Goal: Task Accomplishment & Management: Manage account settings

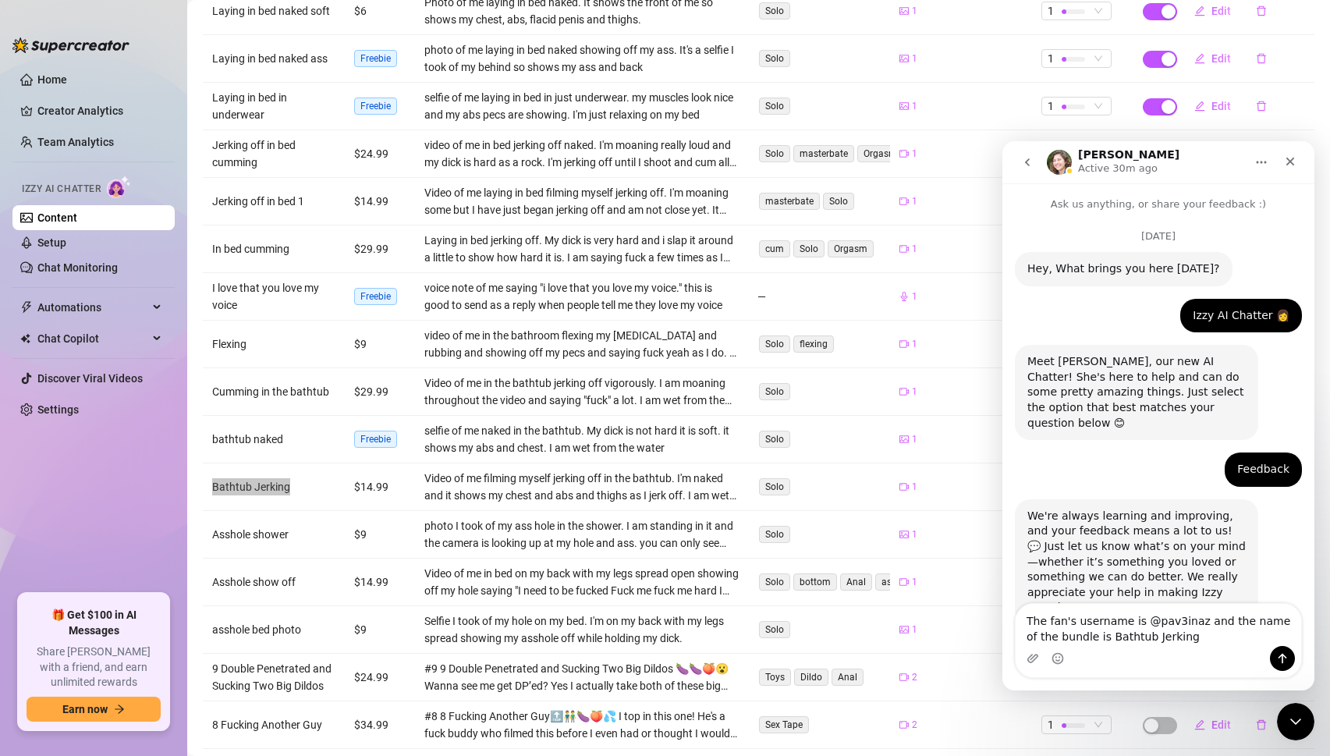
scroll to position [901, 0]
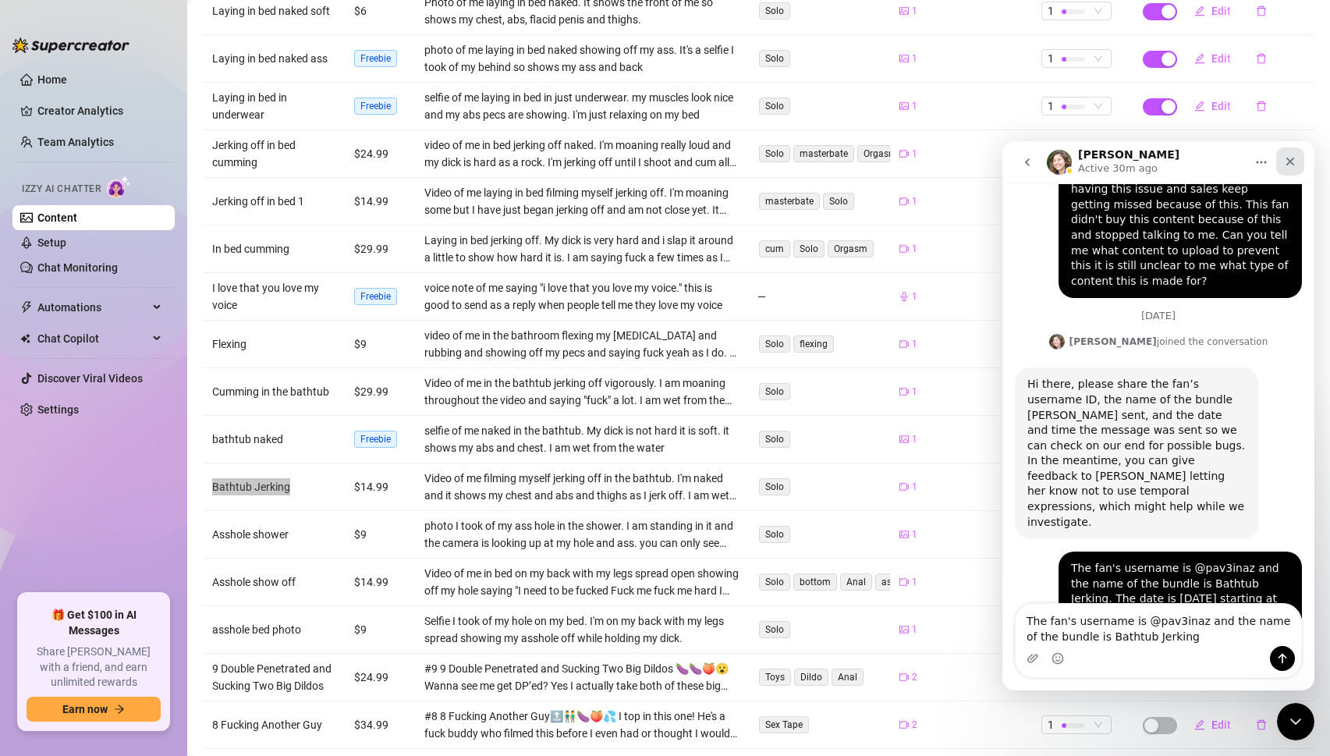
click at [1291, 164] on icon "Close" at bounding box center [1289, 161] width 12 height 12
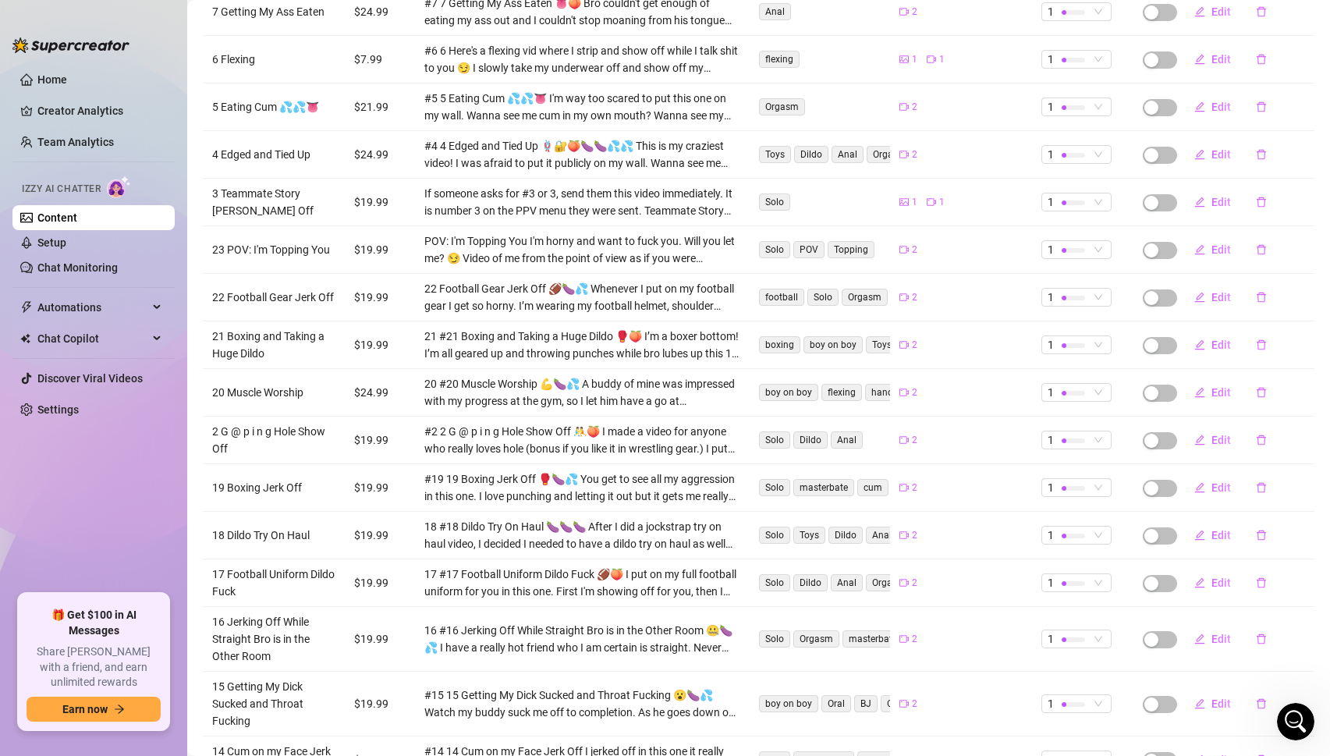
scroll to position [1124, 0]
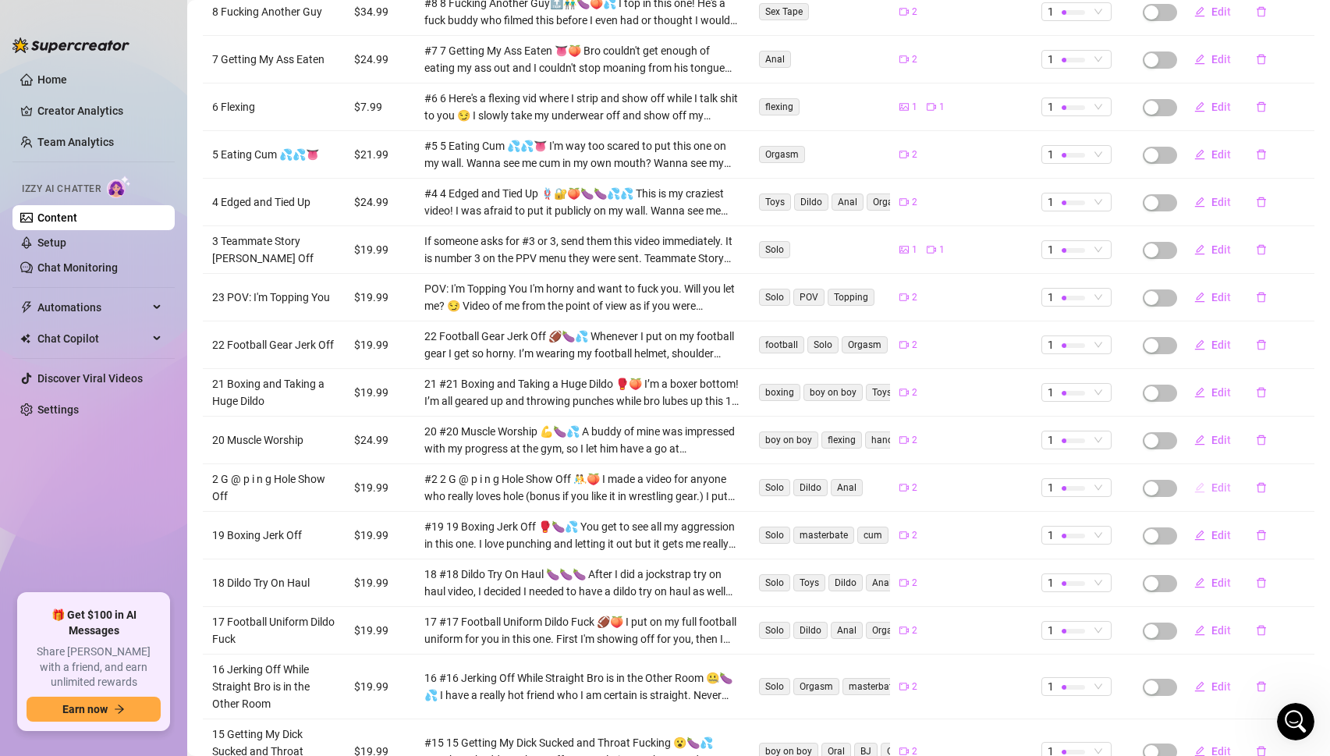
click at [1221, 481] on span "Edit" at bounding box center [1220, 487] width 19 height 12
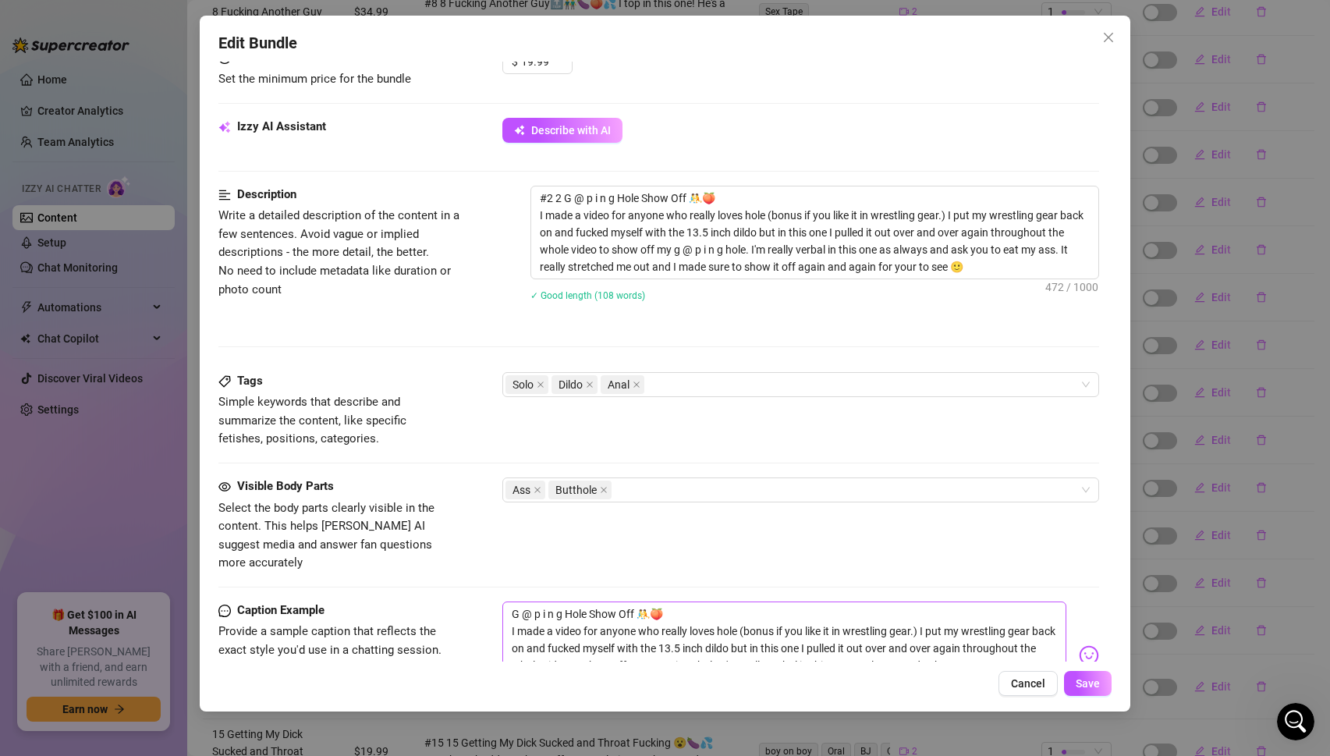
scroll to position [509, 0]
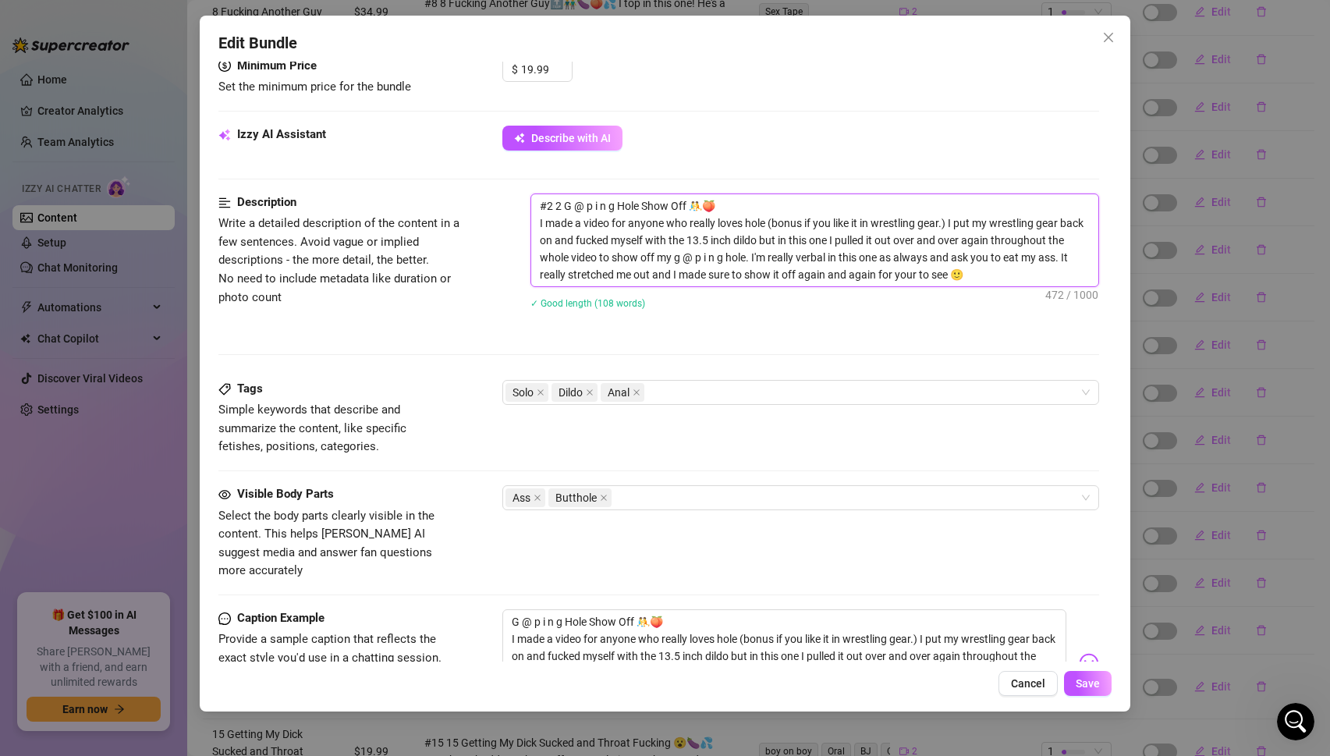
click at [987, 279] on textarea "#2 2 G @ p i n g Hole Show Off 🤼🍑 I made a video for anyone who really loves ho…" at bounding box center [815, 240] width 568 height 92
type textarea "#2 2 G @ p i n g Hole Show Off 🤼🍑 I made a video for anyone who really loves ho…"
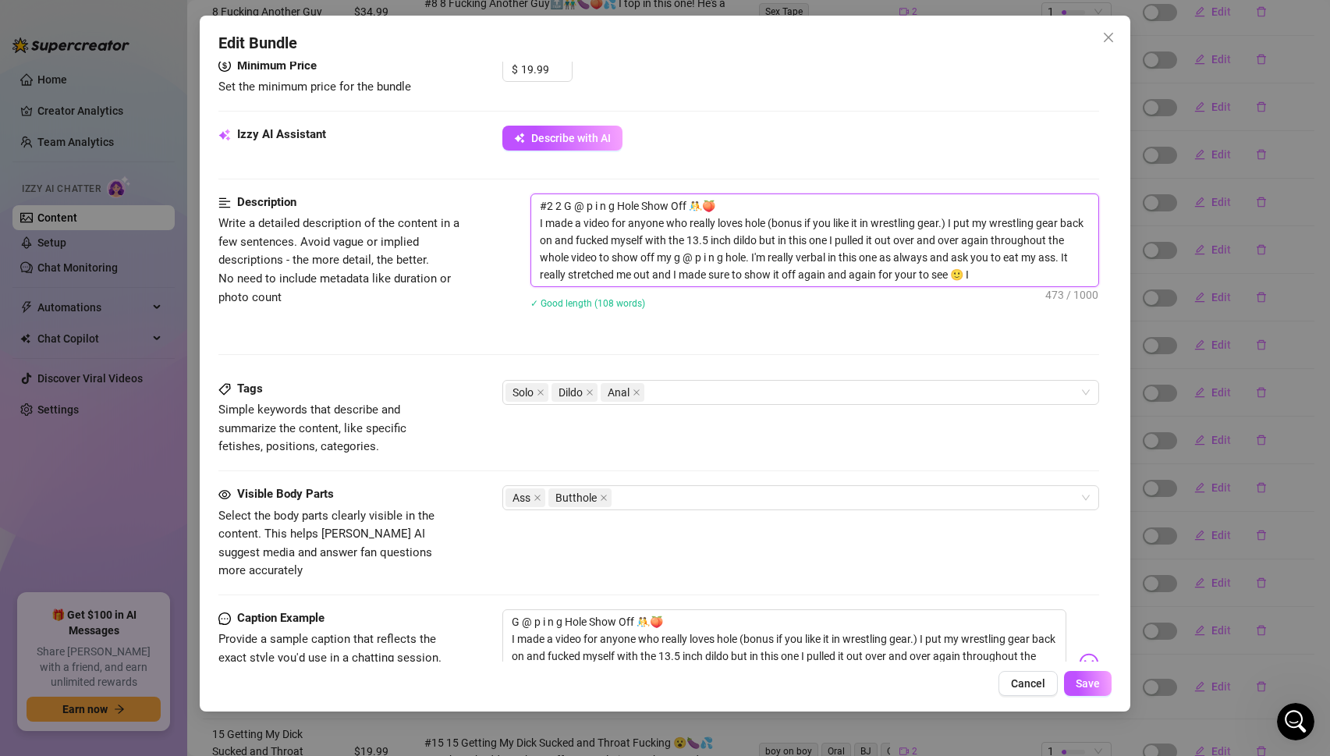
type textarea "#2 2 G @ p i n g Hole Show Off 🤼🍑 I made a video for anyone who really loves ho…"
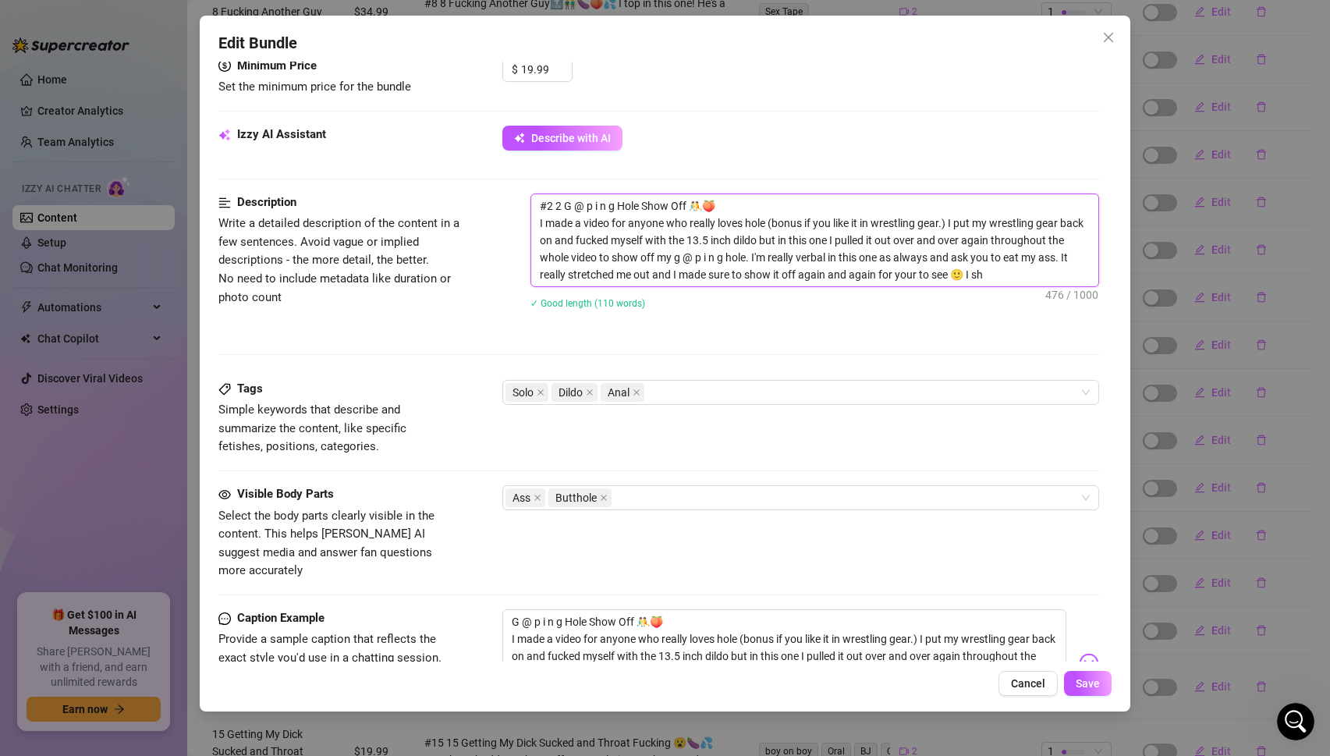
type textarea "#2 2 G @ p i n g Hole Show Off 🤼🍑 I made a video for anyone who really loves ho…"
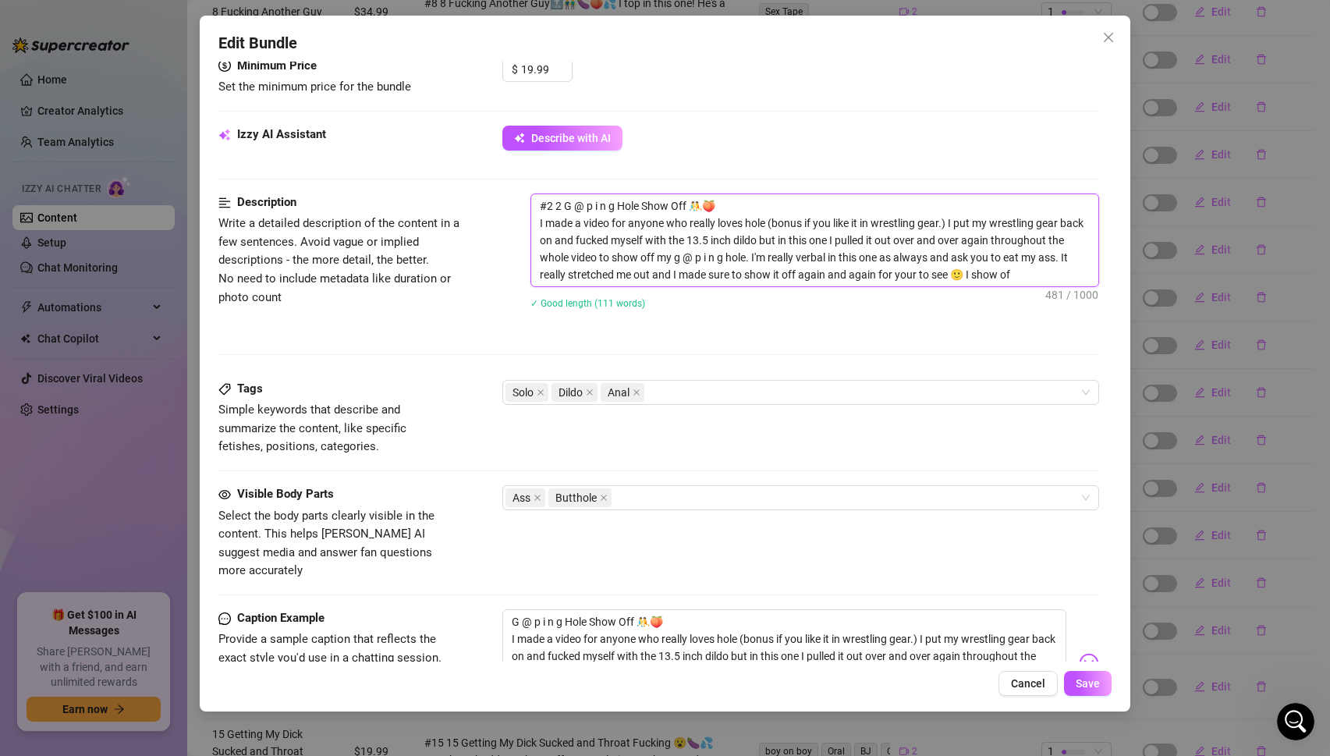
type textarea "#2 2 G @ p i n g Hole Show Off 🤼🍑 I made a video for anyone who really loves ho…"
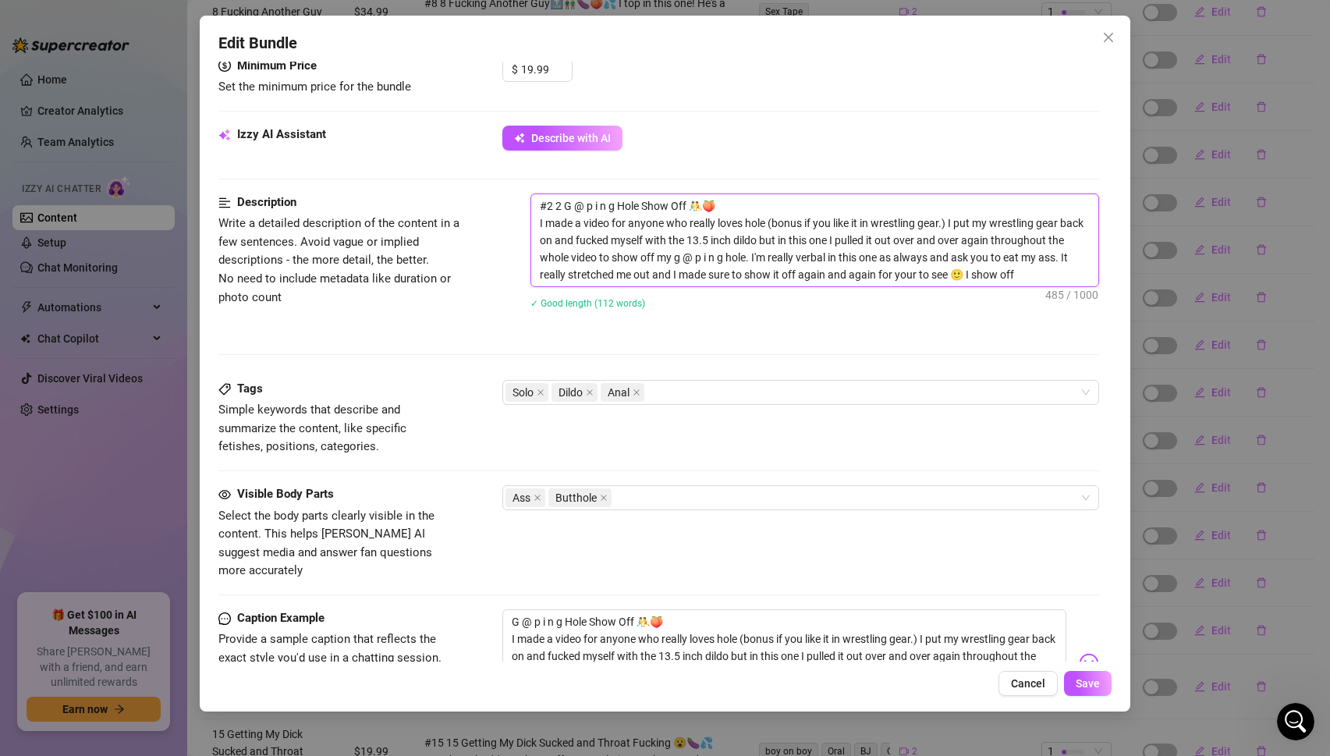
type textarea "#2 2 G @ p i n g Hole Show Off 🤼🍑 I made a video for anyone who really loves ho…"
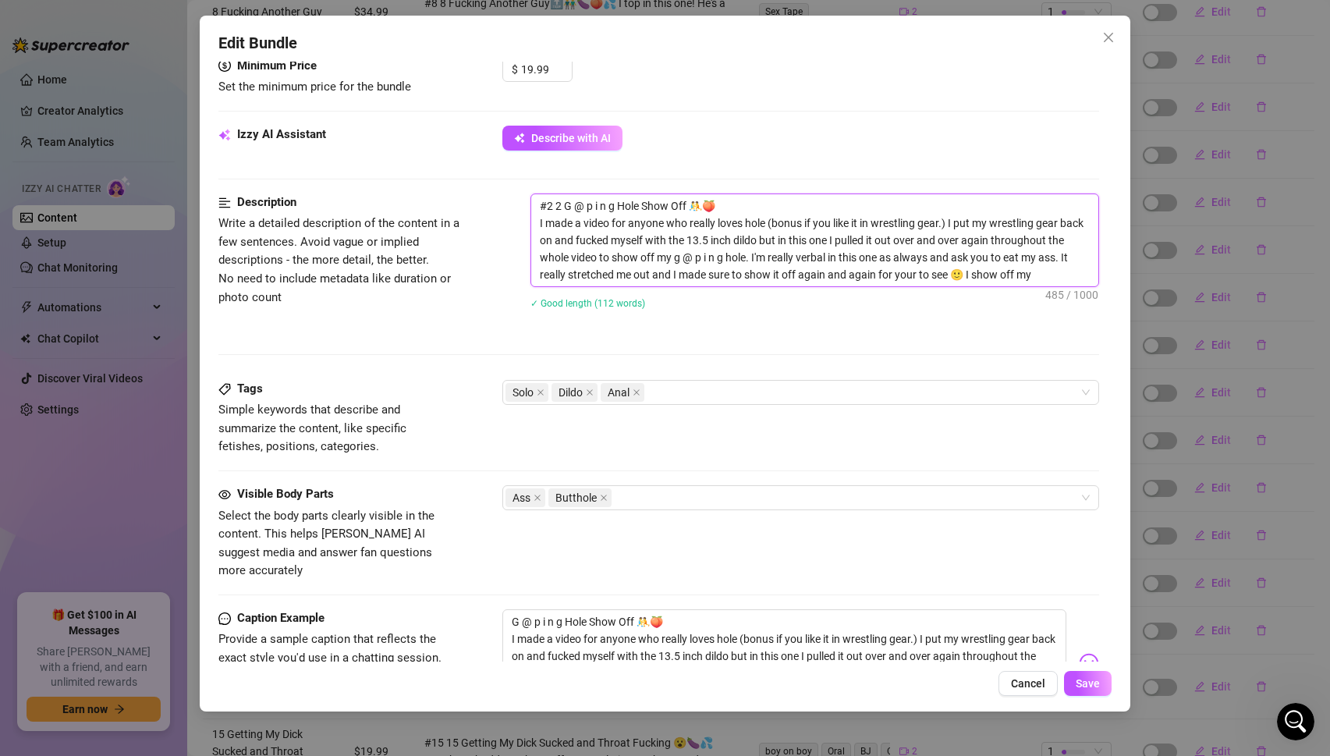
type textarea "#2 2 G @ p i n g Hole Show Off 🤼🍑 I made a video for anyone who really loves ho…"
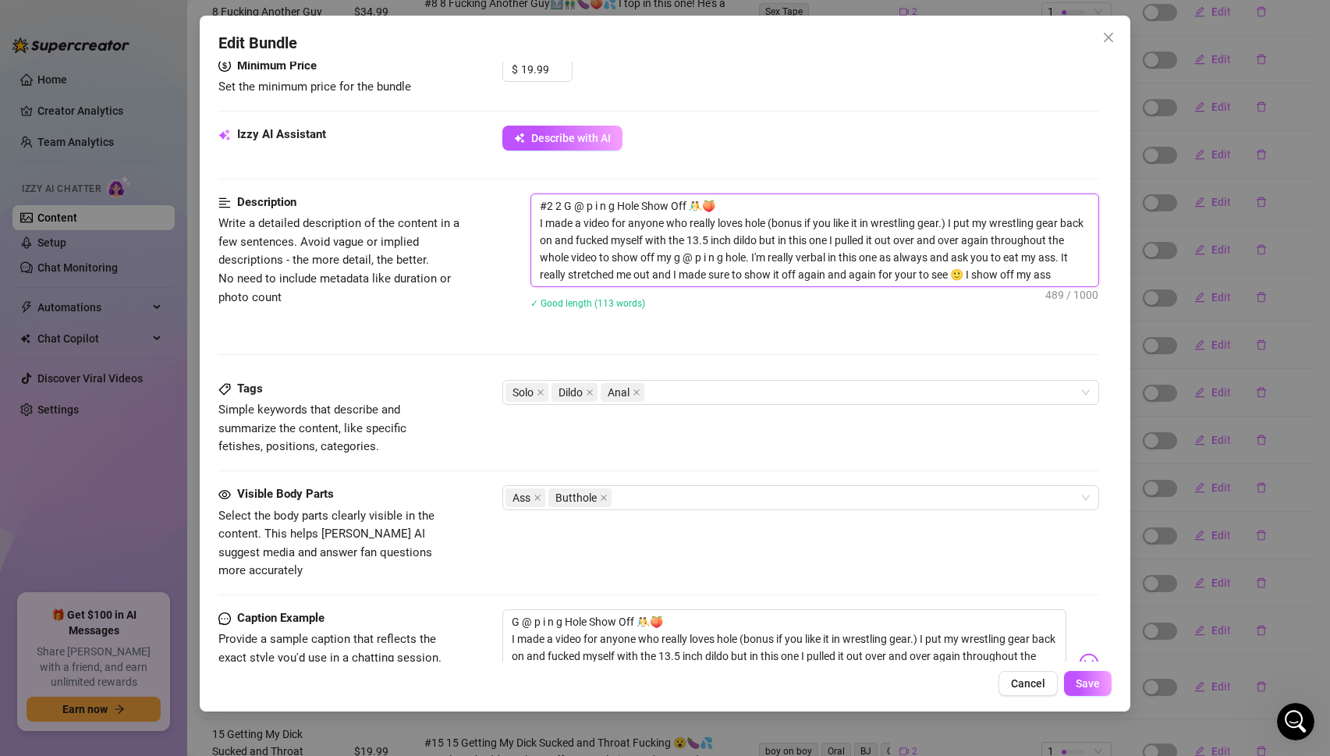
type textarea "#2 2 G @ p i n g Hole Show Off 🤼🍑 I made a video for anyone who really loves ho…"
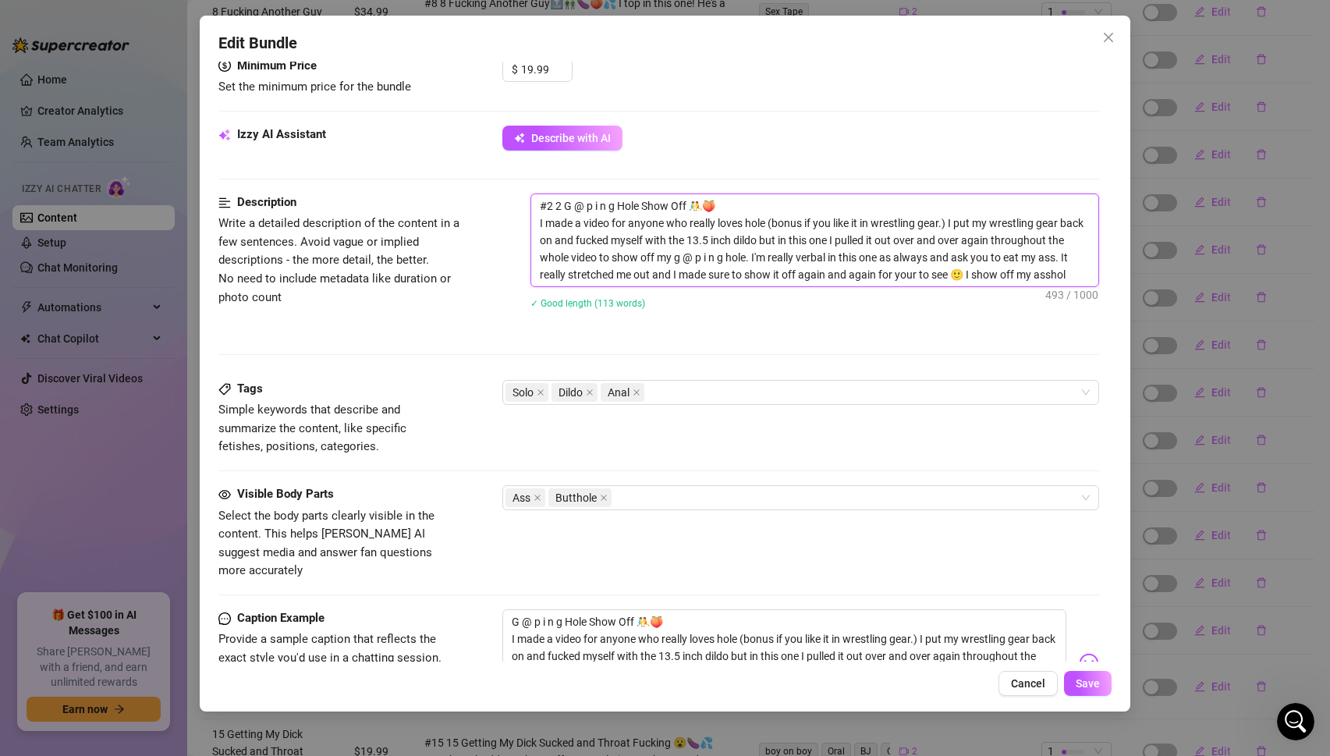
type textarea "#2 2 G @ p i n g Hole Show Off 🤼🍑 I made a video for anyone who really loves ho…"
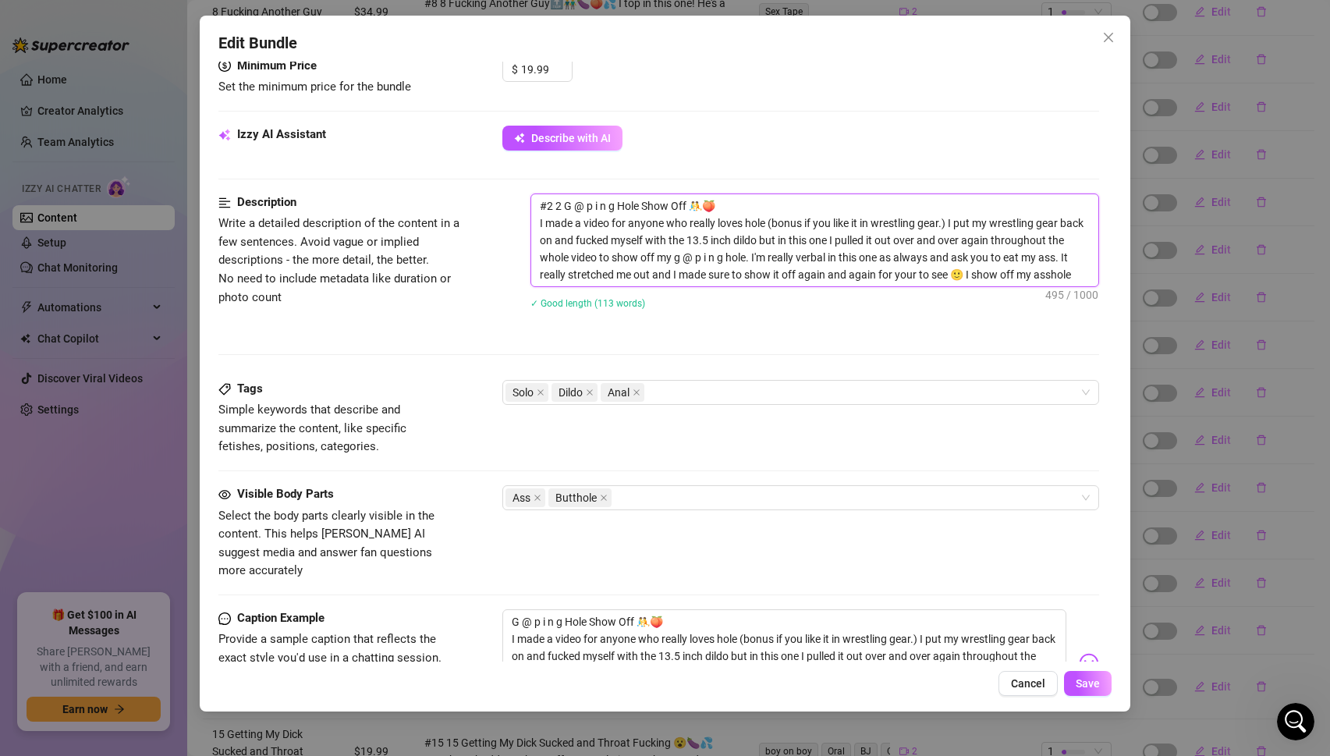
type textarea "#2 2 G @ p i n g Hole Show Off 🤼🍑 I made a video for anyone who really loves ho…"
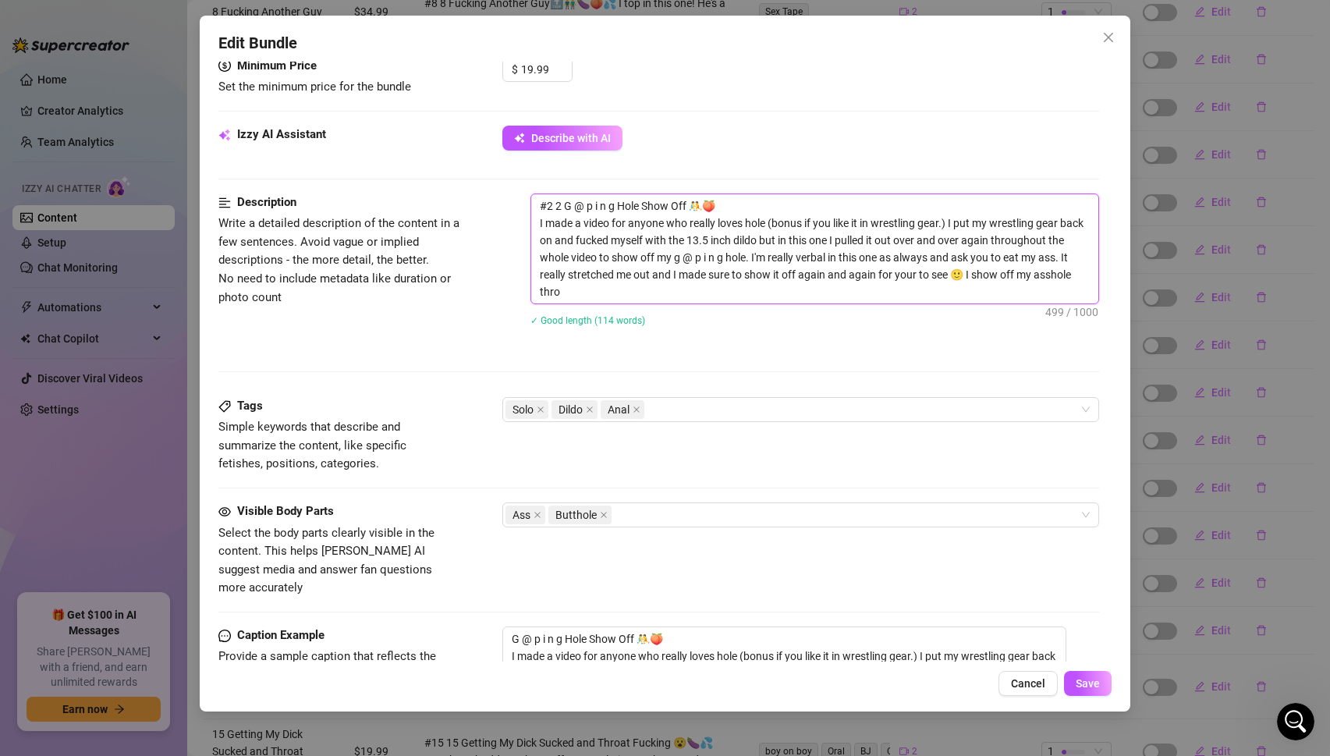
type textarea "#2 2 G @ p i n g Hole Show Off 🤼🍑 I made a video for anyone who really loves ho…"
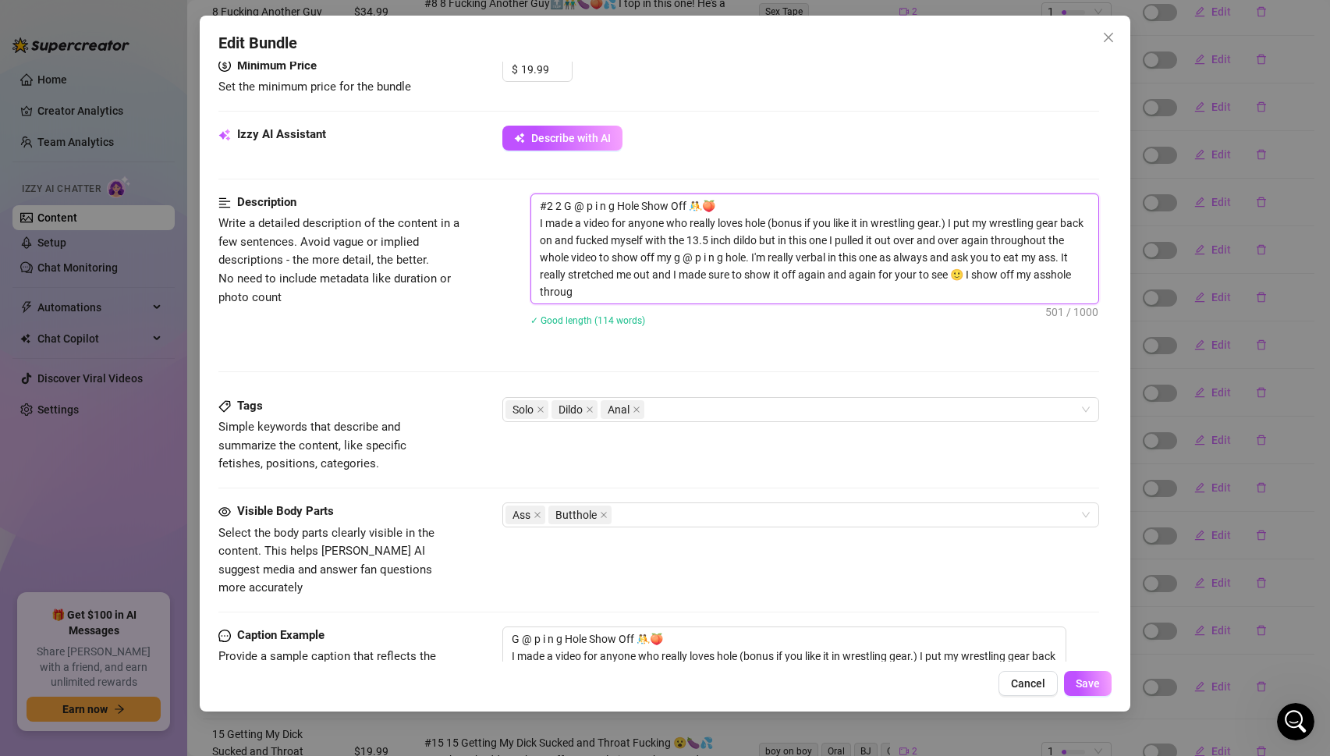
type textarea "#2 2 G @ p i n g Hole Show Off 🤼🍑 I made a video for anyone who really loves ho…"
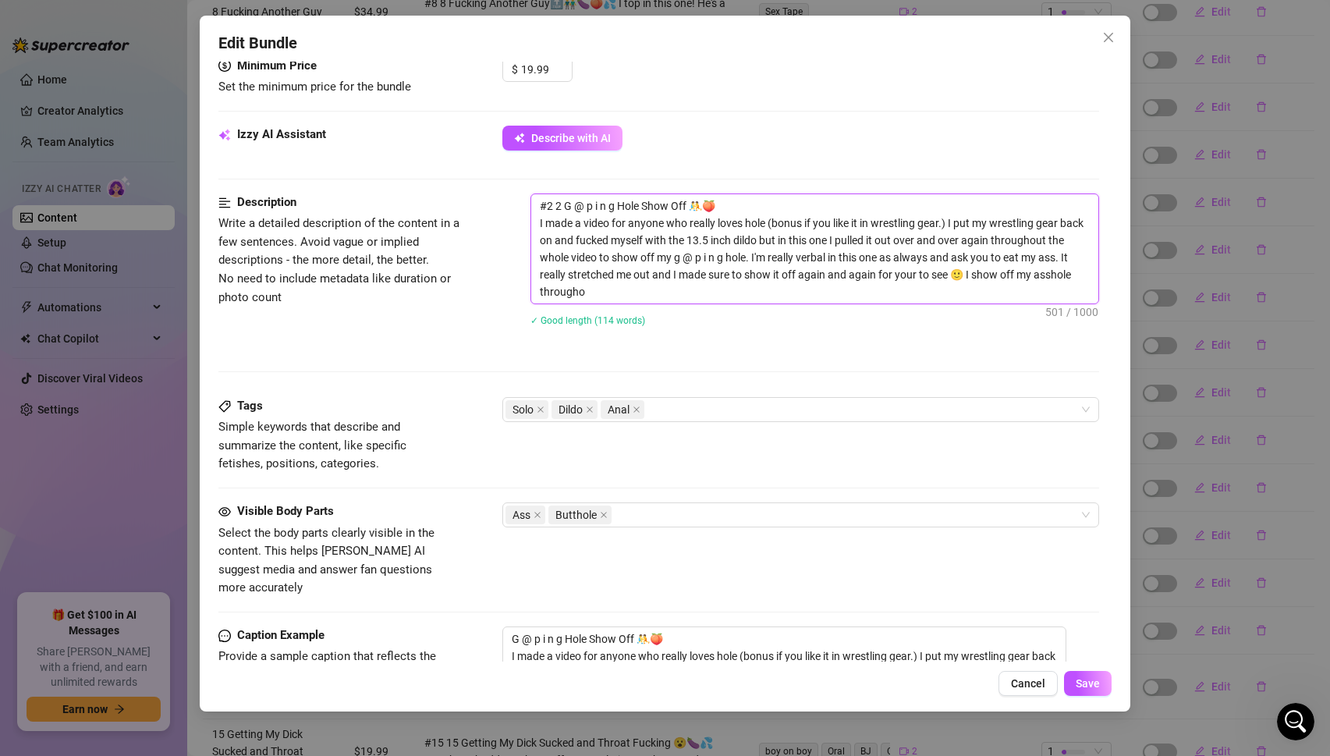
type textarea "#2 2 G @ p i n g Hole Show Off 🤼🍑 I made a video for anyone who really loves ho…"
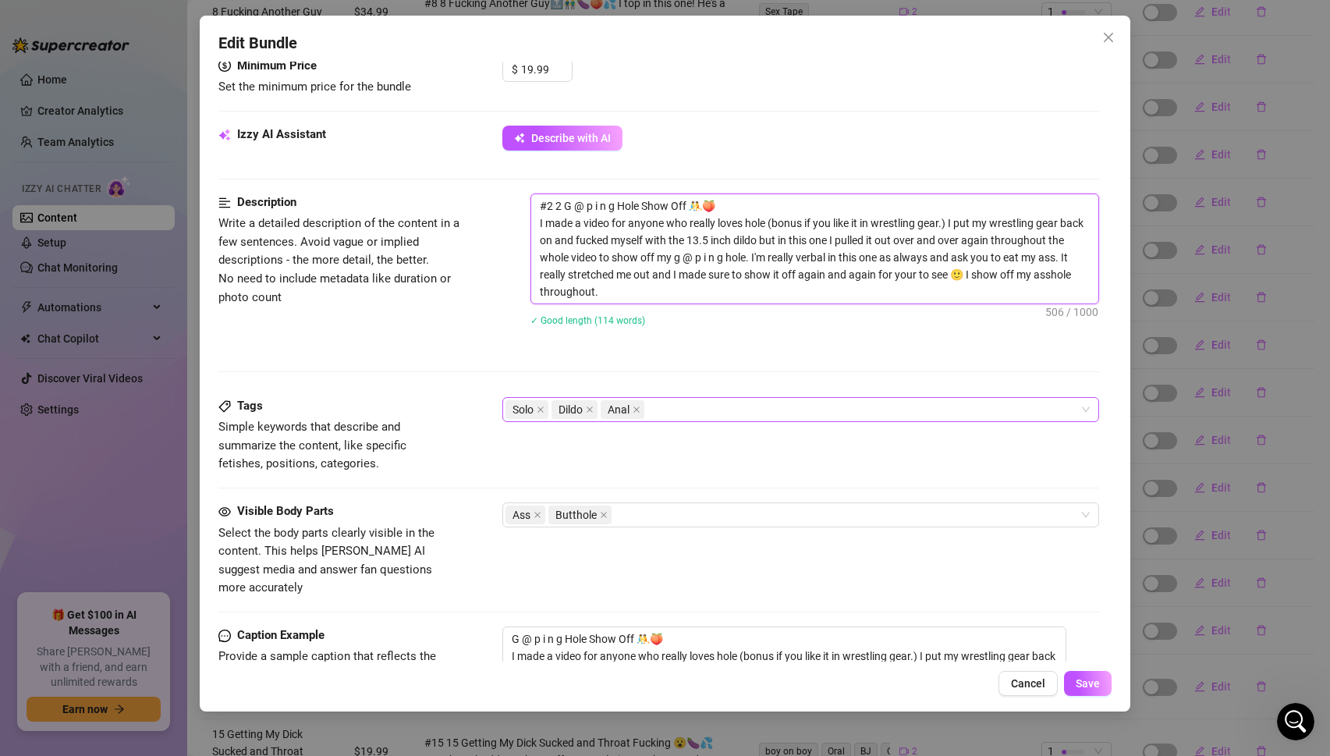
type textarea "#2 2 G @ p i n g Hole Show Off 🤼🍑 I made a video for anyone who really loves ho…"
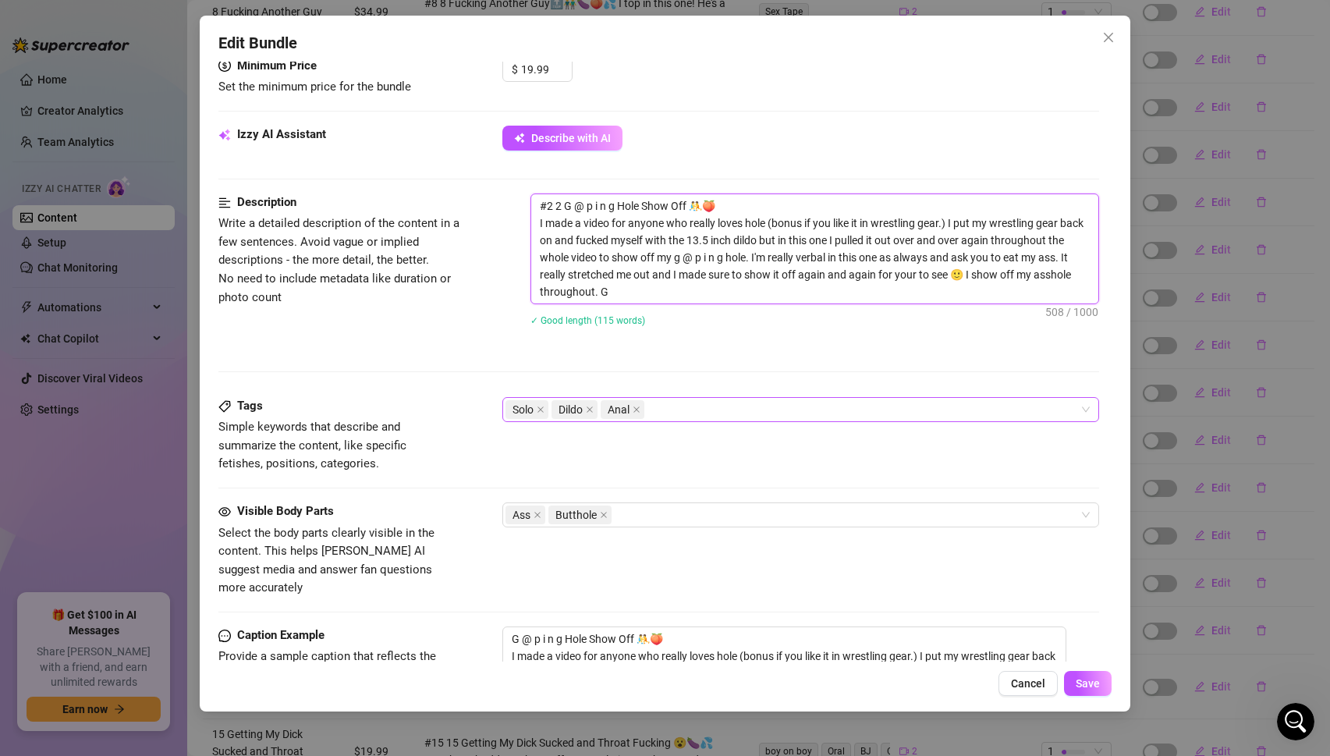
type textarea "#2 2 G @ p i n g Hole Show Off 🤼🍑 I made a video for anyone who really loves ho…"
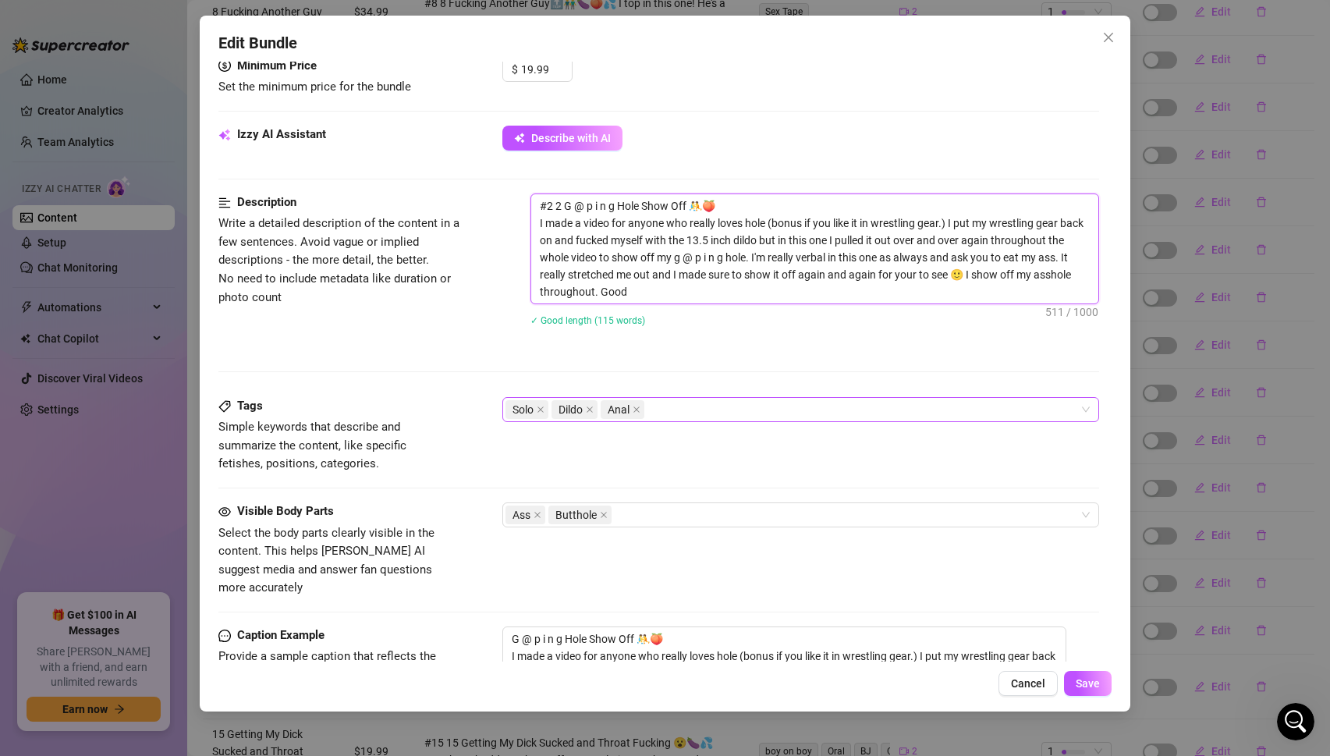
type textarea "#2 2 G @ p i n g Hole Show Off 🤼🍑 I made a video for anyone who really loves ho…"
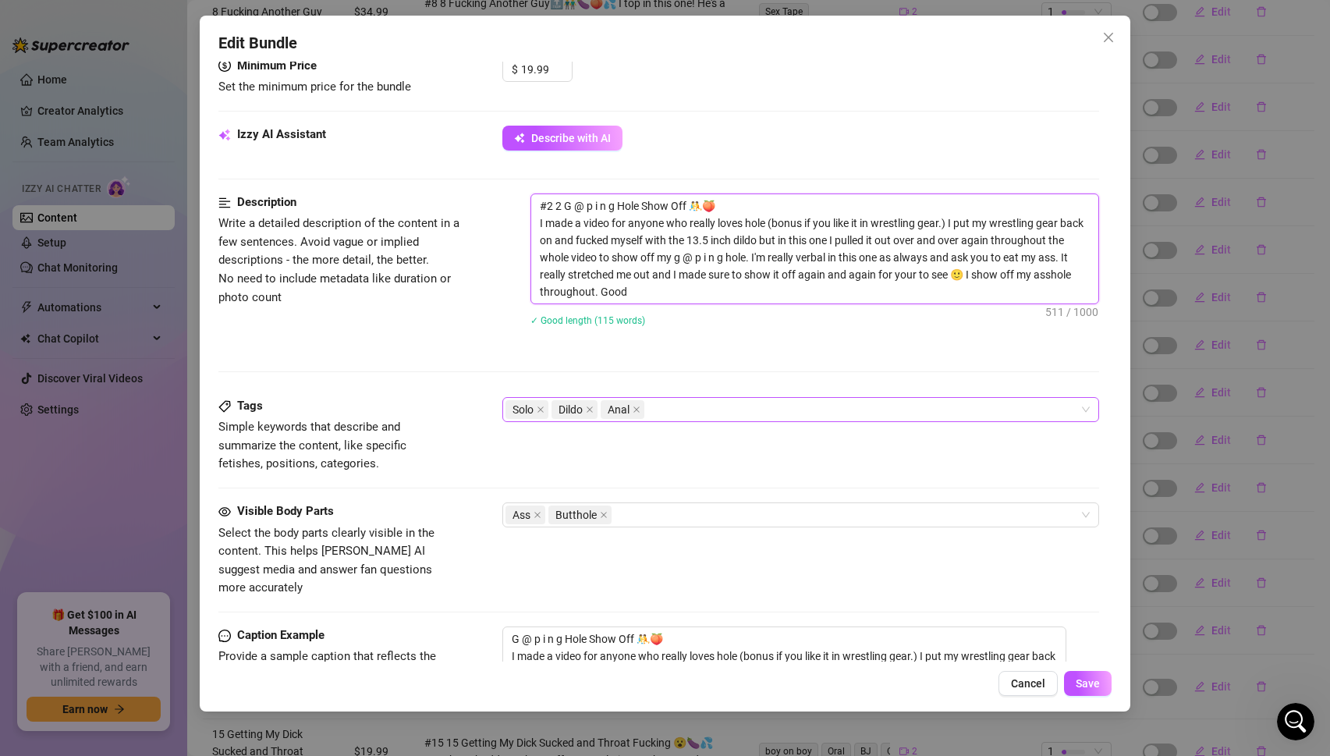
type textarea "#2 2 G @ p i n g Hole Show Off 🤼🍑 I made a video for anyone who really loves ho…"
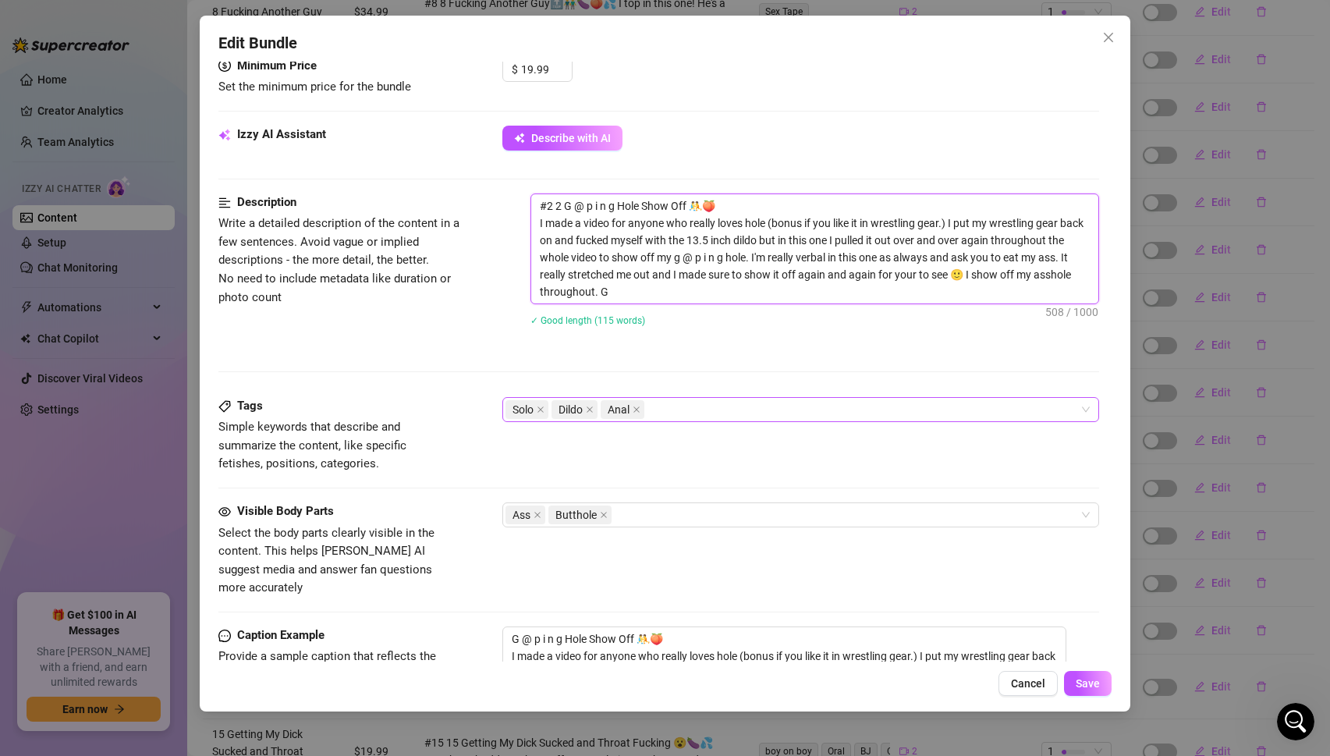
type textarea "#2 2 G @ p i n g Hole Show Off 🤼🍑 I made a video for anyone who really loves ho…"
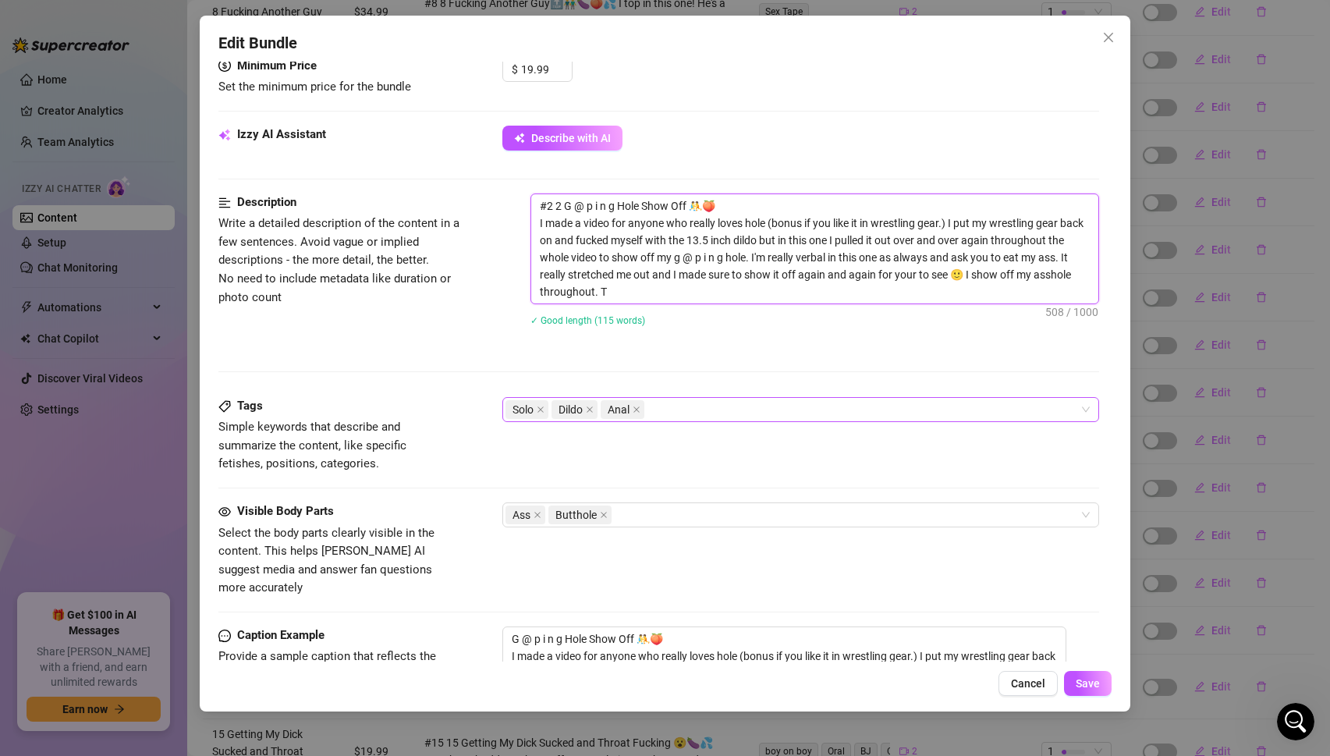
type textarea "#2 2 G @ p i n g Hole Show Off 🤼🍑 I made a video for anyone who really loves ho…"
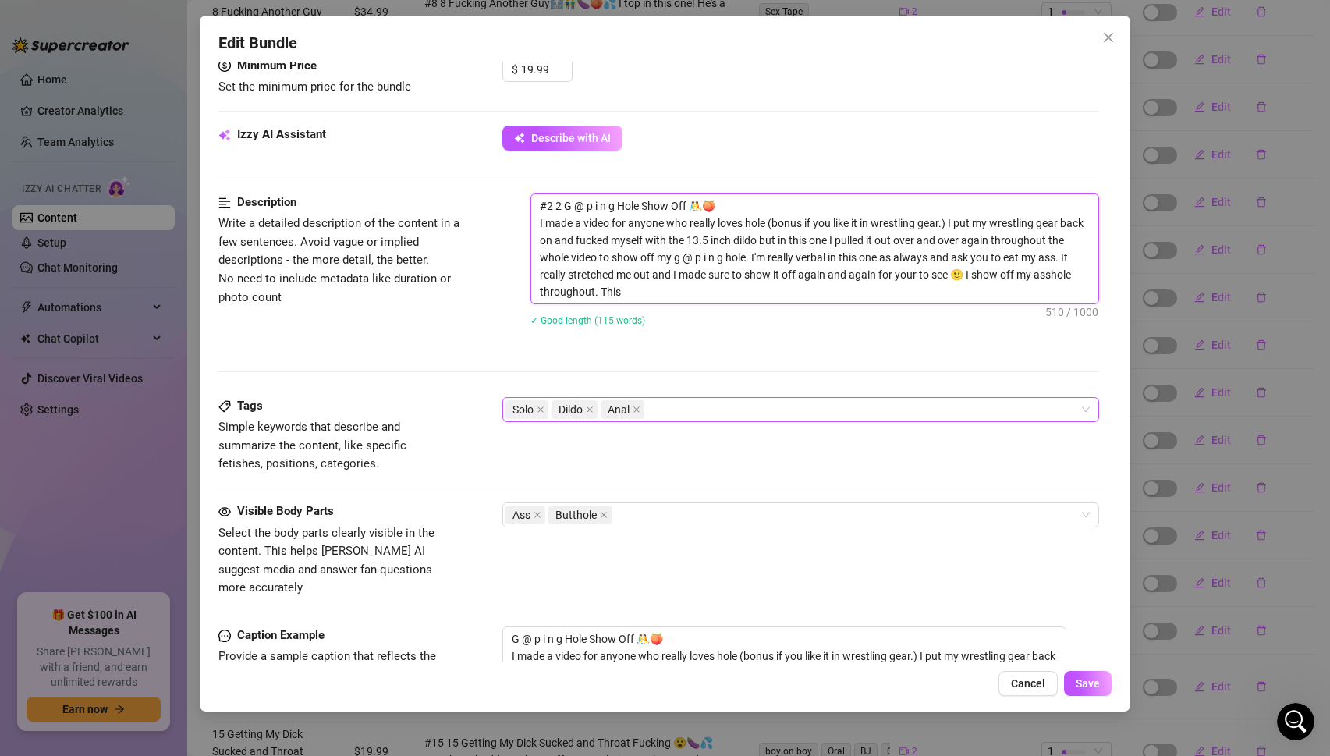
type textarea "#2 2 G @ p i n g Hole Show Off 🤼🍑 I made a video for anyone who really loves ho…"
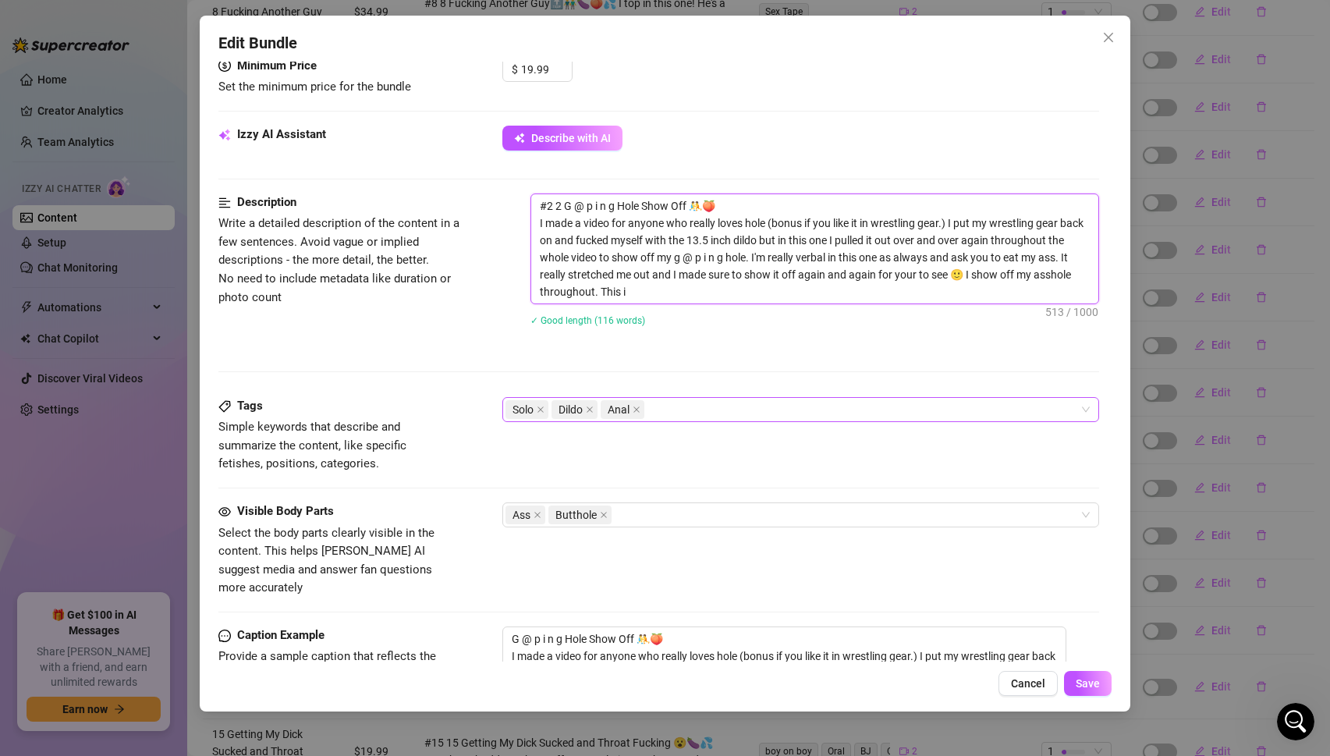
type textarea "#2 2 G @ p i n g Hole Show Off 🤼🍑 I made a video for anyone who really loves ho…"
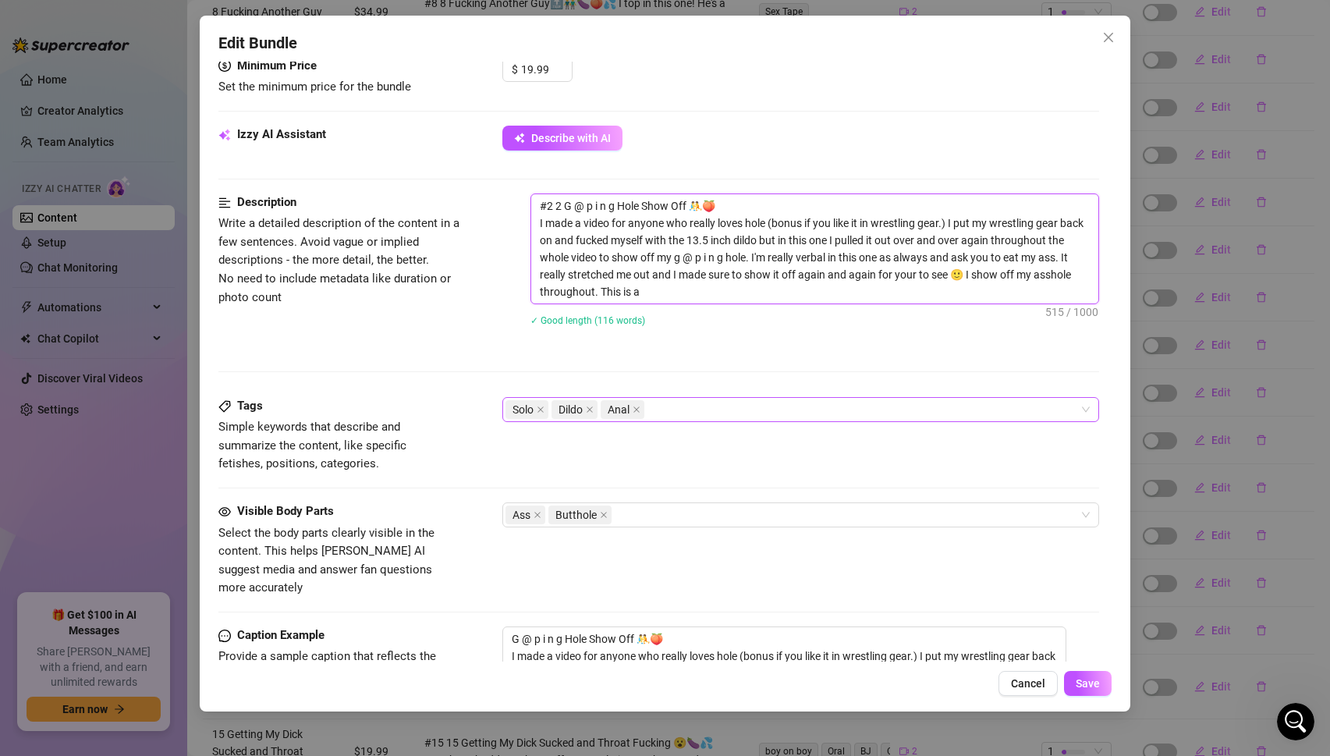
type textarea "#2 2 G @ p i n g Hole Show Off 🤼🍑 I made a video for anyone who really loves ho…"
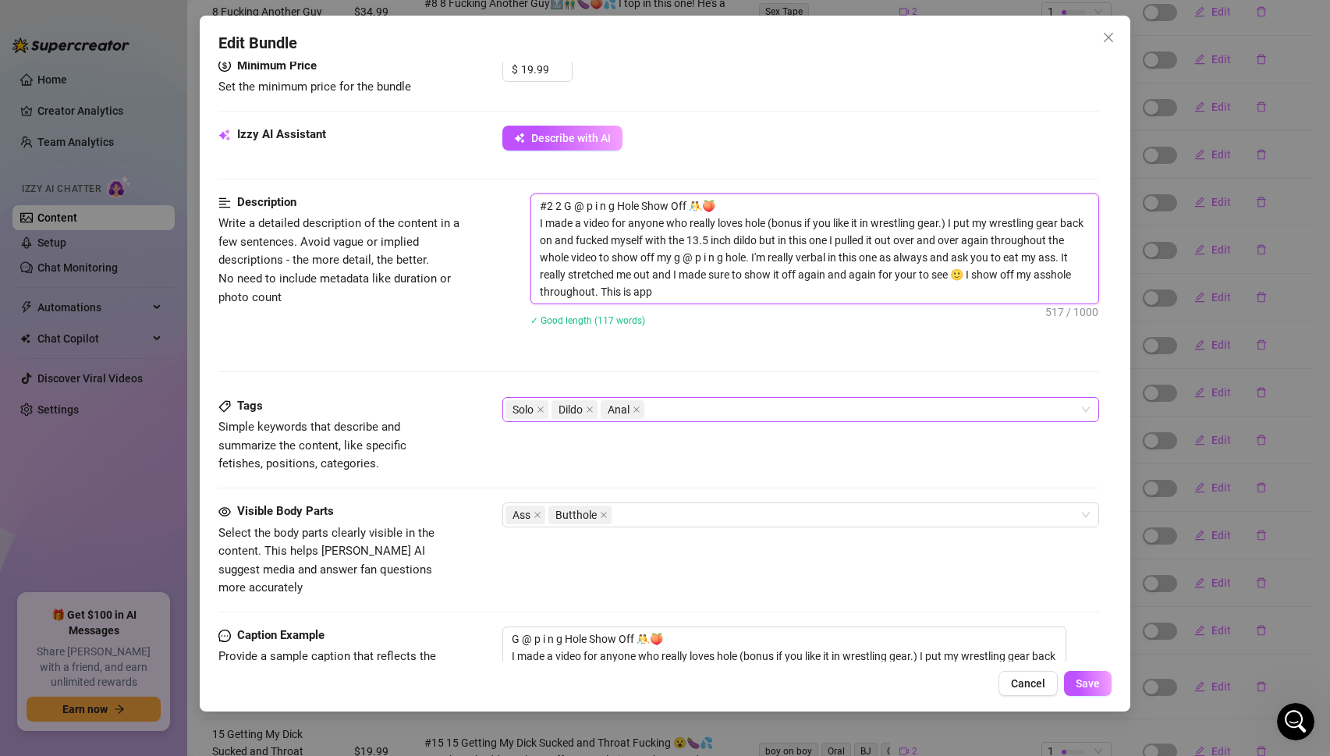
type textarea "#2 2 G @ p i n g Hole Show Off 🤼🍑 I made a video for anyone who really loves ho…"
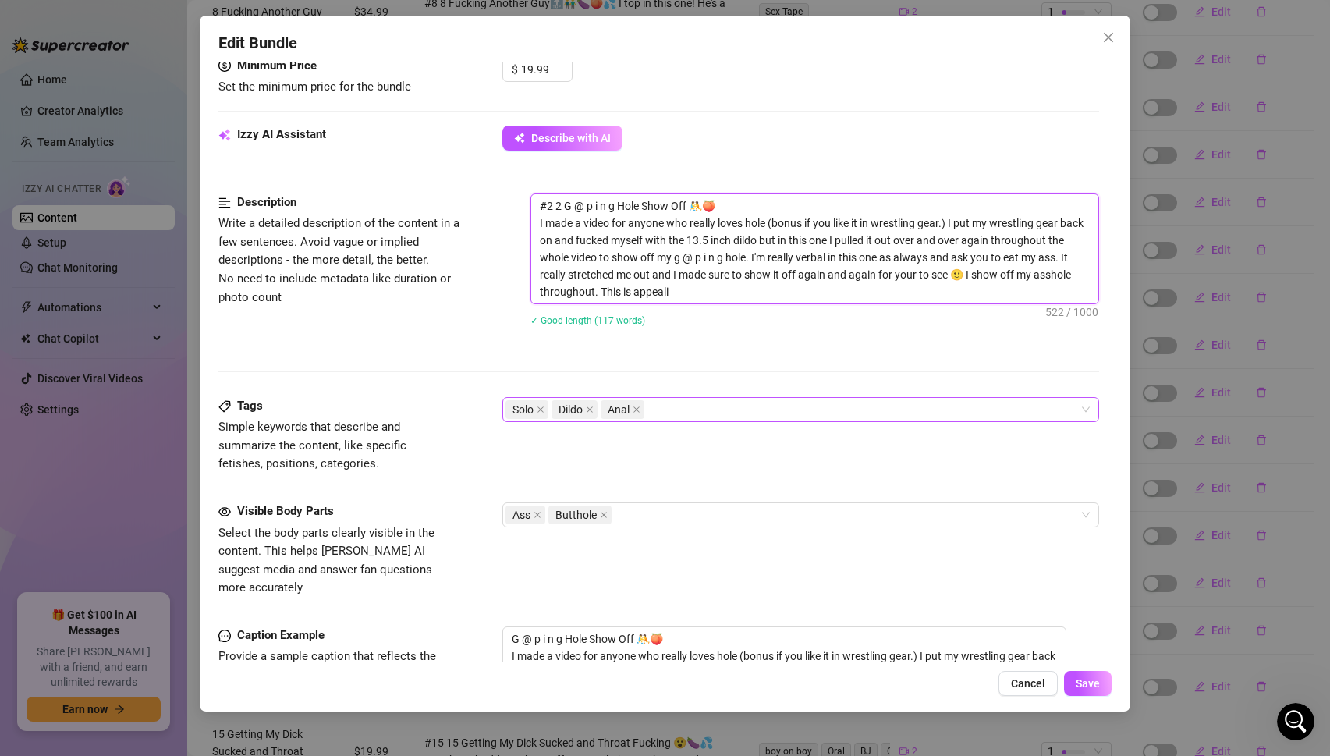
type textarea "#2 2 G @ p i n g Hole Show Off 🤼🍑 I made a video for anyone who really loves ho…"
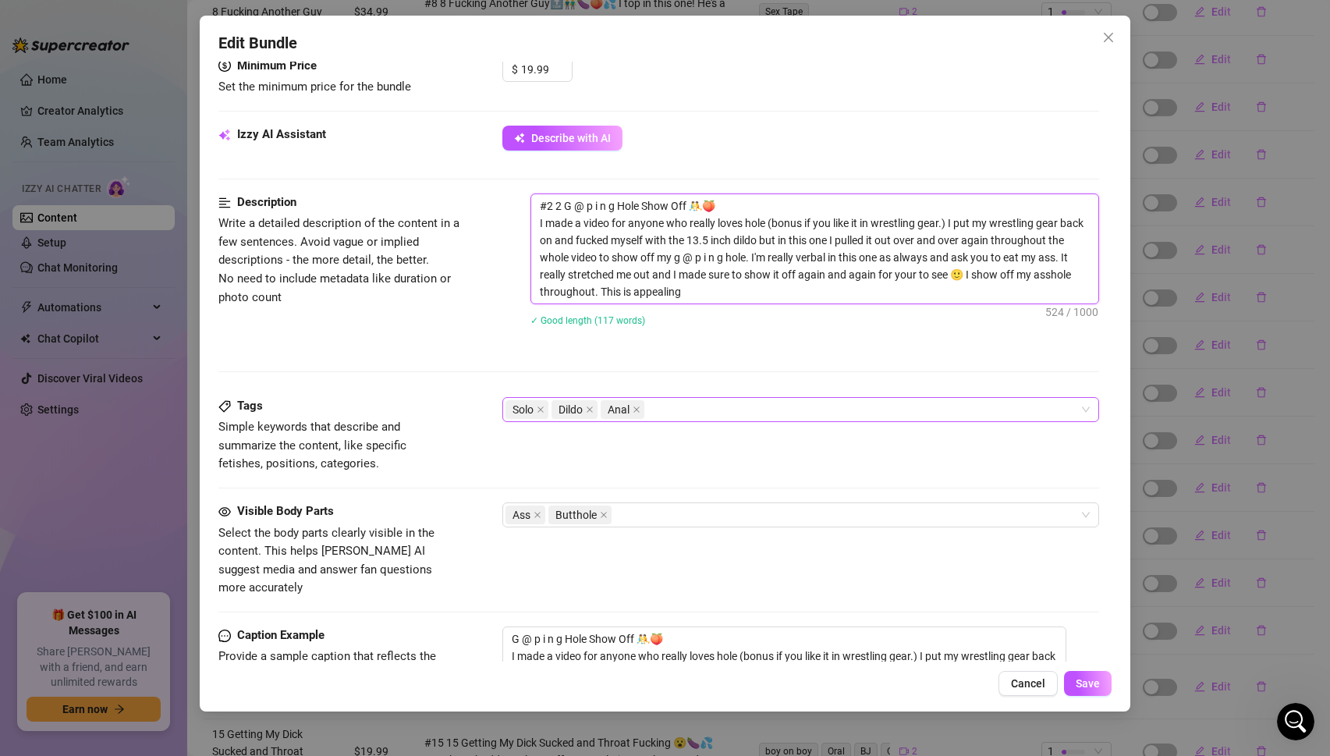
type textarea "#2 2 G @ p i n g Hole Show Off 🤼🍑 I made a video for anyone who really loves ho…"
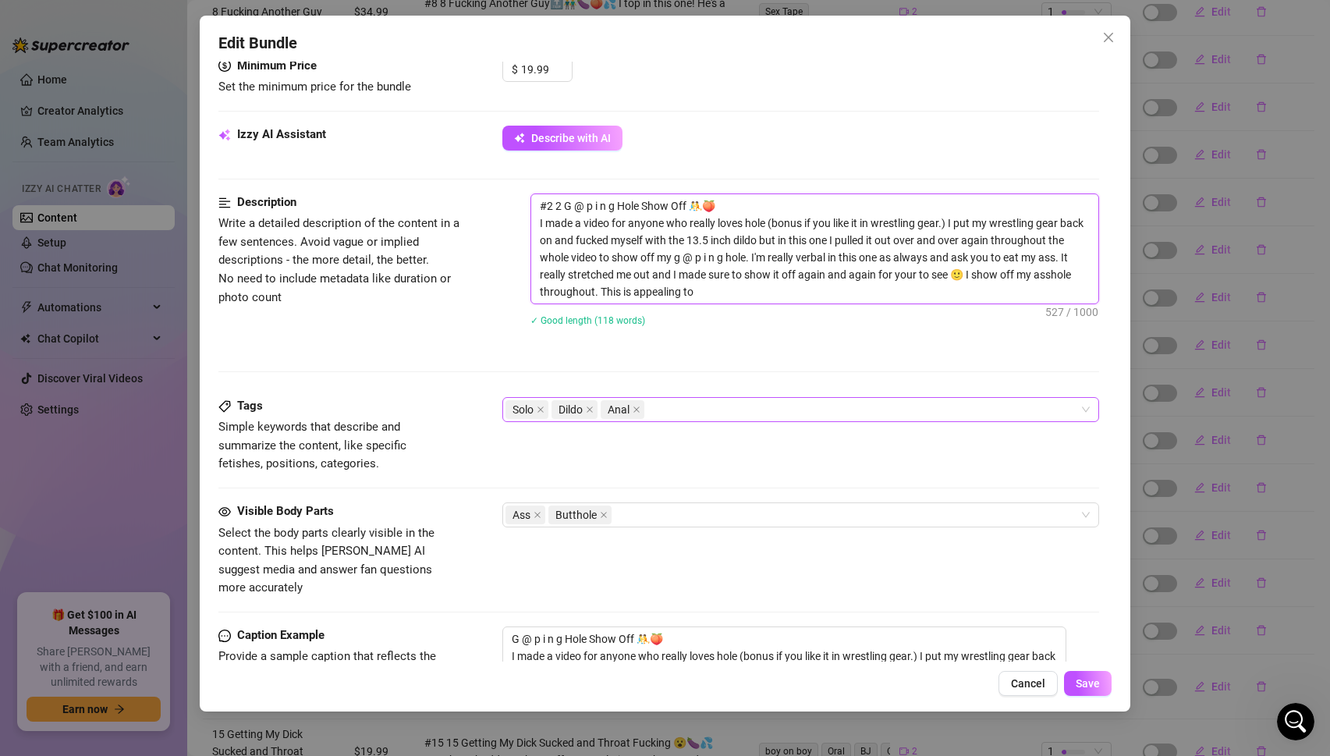
type textarea "#2 2 G @ p i n g Hole Show Off 🤼🍑 I made a video for anyone who really loves ho…"
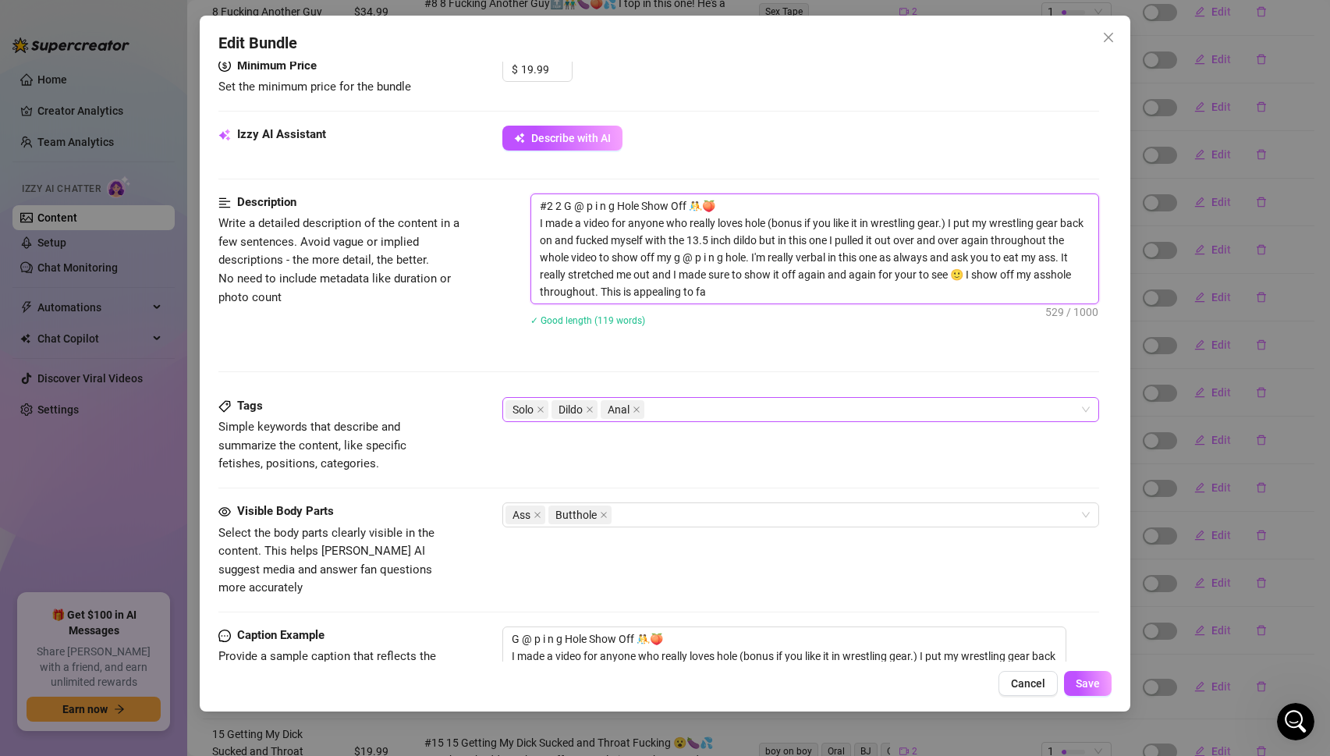
type textarea "#2 2 G @ p i n g Hole Show Off 🤼🍑 I made a video for anyone who really loves ho…"
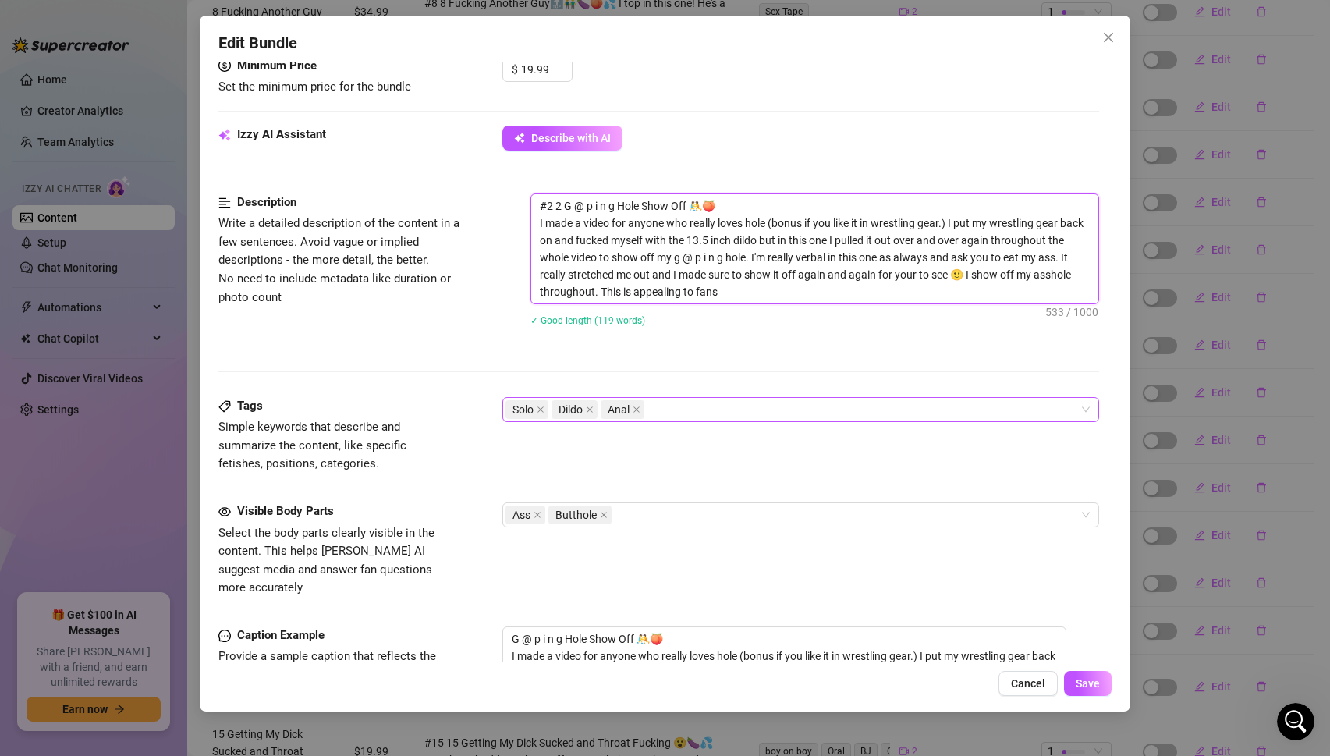
type textarea "#2 2 G @ p i n g Hole Show Off 🤼🍑 I made a video for anyone who really loves ho…"
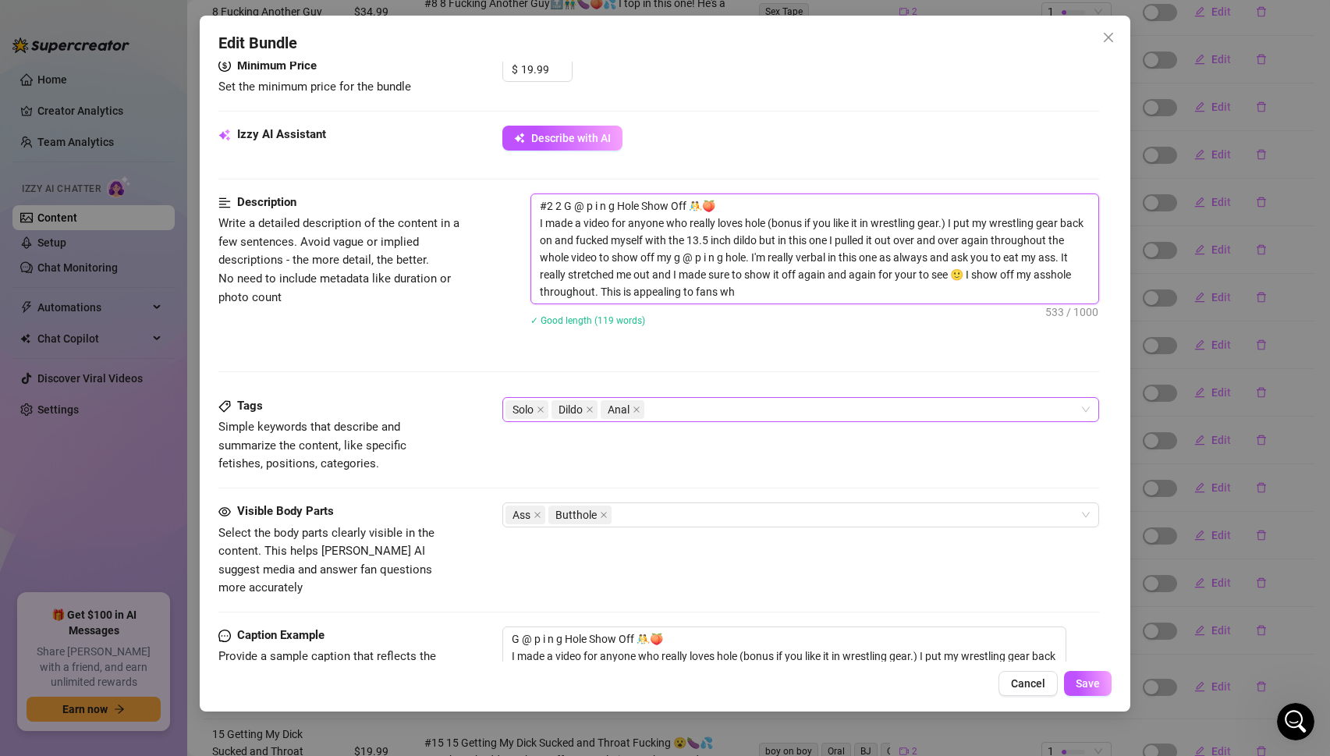
type textarea "#2 2 G @ p i n g Hole Show Off 🤼🍑 I made a video for anyone who really loves ho…"
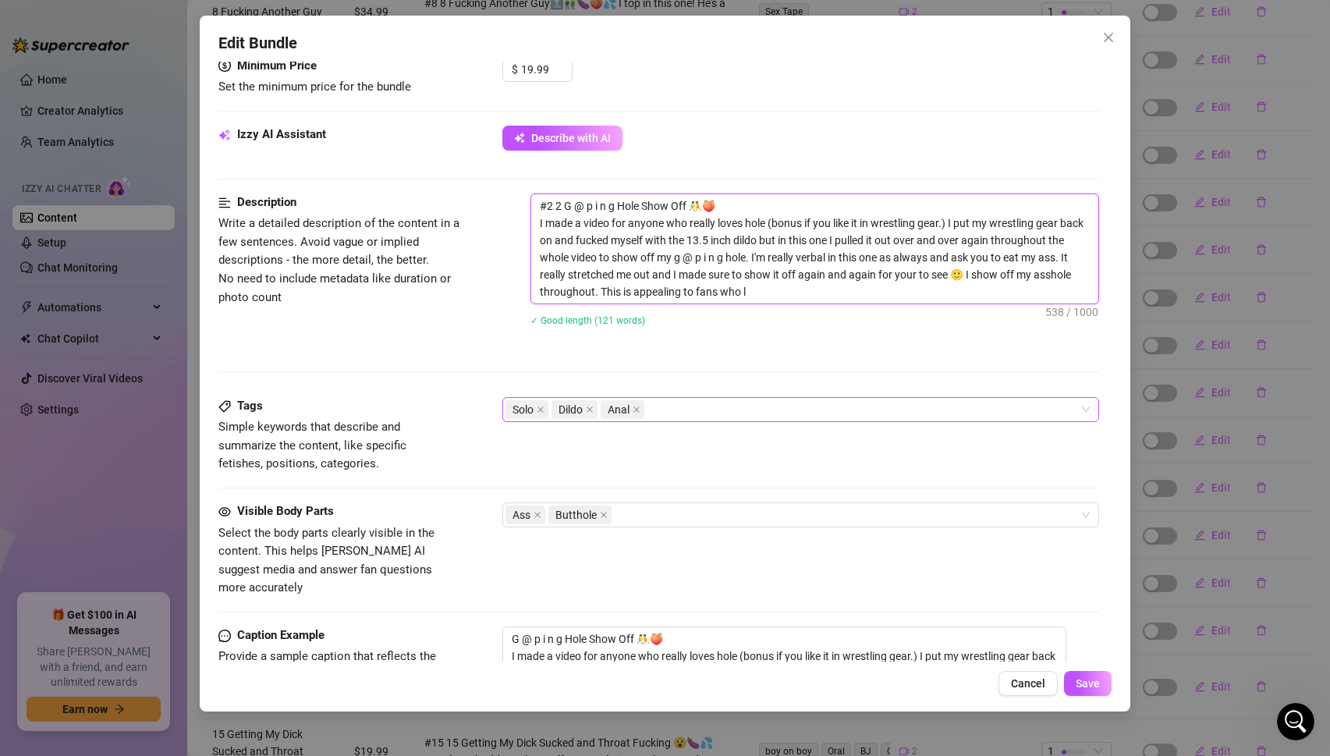
type textarea "#2 2 G @ p i n g Hole Show Off 🤼🍑 I made a video for anyone who really loves ho…"
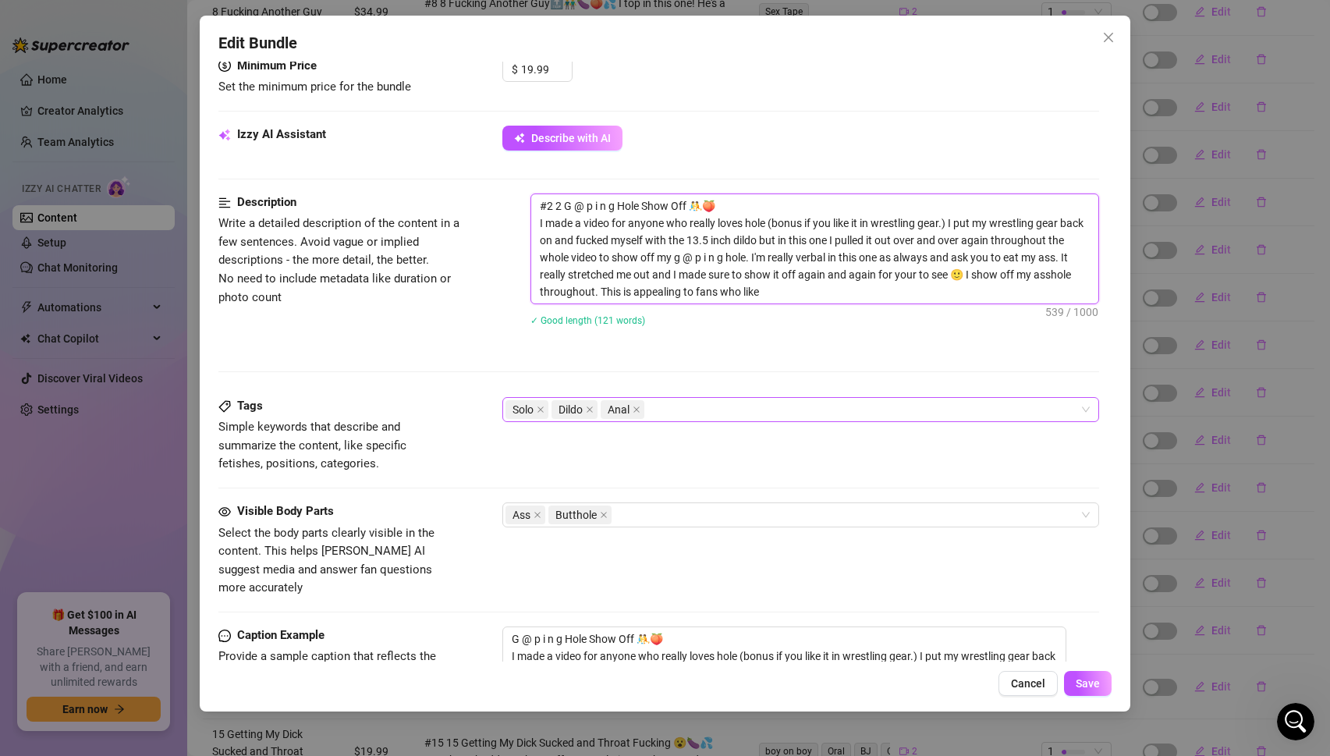
type textarea "#2 2 G @ p i n g Hole Show Off 🤼🍑 I made a video for anyone who really loves ho…"
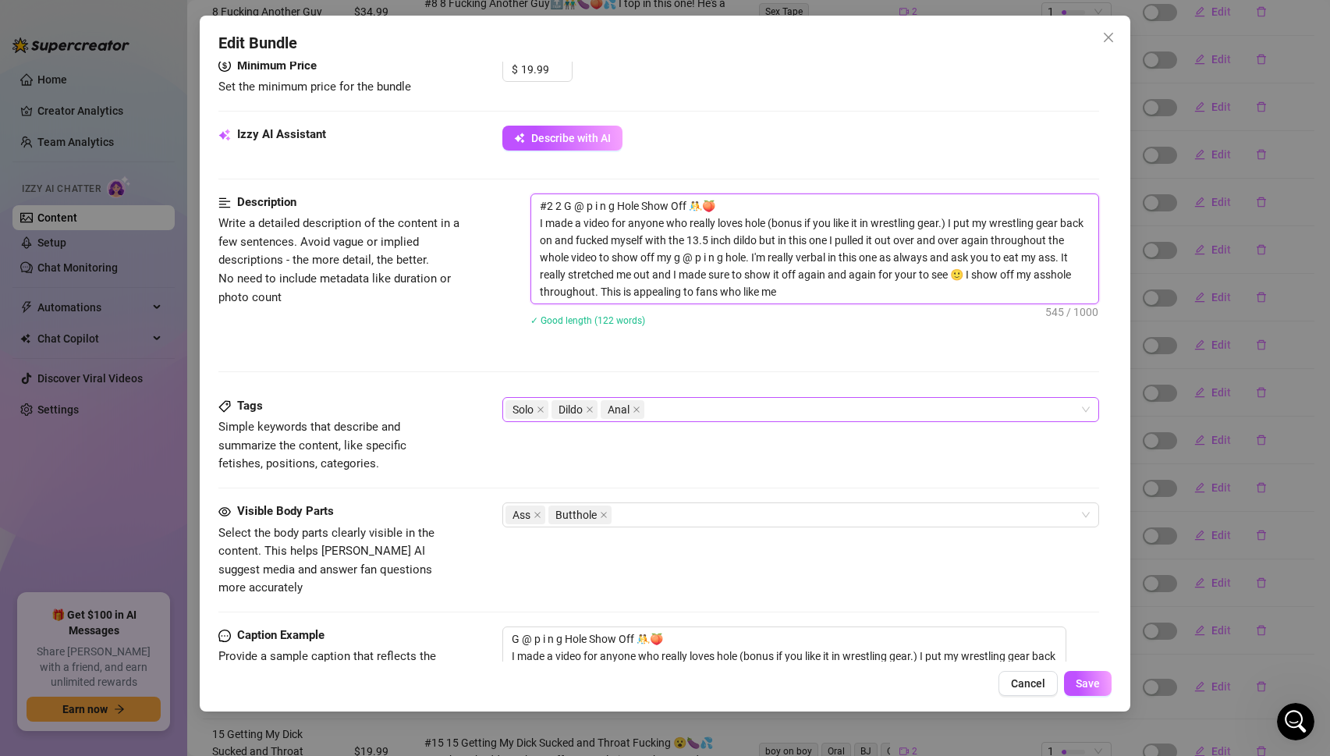
type textarea "#2 2 G @ p i n g Hole Show Off 🤼🍑 I made a video for anyone who really loves ho…"
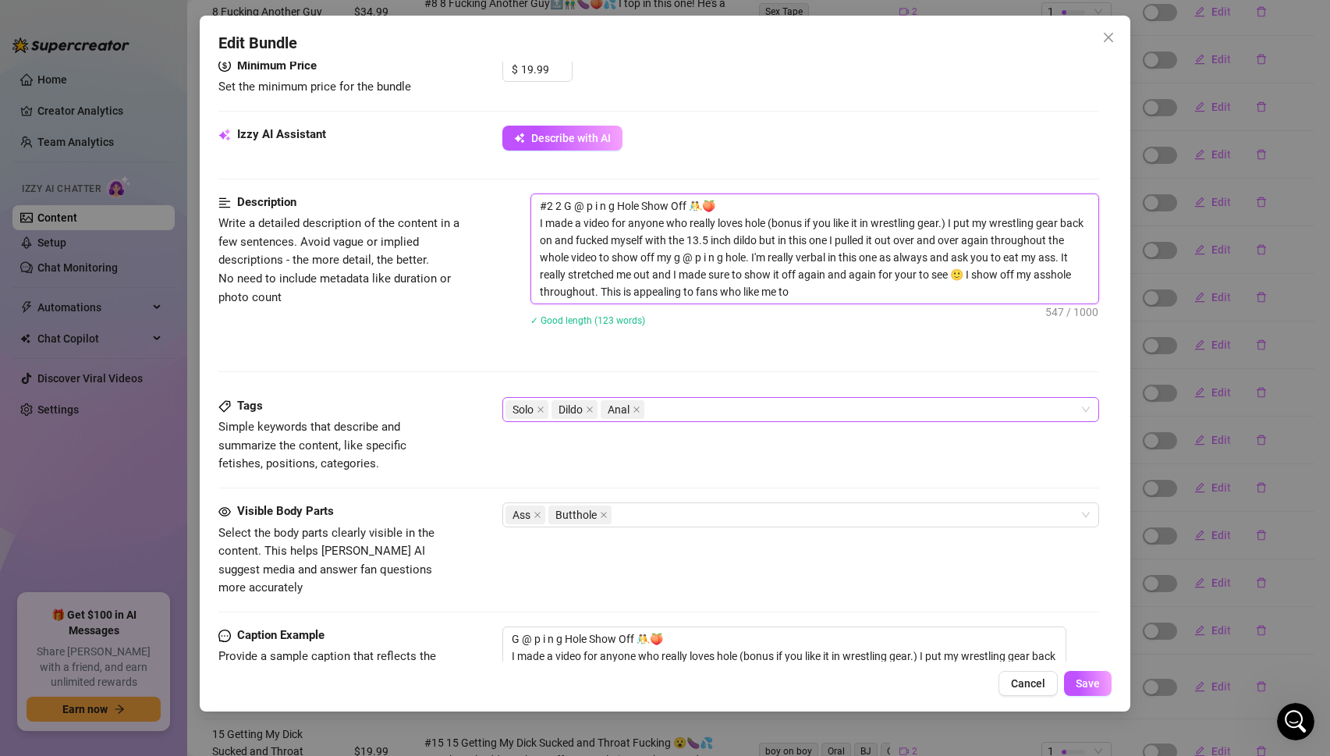
type textarea "#2 2 G @ p i n g Hole Show Off 🤼🍑 I made a video for anyone who really loves ho…"
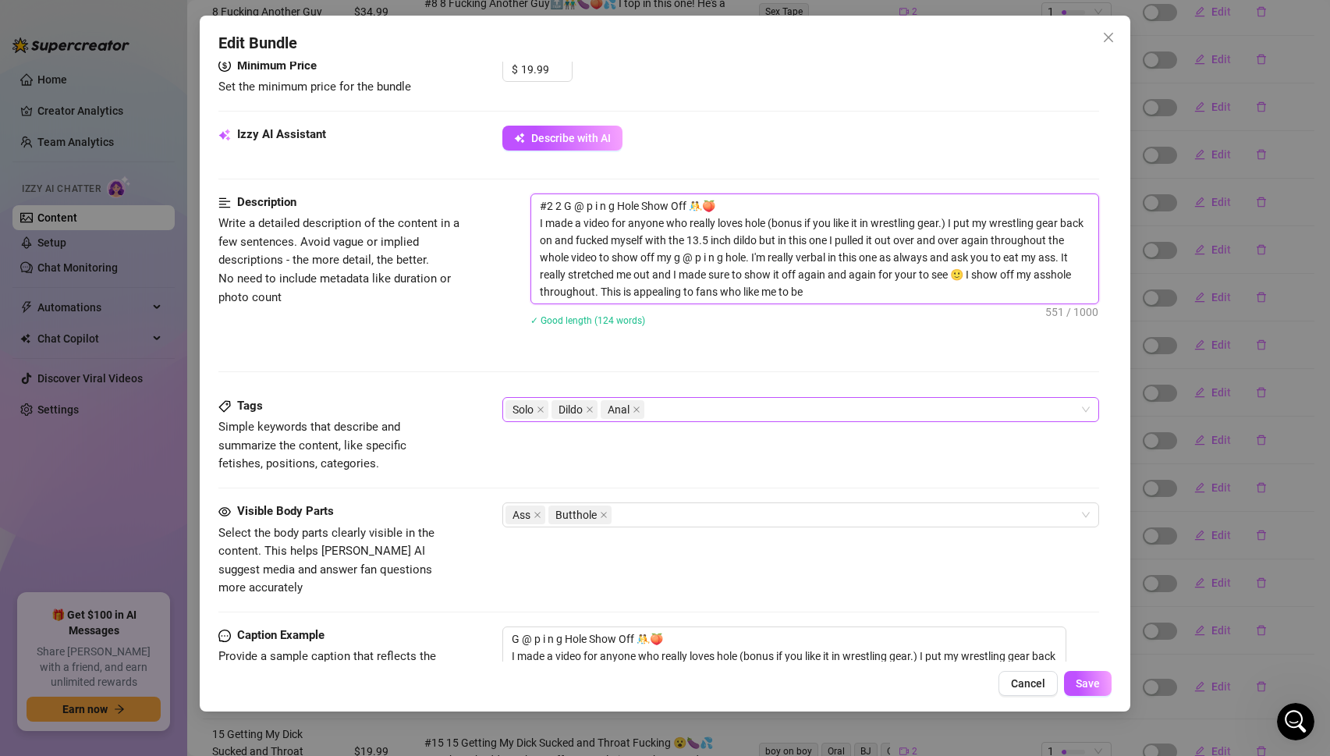
type textarea "#2 2 G @ p i n g Hole Show Off 🤼🍑 I made a video for anyone who really loves ho…"
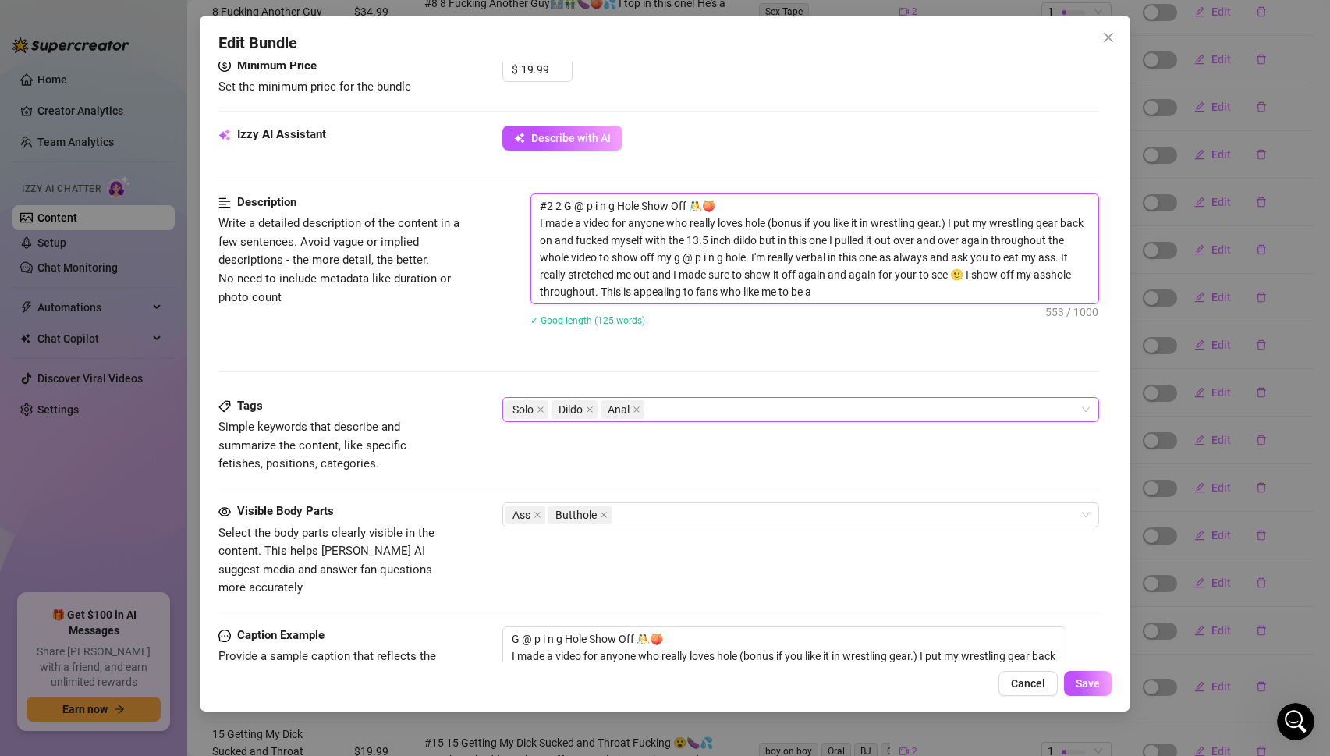
type textarea "#2 2 G @ p i n g Hole Show Off 🤼🍑 I made a video for anyone who really loves ho…"
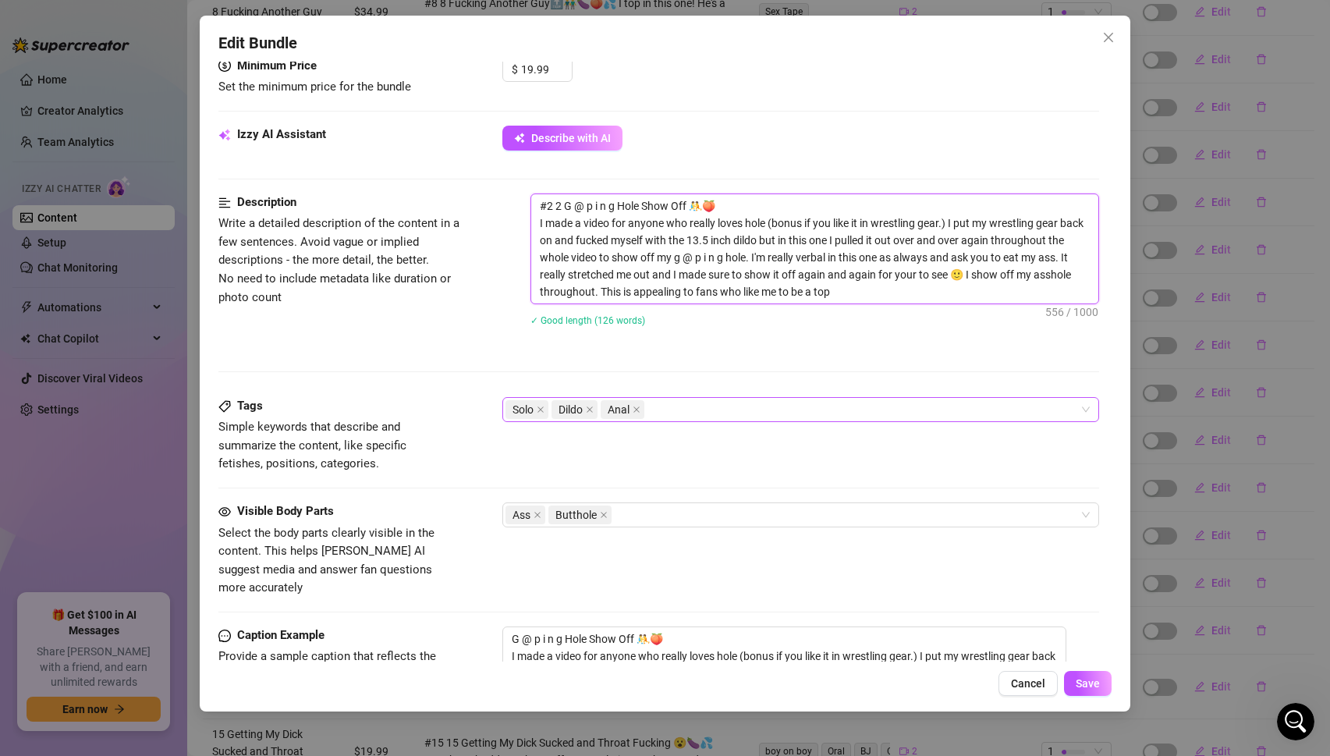
type textarea "#2 2 G @ p i n g Hole Show Off 🤼🍑 I made a video for anyone who really loves ho…"
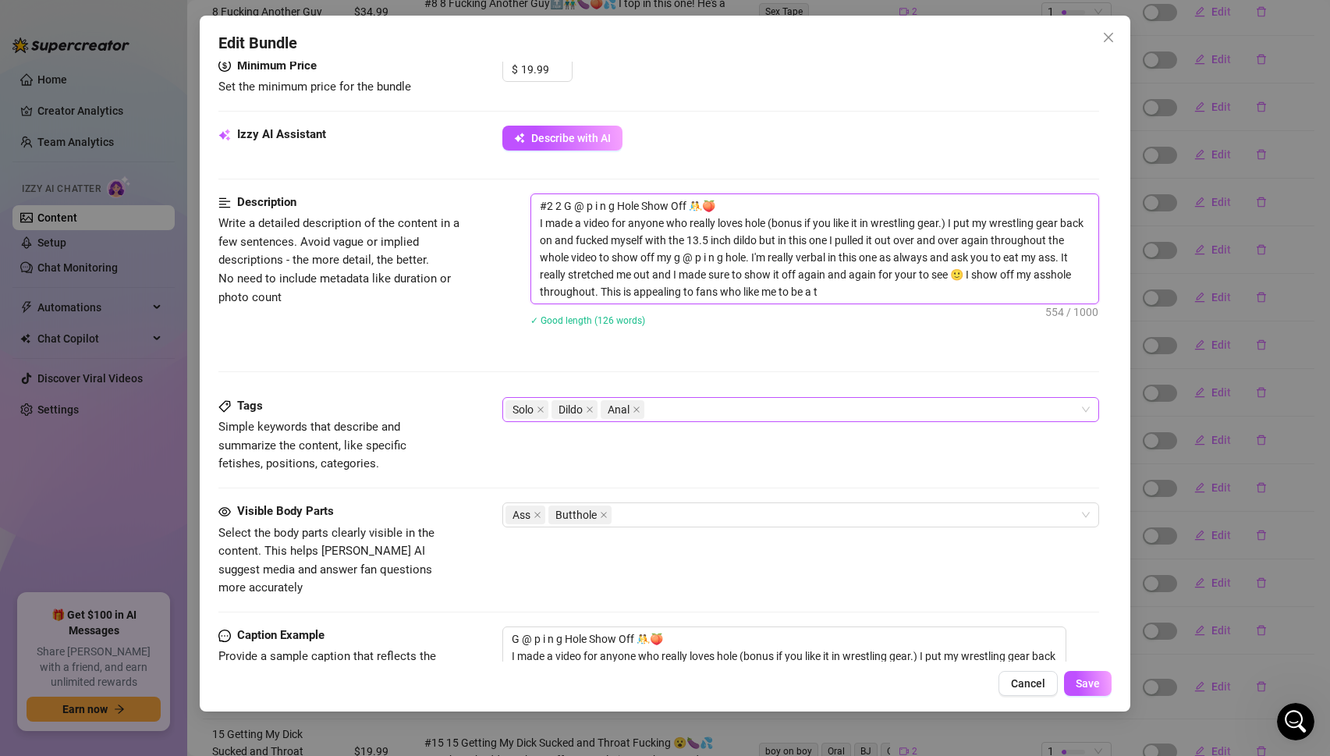
type textarea "#2 2 G @ p i n g Hole Show Off 🤼🍑 I made a video for anyone who really loves ho…"
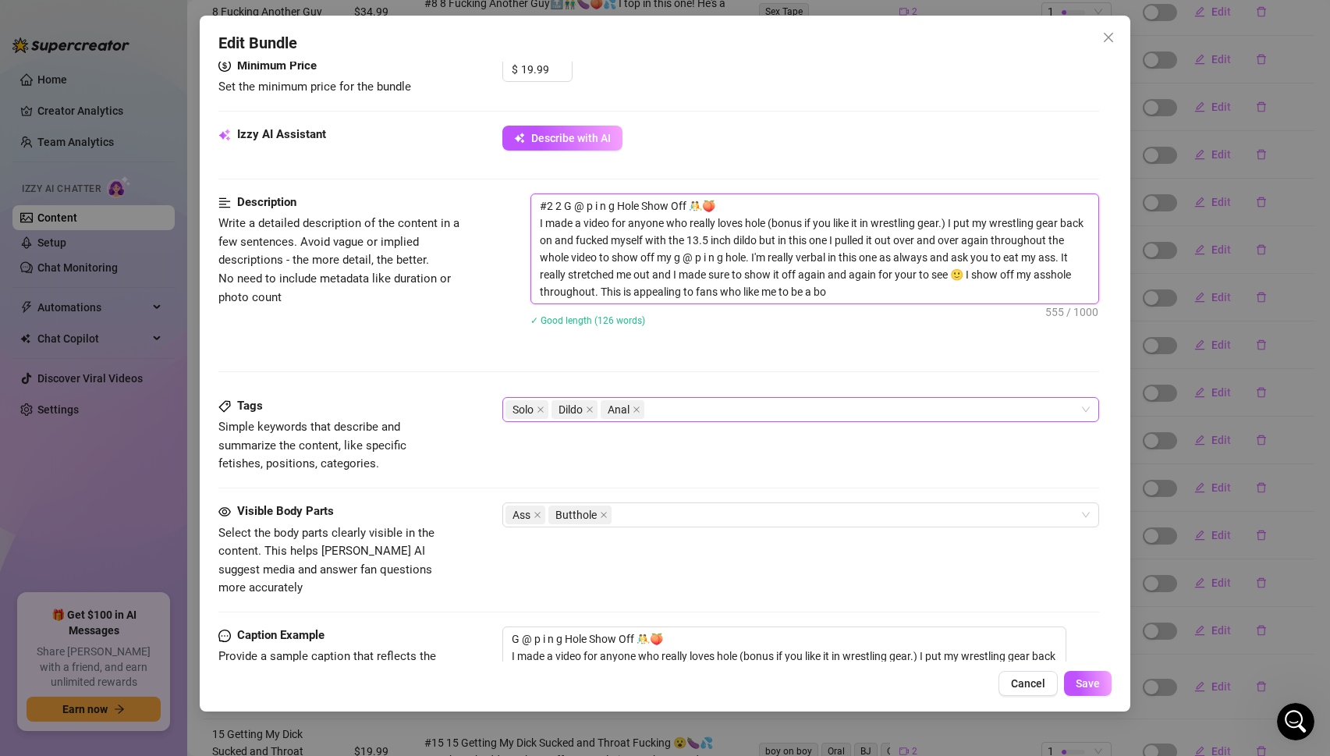
type textarea "#2 2 G @ p i n g Hole Show Off 🤼🍑 I made a video for anyone who really loves ho…"
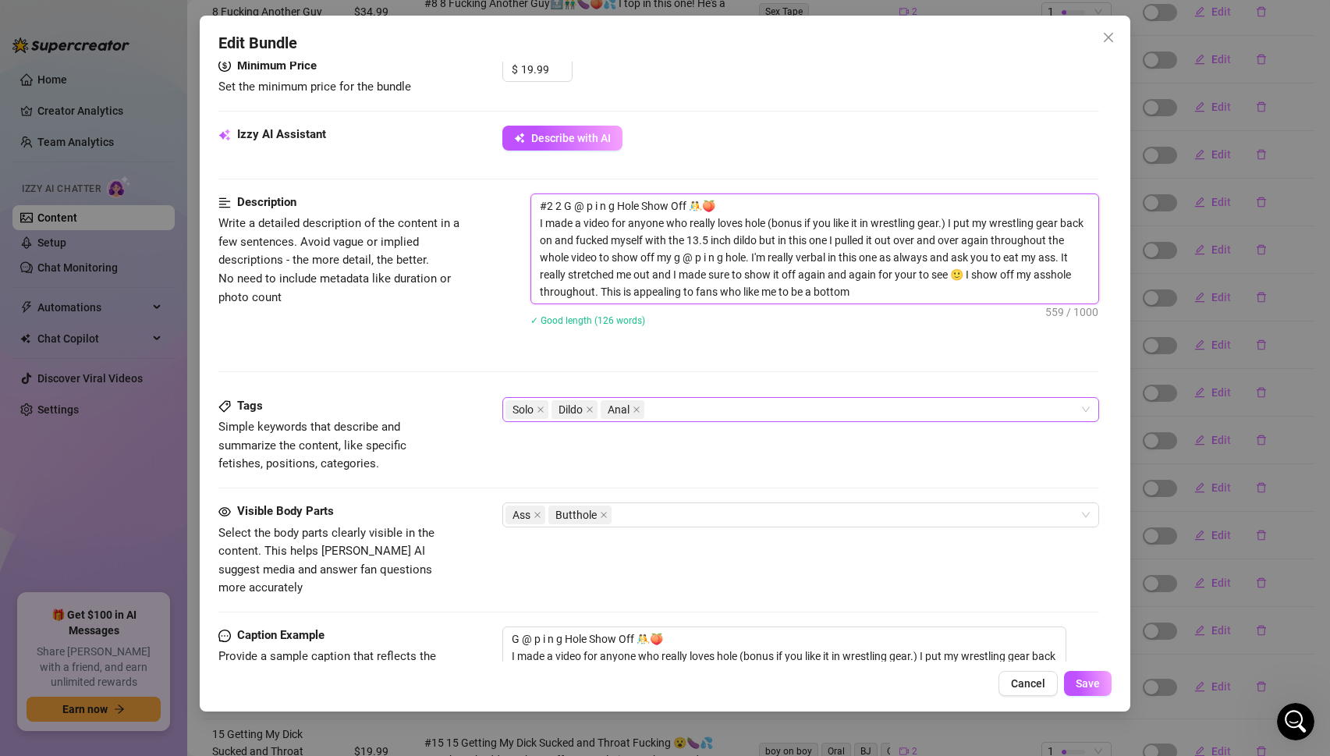
type textarea "#2 2 G @ p i n g Hole Show Off 🤼🍑 I made a video for anyone who really loves ho…"
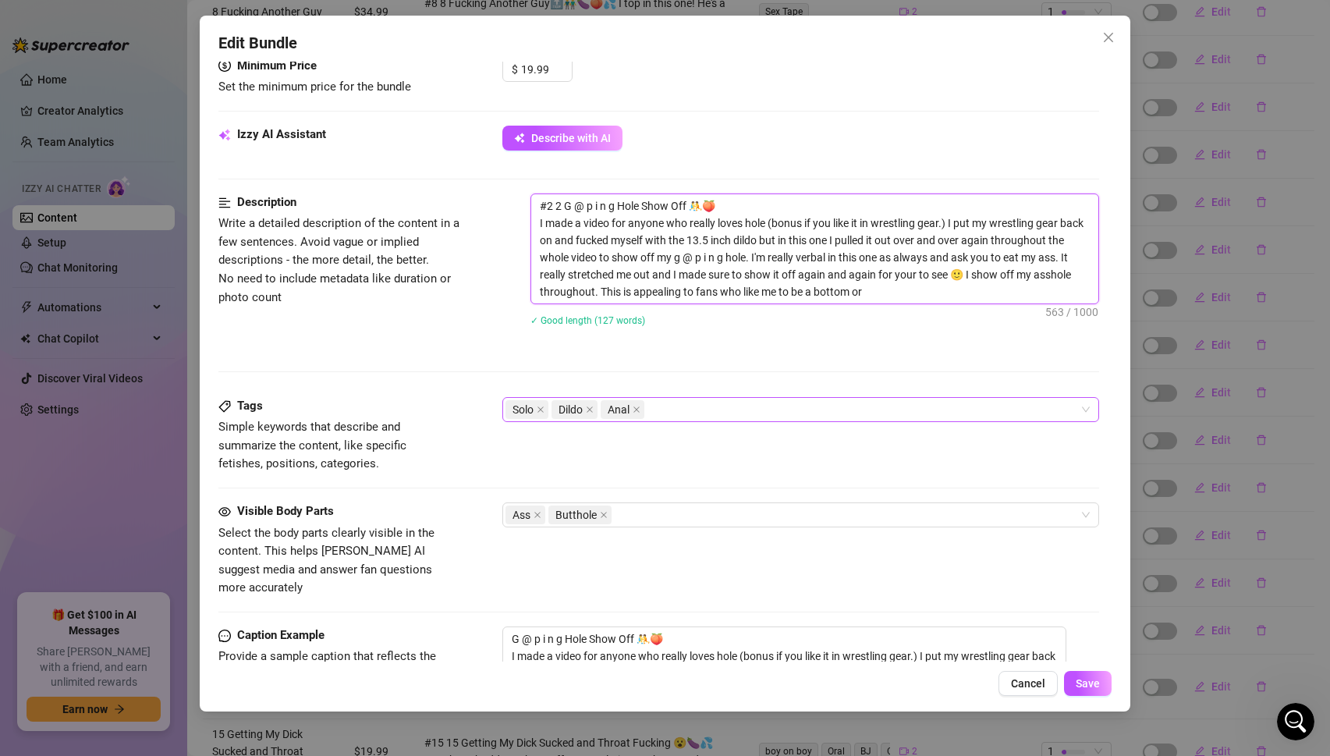
type textarea "#2 2 G @ p i n g Hole Show Off 🤼🍑 I made a video for anyone who really loves ho…"
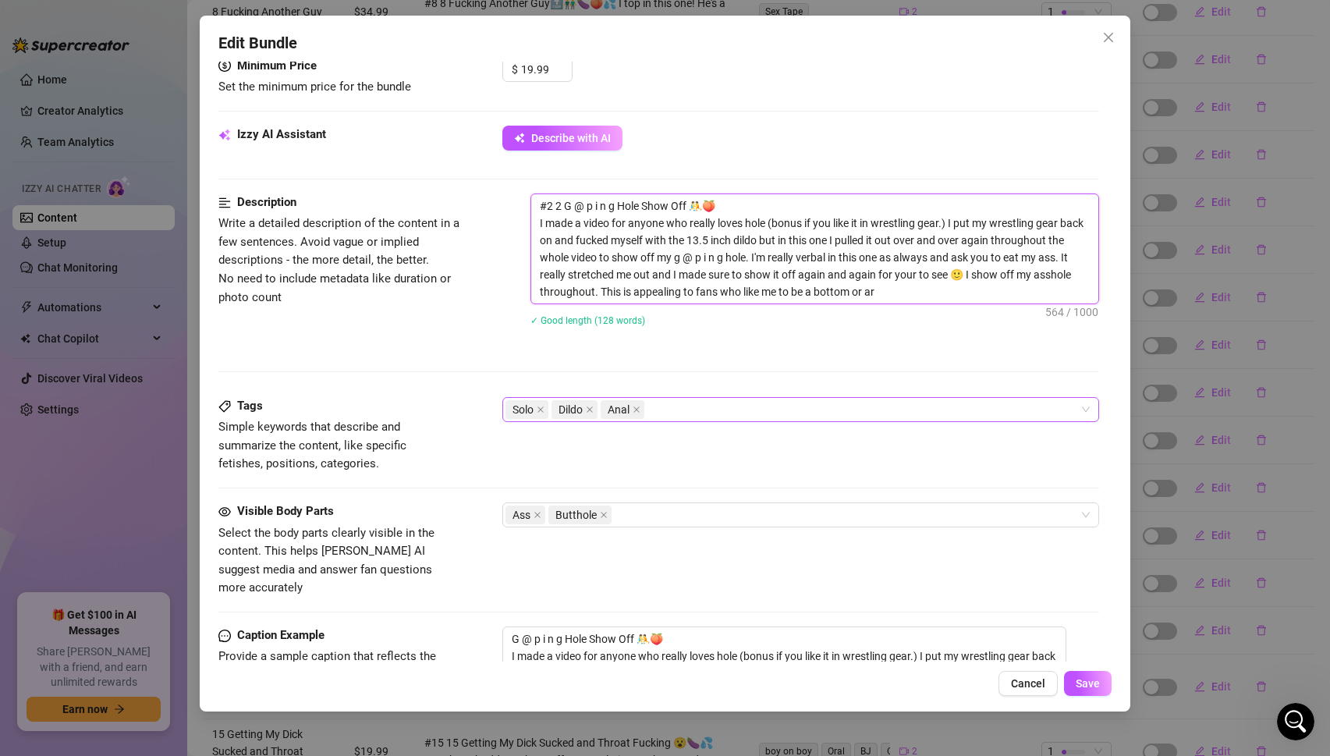
type textarea "#2 2 G @ p i n g Hole Show Off 🤼🍑 I made a video for anyone who really loves ho…"
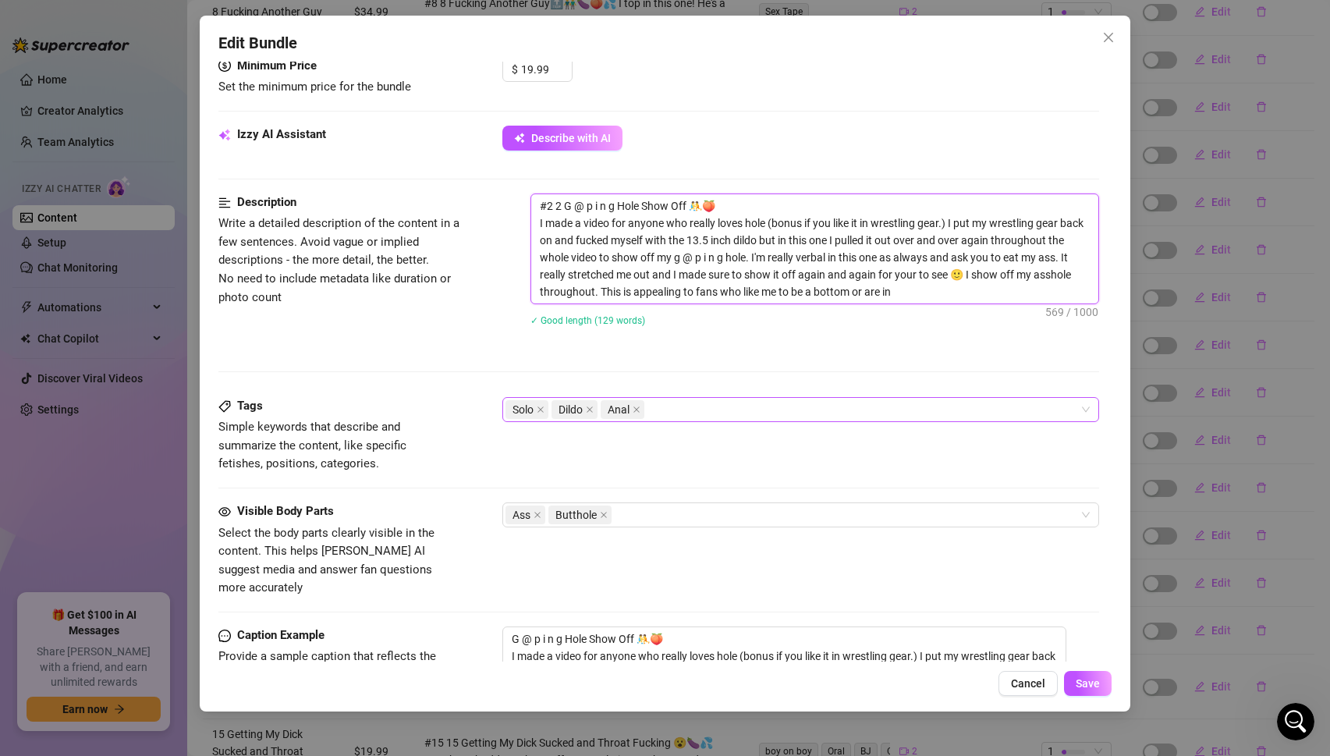
type textarea "#2 2 G @ p i n g Hole Show Off 🤼🍑 I made a video for anyone who really loves ho…"
click at [1083, 682] on span "Save" at bounding box center [1087, 683] width 24 height 12
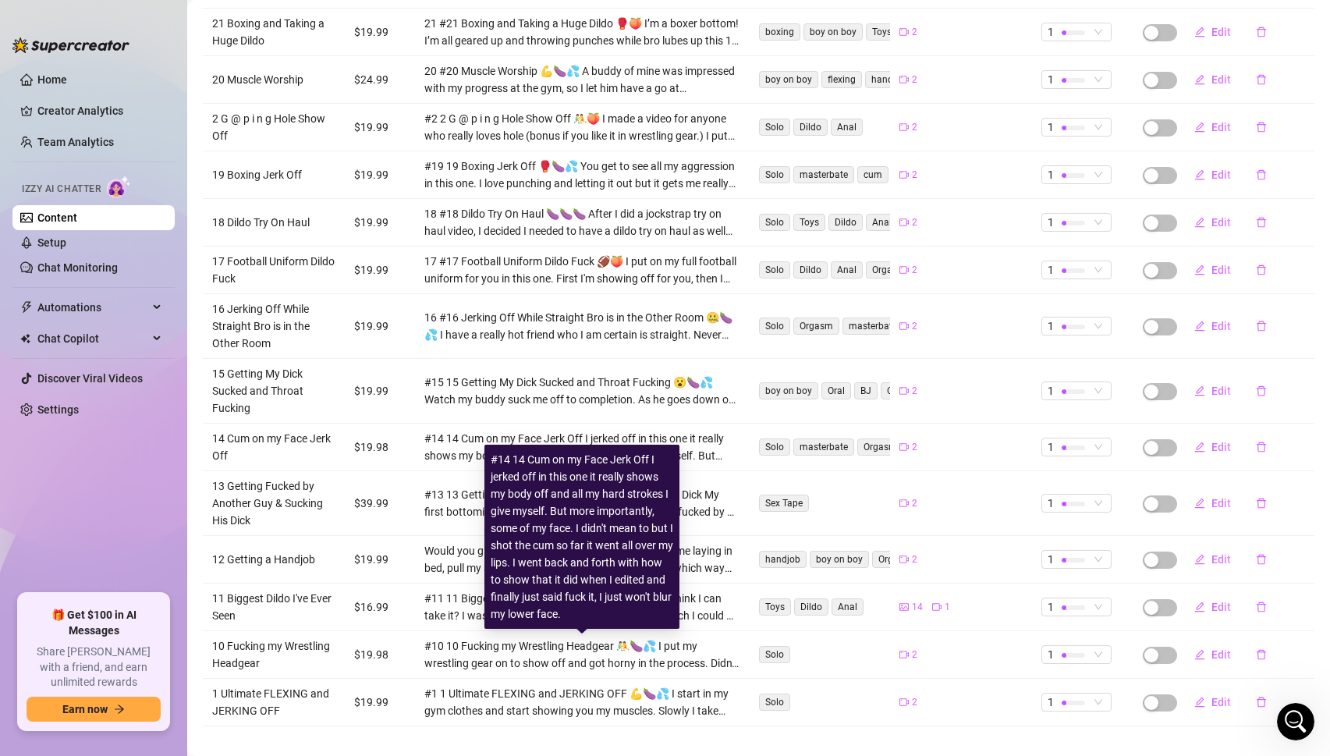
scroll to position [1259, 0]
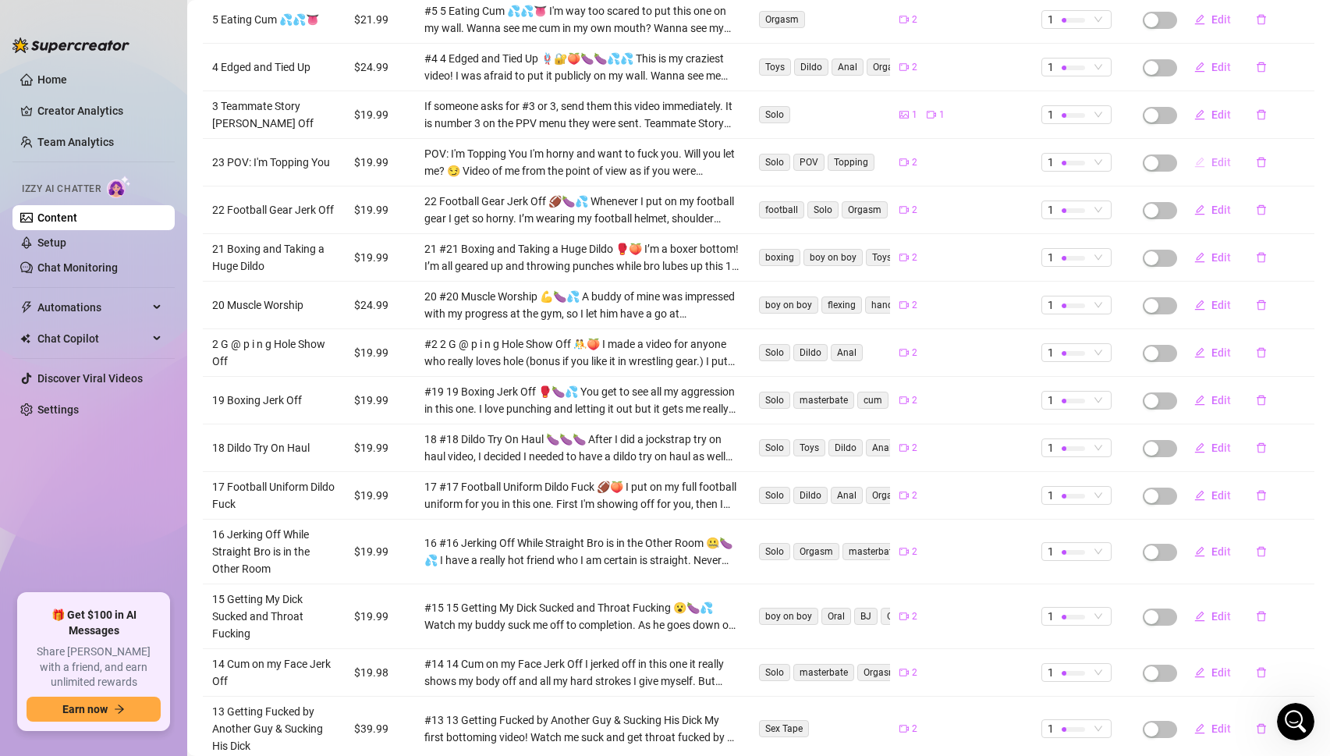
click at [1220, 156] on span "Edit" at bounding box center [1220, 162] width 19 height 12
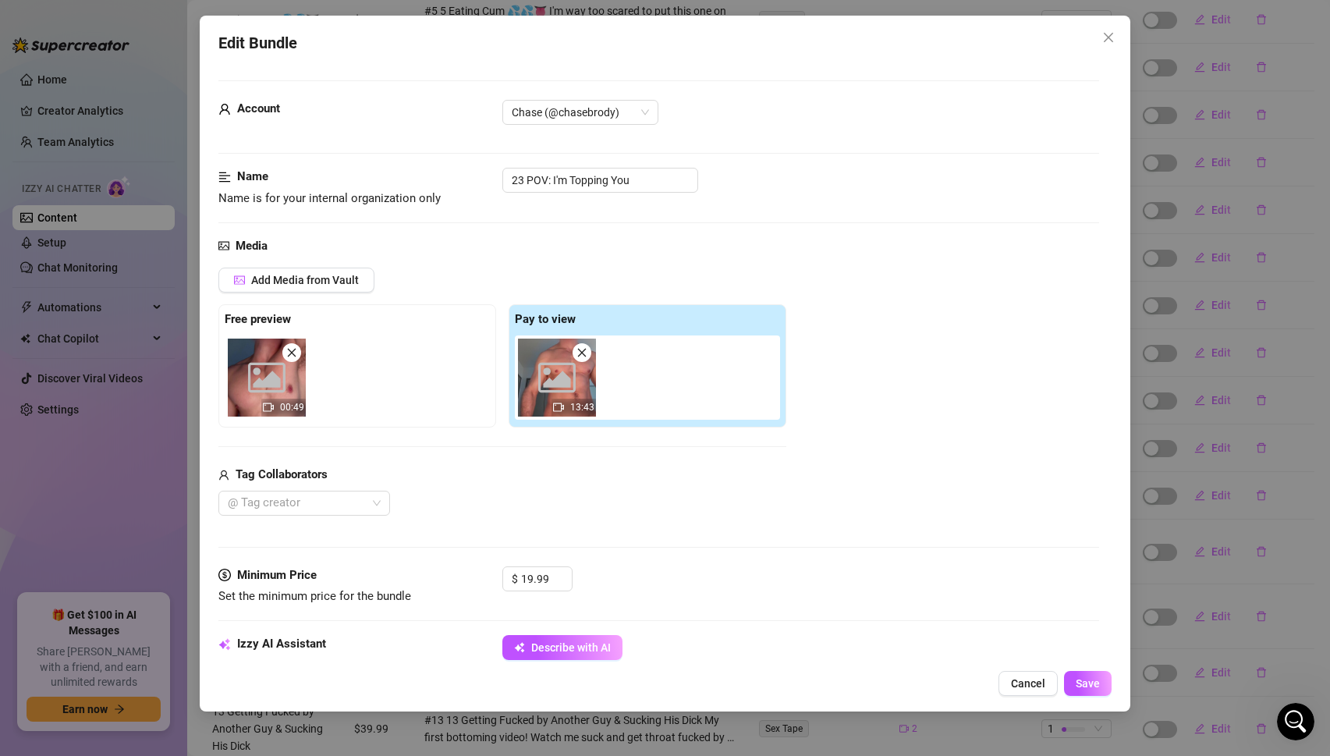
scroll to position [565, 0]
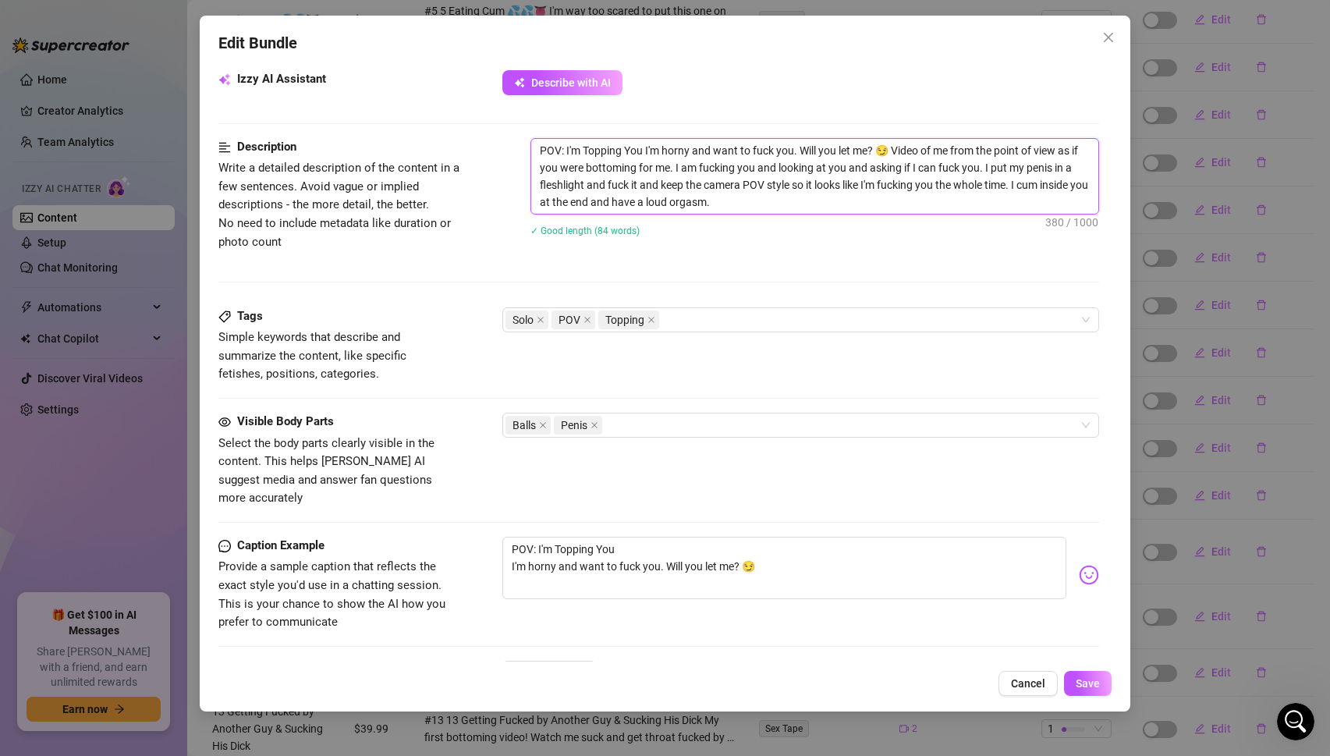
click at [668, 166] on textarea "POV: I'm Topping You I'm horny and want to fuck you. Will you let me? 😏 Video o…" at bounding box center [815, 176] width 568 height 75
click at [755, 205] on textarea "POV: I'm Topping You I'm horny and want to fuck you. Will you let me? 😏 Video o…" at bounding box center [815, 176] width 568 height 75
click at [1081, 675] on button "Save" at bounding box center [1088, 683] width 48 height 25
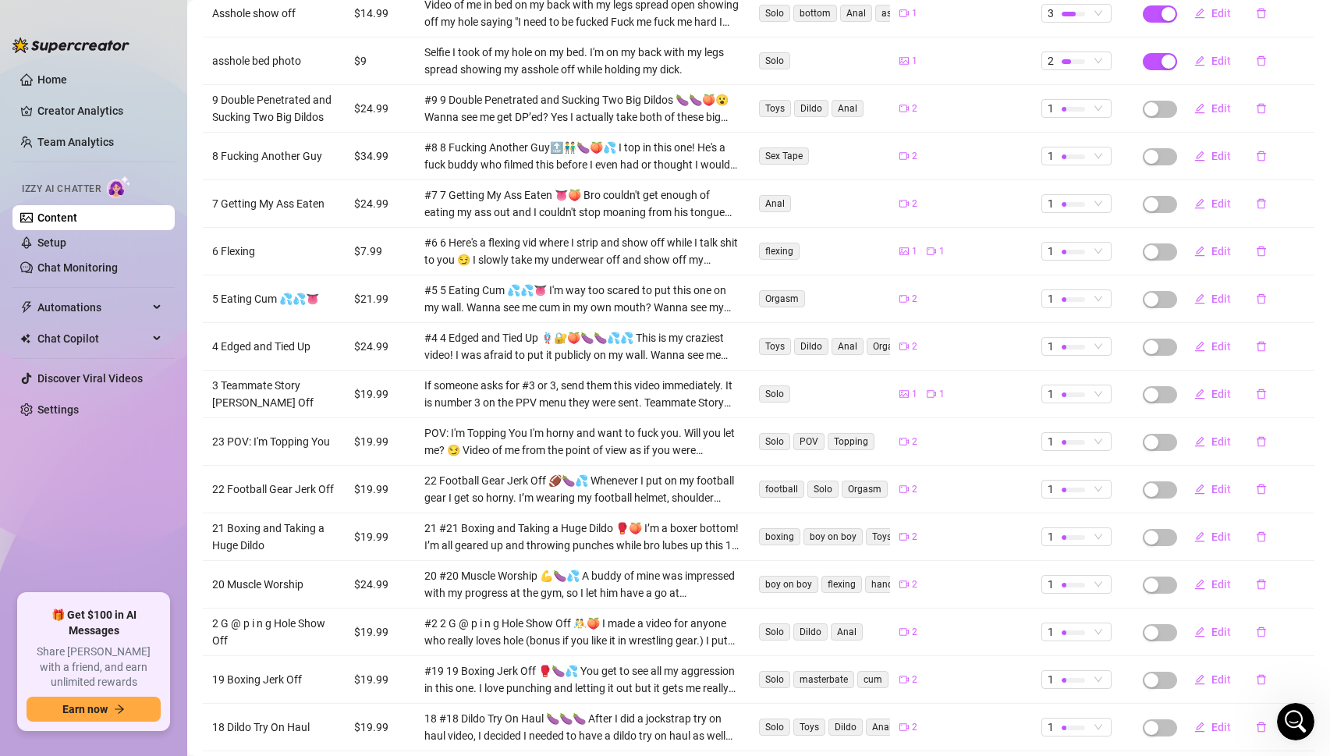
scroll to position [676, 0]
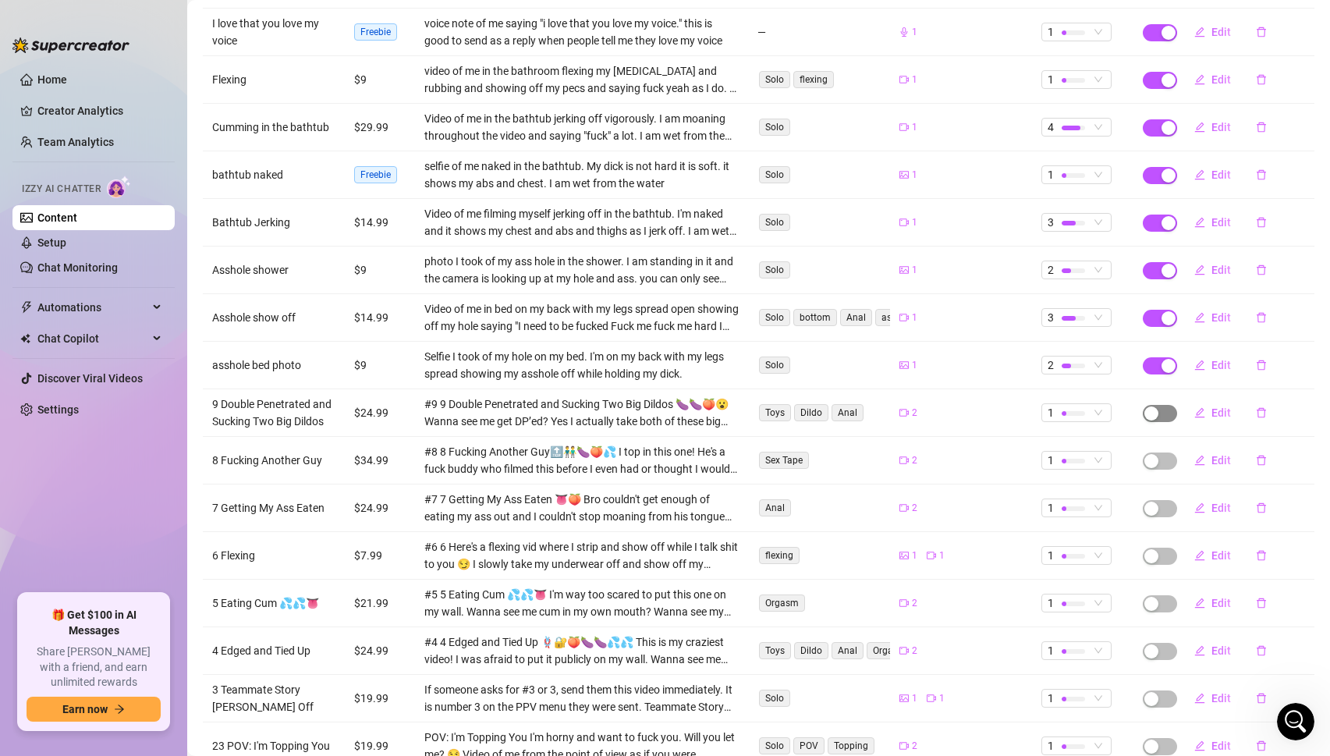
click at [1156, 406] on div "button" at bounding box center [1151, 413] width 14 height 14
click at [1272, 355] on span "OK" at bounding box center [1266, 358] width 15 height 12
click at [1156, 454] on div "button" at bounding box center [1151, 461] width 14 height 14
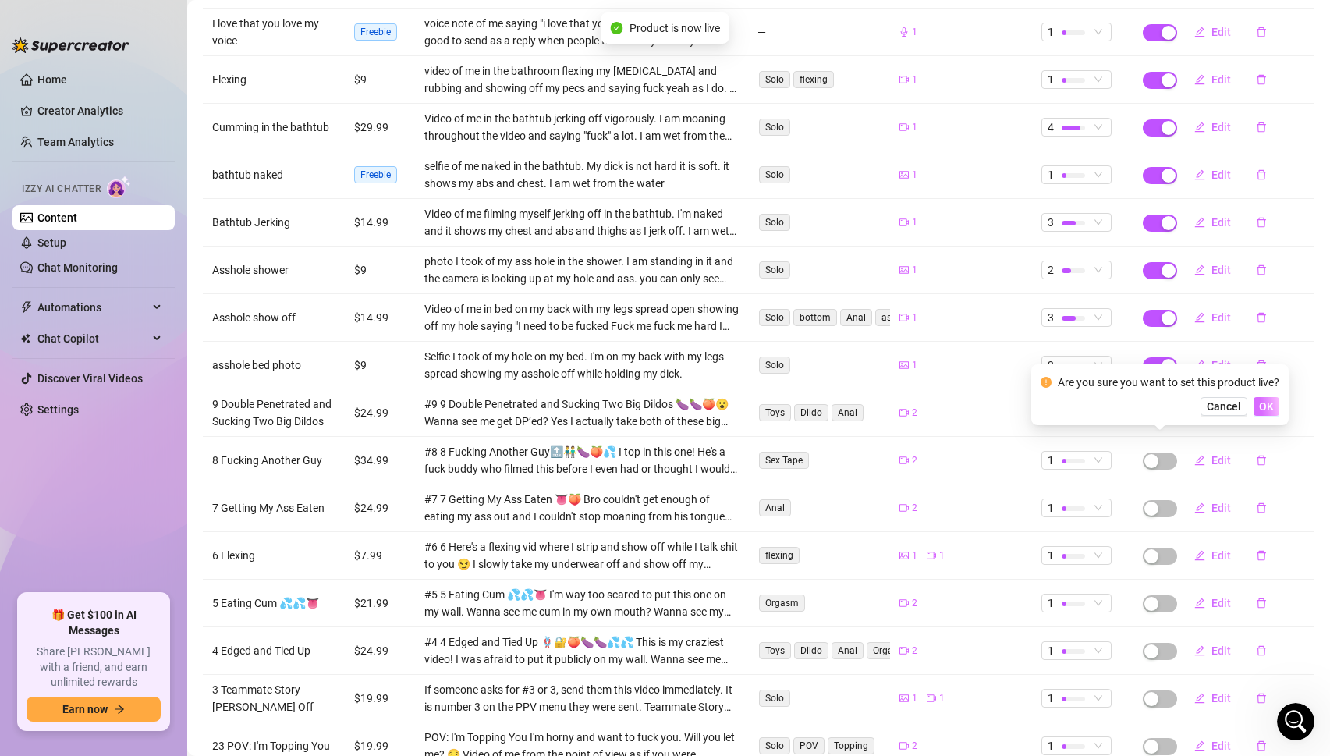
click at [1267, 409] on span "OK" at bounding box center [1266, 406] width 15 height 12
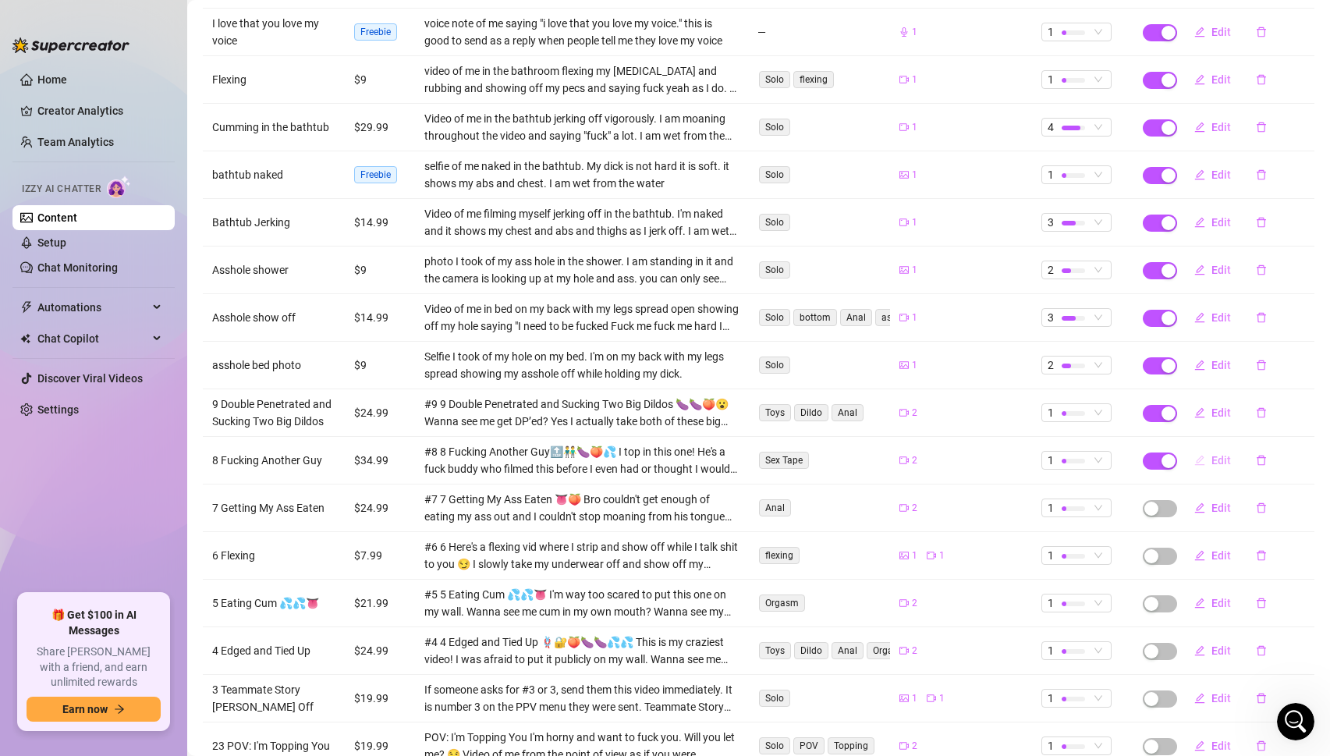
click at [1225, 454] on span "Edit" at bounding box center [1220, 460] width 19 height 12
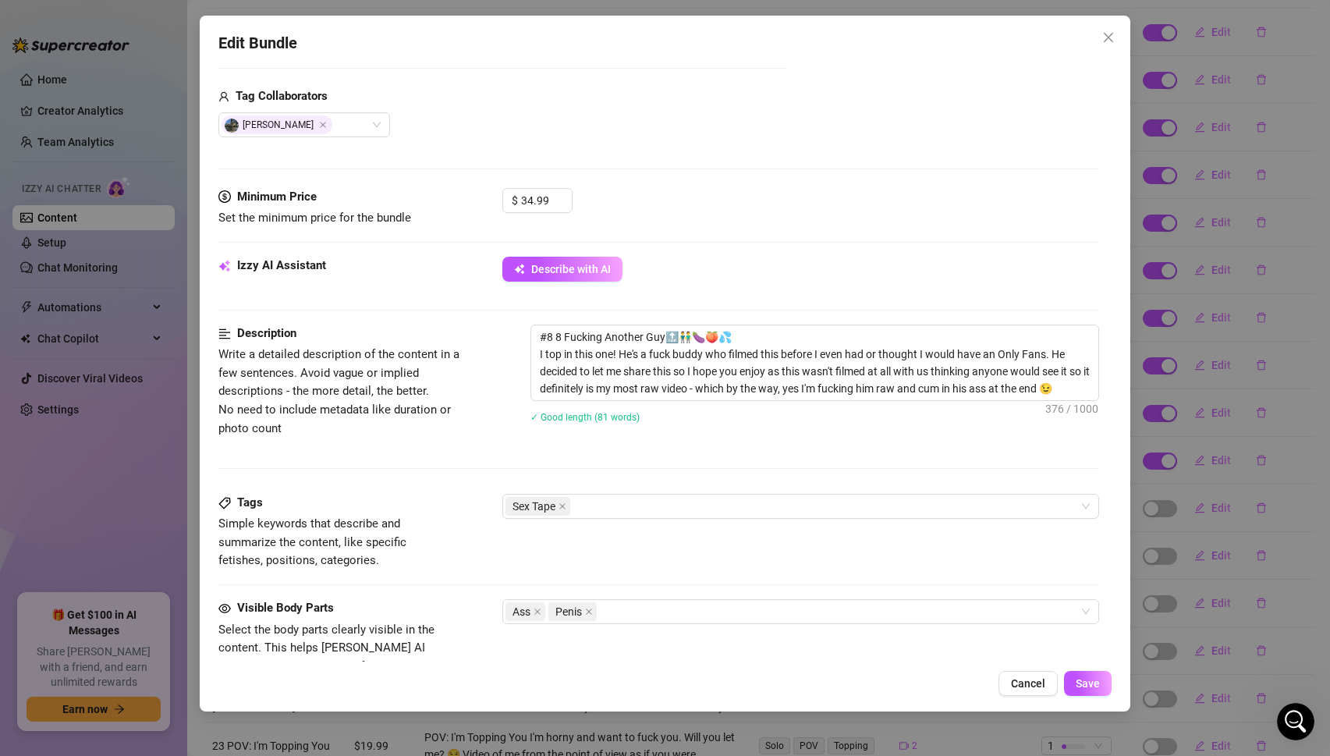
scroll to position [379, 0]
drag, startPoint x: 820, startPoint y: 388, endPoint x: 967, endPoint y: 482, distance: 174.6
click at [967, 482] on div "Description Write a detailed description of the content in a few sentences. Avo…" at bounding box center [658, 408] width 881 height 169
click at [1071, 384] on textarea "#8 8 Fucking Another Guy🔝👬🍆🍑💦 I top in this one! He's a fuck buddy who filmed t…" at bounding box center [815, 361] width 568 height 75
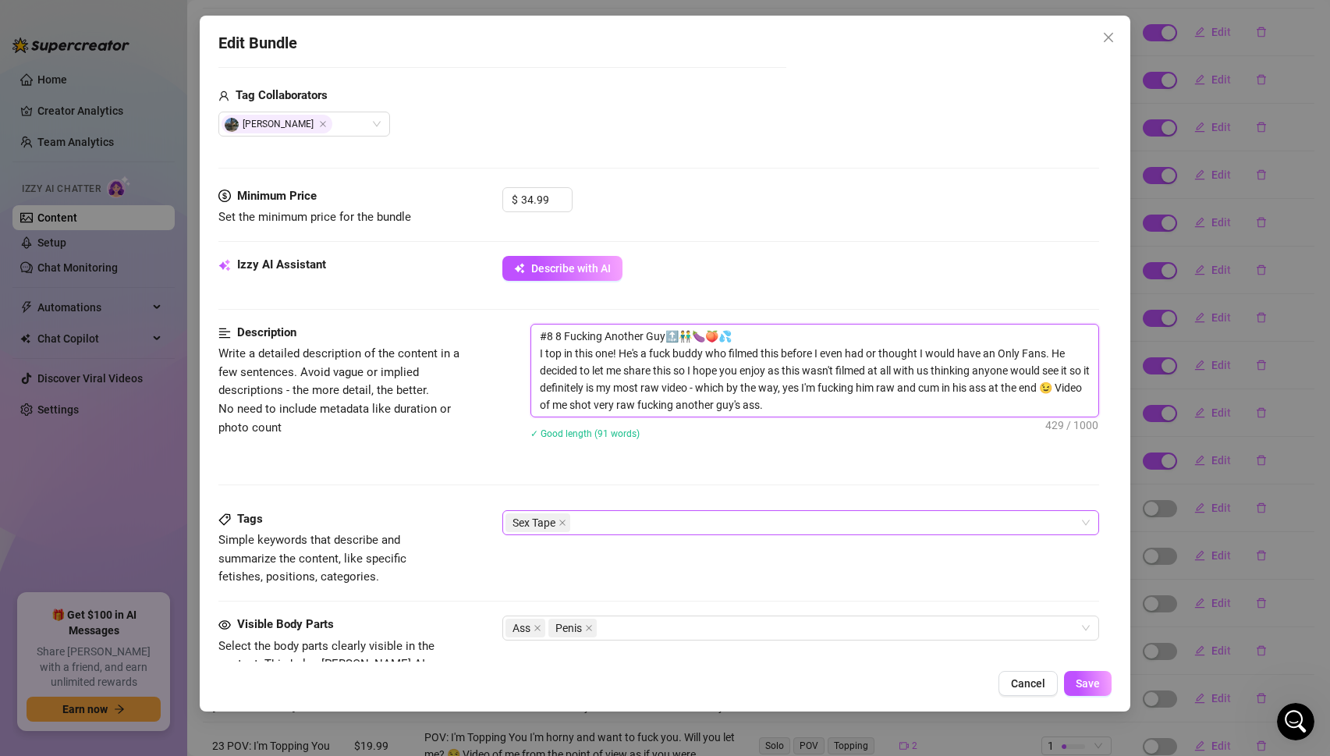
scroll to position [755, 0]
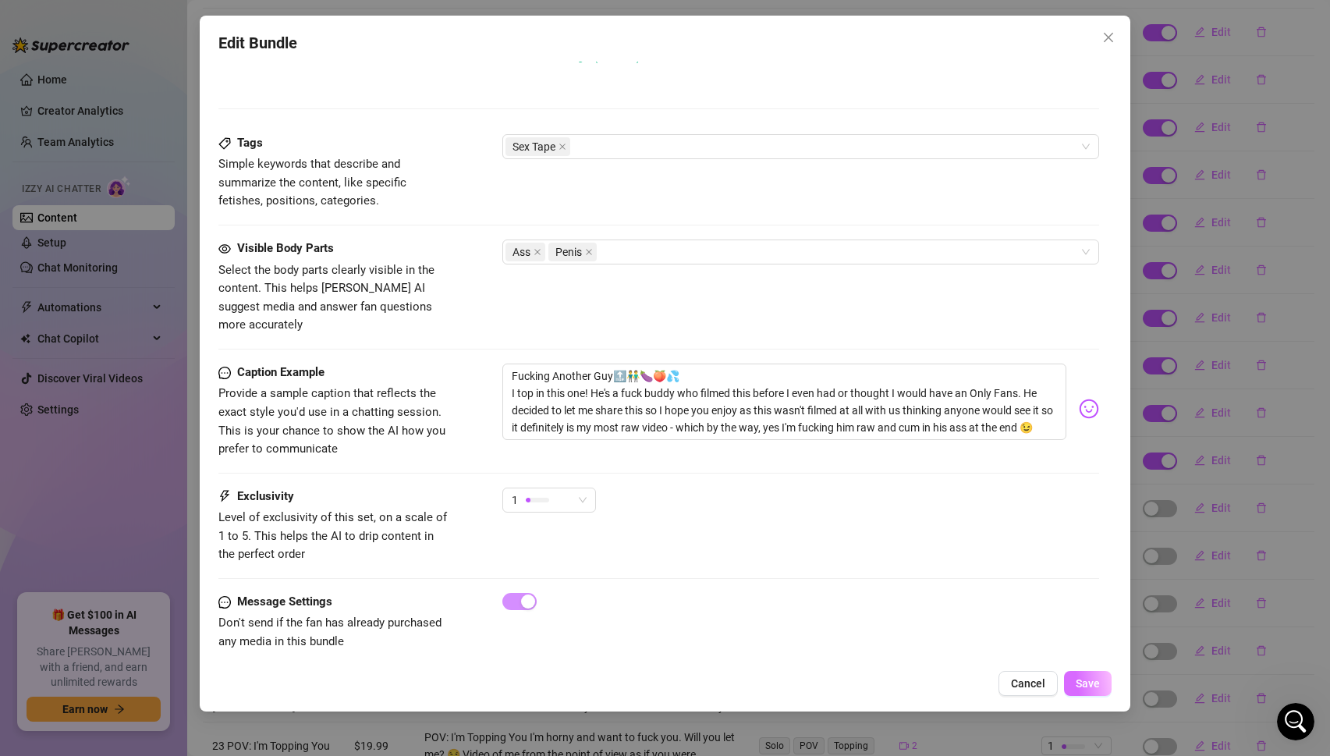
click at [1092, 682] on span "Save" at bounding box center [1087, 683] width 24 height 12
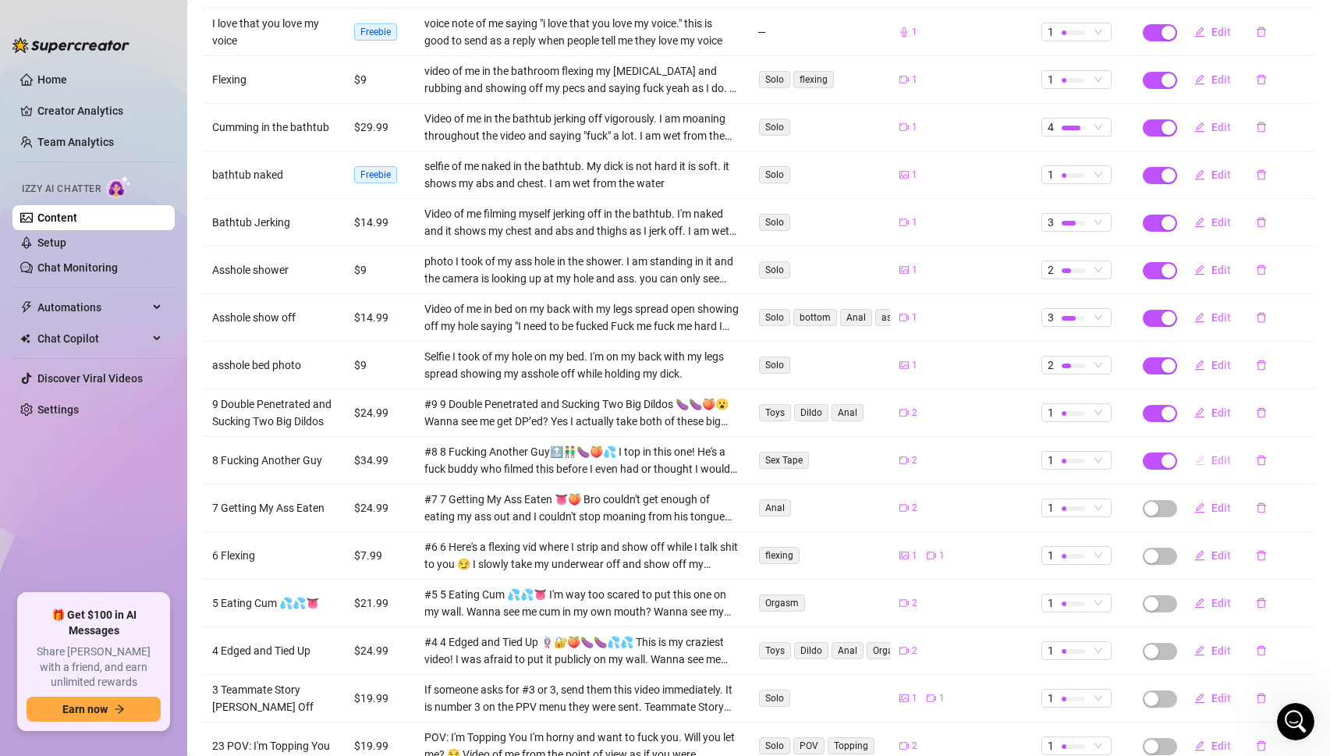
click at [1220, 454] on span "Edit" at bounding box center [1220, 460] width 19 height 12
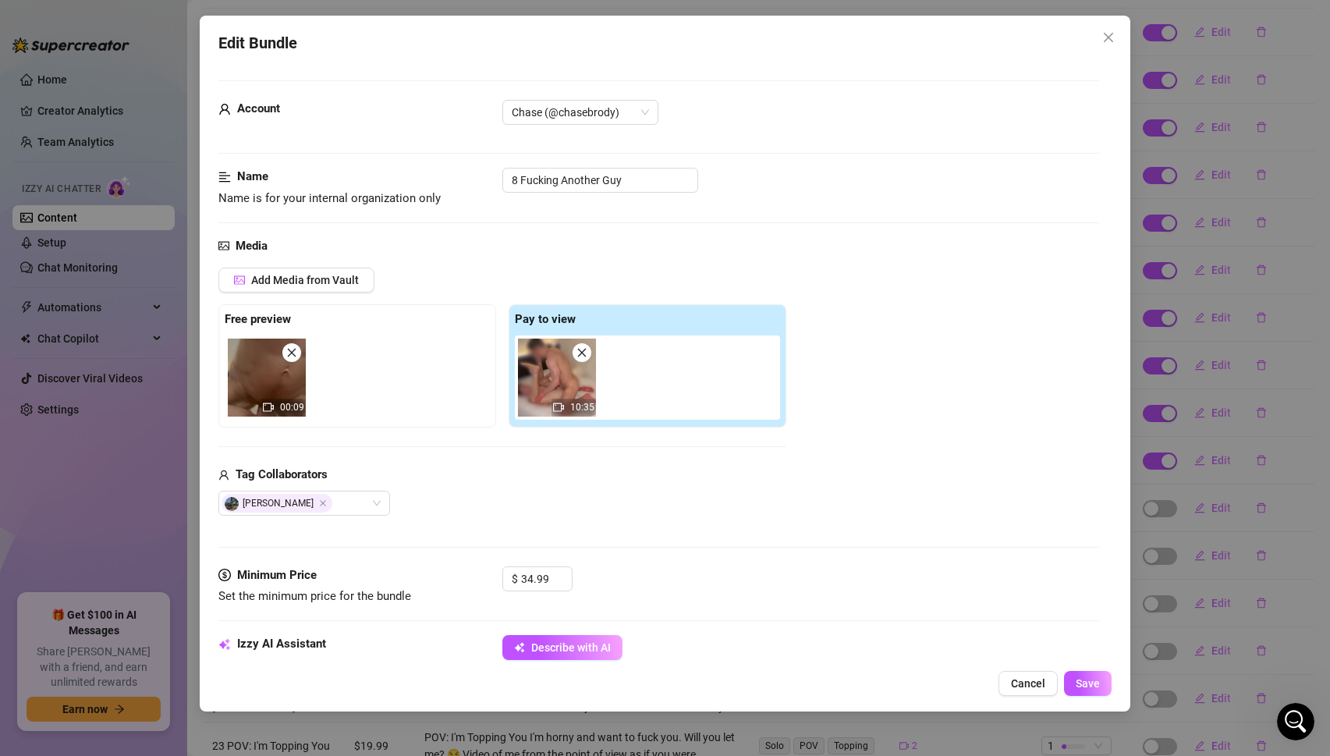
scroll to position [526, 0]
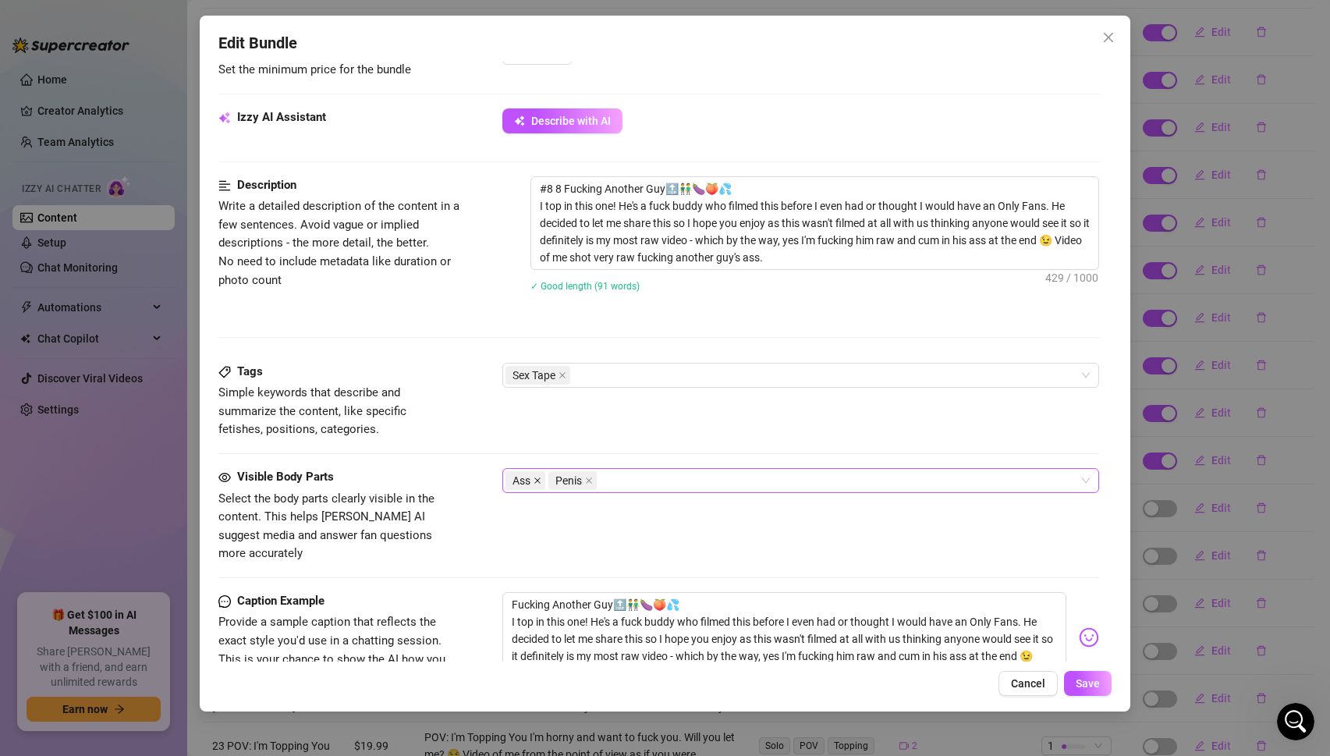
click at [538, 482] on icon "close" at bounding box center [537, 480] width 8 height 8
click at [586, 483] on div "Penis" at bounding box center [792, 480] width 575 height 22
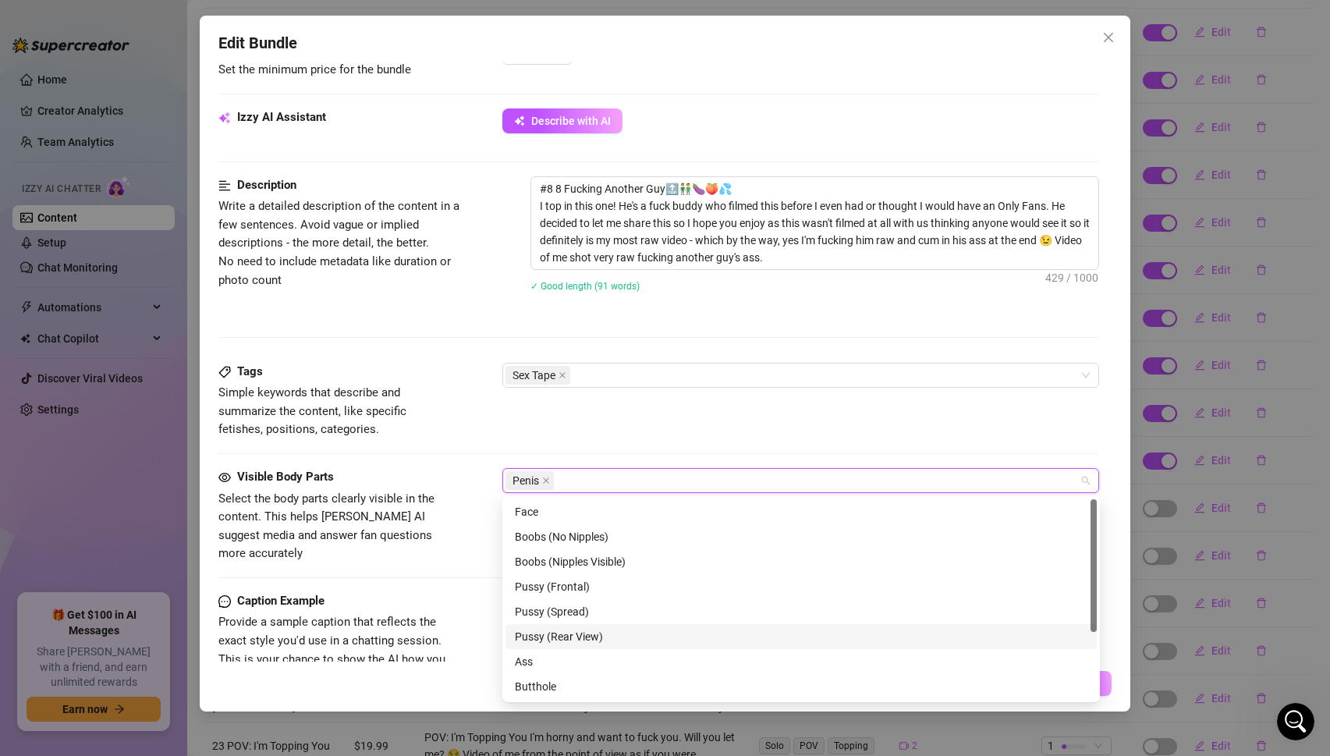
scroll to position [100, 0]
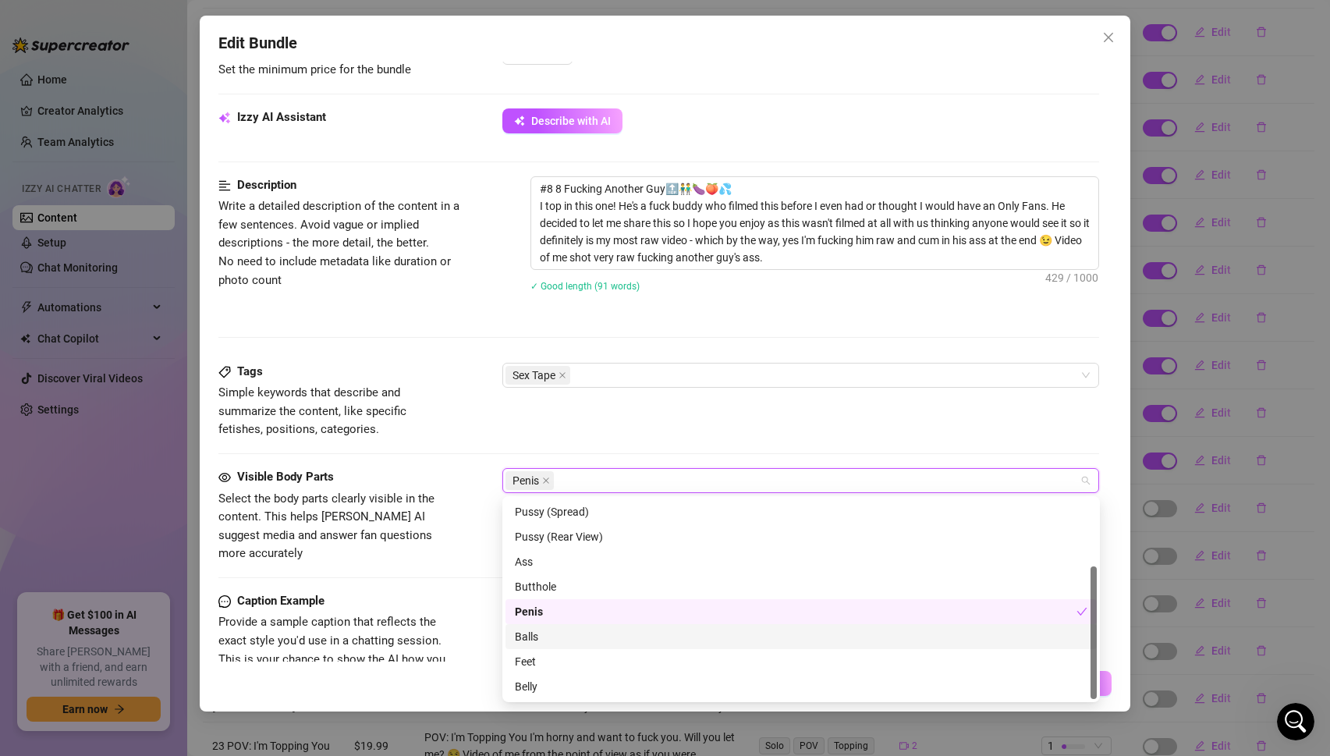
click at [535, 635] on div "Balls" at bounding box center [801, 636] width 572 height 17
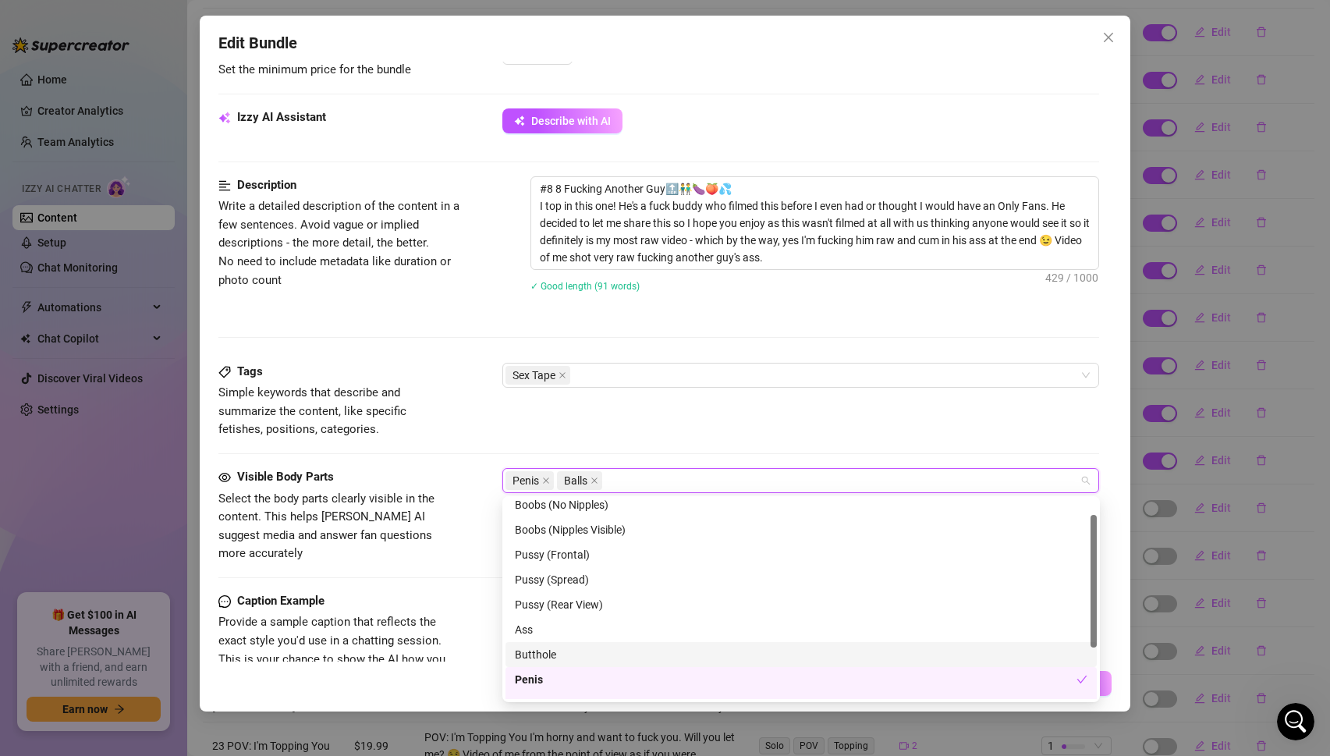
scroll to position [0, 0]
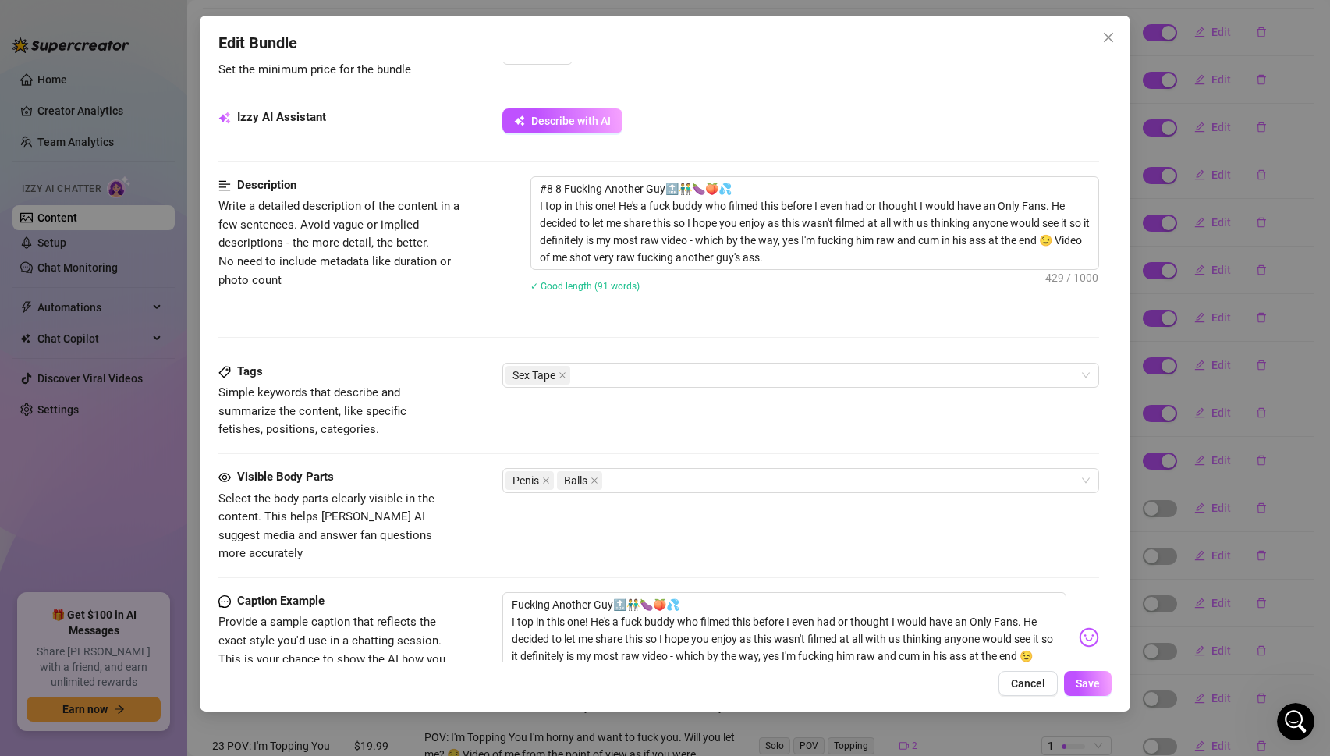
click at [590, 409] on div "Tags Simple keywords that describe and summarize the content, like specific fet…" at bounding box center [658, 401] width 881 height 76
click at [595, 381] on div "Sex Tape" at bounding box center [792, 375] width 575 height 22
click at [596, 372] on div "Sex Tape" at bounding box center [792, 375] width 575 height 22
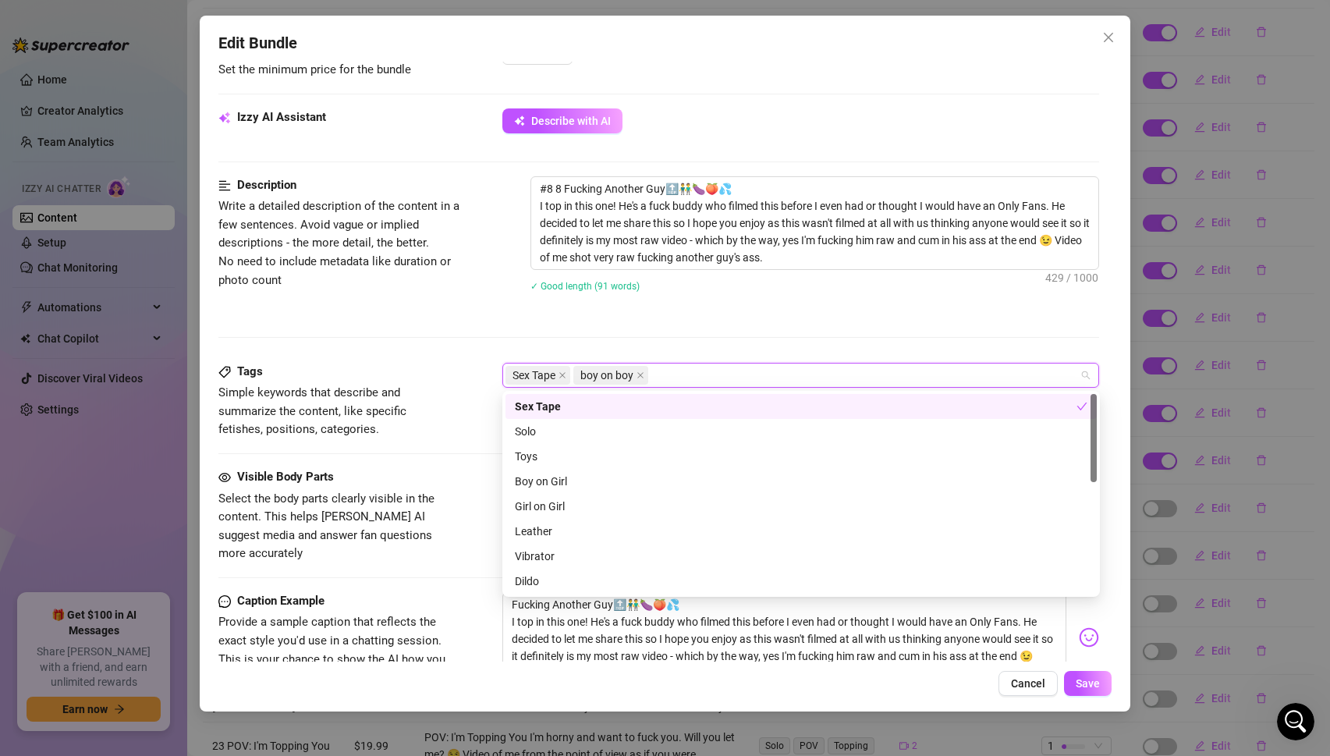
click at [402, 297] on div "Description Write a detailed description of the content in a few sentences. Avo…" at bounding box center [658, 244] width 881 height 136
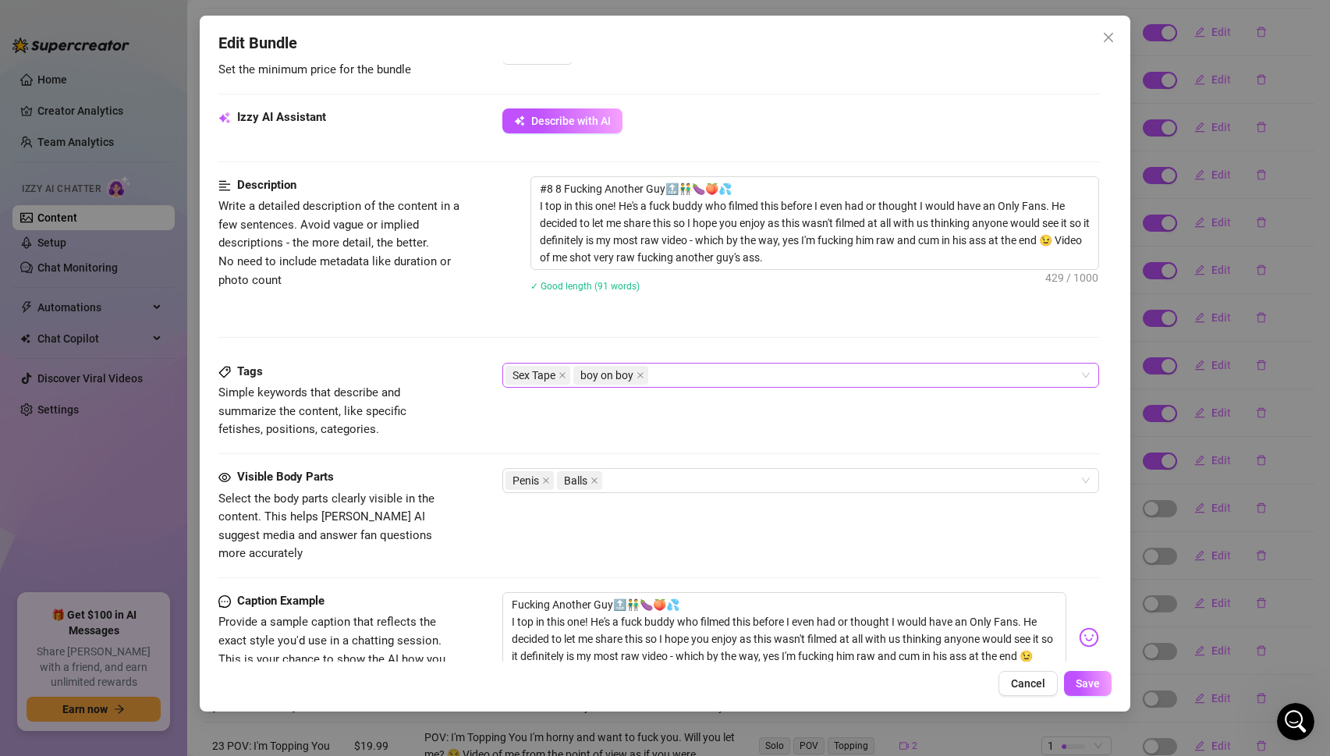
click at [679, 375] on div "Sex Tape boy on boy" at bounding box center [792, 375] width 575 height 22
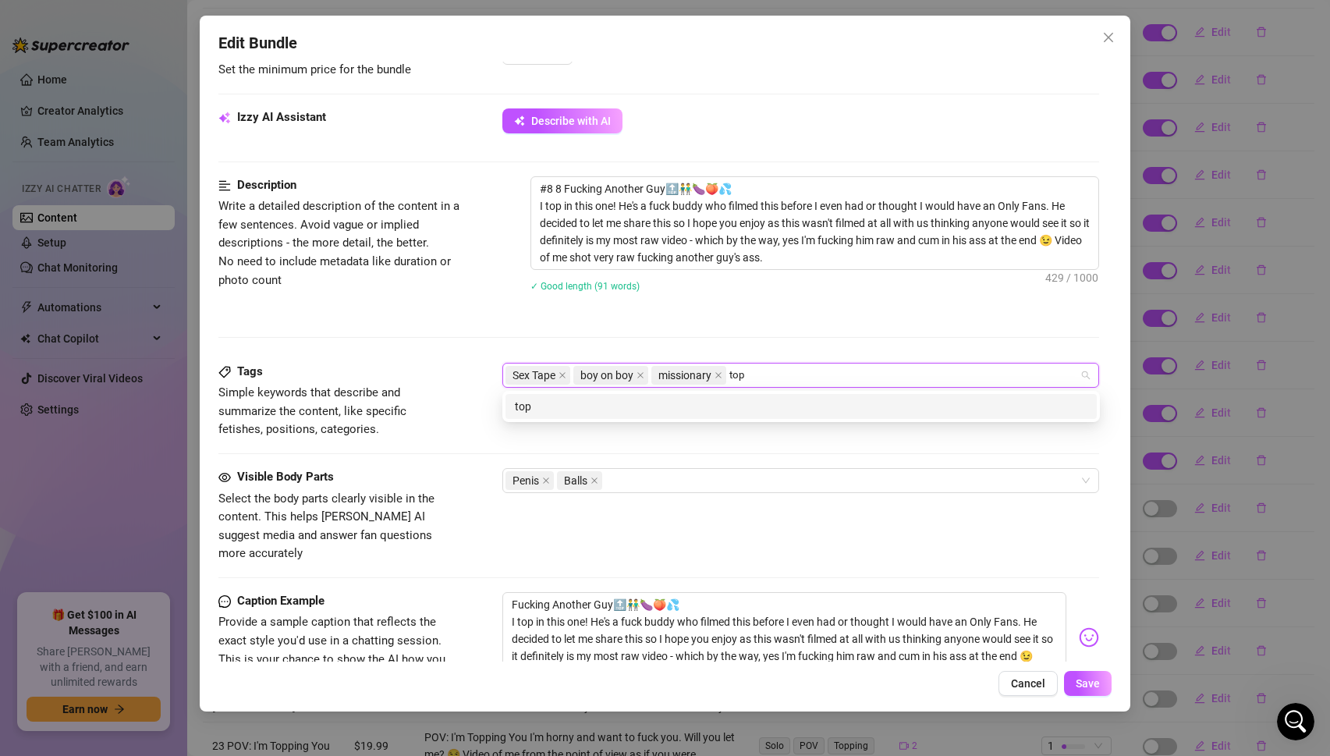
click at [635, 409] on div "top" at bounding box center [801, 406] width 572 height 17
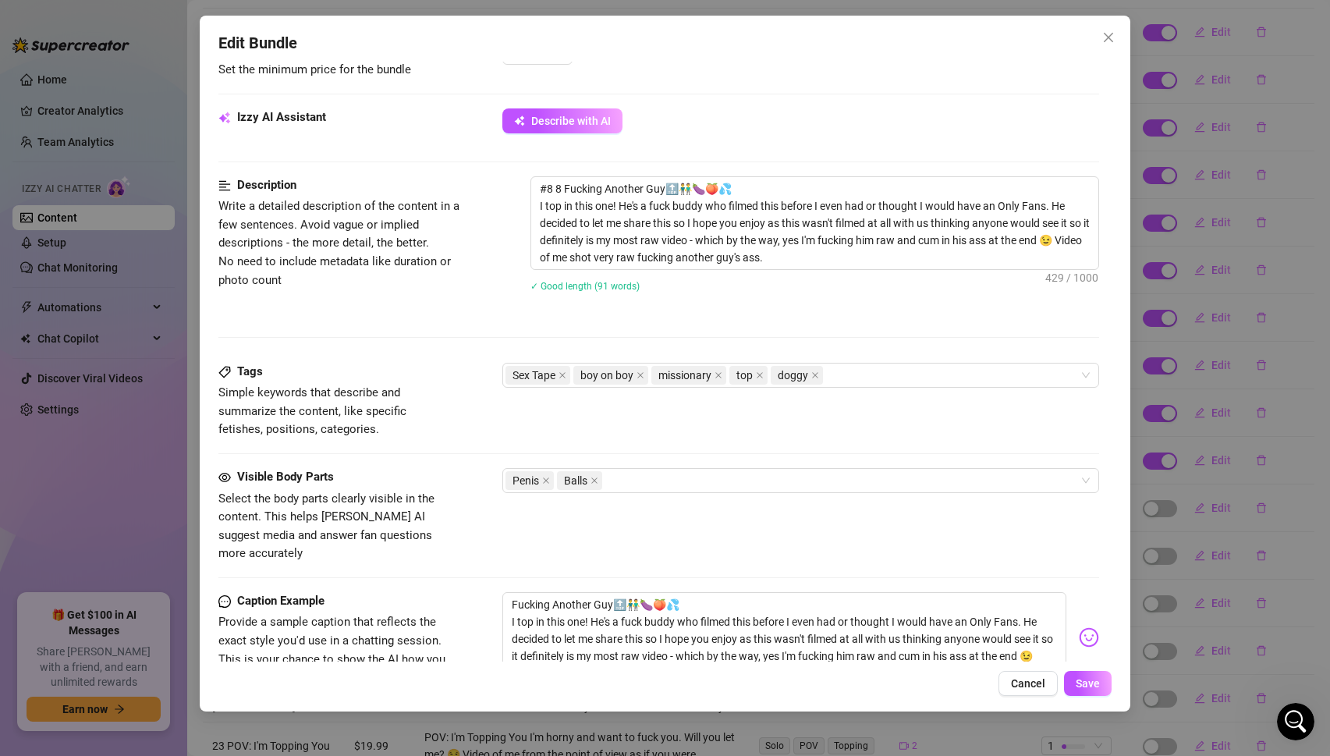
click at [674, 301] on div "#8 8 Fucking Another Guy🔝👬🍆🍑💦 I top in this one! He's a fuck buddy who filmed t…" at bounding box center [814, 244] width 569 height 136
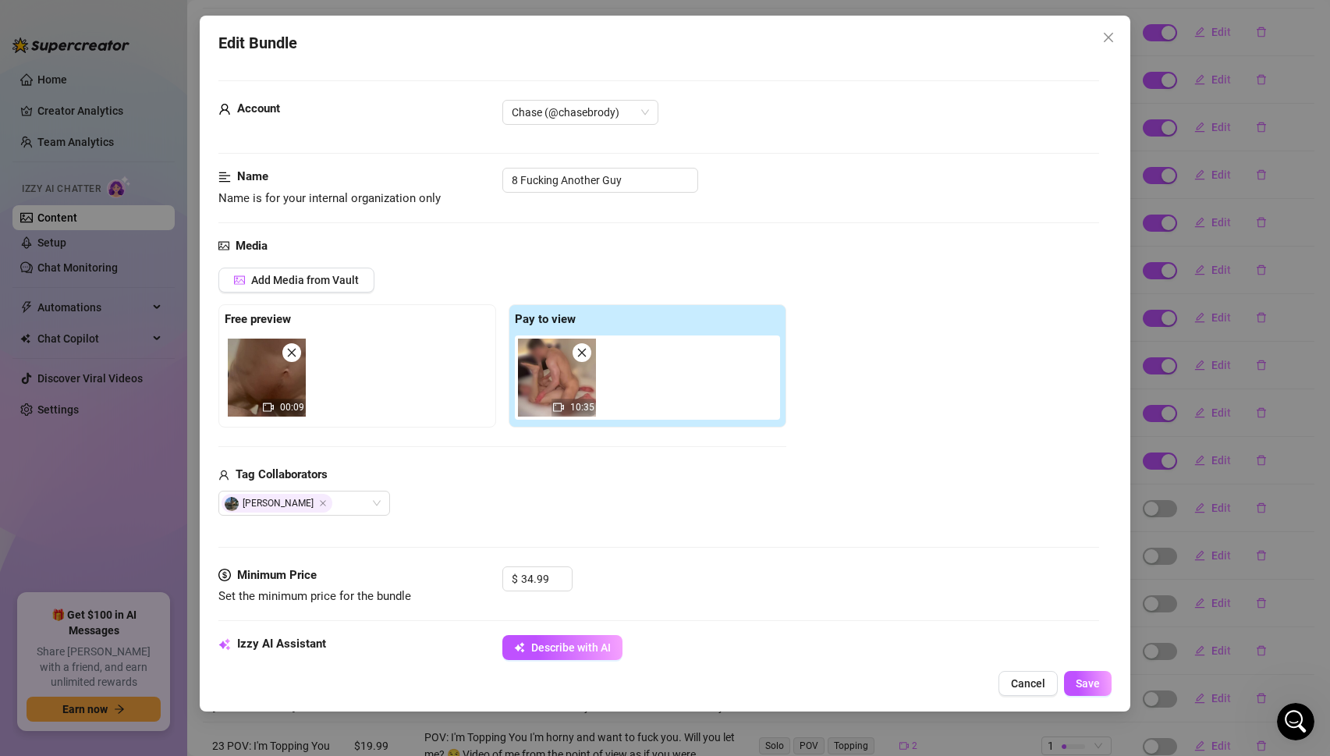
scroll to position [755, 0]
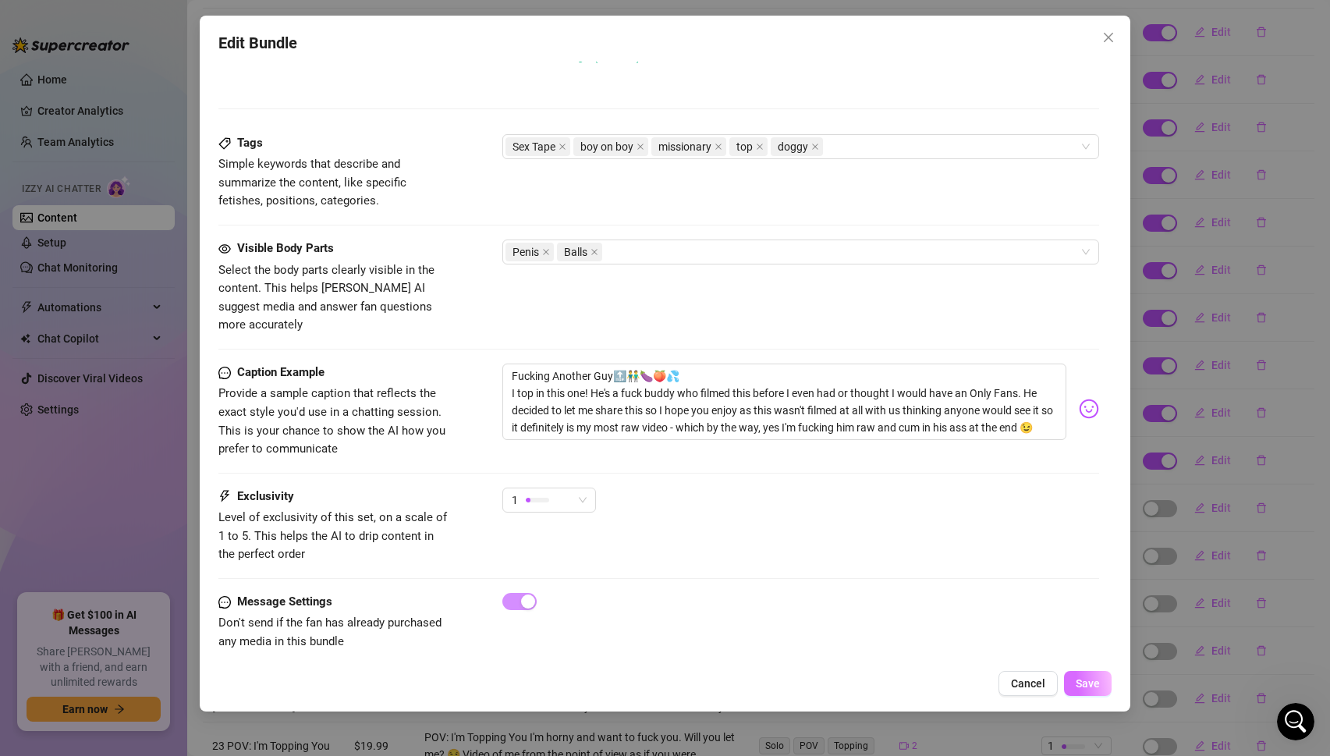
click at [1090, 679] on span "Save" at bounding box center [1087, 683] width 24 height 12
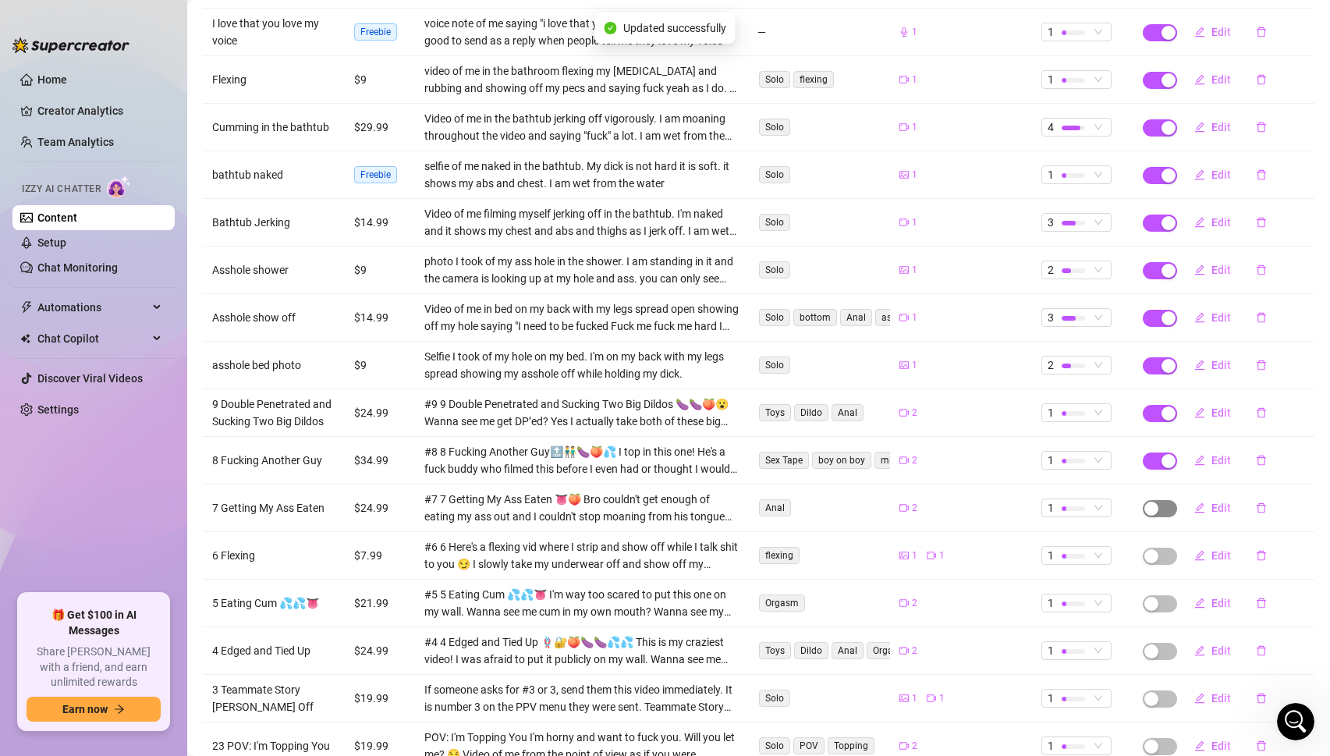
click at [1166, 500] on span "button" at bounding box center [1159, 508] width 34 height 17
click at [1265, 453] on span "OK" at bounding box center [1266, 454] width 15 height 12
click at [1159, 547] on span "button" at bounding box center [1159, 555] width 34 height 17
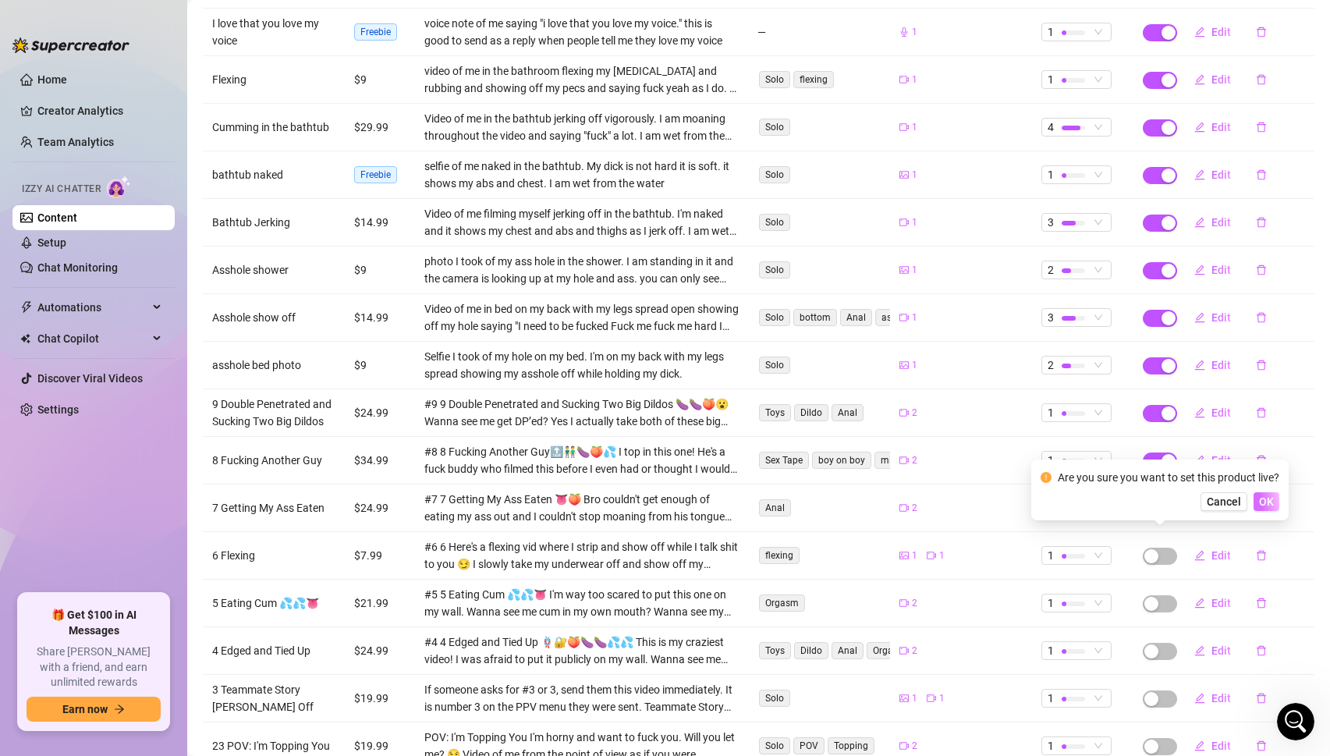
click at [1267, 508] on button "OK" at bounding box center [1266, 501] width 26 height 19
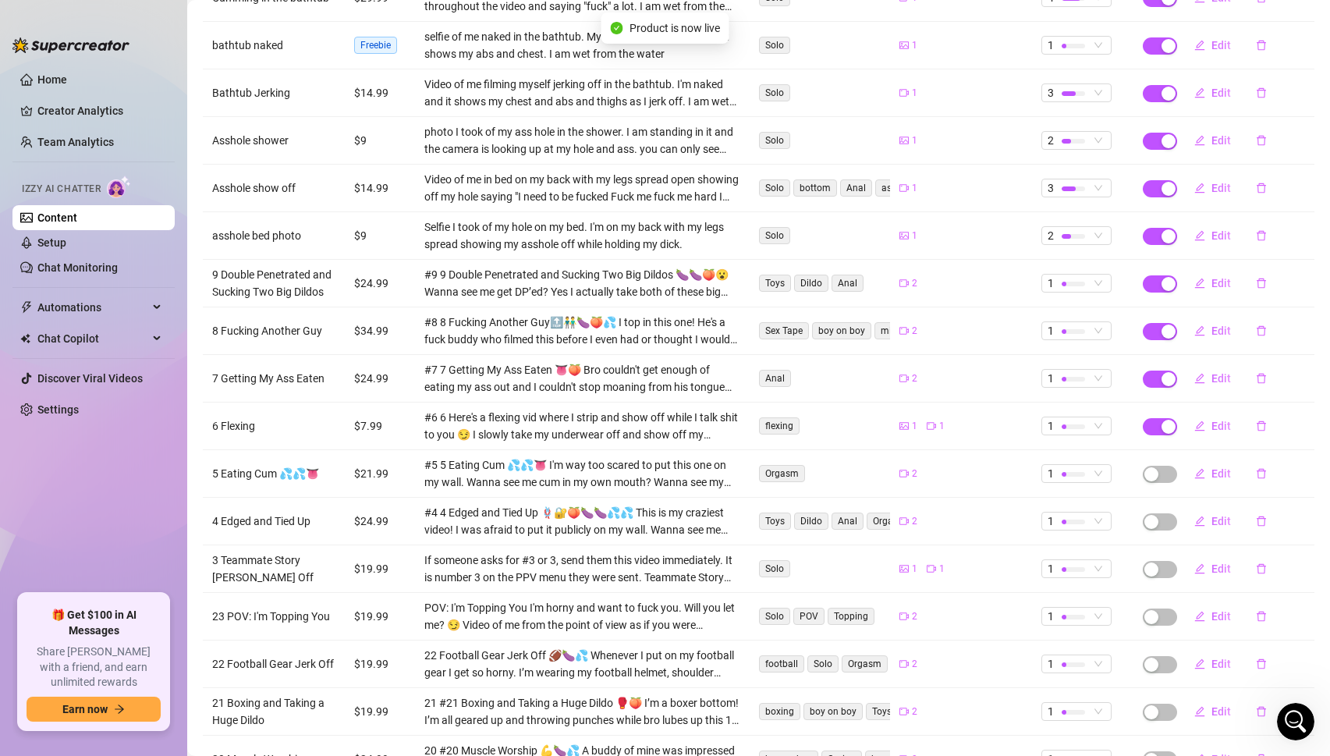
scroll to position [871, 0]
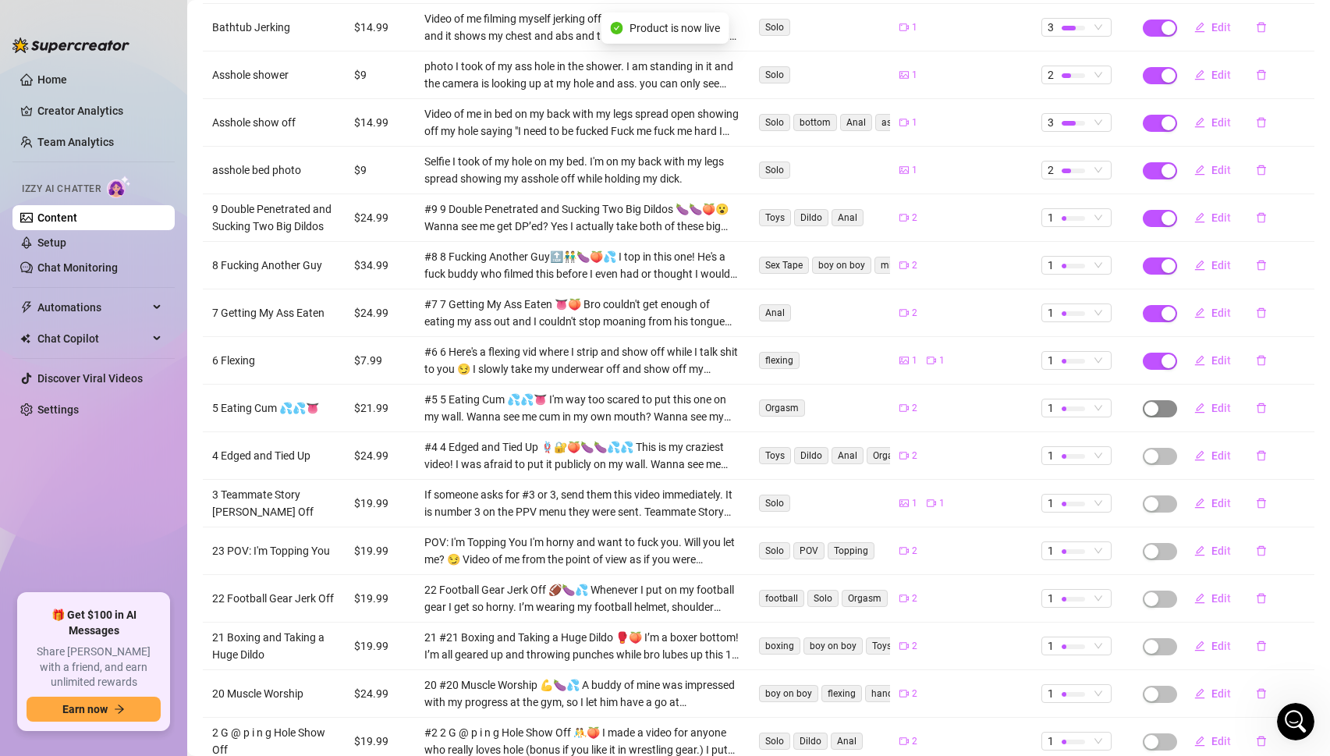
click at [1160, 400] on span "button" at bounding box center [1159, 408] width 34 height 17
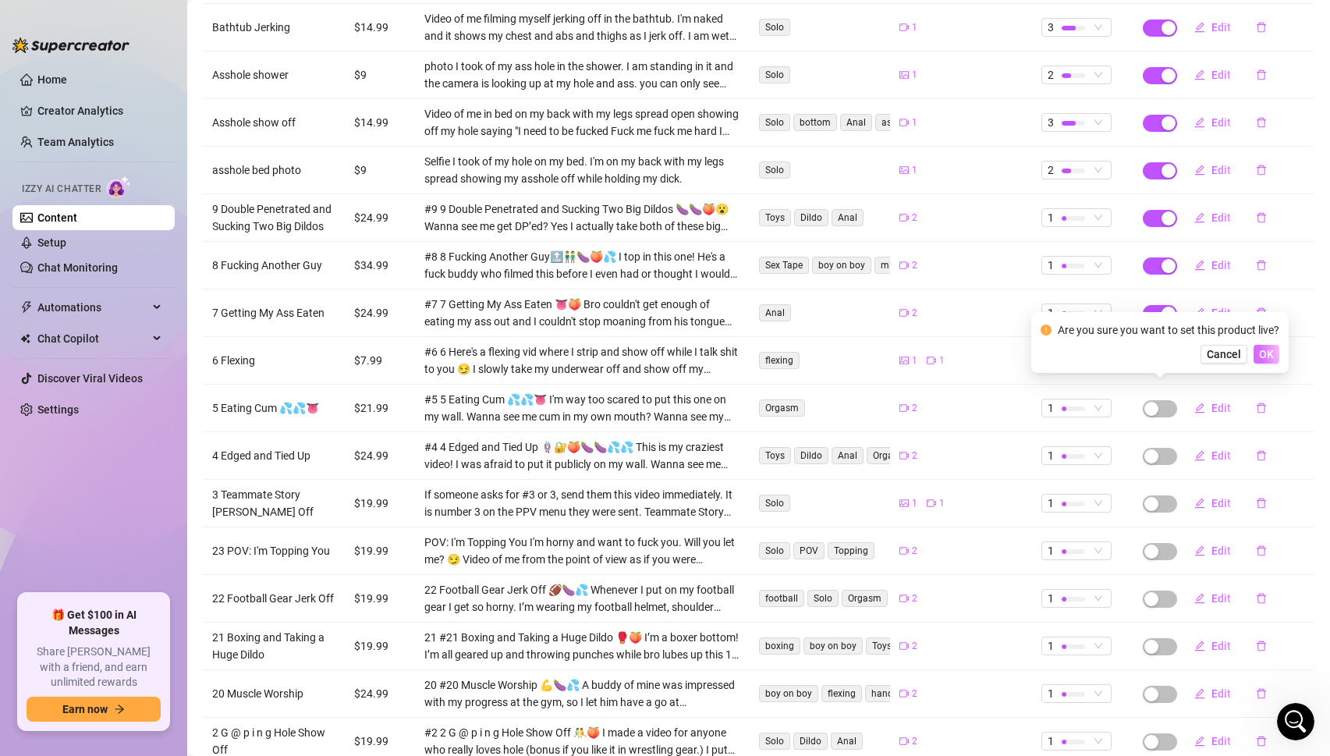
click at [1266, 357] on span "OK" at bounding box center [1266, 354] width 15 height 12
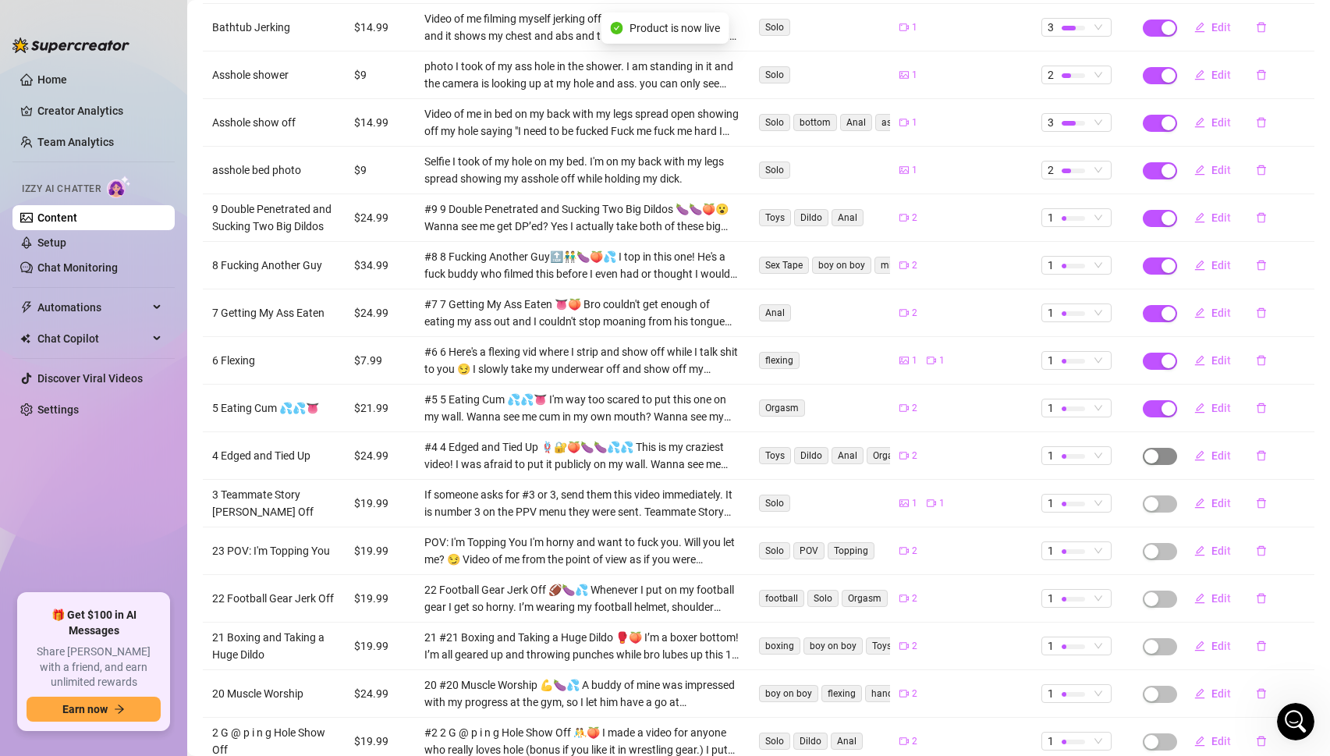
click at [1162, 448] on span "button" at bounding box center [1159, 456] width 34 height 17
click at [1267, 402] on span "OK" at bounding box center [1266, 401] width 15 height 12
click at [1219, 497] on span "Edit" at bounding box center [1220, 503] width 19 height 12
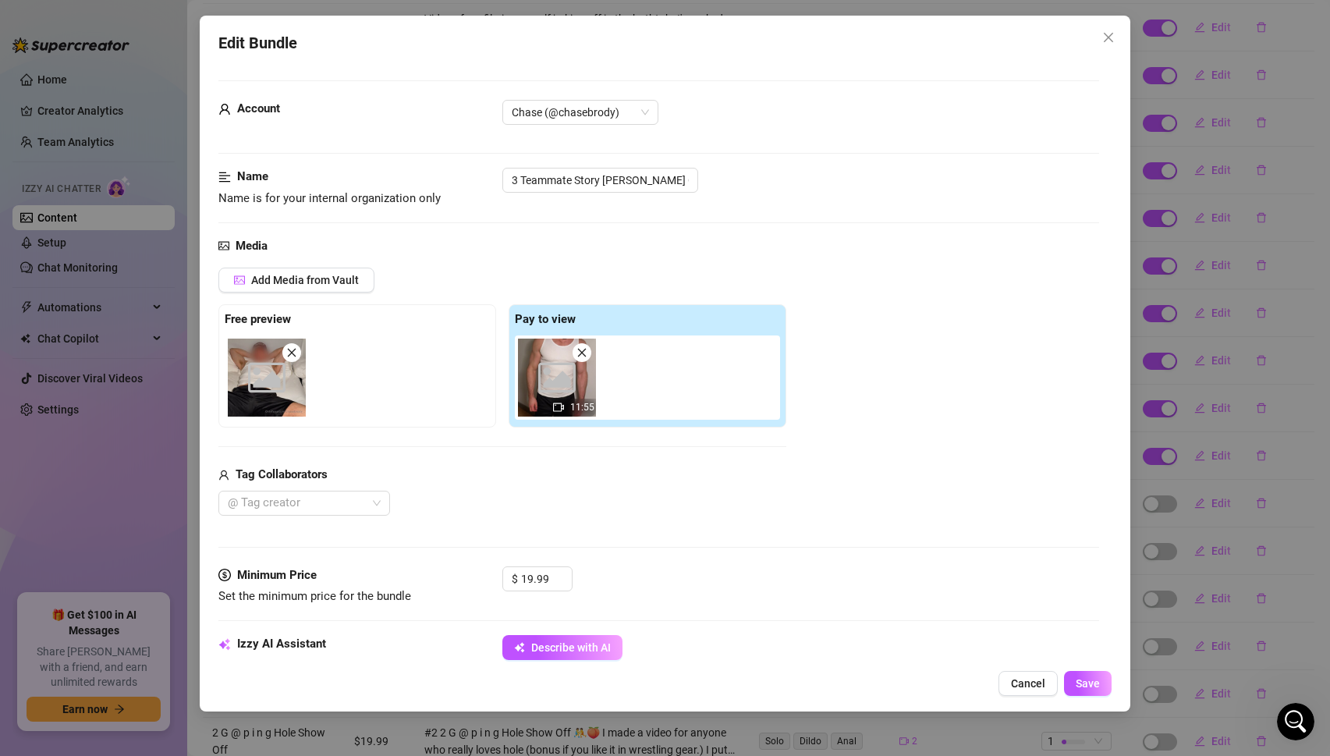
scroll to position [471, 0]
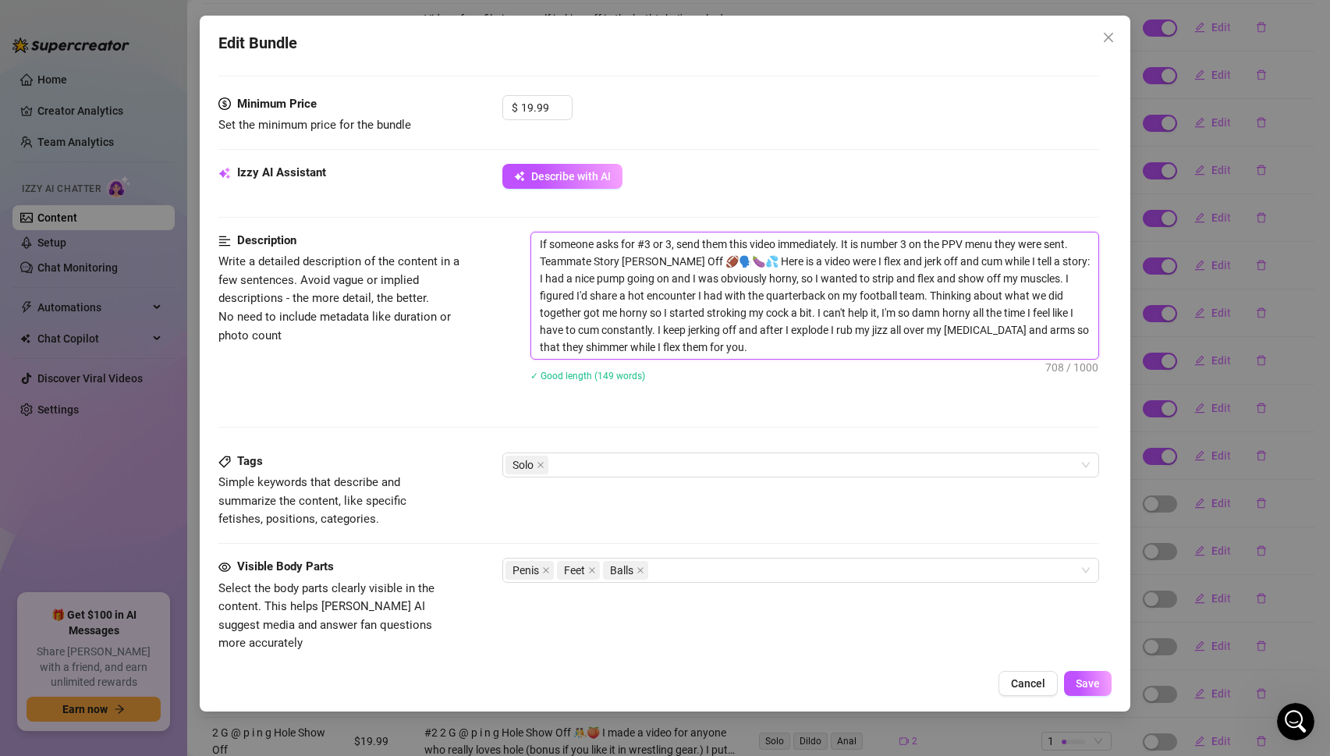
drag, startPoint x: 540, startPoint y: 246, endPoint x: 1085, endPoint y: 237, distance: 545.9
click at [1085, 237] on textarea "If someone asks for #3 or 3, send them this video immediately. It is number 3 o…" at bounding box center [815, 295] width 568 height 126
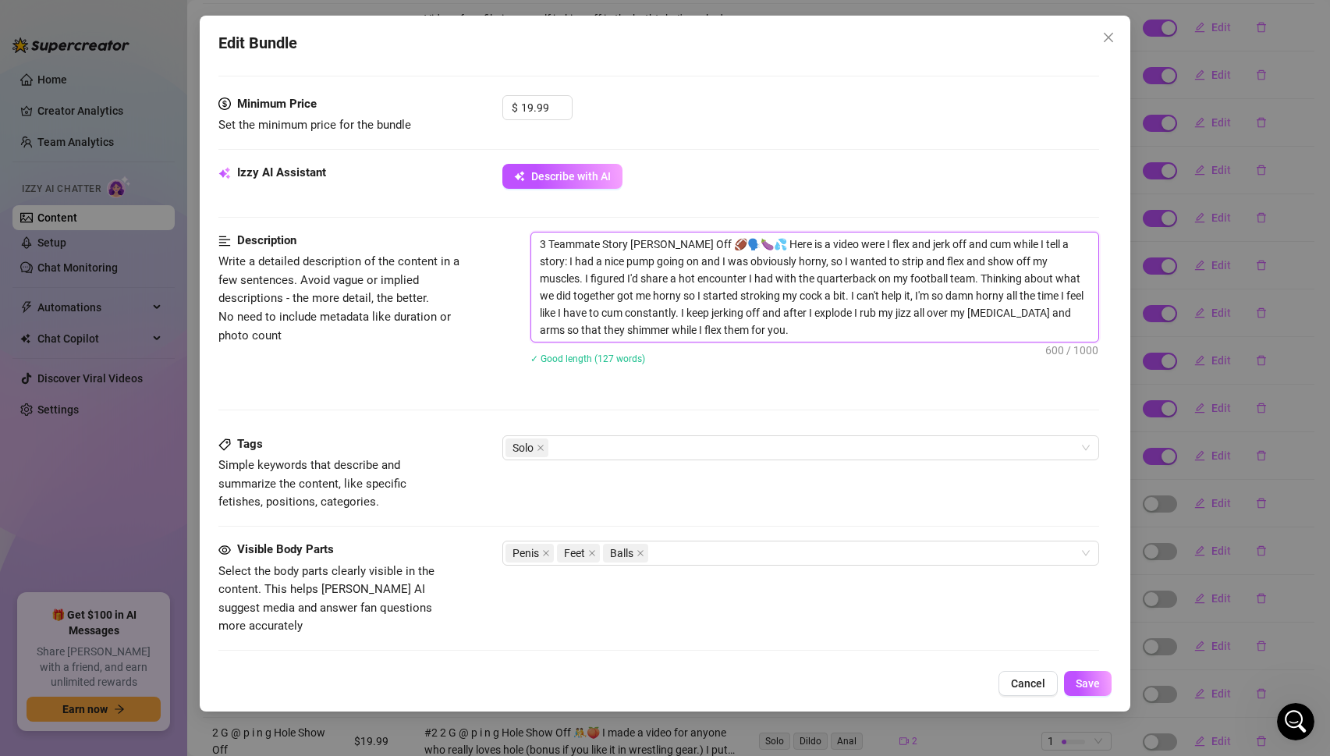
click at [537, 243] on textarea "3 Teammate Story [PERSON_NAME] Off 🏈🗣️🍆💦 Here is a video were I flex and jerk o…" at bounding box center [815, 286] width 568 height 109
drag, startPoint x: 550, startPoint y: 243, endPoint x: 485, endPoint y: 243, distance: 64.7
click at [485, 243] on div "Description Write a detailed description of the content in a few sentences. Avo…" at bounding box center [658, 308] width 881 height 153
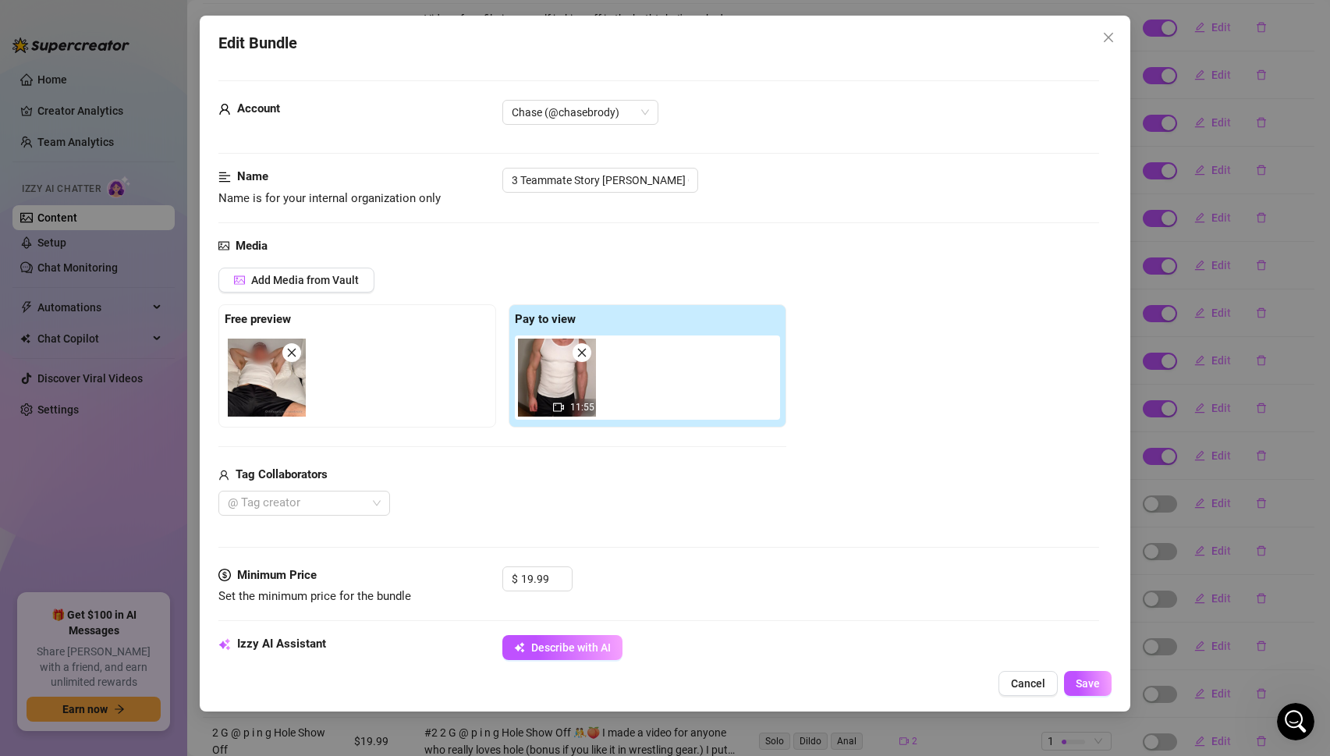
scroll to position [593, 0]
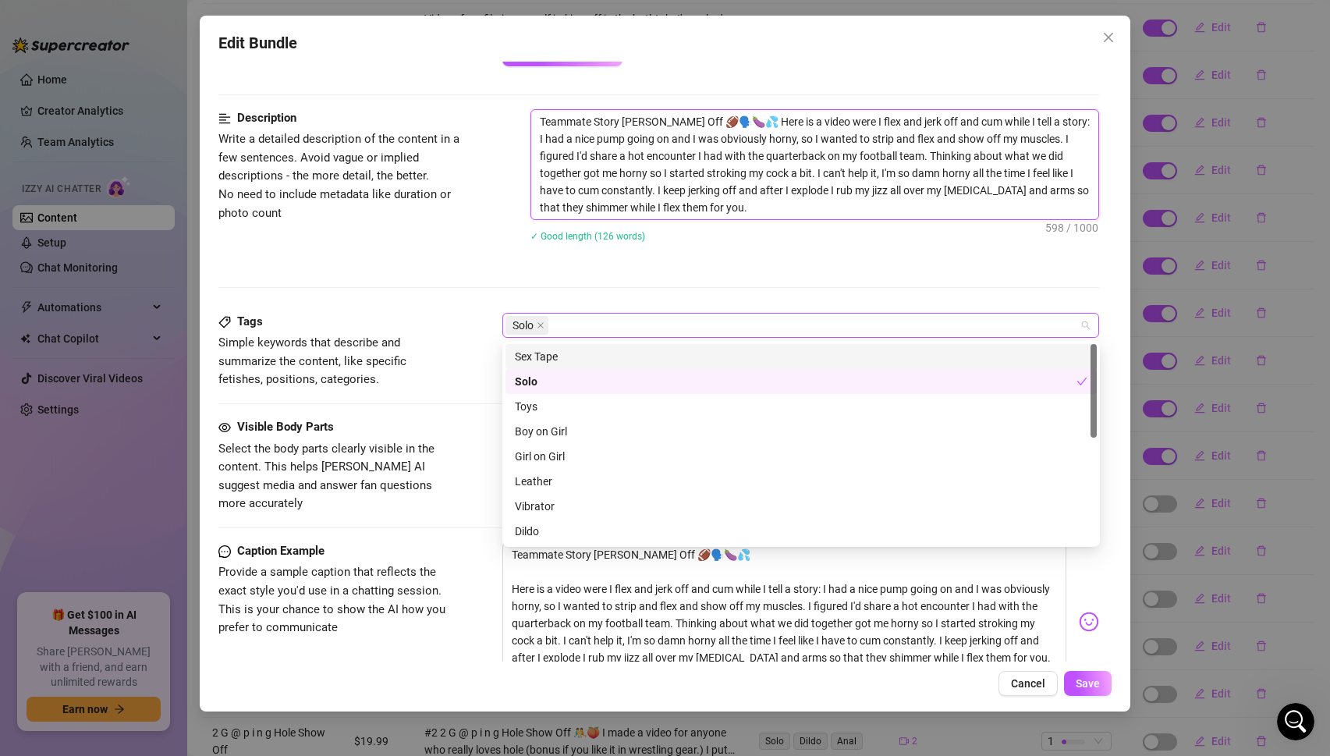
click at [693, 320] on div "Solo" at bounding box center [792, 325] width 575 height 22
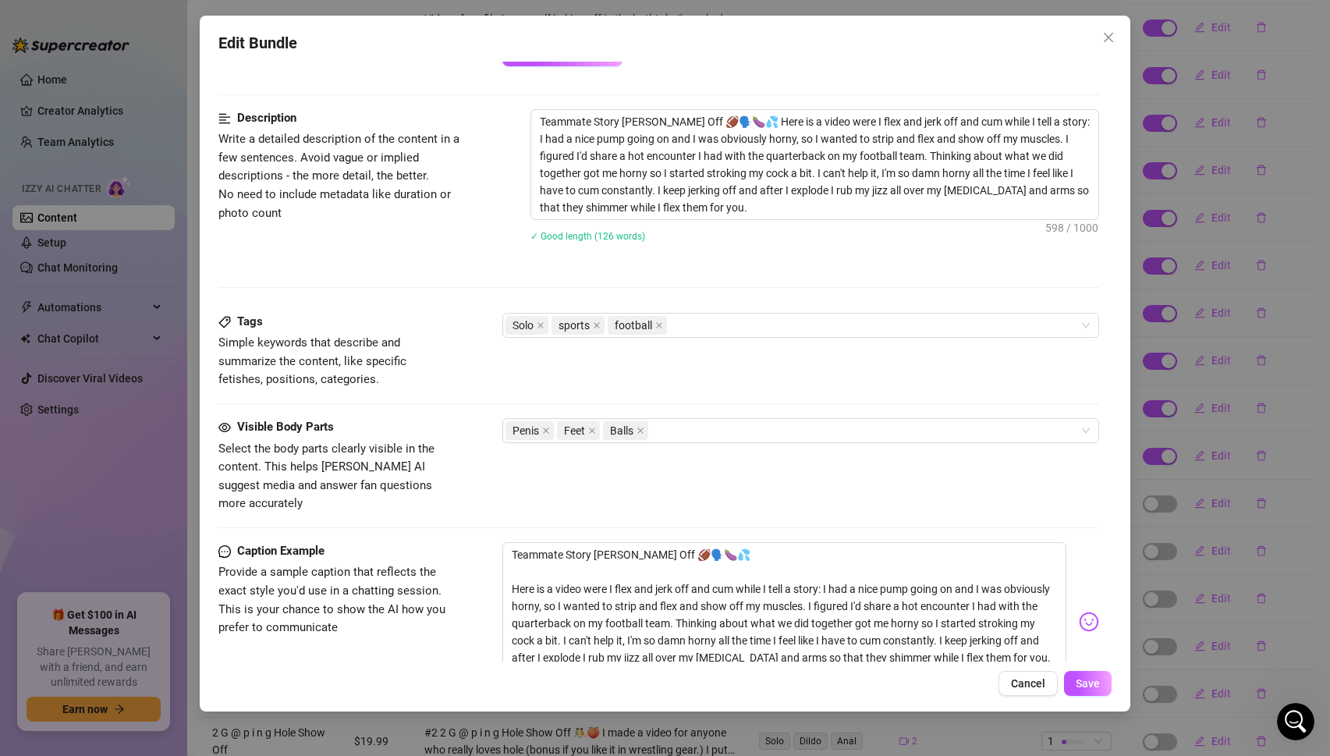
click at [666, 280] on div "Description Write a detailed description of the content in a few sentences. Avo…" at bounding box center [658, 211] width 881 height 204
click at [1102, 685] on button "Save" at bounding box center [1088, 683] width 48 height 25
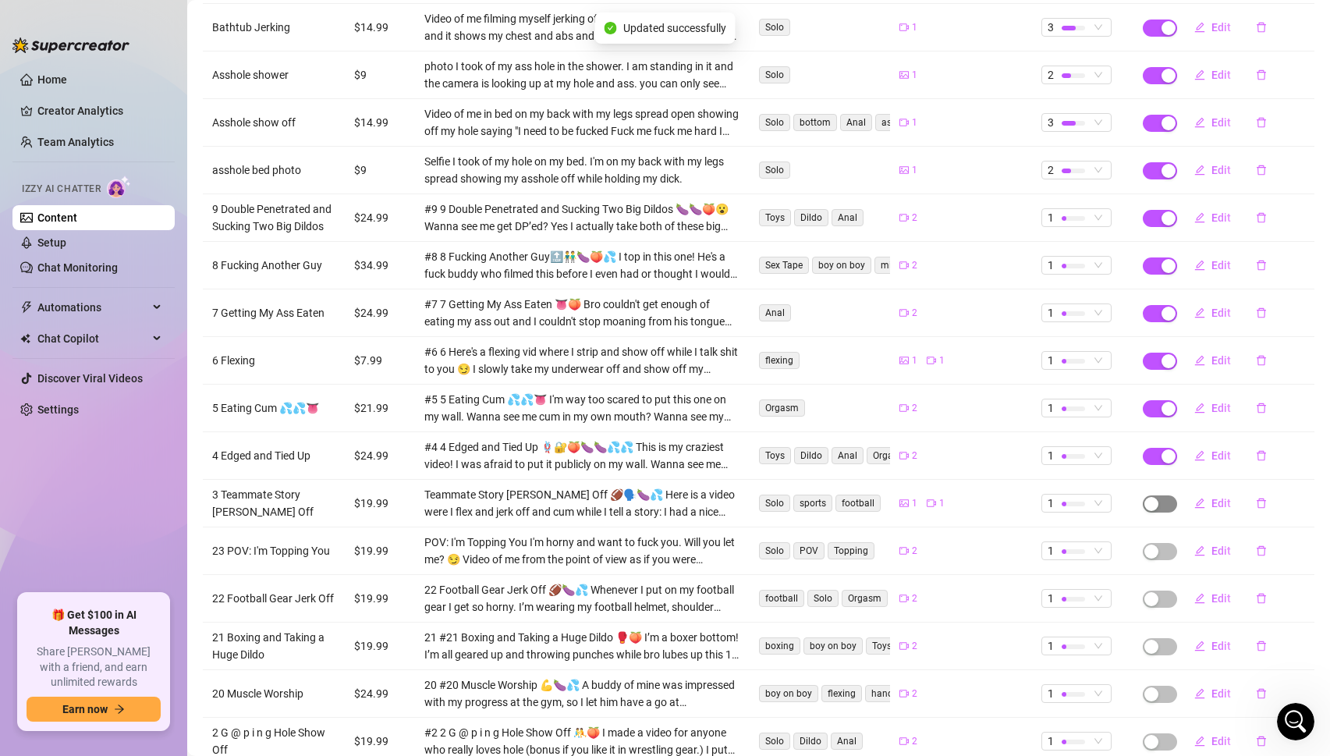
click at [1163, 495] on span "button" at bounding box center [1159, 503] width 34 height 17
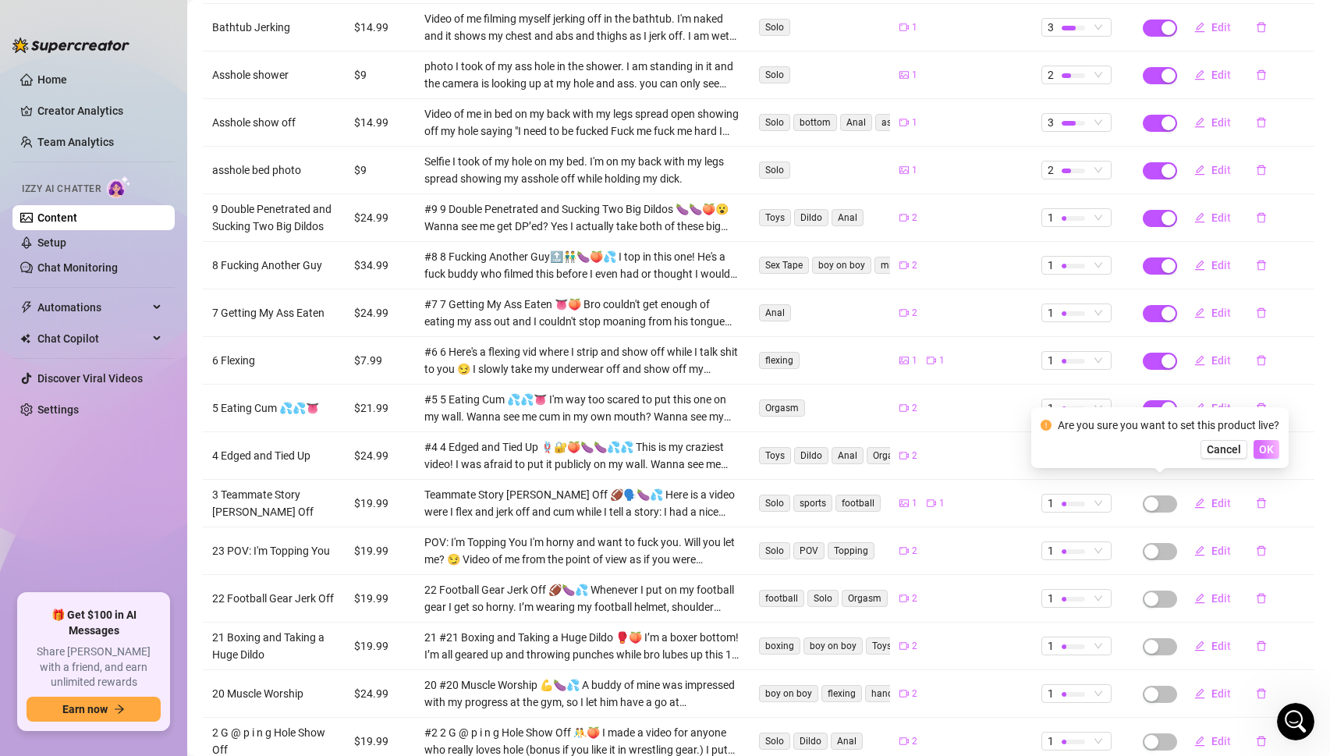
click at [1266, 446] on span "OK" at bounding box center [1266, 449] width 15 height 12
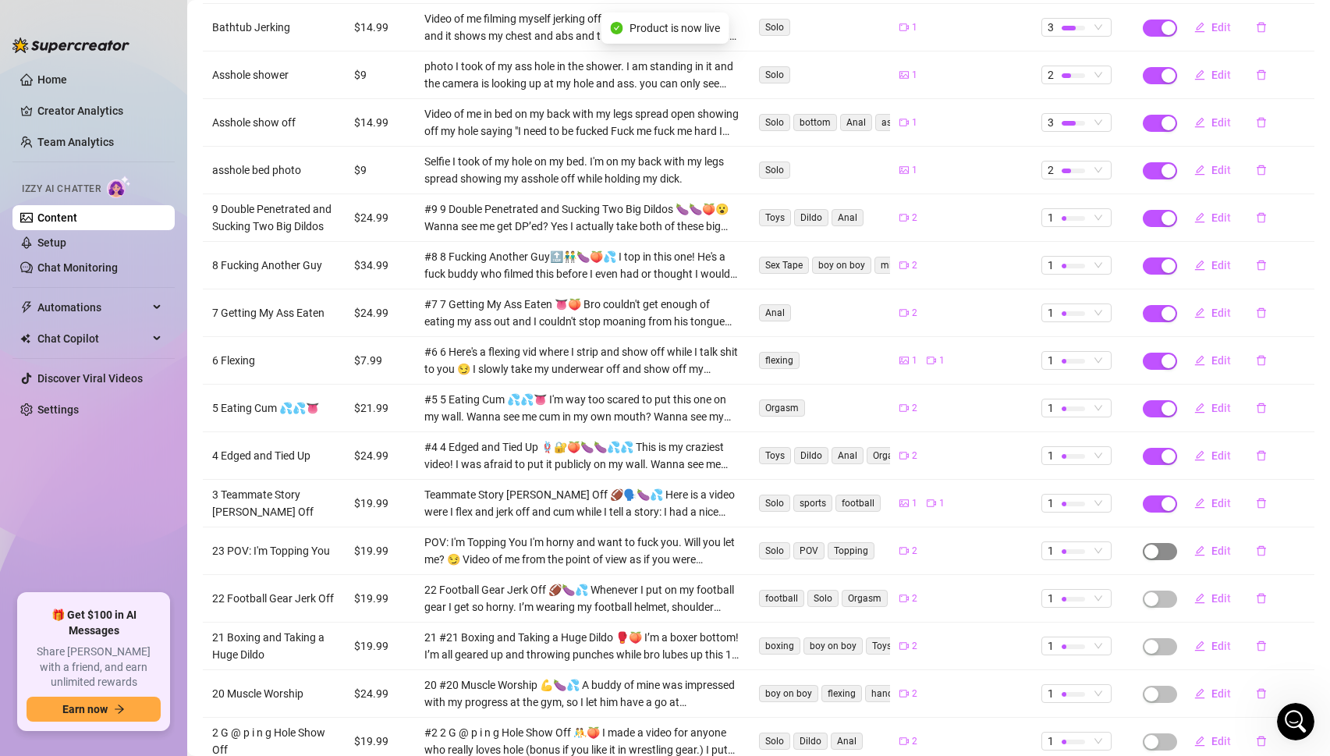
click at [1160, 543] on span "button" at bounding box center [1159, 551] width 34 height 17
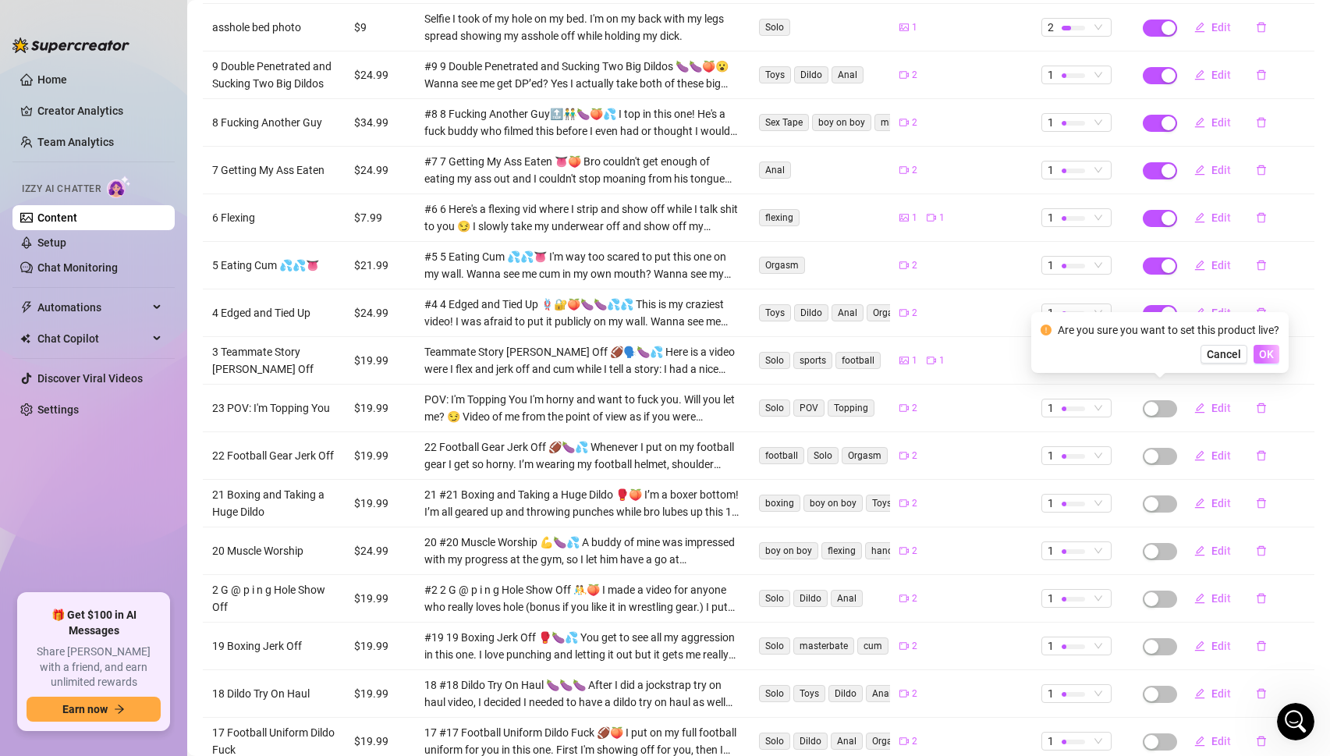
click at [1270, 351] on span "OK" at bounding box center [1266, 354] width 15 height 12
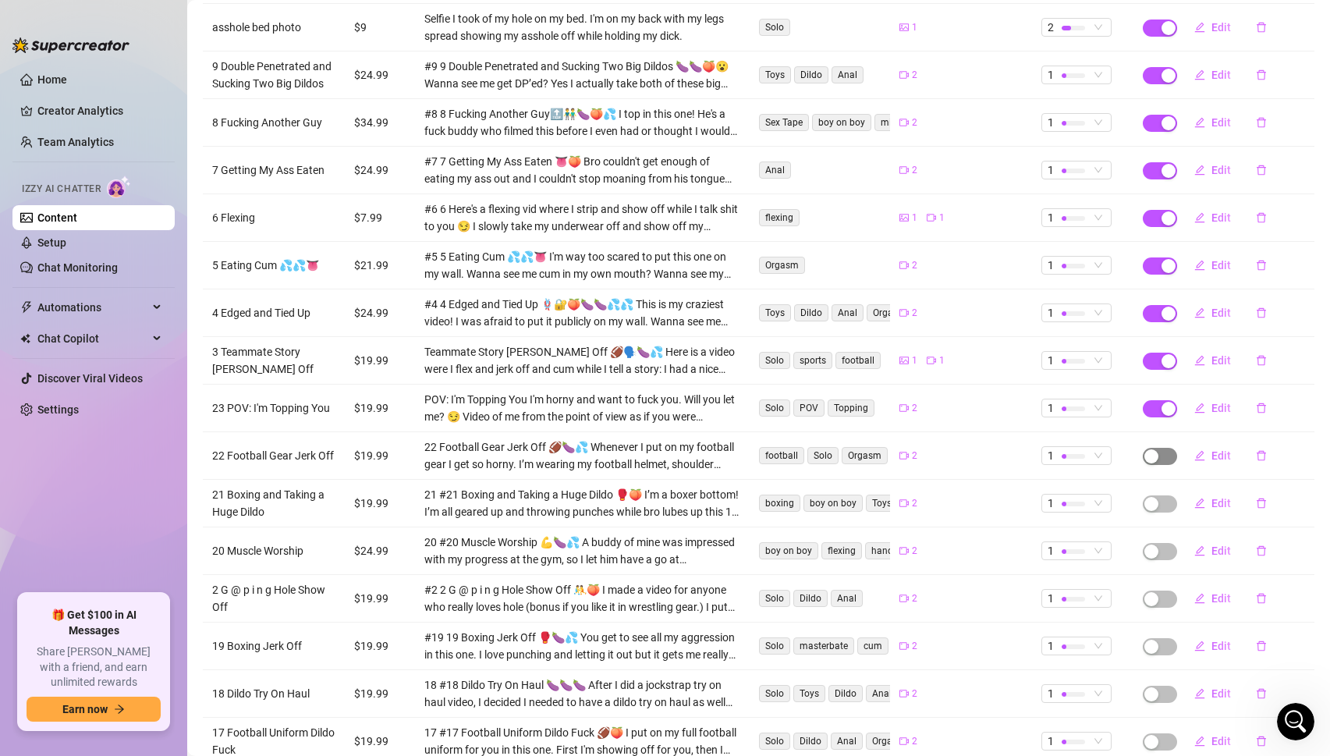
click at [1160, 448] on span "button" at bounding box center [1159, 456] width 34 height 17
click at [1262, 395] on span "OK" at bounding box center [1266, 401] width 15 height 12
click at [1153, 497] on div "button" at bounding box center [1151, 504] width 14 height 14
click at [1273, 452] on span "OK" at bounding box center [1266, 449] width 15 height 12
click at [1155, 544] on div "button" at bounding box center [1151, 551] width 14 height 14
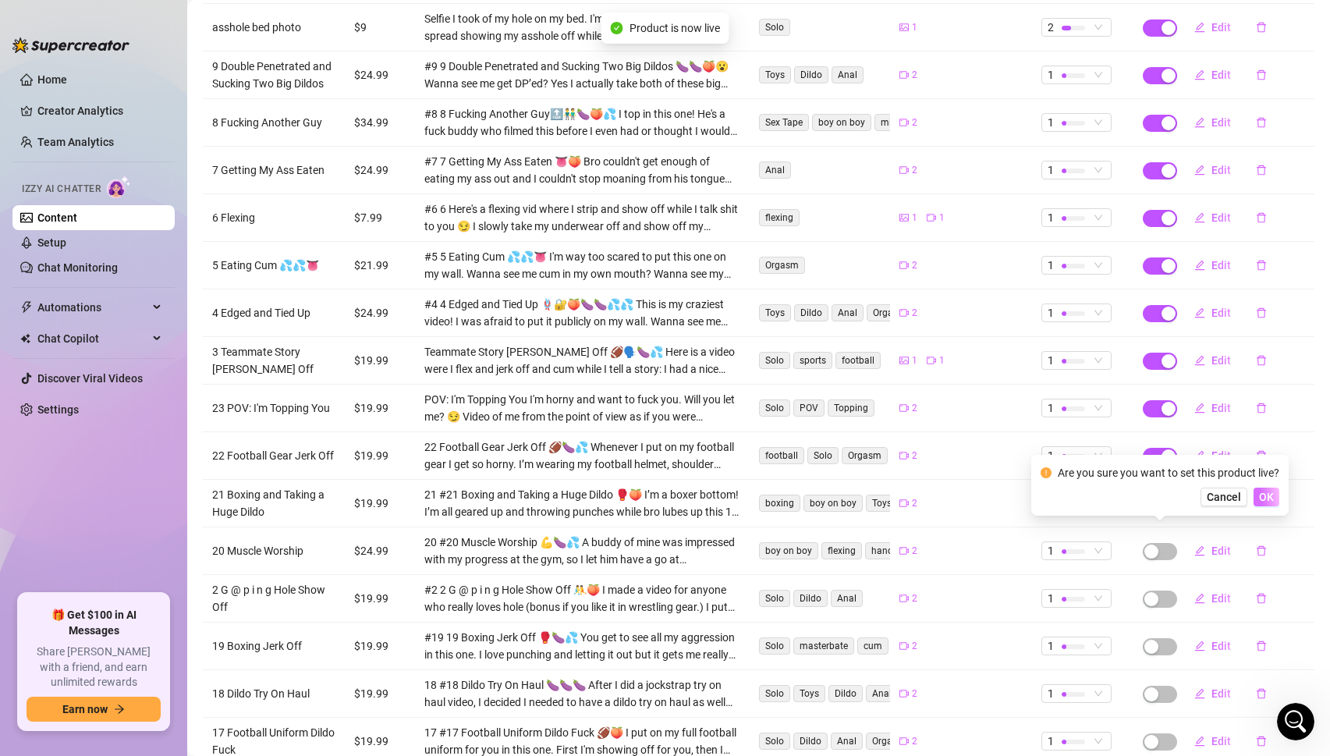
click at [1269, 497] on span "OK" at bounding box center [1266, 496] width 15 height 12
click at [1206, 538] on button "Edit" at bounding box center [1212, 550] width 62 height 25
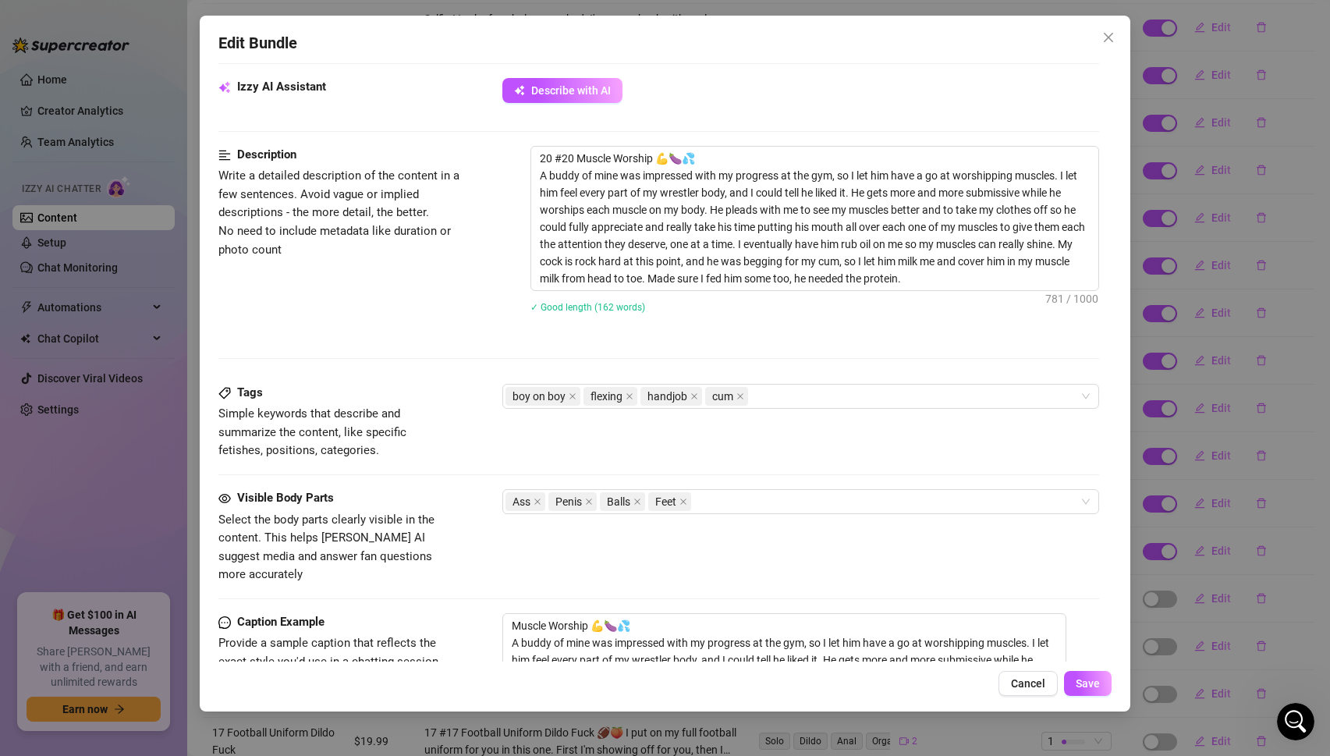
scroll to position [542, 0]
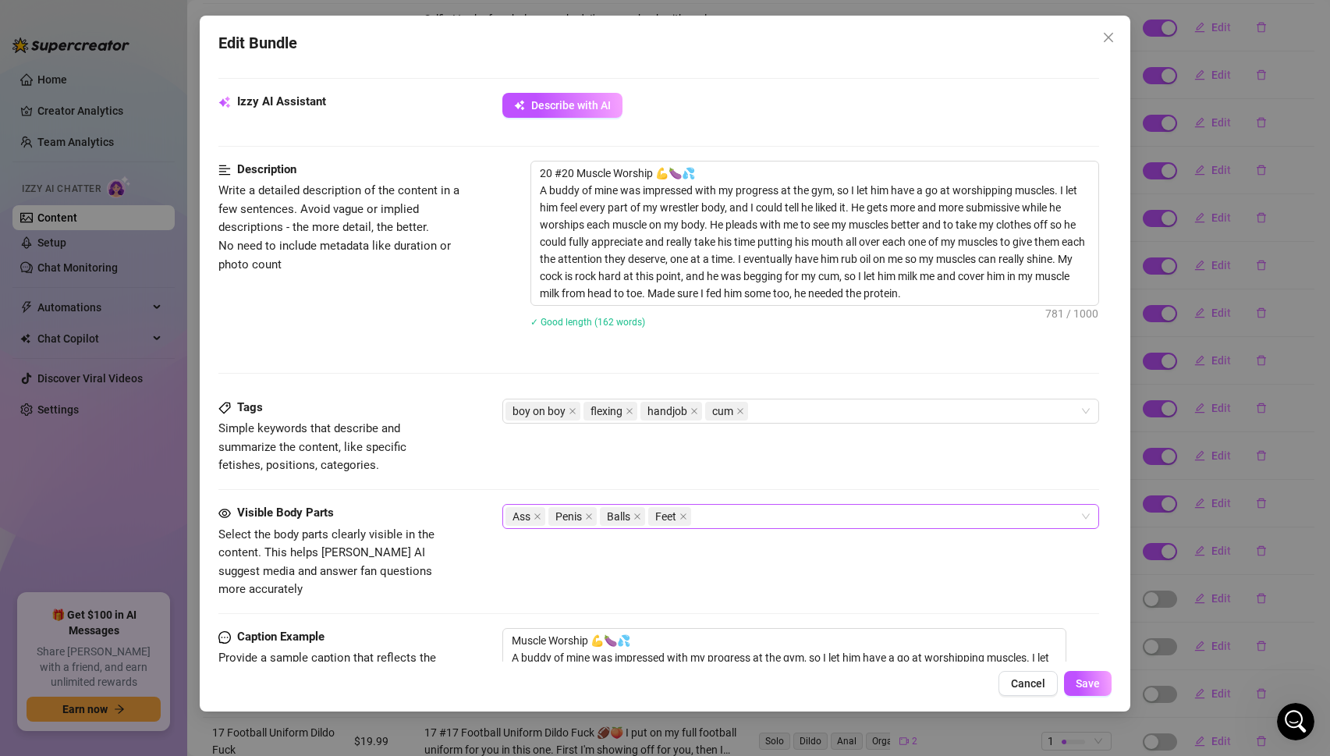
click at [723, 515] on div "Ass Penis Balls Feet" at bounding box center [792, 516] width 575 height 22
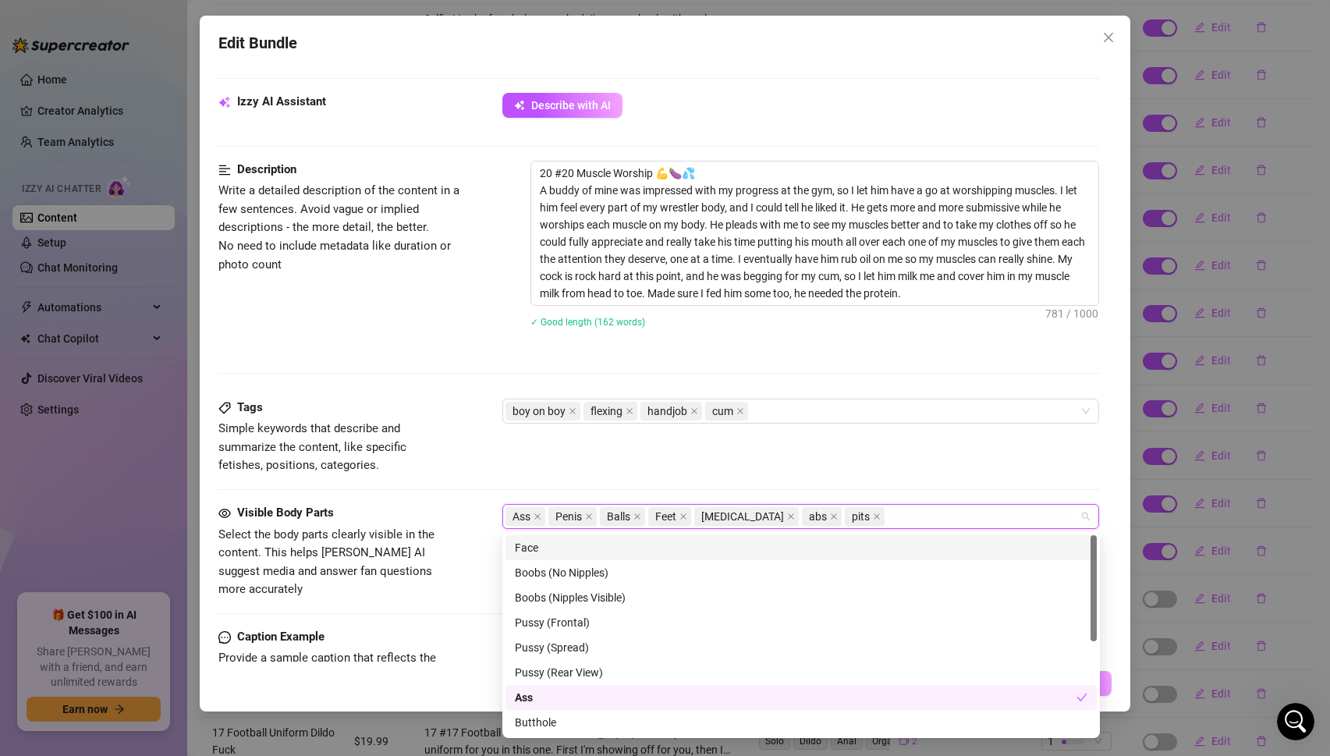
click at [832, 446] on div "Tags Simple keywords that describe and summarize the content, like specific fet…" at bounding box center [658, 436] width 881 height 76
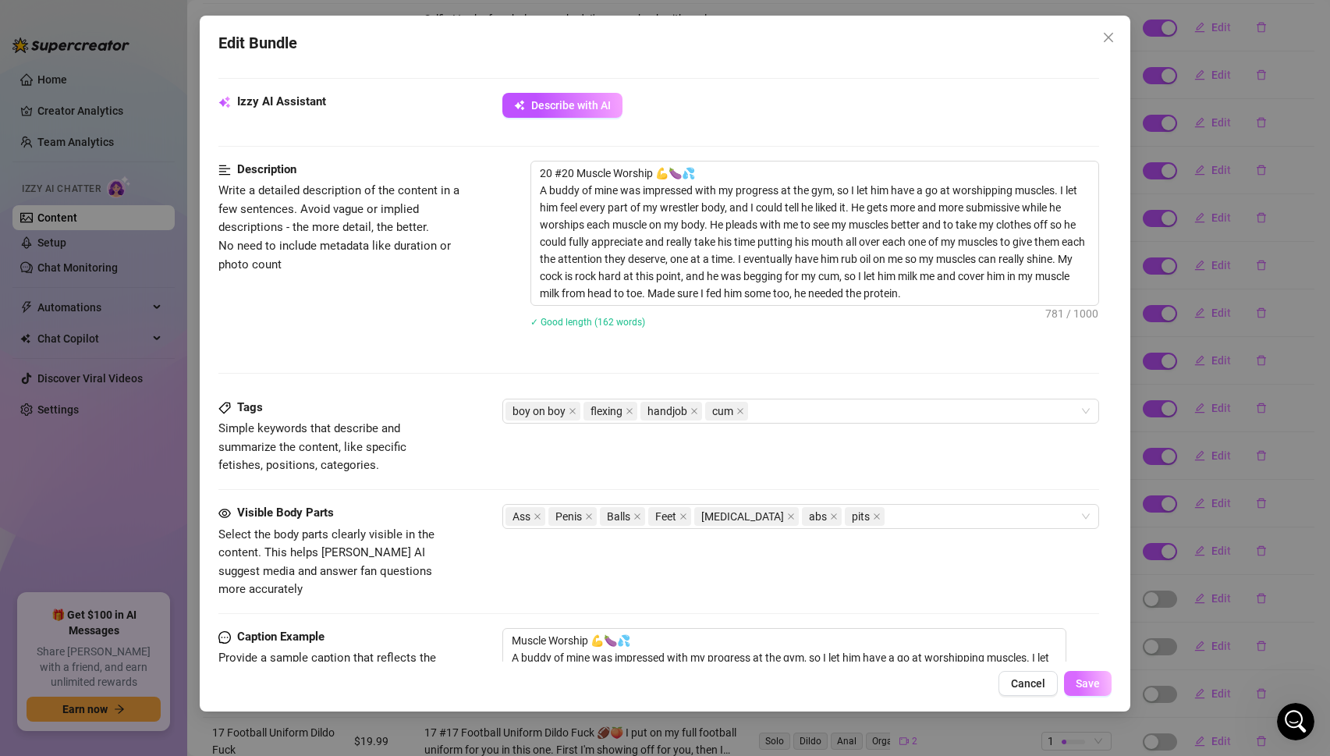
click at [1088, 687] on span "Save" at bounding box center [1087, 683] width 24 height 12
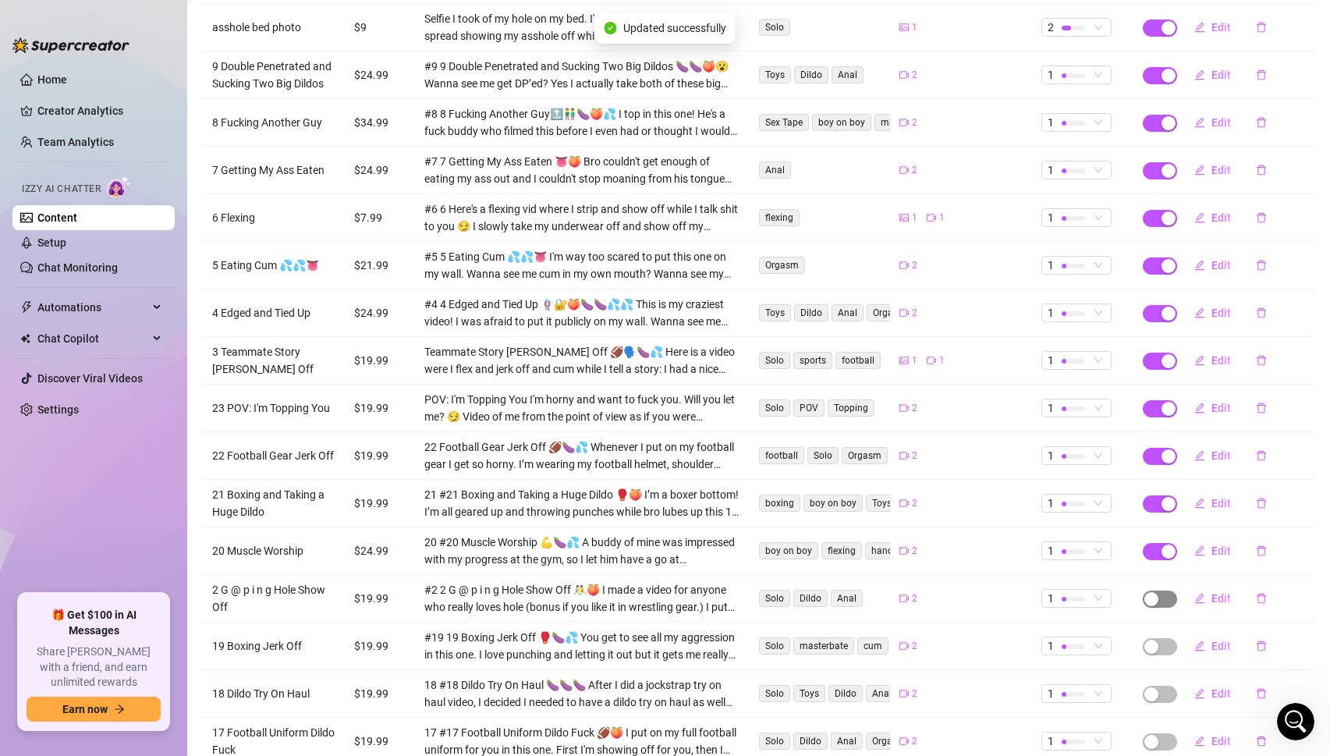
click at [1162, 590] on span "button" at bounding box center [1159, 598] width 34 height 17
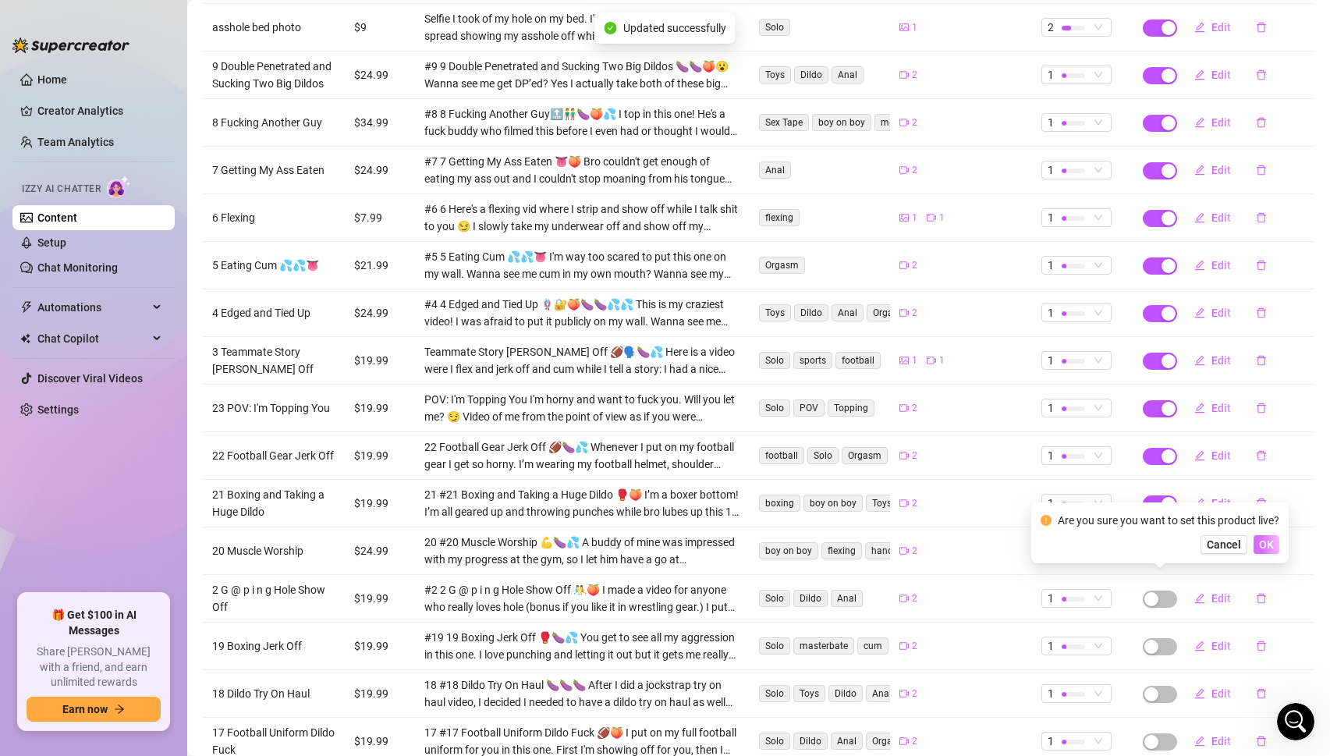
click at [1273, 543] on span "OK" at bounding box center [1266, 544] width 15 height 12
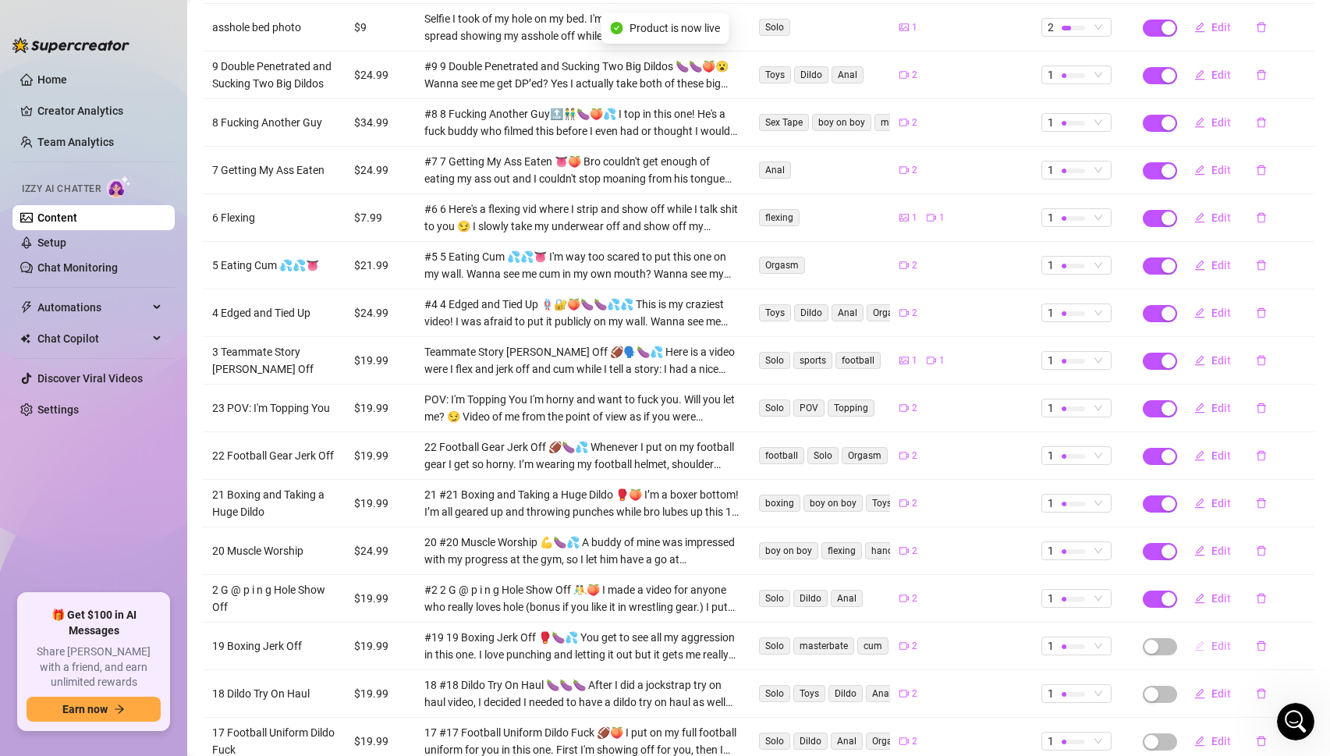
scroll to position [1206, 0]
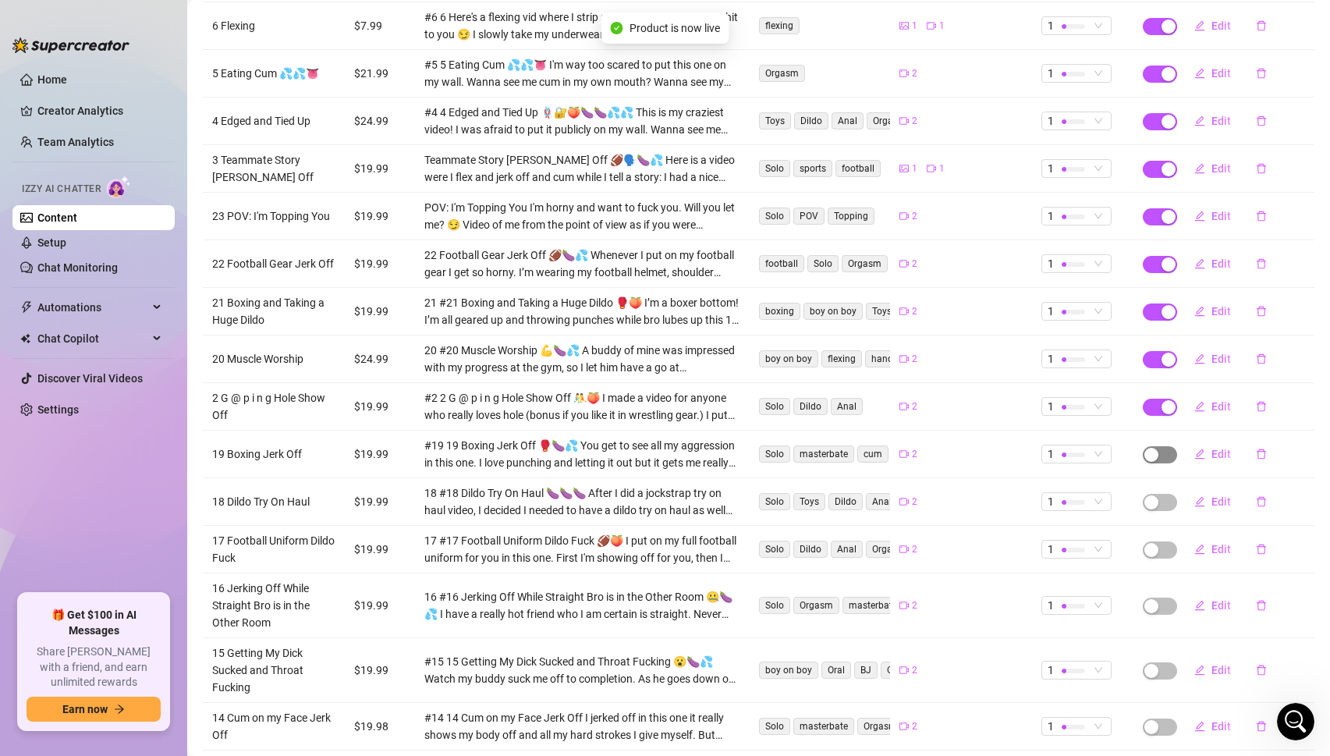
click at [1161, 446] on span "button" at bounding box center [1159, 454] width 34 height 17
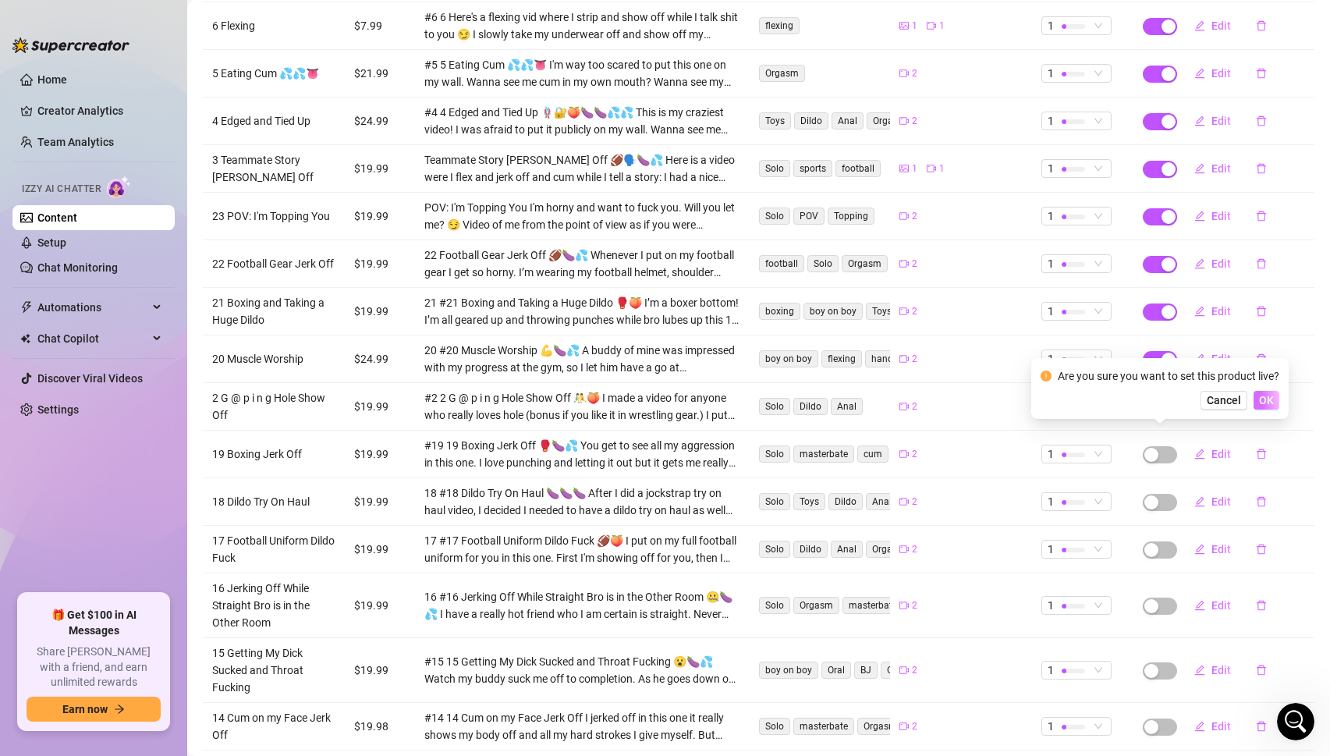
click at [1266, 401] on span "OK" at bounding box center [1266, 400] width 15 height 12
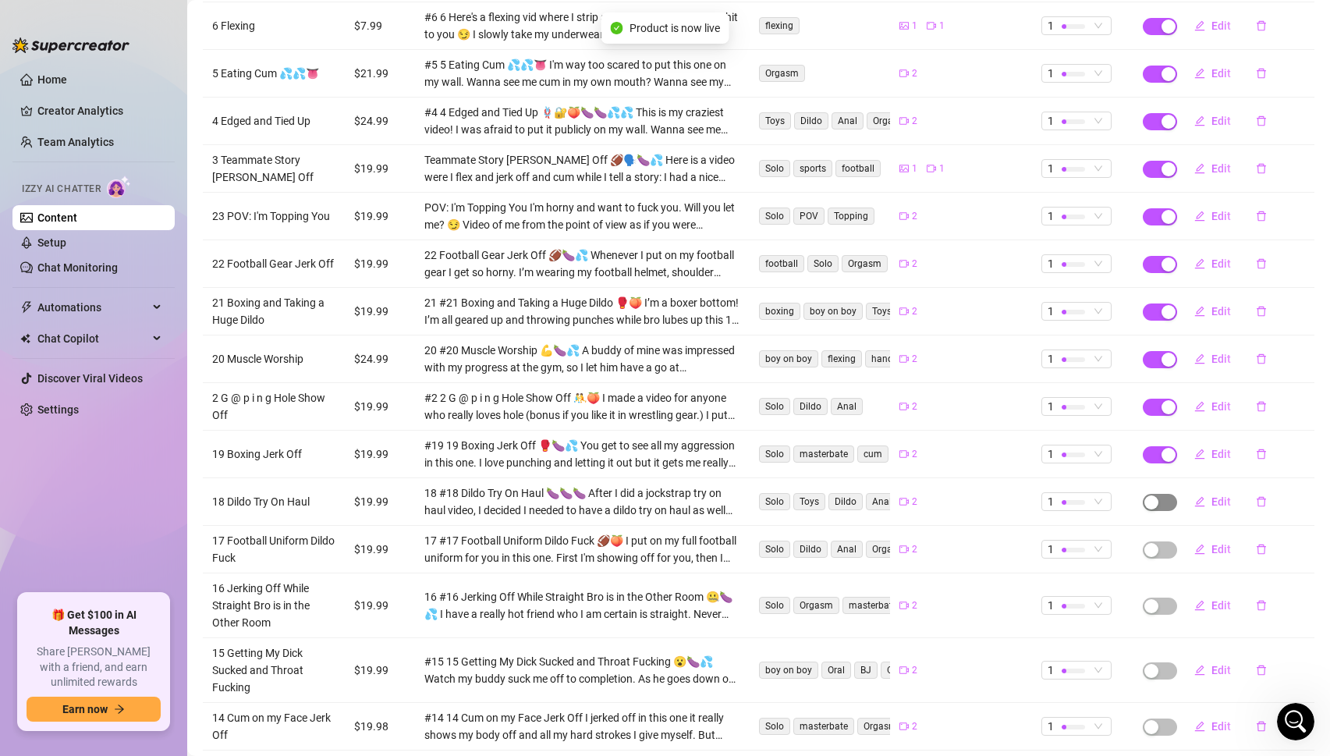
click at [1157, 495] on div "button" at bounding box center [1151, 502] width 14 height 14
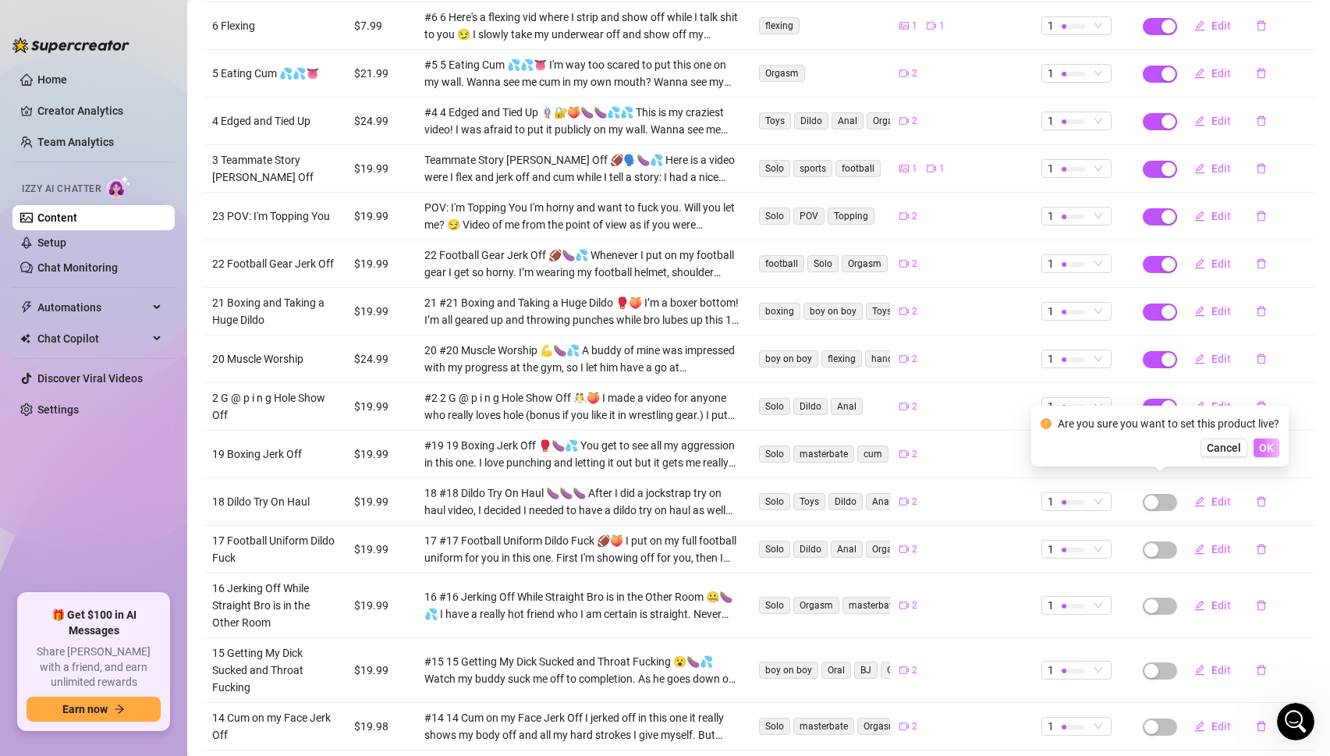
click at [1271, 445] on span "OK" at bounding box center [1266, 447] width 15 height 12
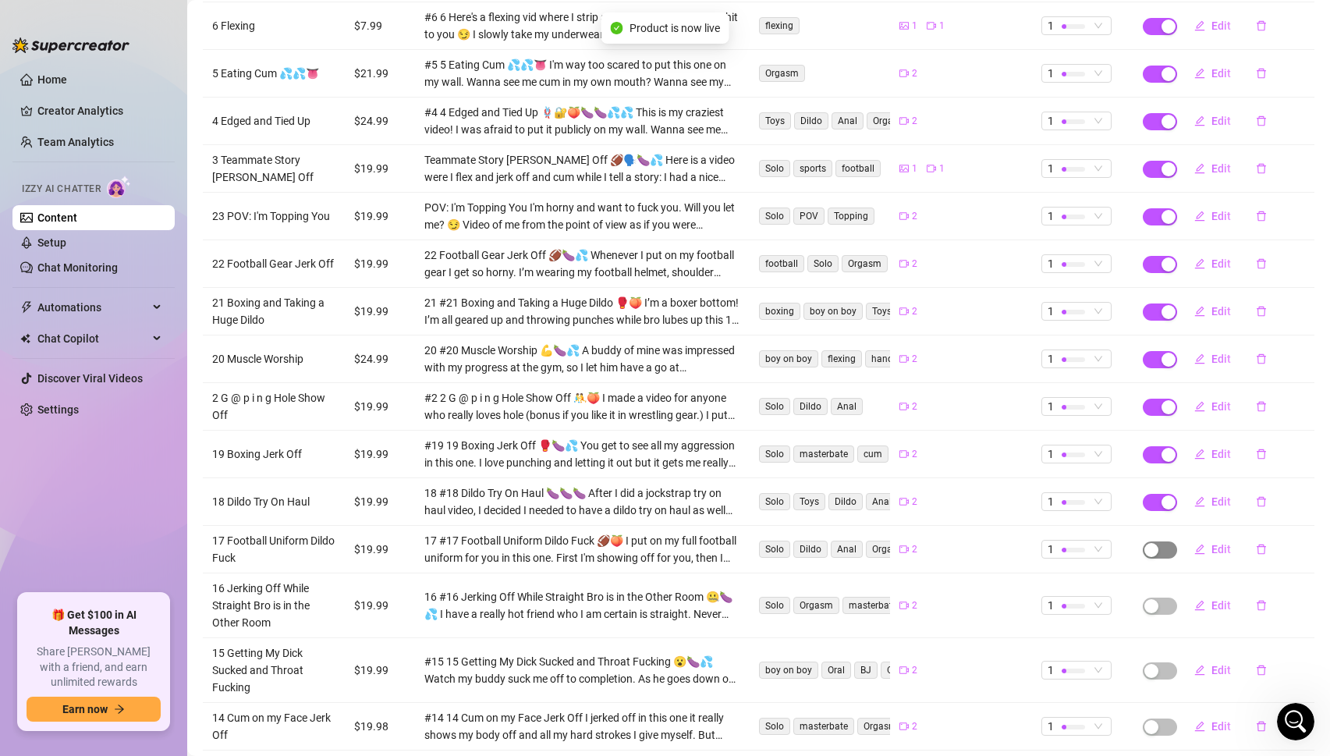
click at [1160, 541] on span "button" at bounding box center [1159, 549] width 34 height 17
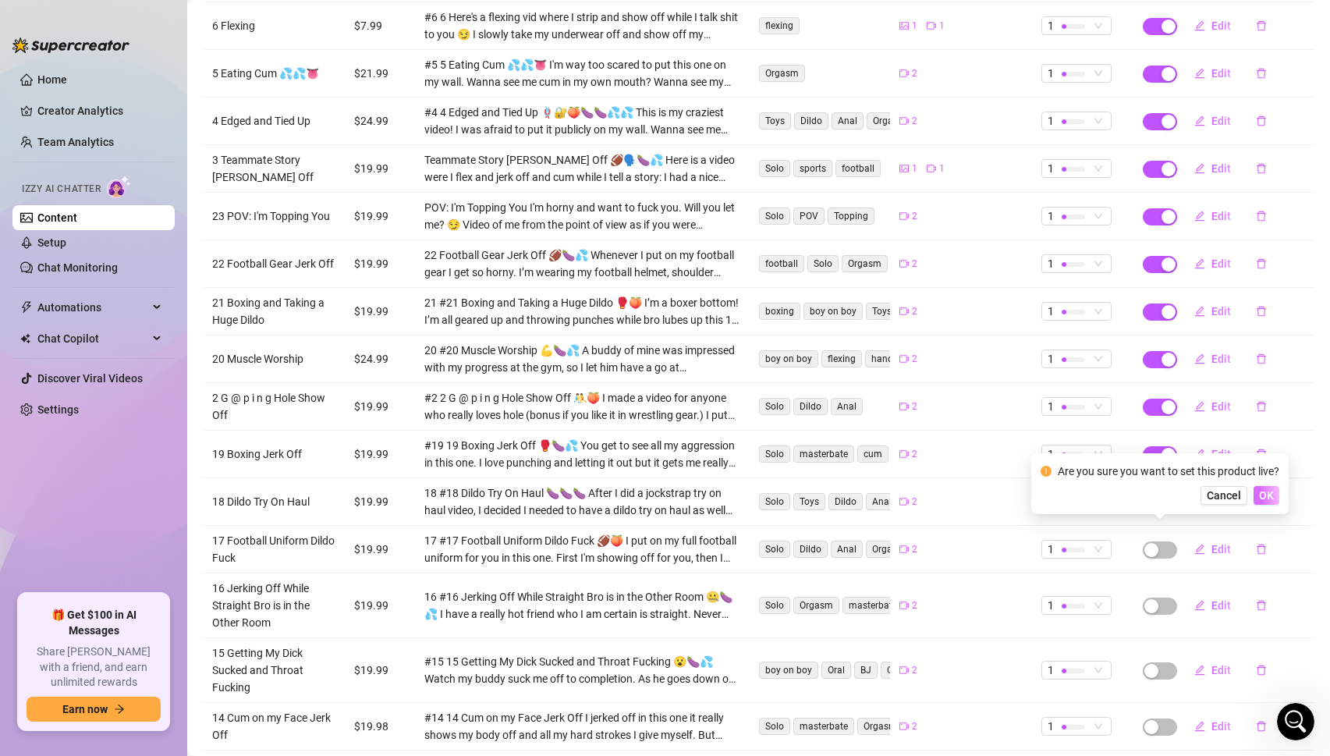
click at [1269, 489] on span "OK" at bounding box center [1266, 495] width 15 height 12
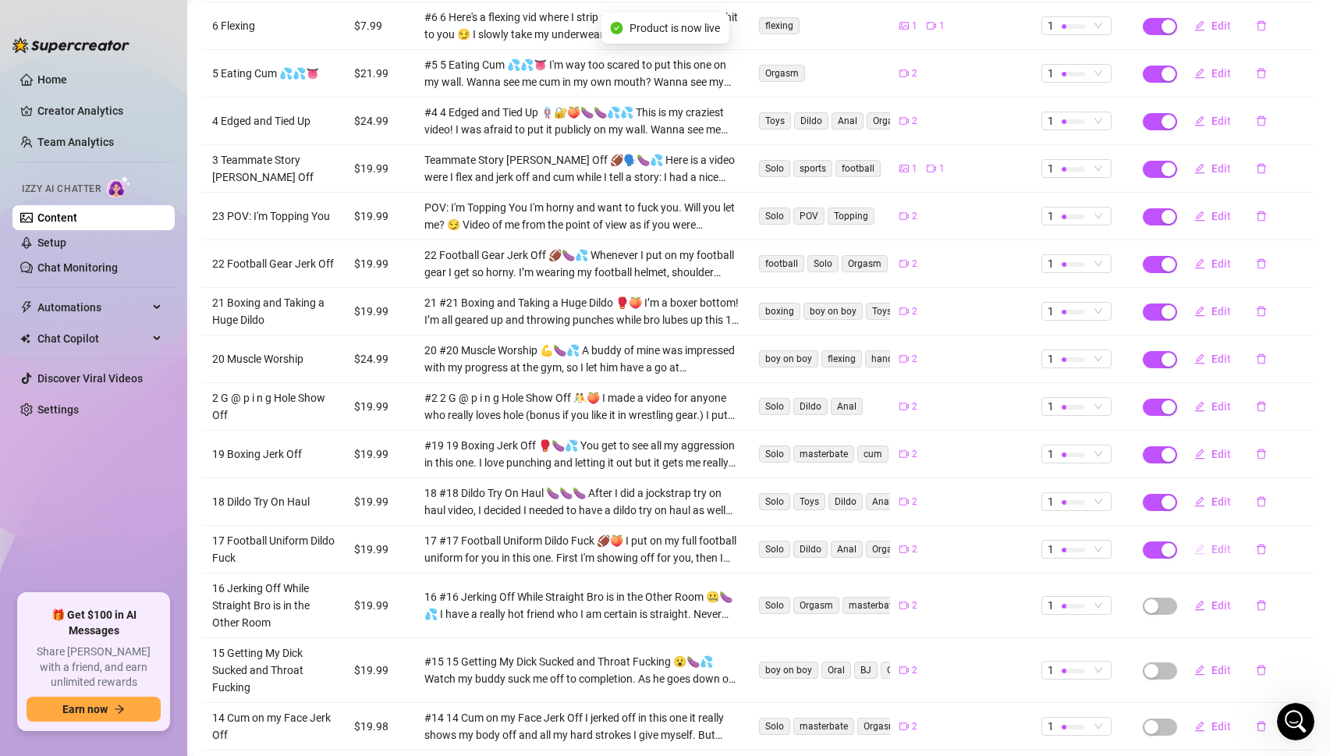
click at [1217, 543] on span "Edit" at bounding box center [1220, 549] width 19 height 12
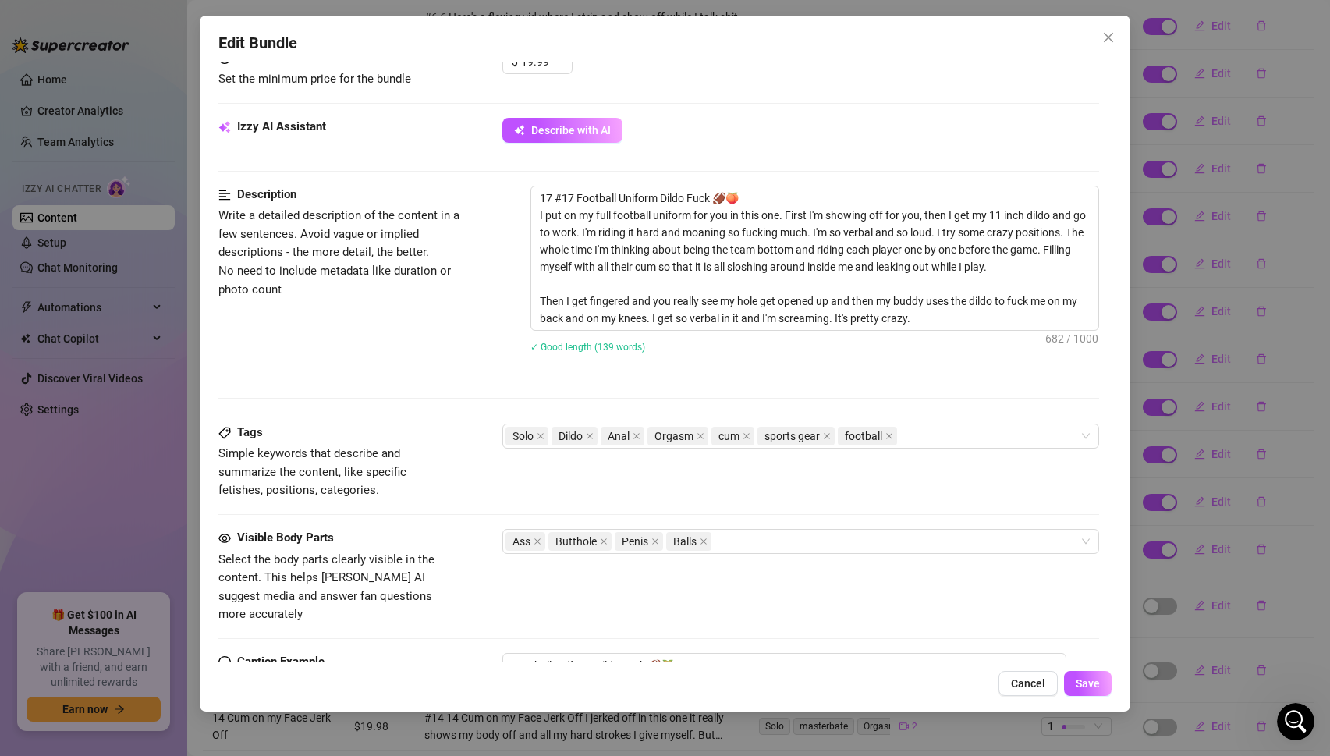
scroll to position [516, 0]
click at [1093, 687] on span "Save" at bounding box center [1087, 683] width 24 height 12
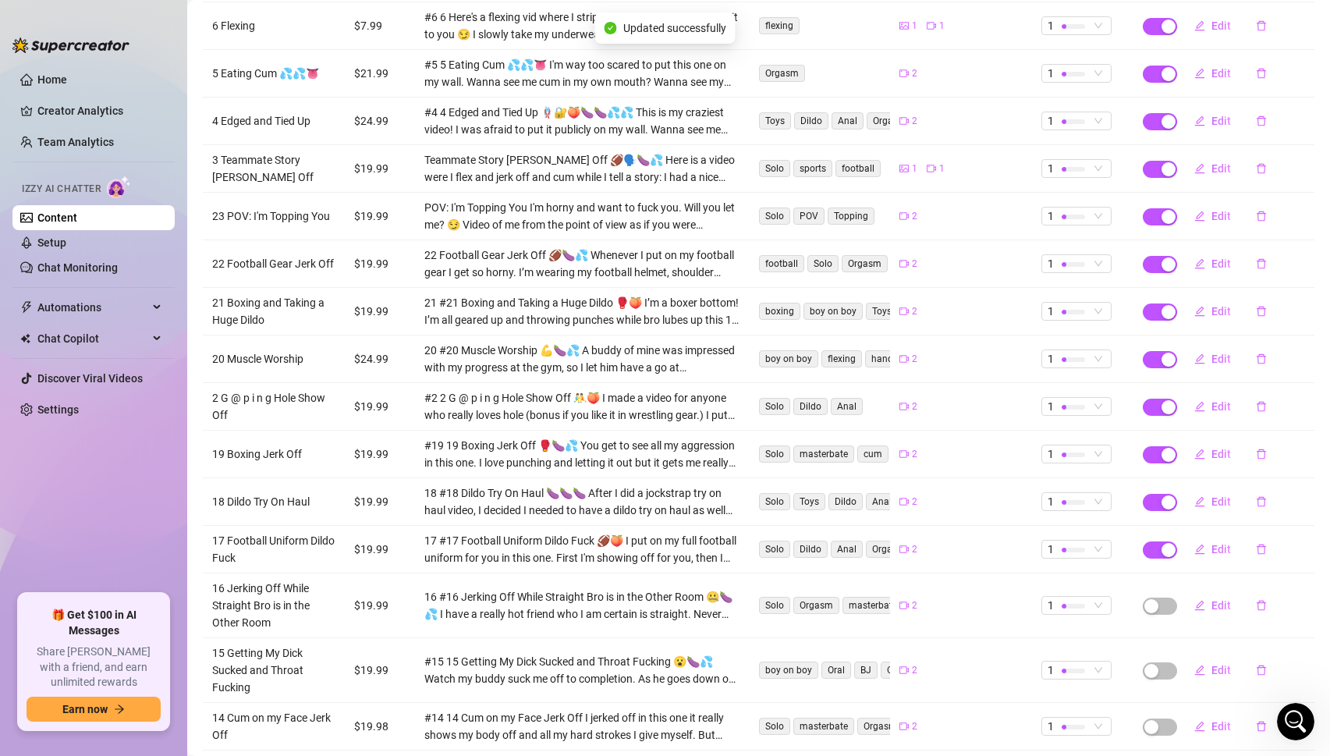
scroll to position [1485, 0]
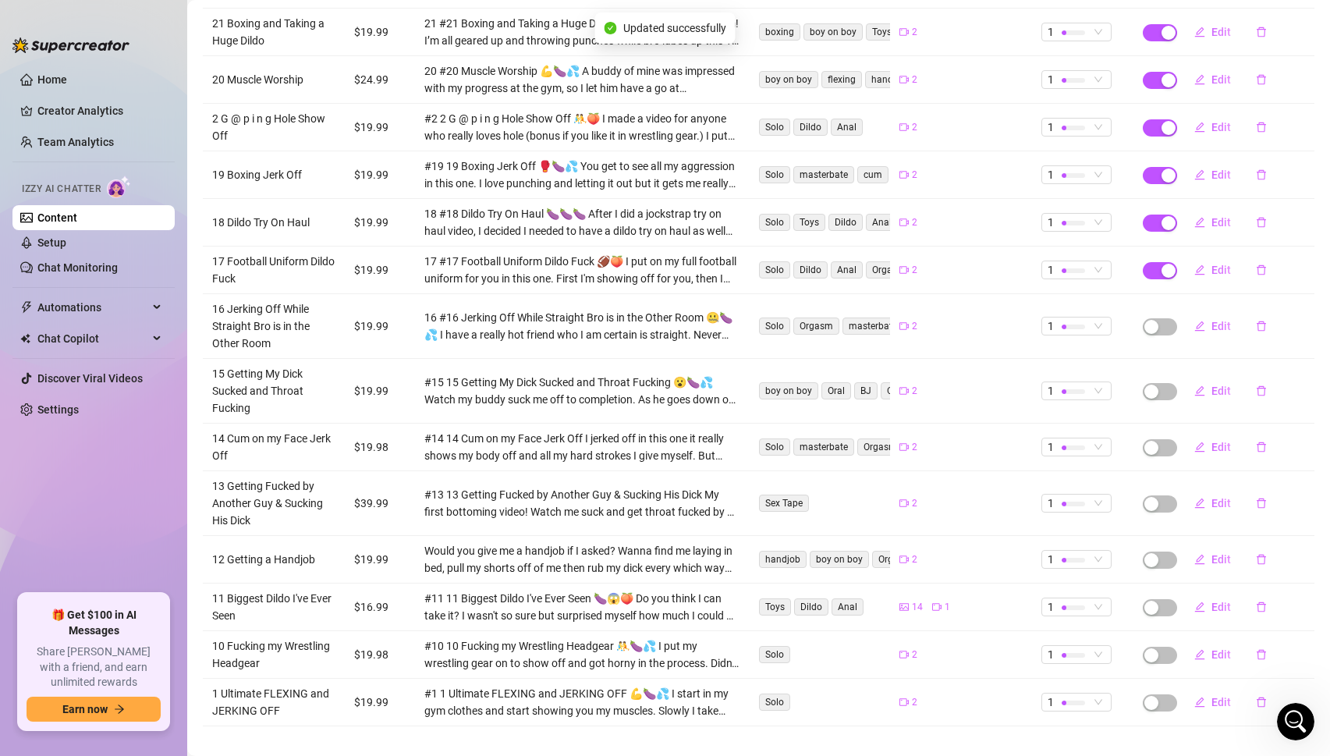
click at [1157, 295] on td at bounding box center [1152, 326] width 39 height 65
click at [1157, 320] on div "button" at bounding box center [1151, 327] width 14 height 14
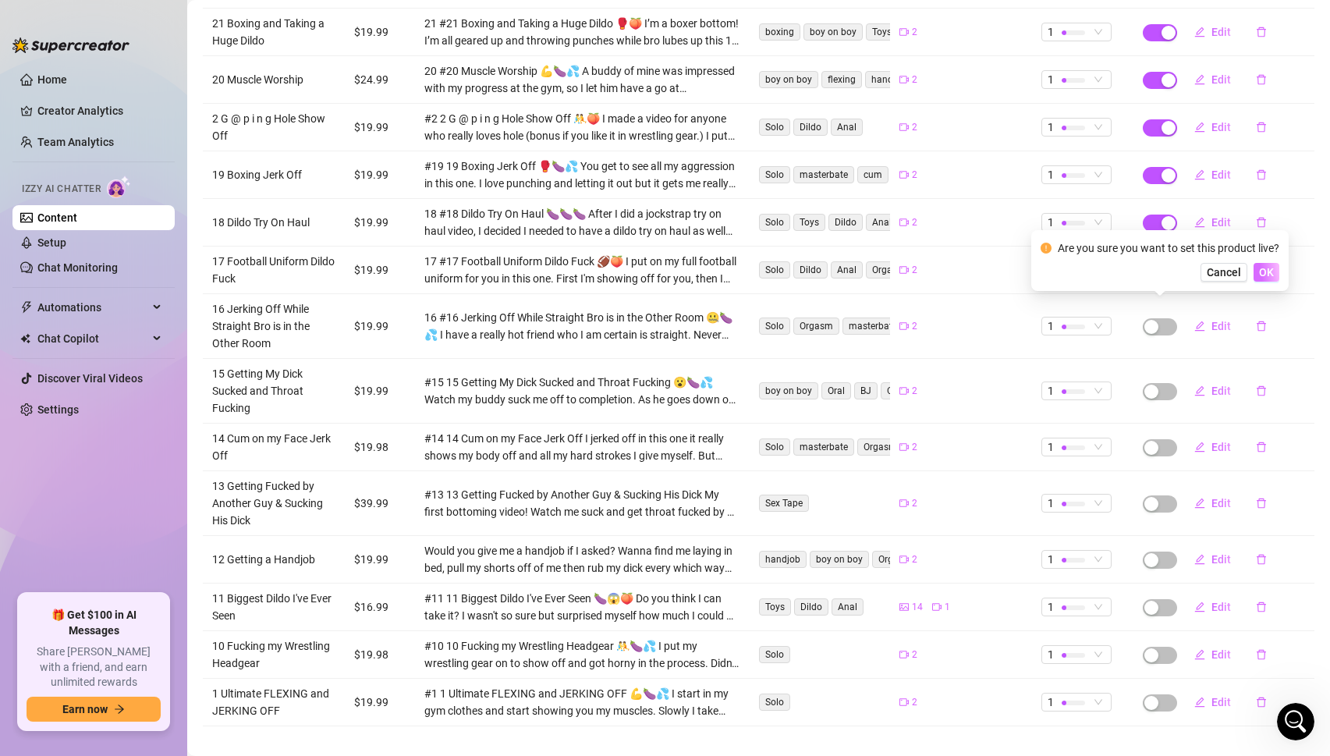
click at [1266, 271] on span "OK" at bounding box center [1266, 272] width 15 height 12
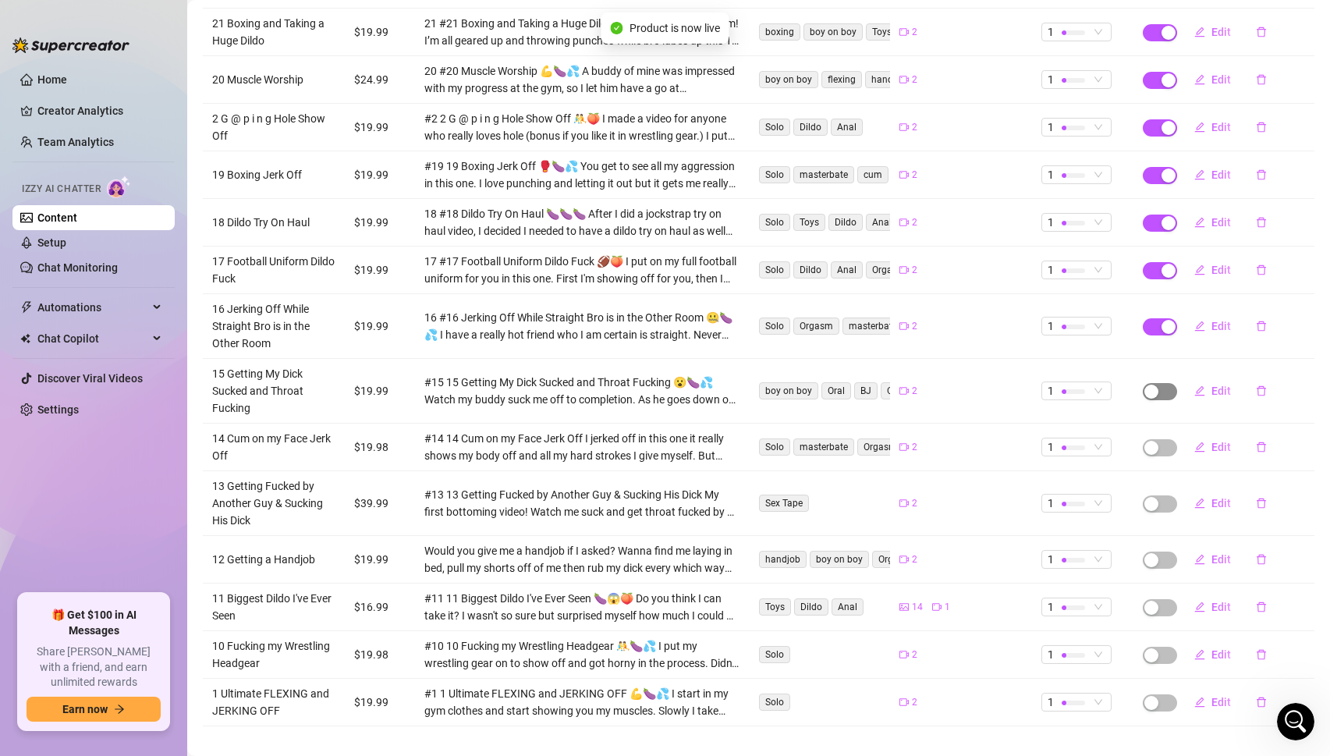
click at [1157, 384] on div "button" at bounding box center [1151, 391] width 14 height 14
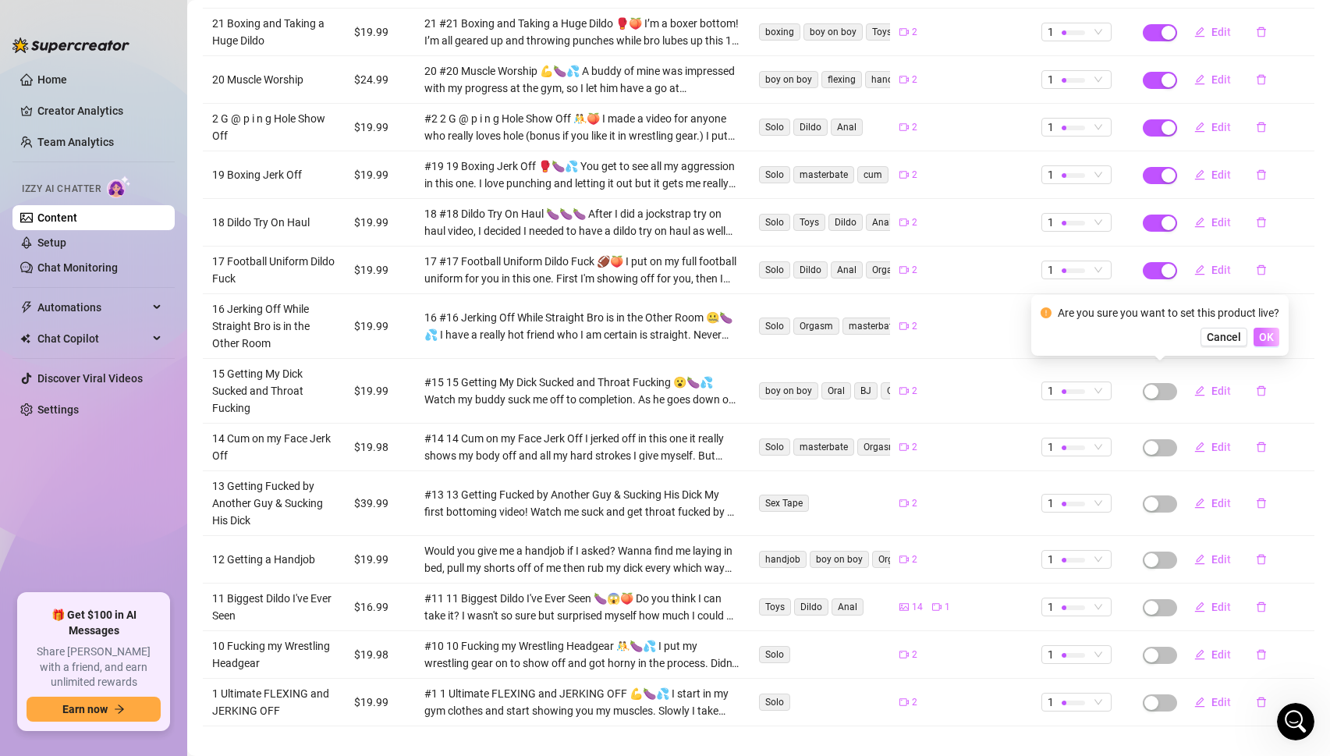
click at [1274, 336] on button "OK" at bounding box center [1266, 337] width 26 height 19
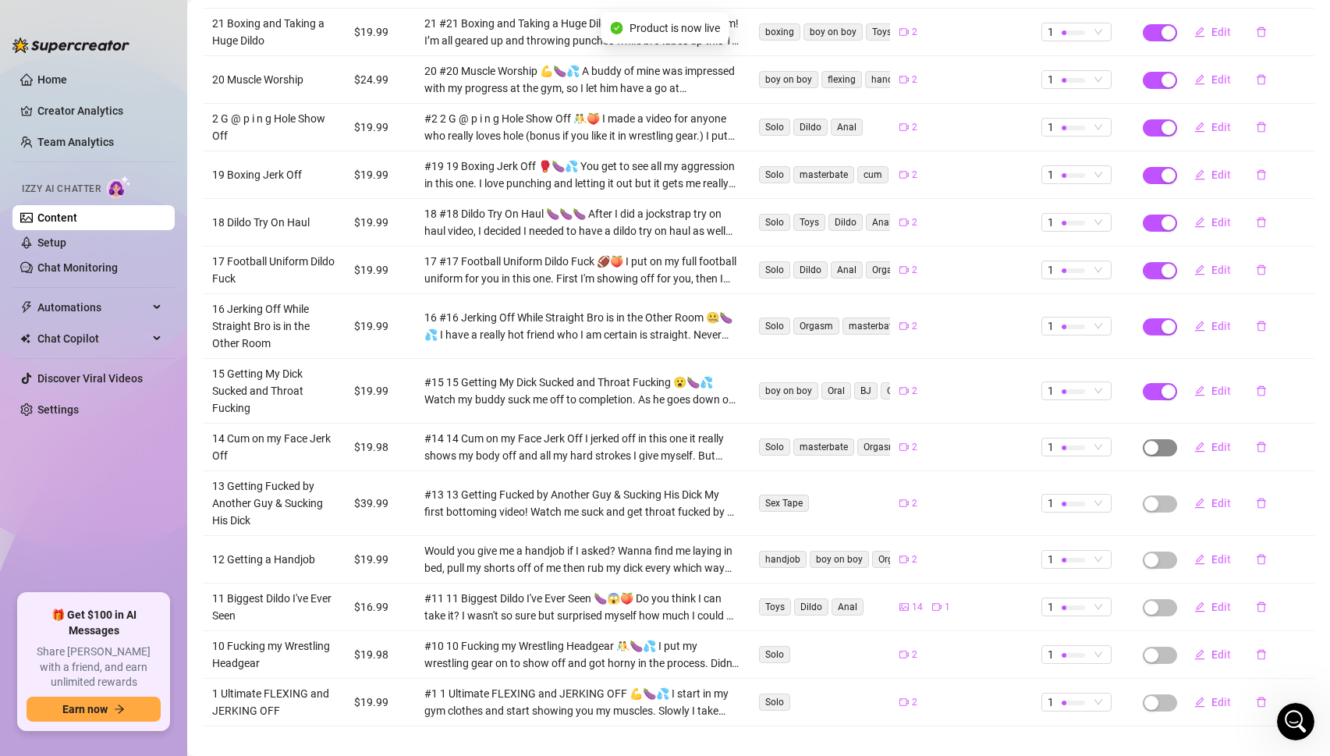
click at [1156, 441] on div "button" at bounding box center [1151, 448] width 14 height 14
click at [1271, 392] on span "OK" at bounding box center [1266, 393] width 15 height 12
click at [1165, 495] on span "button" at bounding box center [1159, 503] width 34 height 17
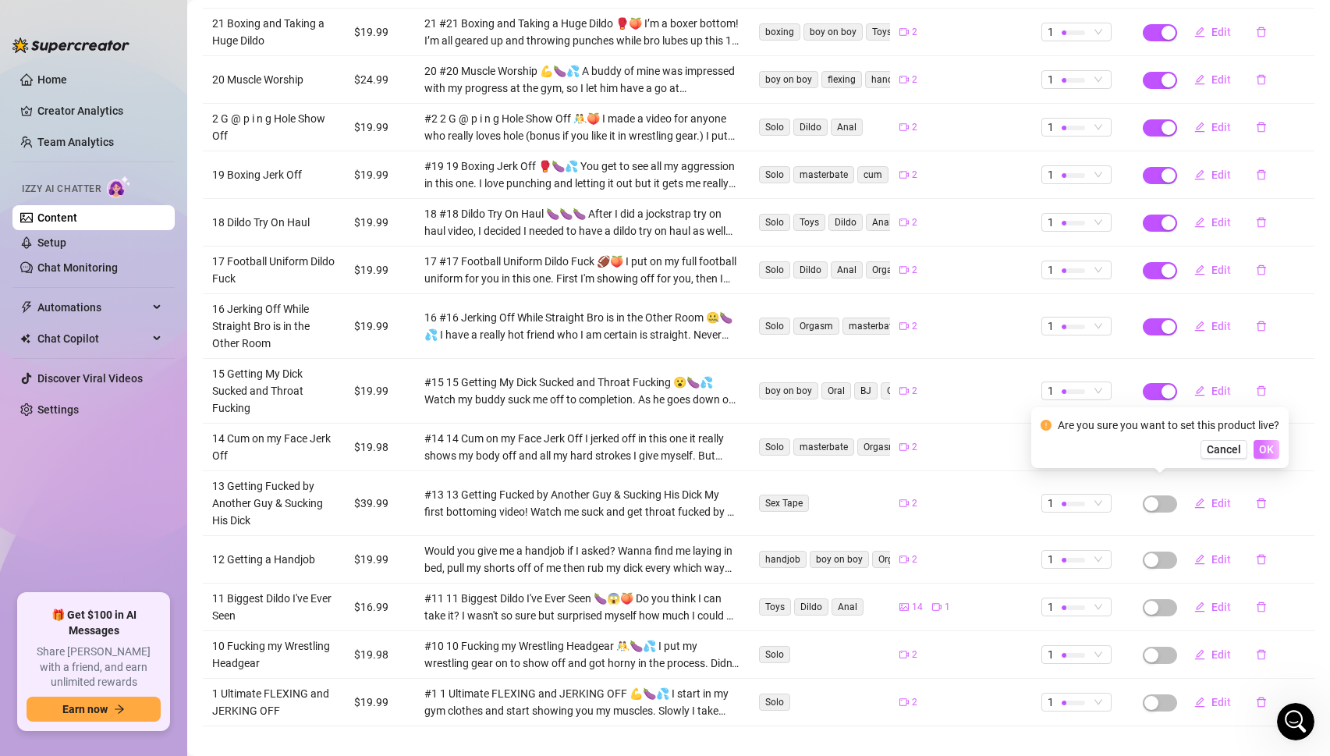
click at [1272, 454] on span "OK" at bounding box center [1266, 449] width 15 height 12
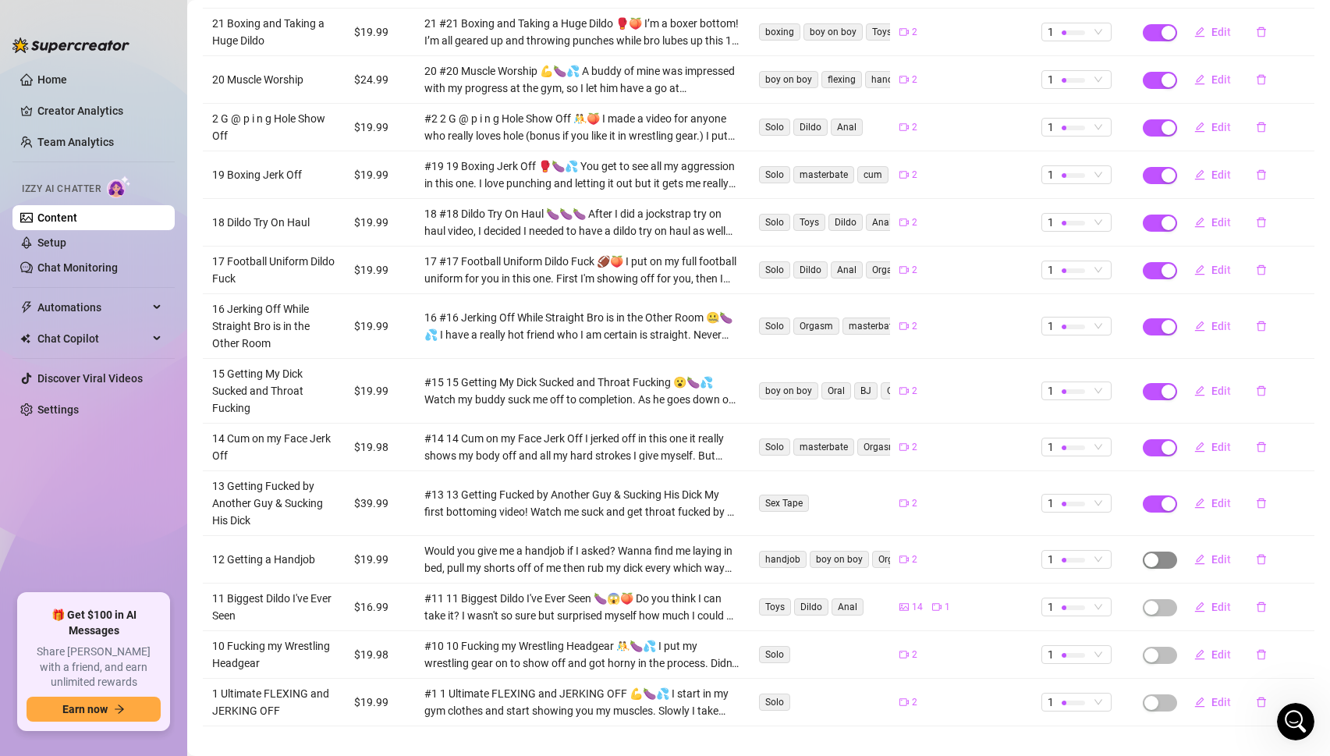
click at [1160, 551] on span "button" at bounding box center [1159, 559] width 34 height 17
click at [1266, 508] on span "OK" at bounding box center [1266, 505] width 15 height 12
click at [1219, 553] on span "Edit" at bounding box center [1220, 559] width 19 height 12
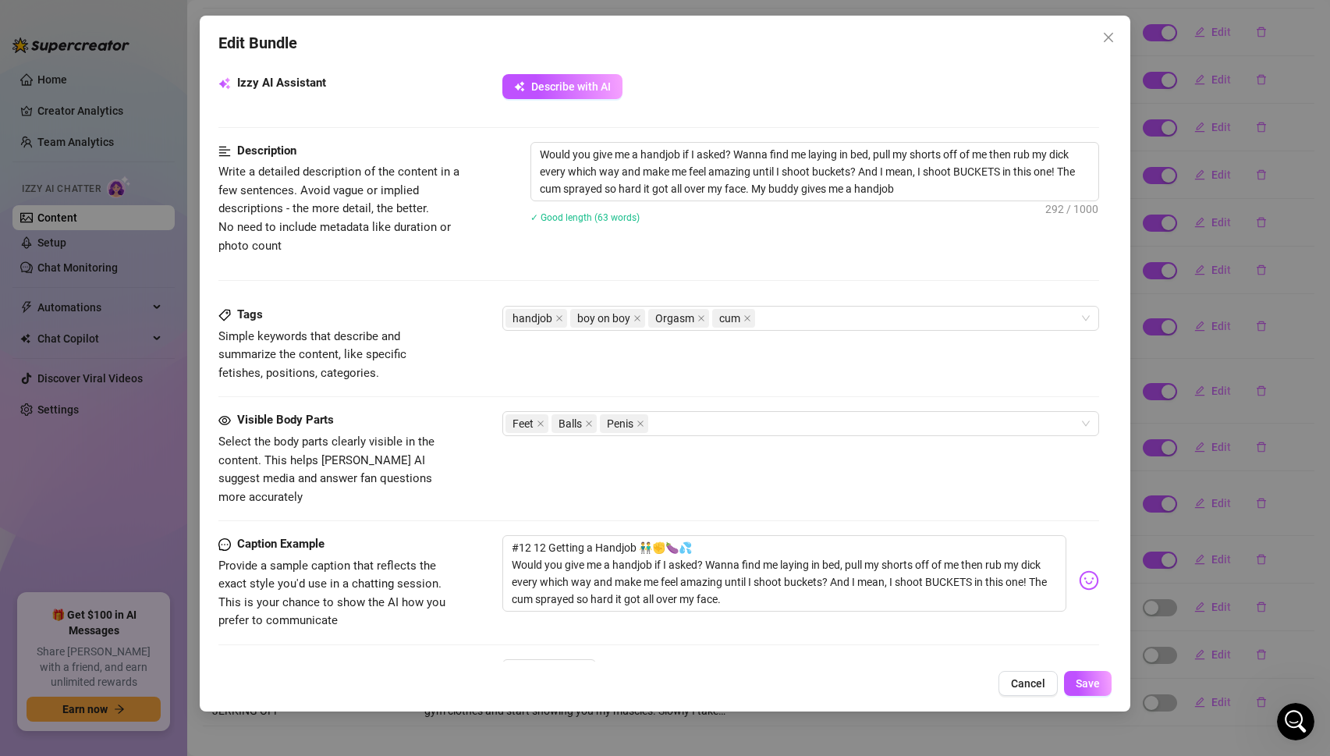
scroll to position [499, 0]
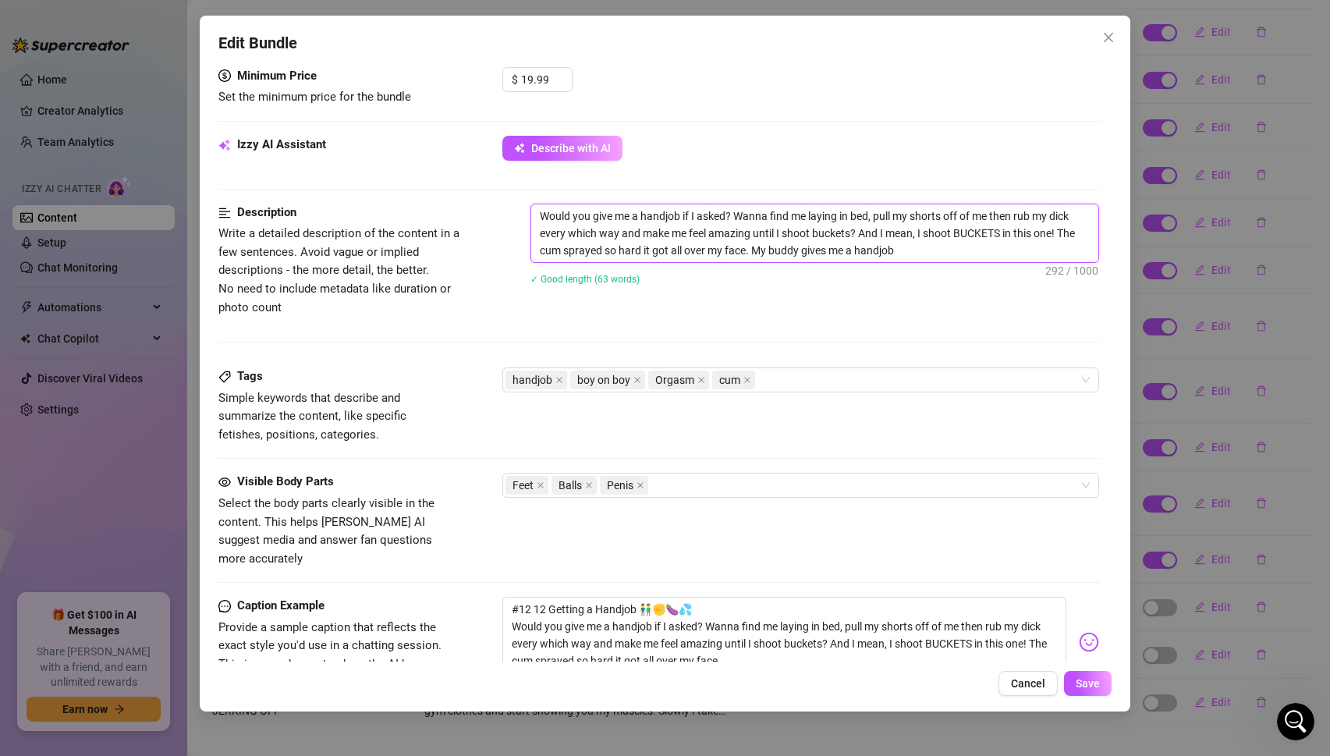
click at [922, 253] on textarea "Would you give me a handjob if I asked? Wanna find me laying in bed, pull my sh…" at bounding box center [815, 233] width 568 height 58
click at [1097, 685] on span "Save" at bounding box center [1087, 683] width 24 height 12
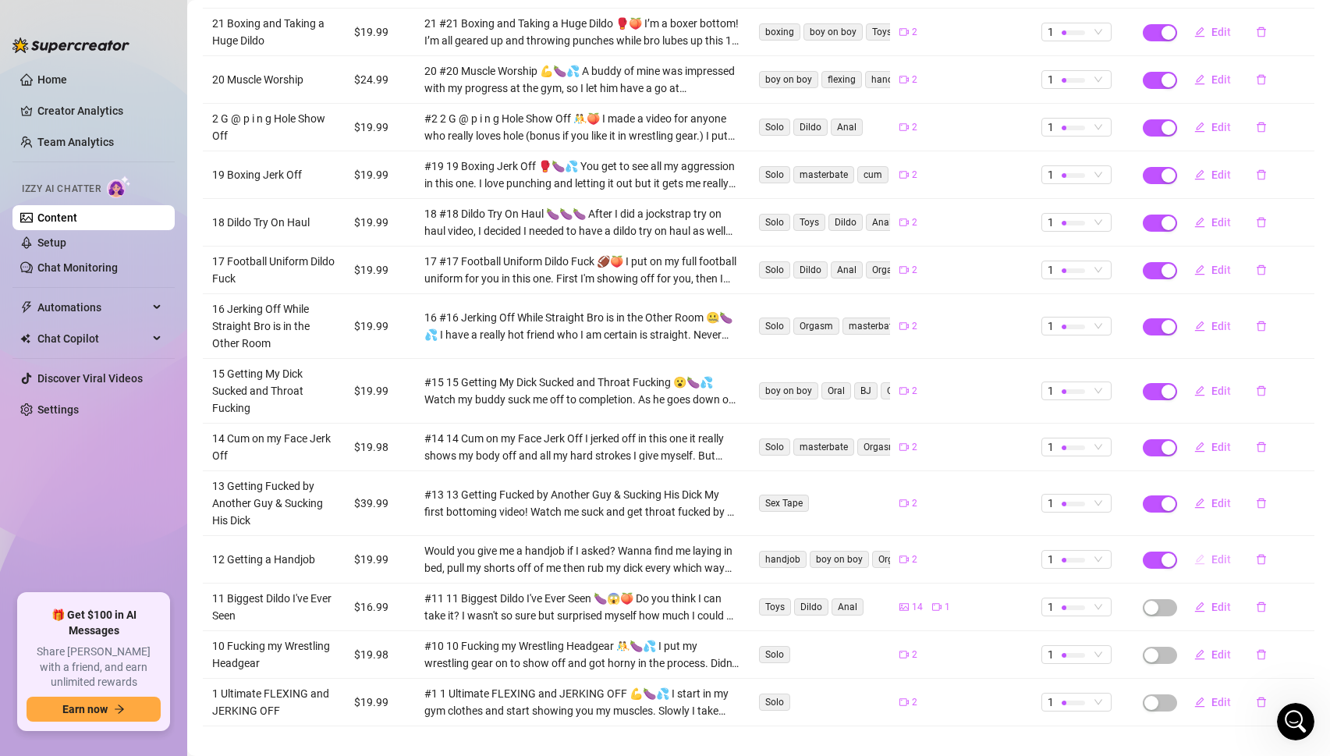
click at [1218, 553] on span "Edit" at bounding box center [1220, 559] width 19 height 12
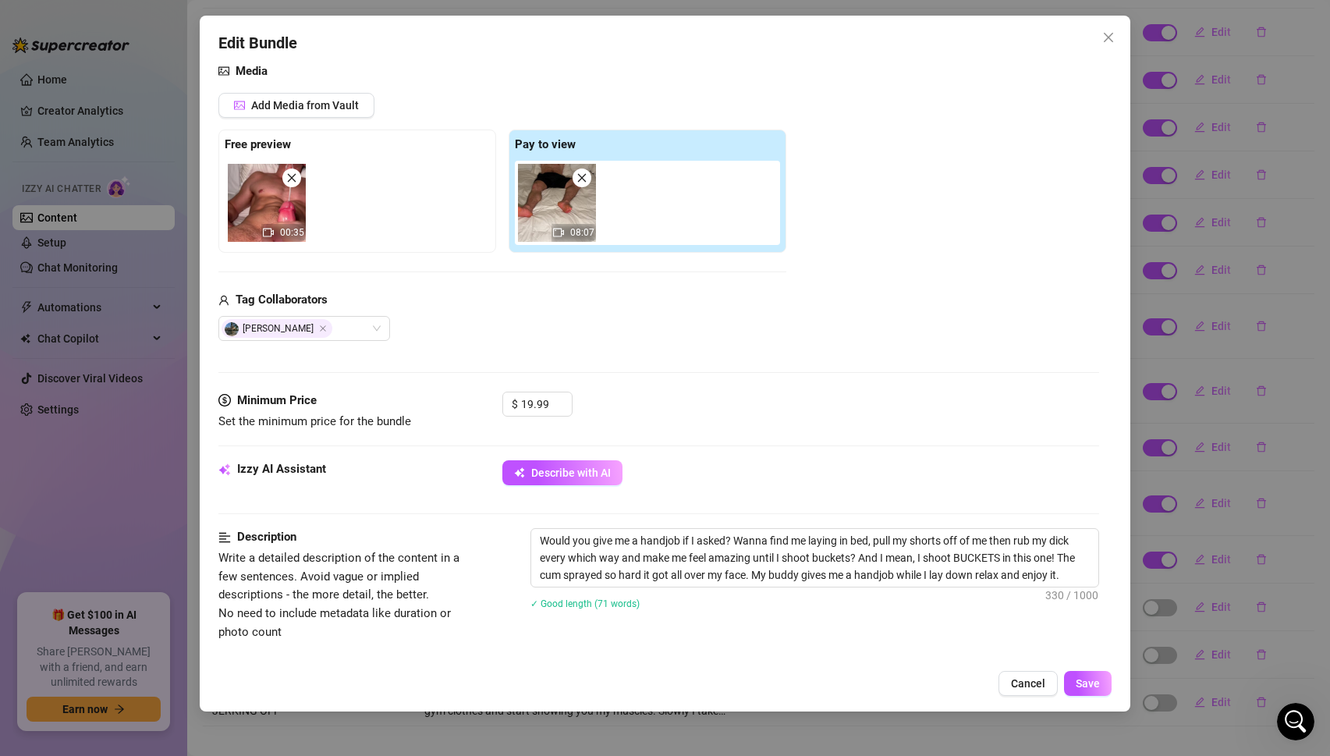
scroll to position [304, 0]
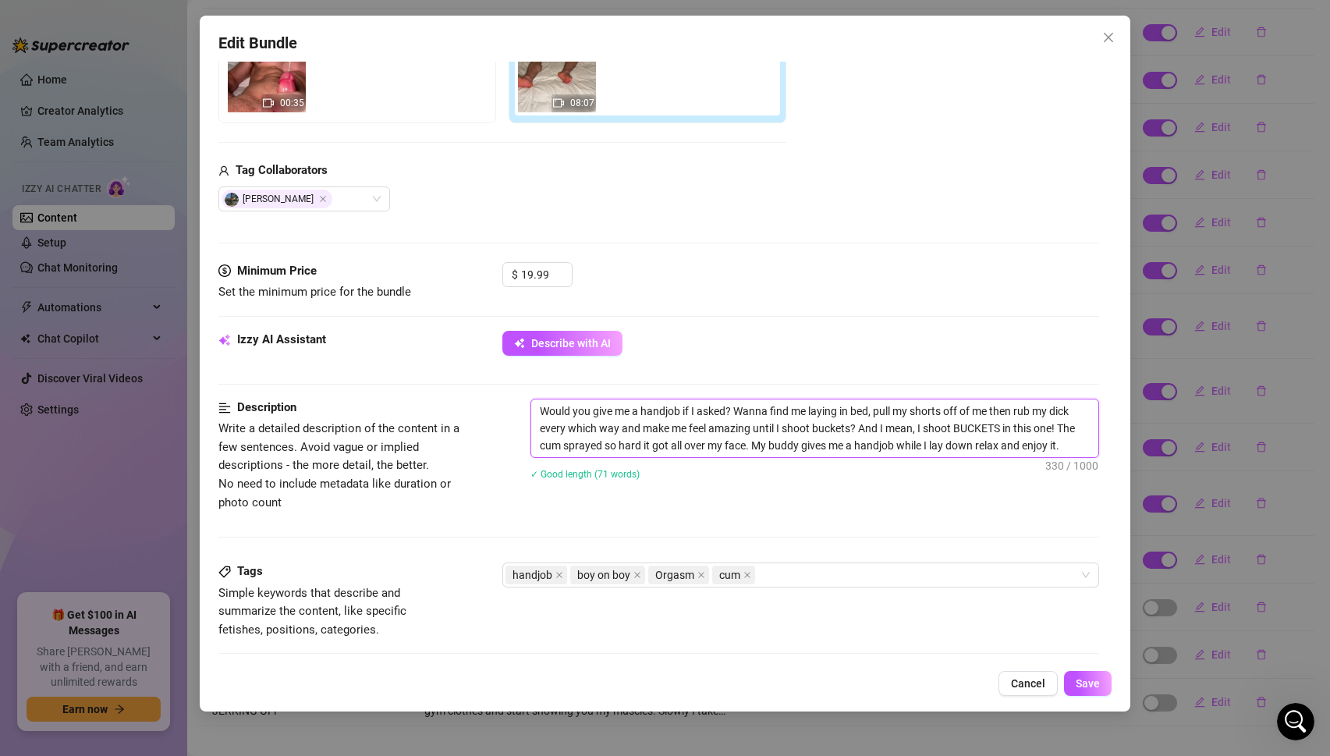
click at [1072, 447] on textarea "Would you give me a handjob if I asked? Wanna find me laying in bed, pull my sh…" at bounding box center [815, 428] width 568 height 58
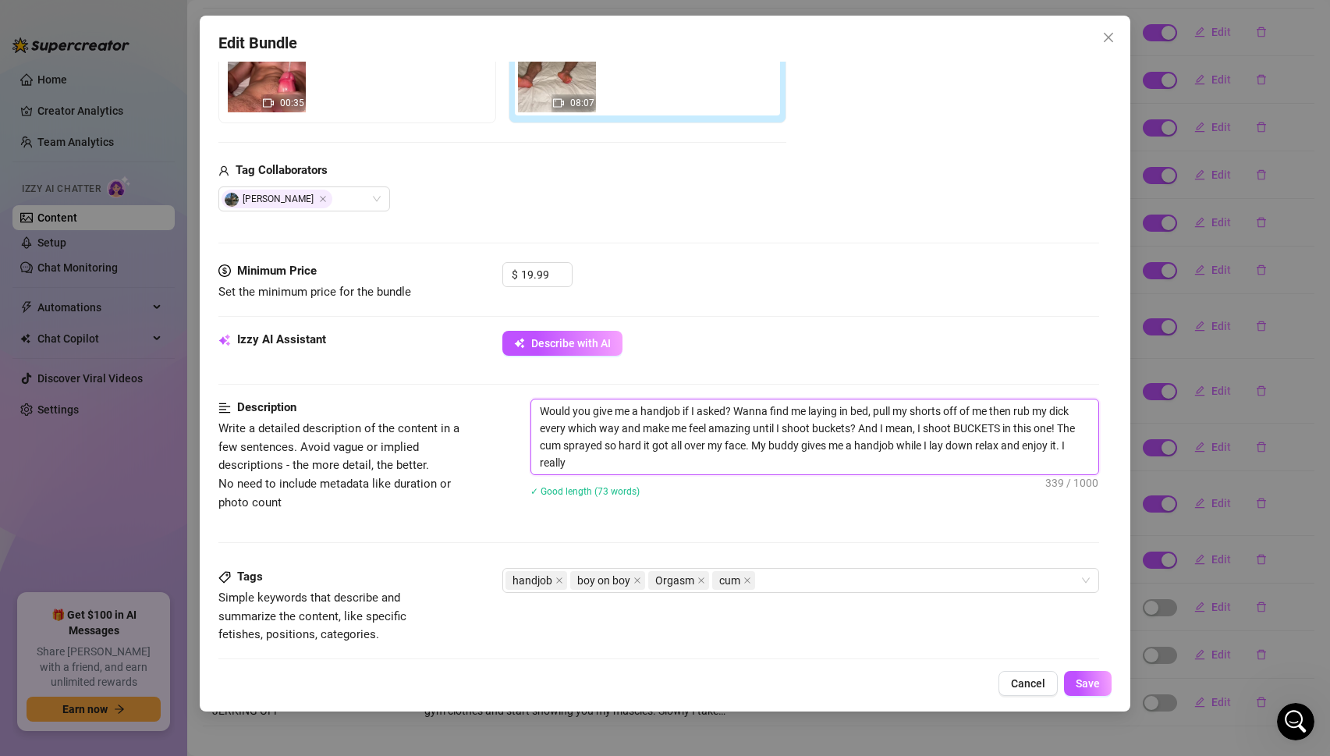
scroll to position [0, 0]
click at [1089, 685] on span "Save" at bounding box center [1087, 683] width 24 height 12
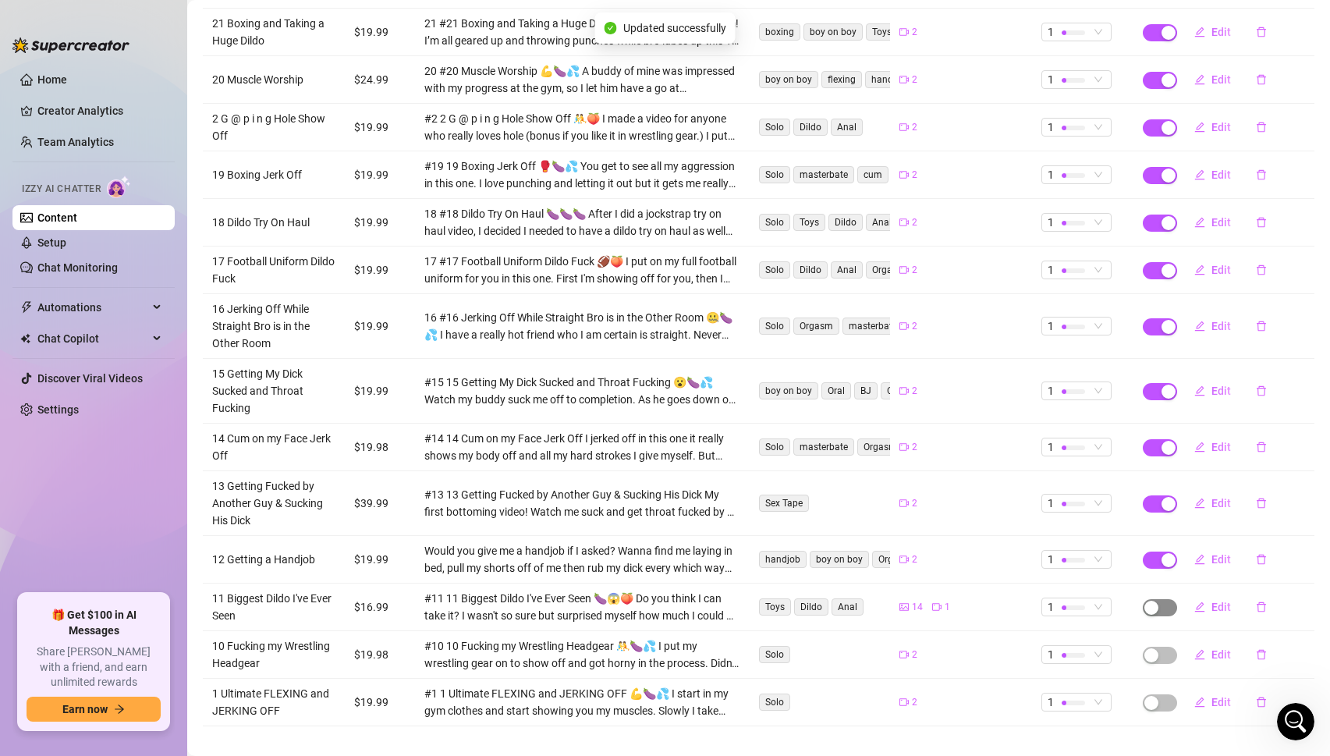
click at [1163, 599] on span "button" at bounding box center [1159, 607] width 34 height 17
click at [1272, 558] on span "OK" at bounding box center [1266, 553] width 15 height 12
click at [1168, 646] on span "button" at bounding box center [1159, 654] width 34 height 17
click at [1270, 596] on span "OK" at bounding box center [1266, 600] width 15 height 12
click at [1159, 694] on span "button" at bounding box center [1159, 702] width 34 height 17
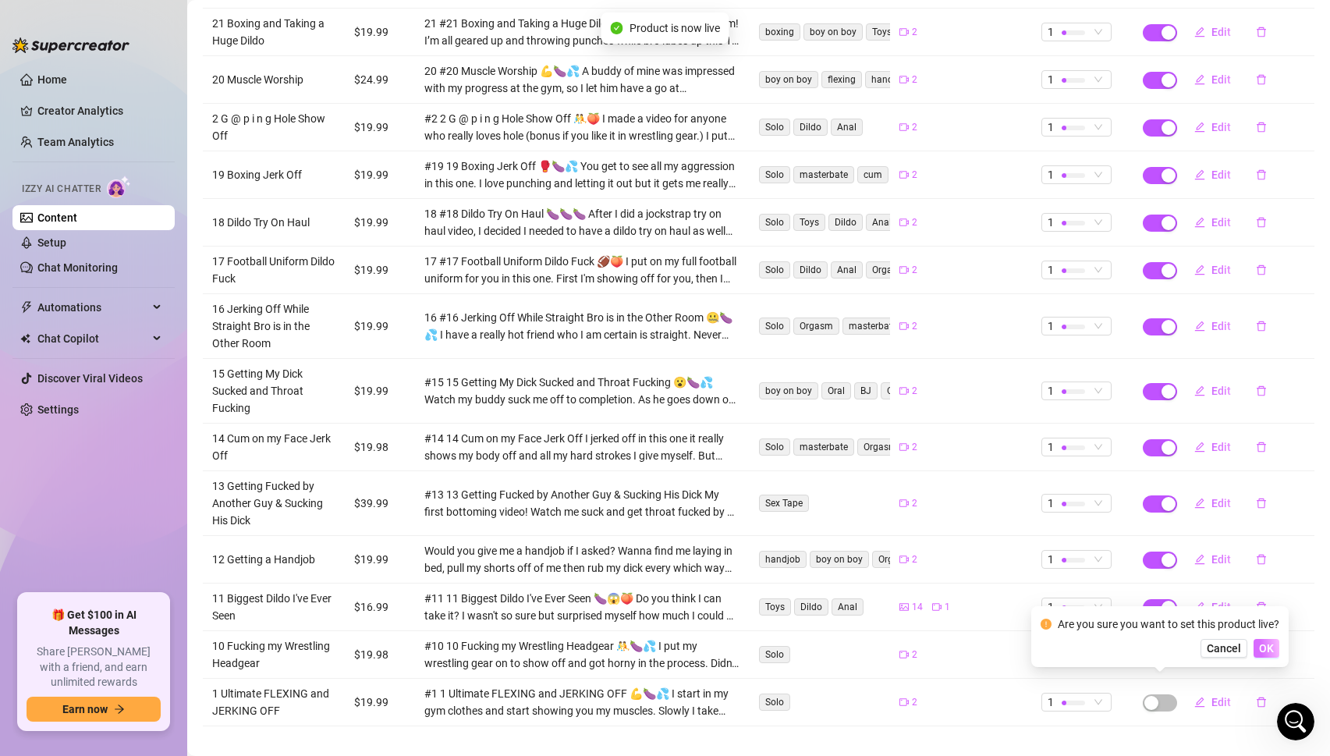
click at [1272, 642] on span "OK" at bounding box center [1266, 648] width 15 height 12
click at [1220, 696] on span "Edit" at bounding box center [1220, 702] width 19 height 12
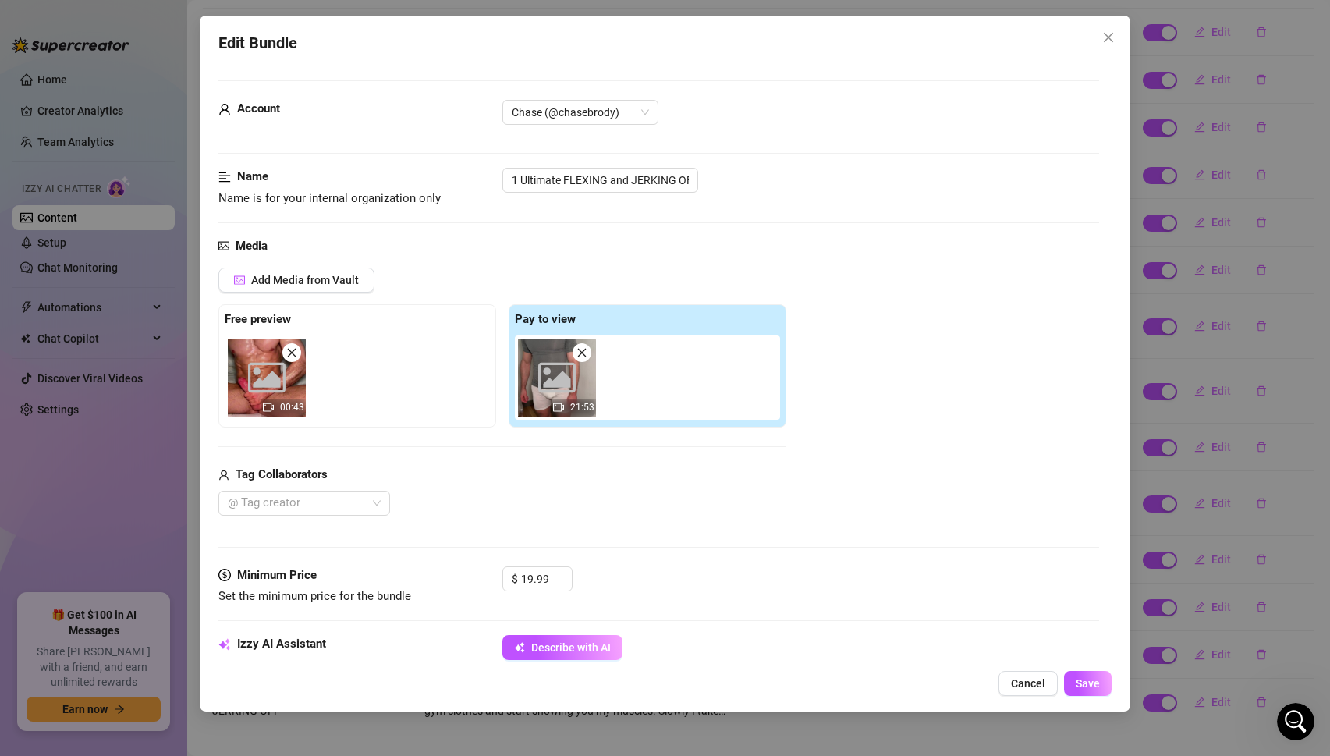
scroll to position [468, 0]
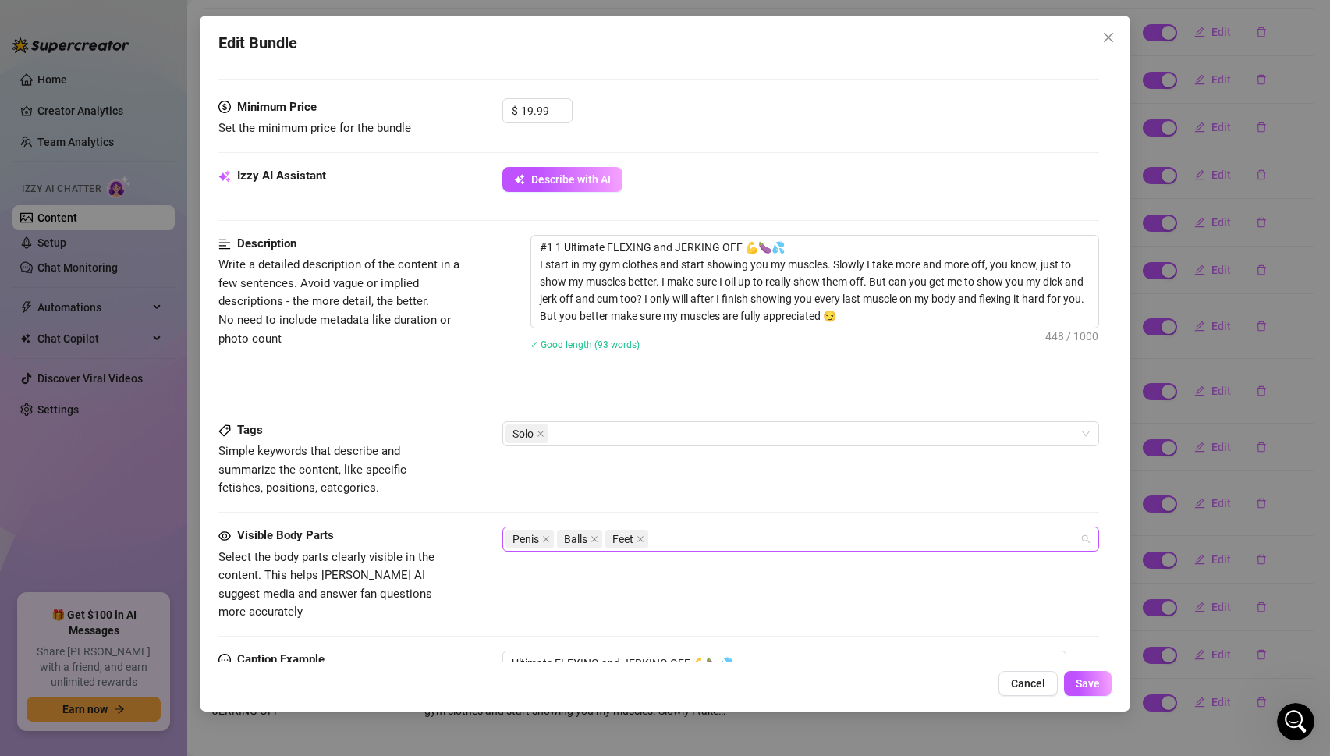
click at [696, 538] on div "Penis Balls Feet" at bounding box center [792, 539] width 575 height 22
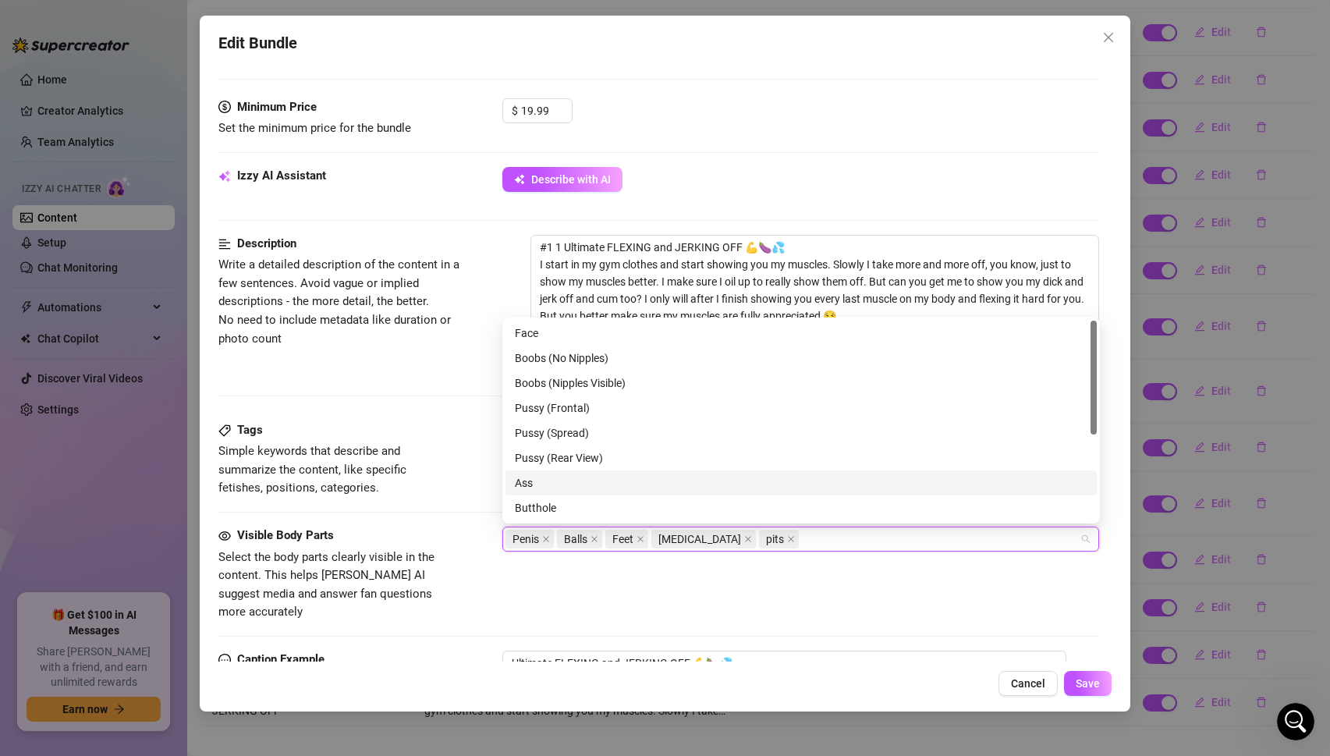
click at [572, 478] on div "Ass" at bounding box center [801, 482] width 572 height 17
click at [815, 538] on div "Penis Balls Feet [MEDICAL_DATA] pits Ass" at bounding box center [792, 539] width 575 height 22
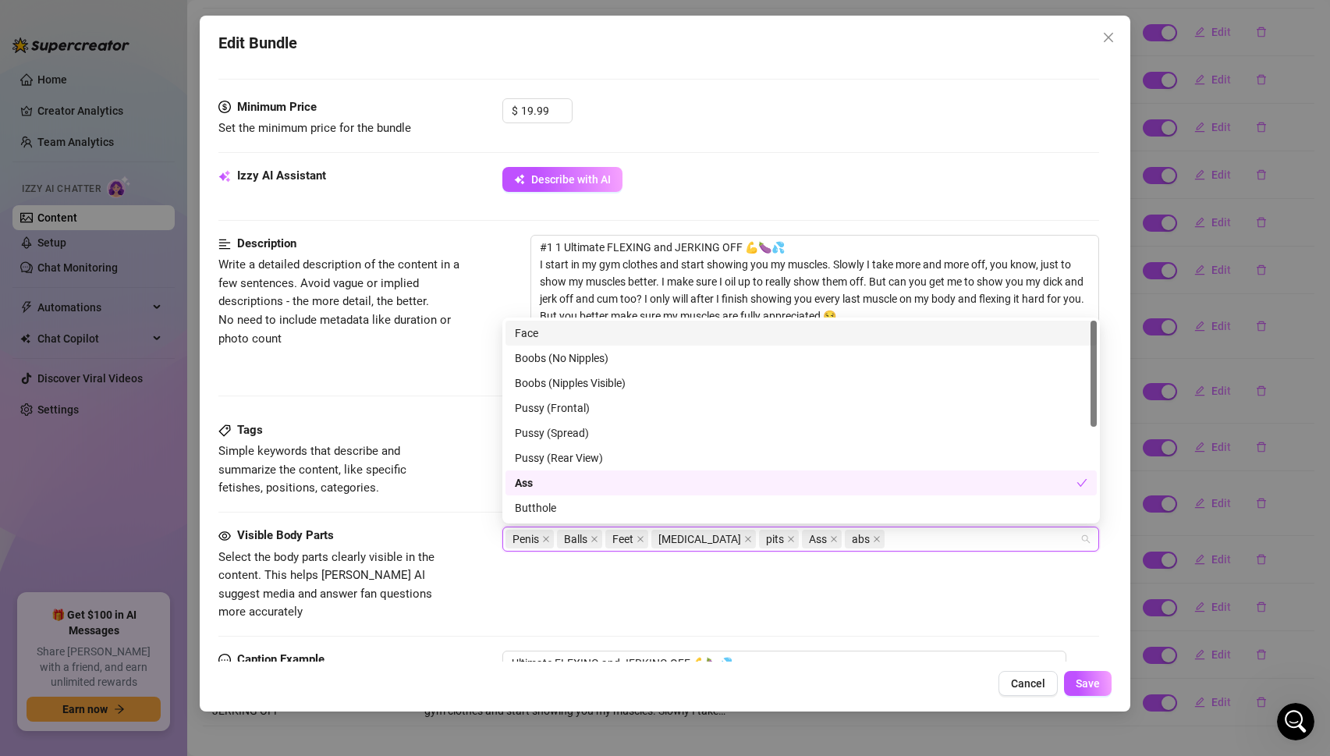
click at [442, 529] on div "Visible Body Parts" at bounding box center [335, 535] width 234 height 19
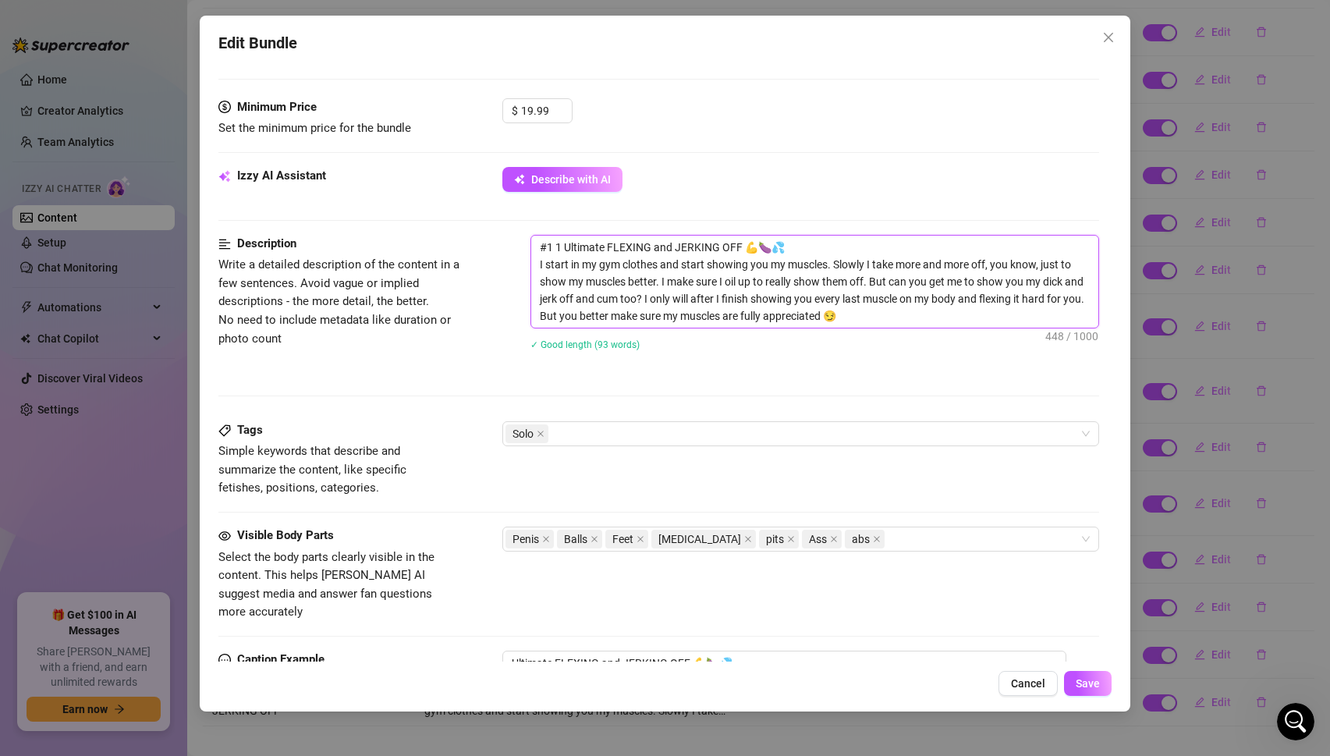
click at [872, 314] on textarea "#1 1 Ultimate FLEXING and JERKING OFF 💪🍆💦 I start in my gym clothes and start s…" at bounding box center [815, 281] width 568 height 92
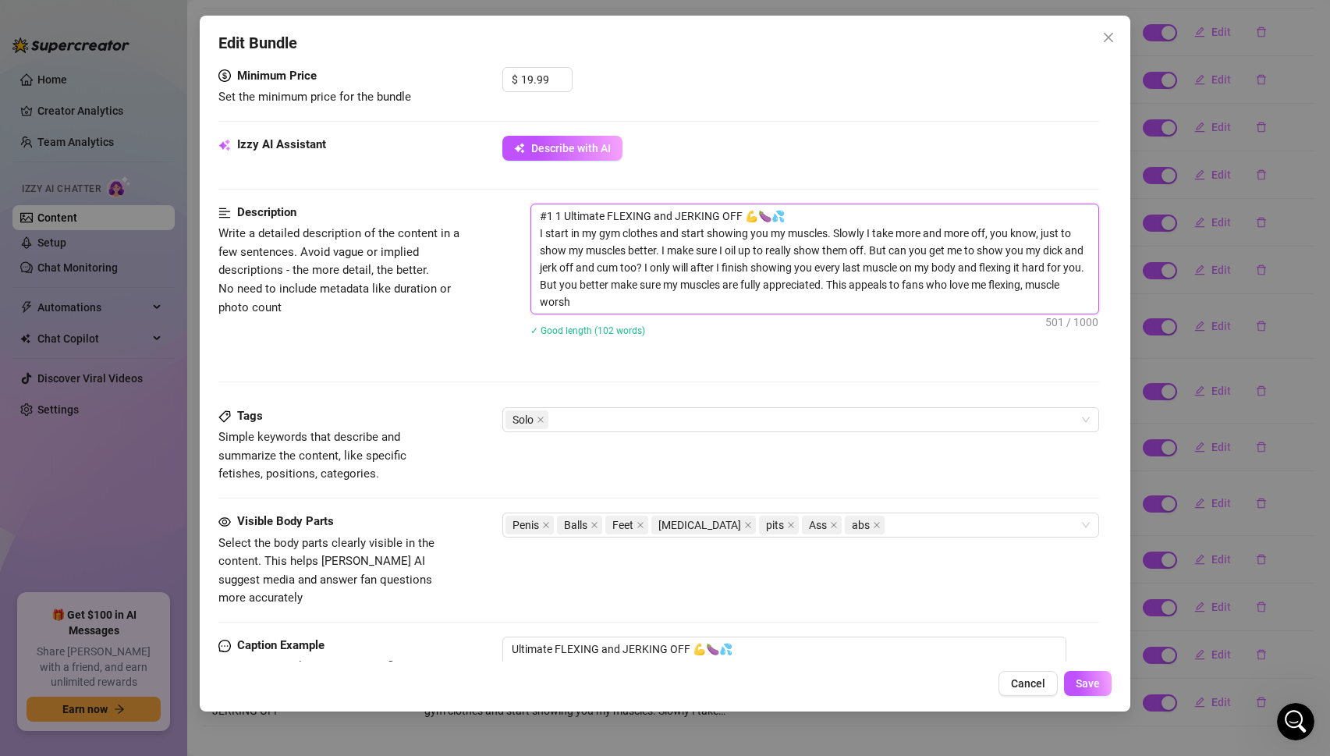
scroll to position [0, 0]
click at [728, 419] on div "Solo" at bounding box center [792, 420] width 575 height 22
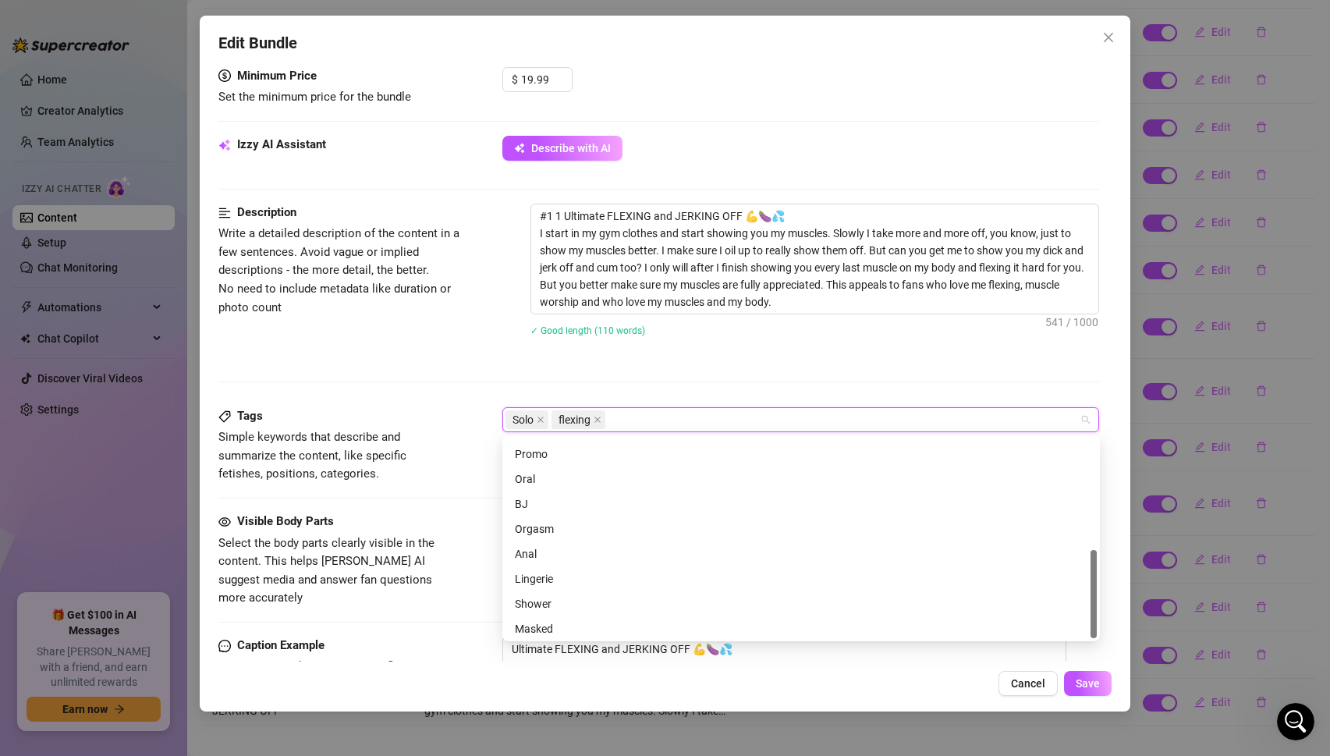
scroll to position [250, 0]
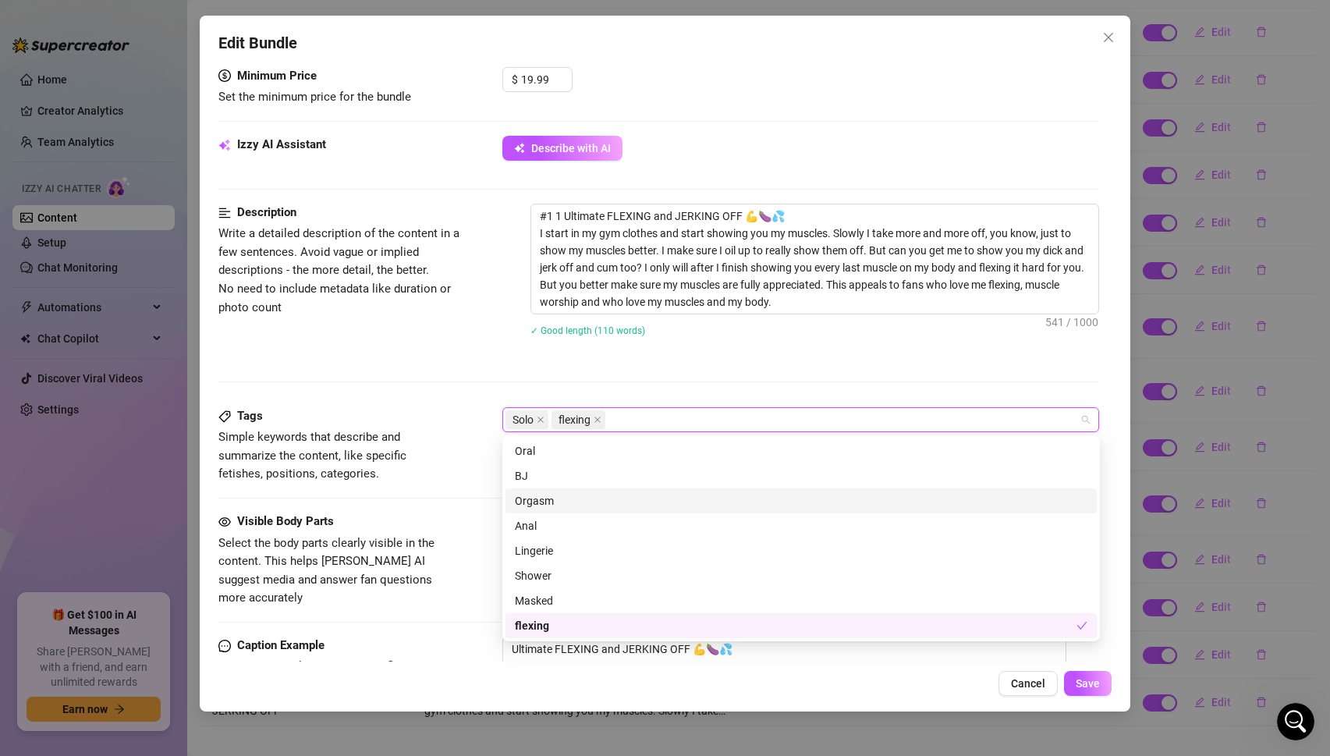
click at [561, 501] on div "Orgasm" at bounding box center [801, 500] width 572 height 17
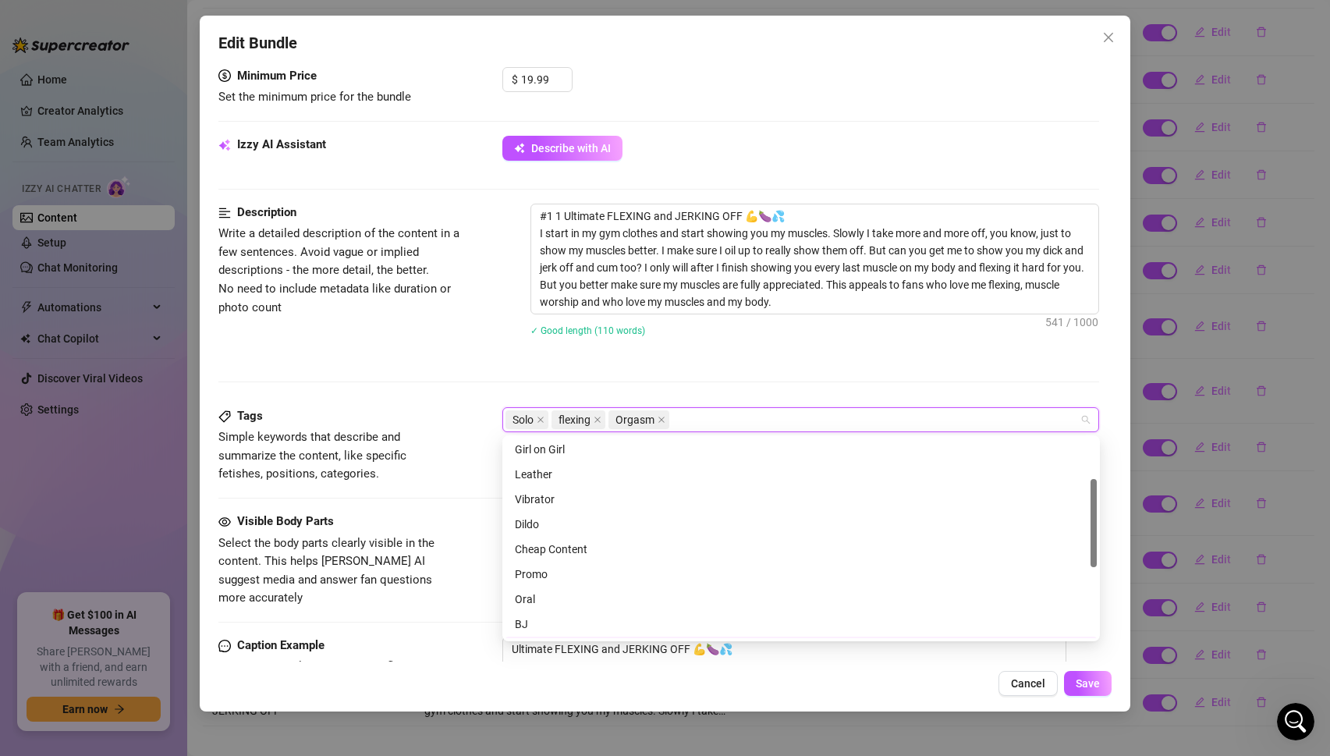
scroll to position [0, 0]
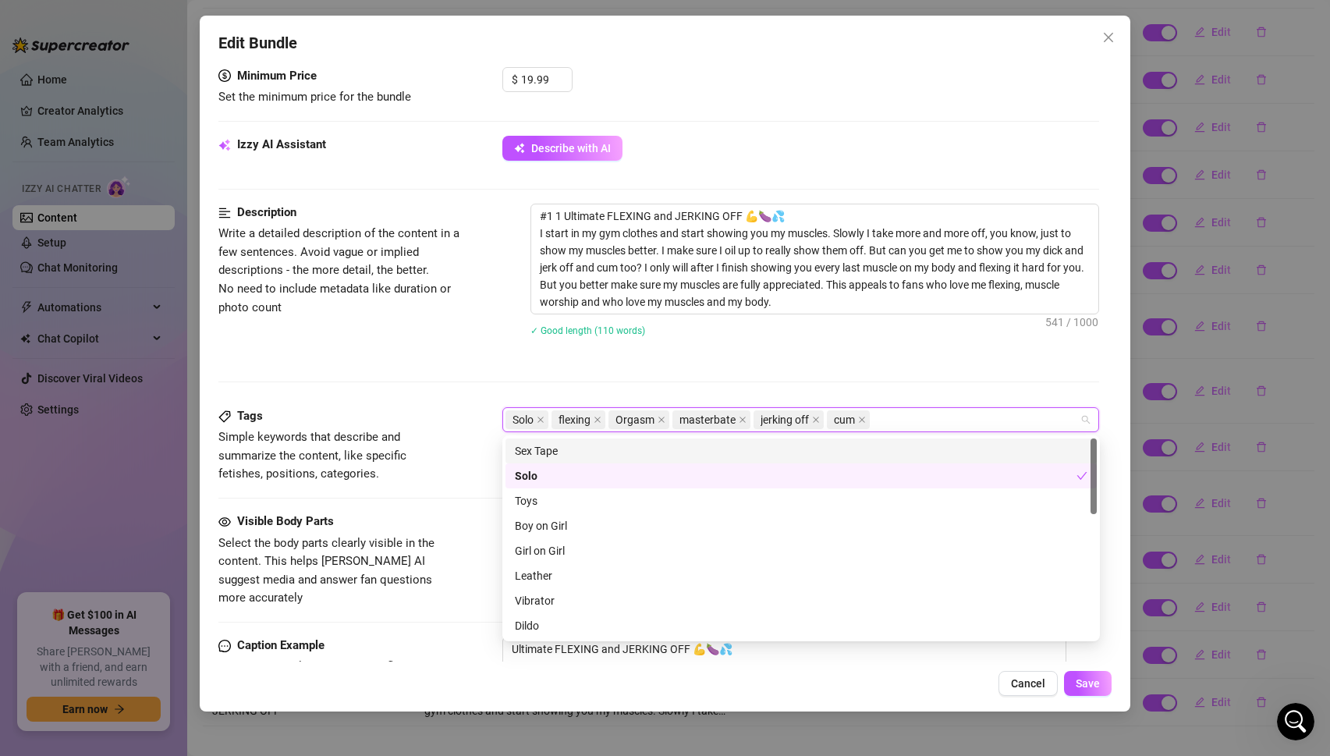
click at [572, 365] on div "Description Write a detailed description of the content in a few sentences. Avo…" at bounding box center [658, 306] width 881 height 204
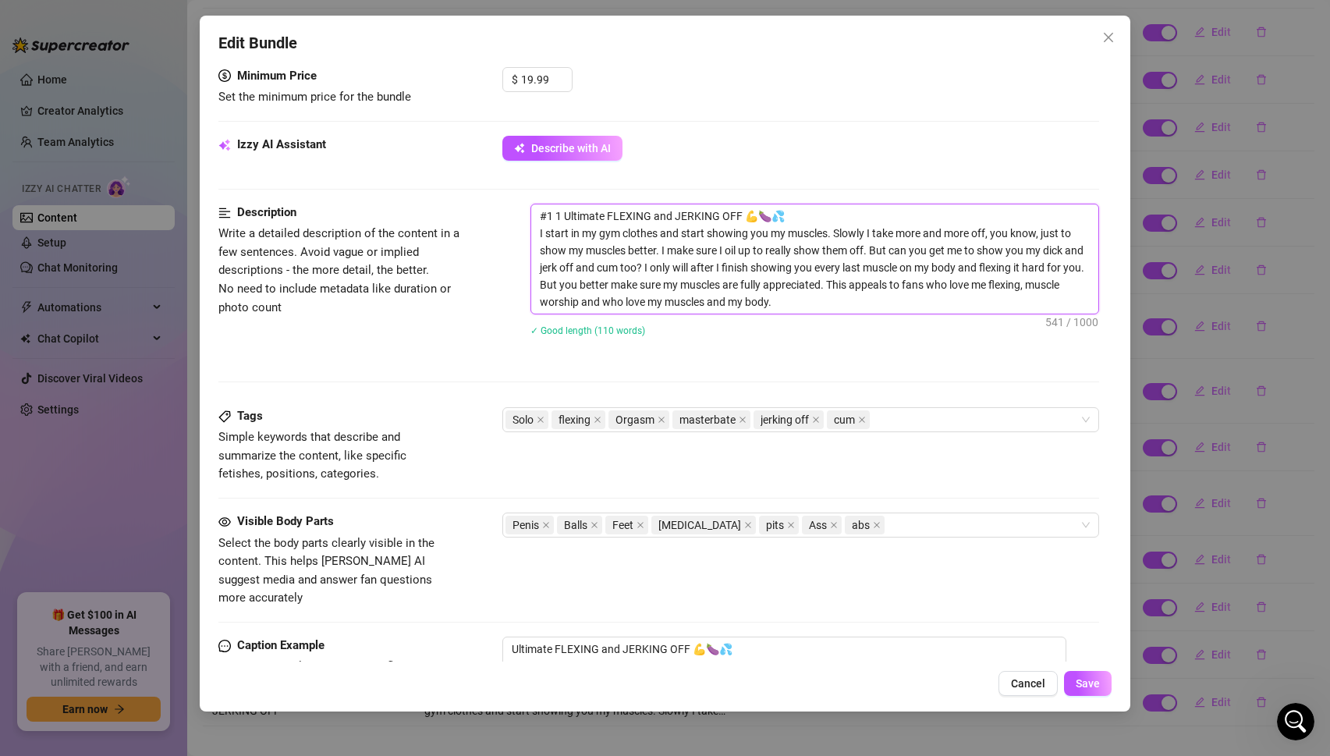
click at [805, 312] on textarea "#1 1 Ultimate FLEXING and JERKING OFF 💪🍆💦 I start in my gym clothes and start s…" at bounding box center [815, 258] width 568 height 109
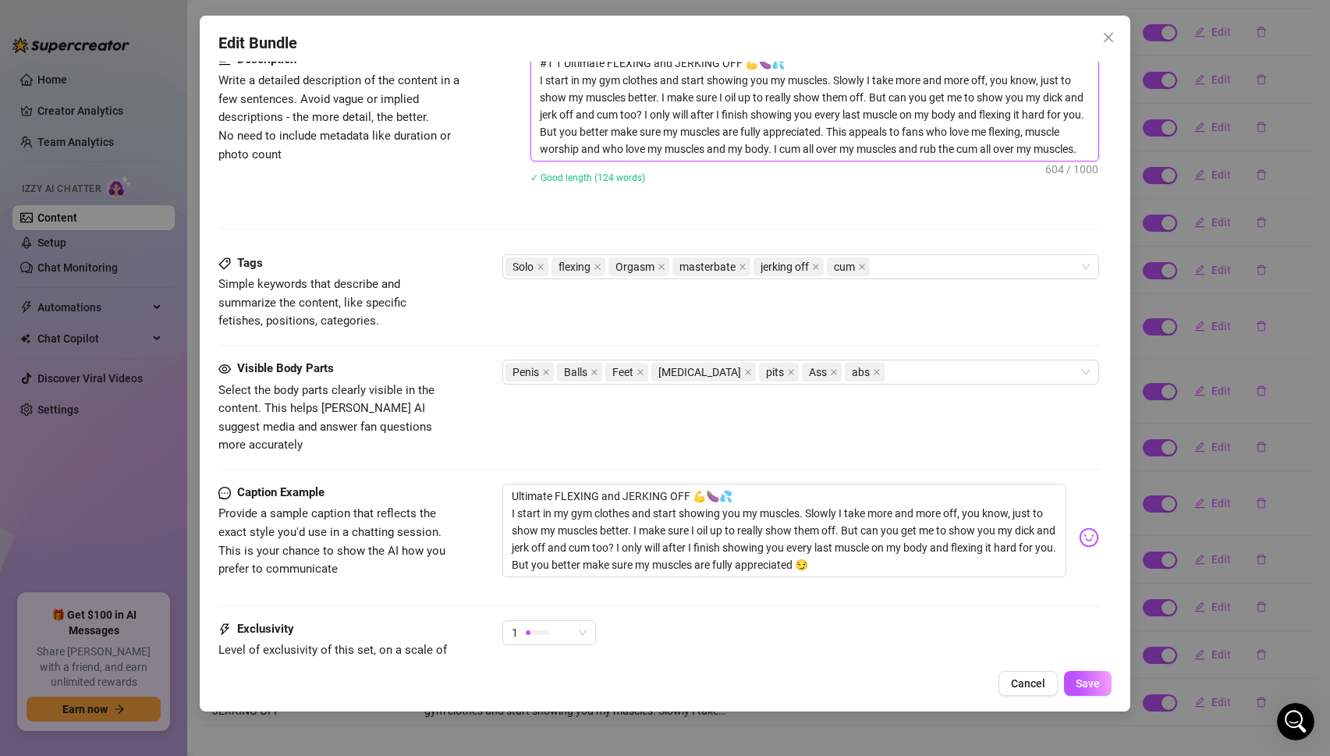
scroll to position [784, 0]
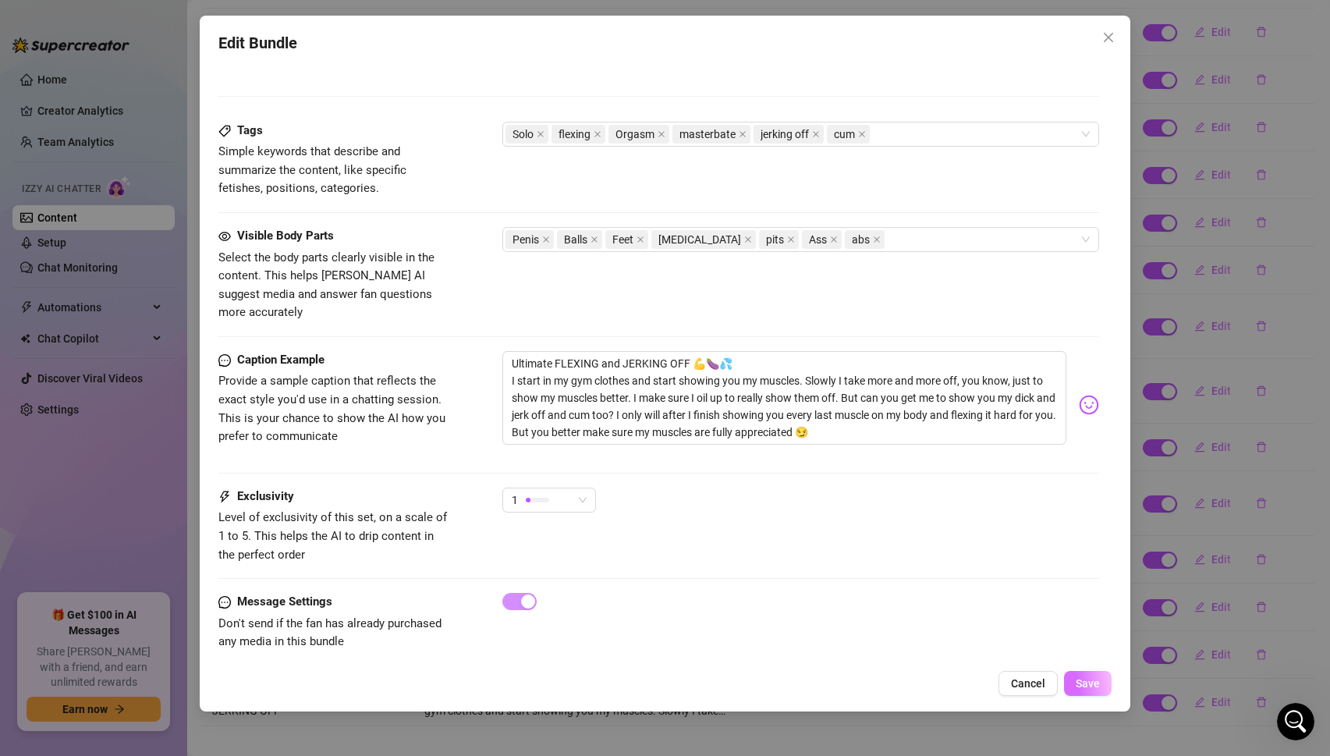
click at [1096, 685] on span "Save" at bounding box center [1087, 683] width 24 height 12
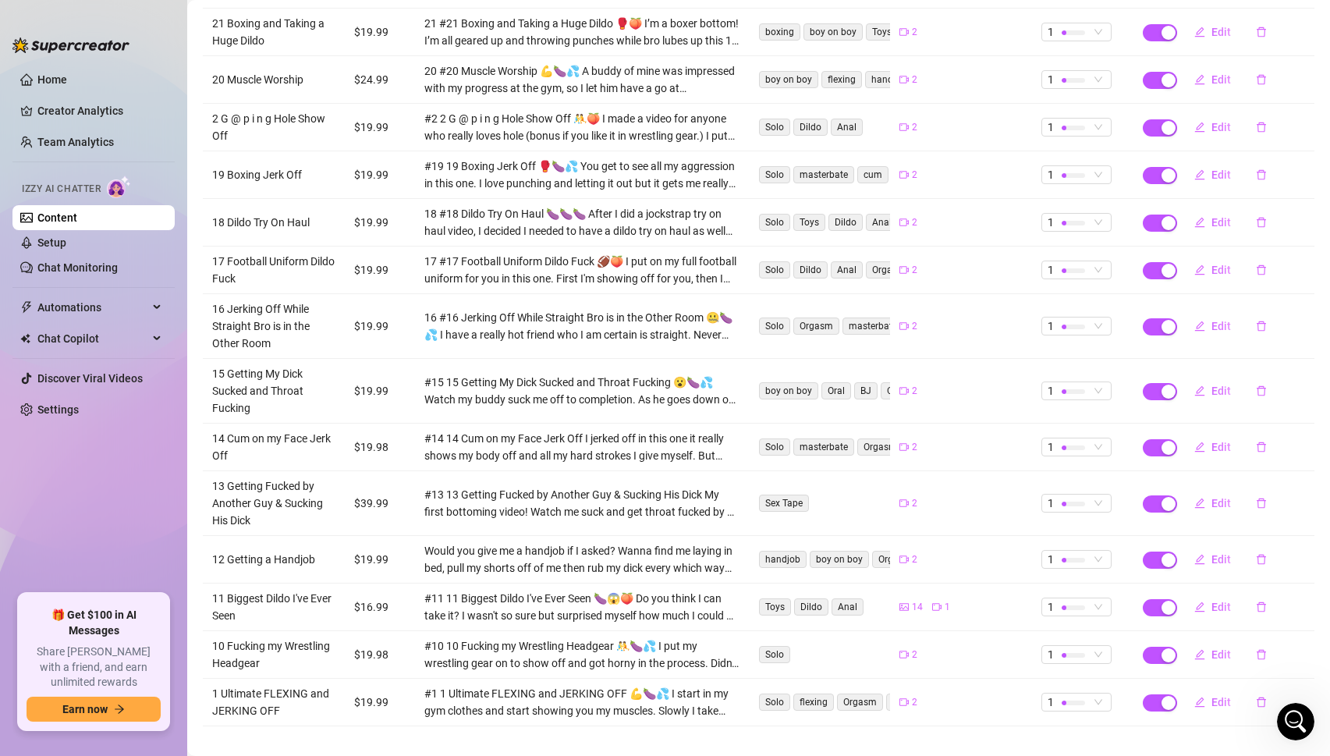
scroll to position [0, 0]
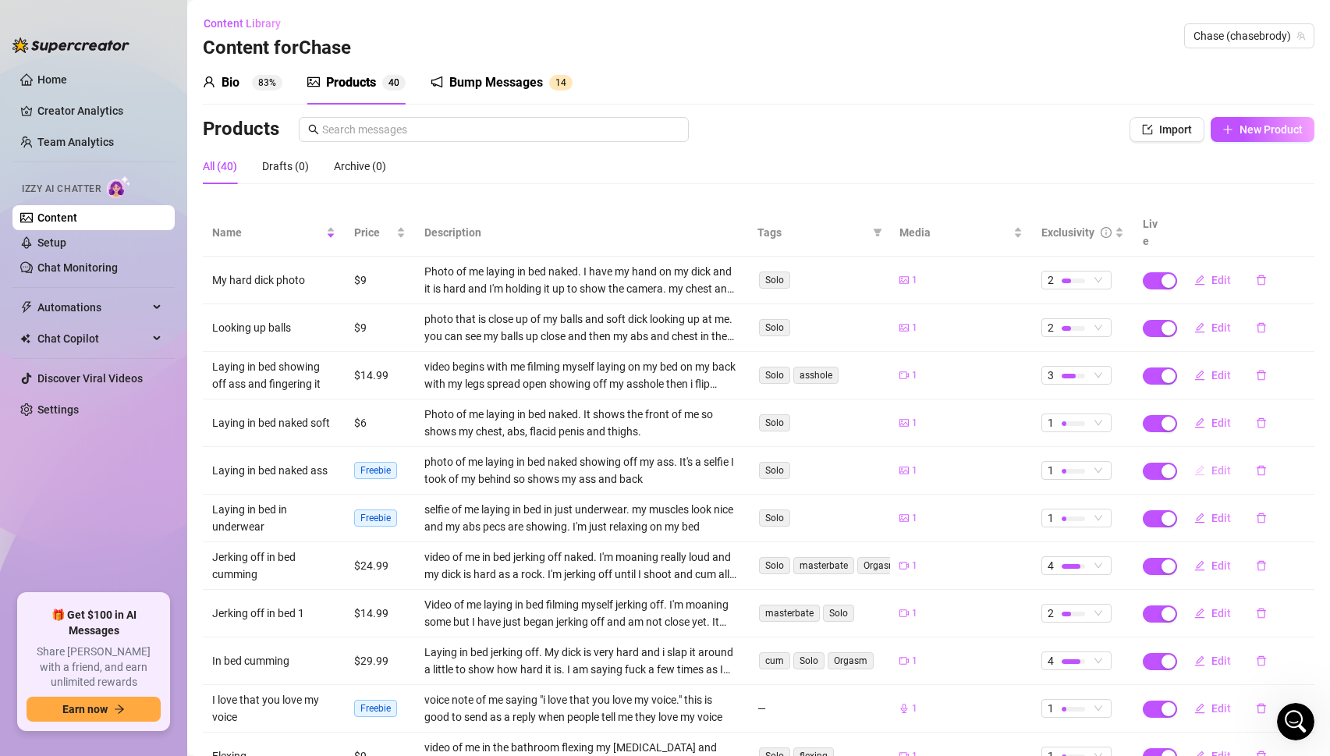
click at [1216, 464] on span "Edit" at bounding box center [1220, 470] width 19 height 12
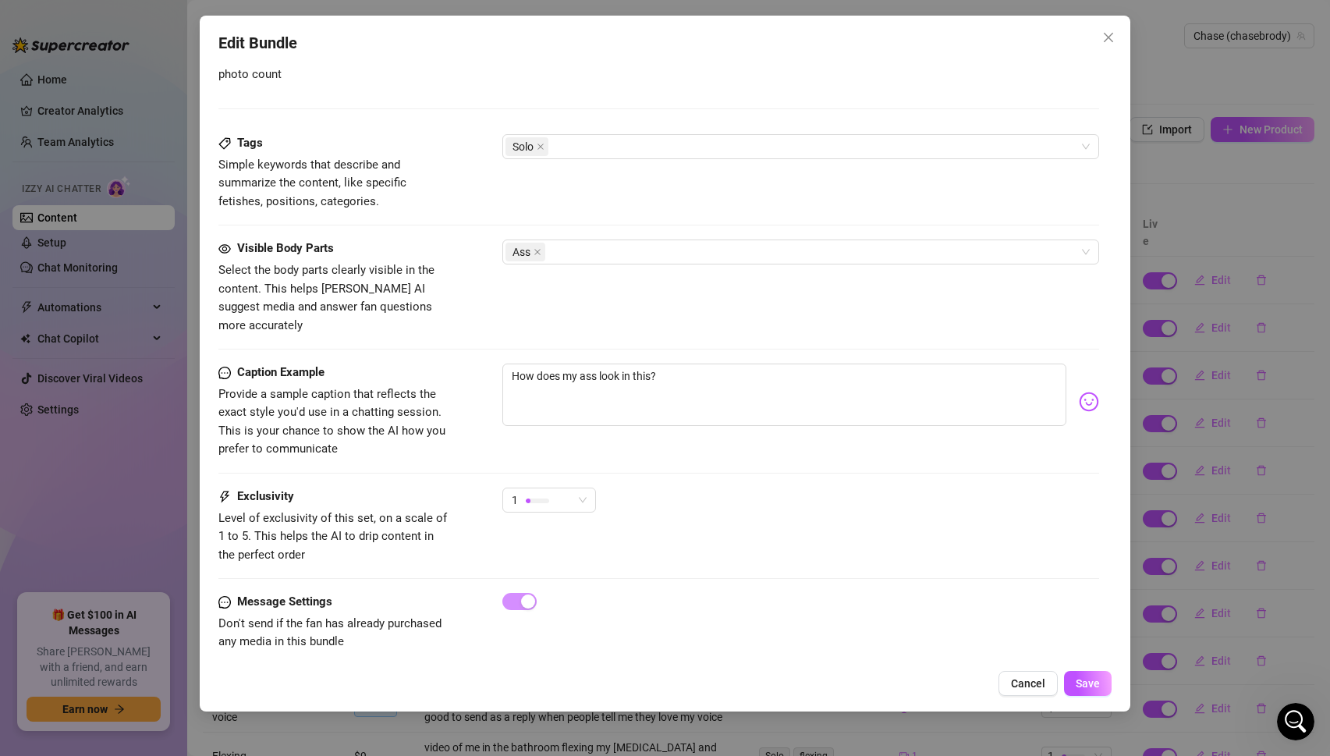
scroll to position [374, 0]
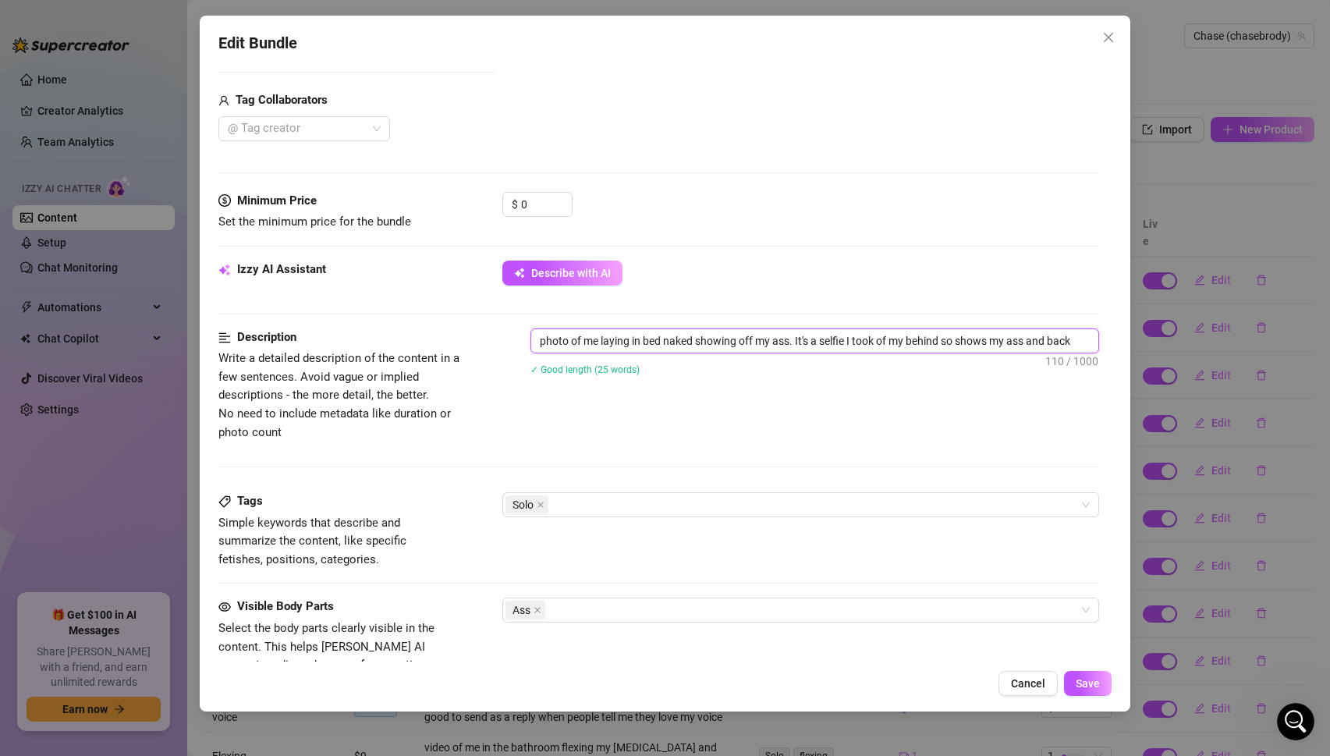
click at [908, 341] on textarea "photo of me laying in bed naked showing off my ass. It's a selfie I took of my …" at bounding box center [815, 340] width 568 height 23
click at [1083, 679] on span "Save" at bounding box center [1087, 683] width 24 height 12
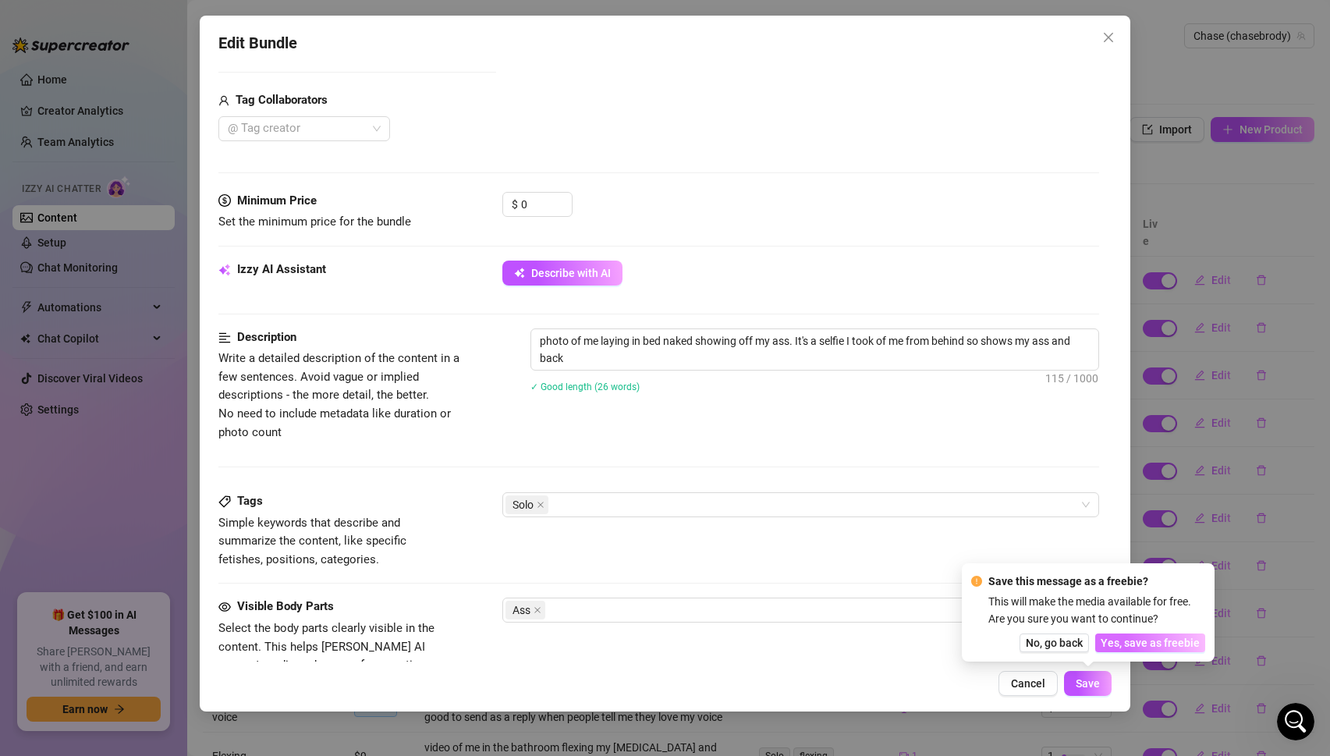
click at [1137, 643] on span "Yes, save as freebie" at bounding box center [1149, 642] width 99 height 12
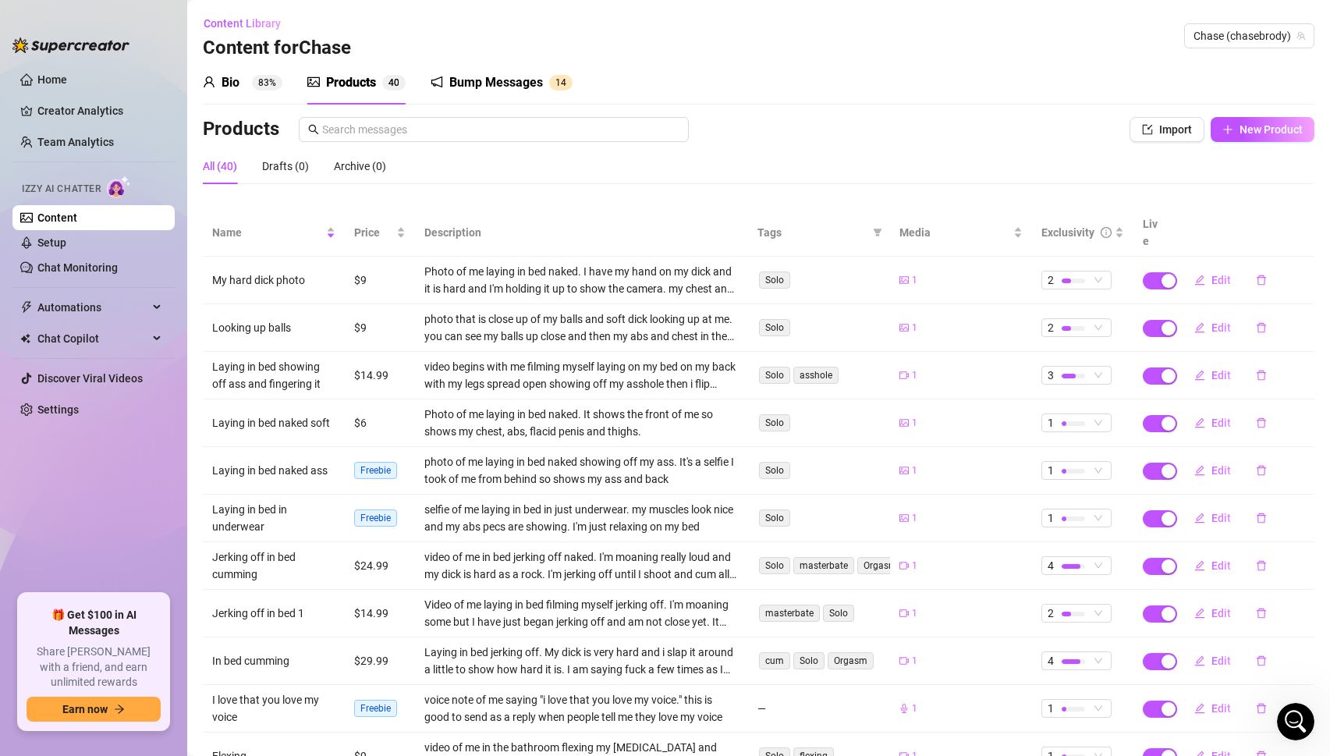
click at [471, 77] on div "Bump Messages" at bounding box center [496, 82] width 94 height 19
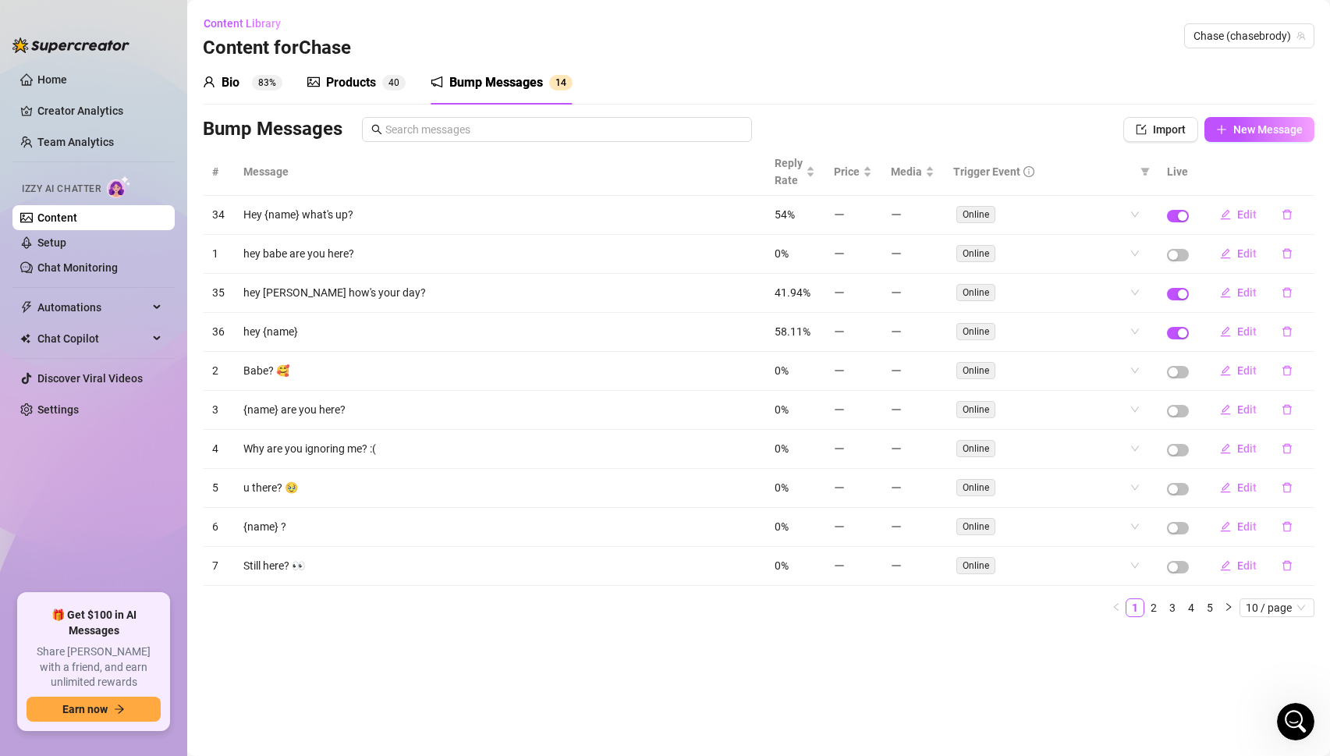
click at [1177, 172] on th "Live" at bounding box center [1177, 172] width 41 height 48
click at [1270, 609] on span "10 / page" at bounding box center [1276, 607] width 62 height 17
click at [1271, 710] on div "100 / page" at bounding box center [1278, 710] width 52 height 17
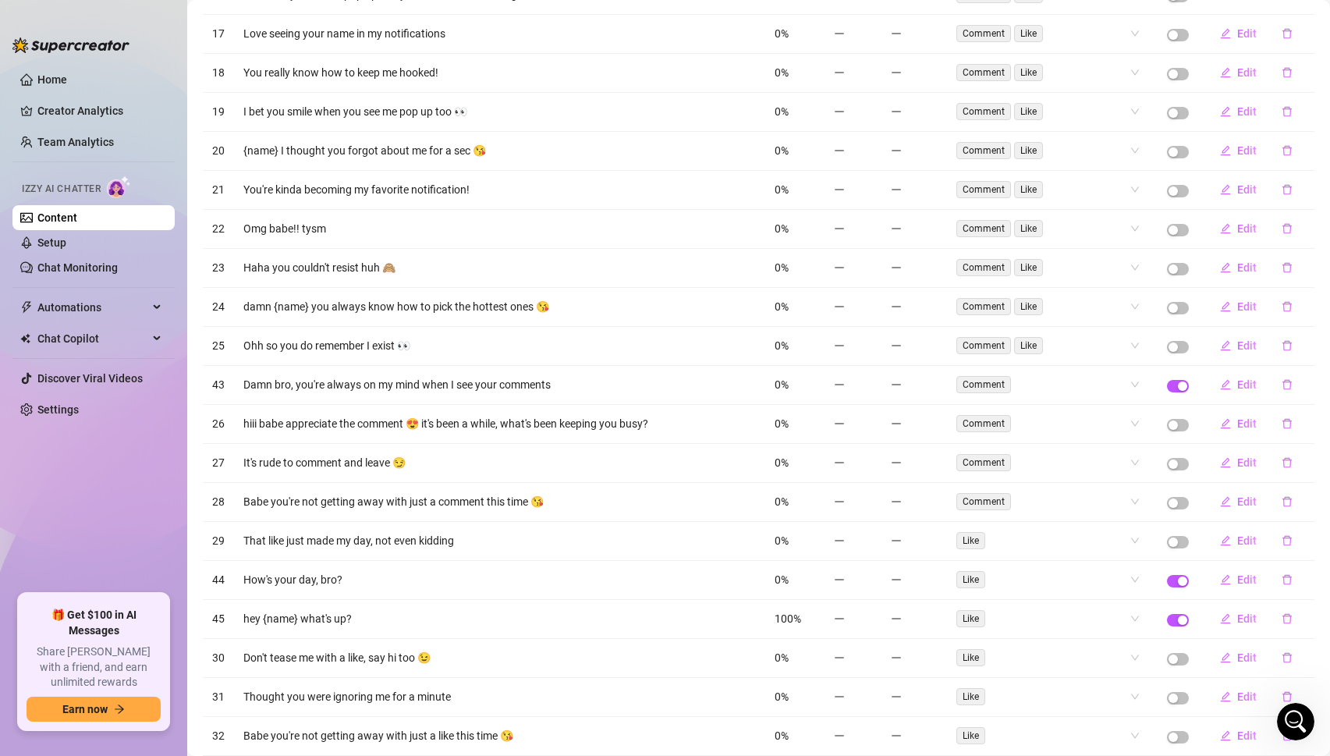
scroll to position [1131, 0]
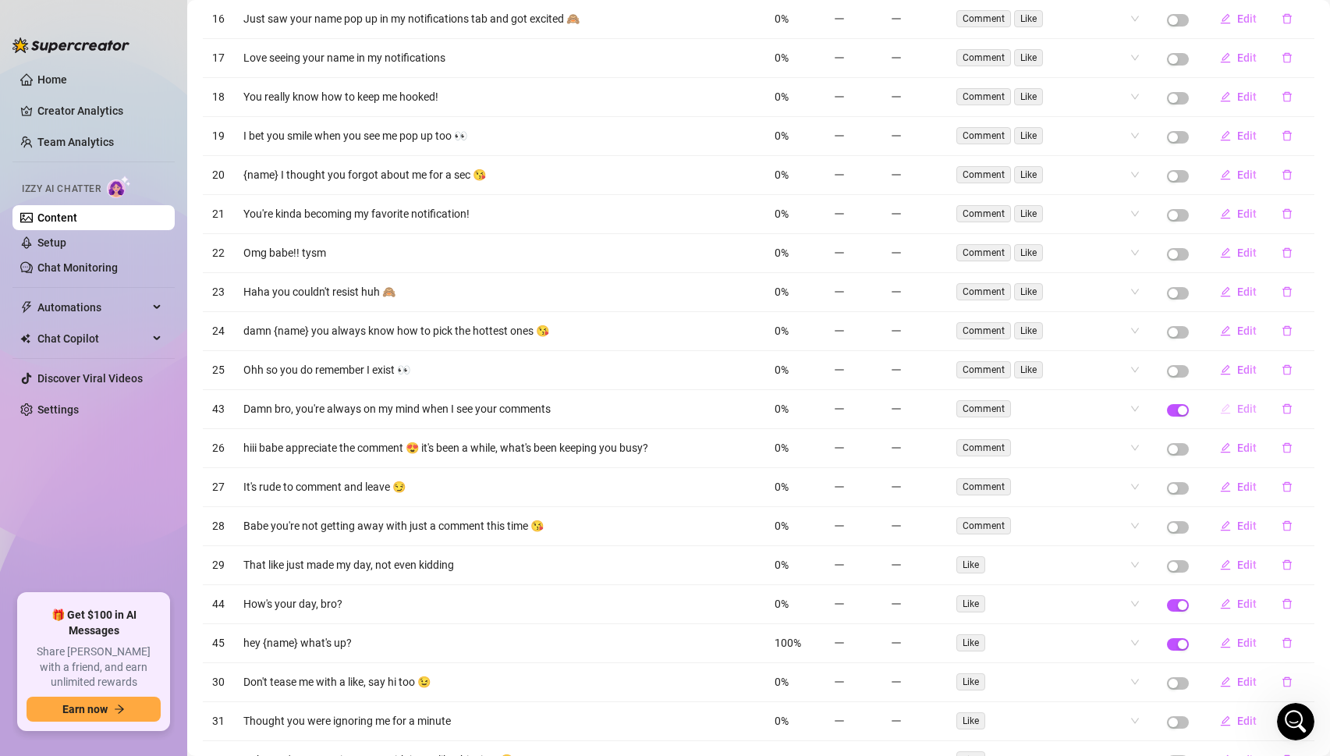
click at [1251, 409] on span "Edit" at bounding box center [1246, 408] width 19 height 12
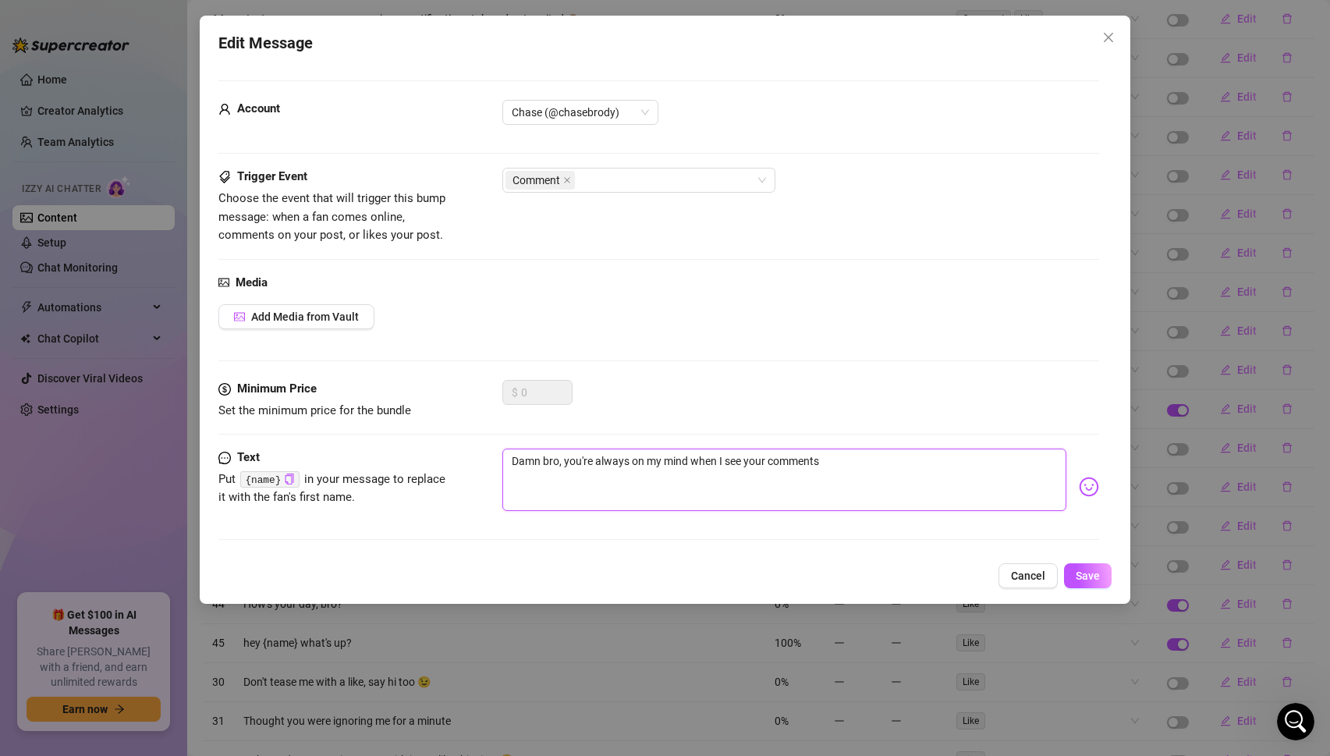
click at [648, 468] on textarea "Damn bro, you're always on my mind when I see your comments" at bounding box center [784, 479] width 565 height 62
click at [1094, 569] on span "Save" at bounding box center [1087, 575] width 24 height 12
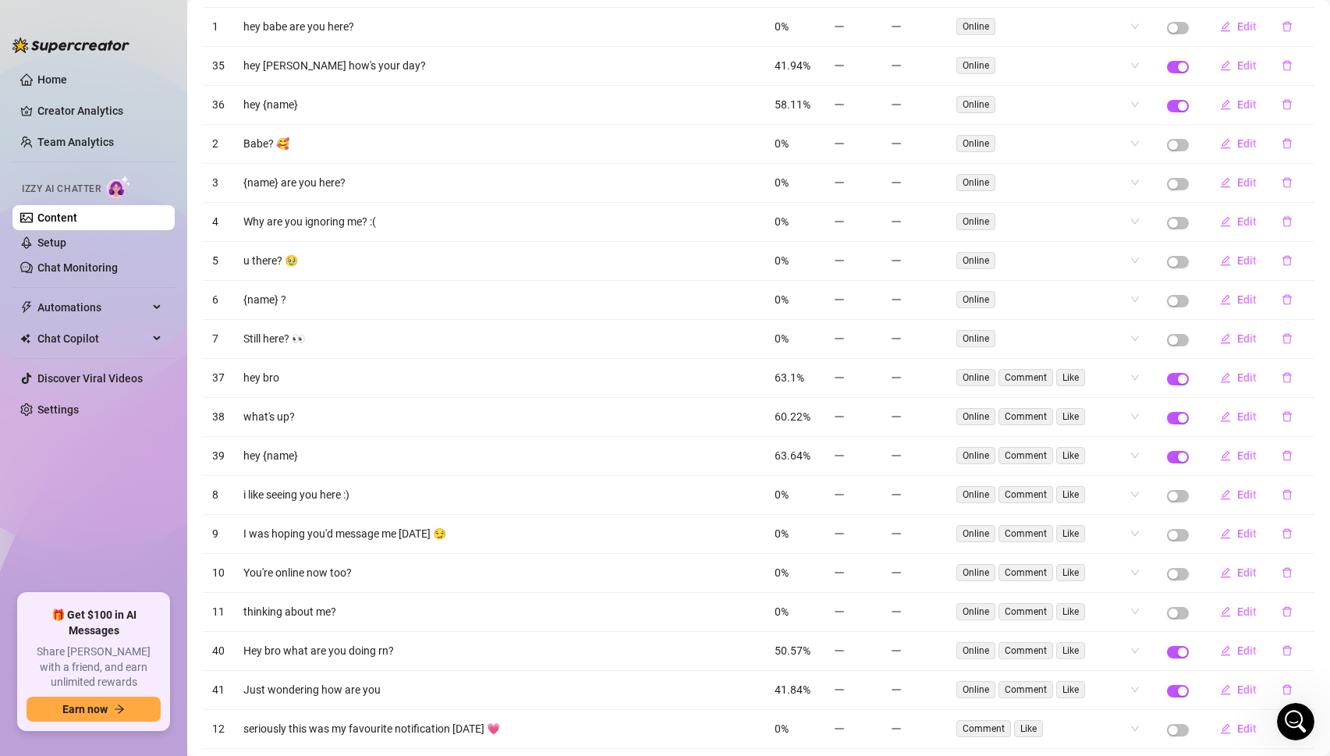
scroll to position [0, 0]
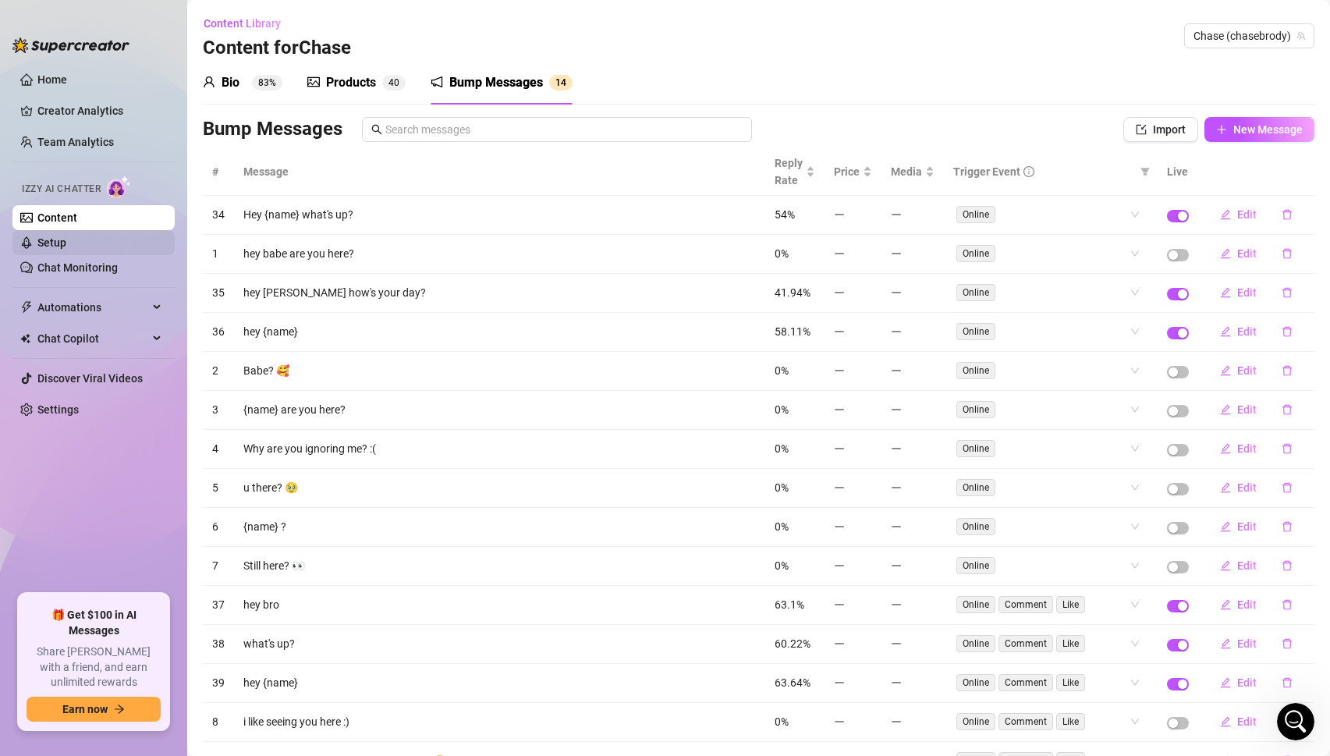
click at [49, 249] on link "Setup" at bounding box center [51, 242] width 29 height 12
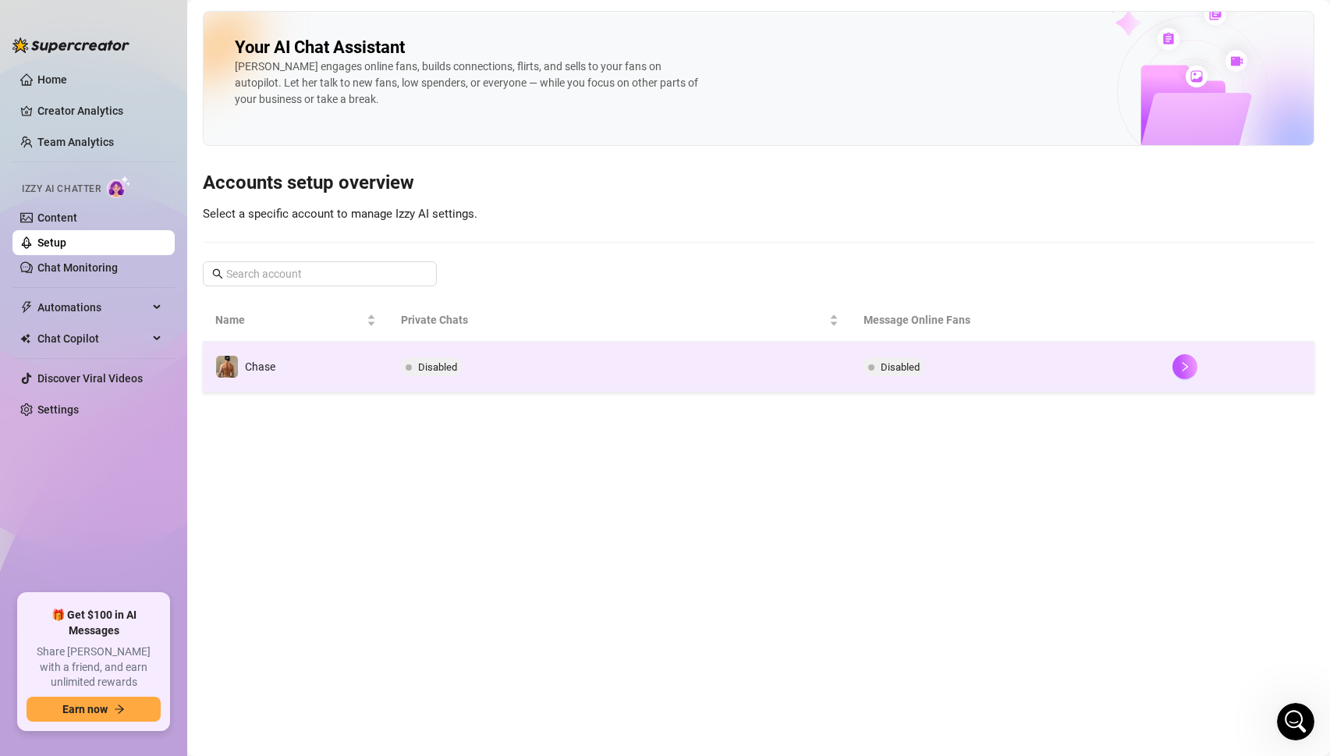
click at [483, 361] on td "Disabled" at bounding box center [619, 367] width 463 height 51
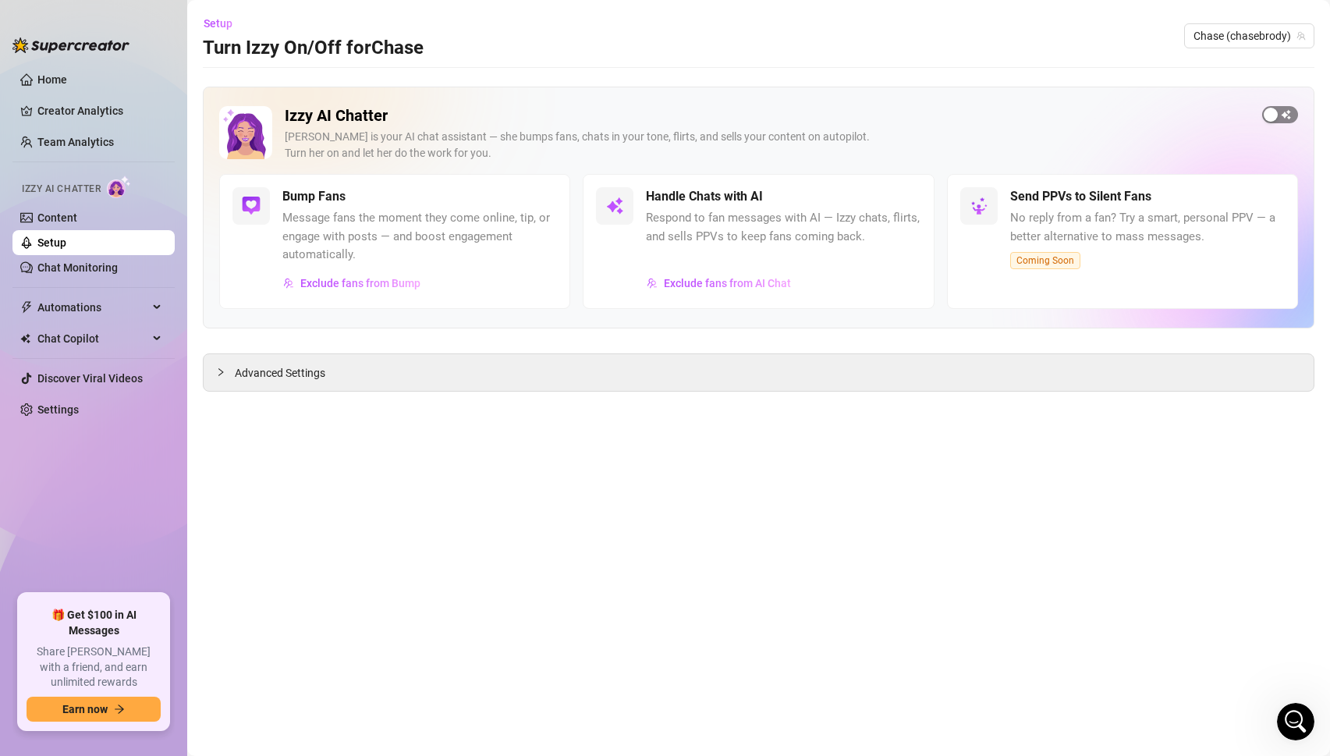
click at [1276, 117] on div "button" at bounding box center [1270, 115] width 14 height 14
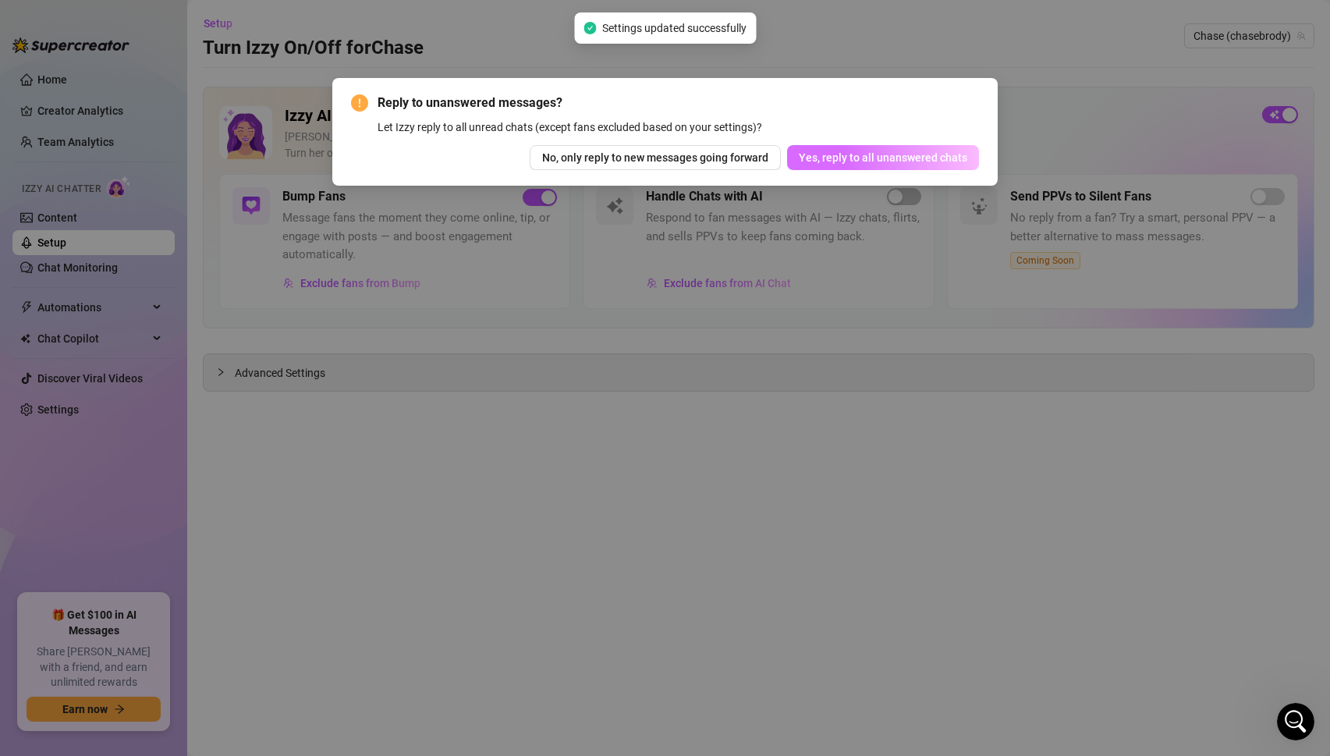
click at [859, 160] on span "Yes, reply to all unanswered chats" at bounding box center [882, 157] width 168 height 12
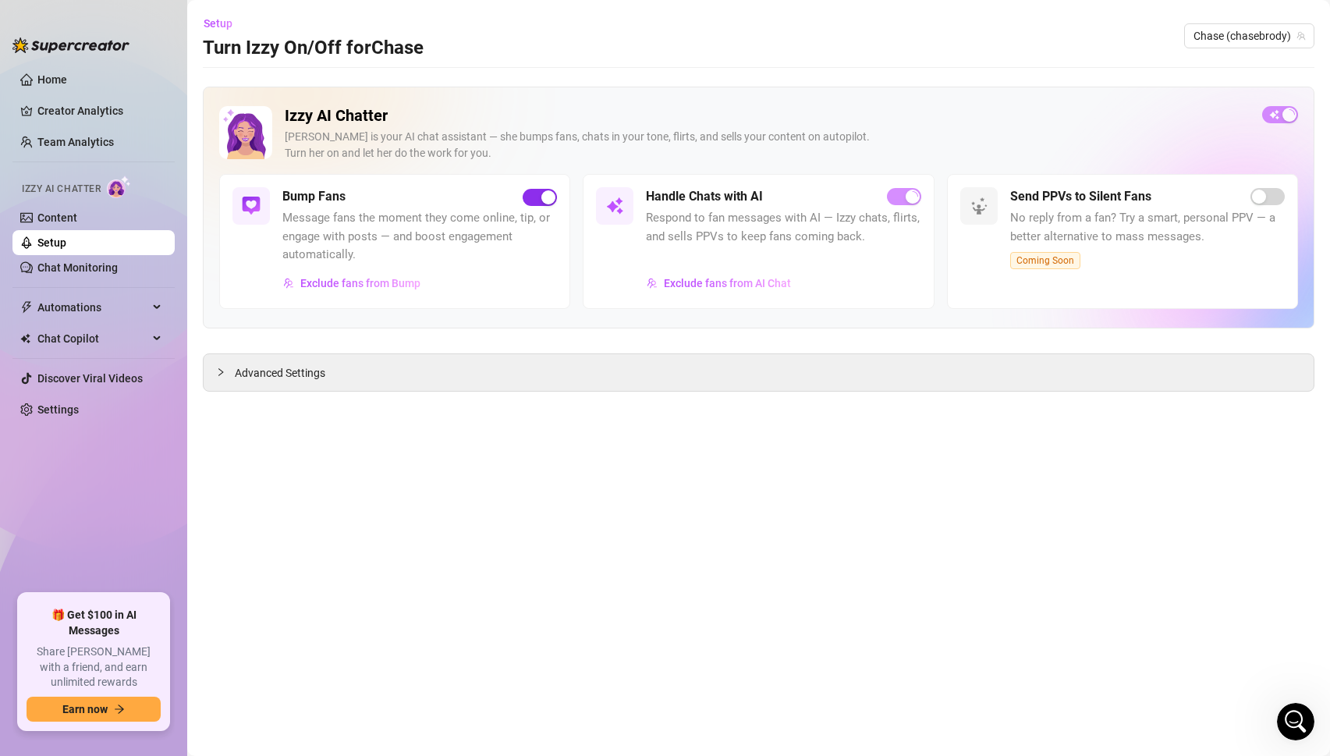
click at [536, 198] on span "button" at bounding box center [539, 197] width 34 height 17
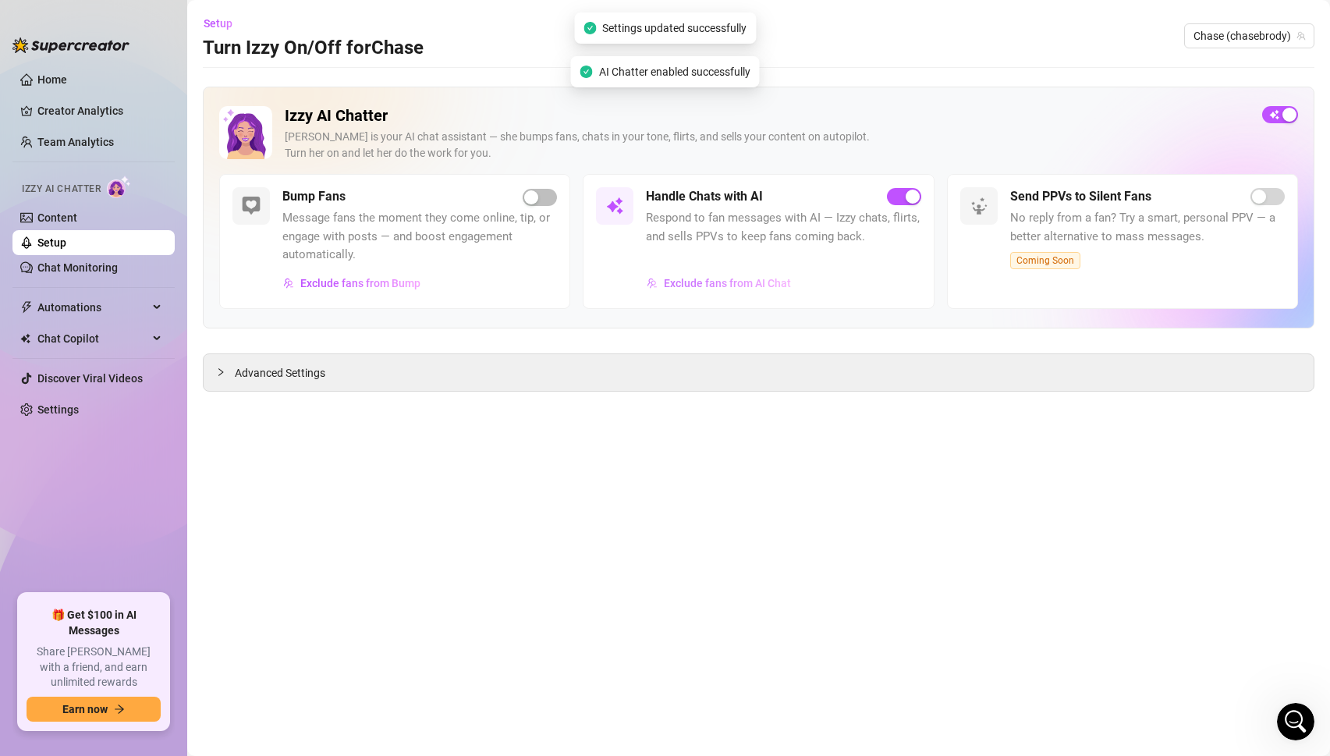
click at [751, 285] on span "Exclude fans from AI Chat" at bounding box center [727, 283] width 127 height 12
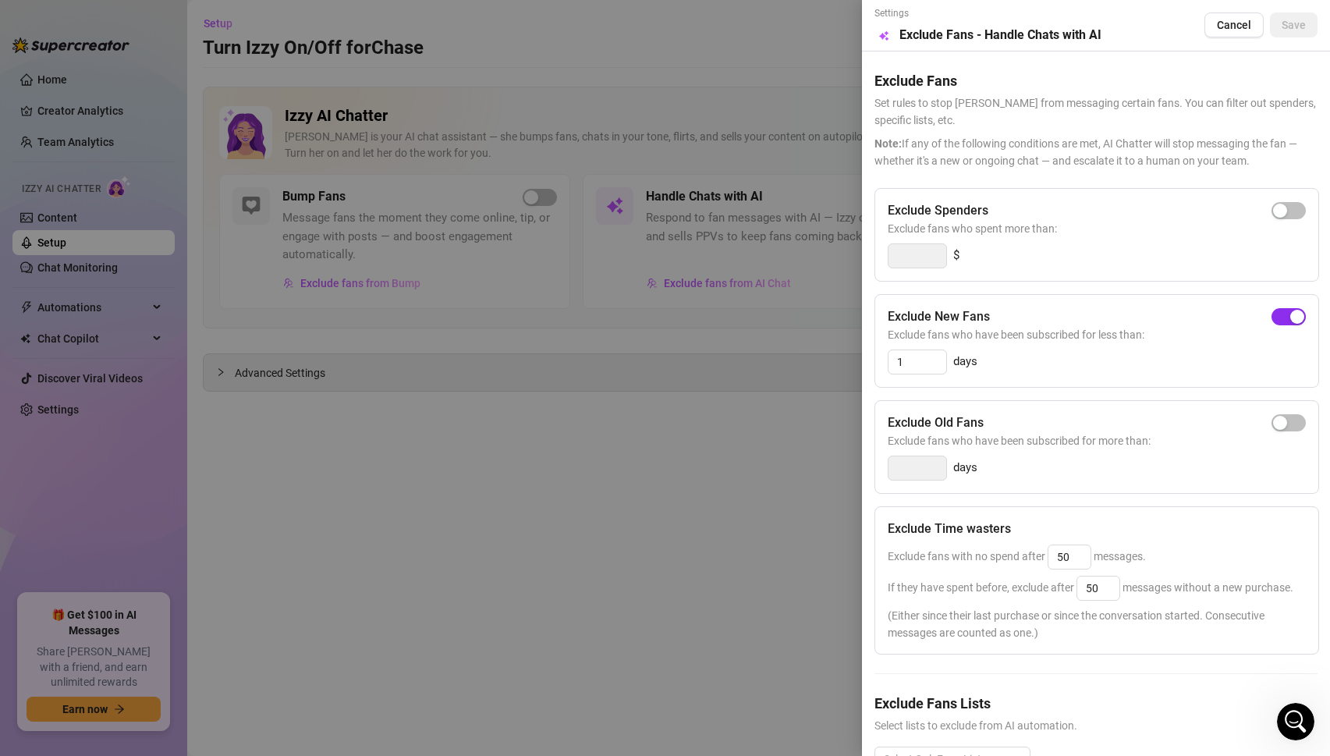
click at [1285, 320] on span "button" at bounding box center [1288, 316] width 34 height 17
click at [1291, 25] on span "Save" at bounding box center [1293, 25] width 24 height 12
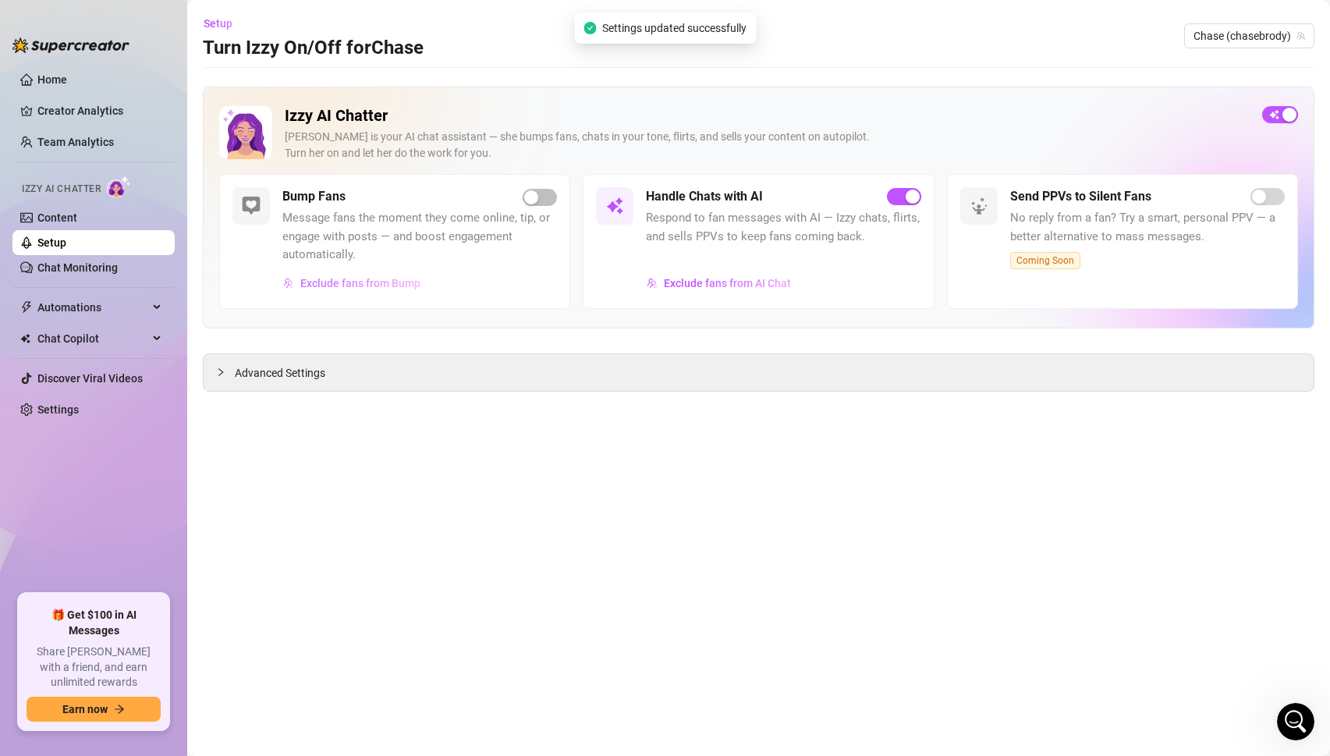
click at [363, 287] on span "Exclude fans from Bump" at bounding box center [360, 283] width 120 height 12
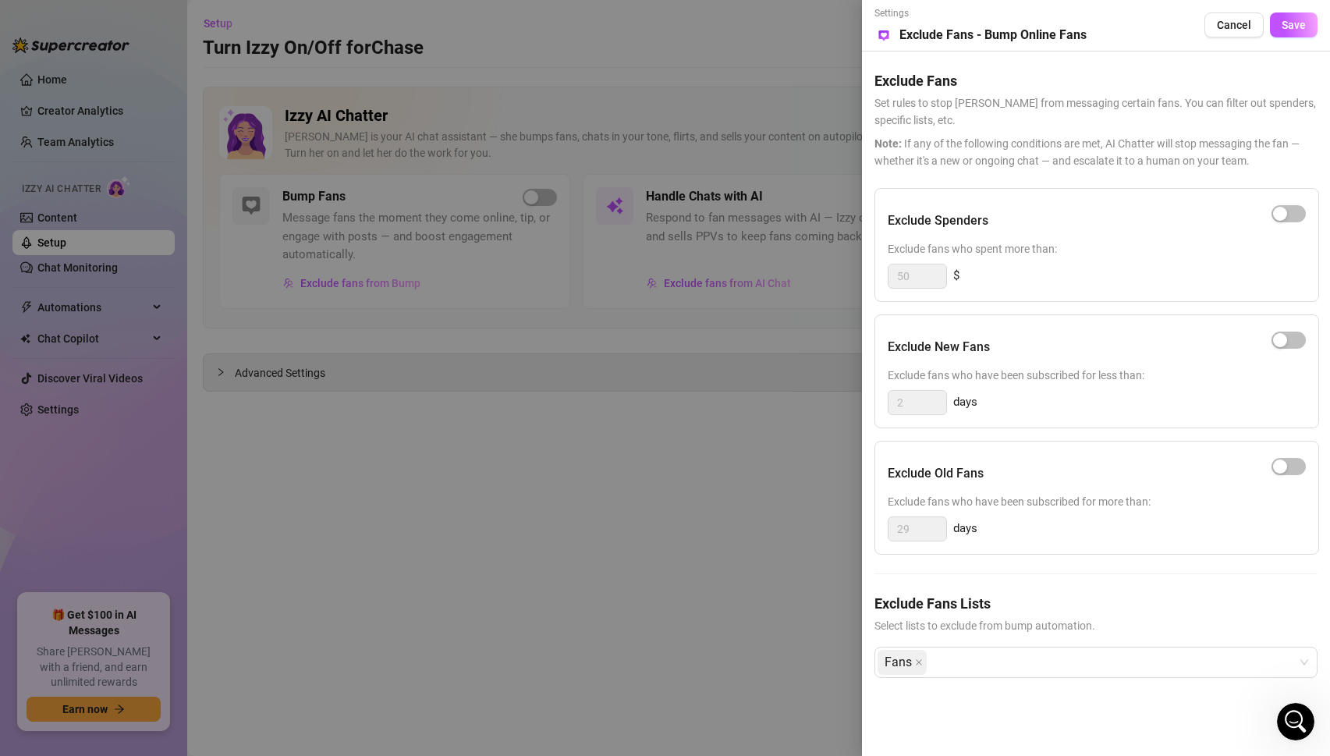
click at [609, 458] on div at bounding box center [665, 378] width 1330 height 756
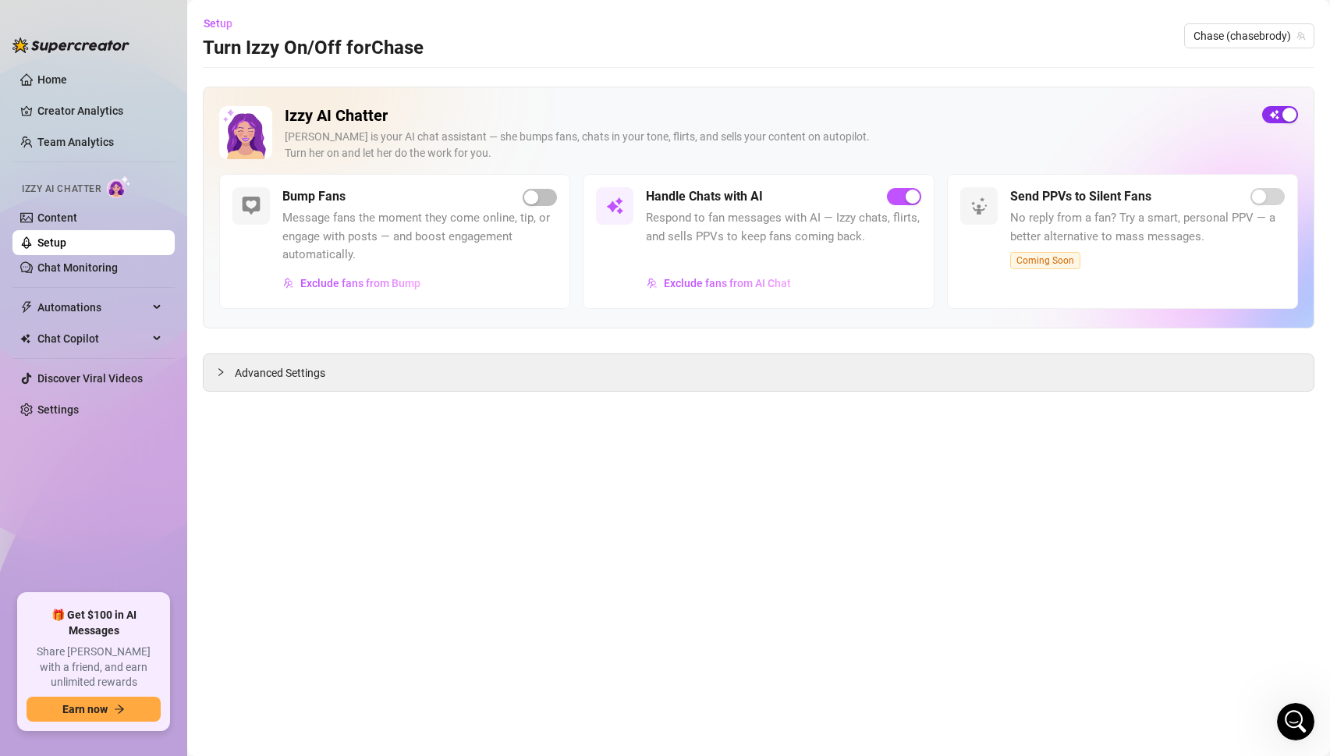
click at [1272, 114] on span "button" at bounding box center [1280, 114] width 36 height 17
click at [368, 290] on button "Exclude fans from Bump" at bounding box center [351, 283] width 139 height 25
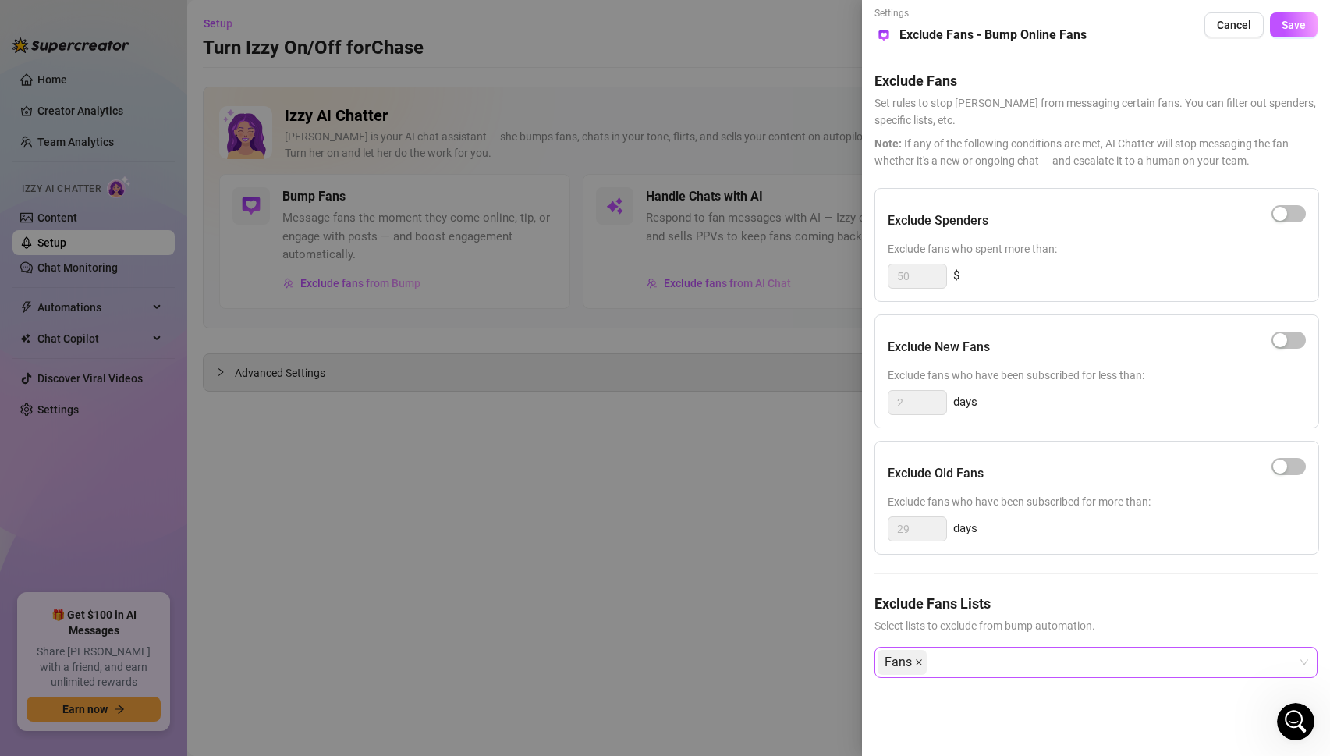
click at [919, 666] on span at bounding box center [919, 661] width 8 height 23
click at [630, 528] on div at bounding box center [665, 378] width 1330 height 756
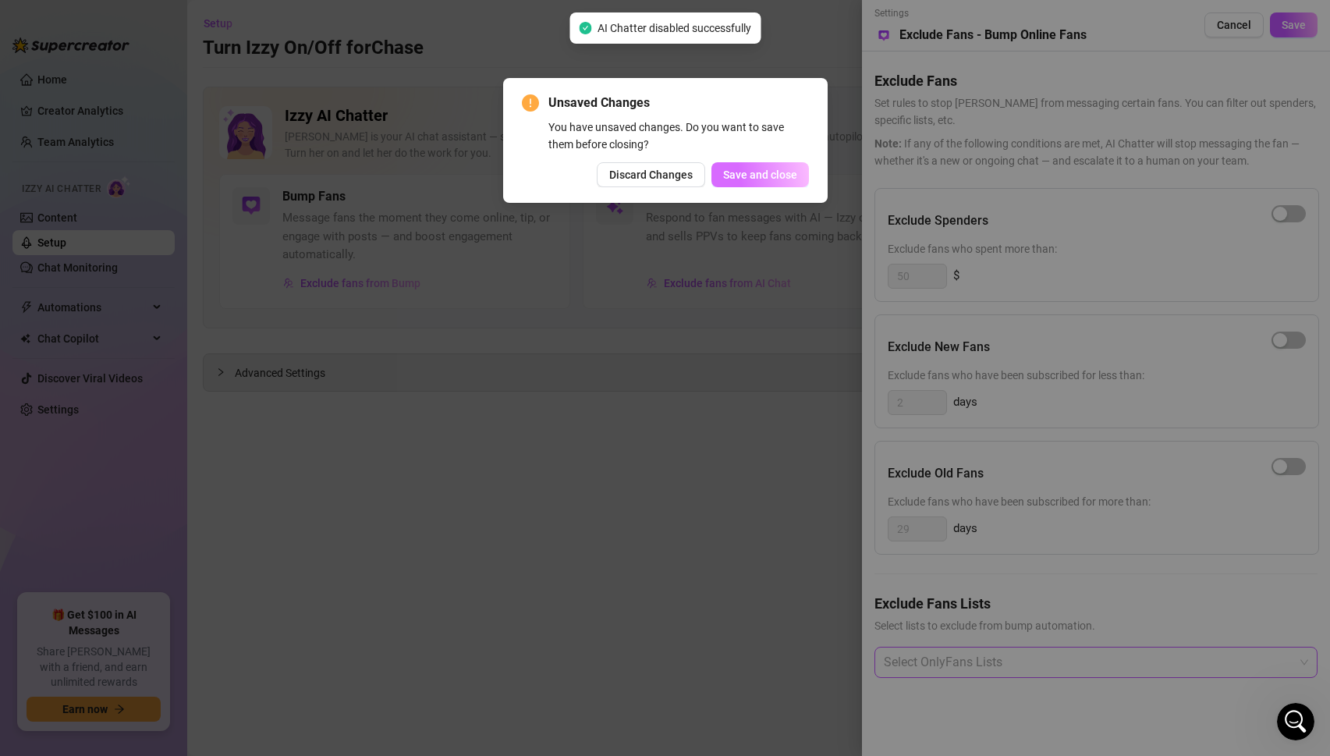
click at [756, 175] on span "Save and close" at bounding box center [760, 174] width 74 height 12
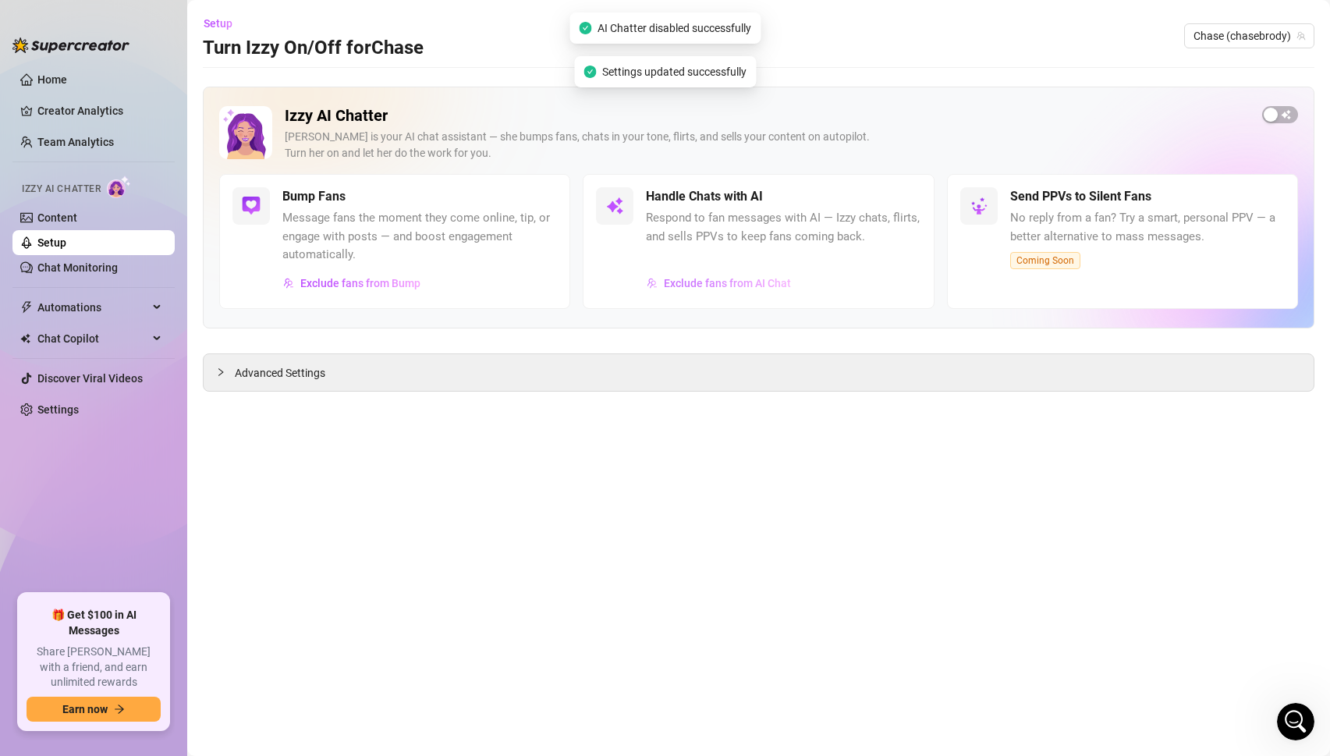
click at [713, 272] on button "Exclude fans from AI Chat" at bounding box center [719, 283] width 146 height 25
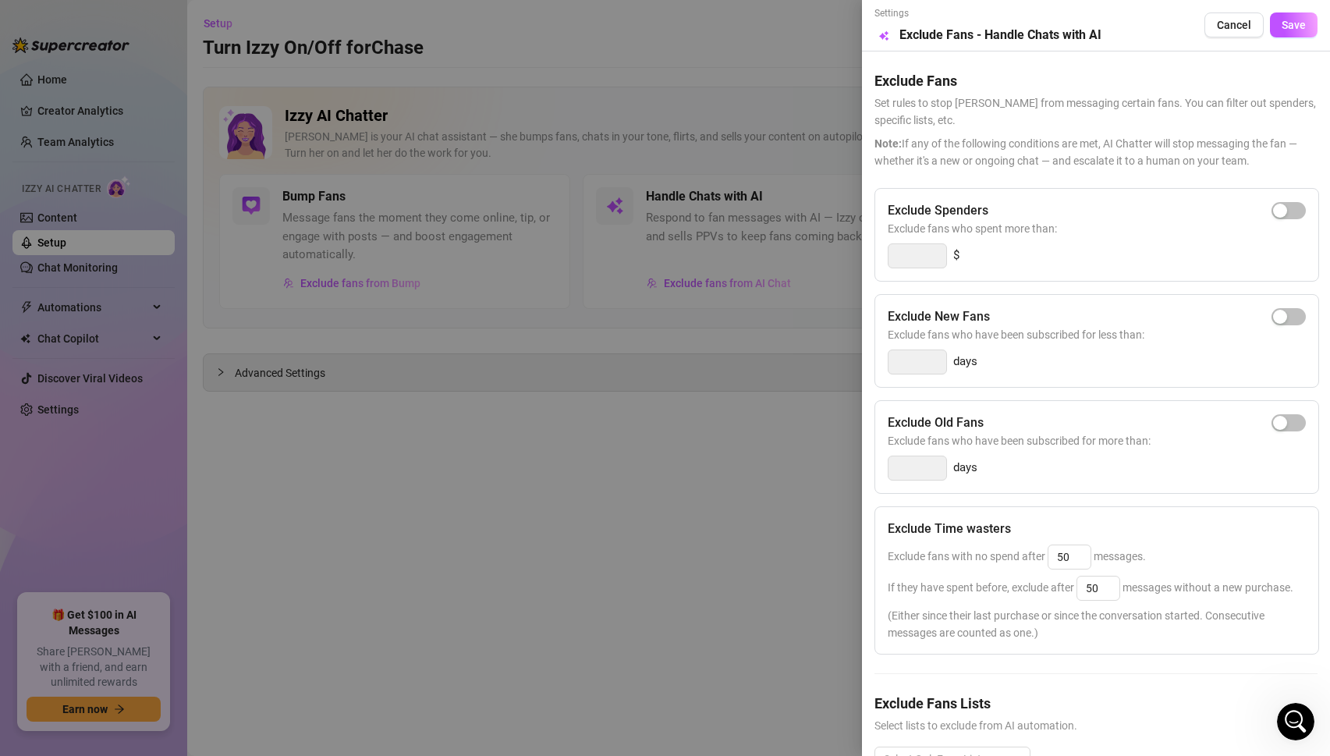
click at [637, 427] on div at bounding box center [665, 378] width 1330 height 756
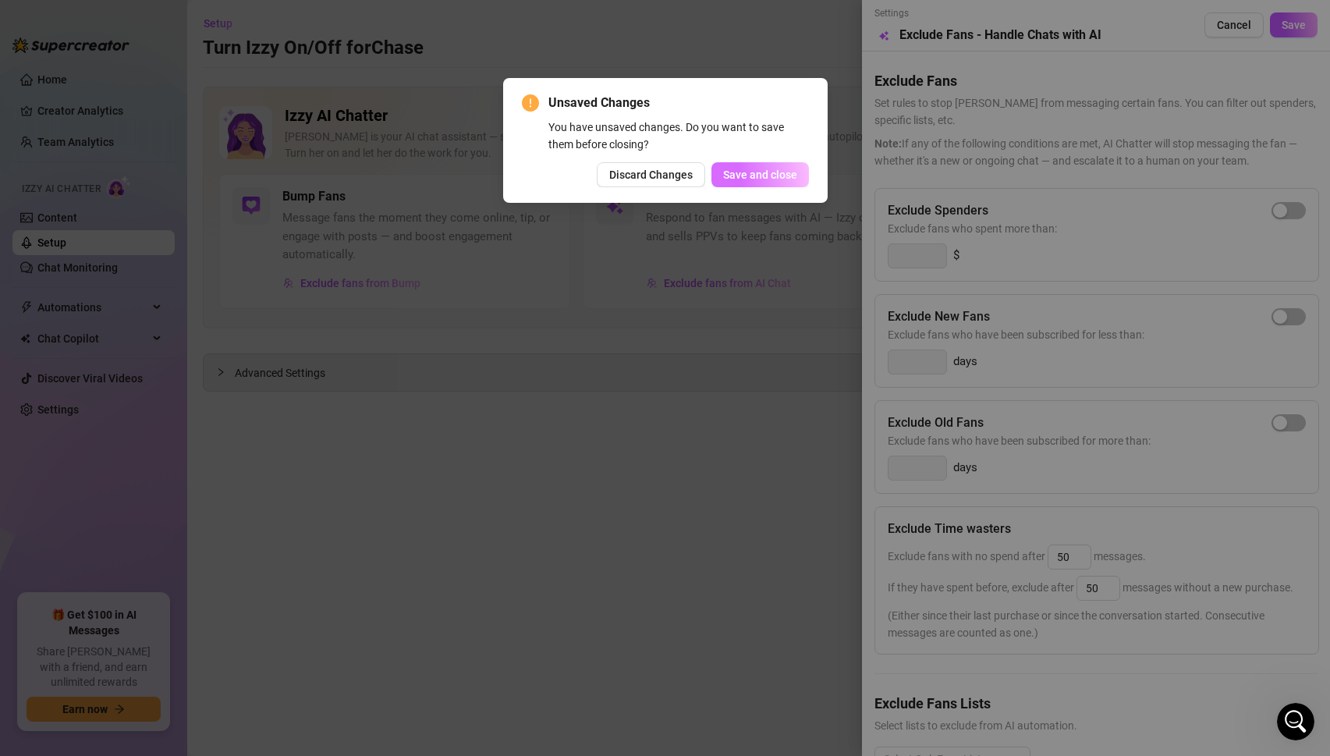
click at [742, 179] on span "Save and close" at bounding box center [760, 174] width 74 height 12
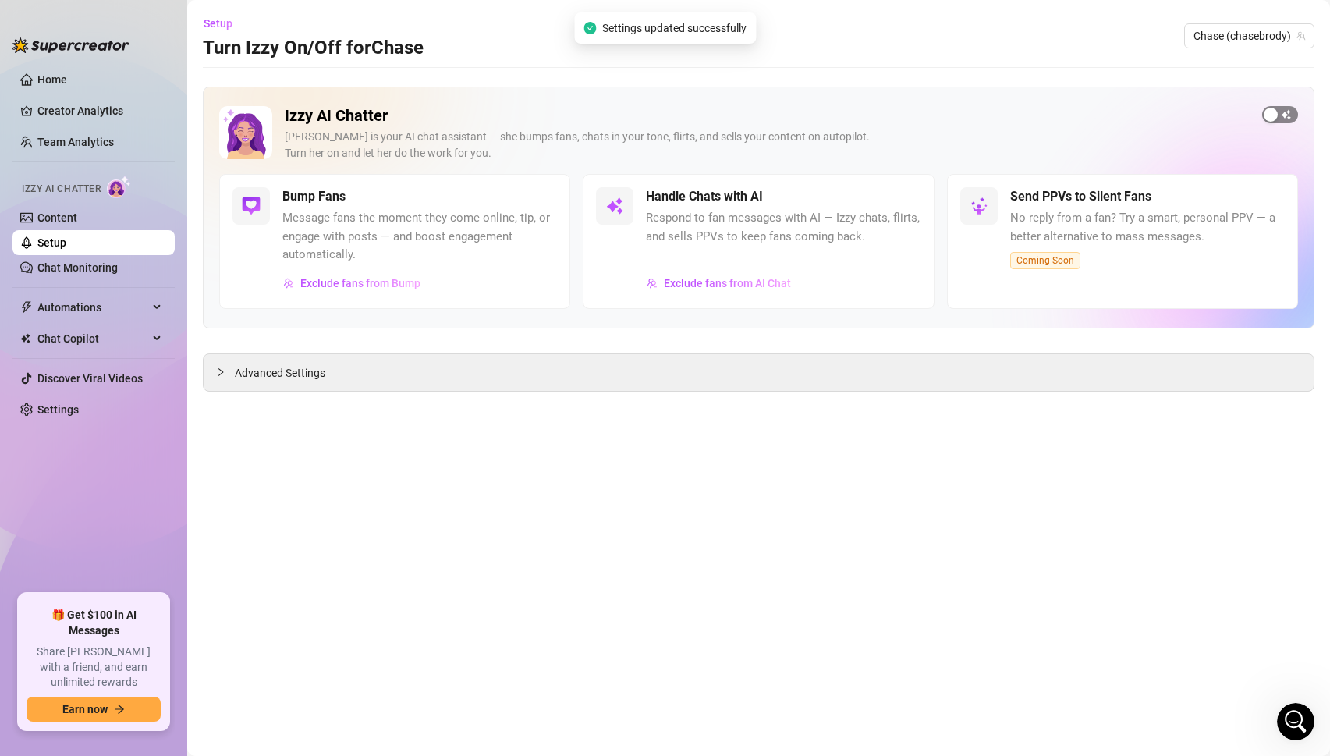
click at [1281, 115] on span "button" at bounding box center [1280, 114] width 36 height 17
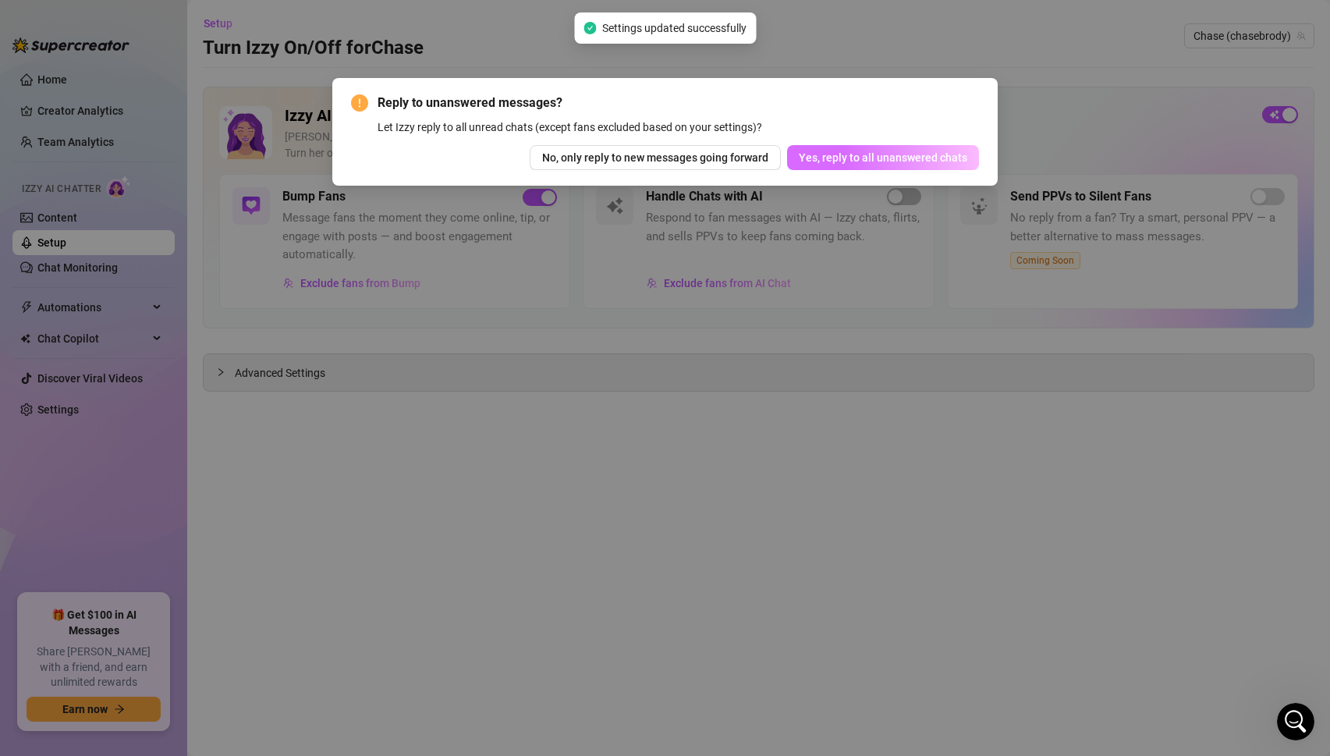
click at [816, 154] on span "Yes, reply to all unanswered chats" at bounding box center [882, 157] width 168 height 12
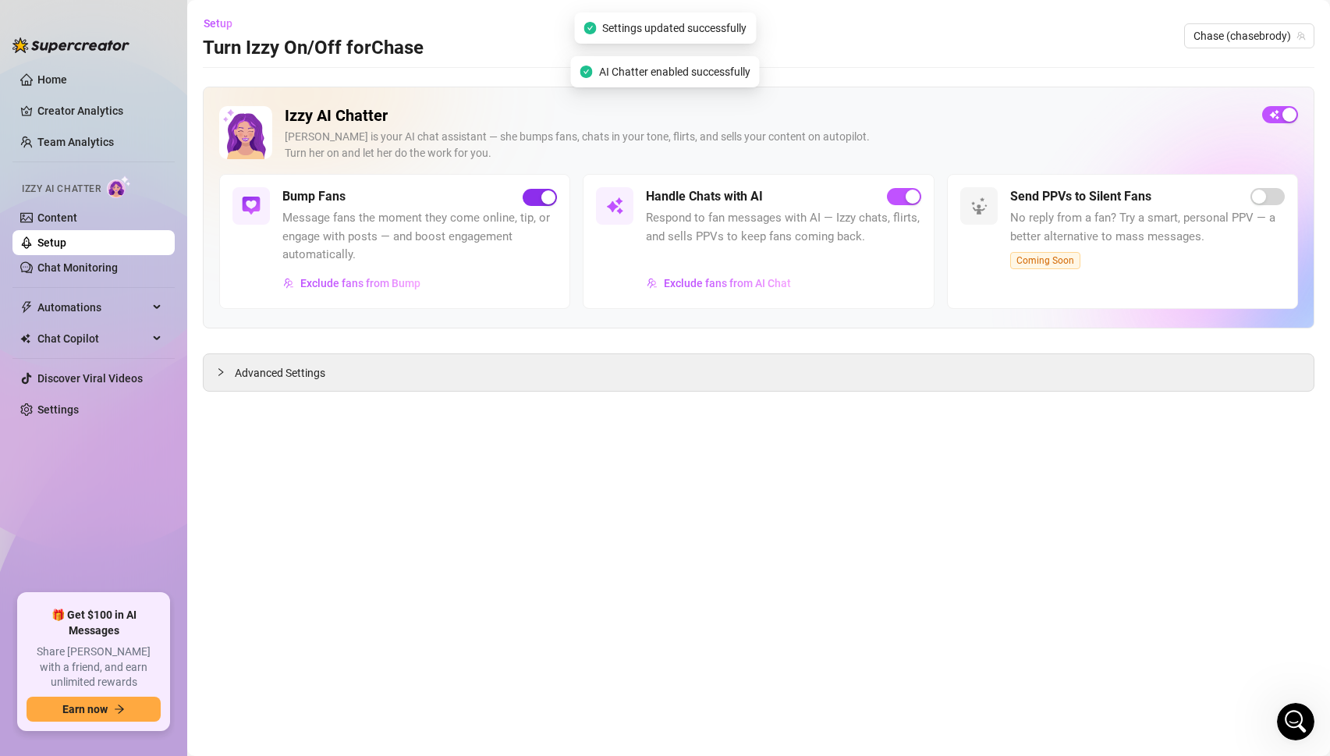
click at [547, 197] on div "button" at bounding box center [548, 197] width 14 height 14
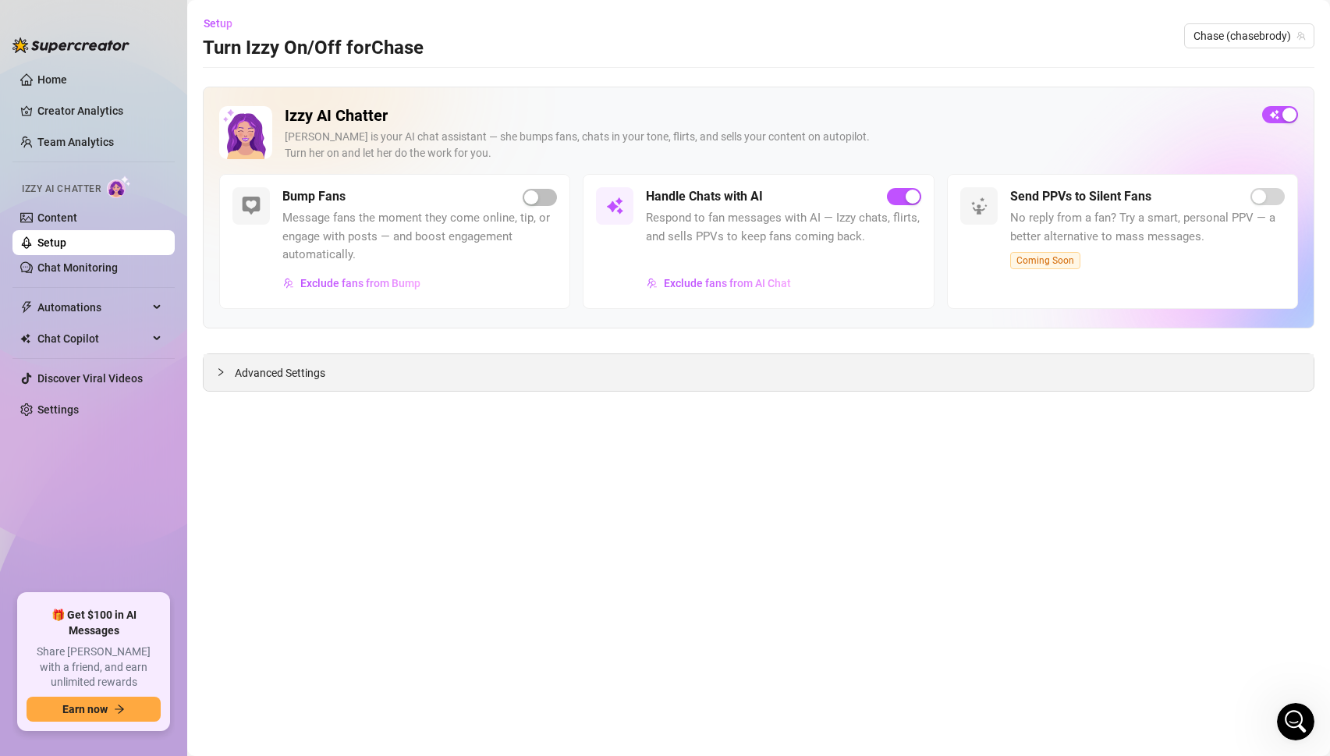
click at [330, 375] on div "Advanced Settings" at bounding box center [759, 372] width 1110 height 37
click at [310, 372] on span "Advanced Settings" at bounding box center [280, 372] width 90 height 17
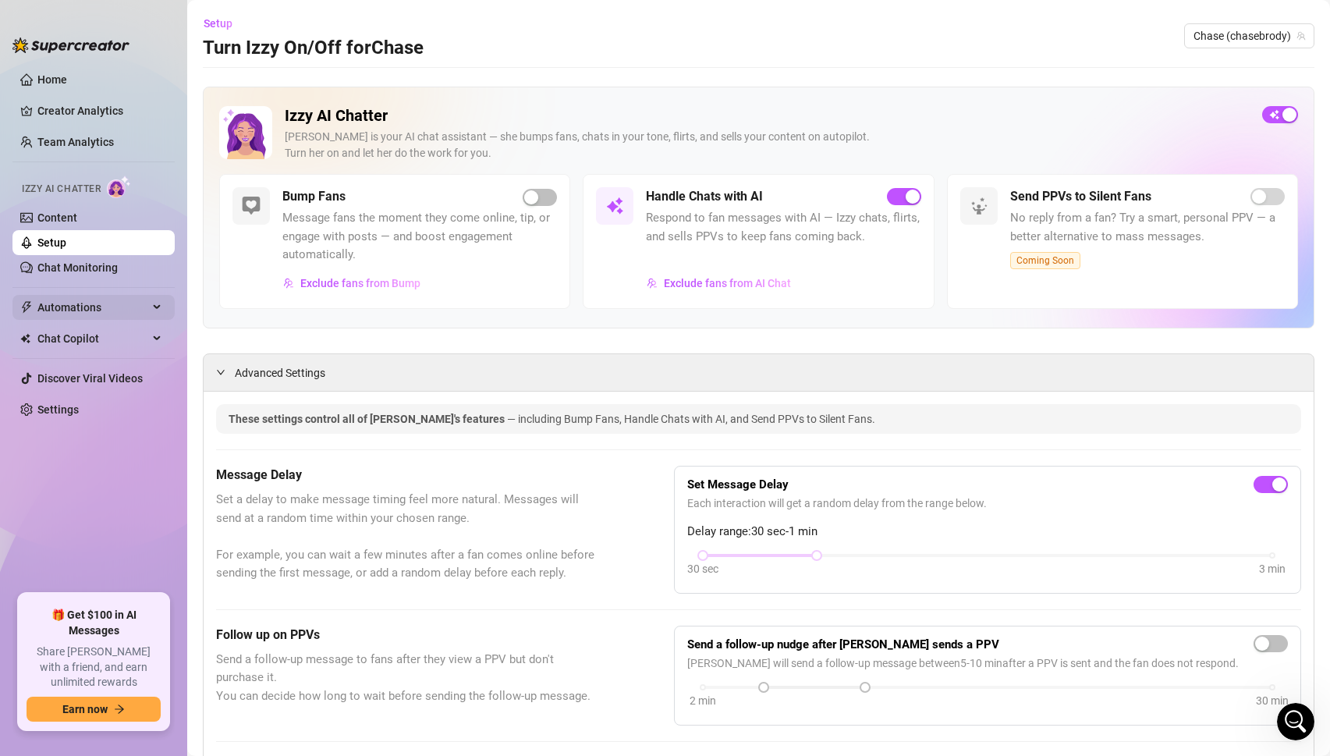
click at [89, 305] on span "Automations" at bounding box center [92, 307] width 111 height 25
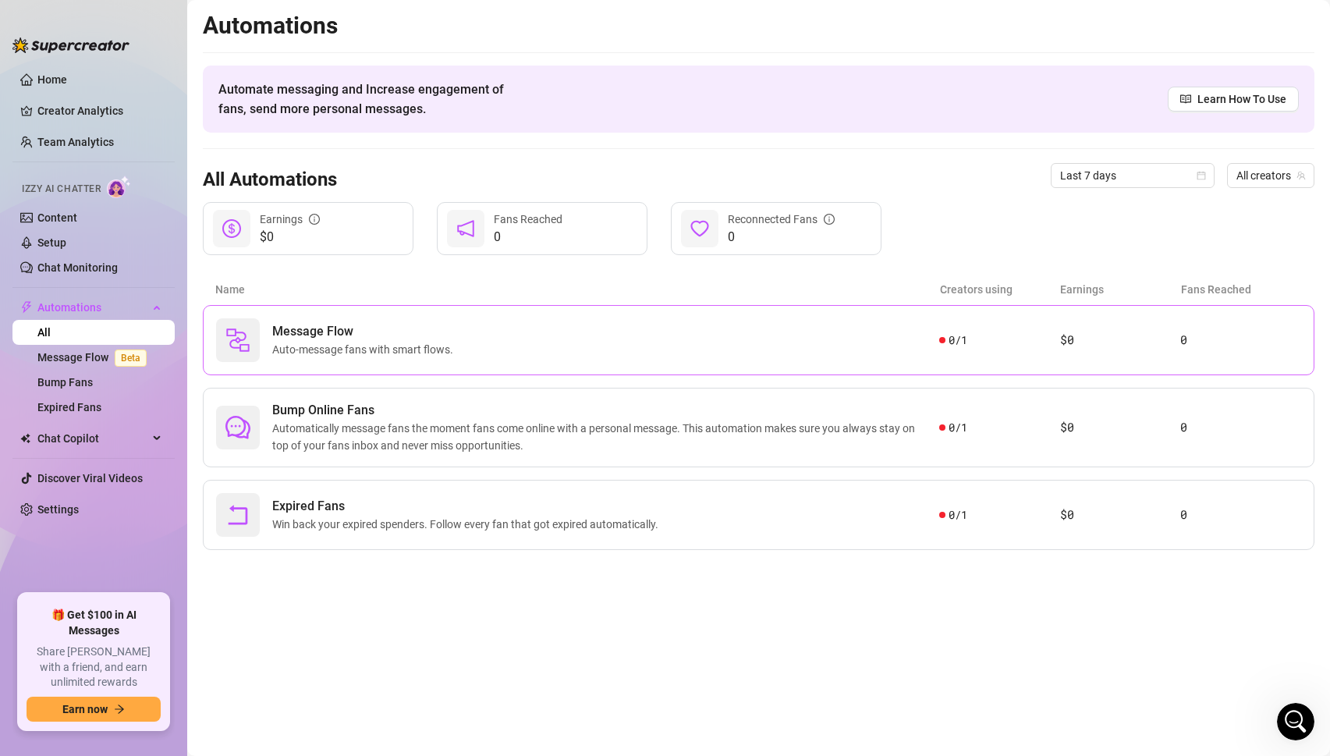
click at [382, 342] on span "Auto-message fans with smart flows." at bounding box center [365, 349] width 187 height 17
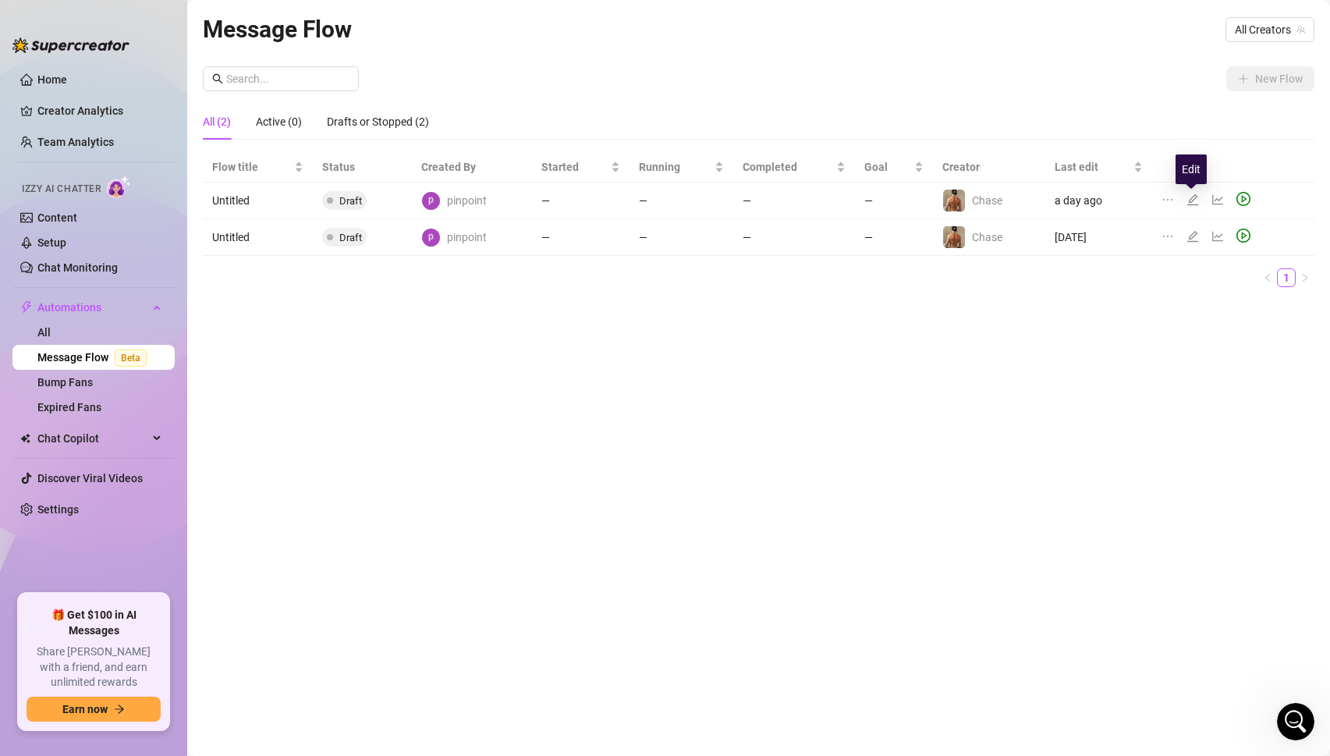
click at [1191, 200] on icon "edit" at bounding box center [1192, 199] width 11 height 11
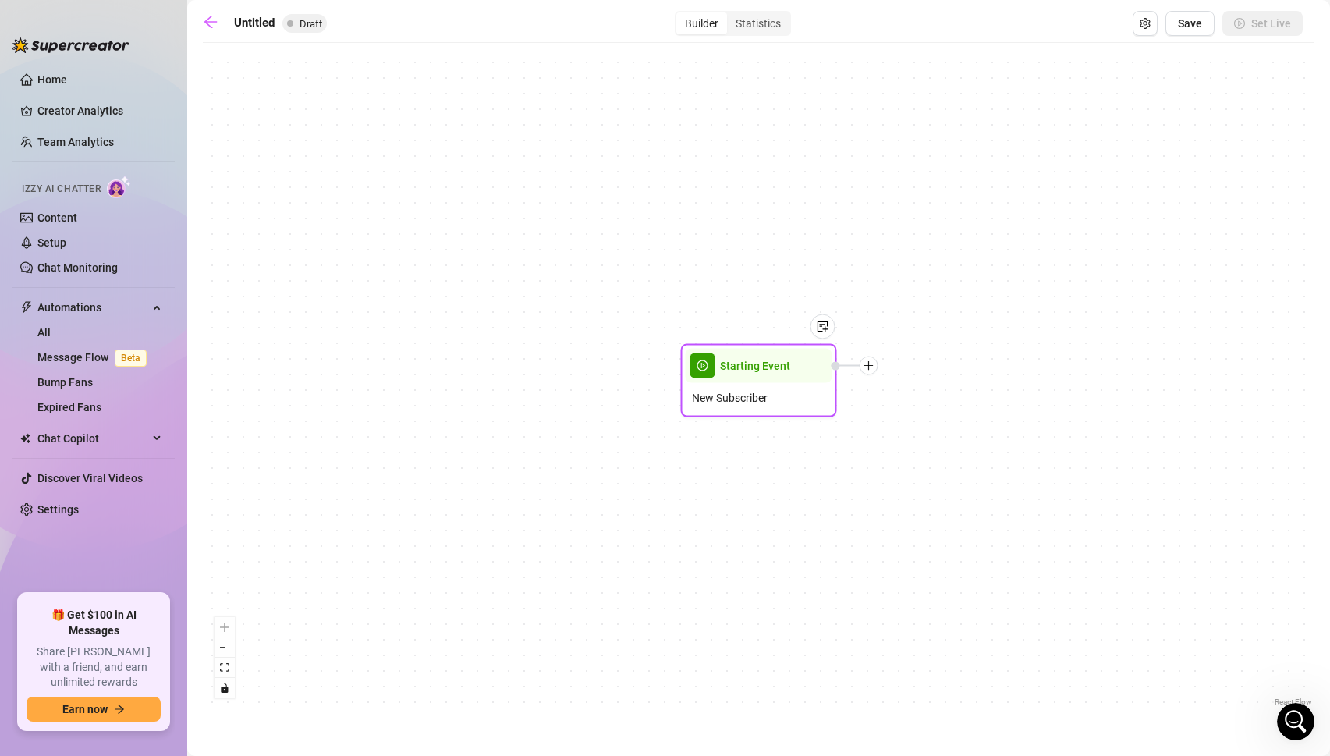
click at [869, 368] on icon "plus" at bounding box center [868, 365] width 11 height 11
click at [915, 416] on div "Message" at bounding box center [946, 420] width 114 height 27
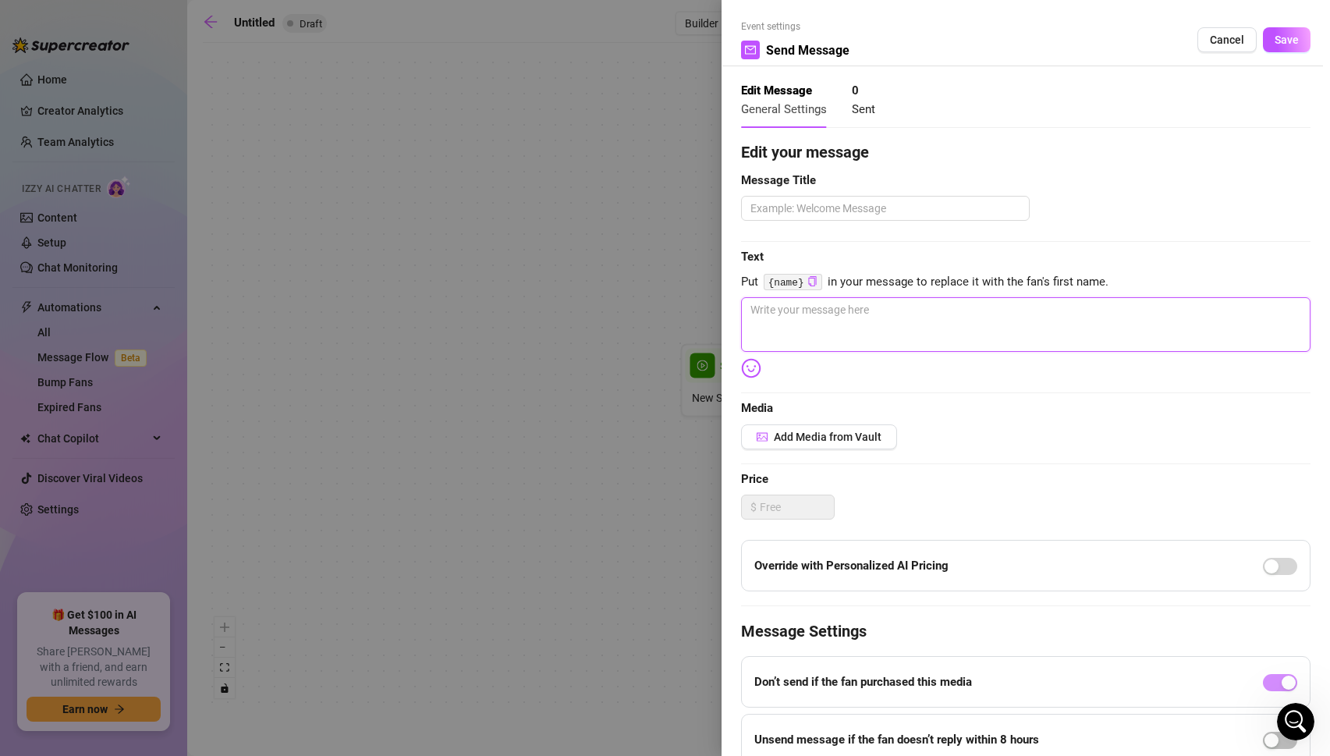
click at [899, 323] on textarea at bounding box center [1025, 324] width 569 height 55
paste textarea "Hey bro. Thank you for subscribing! Let me know what turns you on. It turns me …"
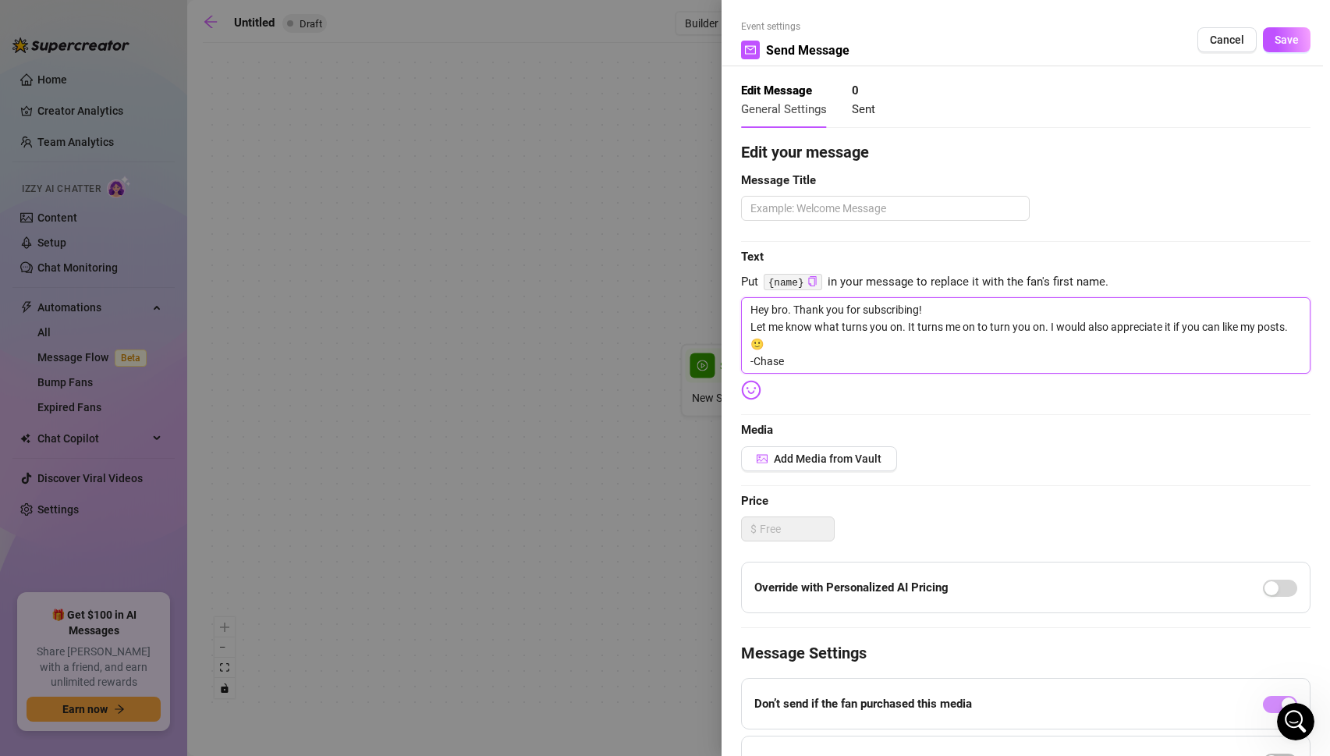
drag, startPoint x: 810, startPoint y: 360, endPoint x: 722, endPoint y: 363, distance: 88.1
click at [722, 363] on div "Event settings Send Message Cancel Save Edit Message General Settings 0 Sent Ed…" at bounding box center [1025, 378] width 608 height 756
click at [875, 344] on textarea "Hey bro. Thank you for subscribing! Let me know what turns you on. It turns me …" at bounding box center [1025, 335] width 569 height 76
drag, startPoint x: 1050, startPoint y: 327, endPoint x: 1163, endPoint y: 343, distance: 115.0
click at [1163, 343] on textarea "Hey bro. Thank you for subscribing! Let me know what turns you on. It turns me …" at bounding box center [1025, 335] width 569 height 76
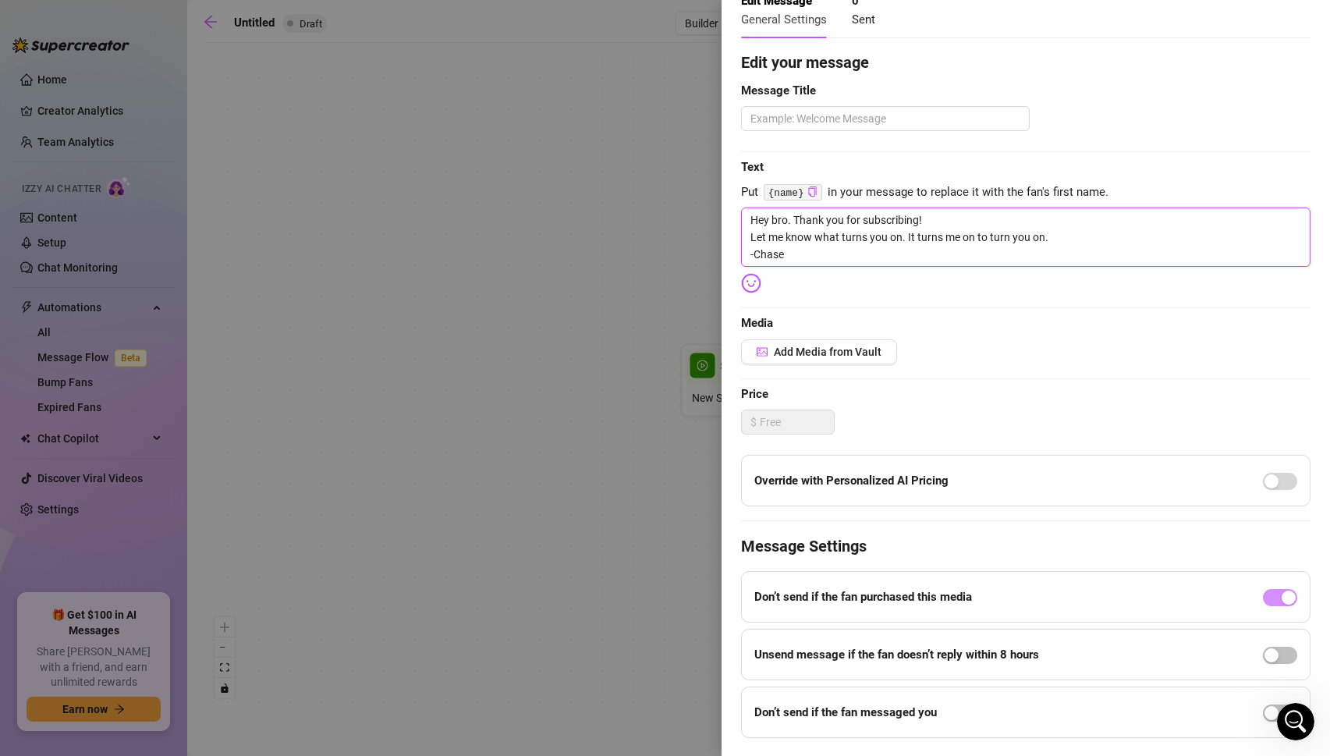
scroll to position [131, 0]
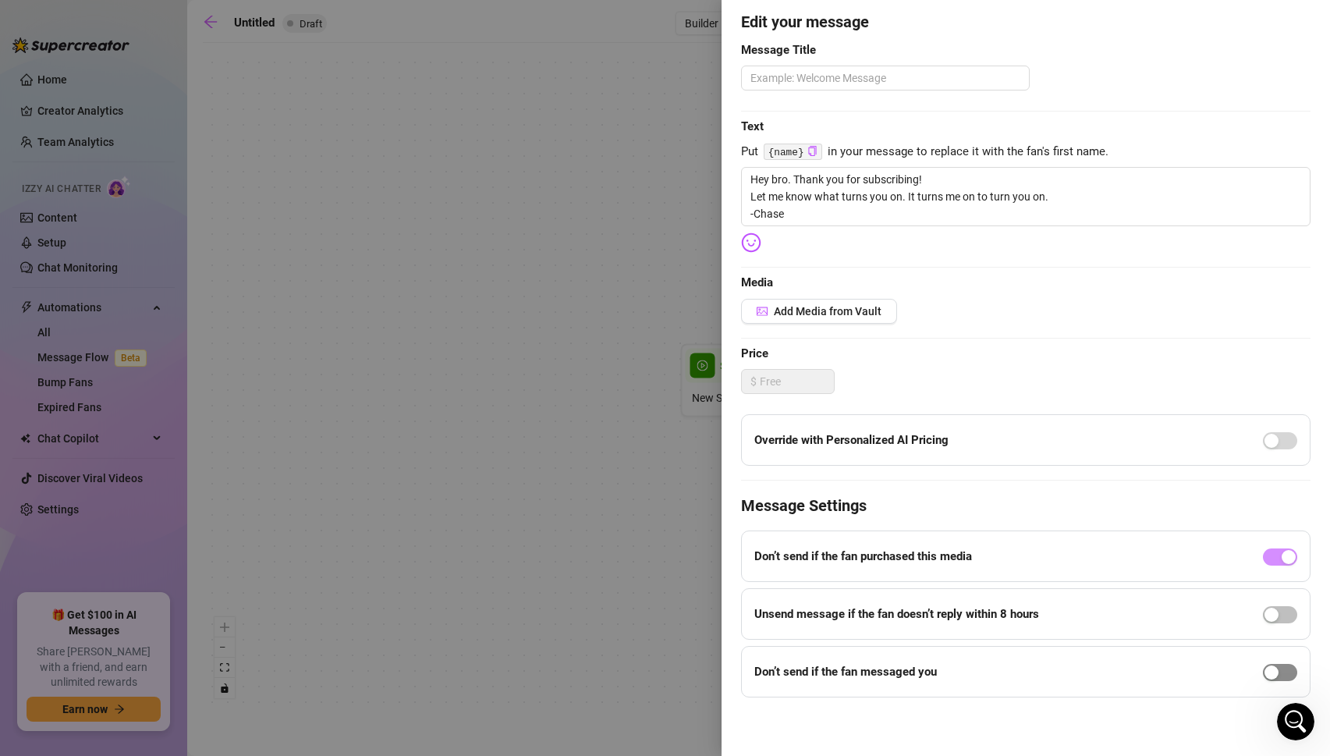
click at [1279, 669] on span "button" at bounding box center [1279, 672] width 34 height 17
click at [1276, 683] on span "button" at bounding box center [1279, 682] width 34 height 17
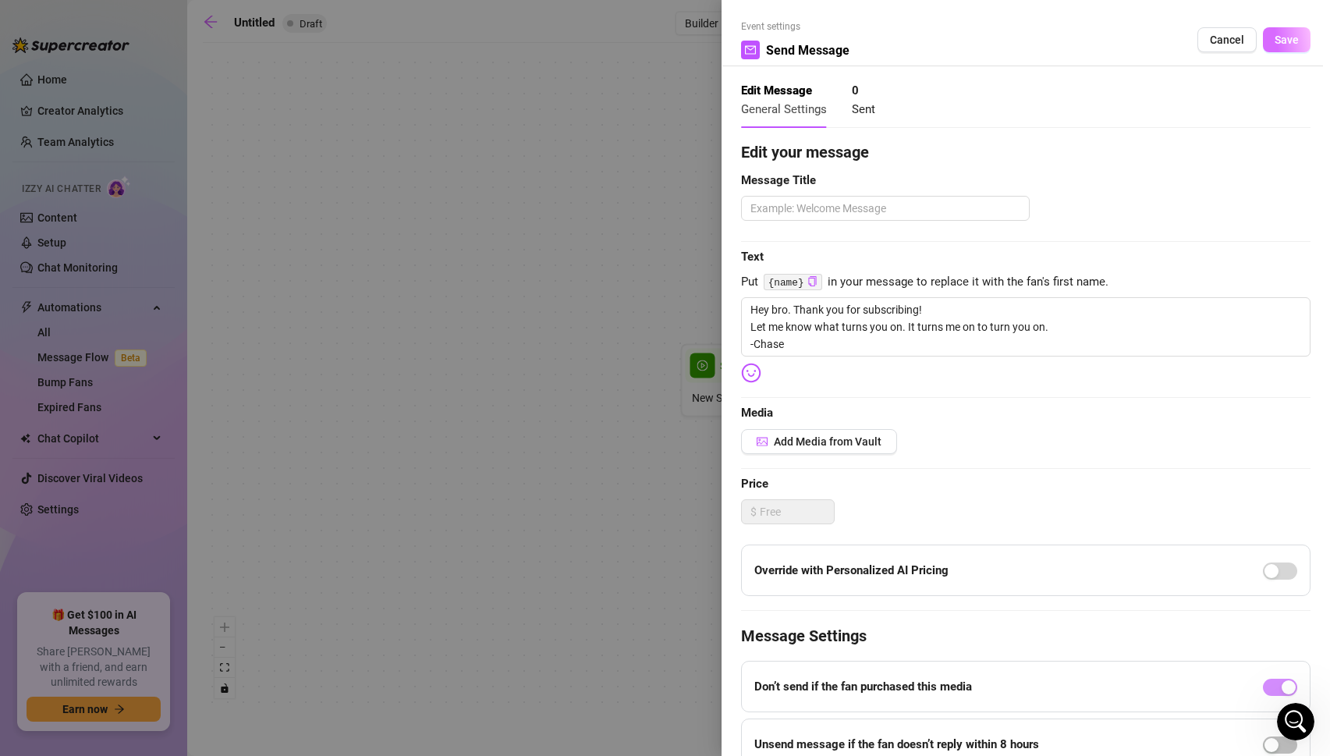
click at [1282, 43] on span "Save" at bounding box center [1286, 40] width 24 height 12
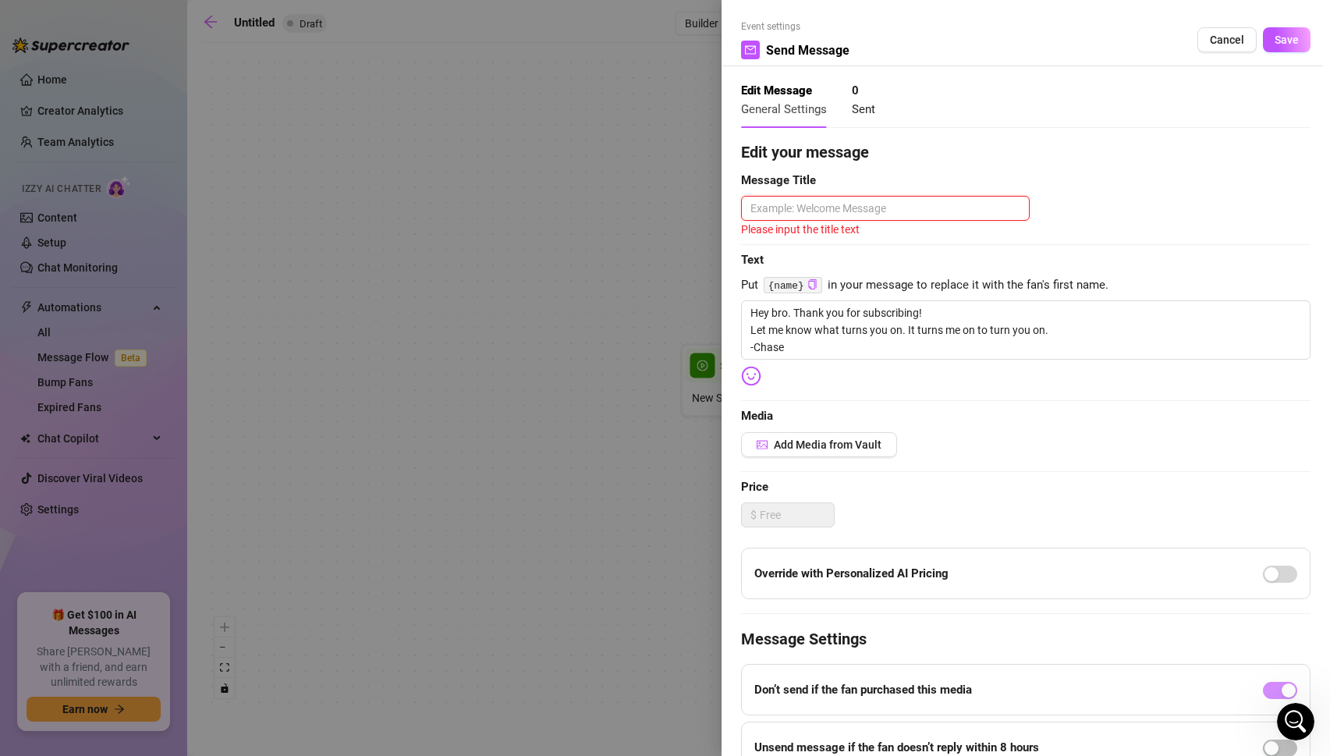
click at [803, 202] on textarea at bounding box center [885, 208] width 289 height 25
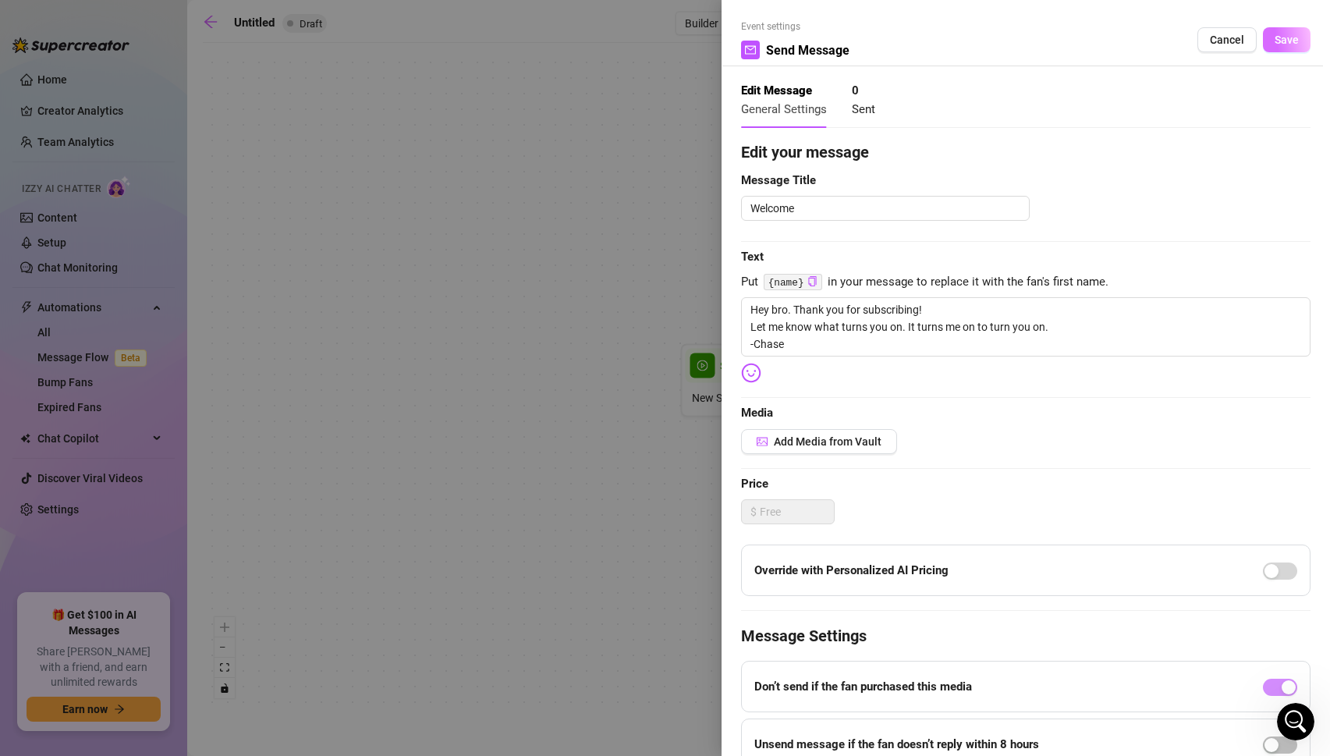
click at [1304, 46] on button "Save" at bounding box center [1286, 39] width 48 height 25
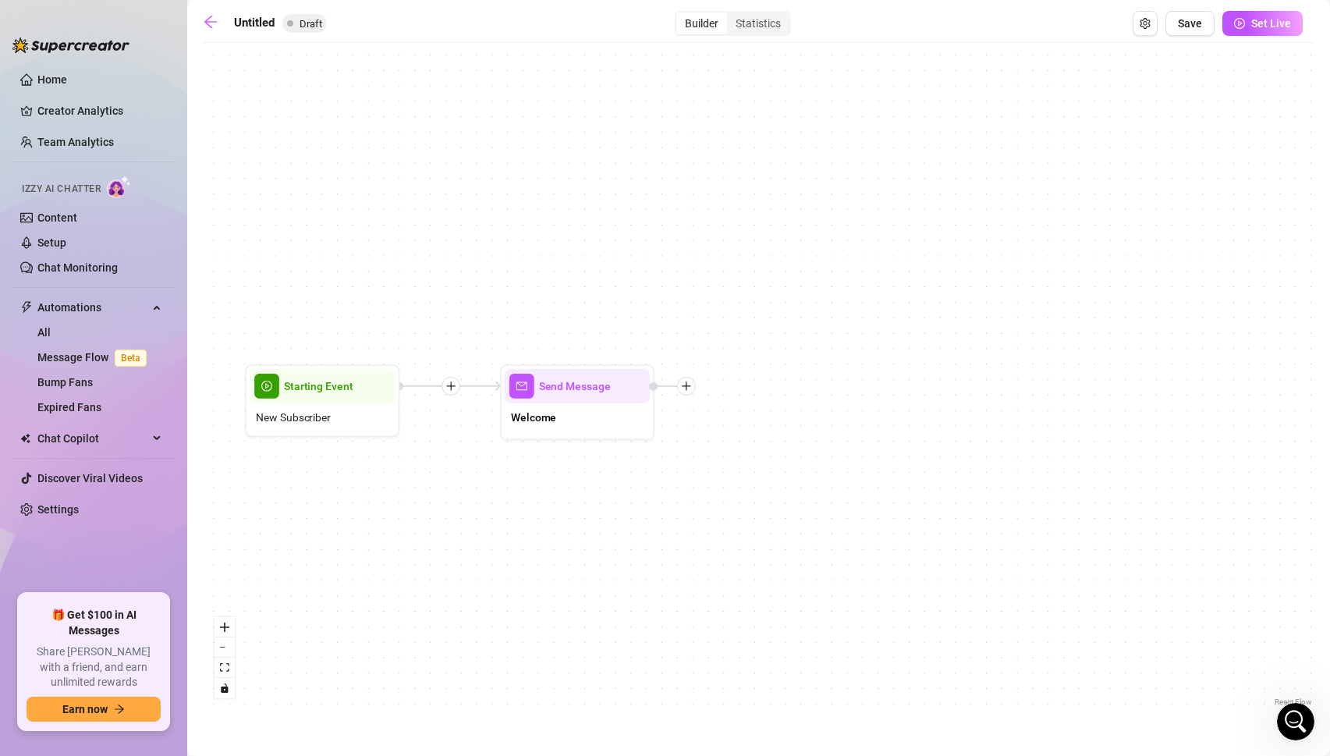
drag, startPoint x: 1174, startPoint y: 378, endPoint x: 737, endPoint y: 398, distance: 437.9
click at [737, 398] on div "Send Message Welcome Starting Event New Subscriber" at bounding box center [758, 380] width 1111 height 659
click at [687, 382] on icon "plus" at bounding box center [686, 386] width 11 height 11
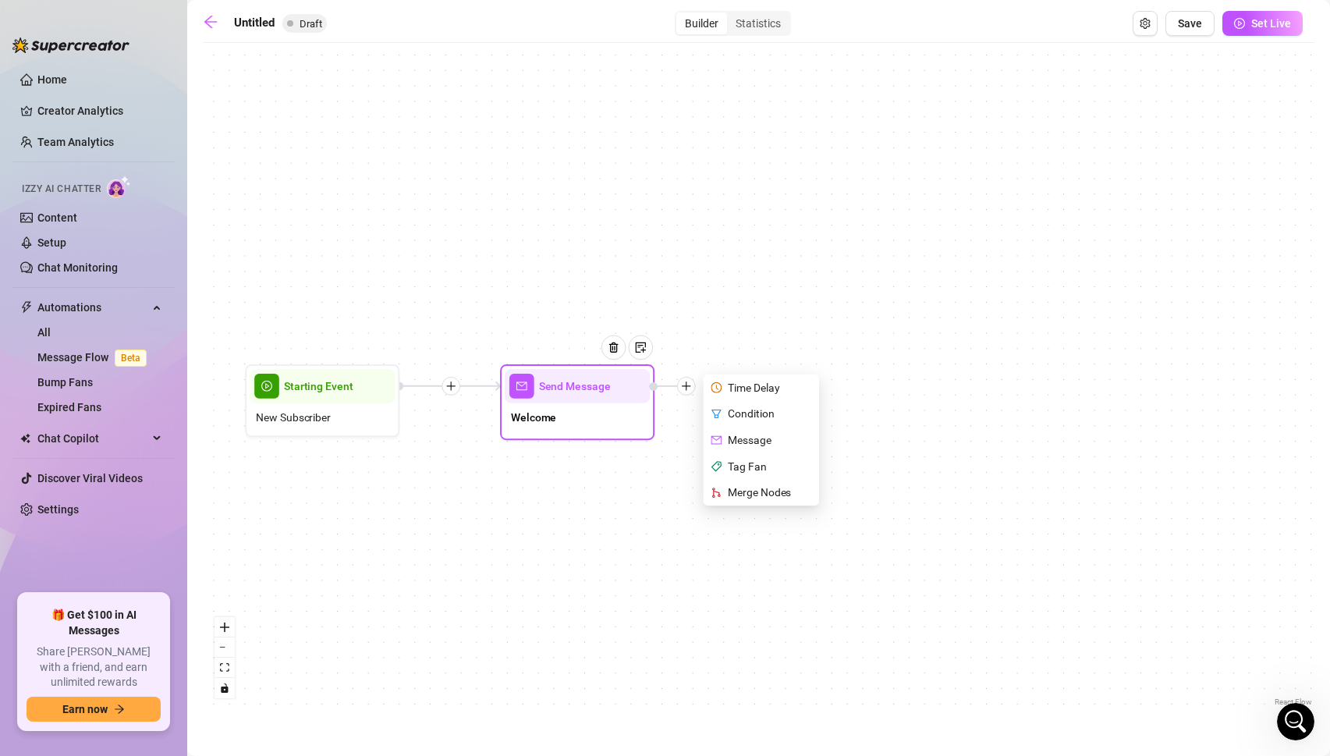
click at [755, 411] on div "Condition" at bounding box center [762, 414] width 113 height 27
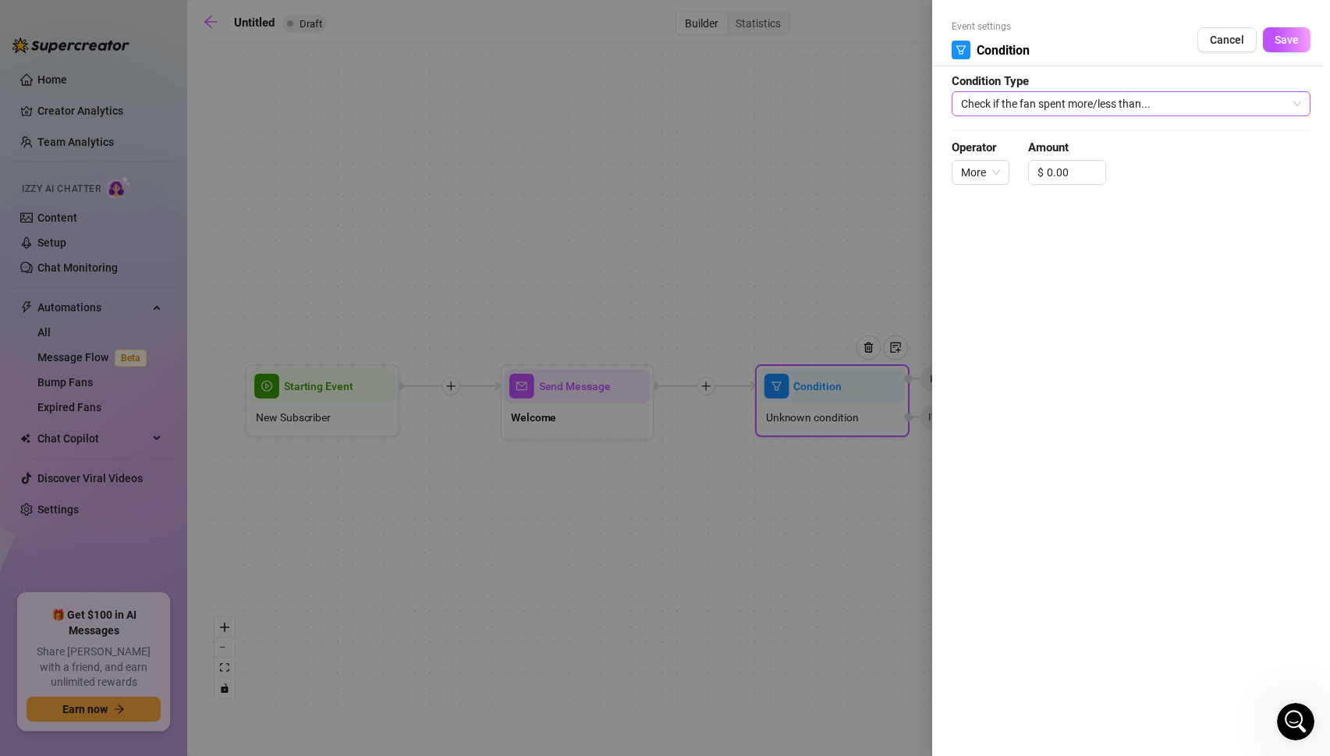
click at [1060, 102] on span "Check if the fan spent more/less than..." at bounding box center [1131, 103] width 340 height 23
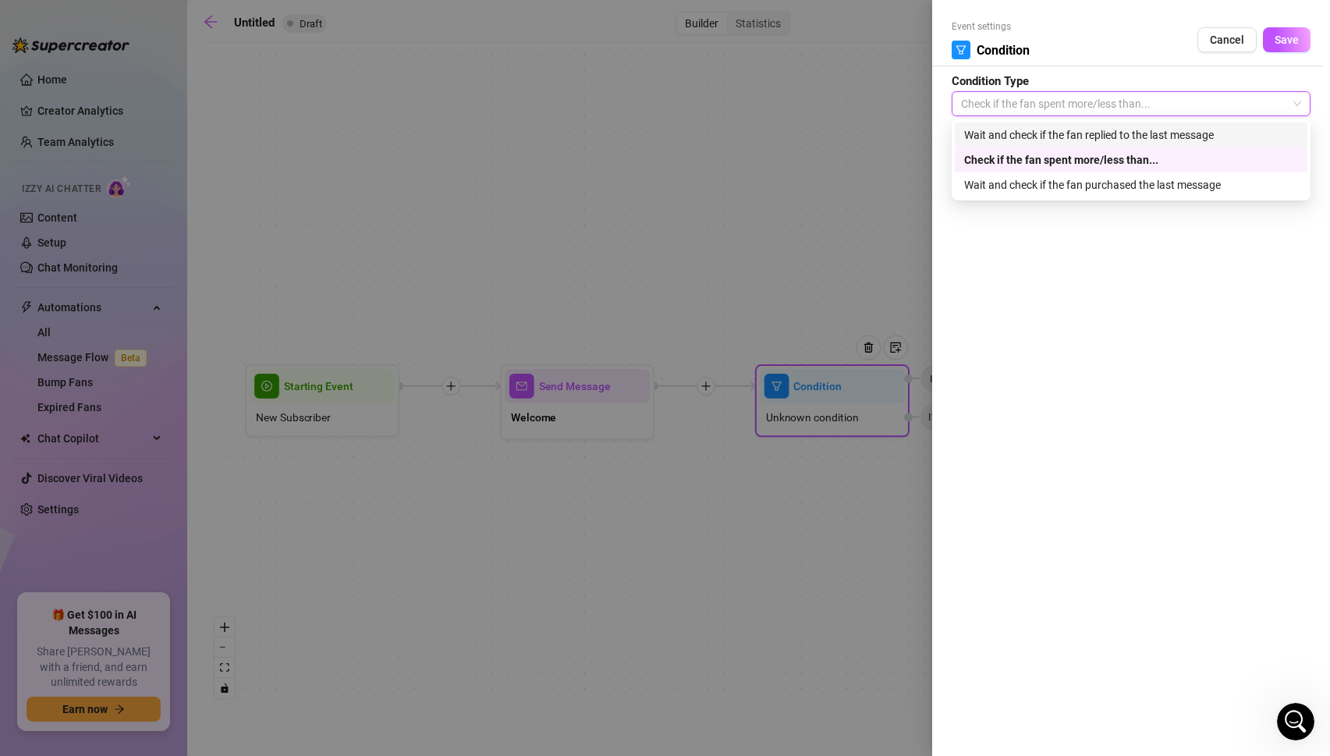
click at [1034, 137] on div "Wait and check if the fan replied to the last message" at bounding box center [1131, 134] width 334 height 17
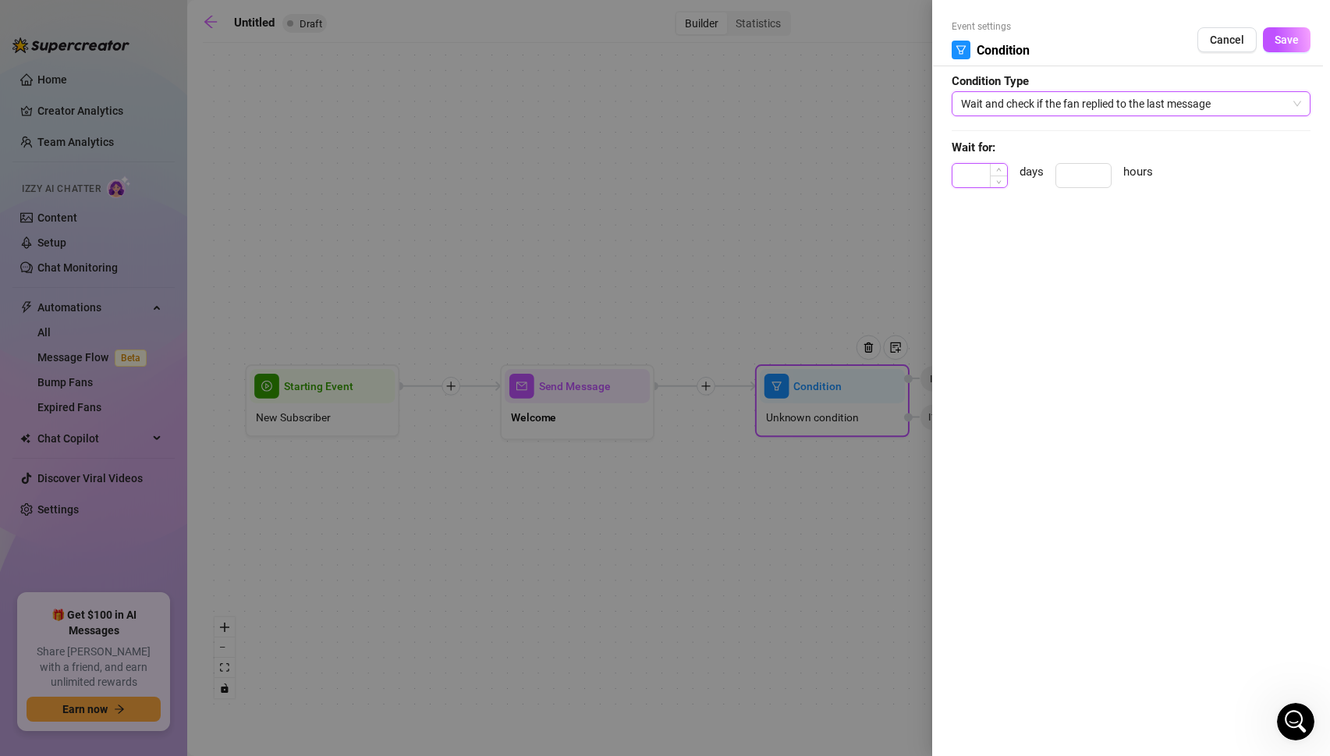
click at [972, 181] on input at bounding box center [979, 175] width 55 height 23
click at [1287, 34] on span "Save" at bounding box center [1286, 40] width 24 height 12
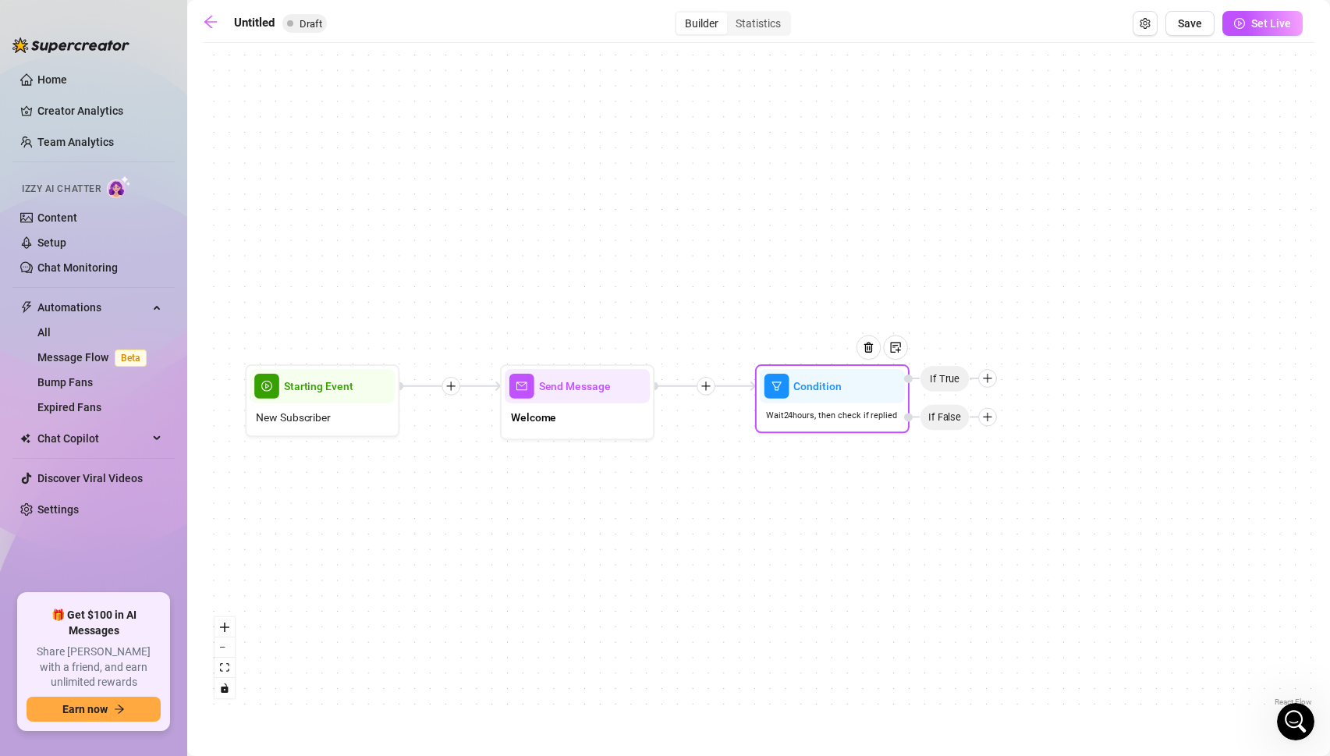
click at [987, 378] on icon "plus" at bounding box center [987, 378] width 11 height 11
click at [996, 459] on div "Tag Fan" at bounding box center [1017, 458] width 113 height 27
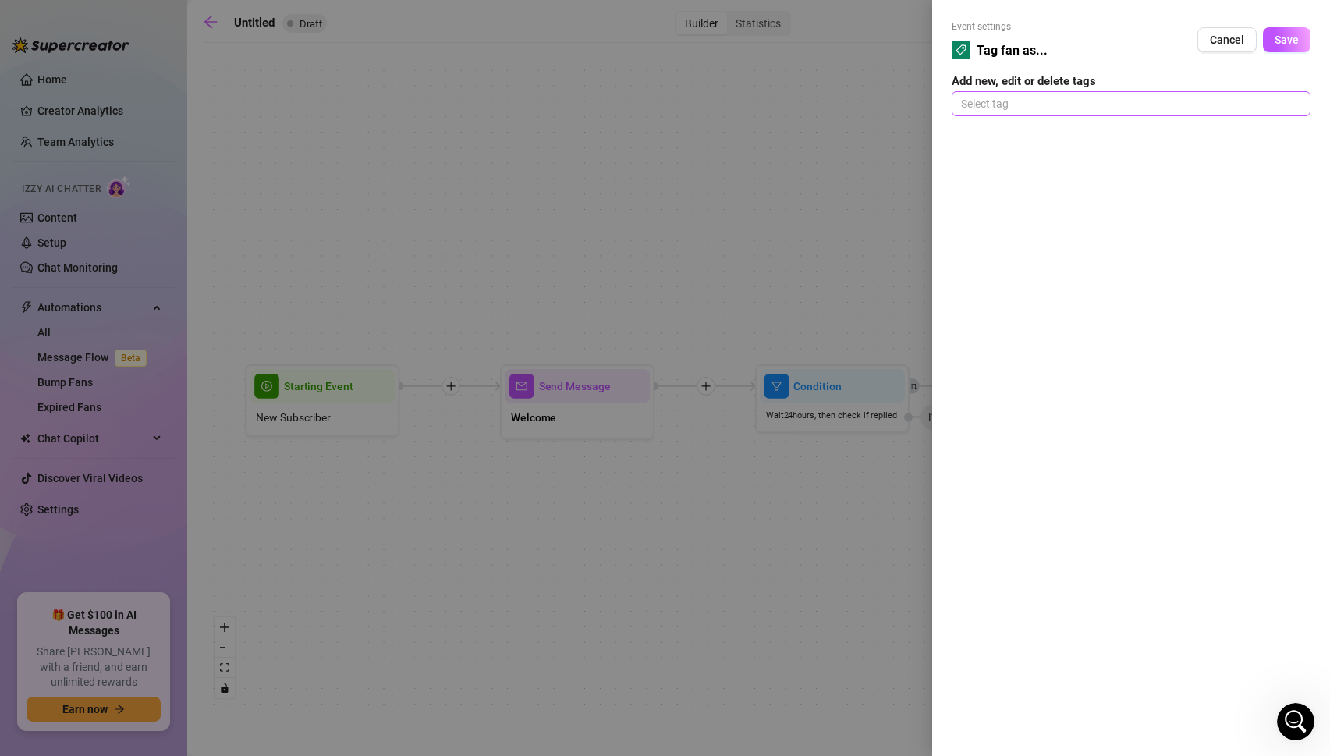
click at [976, 104] on div at bounding box center [1130, 104] width 352 height 22
click at [1006, 134] on div "Responder" at bounding box center [1131, 134] width 334 height 17
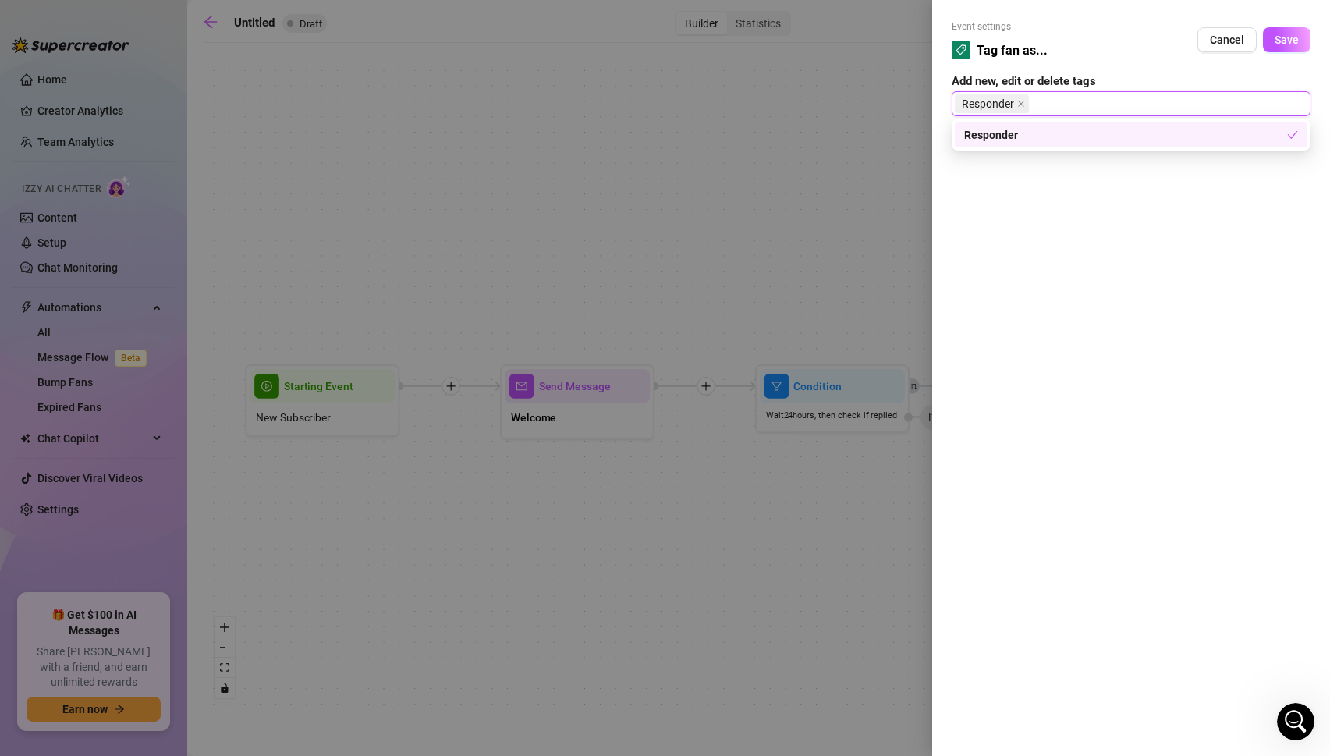
click at [1039, 228] on div "Event settings Tag fan as... Cancel Save Add new, edit or delete tags Responder" at bounding box center [1131, 378] width 398 height 756
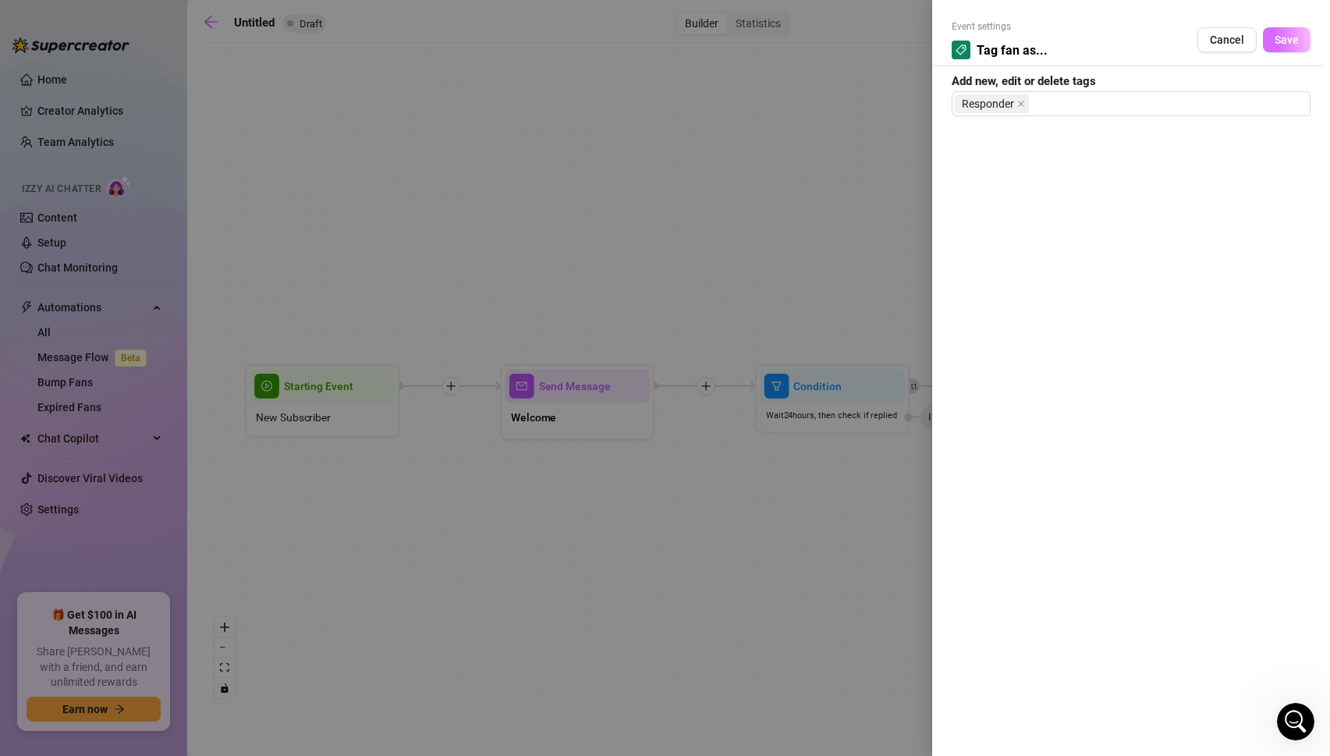
click at [1294, 35] on span "Save" at bounding box center [1286, 40] width 24 height 12
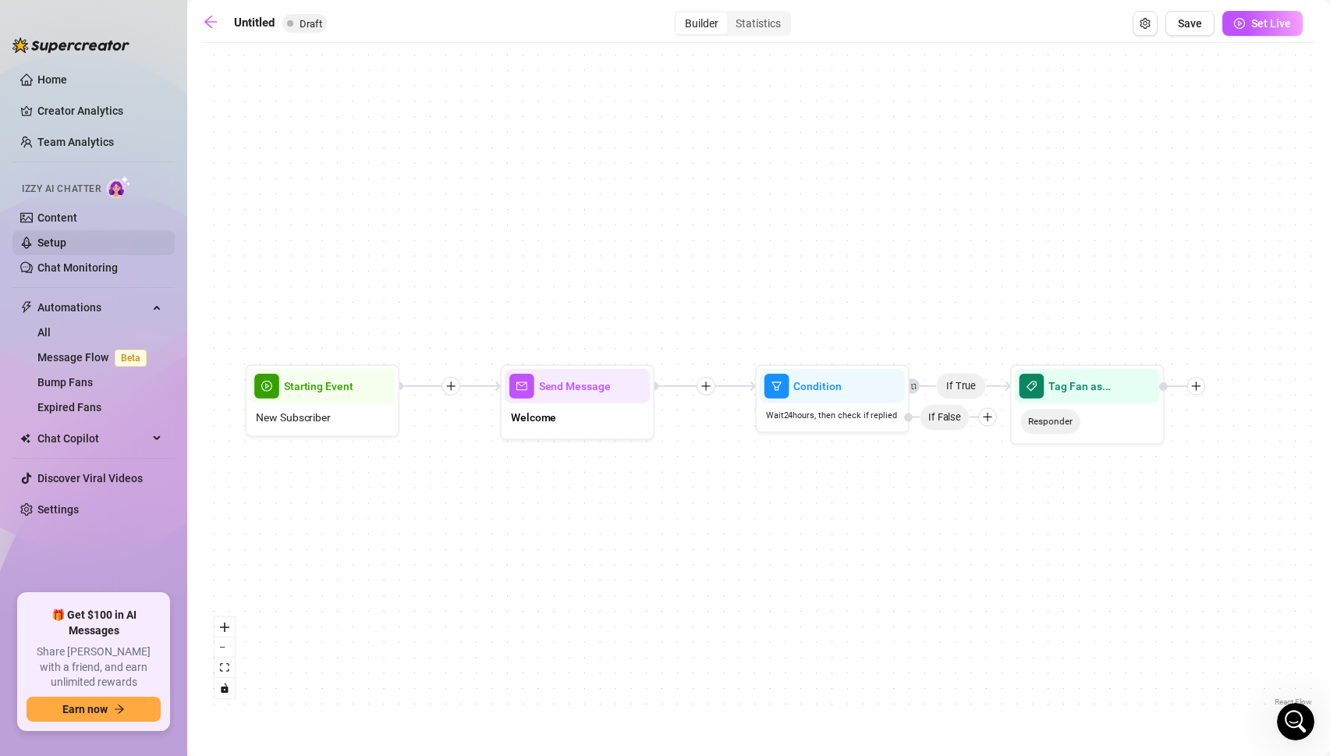
click at [57, 242] on link "Setup" at bounding box center [51, 242] width 29 height 12
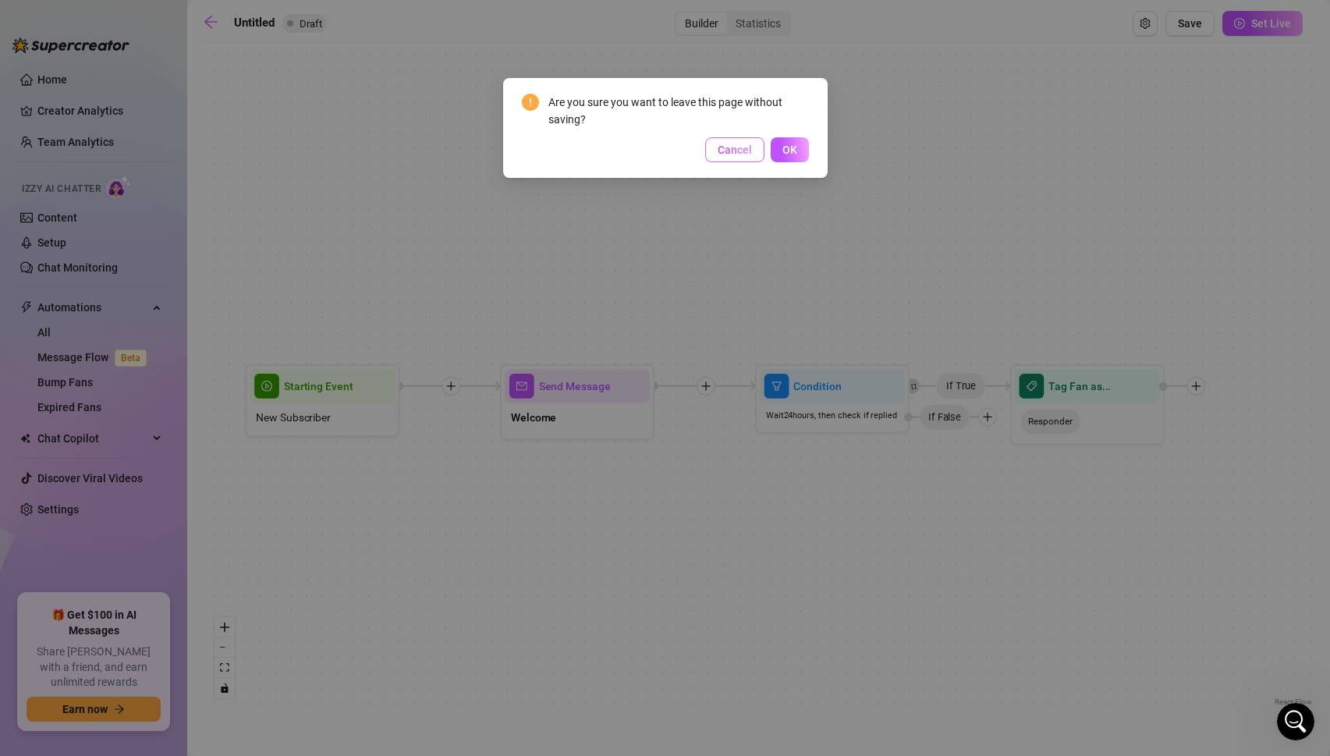
click at [731, 147] on span "Cancel" at bounding box center [734, 149] width 34 height 12
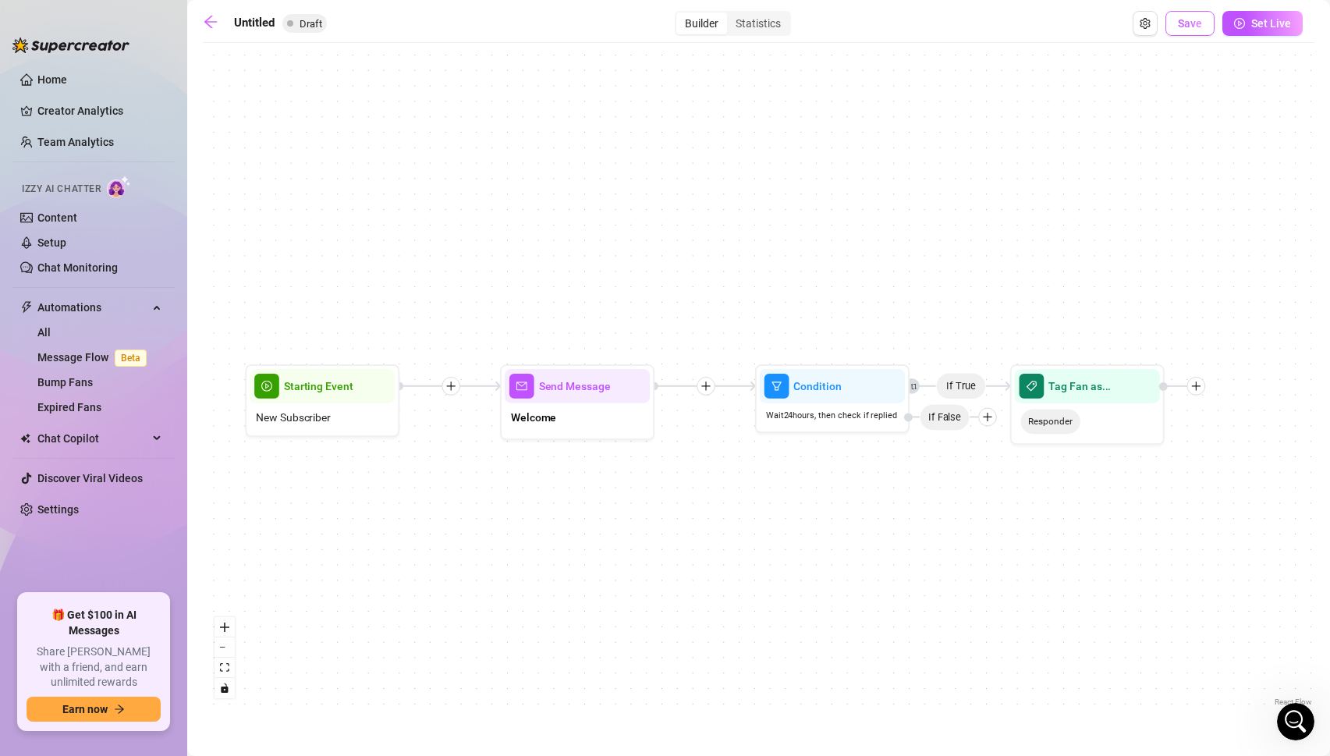
click at [1196, 23] on span "Save" at bounding box center [1189, 23] width 24 height 12
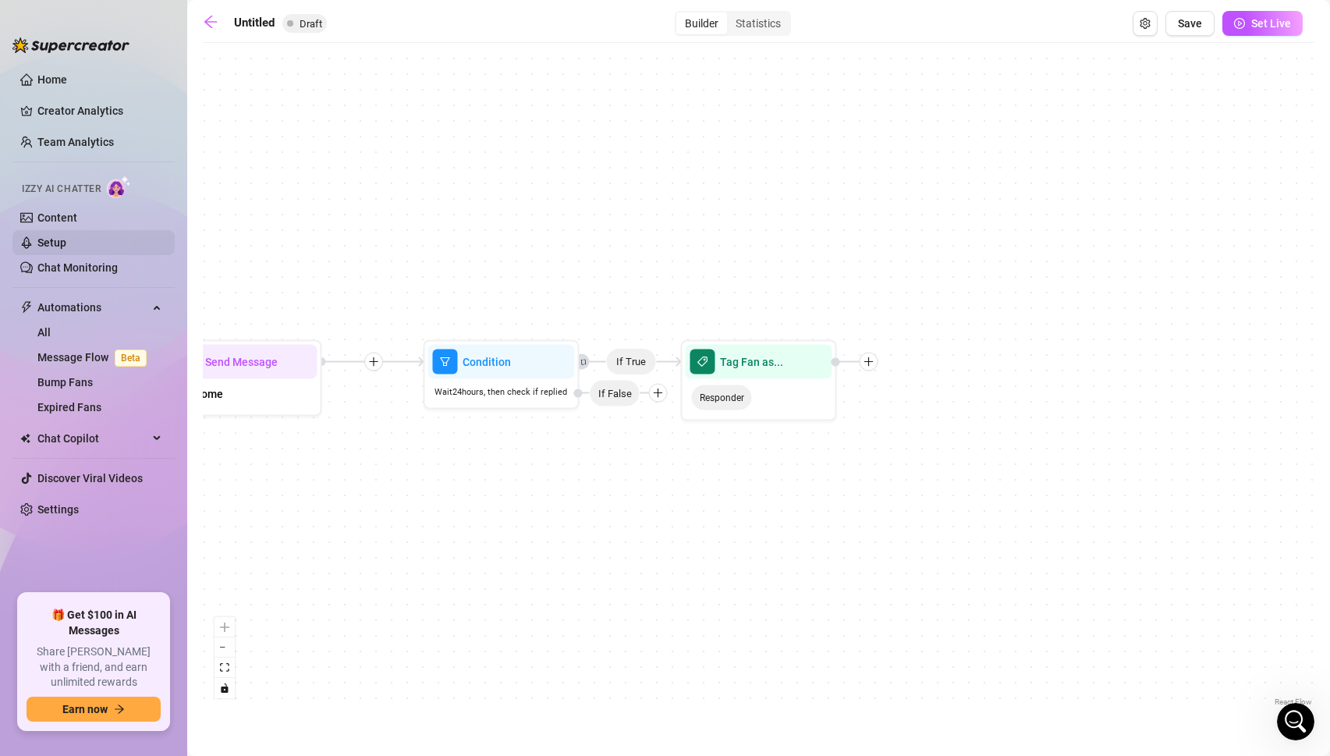
click at [45, 246] on link "Setup" at bounding box center [51, 242] width 29 height 12
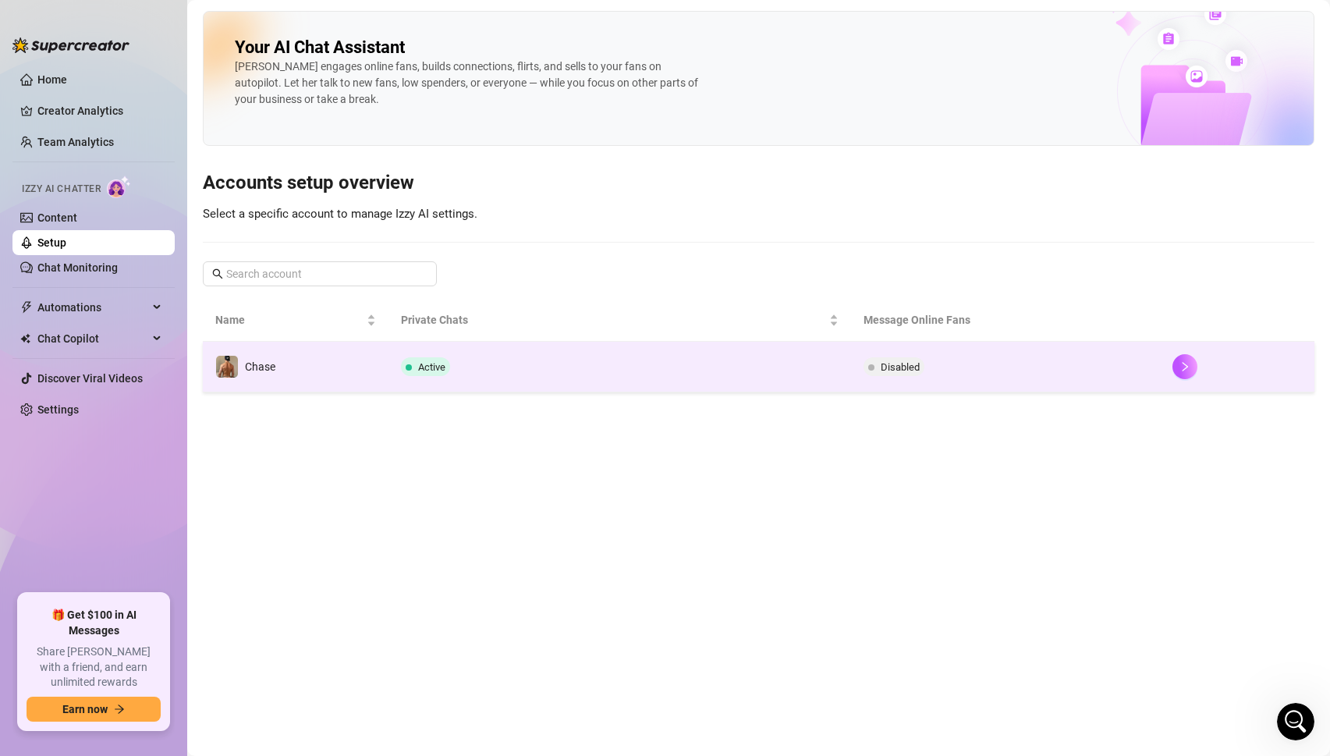
click at [458, 368] on td "Active" at bounding box center [619, 367] width 463 height 51
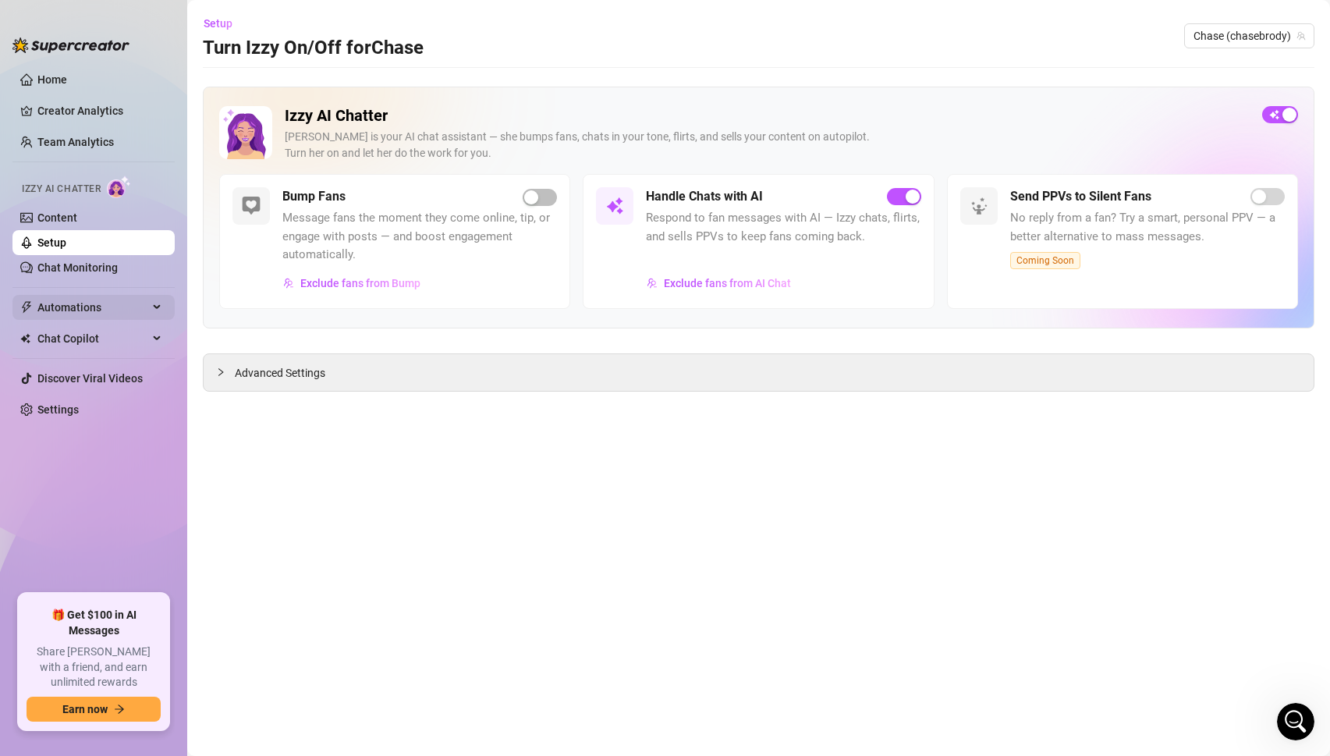
click at [83, 310] on span "Automations" at bounding box center [92, 307] width 111 height 25
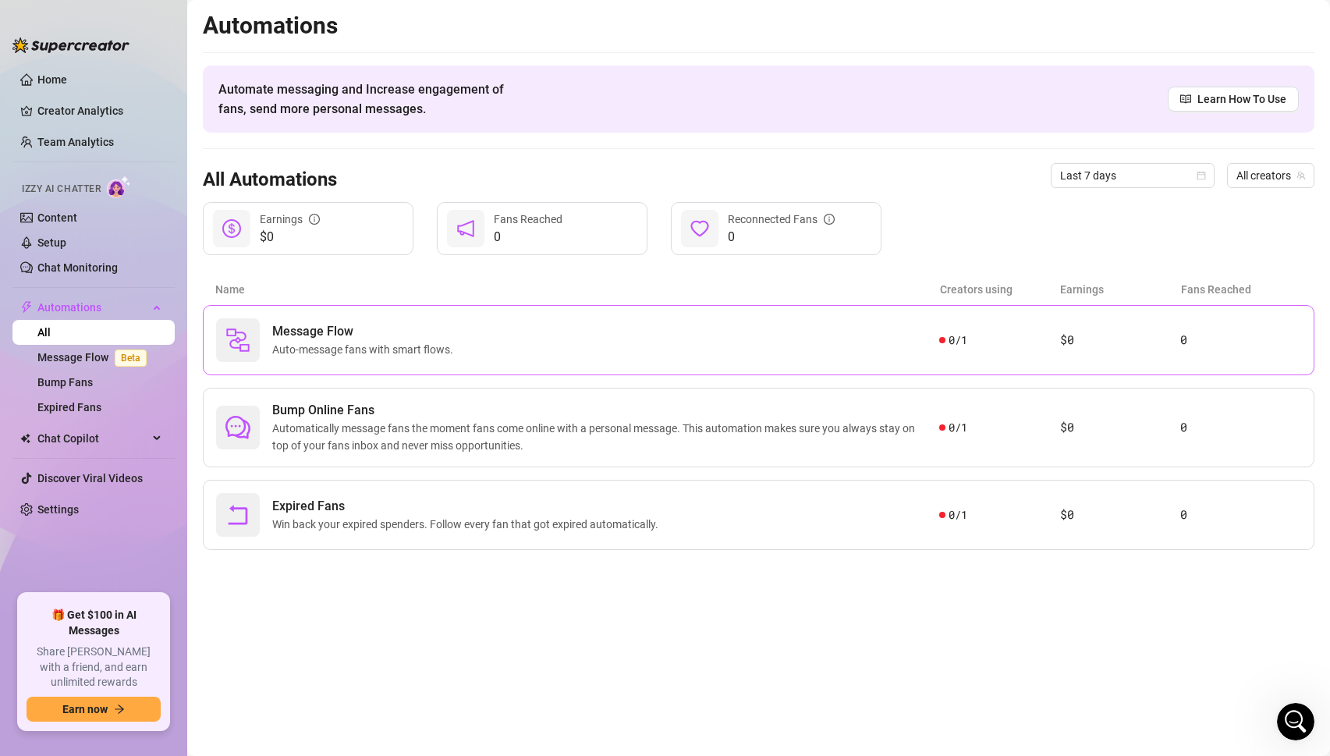
click at [294, 356] on span "Auto-message fans with smart flows." at bounding box center [365, 349] width 187 height 17
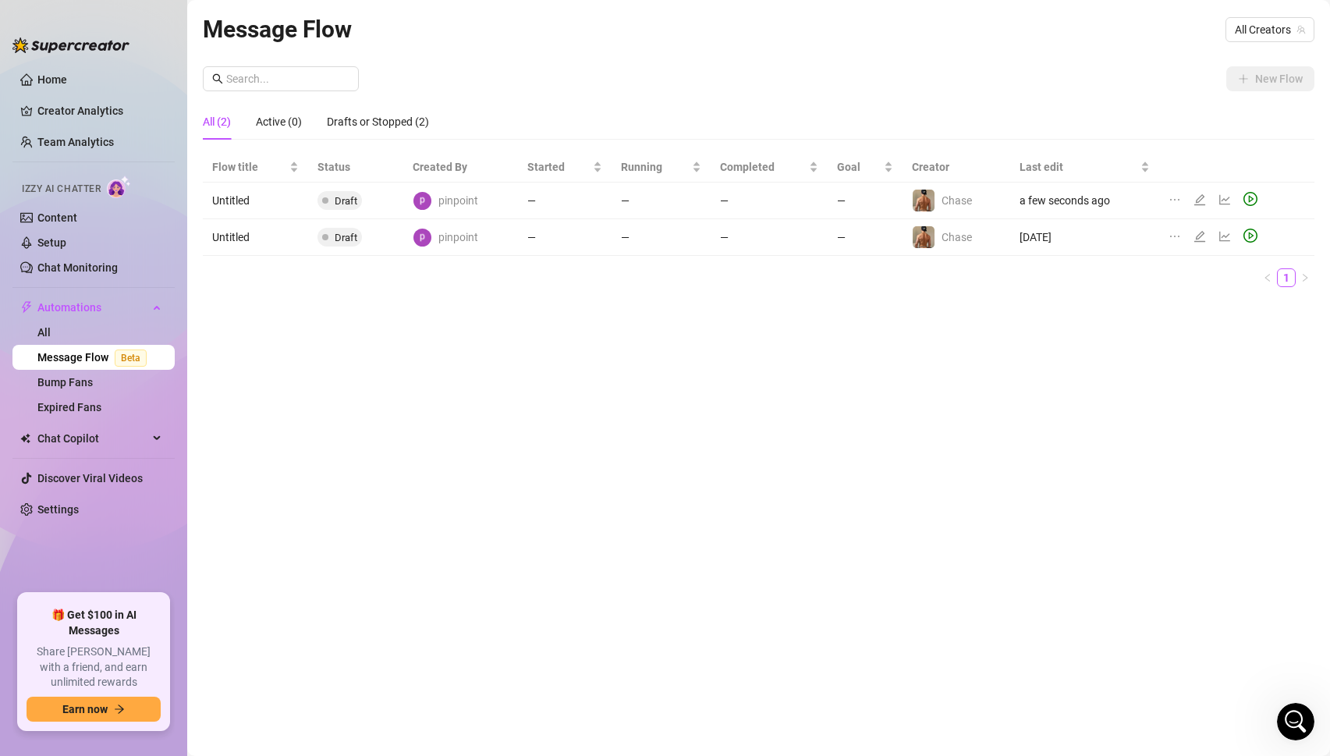
click at [262, 198] on td "Untitled" at bounding box center [255, 200] width 105 height 37
click at [1199, 198] on icon "edit" at bounding box center [1199, 199] width 12 height 12
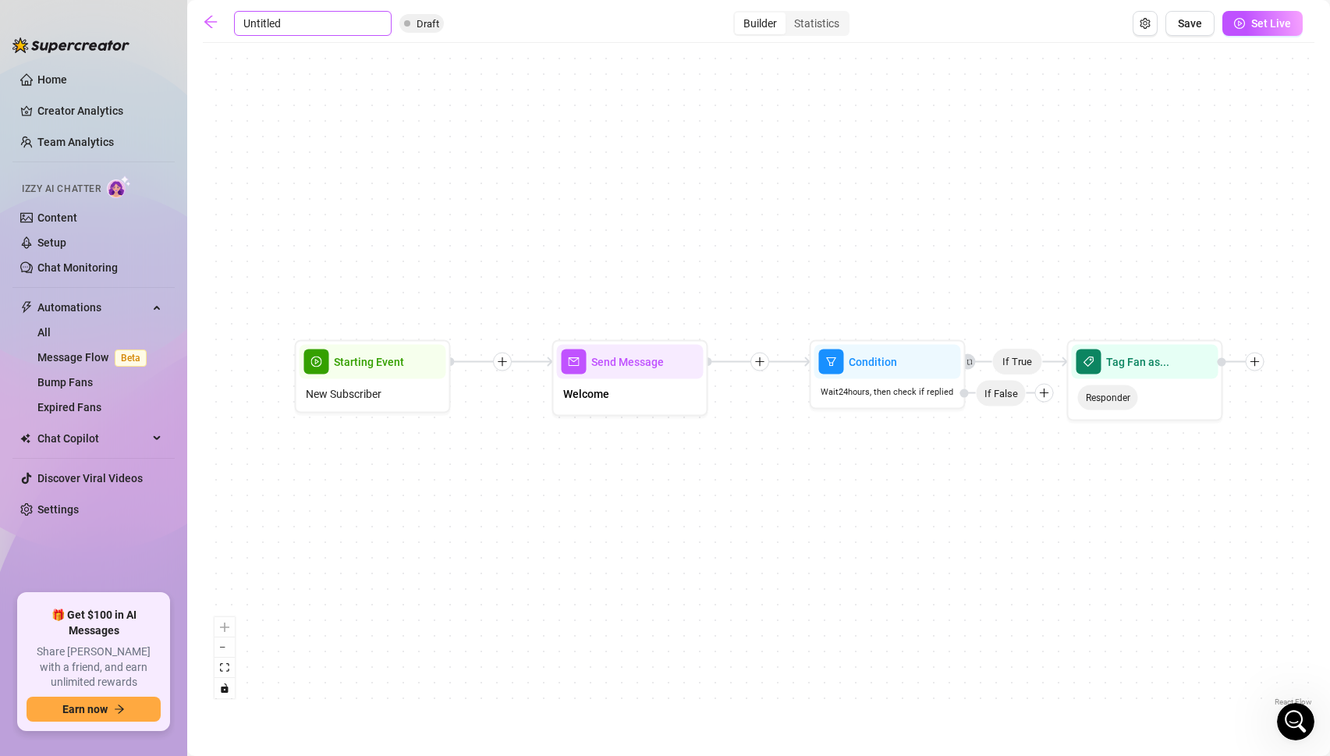
click at [261, 25] on input "Untitled" at bounding box center [313, 23] width 158 height 25
click at [1046, 400] on div at bounding box center [1044, 393] width 19 height 19
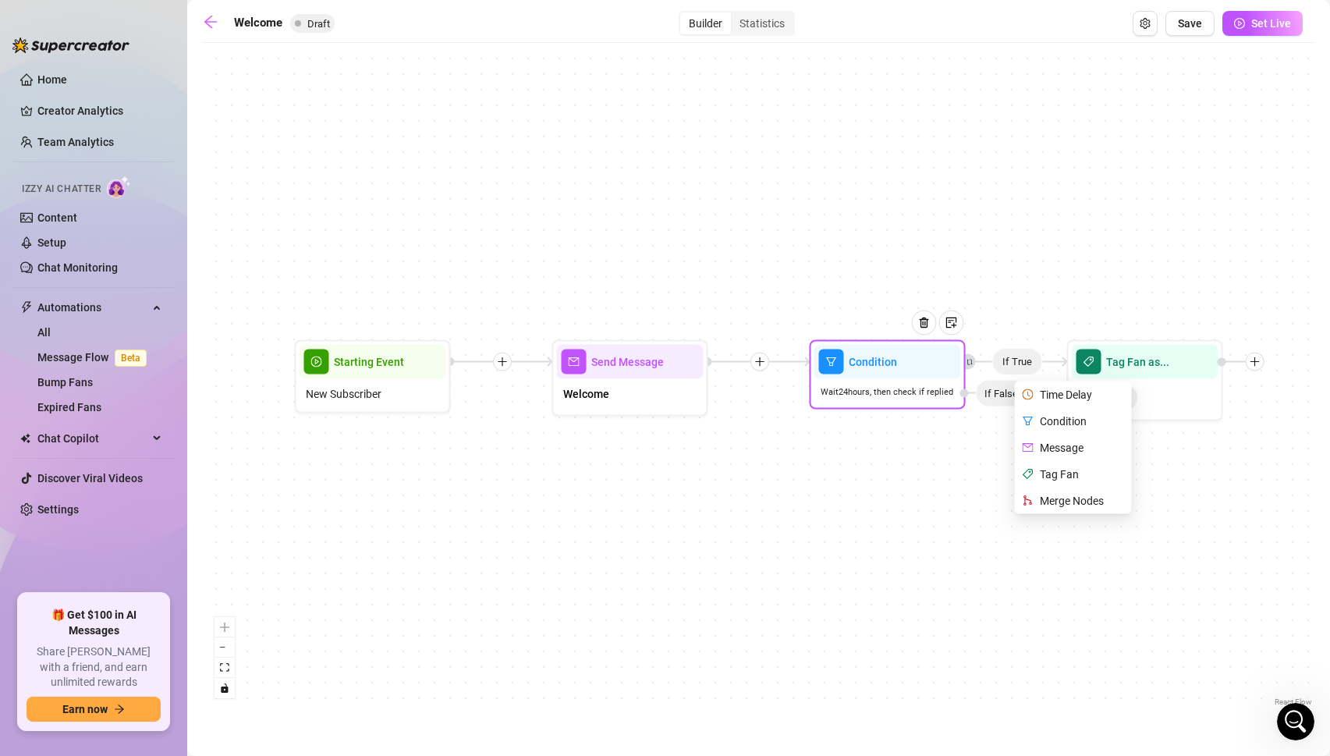
click at [1053, 473] on div "Tag Fan" at bounding box center [1075, 474] width 114 height 27
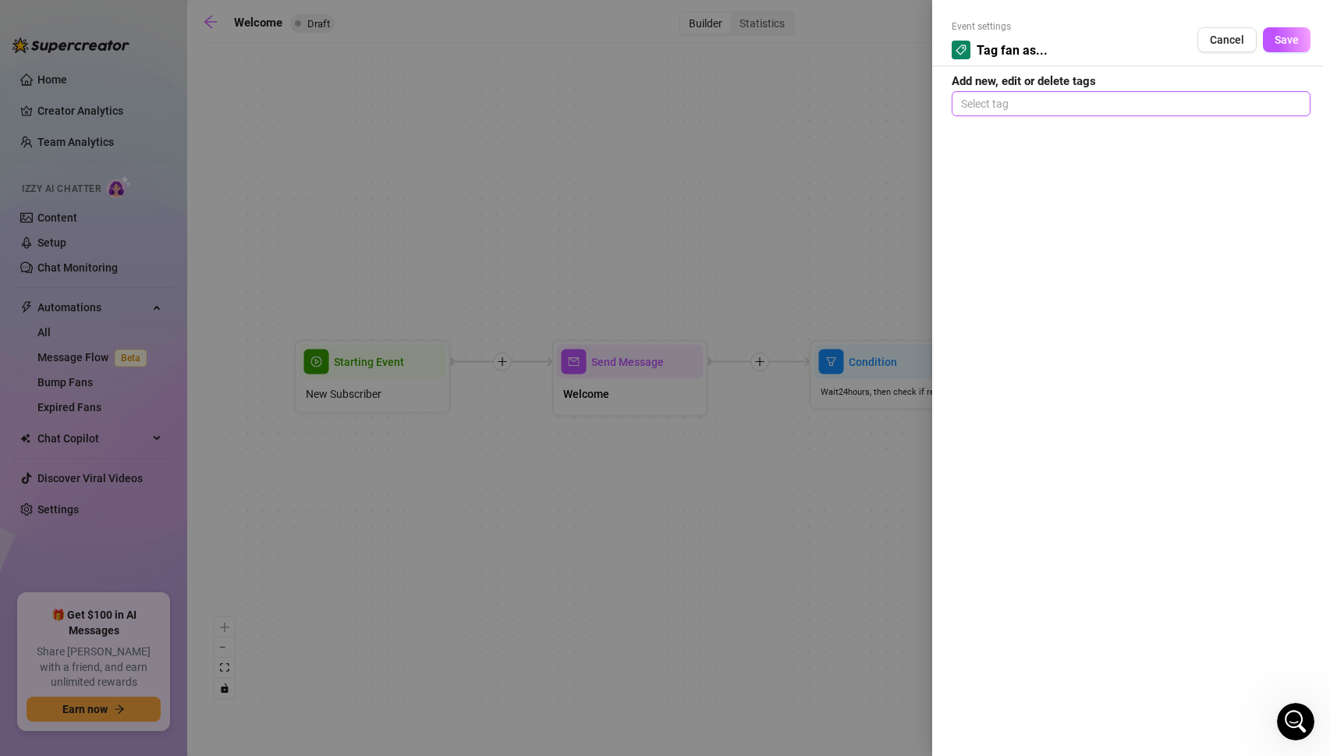
click at [992, 95] on div at bounding box center [1130, 104] width 352 height 22
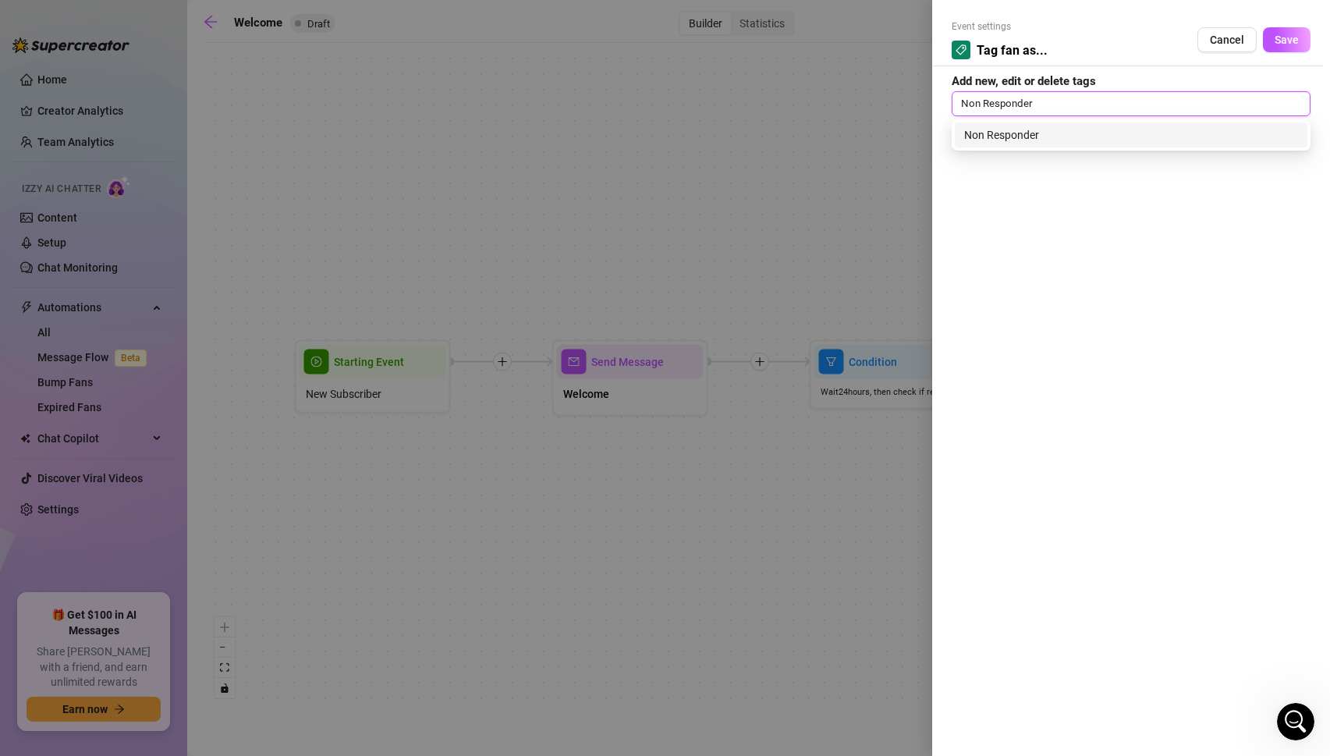
click at [1029, 139] on div "Non Responder" at bounding box center [1131, 134] width 334 height 17
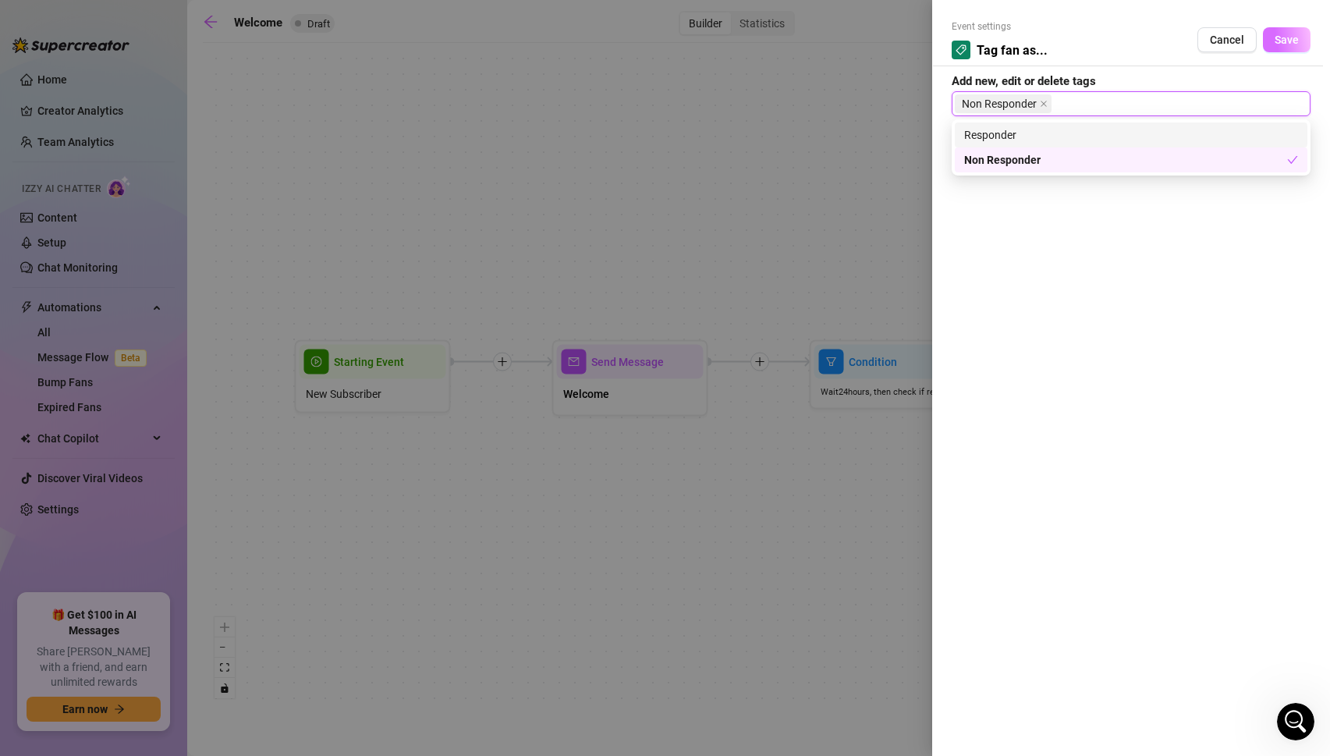
click at [1291, 34] on span "Save" at bounding box center [1286, 40] width 24 height 12
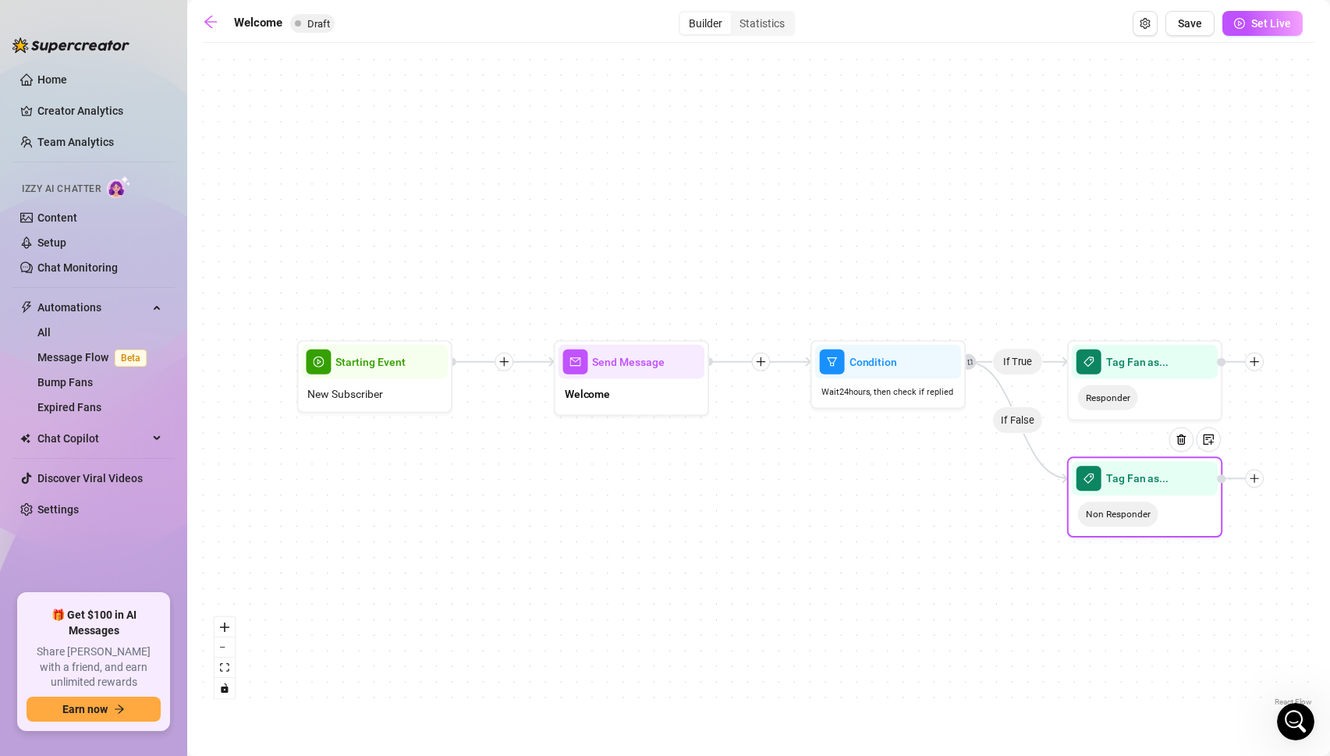
click at [1258, 478] on icon "plus" at bounding box center [1254, 478] width 9 height 1
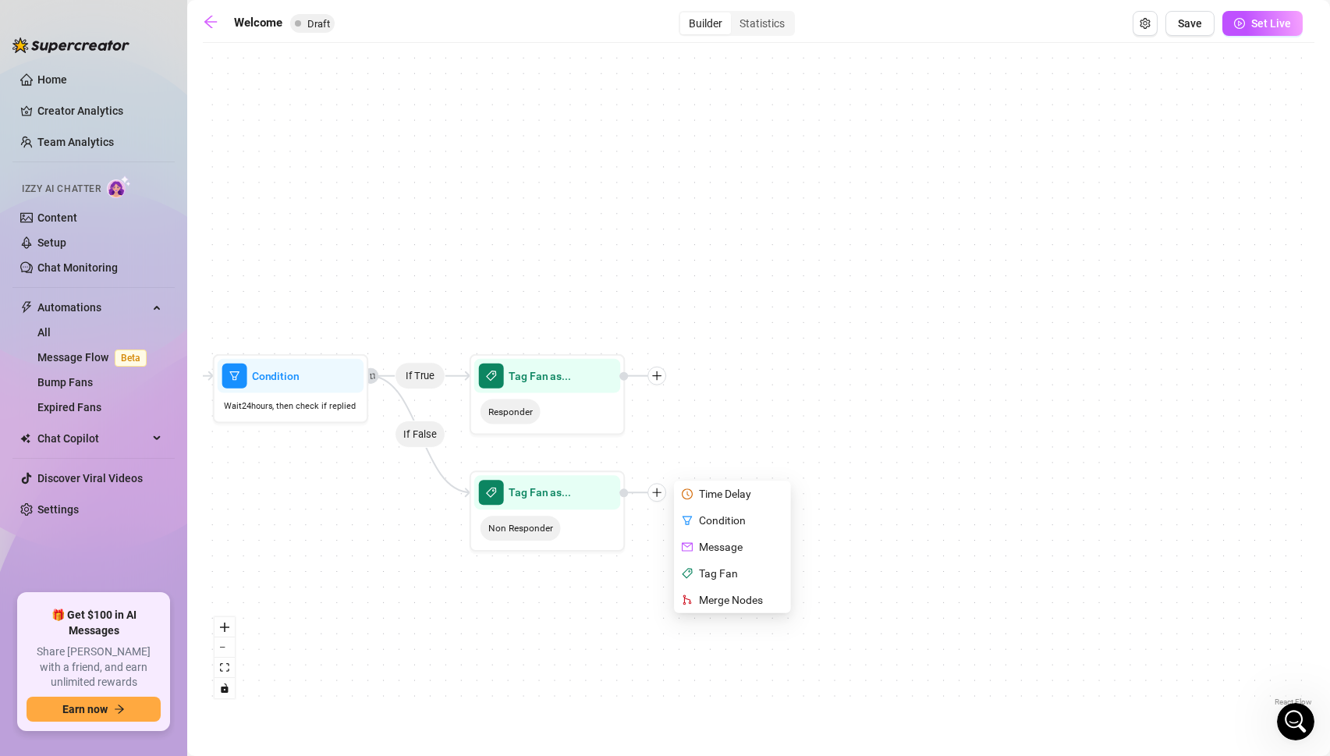
drag, startPoint x: 1215, startPoint y: 584, endPoint x: 618, endPoint y: 598, distance: 597.5
click at [618, 598] on div "If True If False Tag Fan as... Non Responder Time Delay Condition Message Tag F…" at bounding box center [758, 380] width 1111 height 659
click at [1197, 28] on span "Save" at bounding box center [1189, 23] width 24 height 12
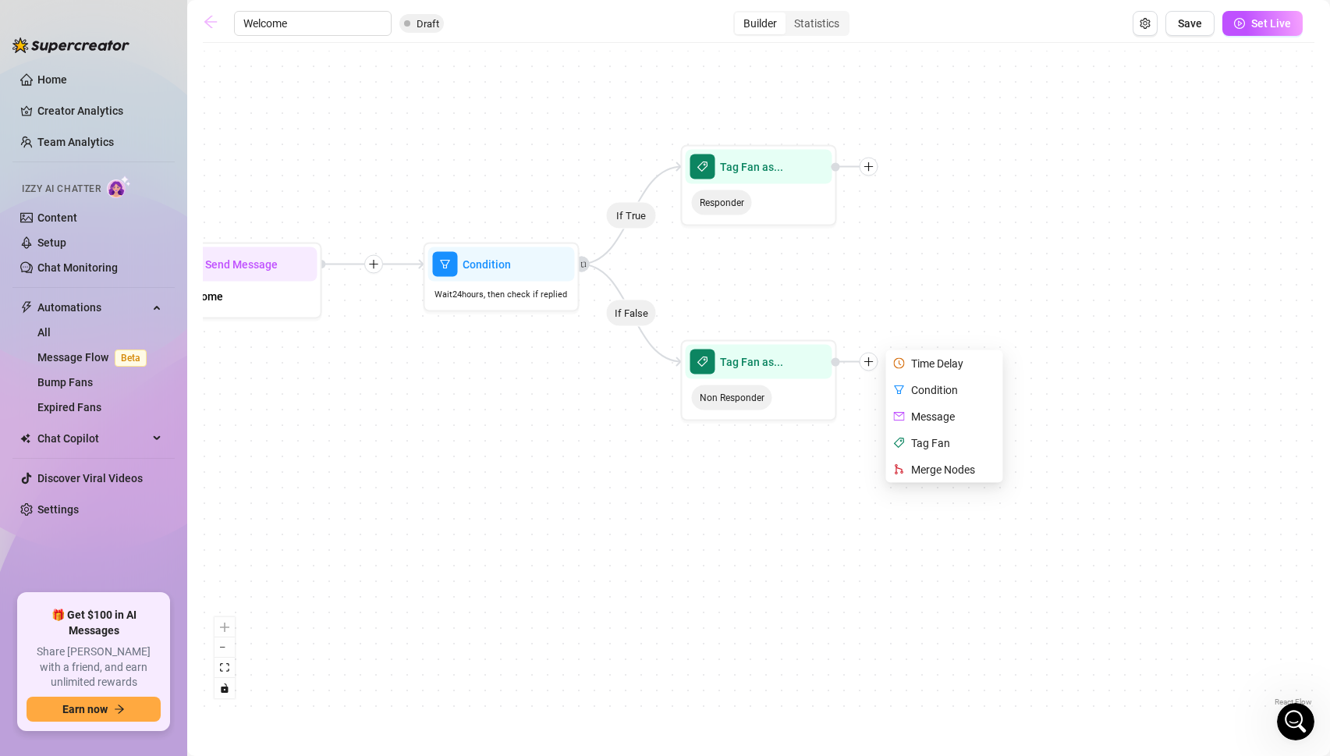
click at [207, 25] on icon "arrow-left" at bounding box center [210, 22] width 12 height 12
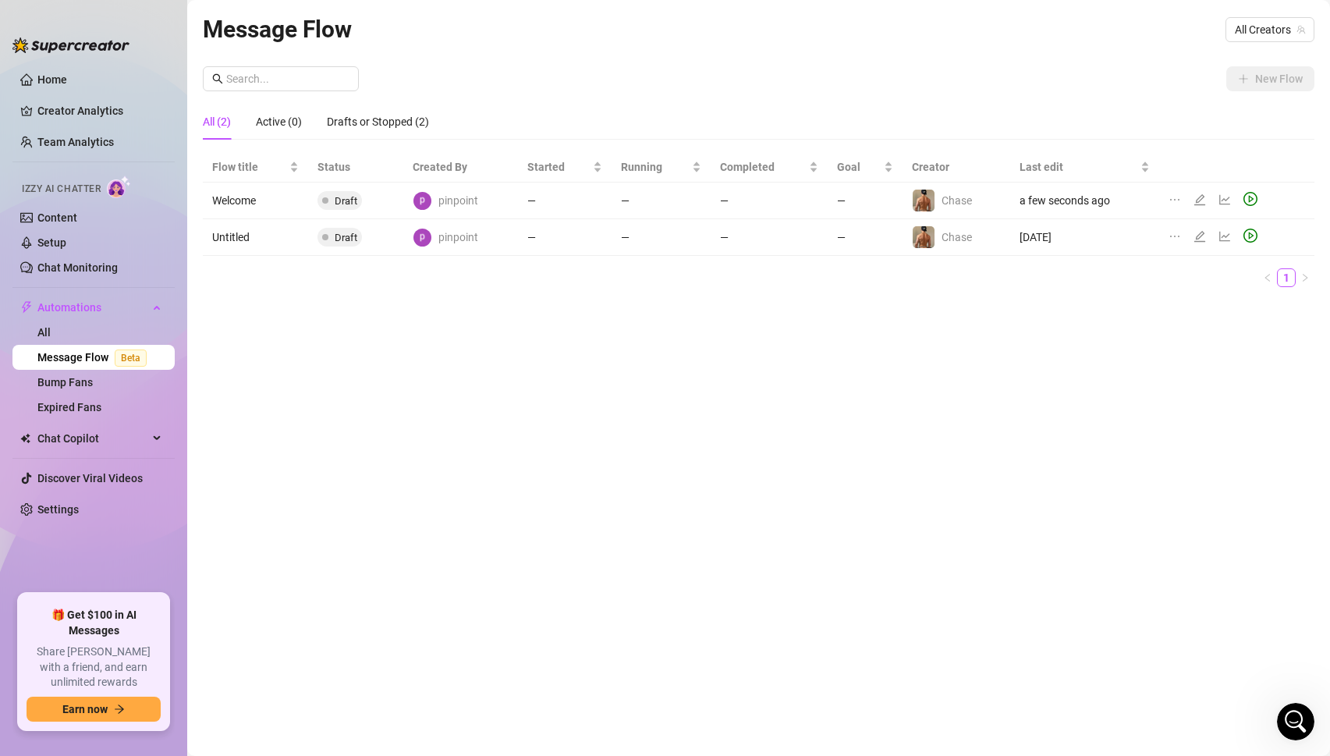
click at [1283, 16] on div "Message Flow All Creators" at bounding box center [758, 29] width 1111 height 37
click at [1276, 28] on span "All Creators" at bounding box center [1269, 29] width 70 height 23
click at [1238, 87] on span "( chasebrody )" at bounding box center [1269, 86] width 65 height 17
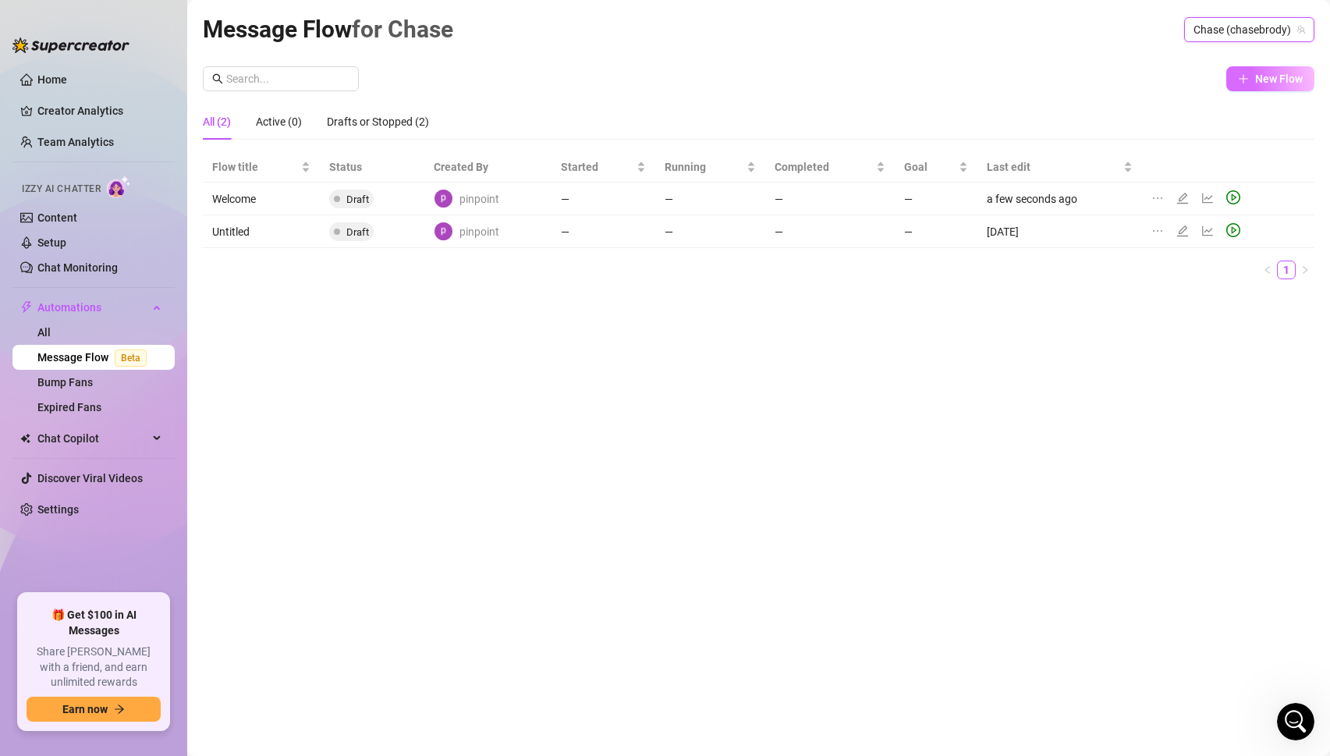
click at [1283, 75] on span "New Flow" at bounding box center [1279, 79] width 48 height 12
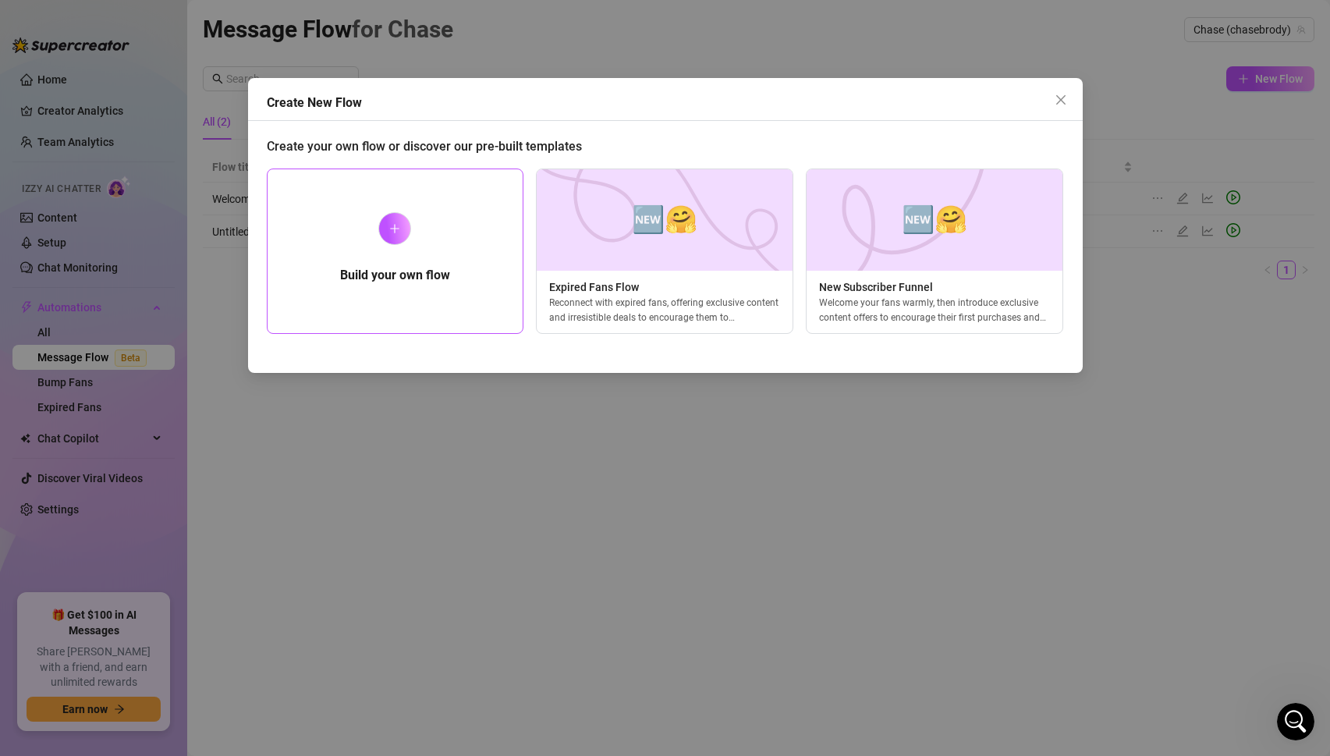
click at [389, 238] on div at bounding box center [394, 228] width 33 height 33
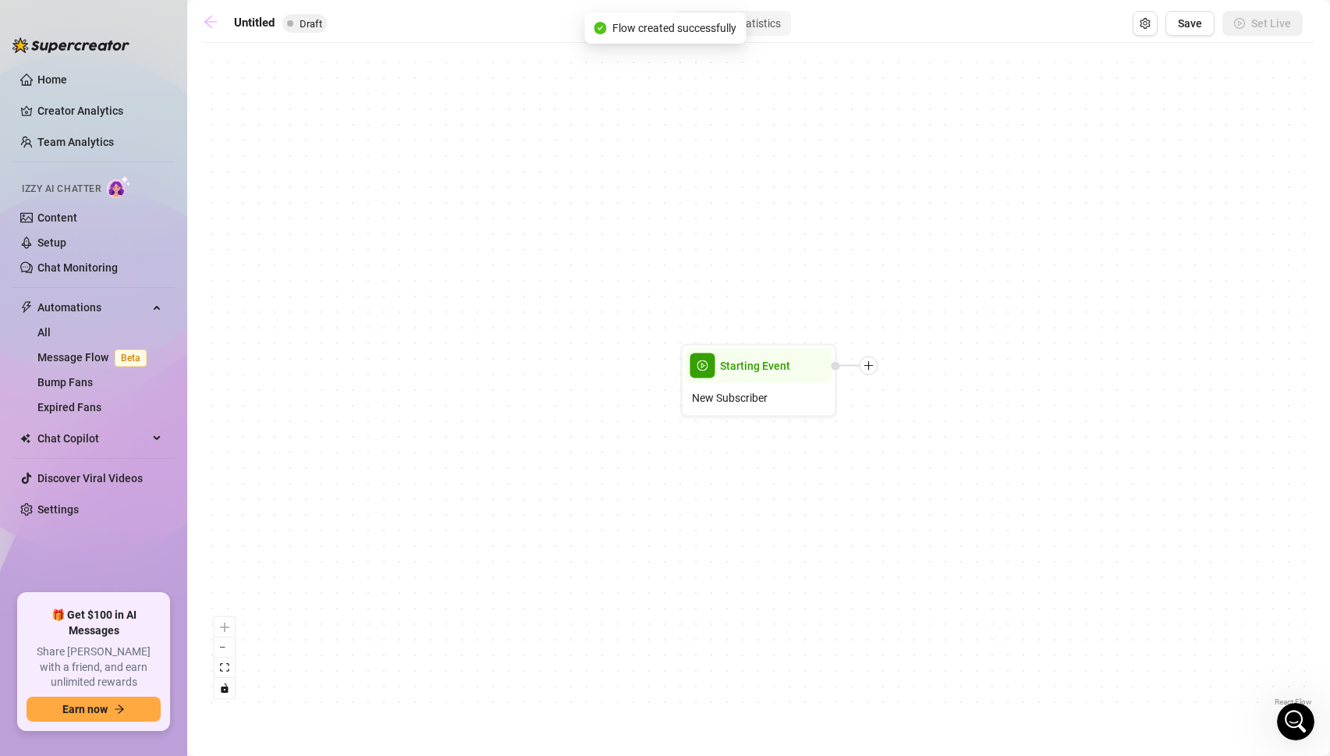
click at [209, 16] on icon "arrow-left" at bounding box center [211, 22] width 16 height 16
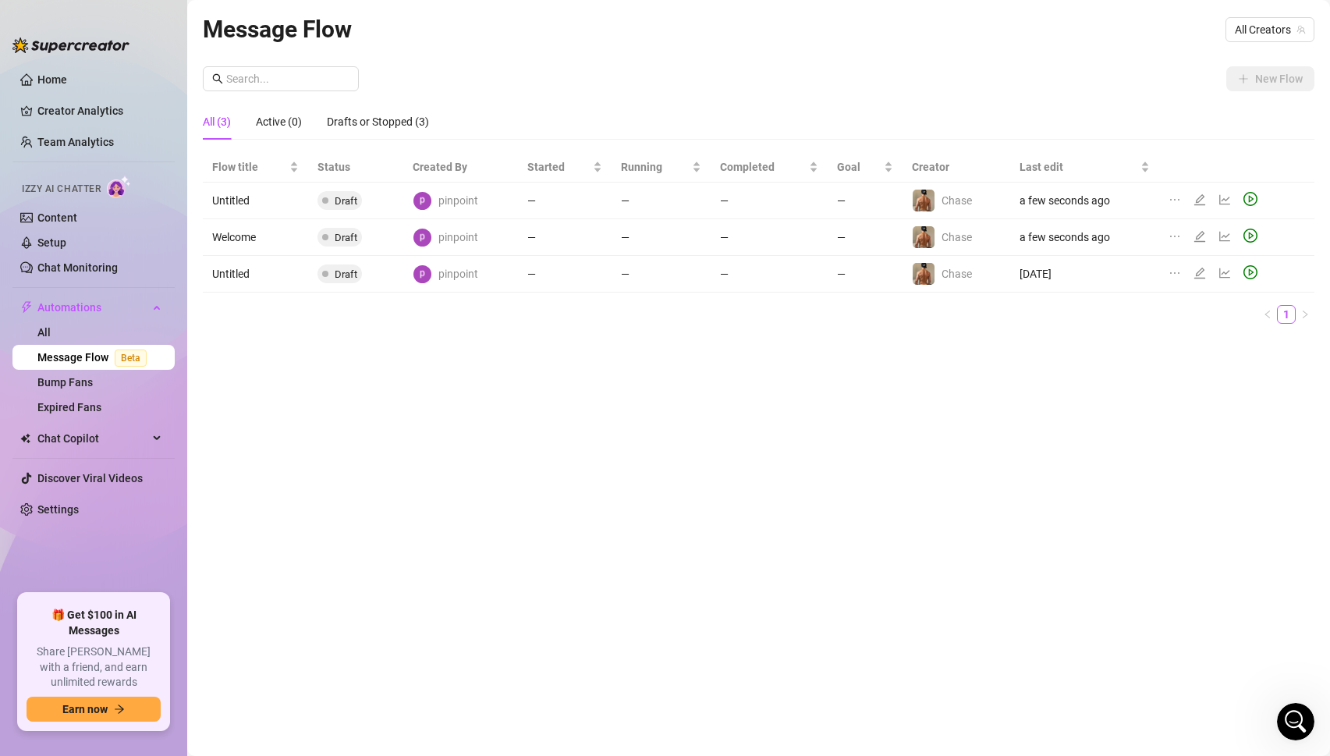
click at [1178, 197] on icon "ellipsis" at bounding box center [1174, 199] width 12 height 12
click at [1199, 271] on span "Delete" at bounding box center [1255, 274] width 119 height 17
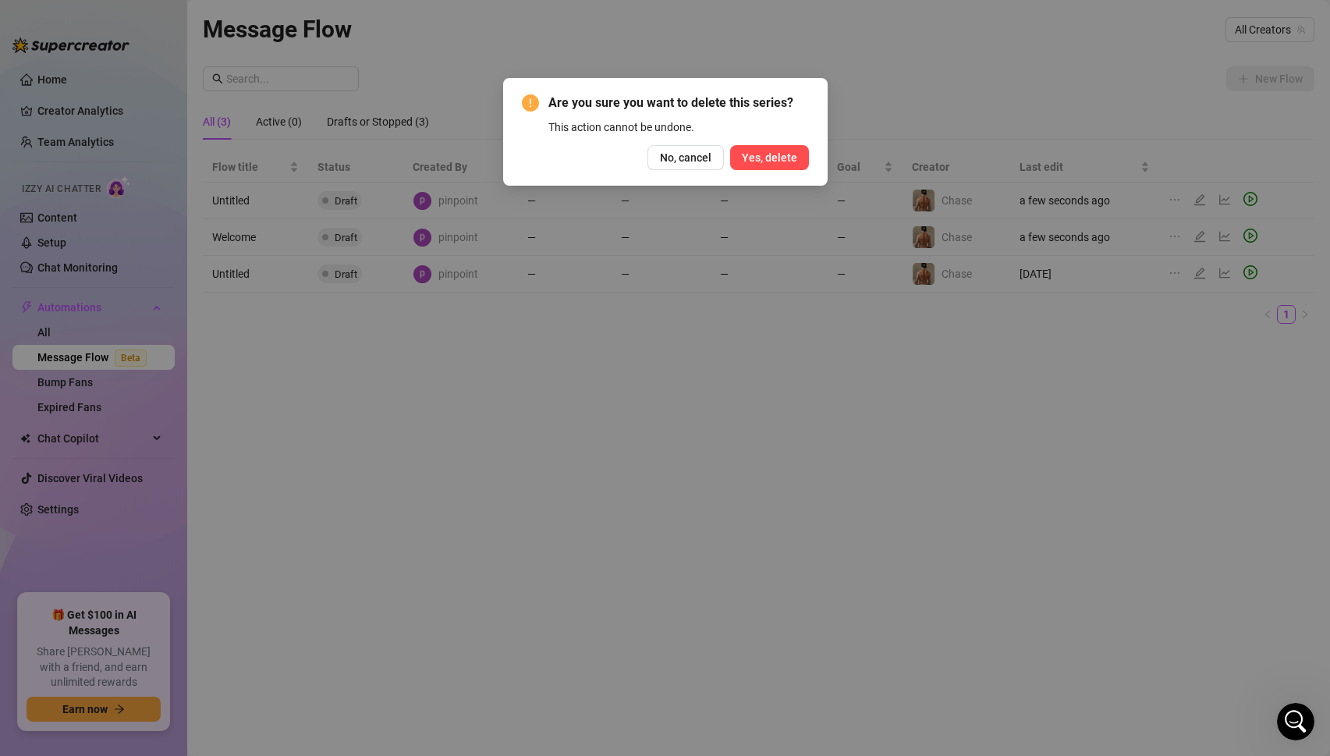
click at [752, 154] on span "Yes, delete" at bounding box center [769, 157] width 55 height 12
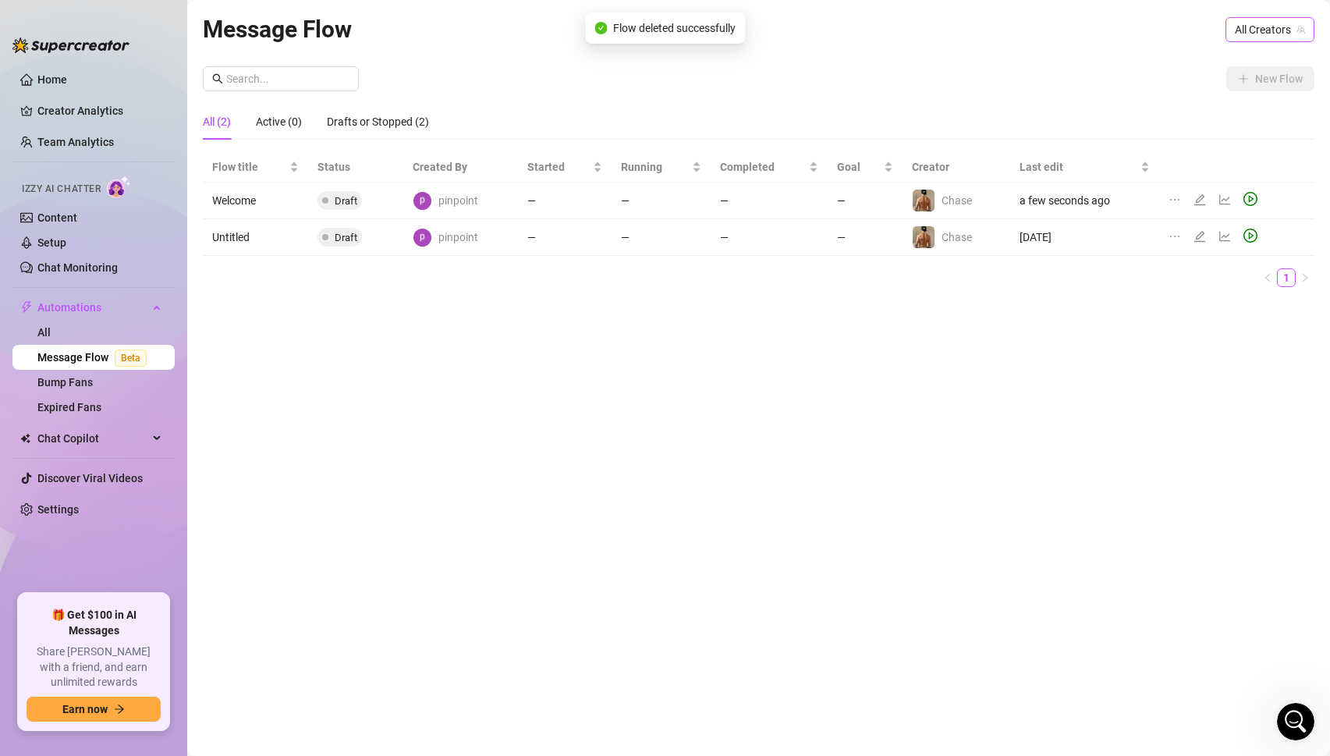
click at [1268, 30] on span "All Creators" at bounding box center [1269, 29] width 70 height 23
click at [1258, 83] on span "( chasebrody )" at bounding box center [1269, 86] width 65 height 17
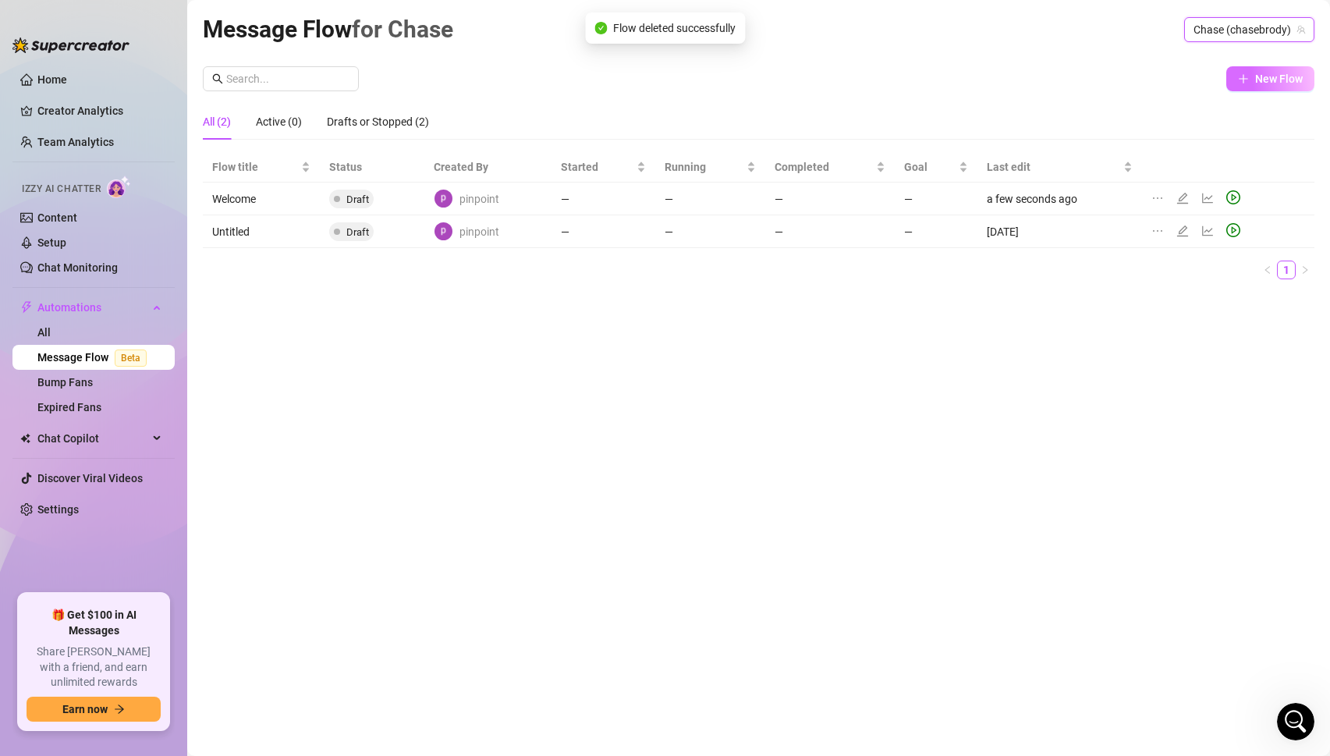
click at [1273, 86] on button "New Flow" at bounding box center [1270, 78] width 88 height 25
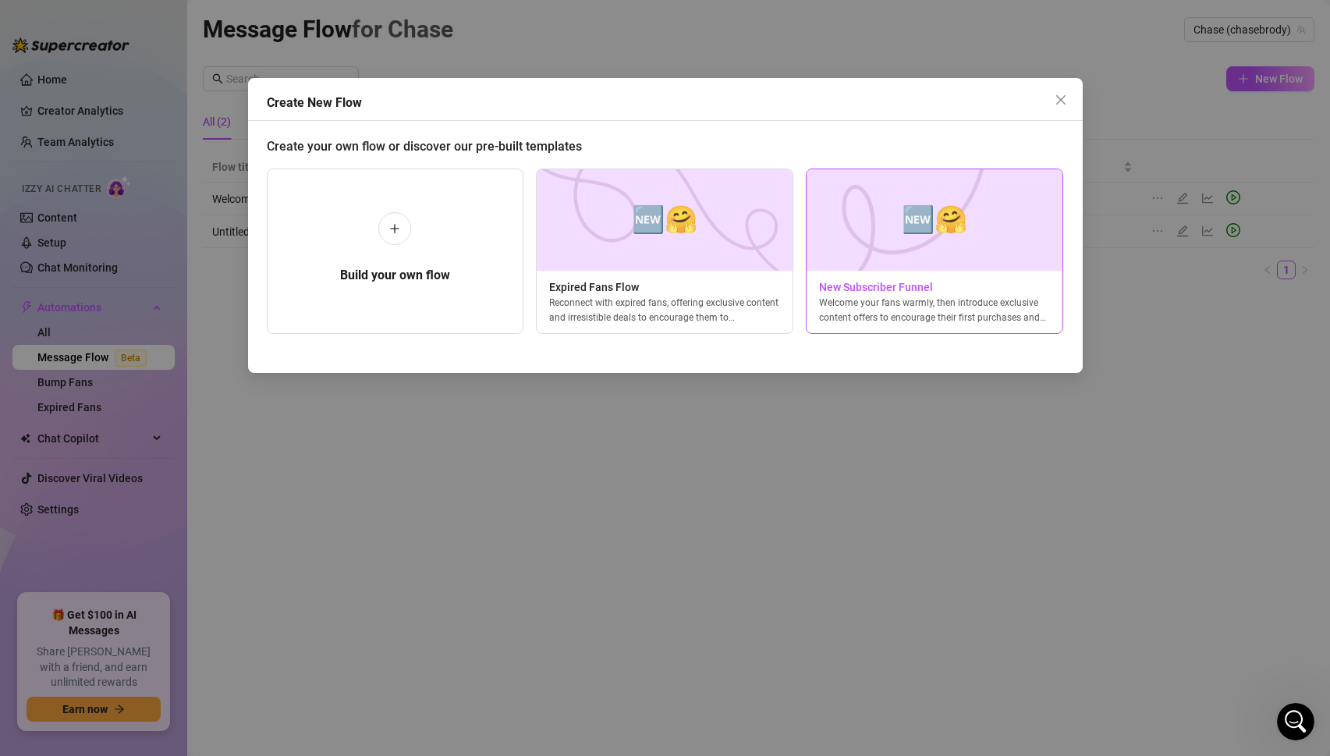
click at [895, 242] on img at bounding box center [933, 219] width 257 height 101
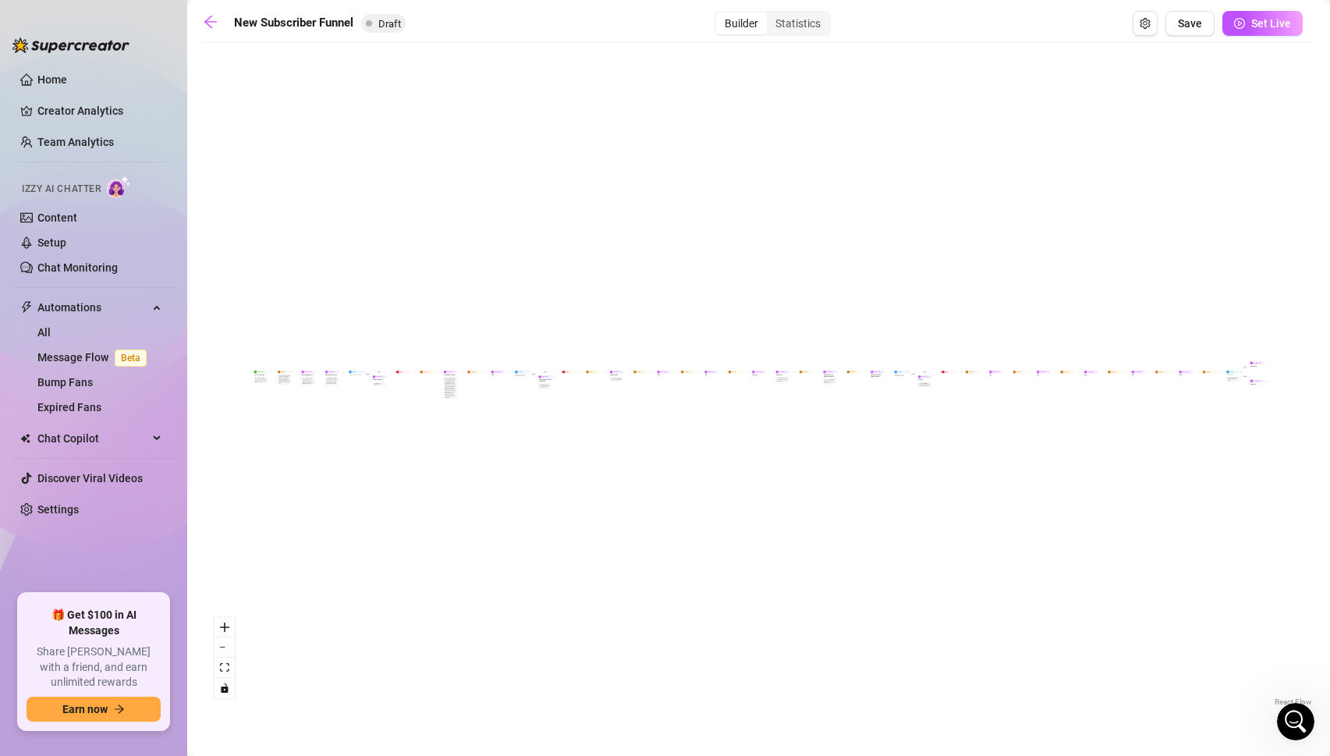
click at [408, 377] on div "If True If True If True If False If False If False If True If False Merge Merge…" at bounding box center [758, 380] width 1111 height 659
click at [230, 622] on button "zoom in" at bounding box center [224, 627] width 20 height 20
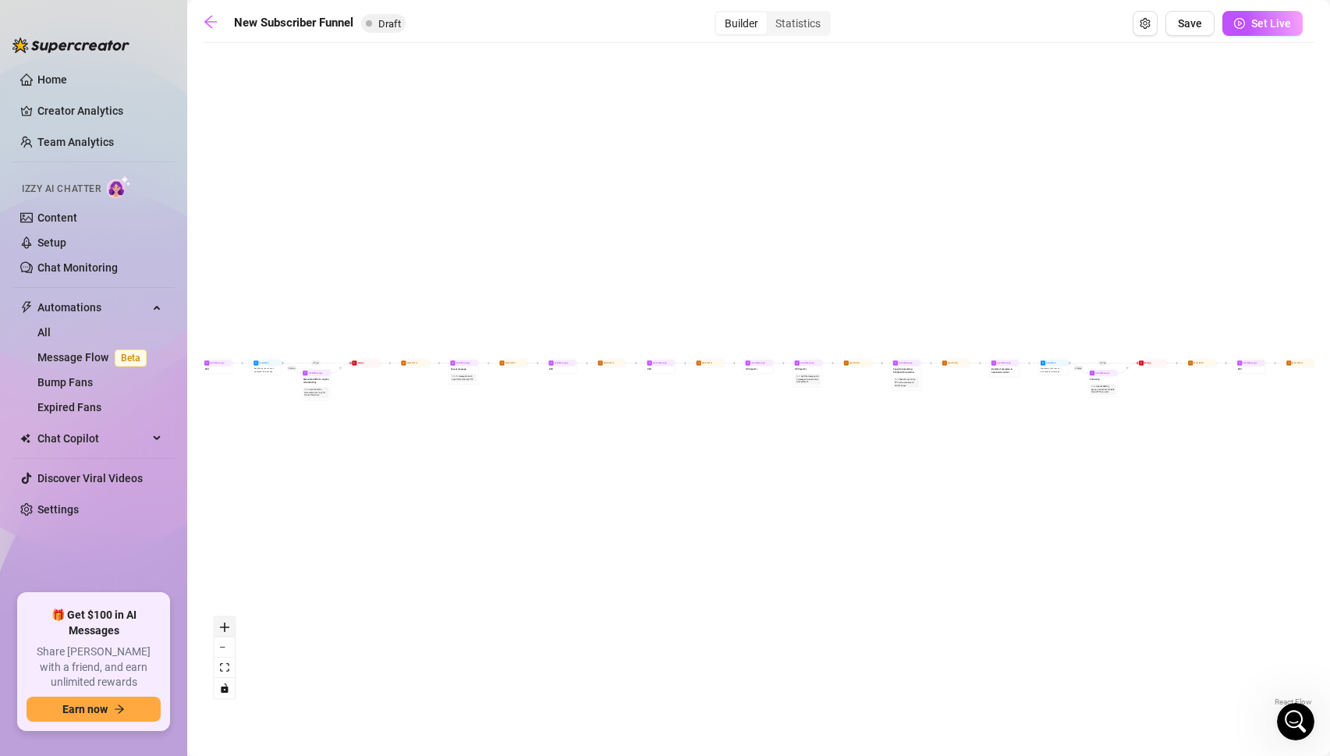
click at [230, 622] on button "zoom in" at bounding box center [224, 627] width 20 height 20
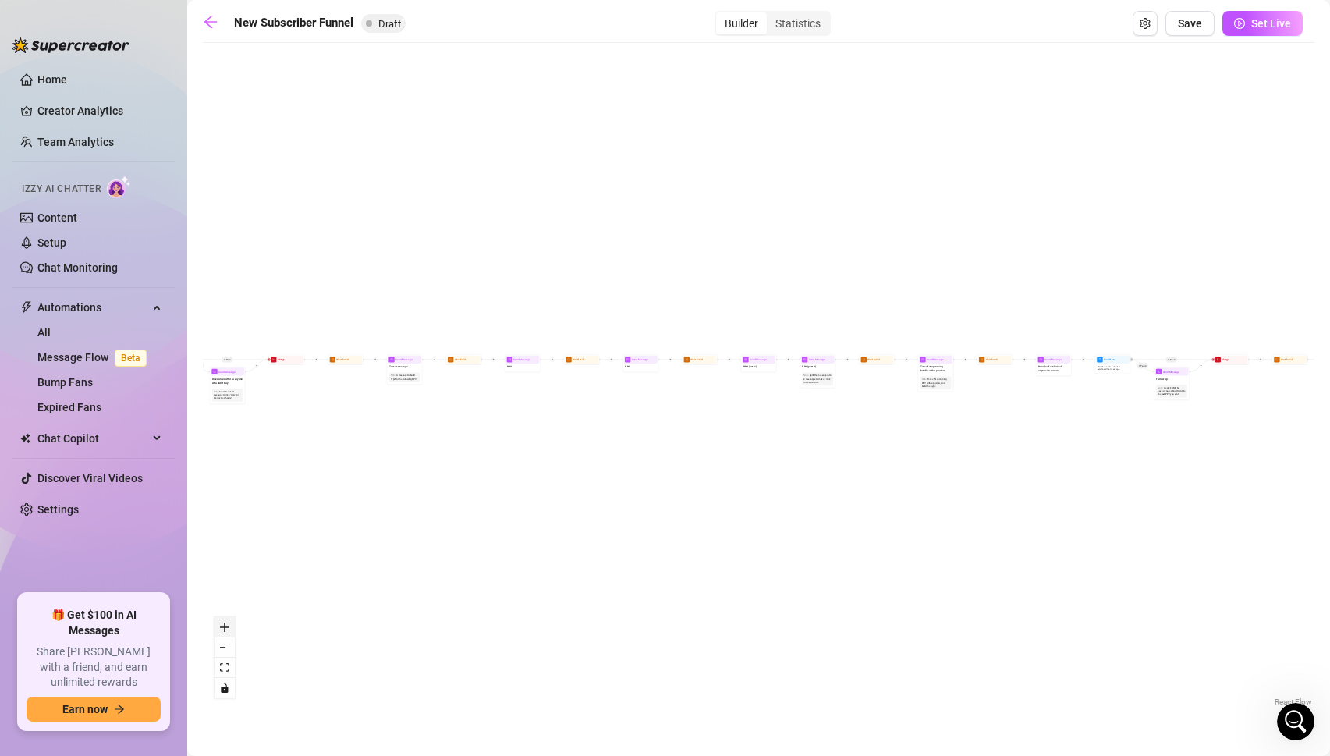
click at [230, 622] on button "zoom in" at bounding box center [224, 627] width 20 height 20
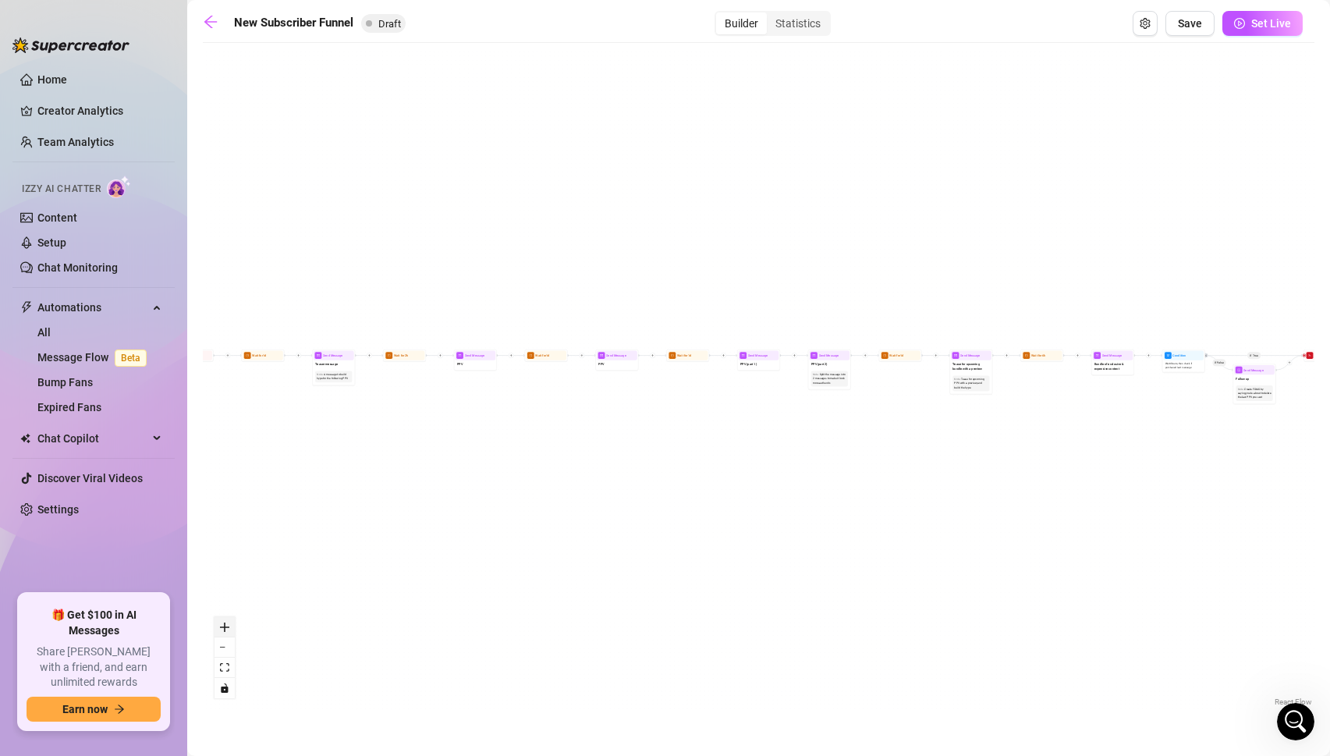
click at [230, 622] on button "zoom in" at bounding box center [224, 627] width 20 height 20
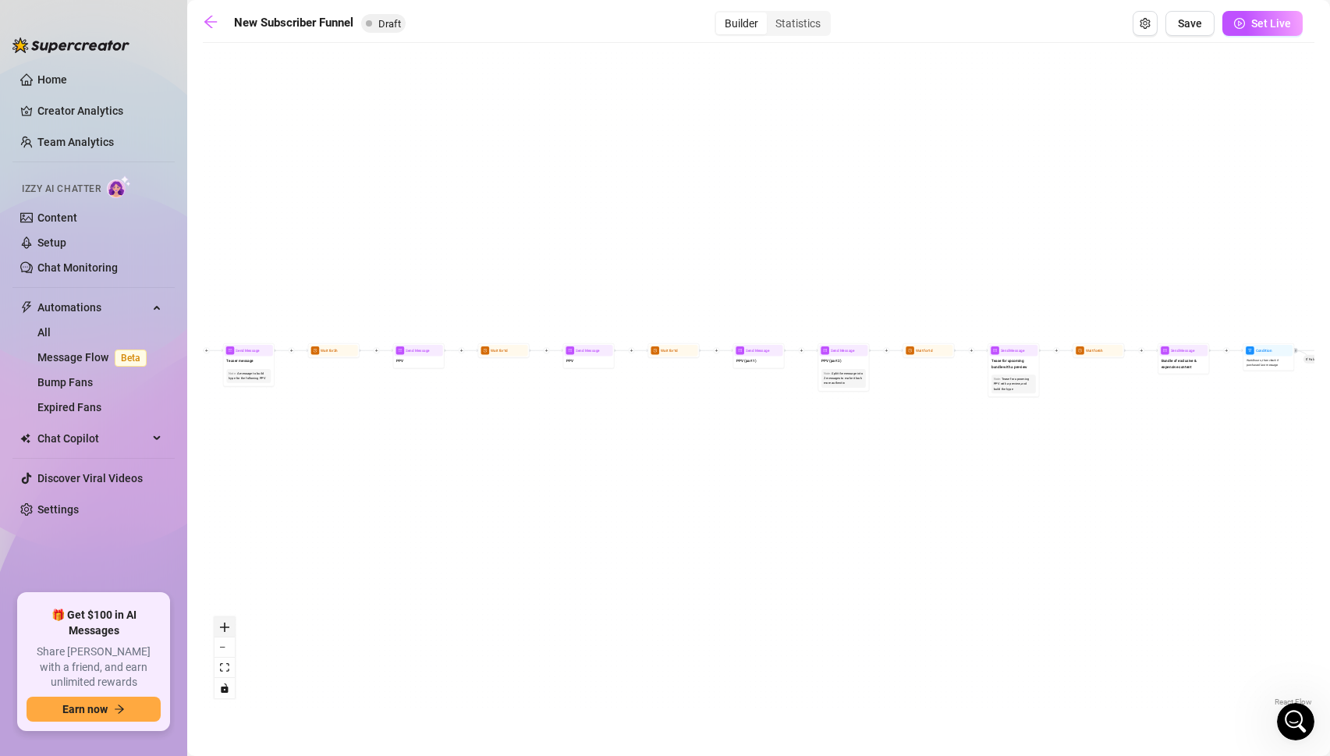
click at [230, 622] on button "zoom in" at bounding box center [224, 627] width 20 height 20
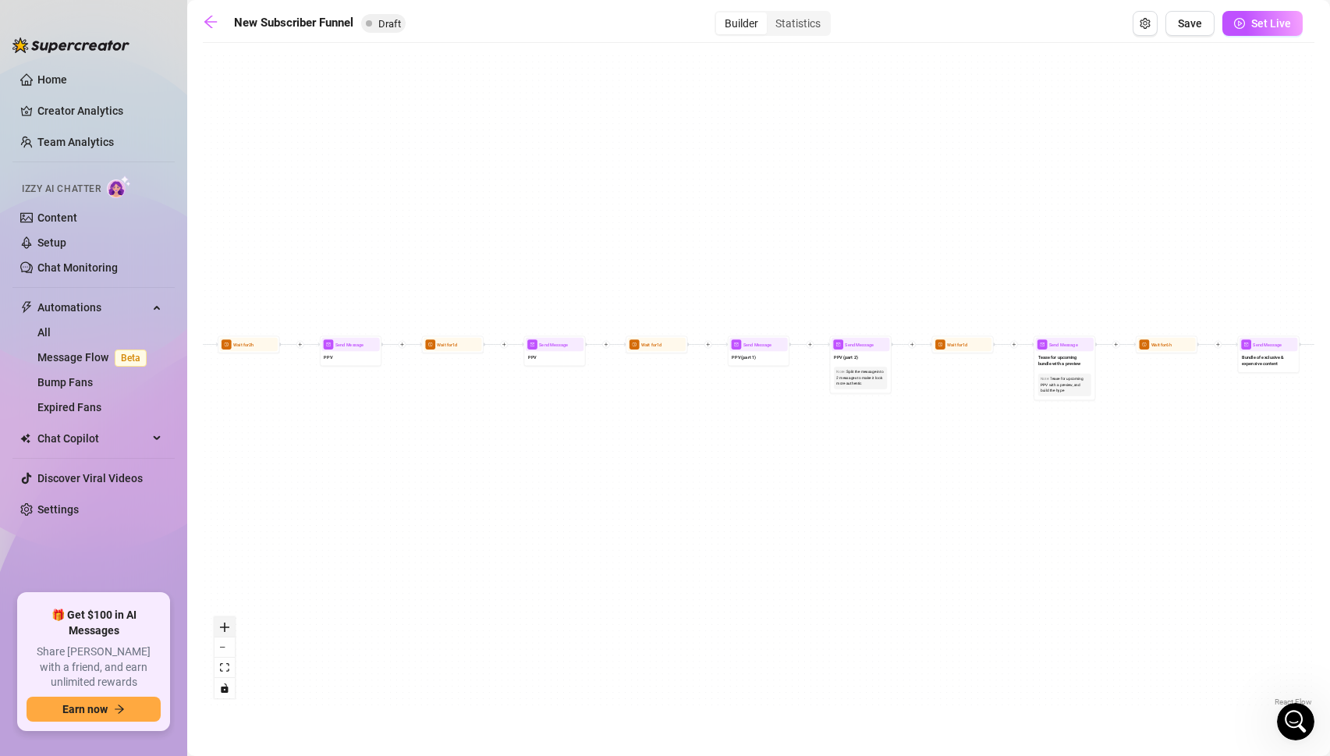
click at [230, 622] on button "zoom in" at bounding box center [224, 627] width 20 height 20
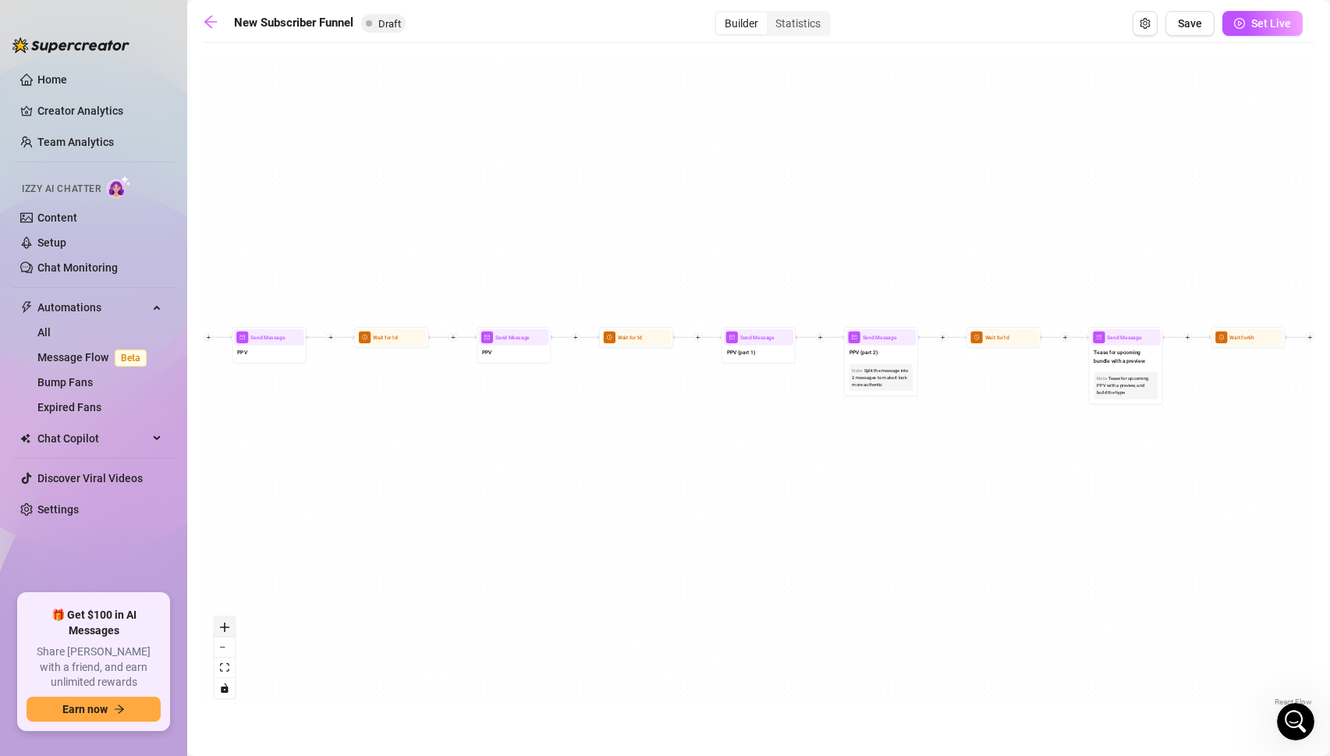
click at [230, 622] on button "zoom in" at bounding box center [224, 627] width 20 height 20
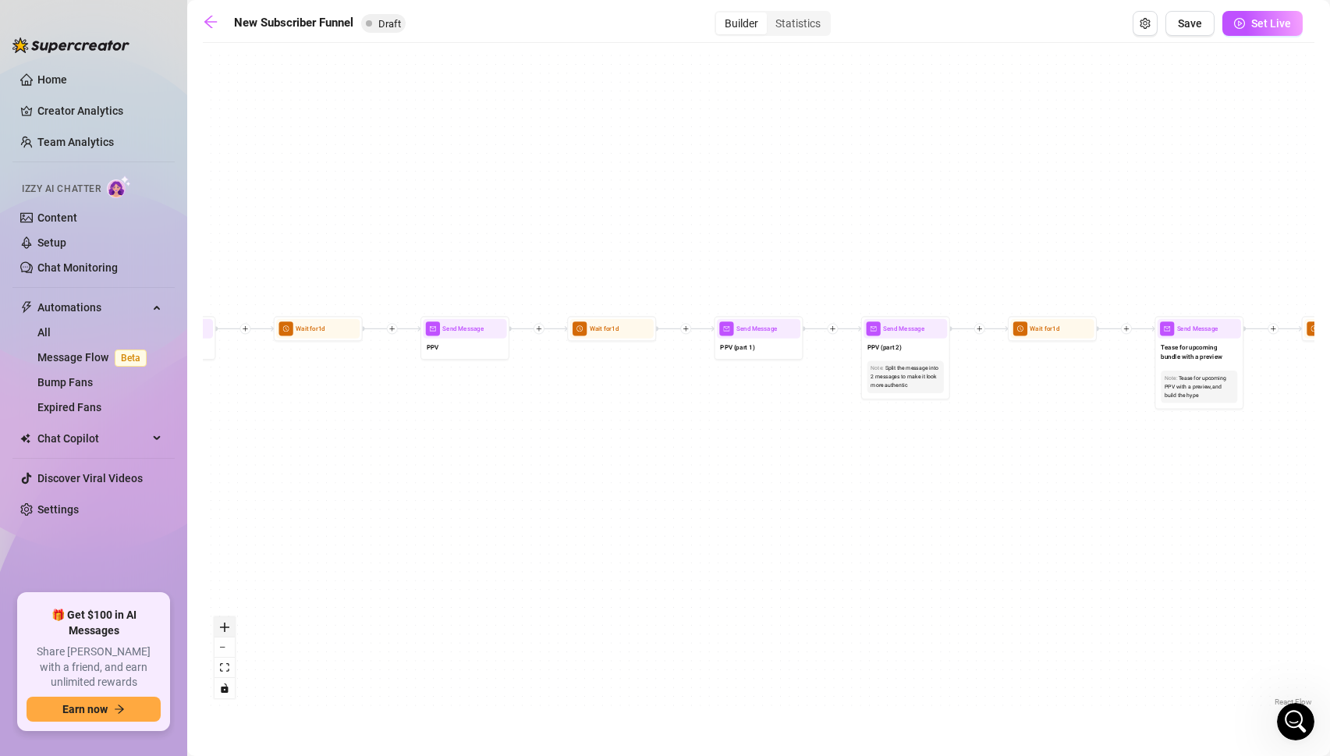
click at [230, 622] on button "zoom in" at bounding box center [224, 627] width 20 height 20
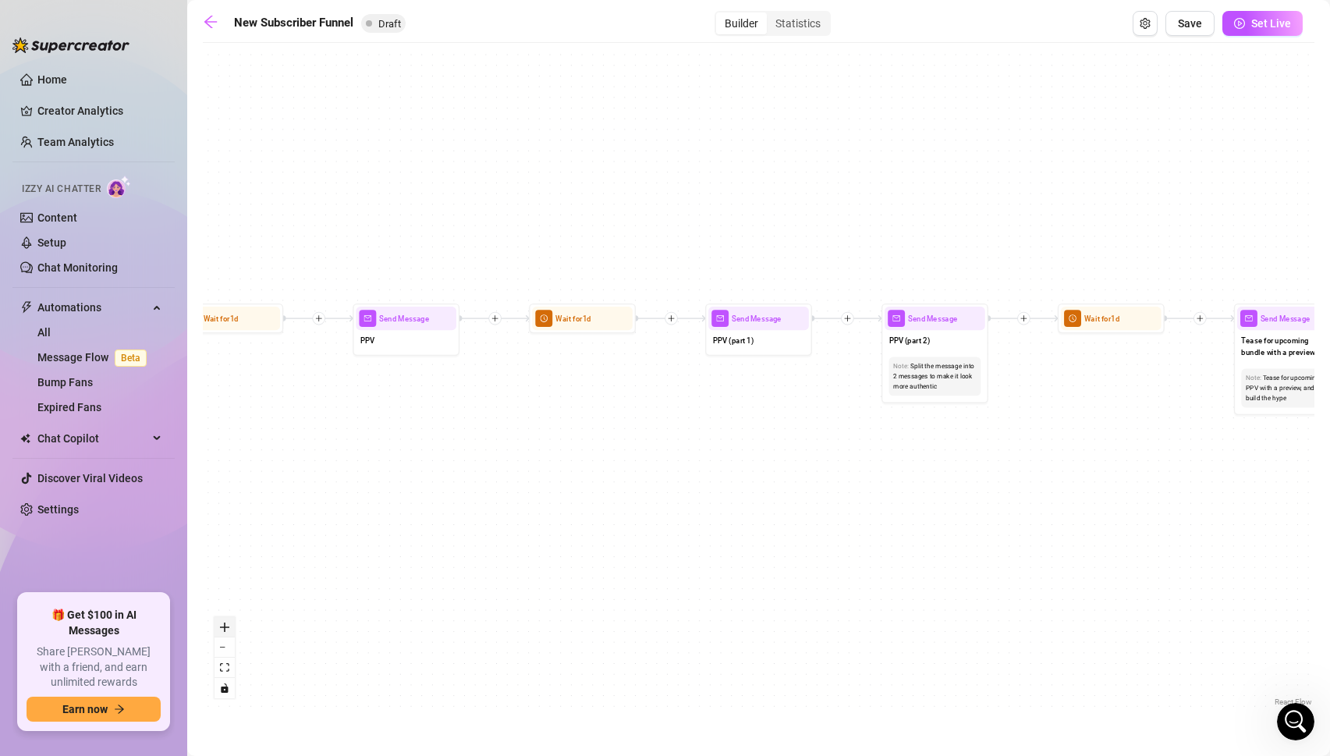
click at [230, 622] on button "zoom in" at bounding box center [224, 627] width 20 height 20
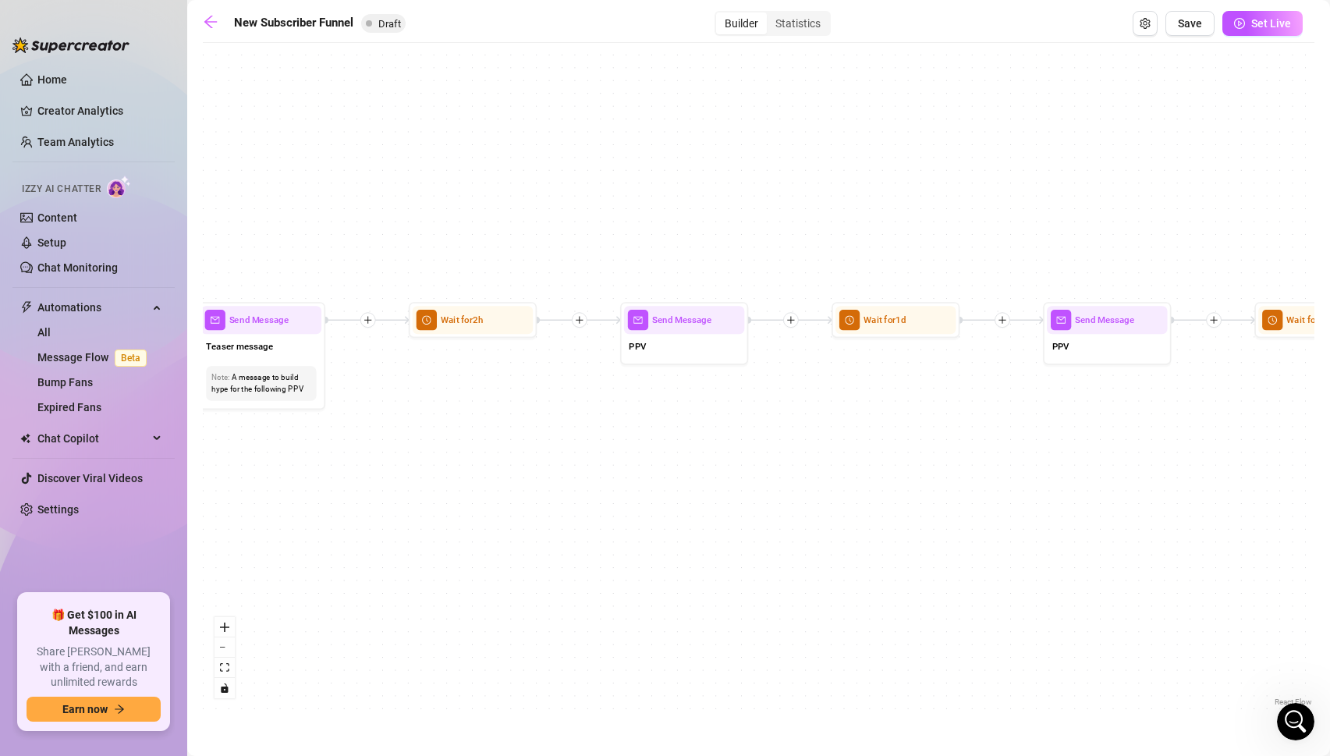
drag, startPoint x: 380, startPoint y: 384, endPoint x: 1152, endPoint y: 398, distance: 772.1
click at [1152, 398] on div "If True If True If True If False If False If False If True If False Merge Merge…" at bounding box center [758, 380] width 1111 height 659
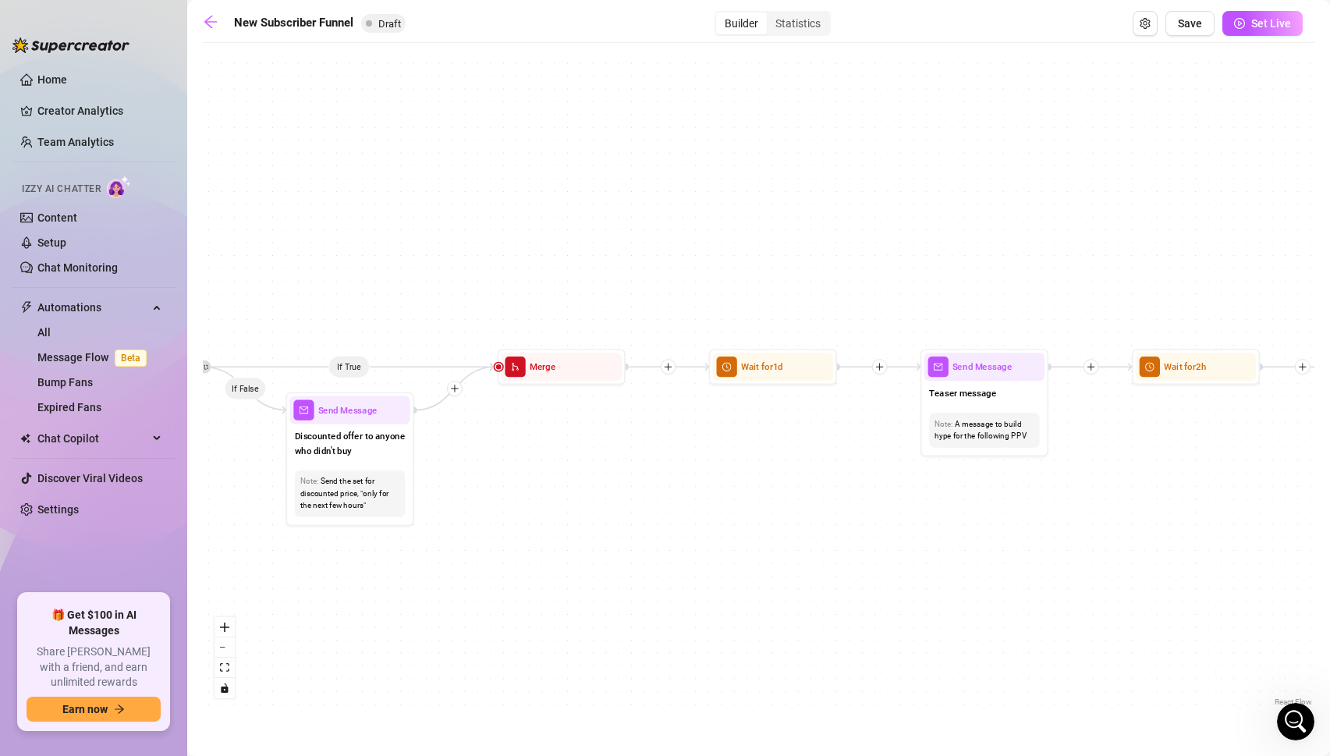
drag, startPoint x: 444, startPoint y: 416, endPoint x: 1167, endPoint y: 462, distance: 723.6
click at [1167, 462] on div "If True If True If True If False If False If False If True If False Merge Merge…" at bounding box center [758, 380] width 1111 height 659
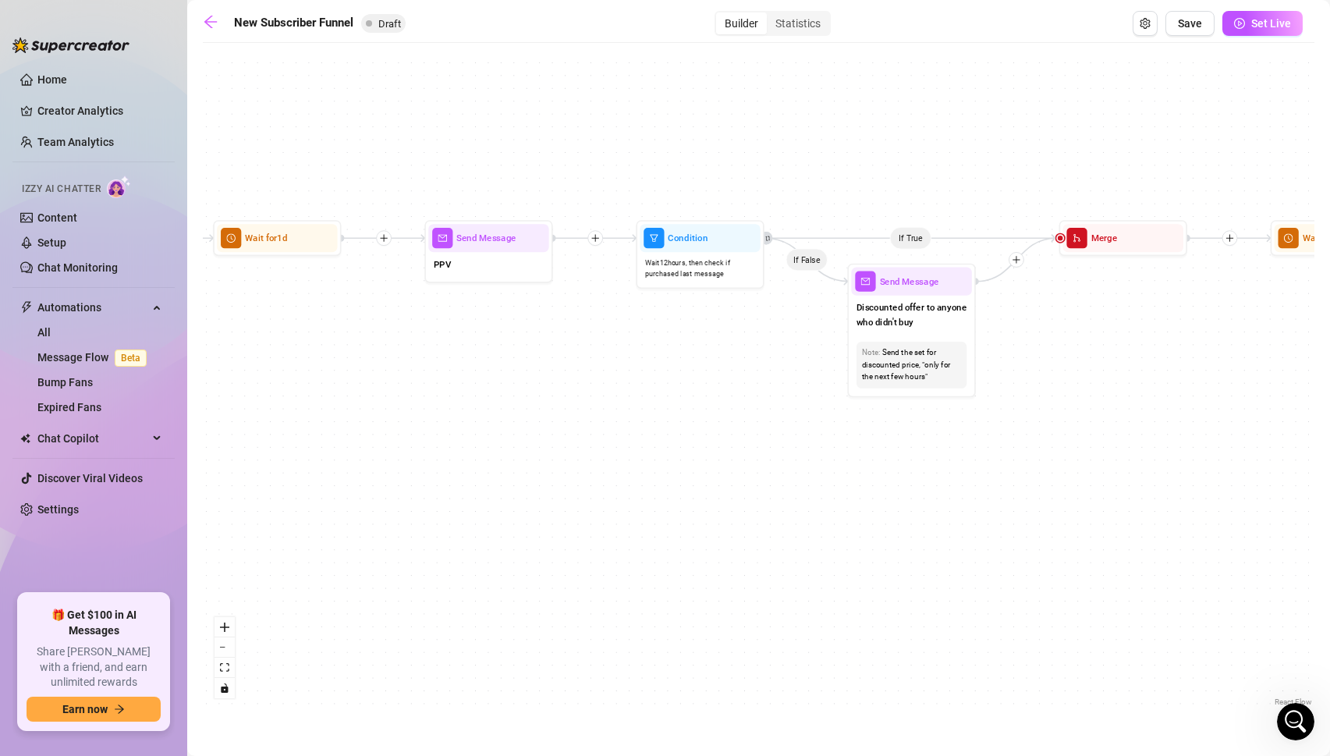
drag, startPoint x: 535, startPoint y: 492, endPoint x: 1096, endPoint y: 363, distance: 576.0
click at [1096, 363] on div "If True If True If True If False If False If False If True If False Merge Merge…" at bounding box center [758, 380] width 1111 height 659
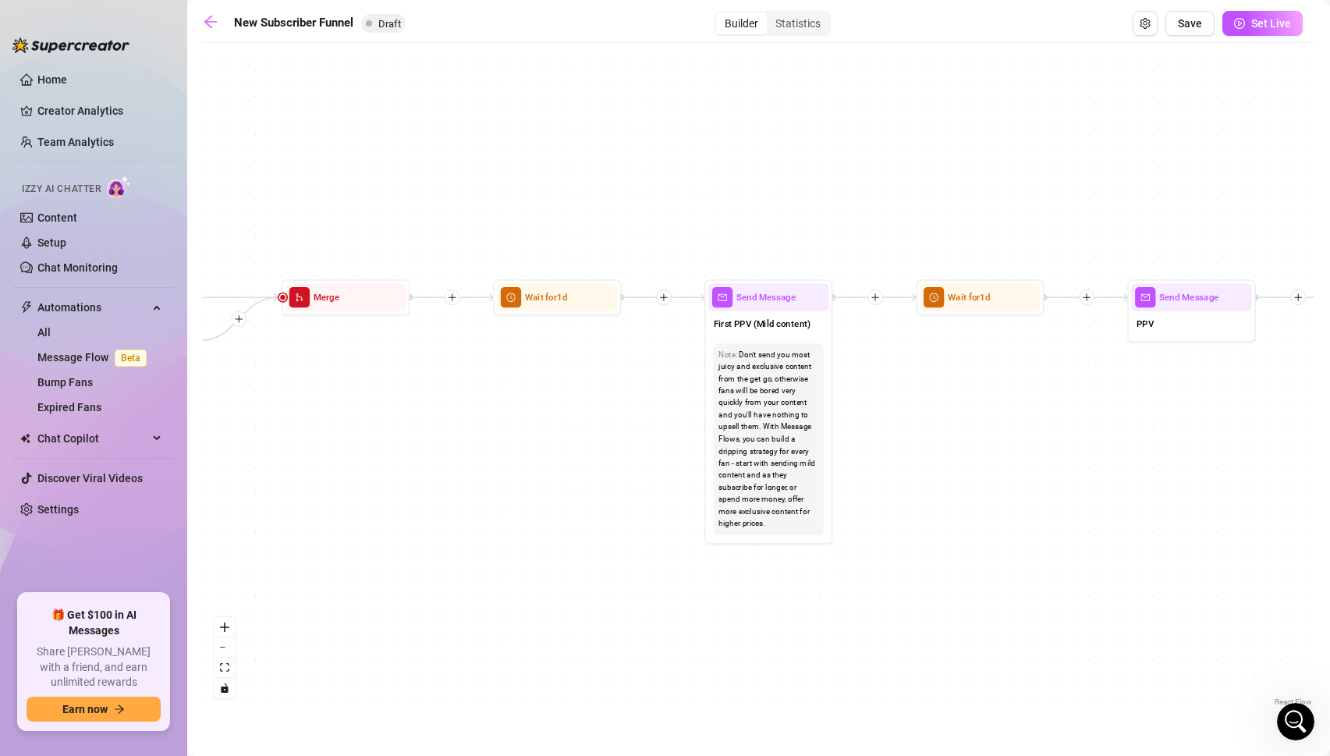
drag, startPoint x: 426, startPoint y: 357, endPoint x: 1187, endPoint y: 429, distance: 764.4
click at [1187, 429] on div "If True If True If True If False If False If False If True If False Merge Merge…" at bounding box center [758, 380] width 1111 height 659
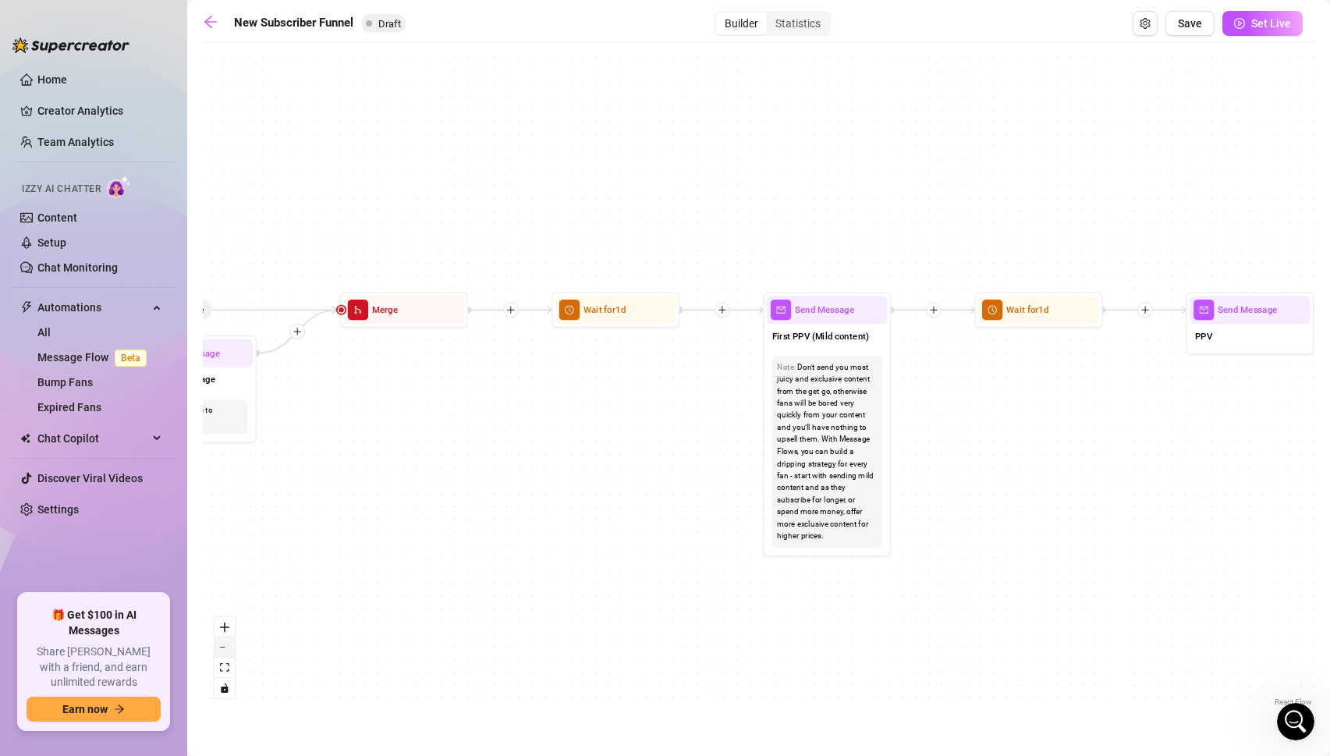
click at [222, 646] on icon "zoom out" at bounding box center [224, 647] width 9 height 2
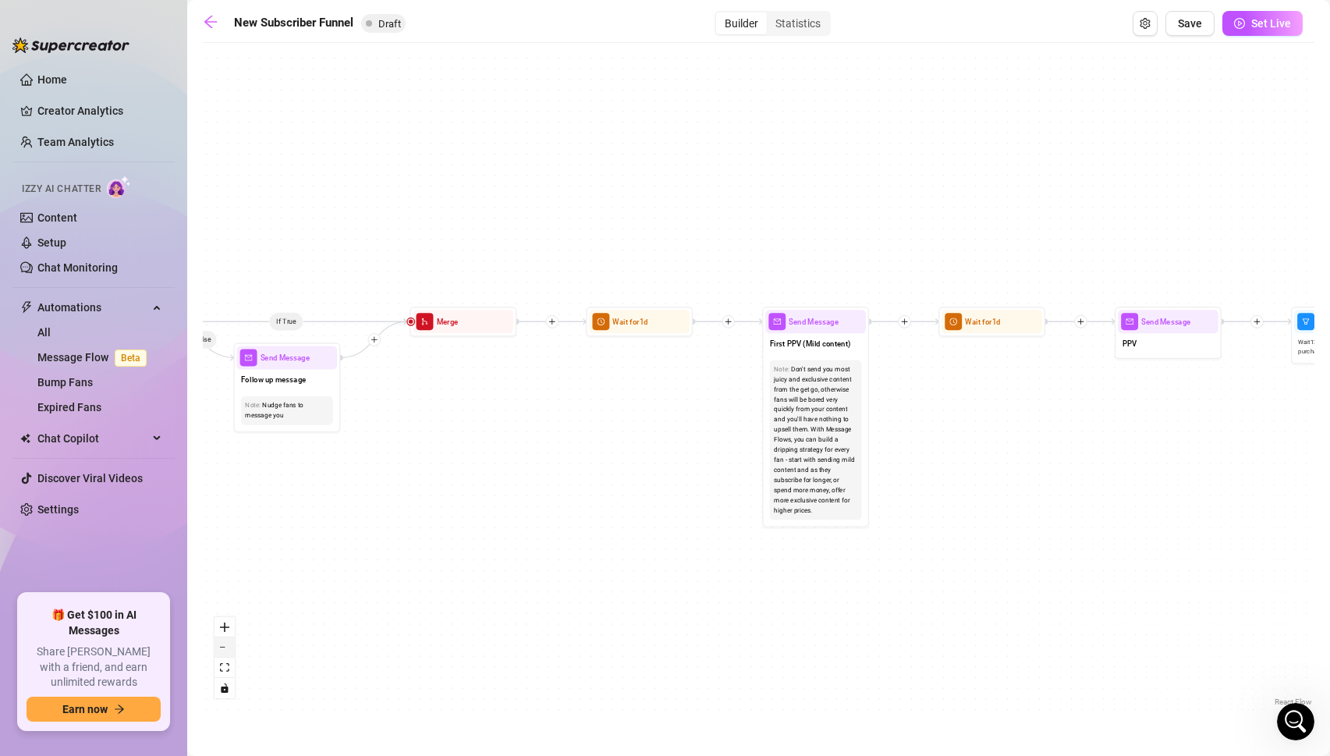
click at [222, 646] on icon "zoom out" at bounding box center [224, 647] width 9 height 2
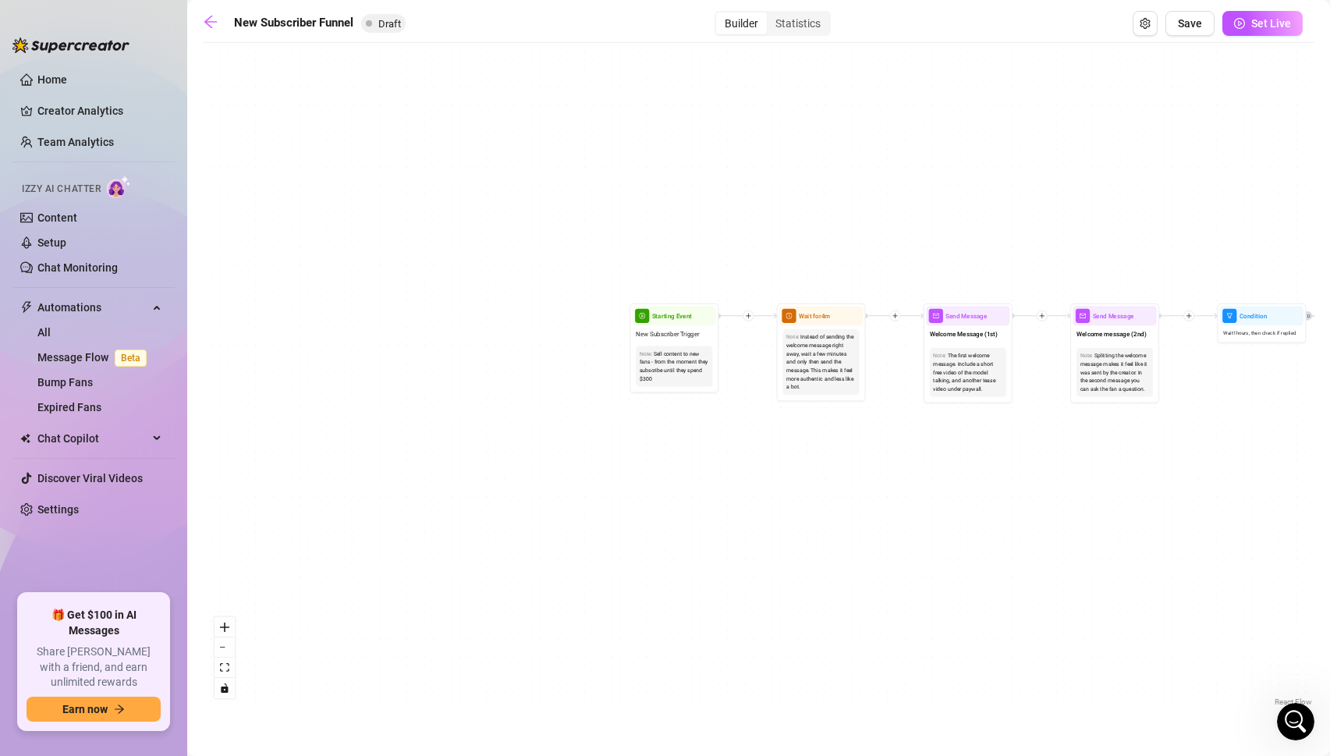
drag, startPoint x: 297, startPoint y: 423, endPoint x: 1340, endPoint y: 407, distance: 1042.7
click at [1329, 407] on html "Home Creator Analytics Team Analytics Izzy AI Chatter Content Setup Chat Monito…" at bounding box center [665, 378] width 1330 height 756
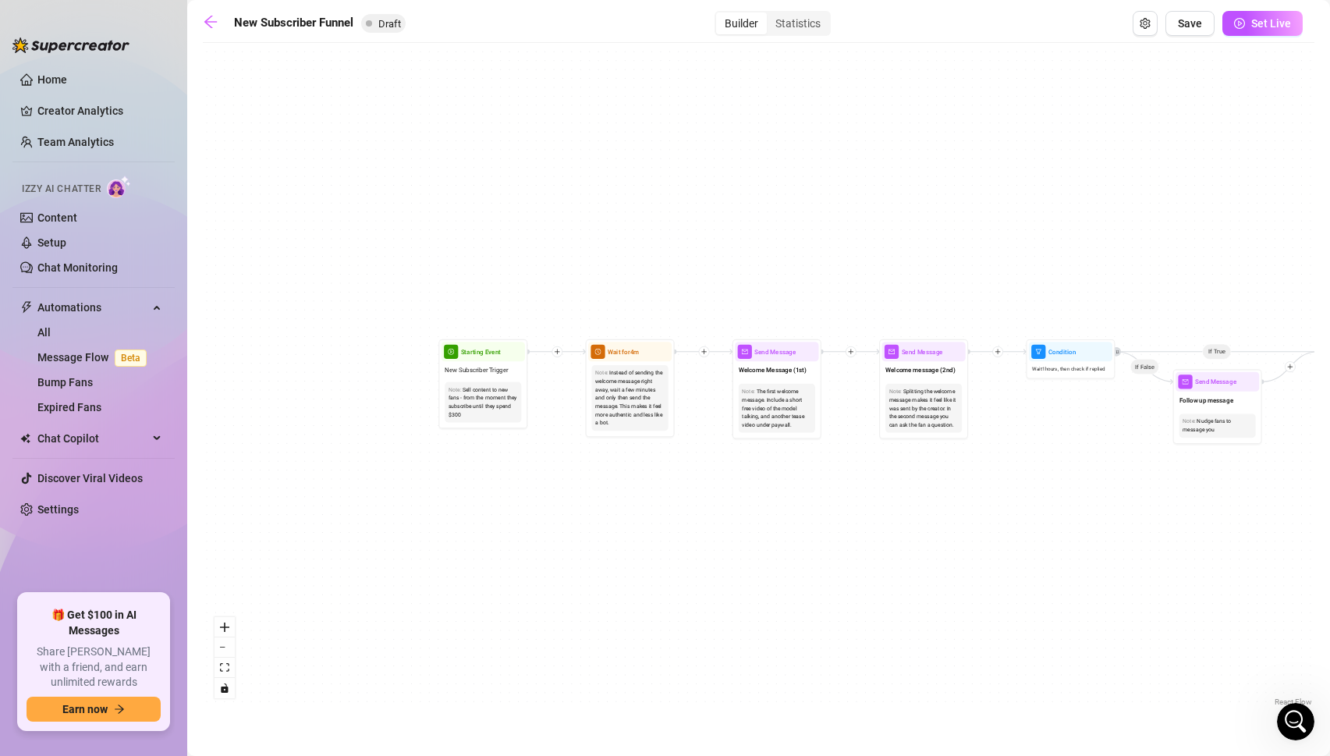
drag, startPoint x: 761, startPoint y: 451, endPoint x: 570, endPoint y: 487, distance: 194.4
click at [570, 487] on div "If True If True If True If False If False If False If True If False Merge Merge…" at bounding box center [758, 380] width 1111 height 659
click at [222, 628] on icon "zoom in" at bounding box center [224, 626] width 9 height 9
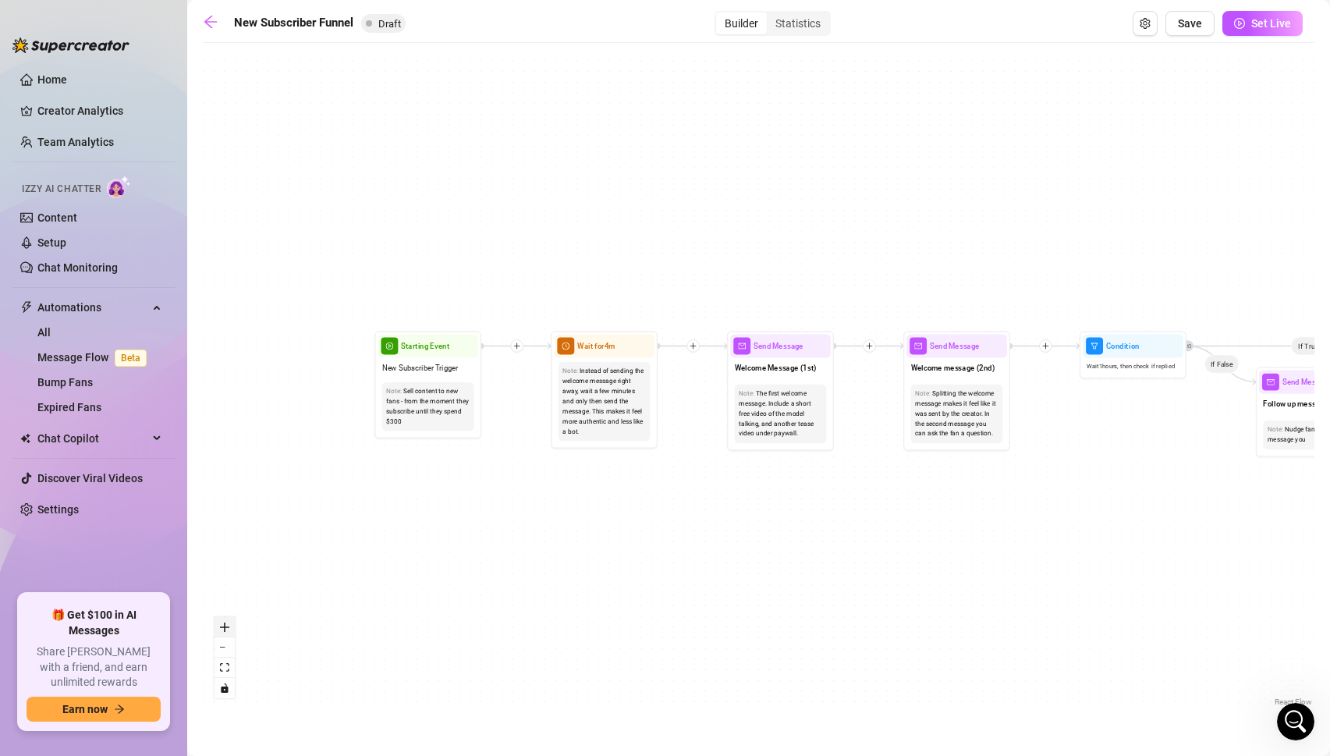
click at [222, 628] on icon "zoom in" at bounding box center [224, 626] width 9 height 9
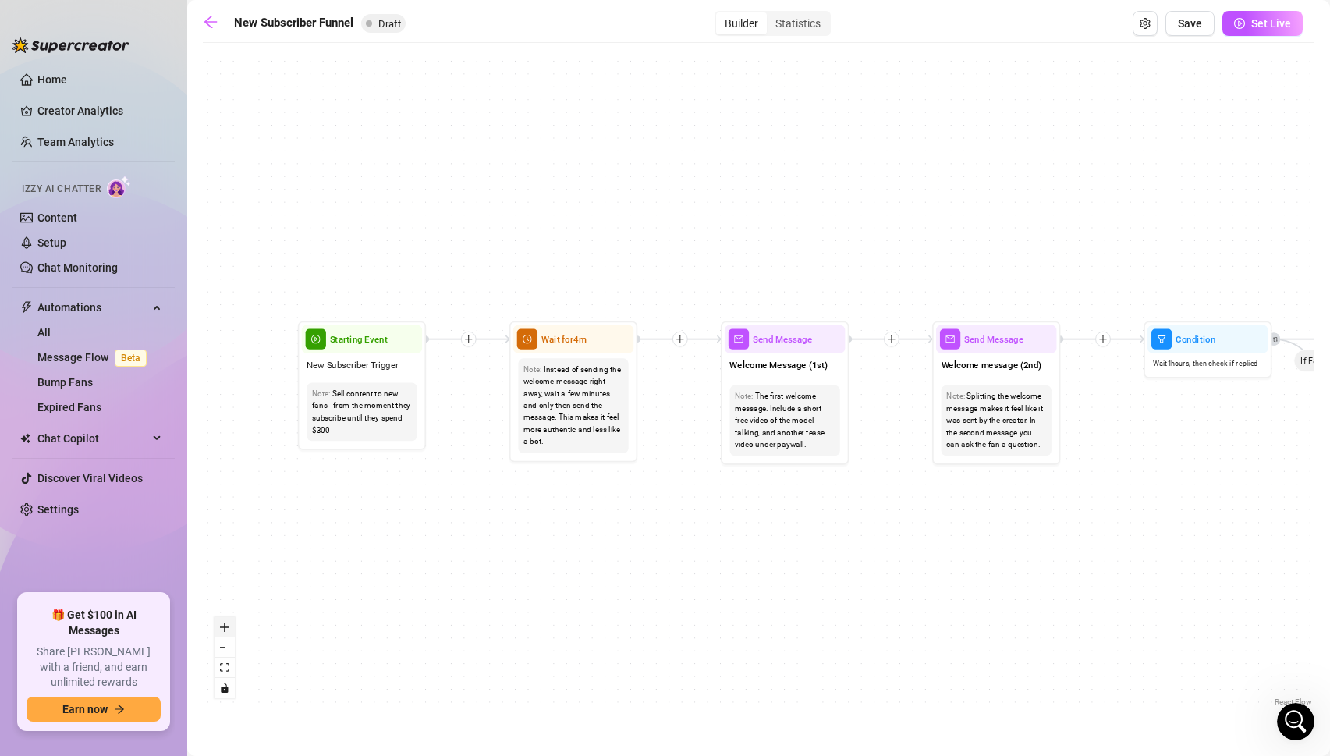
click at [222, 628] on icon "zoom in" at bounding box center [224, 626] width 9 height 9
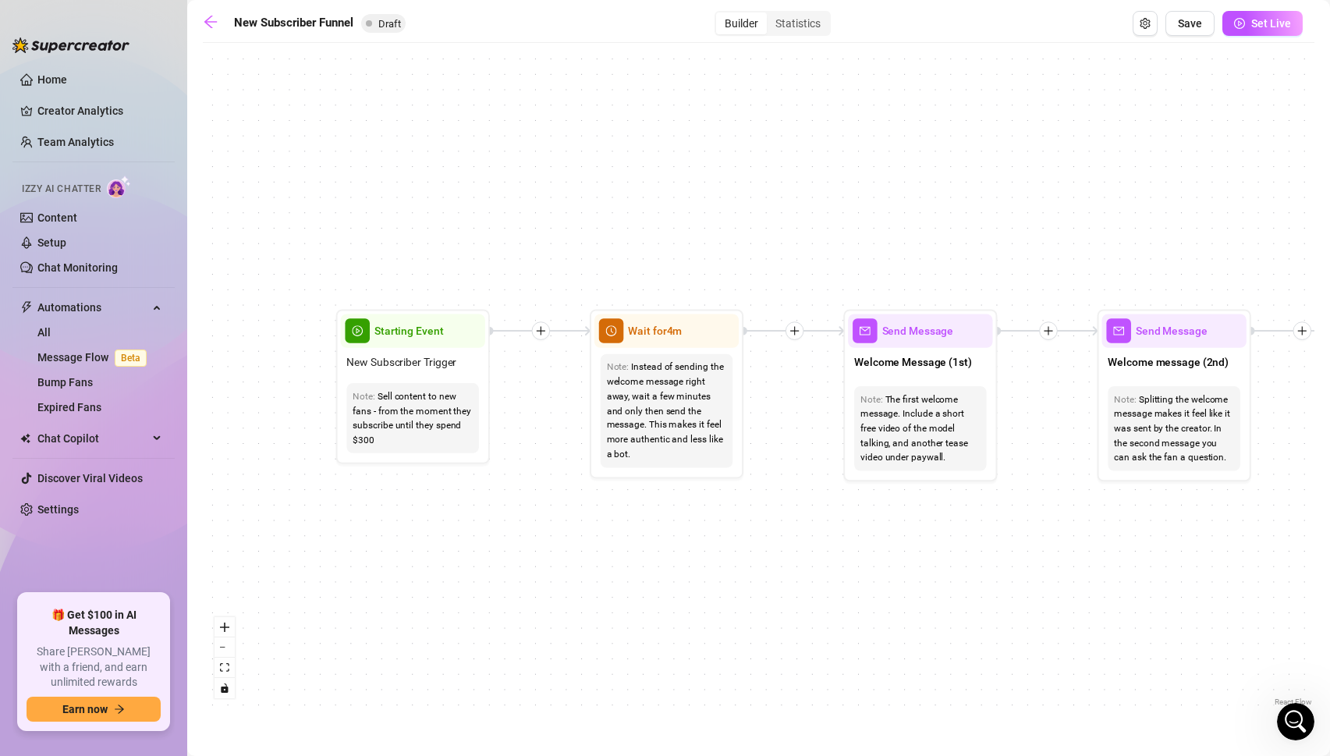
drag, startPoint x: 278, startPoint y: 520, endPoint x: 409, endPoint y: 520, distance: 130.2
click at [409, 520] on div "If True If True If True If False If False If False If True If False Merge Merge…" at bounding box center [758, 380] width 1111 height 659
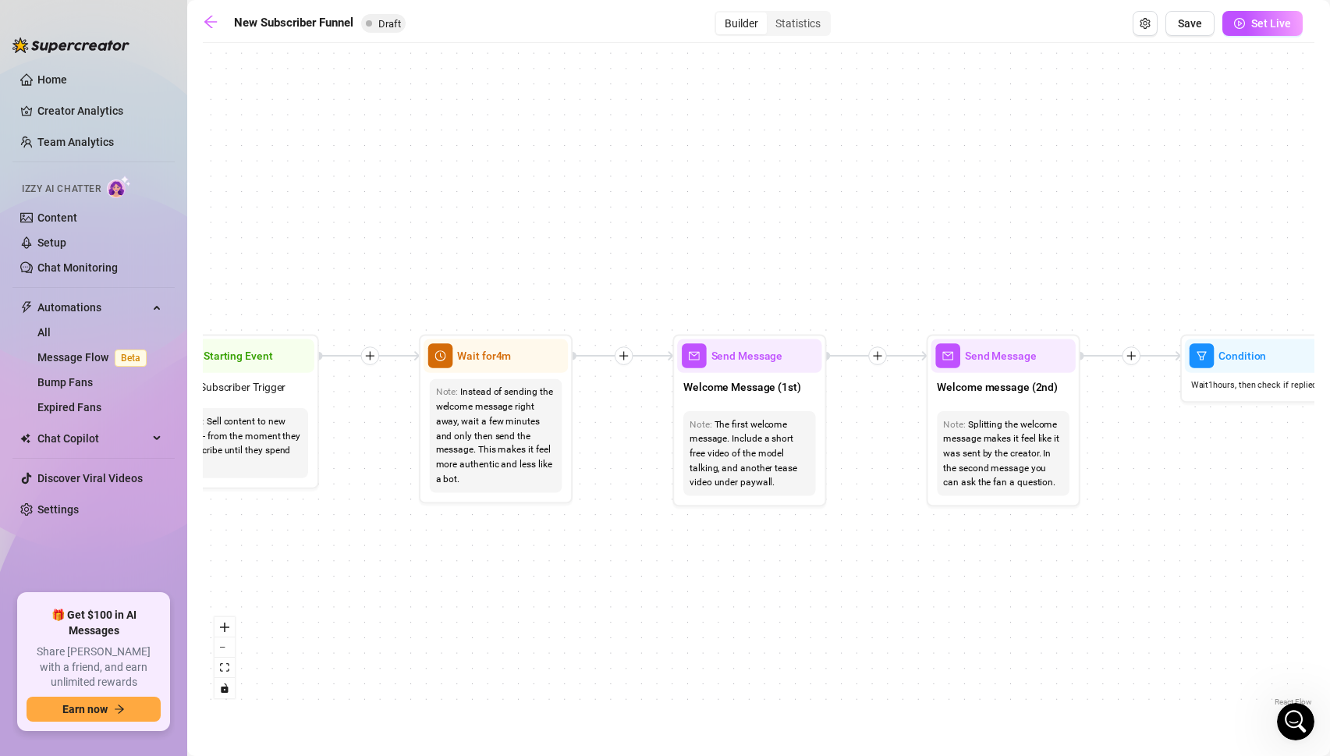
drag, startPoint x: 692, startPoint y: 488, endPoint x: 520, endPoint y: 513, distance: 174.1
click at [520, 513] on div "If True If True If True If False If False If False If True If False Merge Merge…" at bounding box center [758, 380] width 1111 height 659
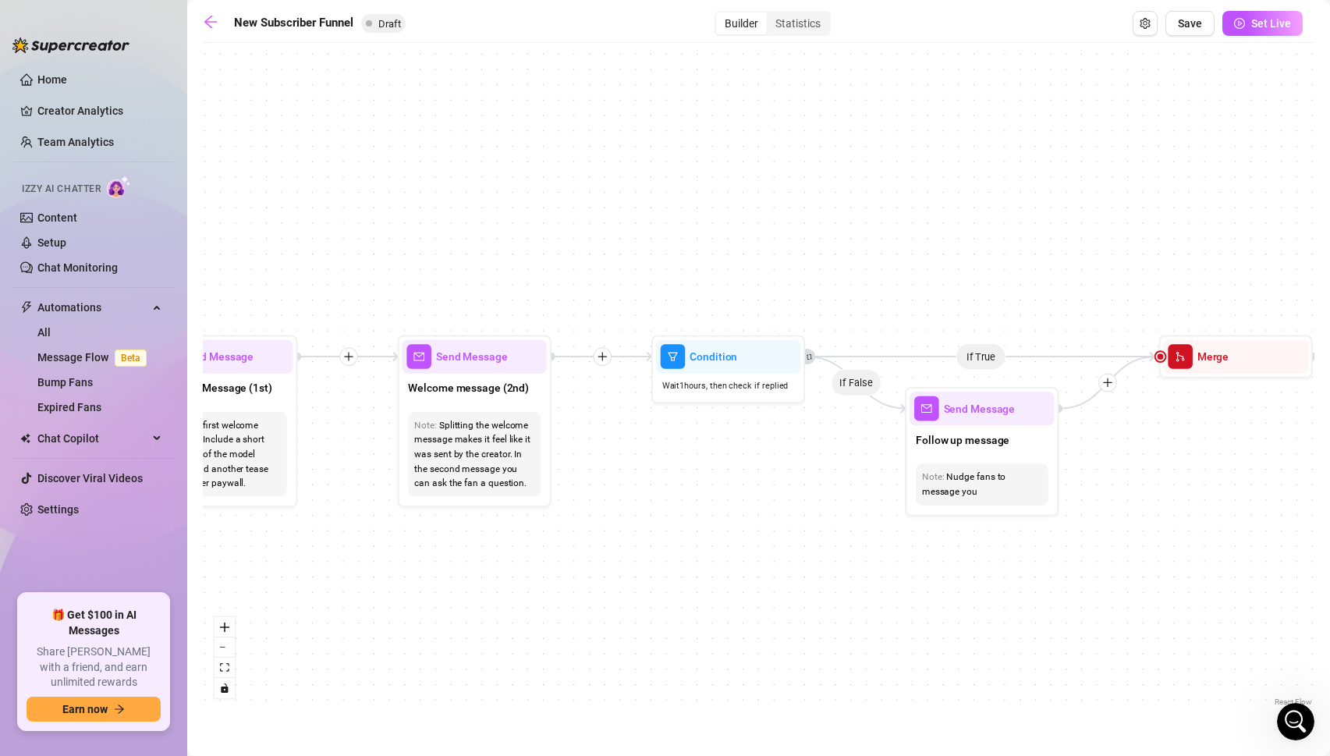
drag, startPoint x: 859, startPoint y: 547, endPoint x: 331, endPoint y: 548, distance: 527.1
click at [331, 548] on div "If True If True If True If False If False If False If True If False Merge Merge…" at bounding box center [758, 380] width 1111 height 659
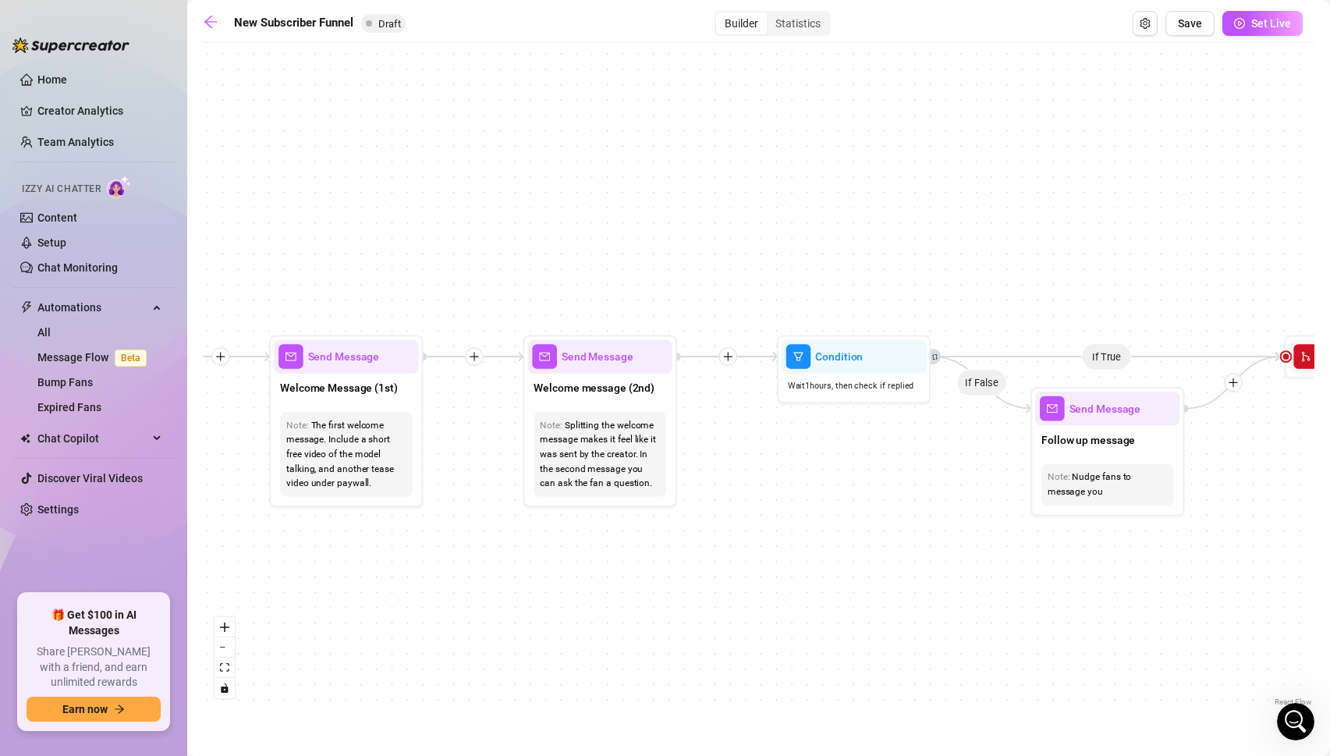
drag, startPoint x: 331, startPoint y: 548, endPoint x: 463, endPoint y: 548, distance: 131.8
click at [463, 548] on div "If True If True If True If False If False If False If True If False Merge Merge…" at bounding box center [758, 380] width 1111 height 659
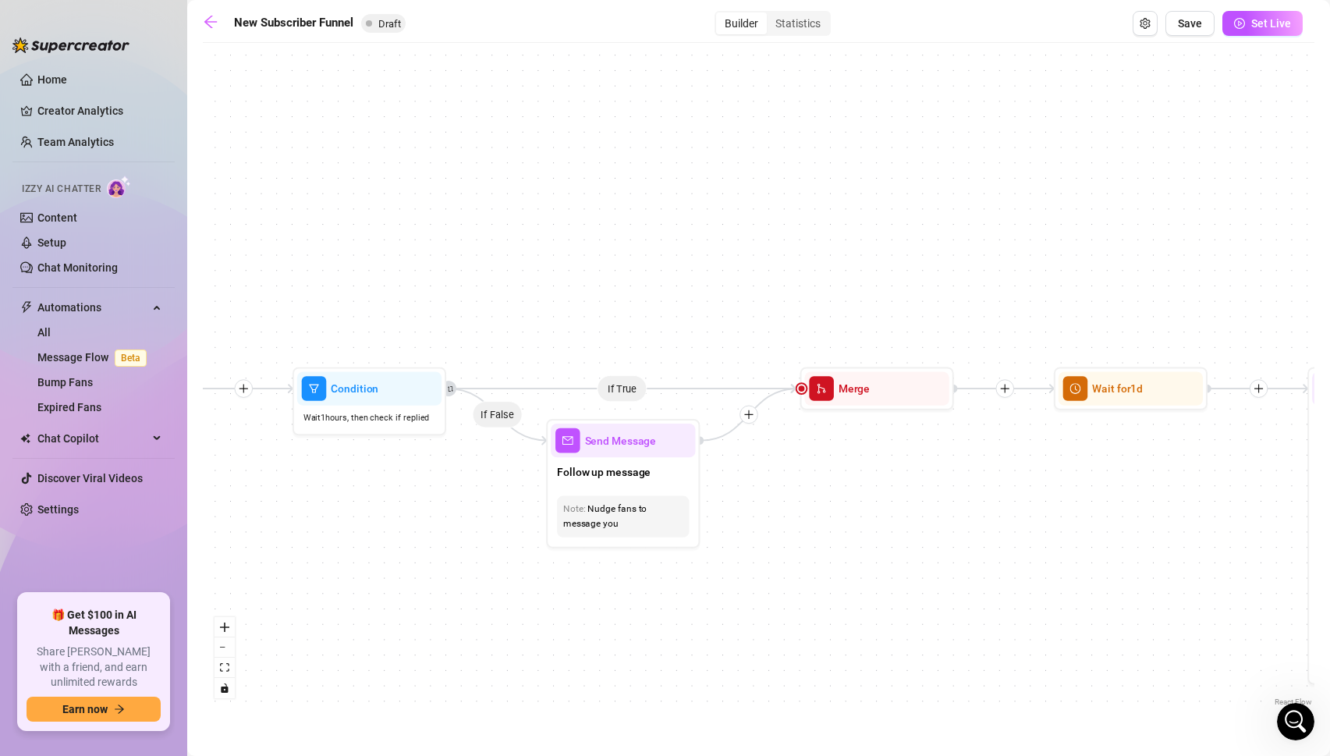
drag, startPoint x: 934, startPoint y: 536, endPoint x: 443, endPoint y: 568, distance: 492.2
click at [443, 568] on div "If True If True If True If False If False If False If True If False Merge Merge…" at bounding box center [758, 380] width 1111 height 659
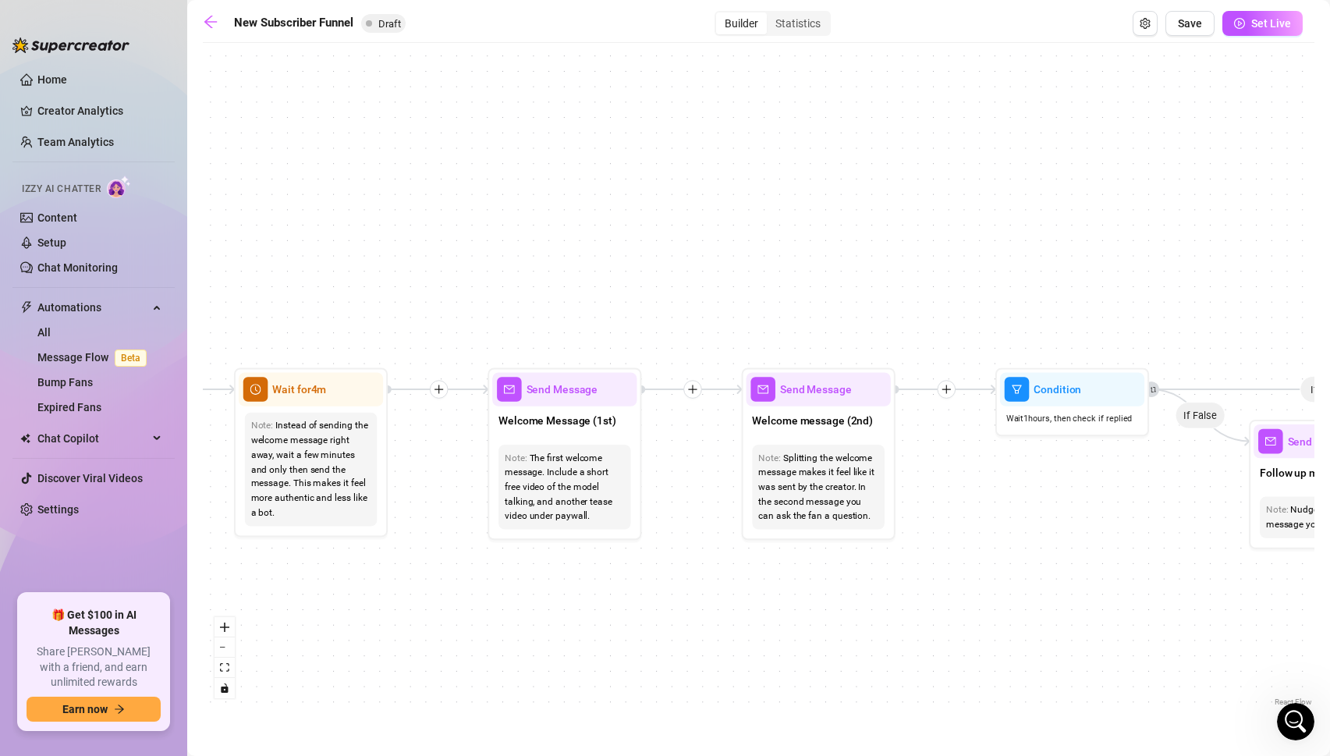
drag, startPoint x: 422, startPoint y: 551, endPoint x: 1125, endPoint y: 552, distance: 703.4
click at [1125, 552] on div "If True If True If True If False If False If False If True If False Merge Merge…" at bounding box center [758, 380] width 1111 height 659
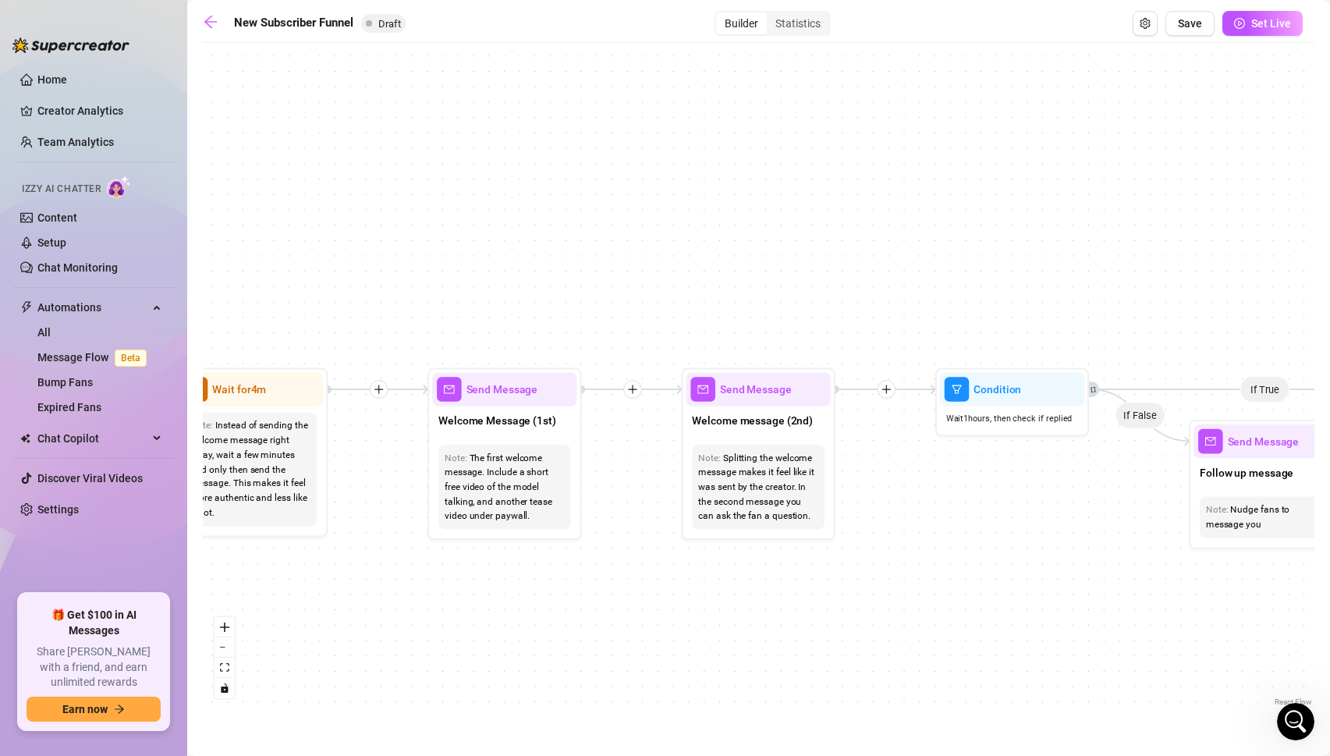
drag, startPoint x: 757, startPoint y: 569, endPoint x: 692, endPoint y: 569, distance: 65.5
click at [692, 569] on div "If True If True If True If False If False If False If True If False Merge Merge…" at bounding box center [758, 380] width 1111 height 659
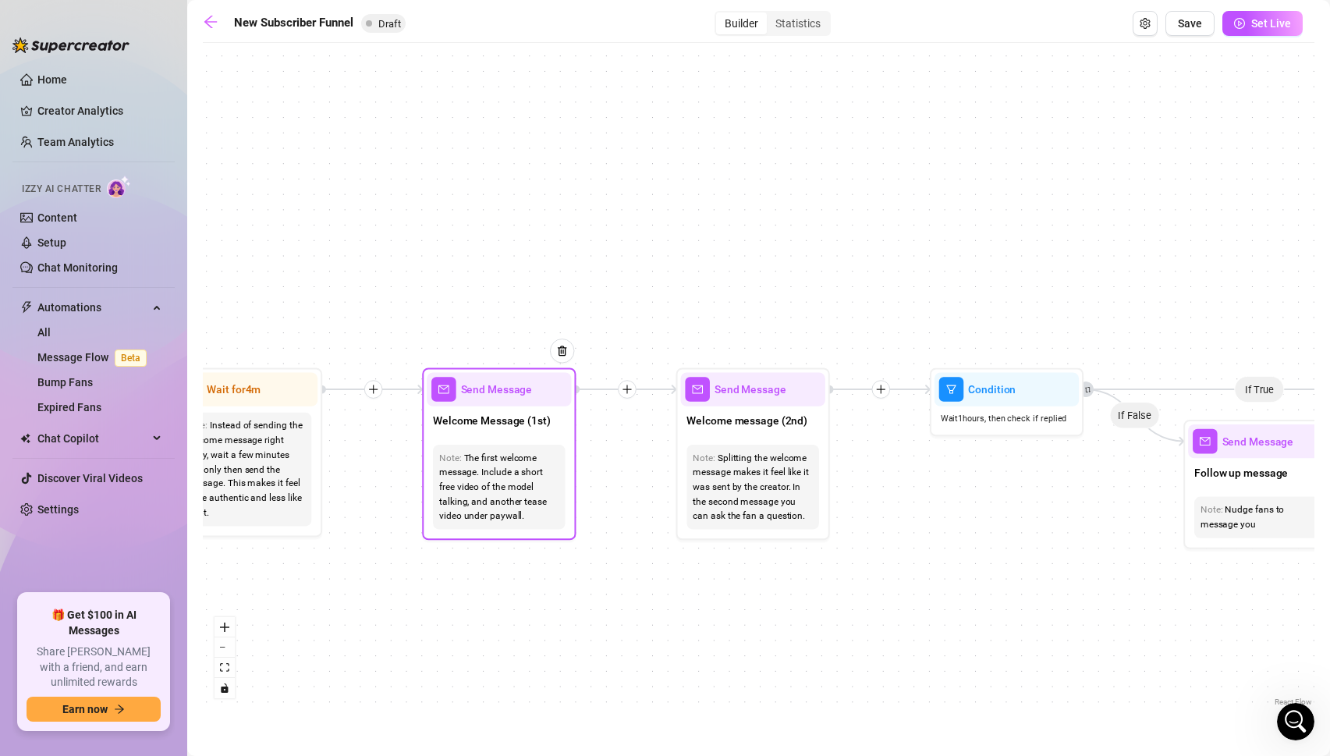
click at [463, 391] on span "Send Message" at bounding box center [497, 389] width 72 height 17
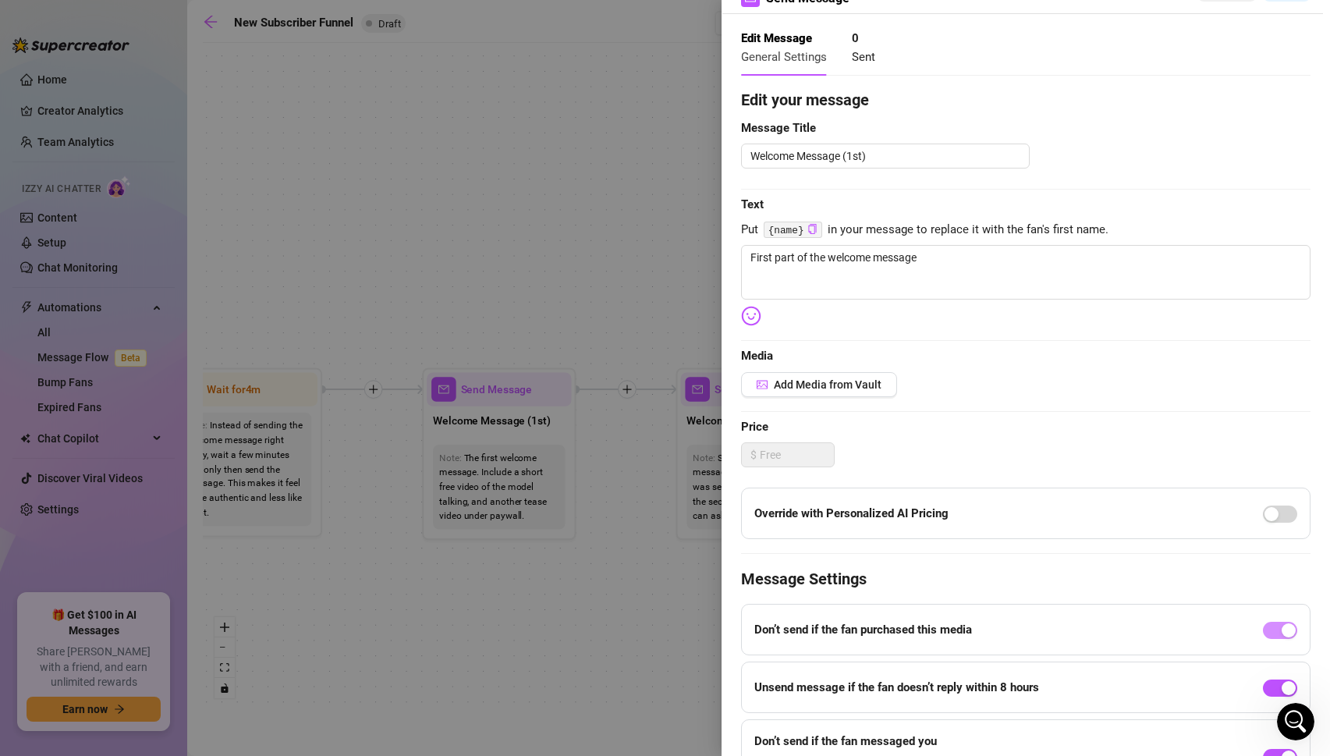
scroll to position [54, 0]
click at [628, 564] on div at bounding box center [665, 378] width 1330 height 756
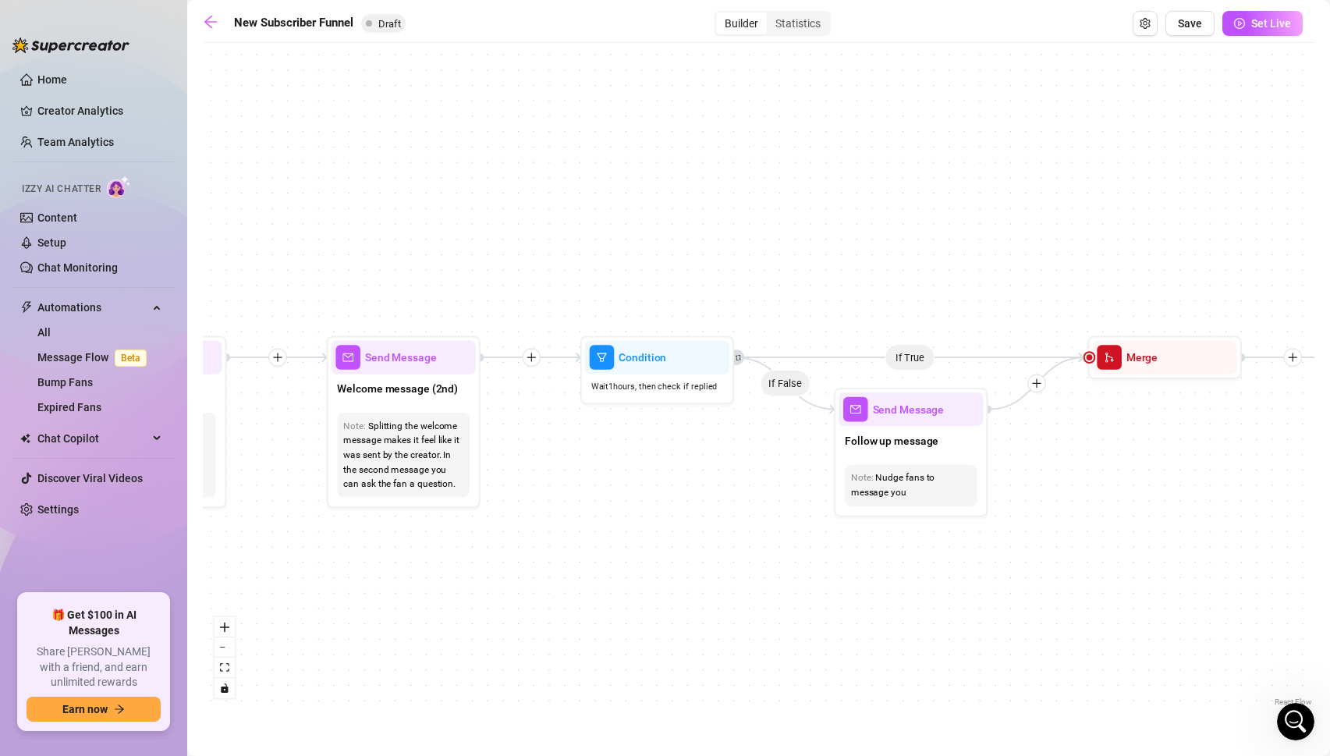
drag, startPoint x: 905, startPoint y: 588, endPoint x: 556, endPoint y: 556, distance: 350.8
click at [556, 556] on div "If True If True If True If False If False If False If True If False Merge Merge…" at bounding box center [758, 380] width 1111 height 659
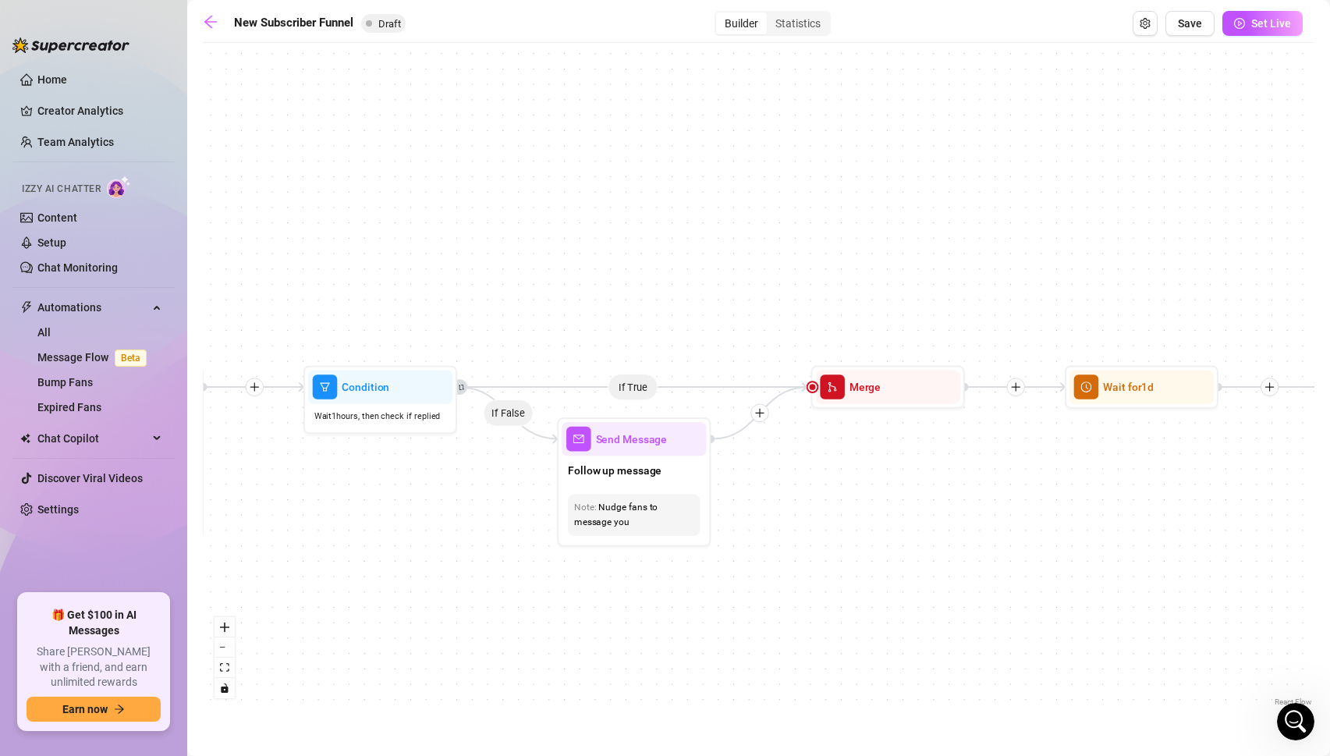
drag, startPoint x: 791, startPoint y: 560, endPoint x: 514, endPoint y: 590, distance: 279.2
click at [514, 590] on div "If True If True If True If False If False If False If True If False Merge Merge…" at bounding box center [758, 380] width 1111 height 659
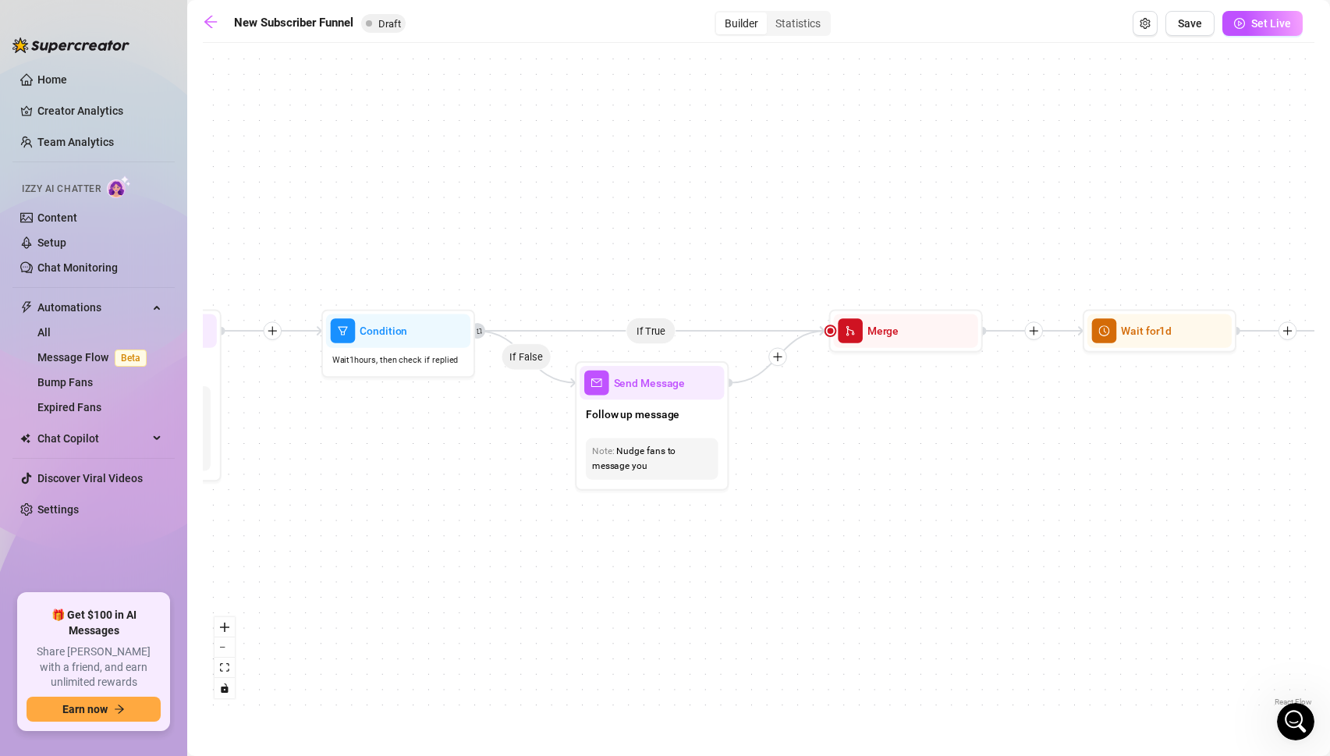
drag, startPoint x: 429, startPoint y: 568, endPoint x: 440, endPoint y: 510, distance: 58.7
click at [440, 510] on div "If True If True If True If False If False If False If True If False Merge Merge…" at bounding box center [758, 380] width 1111 height 659
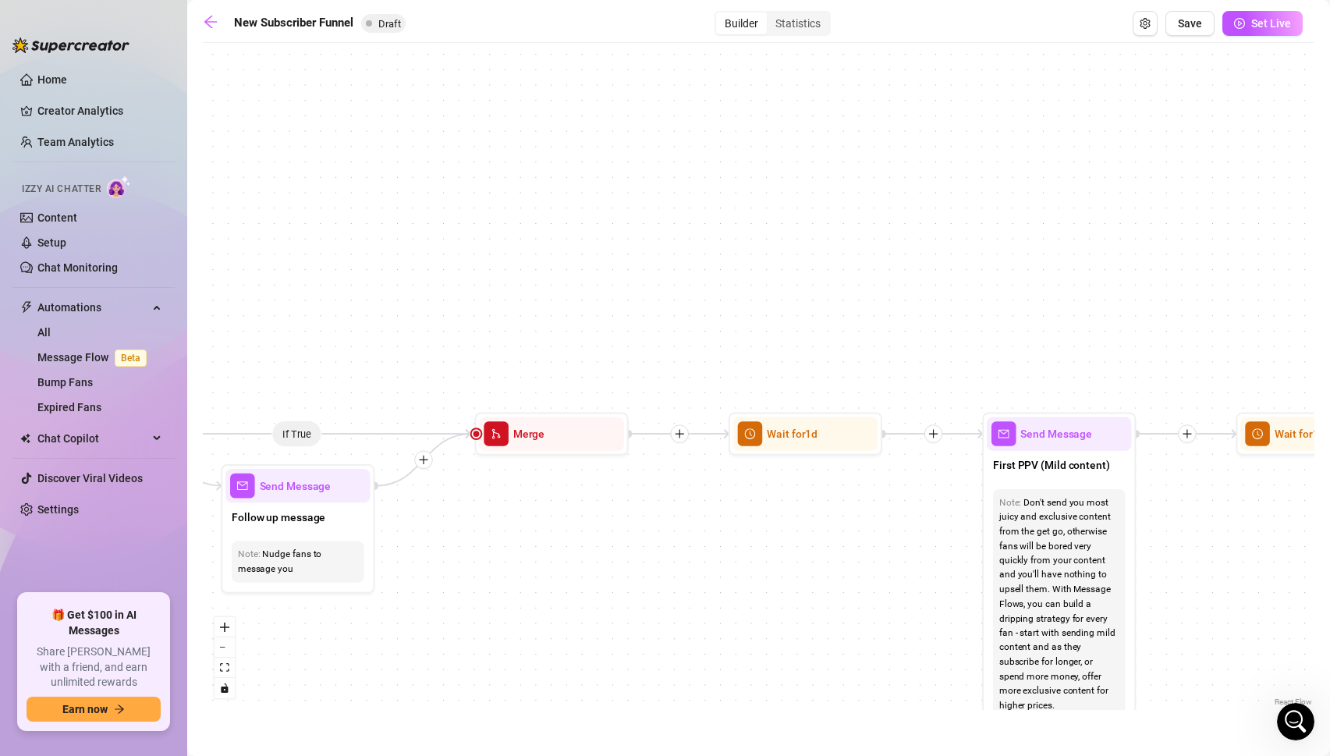
drag, startPoint x: 858, startPoint y: 476, endPoint x: 512, endPoint y: 580, distance: 361.6
click at [512, 580] on div "If True If True If True If False If False If False If True If False Merge Merge…" at bounding box center [758, 380] width 1111 height 659
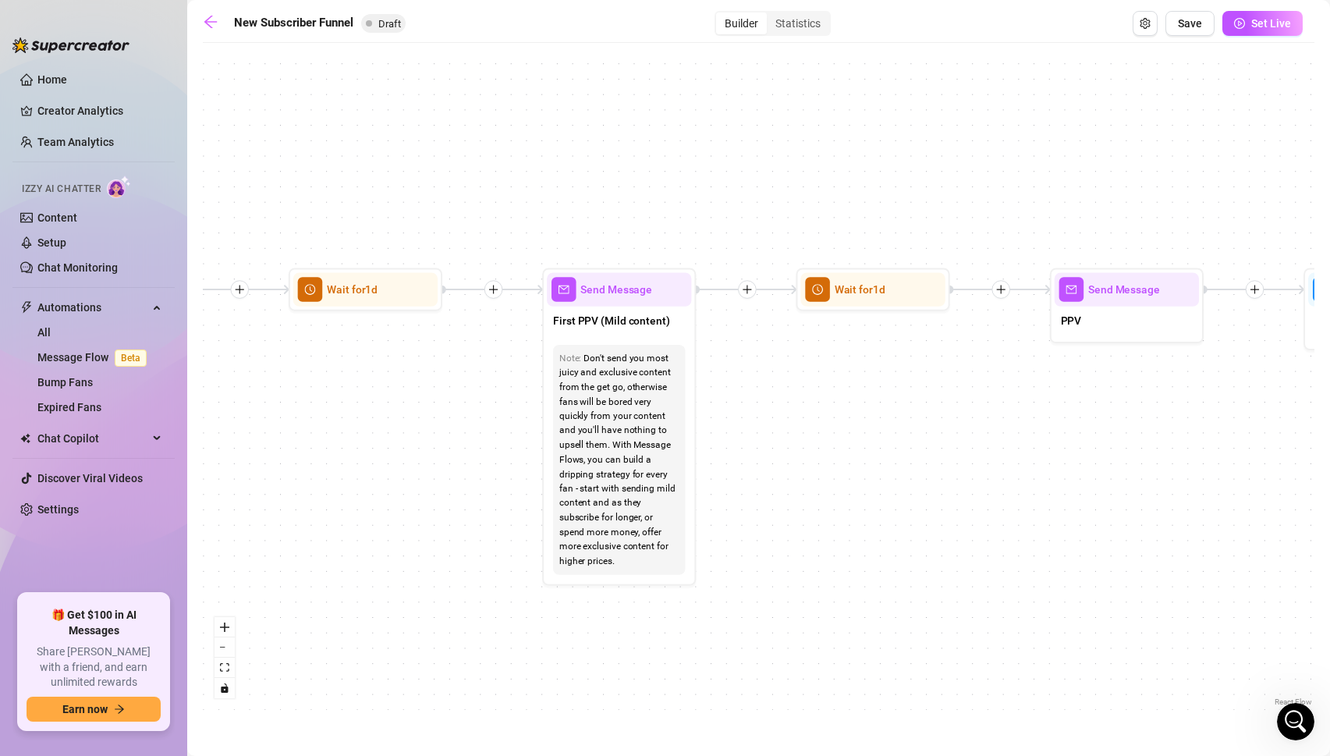
drag, startPoint x: 888, startPoint y: 593, endPoint x: 448, endPoint y: 448, distance: 463.1
click at [448, 448] on div "If True If True If True If False If False If False If True If False Merge Merge…" at bounding box center [758, 380] width 1111 height 659
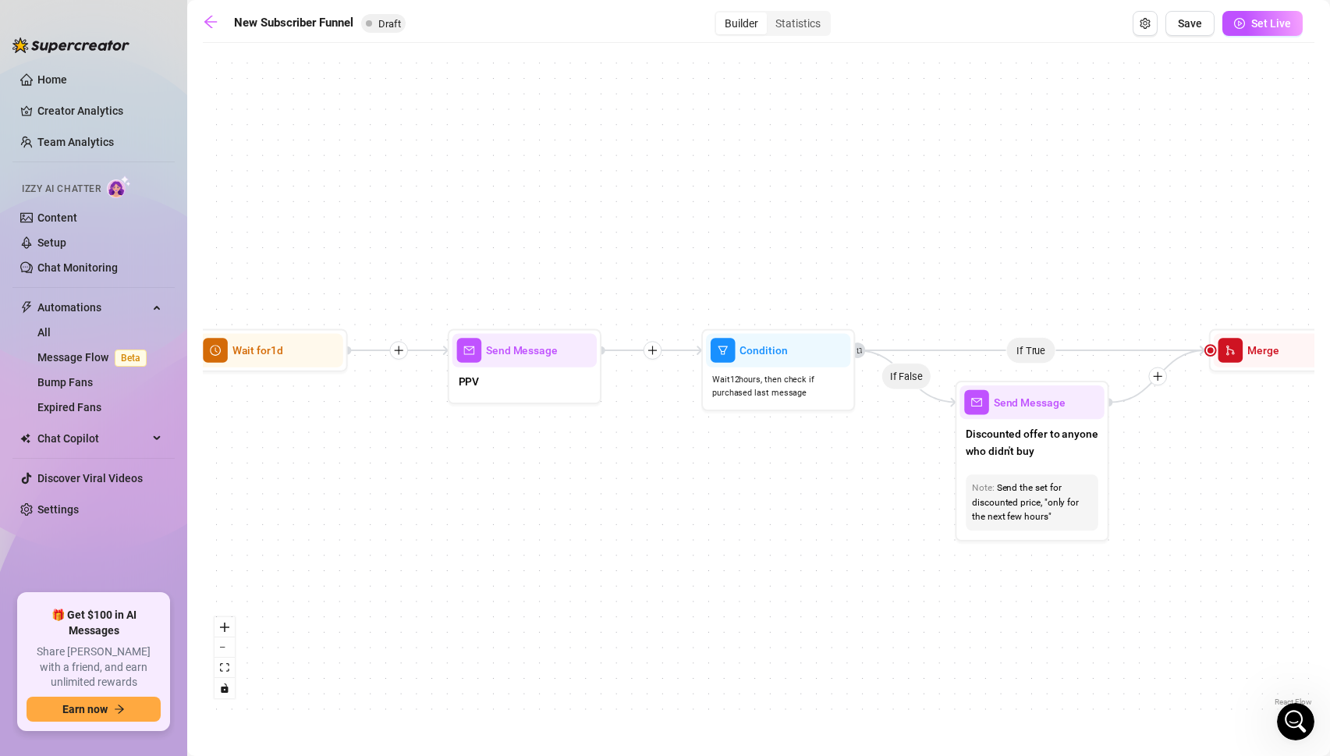
drag, startPoint x: 1156, startPoint y: 495, endPoint x: 554, endPoint y: 557, distance: 605.9
click at [554, 557] on div "If True If True If True If False If False If False If True If False Merge Merge…" at bounding box center [758, 380] width 1111 height 659
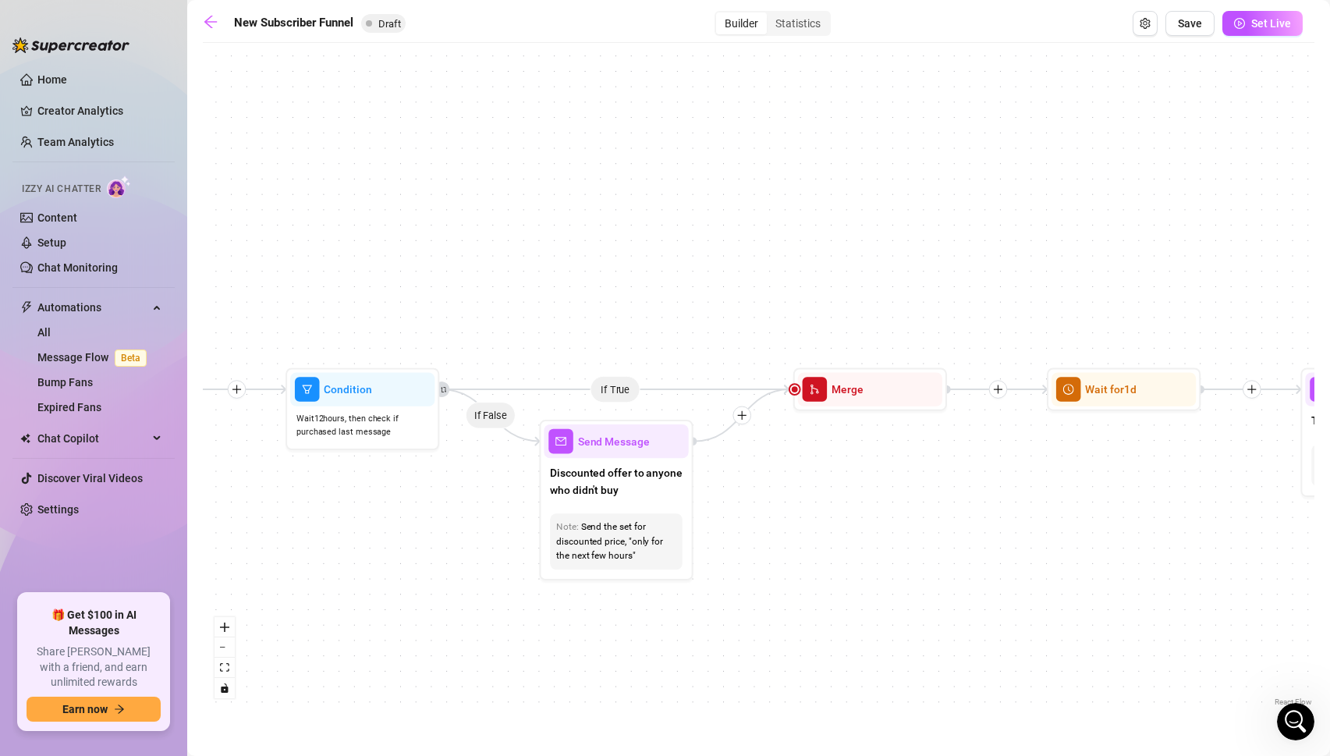
drag, startPoint x: 962, startPoint y: 600, endPoint x: 547, endPoint y: 639, distance: 416.7
click at [547, 639] on div "If True If True If True If False If False If False If True If False Merge Merge…" at bounding box center [758, 380] width 1111 height 659
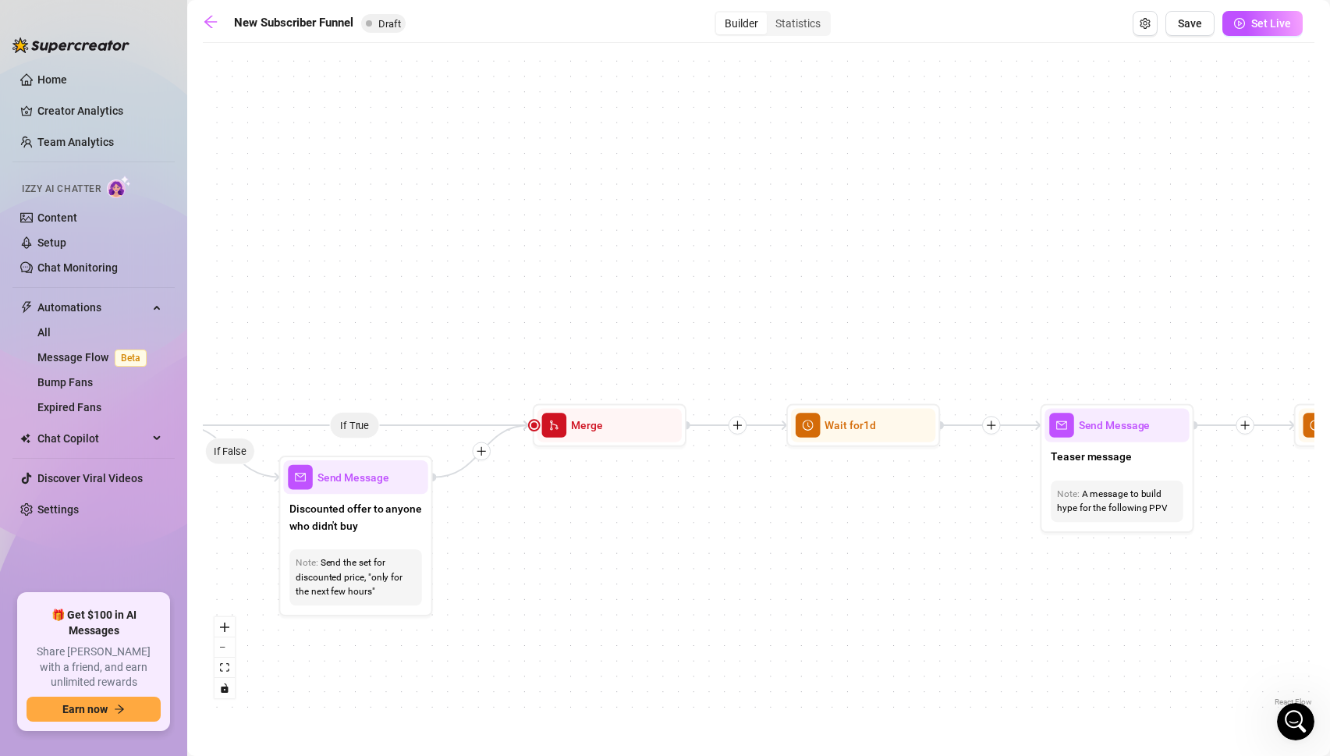
drag, startPoint x: 934, startPoint y: 569, endPoint x: 593, endPoint y: 600, distance: 342.1
click at [593, 600] on div "If True If True If True If False If False If False If True If False Merge Merge…" at bounding box center [758, 380] width 1111 height 659
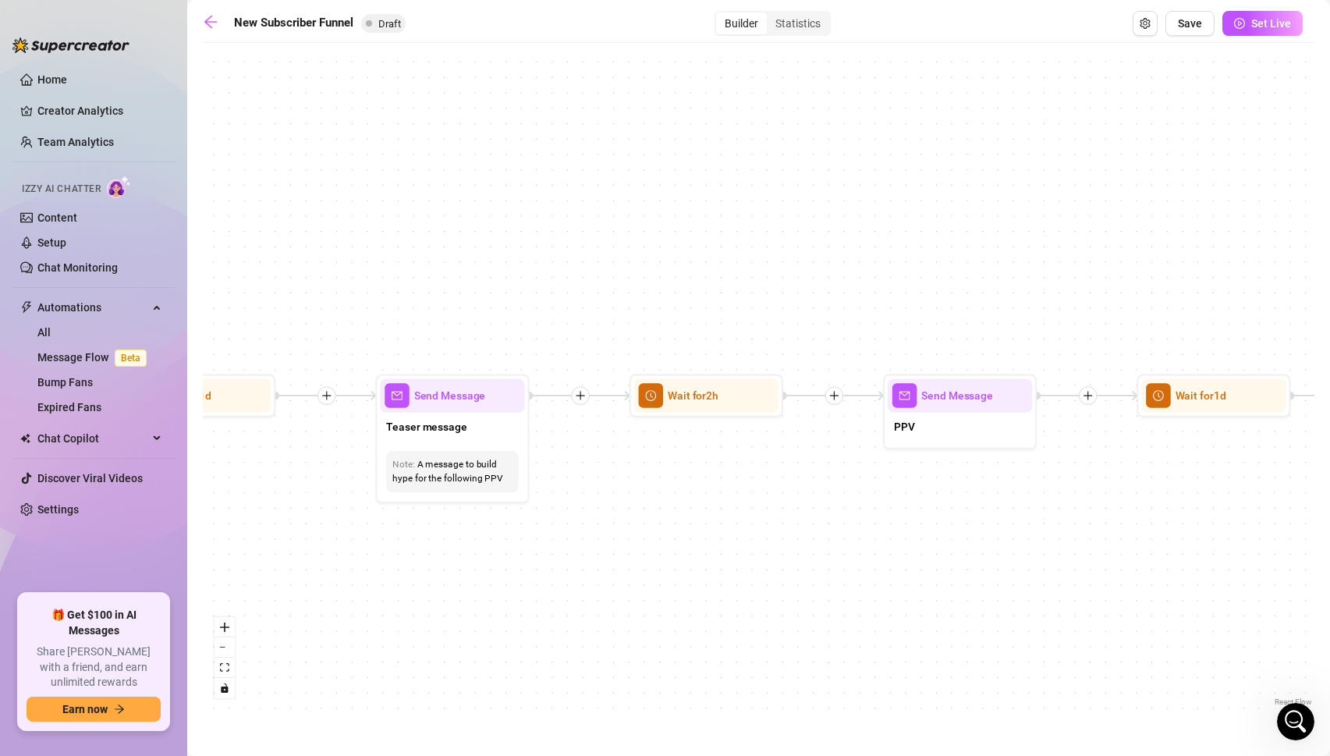
drag, startPoint x: 1018, startPoint y: 628, endPoint x: 426, endPoint y: 604, distance: 592.3
click at [426, 604] on div "If True If True If True If False If False If False If True If False Merge Merge…" at bounding box center [758, 380] width 1111 height 659
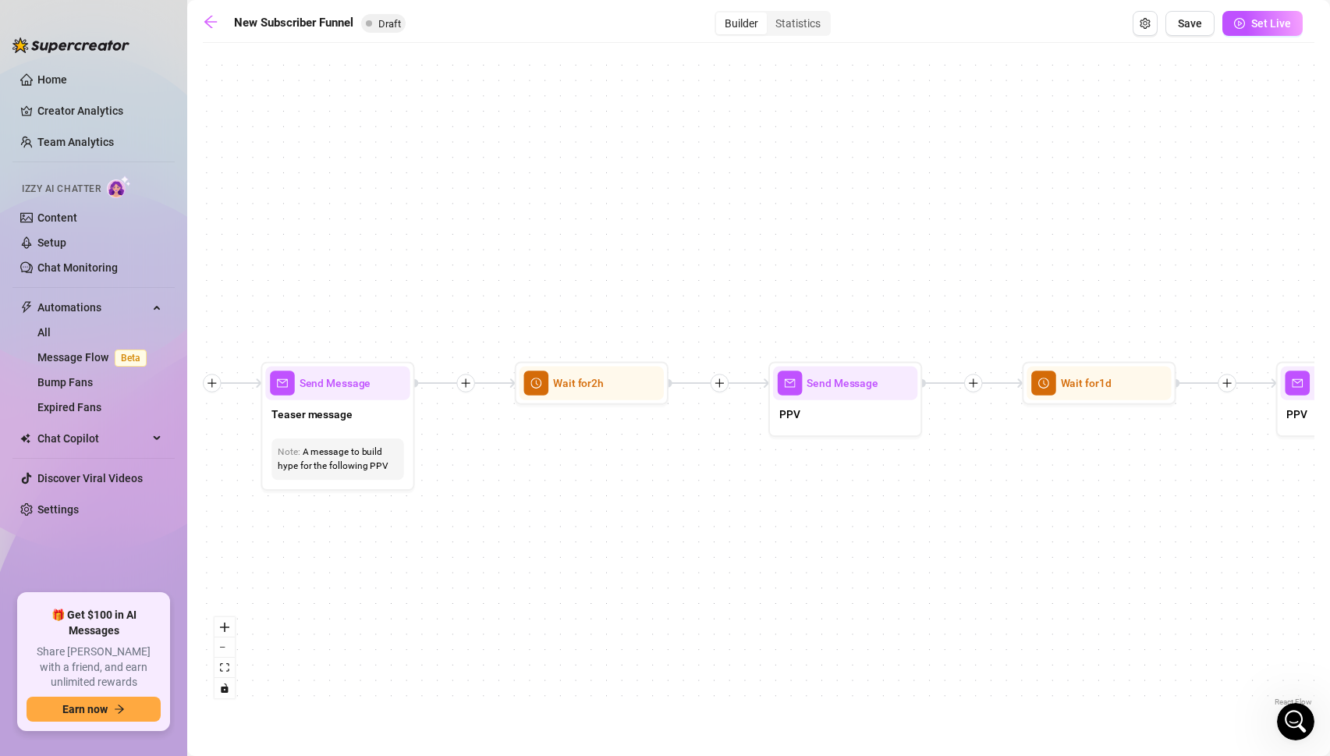
drag, startPoint x: 736, startPoint y: 632, endPoint x: 646, endPoint y: 621, distance: 91.2
click at [646, 621] on div "If True If True If True If False If False If False If True If False Merge Merge…" at bounding box center [758, 380] width 1111 height 659
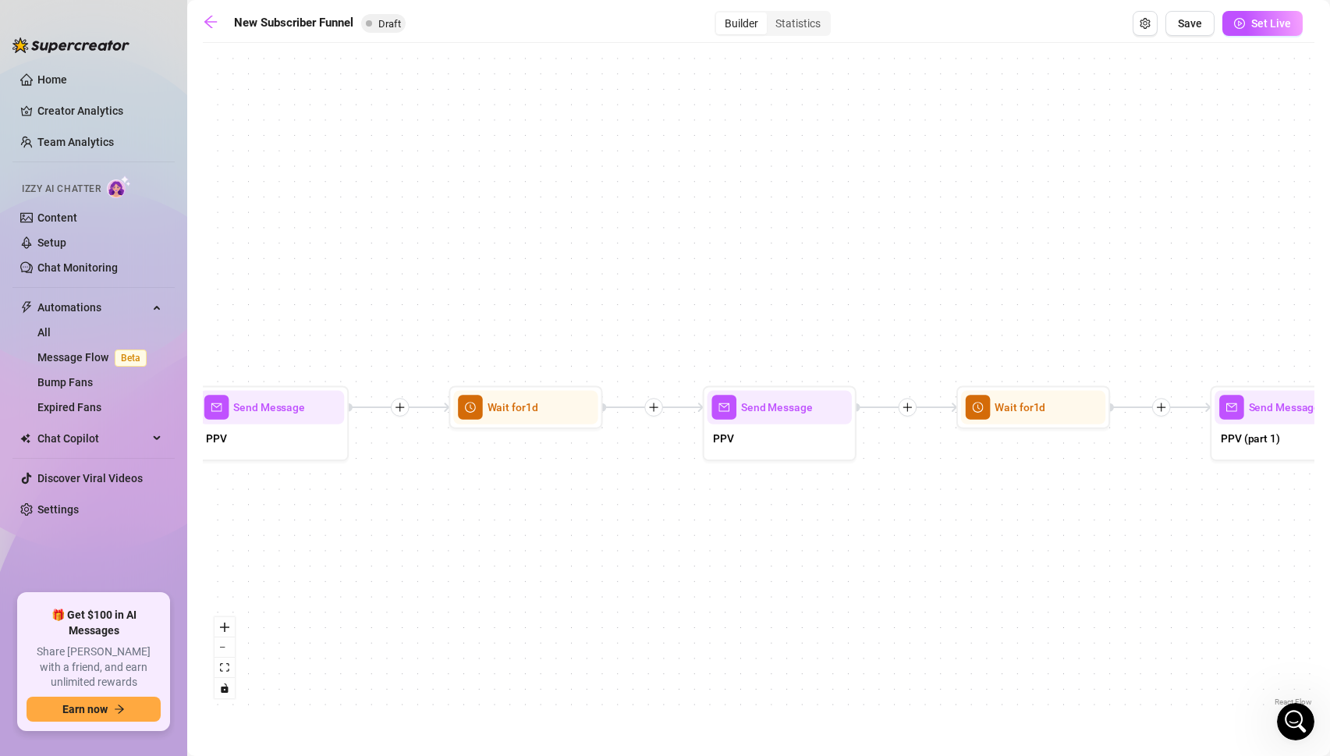
drag, startPoint x: 1034, startPoint y: 625, endPoint x: 444, endPoint y: 649, distance: 590.0
click at [444, 649] on div "If True If True If True If False If False If False If True If False Merge Merge…" at bounding box center [758, 380] width 1111 height 659
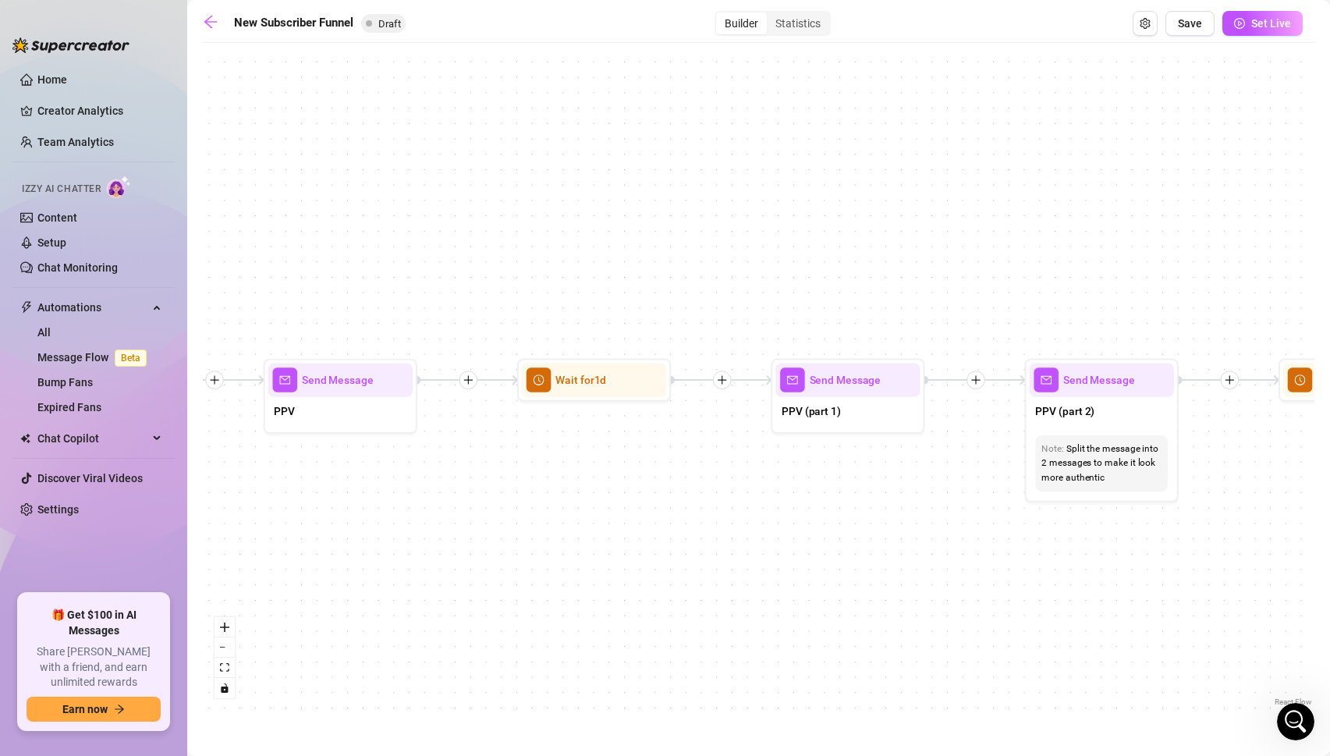
drag, startPoint x: 953, startPoint y: 586, endPoint x: 513, endPoint y: 559, distance: 440.6
click at [513, 559] on div "If True If True If True If False If False If False If True If False Merge Merge…" at bounding box center [758, 380] width 1111 height 659
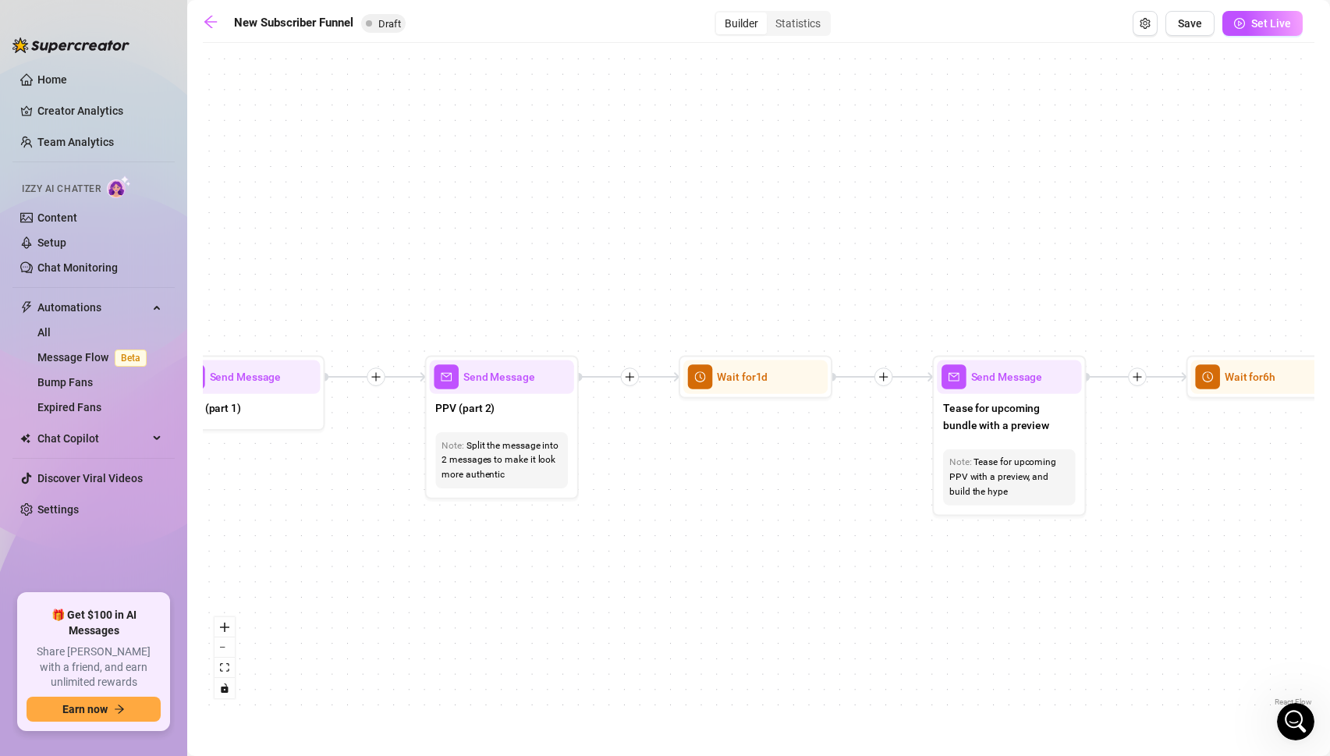
drag, startPoint x: 1003, startPoint y: 555, endPoint x: 404, endPoint y: 552, distance: 598.9
click at [404, 552] on div "If True If True If True If False If False If False If True If False Merge Merge…" at bounding box center [758, 380] width 1111 height 659
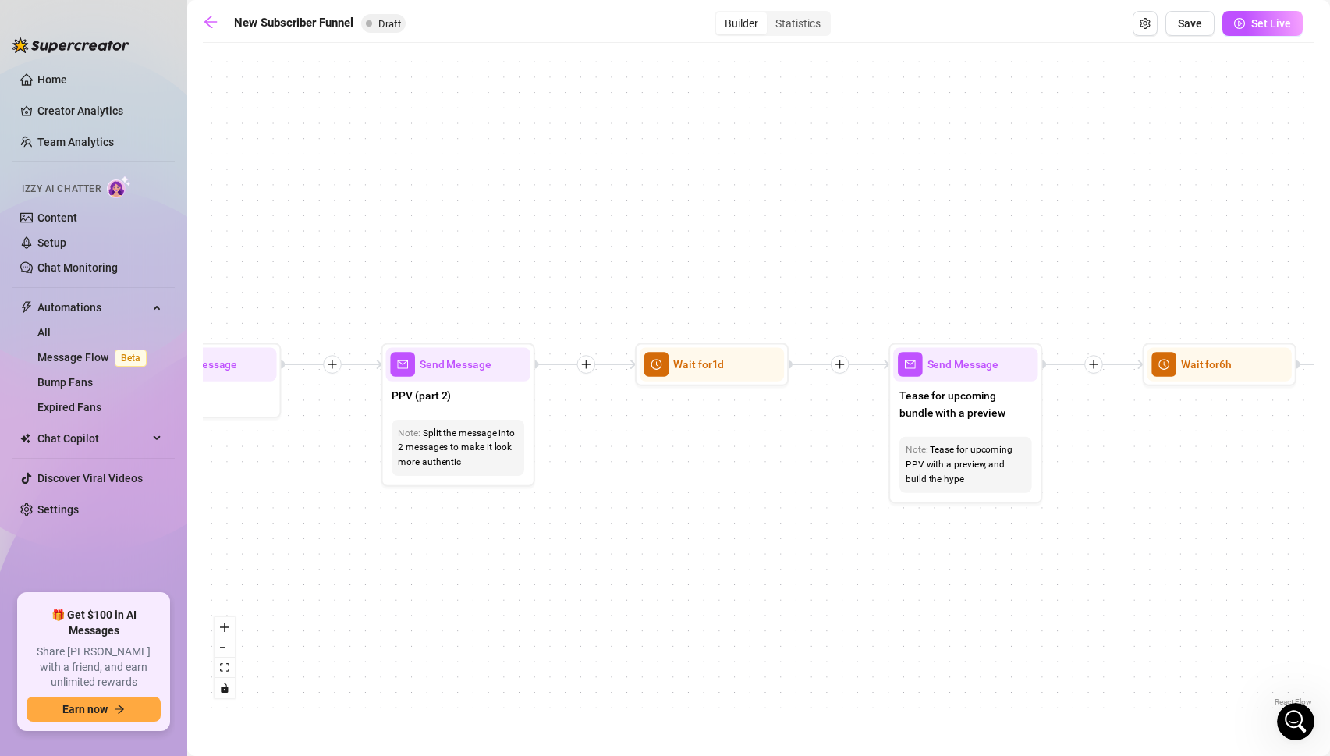
drag, startPoint x: 363, startPoint y: 538, endPoint x: 319, endPoint y: 526, distance: 45.4
click at [319, 526] on div "If True If True If True If False If False If False If True If False Merge Merge…" at bounding box center [758, 380] width 1111 height 659
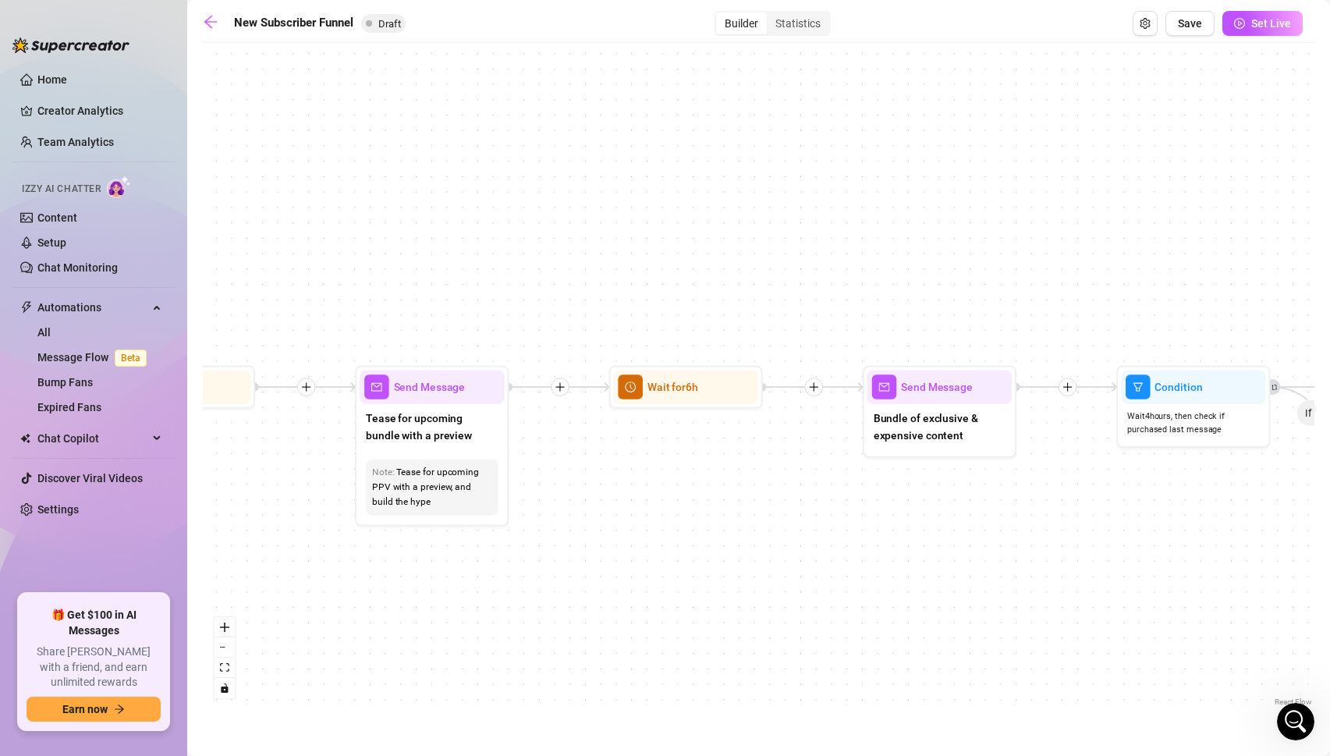
drag, startPoint x: 965, startPoint y: 568, endPoint x: 430, endPoint y: 590, distance: 535.4
click at [430, 590] on div "If True If True If True If False If False If False If True If False Merge Merge…" at bounding box center [758, 380] width 1111 height 659
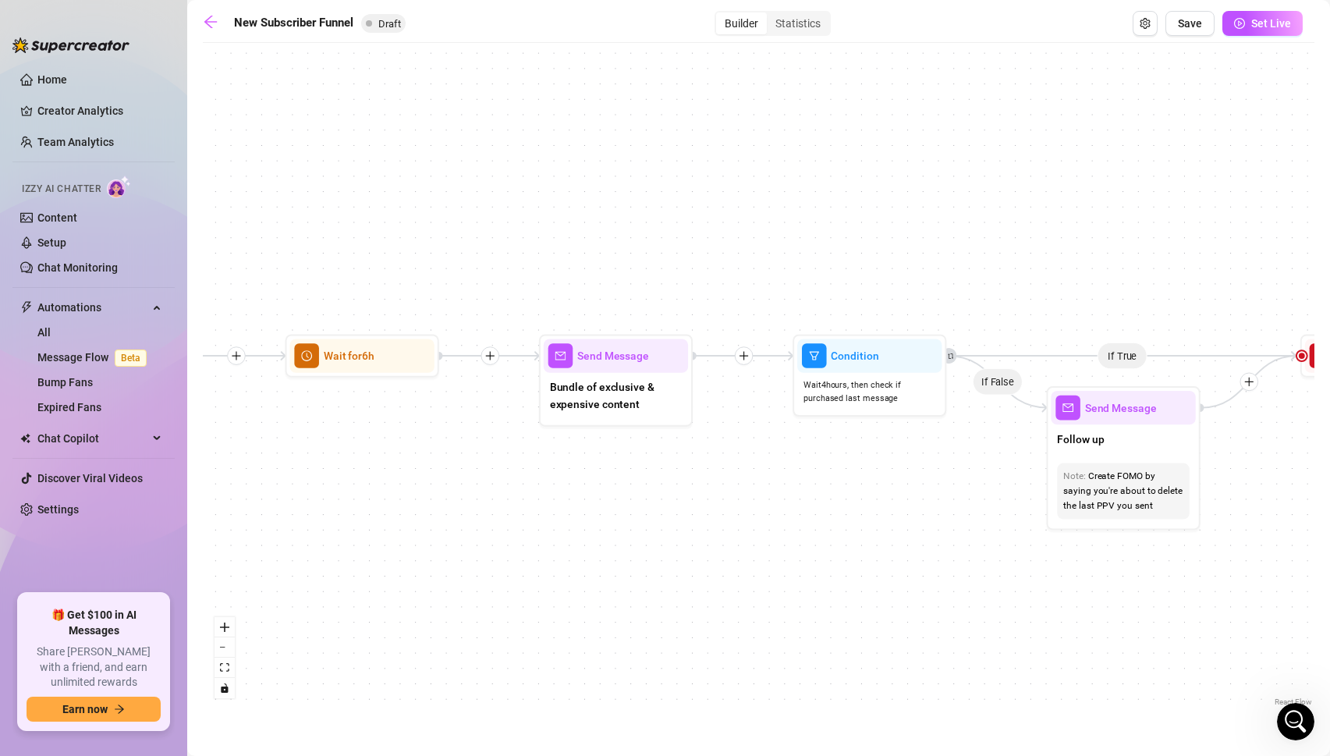
drag, startPoint x: 739, startPoint y: 533, endPoint x: 417, endPoint y: 502, distance: 323.5
click at [417, 502] on div "If True If True If True If False If False If False If True If False Merge Merge…" at bounding box center [758, 380] width 1111 height 659
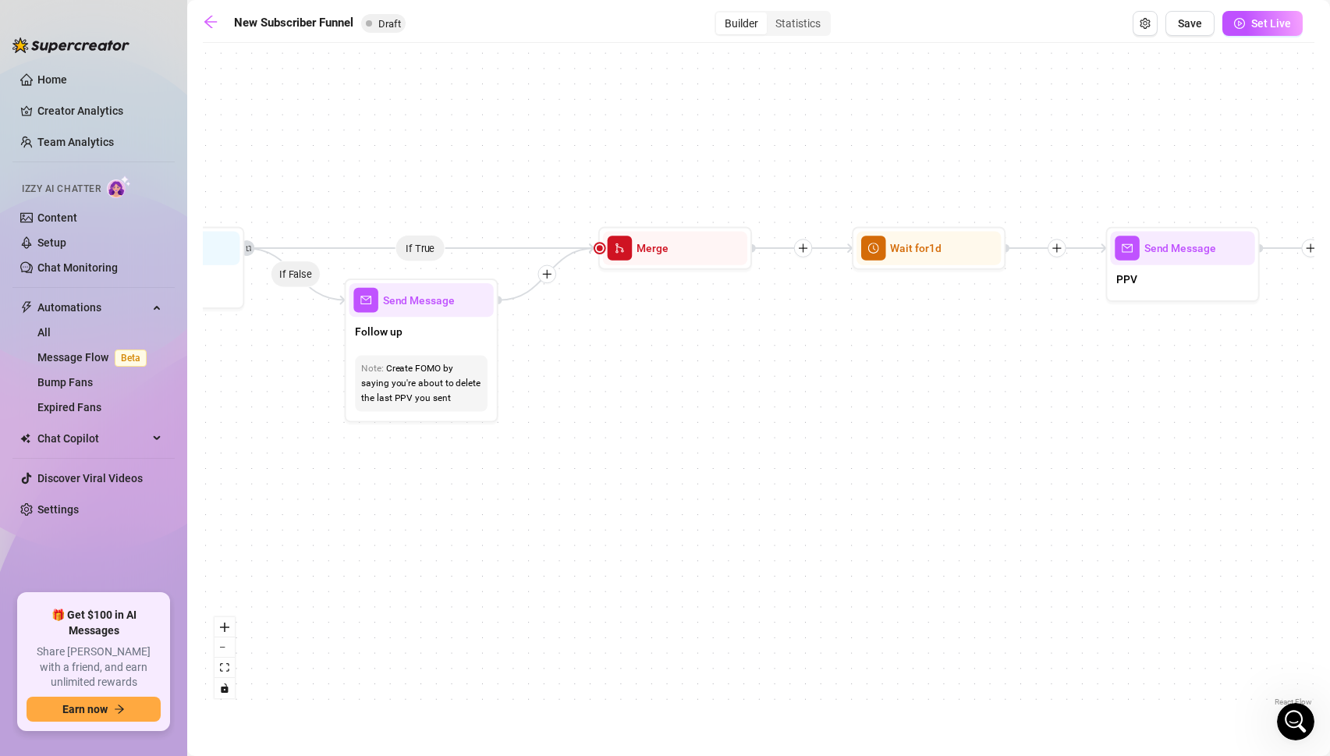
drag, startPoint x: 986, startPoint y: 549, endPoint x: 284, endPoint y: 441, distance: 710.1
click at [284, 441] on div "If True If True If True If False If False If False If True If False Merge Merge…" at bounding box center [758, 380] width 1111 height 659
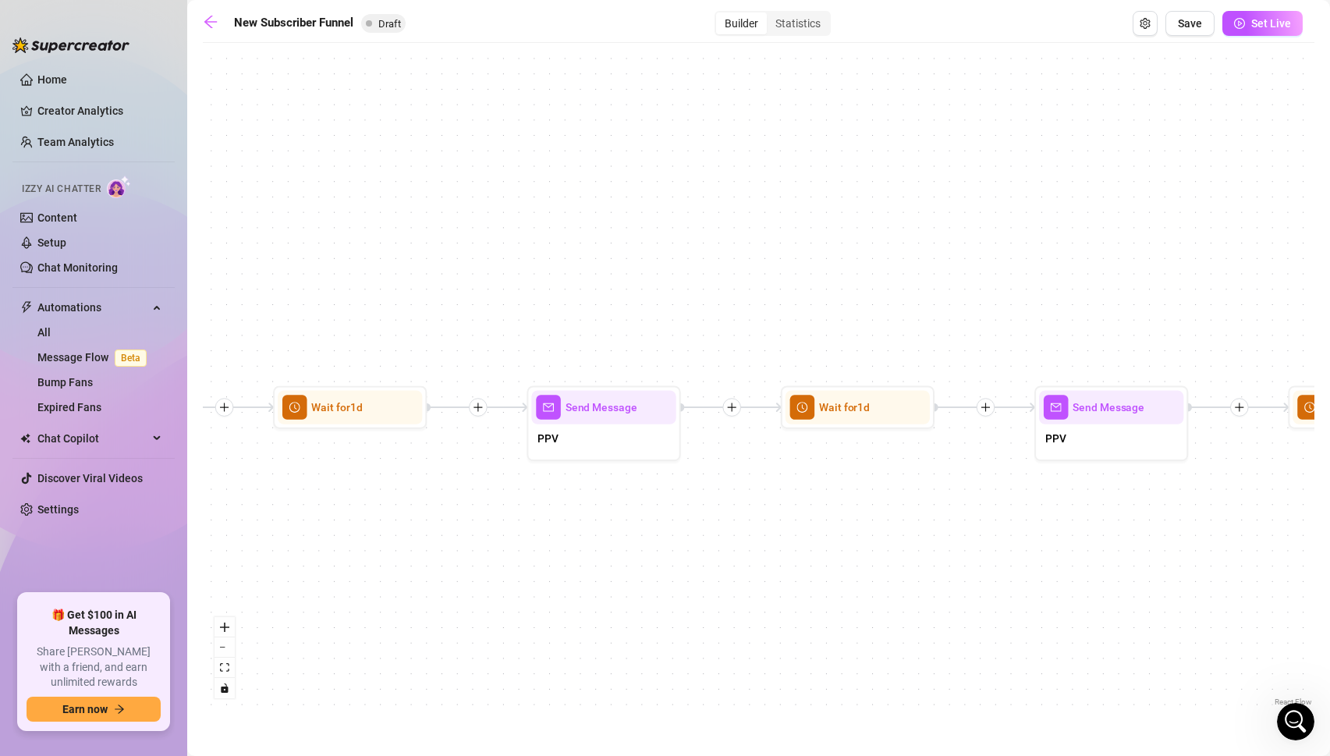
drag, startPoint x: 980, startPoint y: 554, endPoint x: 398, endPoint y: 713, distance: 603.8
click at [398, 713] on main "New Subscriber Funnel Draft Builder Statistics Save Set Live If True If True If…" at bounding box center [758, 378] width 1142 height 756
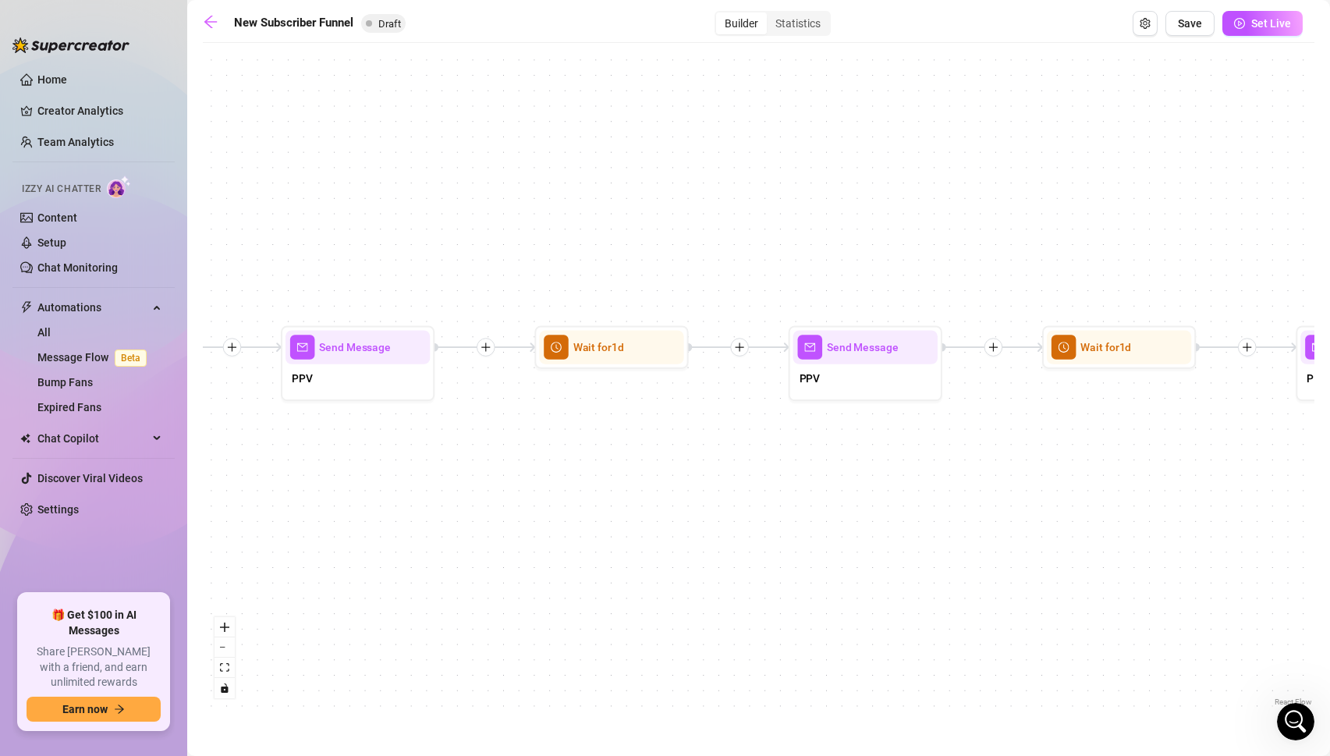
drag, startPoint x: 956, startPoint y: 523, endPoint x: 207, endPoint y: 463, distance: 751.8
click at [207, 463] on div "If True If True If True If False If False If False If True If False Merge Merge…" at bounding box center [758, 380] width 1111 height 659
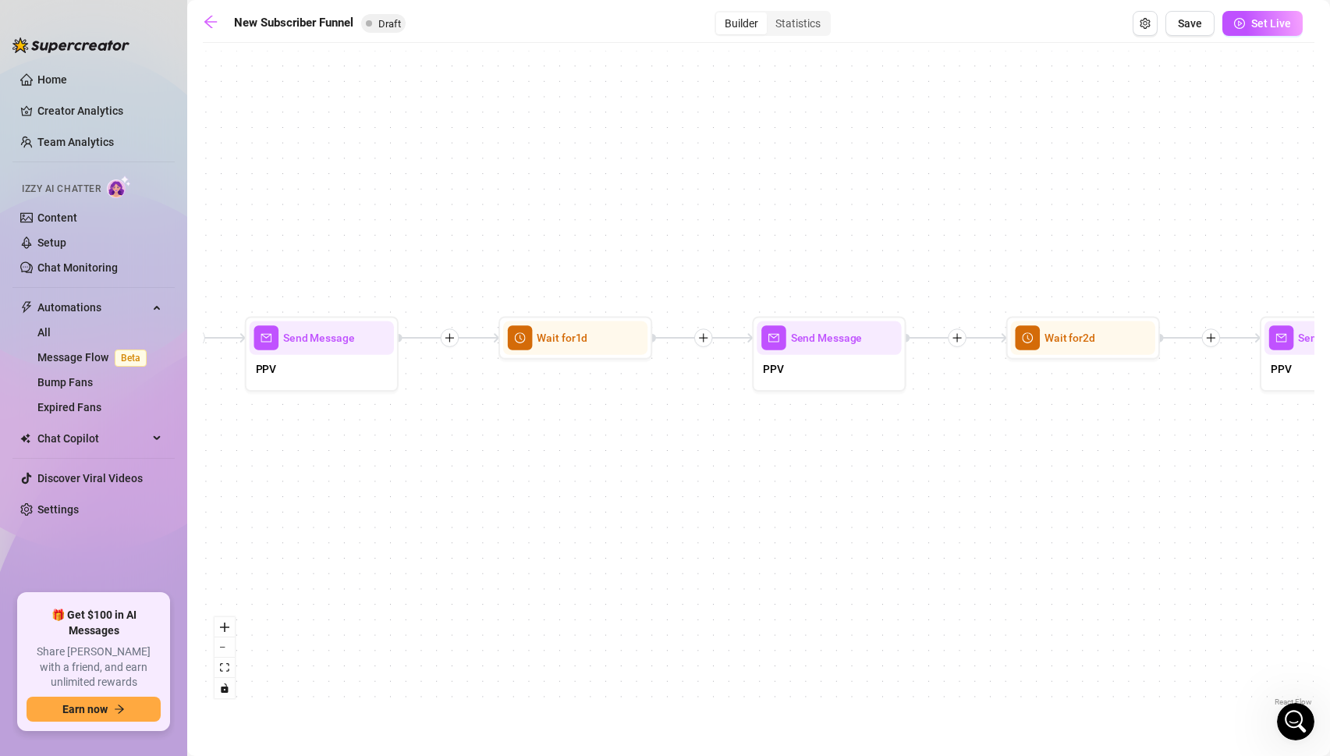
drag, startPoint x: 1007, startPoint y: 545, endPoint x: 463, endPoint y: 535, distance: 543.6
click at [463, 535] on div "If True If True If True If False If False If False If True If False Merge Merge…" at bounding box center [758, 380] width 1111 height 659
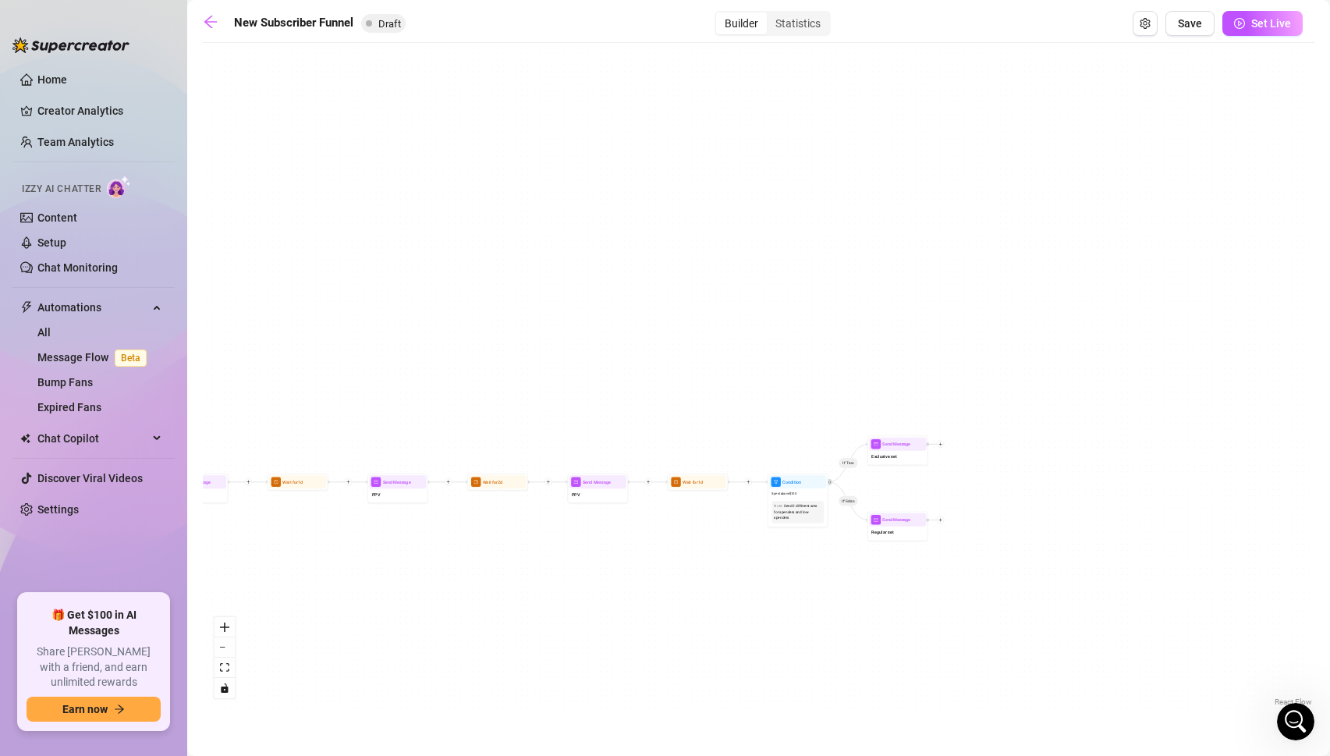
drag, startPoint x: 1013, startPoint y: 555, endPoint x: 667, endPoint y: 593, distance: 347.5
click at [667, 593] on div "If True If True If True If False If False If False If True If False Merge Merge…" at bounding box center [758, 380] width 1111 height 659
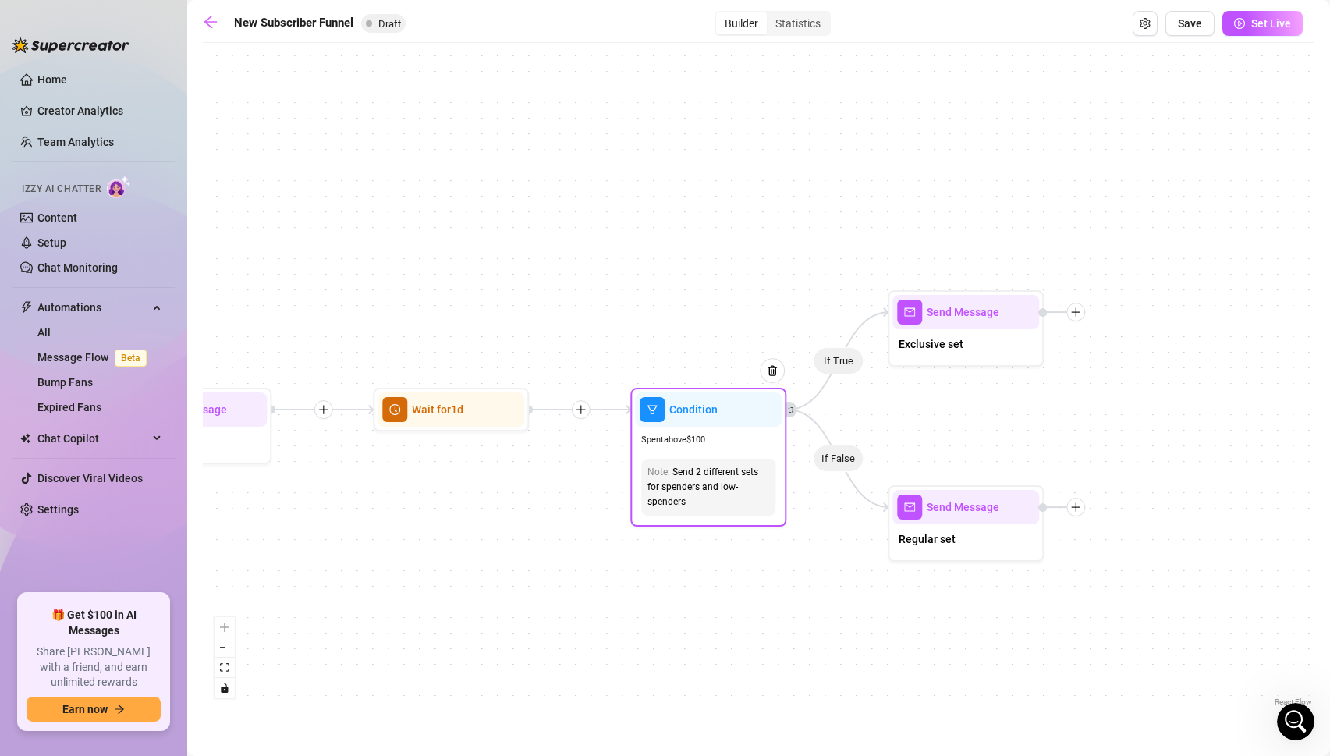
click at [723, 412] on div "Condition" at bounding box center [708, 409] width 147 height 34
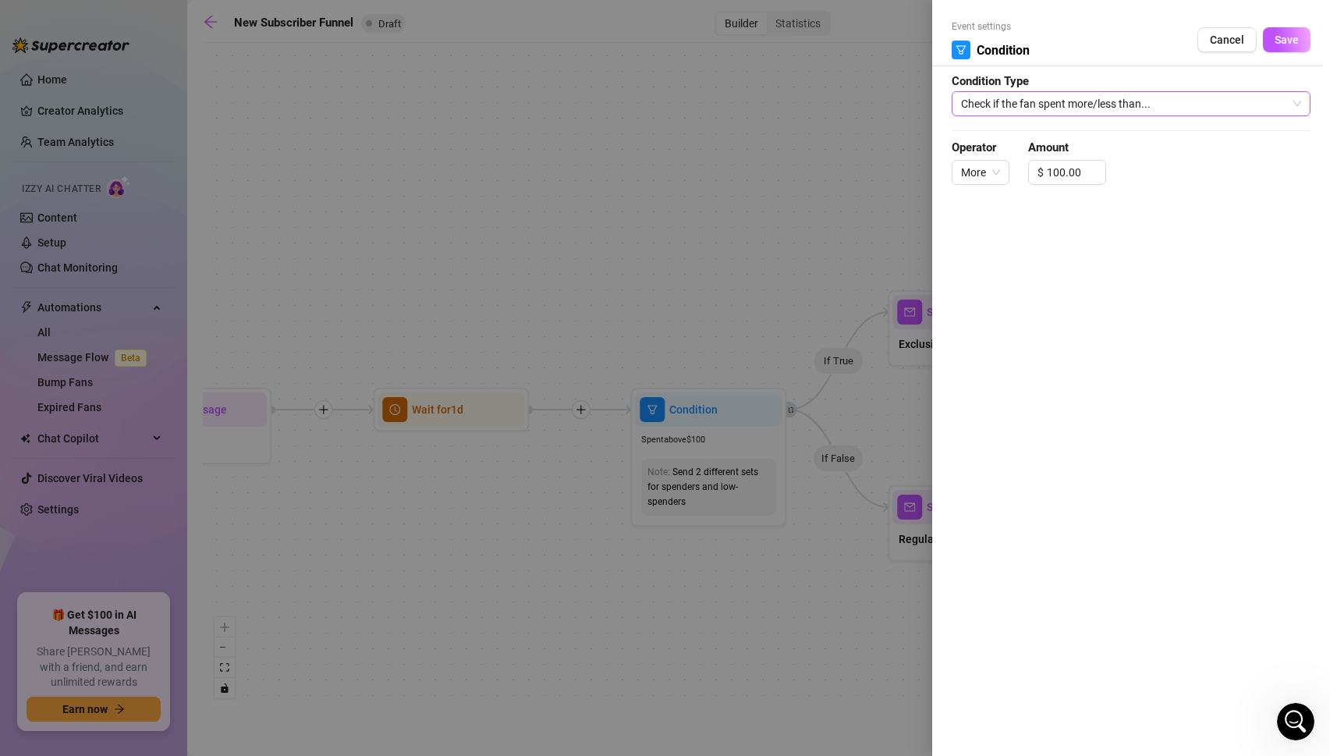
click at [1145, 108] on span "Check if the fan spent more/less than..." at bounding box center [1131, 103] width 340 height 23
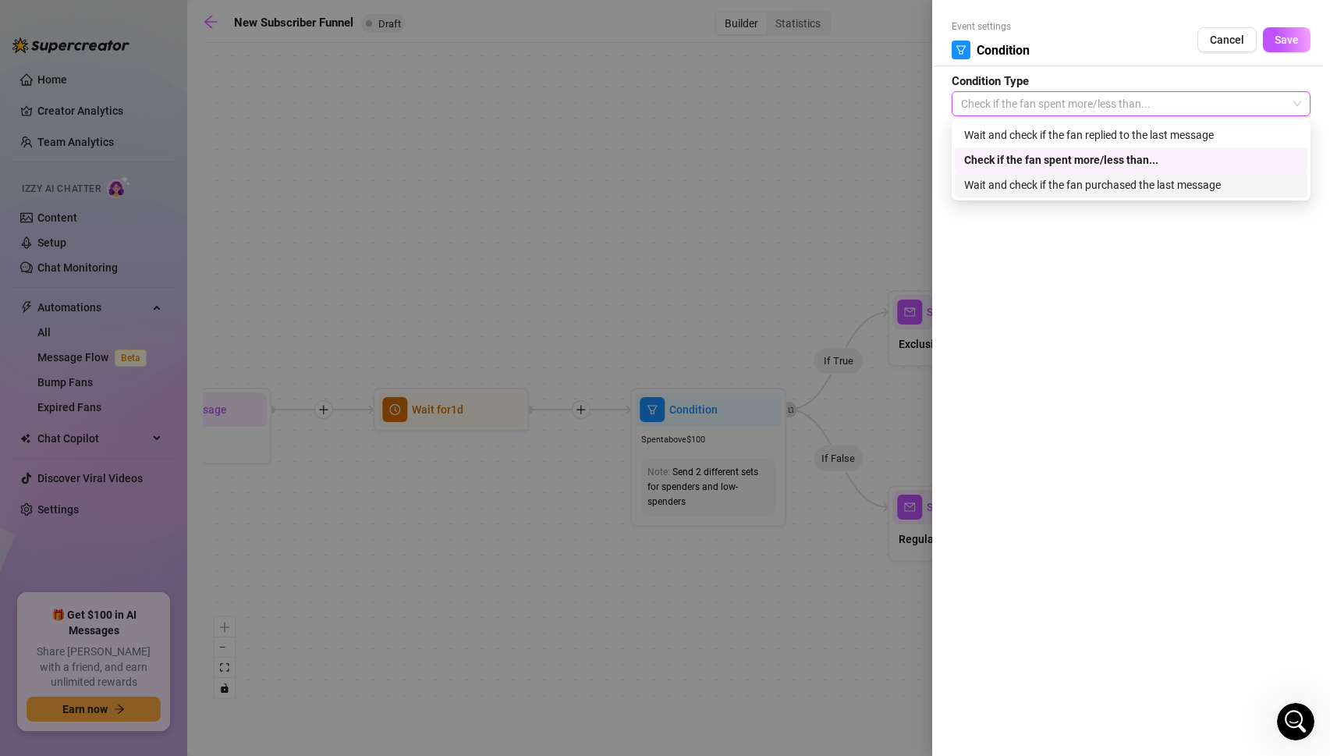
click at [1124, 271] on div "Event settings Condition Cancel Save Condition Type Check if the fan spent more…" at bounding box center [1131, 378] width 398 height 756
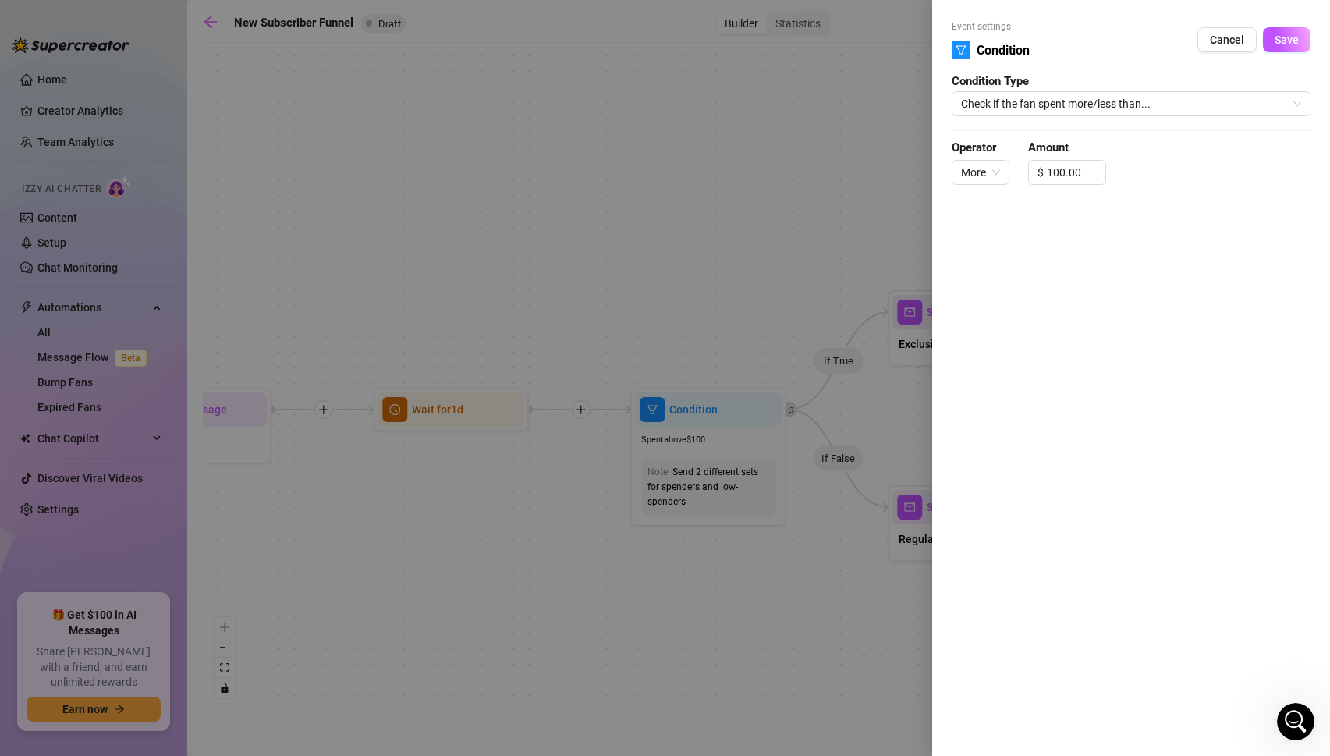
click at [667, 242] on div at bounding box center [665, 378] width 1330 height 756
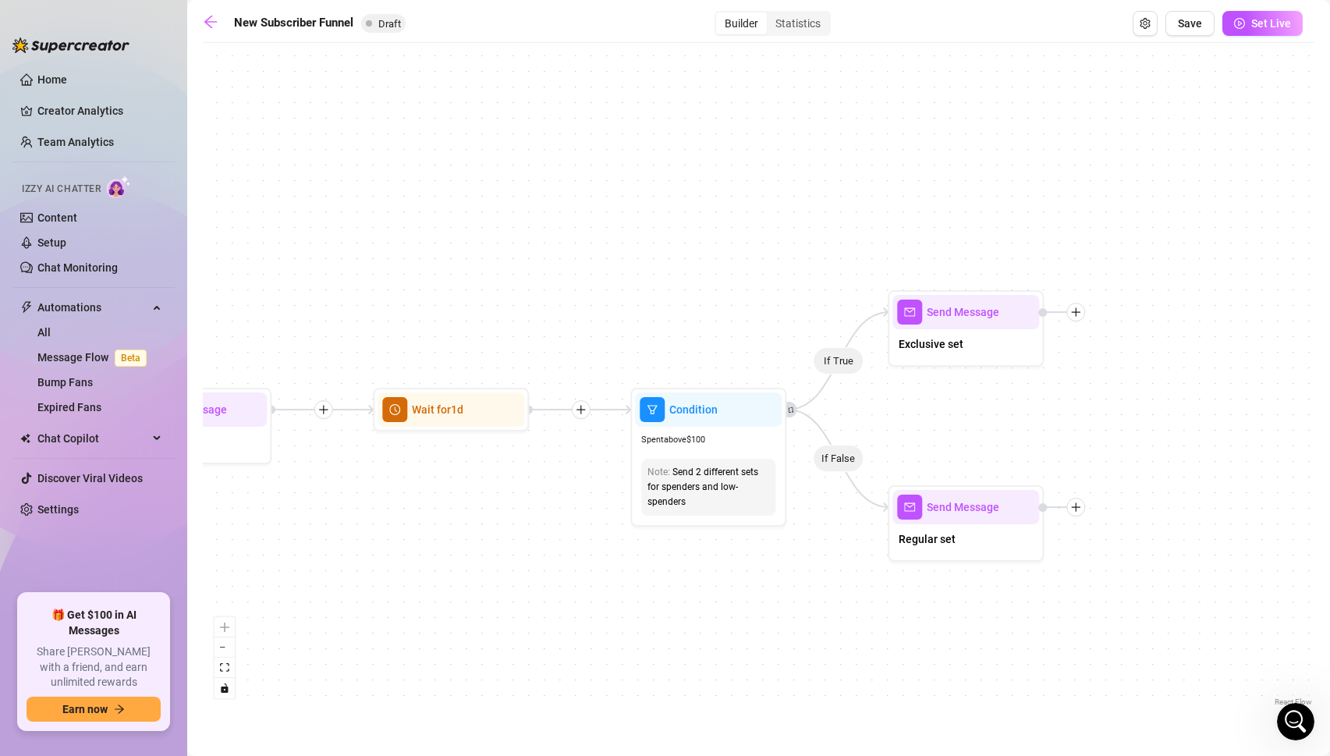
scroll to position [901, 0]
click at [59, 236] on link "Setup" at bounding box center [51, 242] width 29 height 12
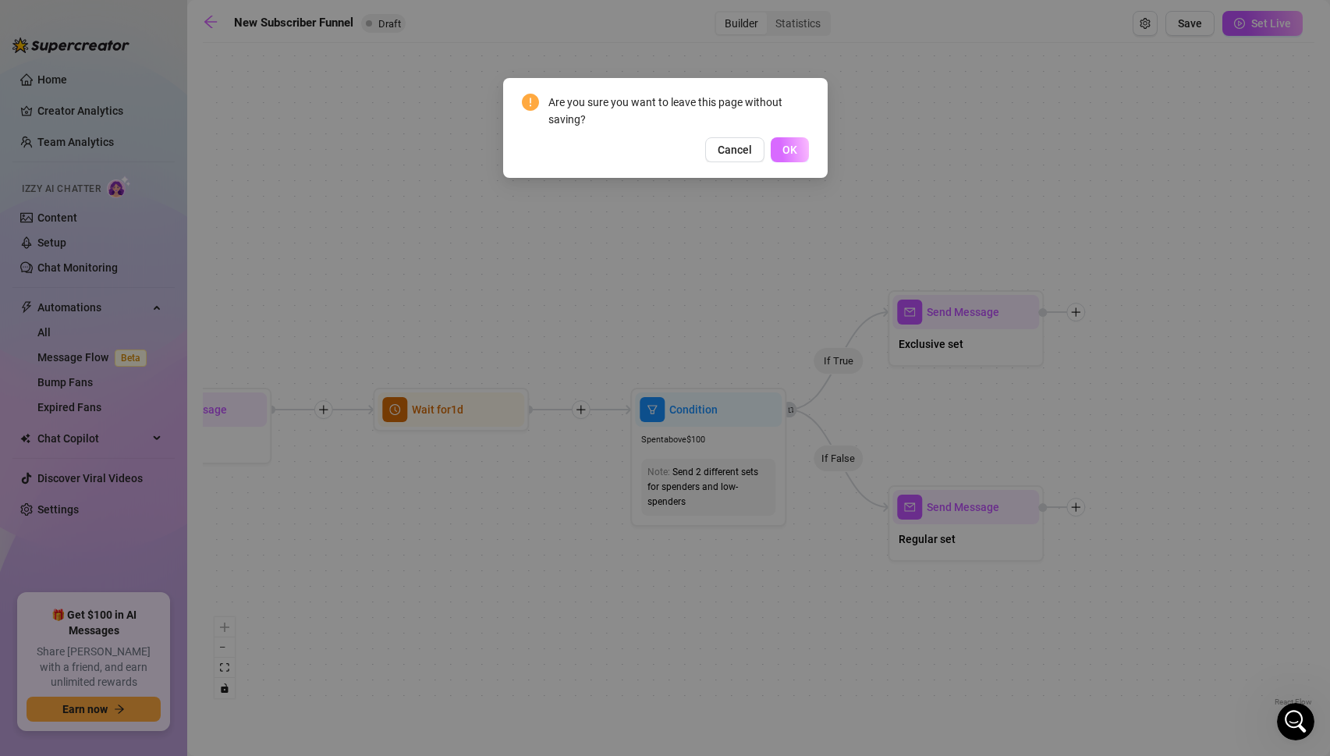
click at [788, 150] on span "OK" at bounding box center [789, 149] width 15 height 12
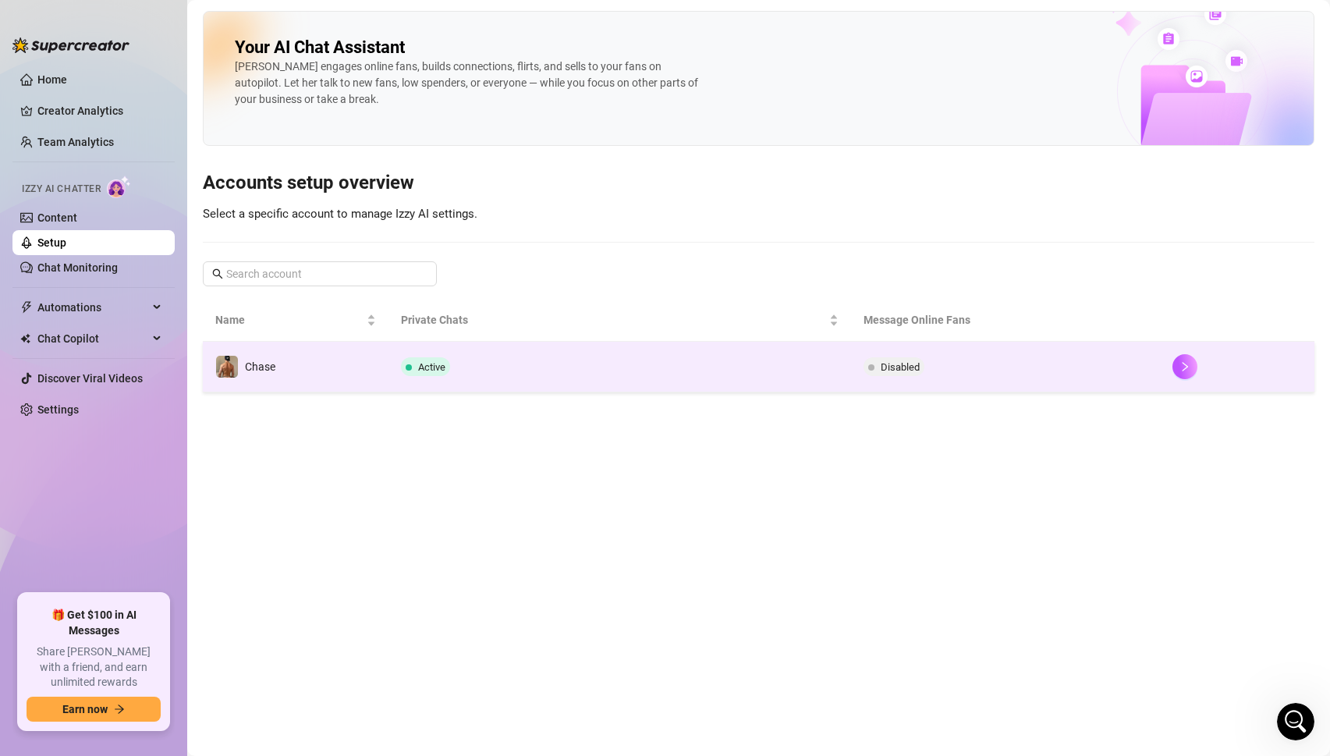
click at [904, 353] on td "Disabled" at bounding box center [1005, 367] width 309 height 51
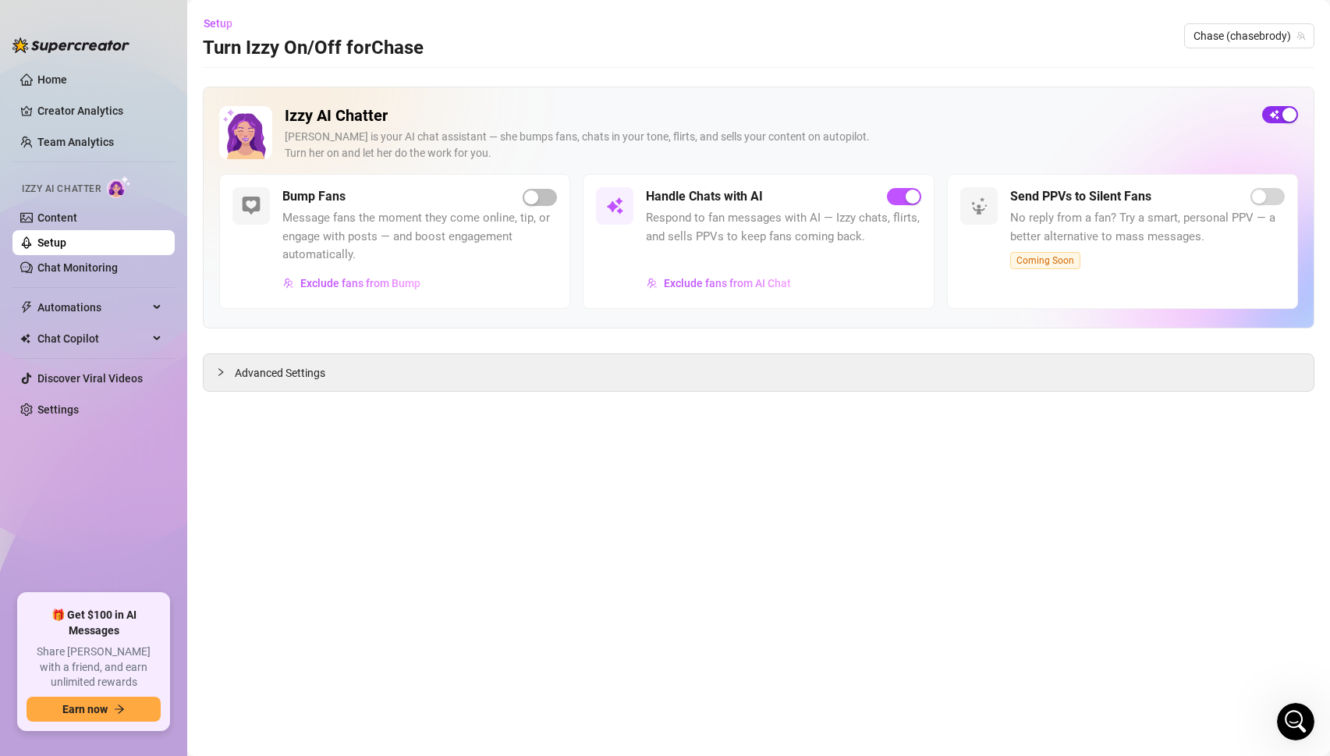
click at [1280, 117] on button "button" at bounding box center [1280, 114] width 36 height 17
click at [76, 303] on span "Automations" at bounding box center [92, 307] width 111 height 25
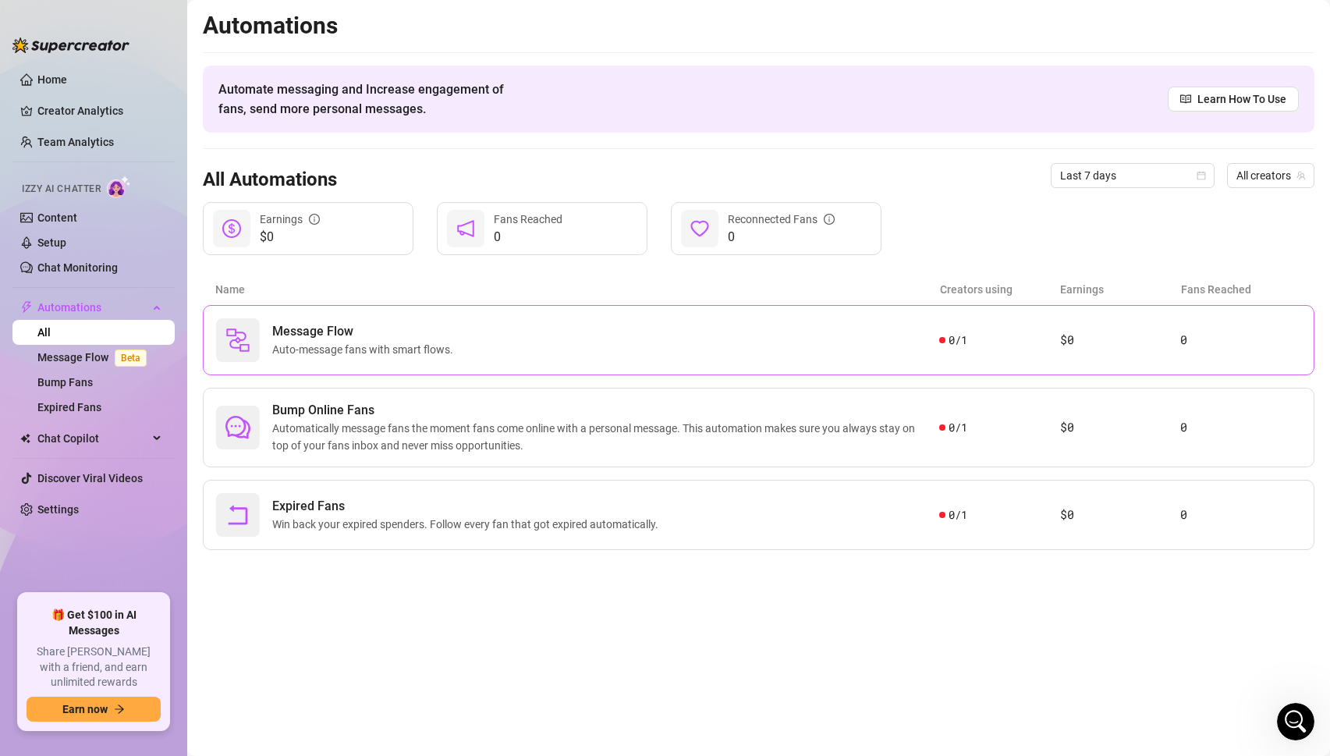
click at [423, 336] on span "Message Flow" at bounding box center [365, 331] width 187 height 19
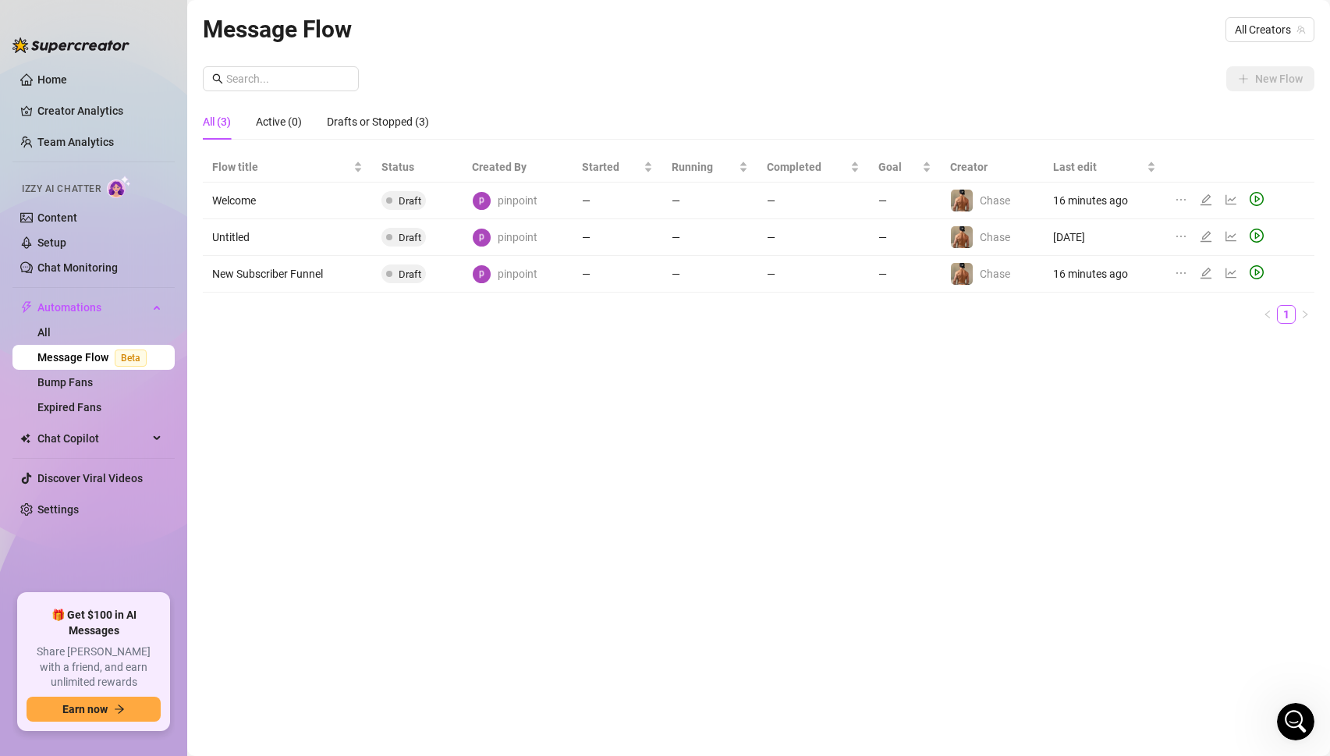
click at [295, 281] on td "New Subscriber Funnel" at bounding box center [287, 274] width 169 height 37
click at [1204, 271] on icon "edit" at bounding box center [1205, 273] width 12 height 12
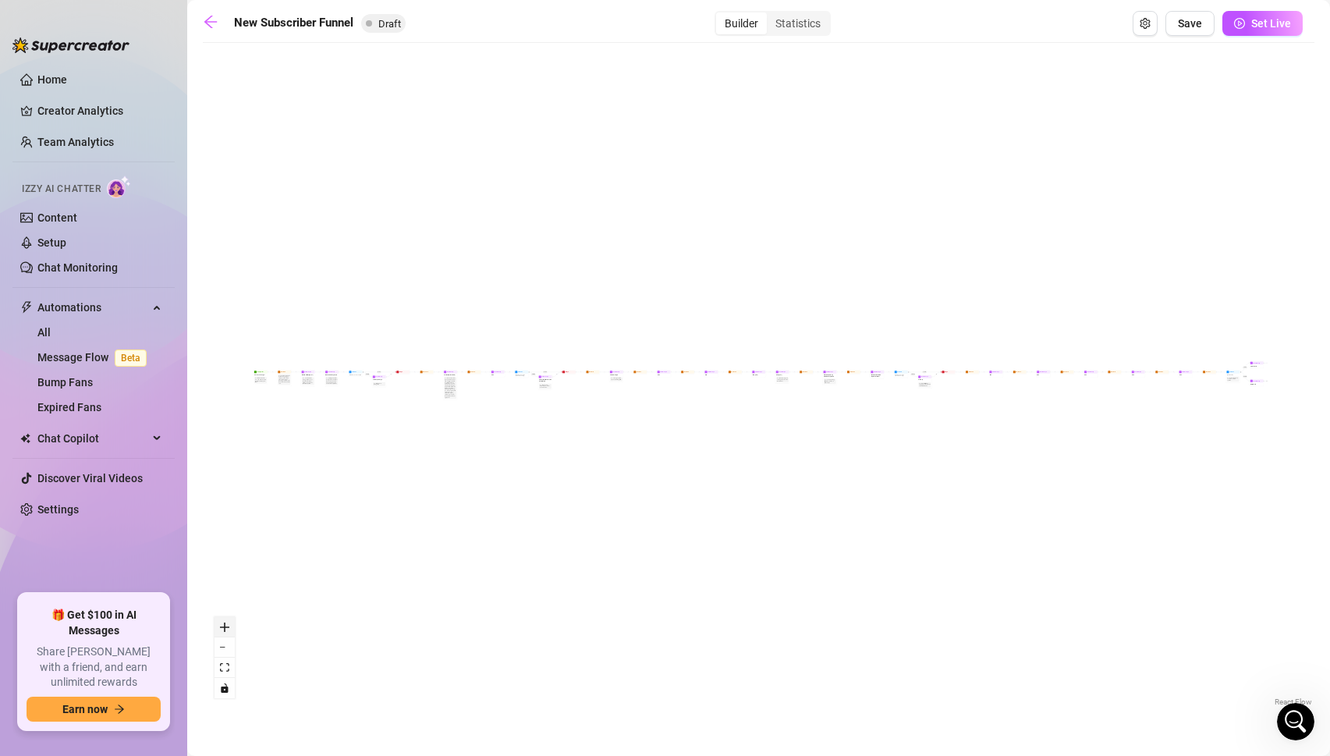
click at [227, 628] on icon "zoom in" at bounding box center [224, 626] width 9 height 9
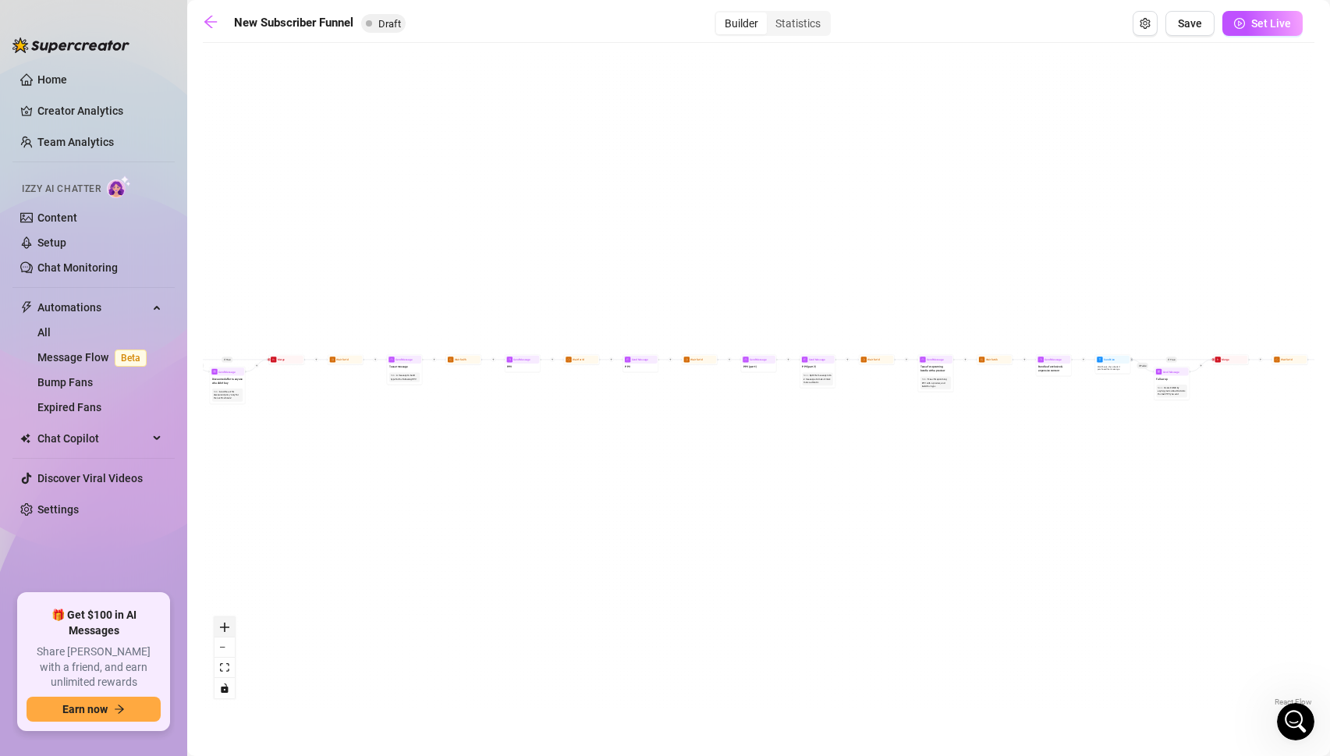
click at [227, 628] on icon "zoom in" at bounding box center [224, 626] width 9 height 9
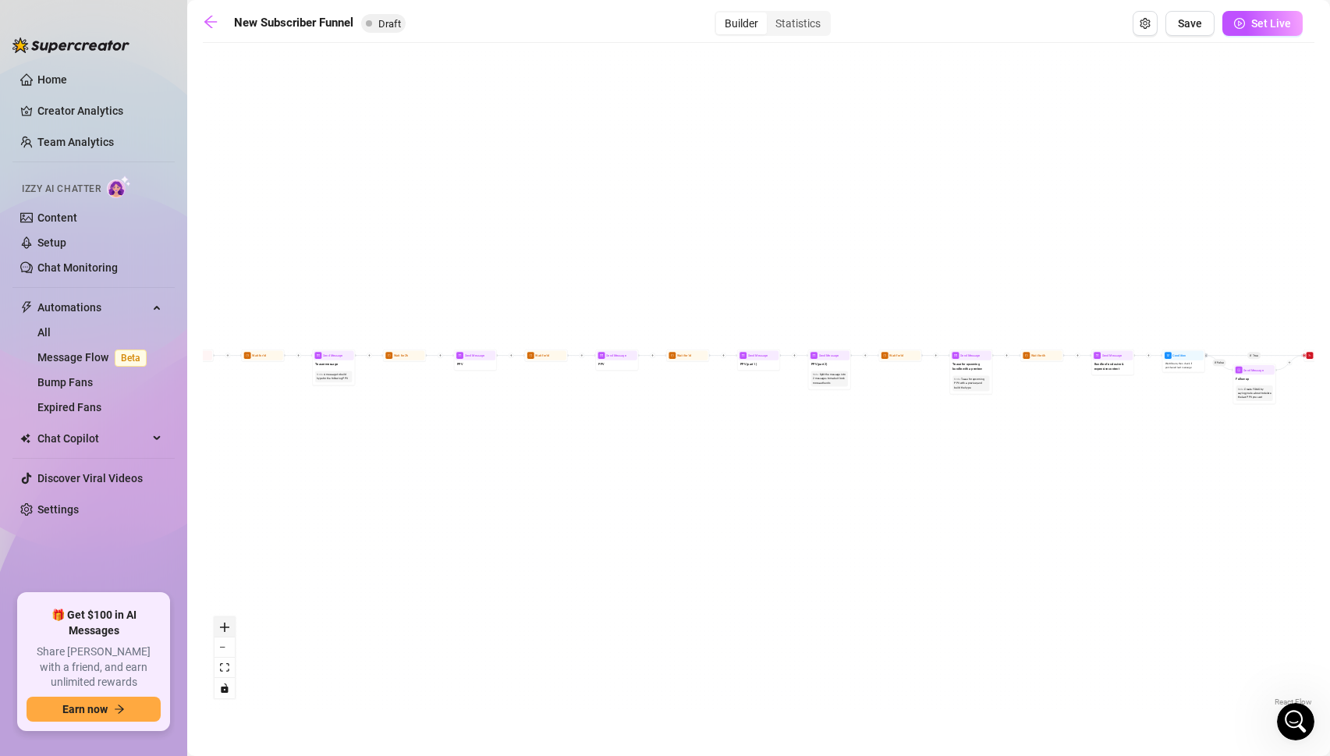
click at [227, 628] on icon "zoom in" at bounding box center [224, 626] width 9 height 9
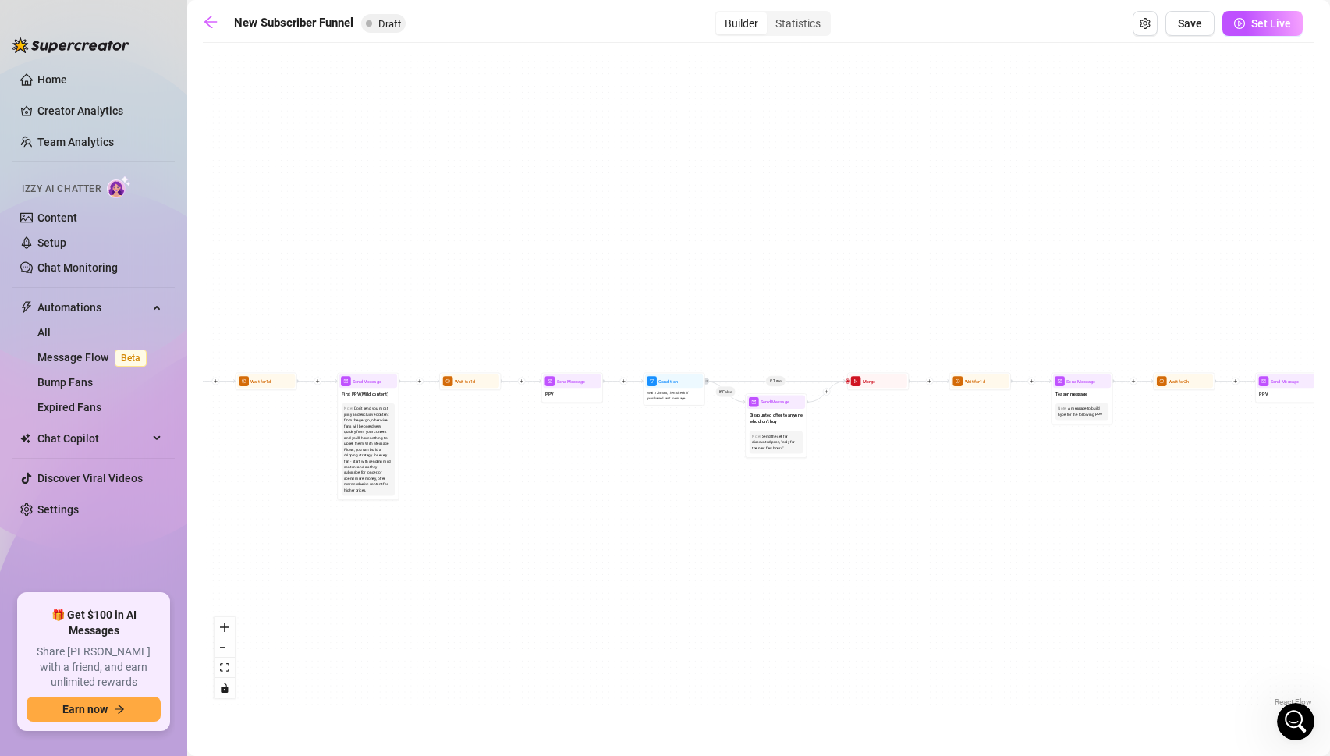
drag, startPoint x: 405, startPoint y: 388, endPoint x: 1340, endPoint y: 430, distance: 935.9
click at [1329, 430] on html "Home Creator Analytics Team Analytics Izzy AI Chatter Content Setup Chat Monito…" at bounding box center [665, 378] width 1330 height 756
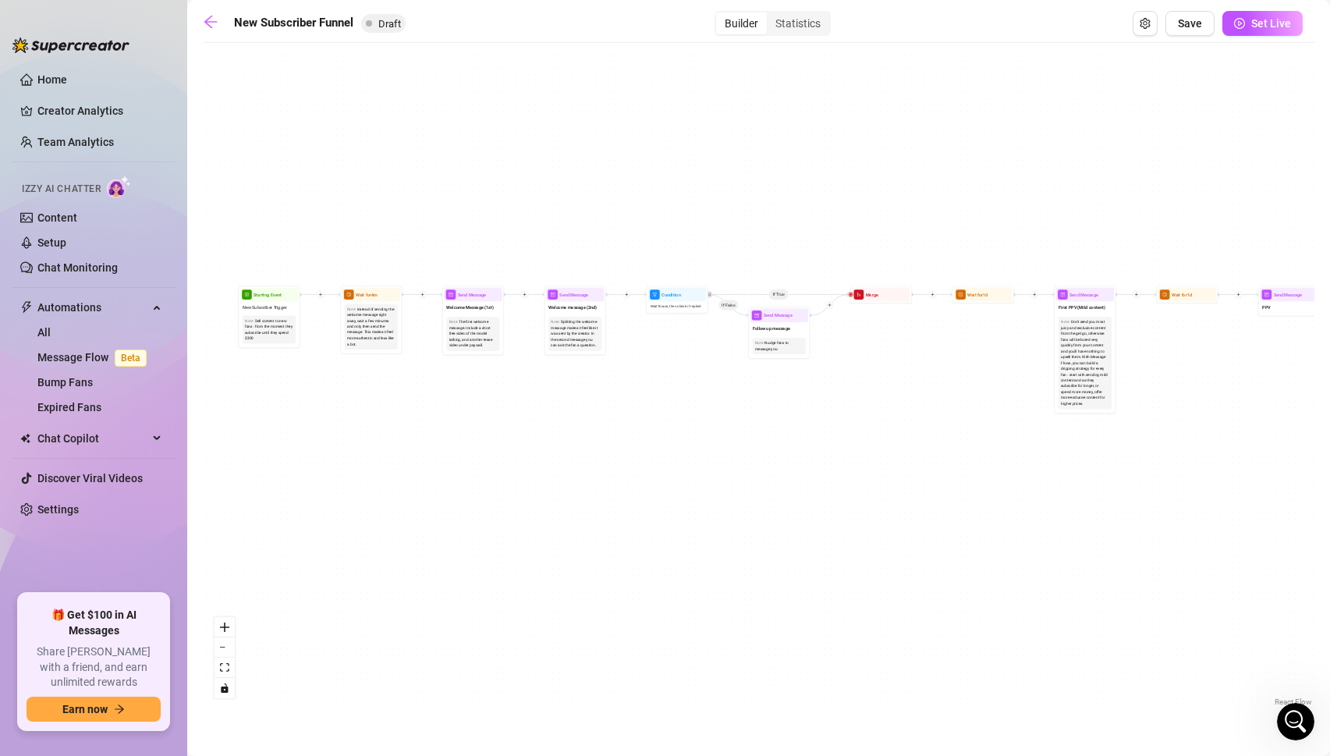
drag, startPoint x: 543, startPoint y: 412, endPoint x: 1340, endPoint y: 317, distance: 802.5
click at [1329, 317] on html "Home Creator Analytics Team Analytics Izzy AI Chatter Content Setup Chat Monito…" at bounding box center [665, 378] width 1330 height 756
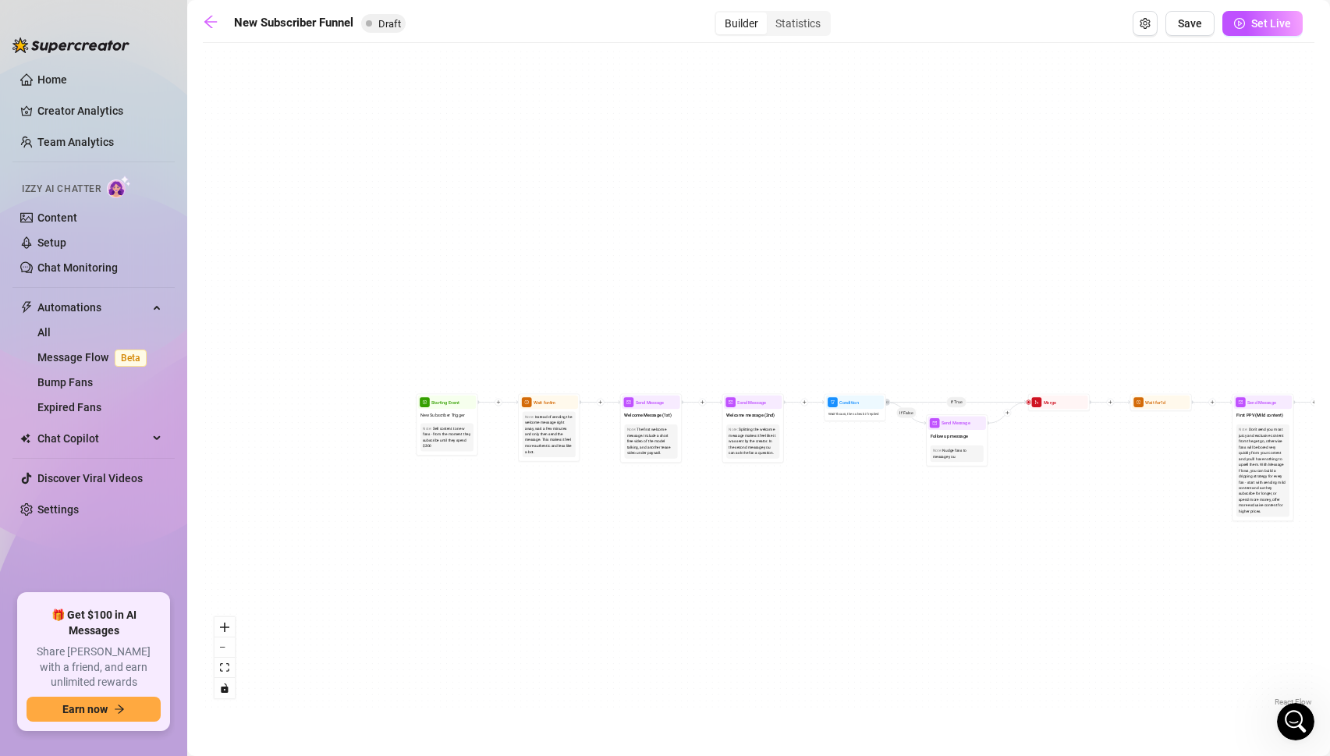
drag, startPoint x: 726, startPoint y: 365, endPoint x: 821, endPoint y: 473, distance: 144.2
click at [821, 473] on div "If True If True If True If False If False If False If True If False Merge Merge…" at bounding box center [758, 380] width 1111 height 659
click at [222, 626] on icon "zoom in" at bounding box center [224, 626] width 9 height 9
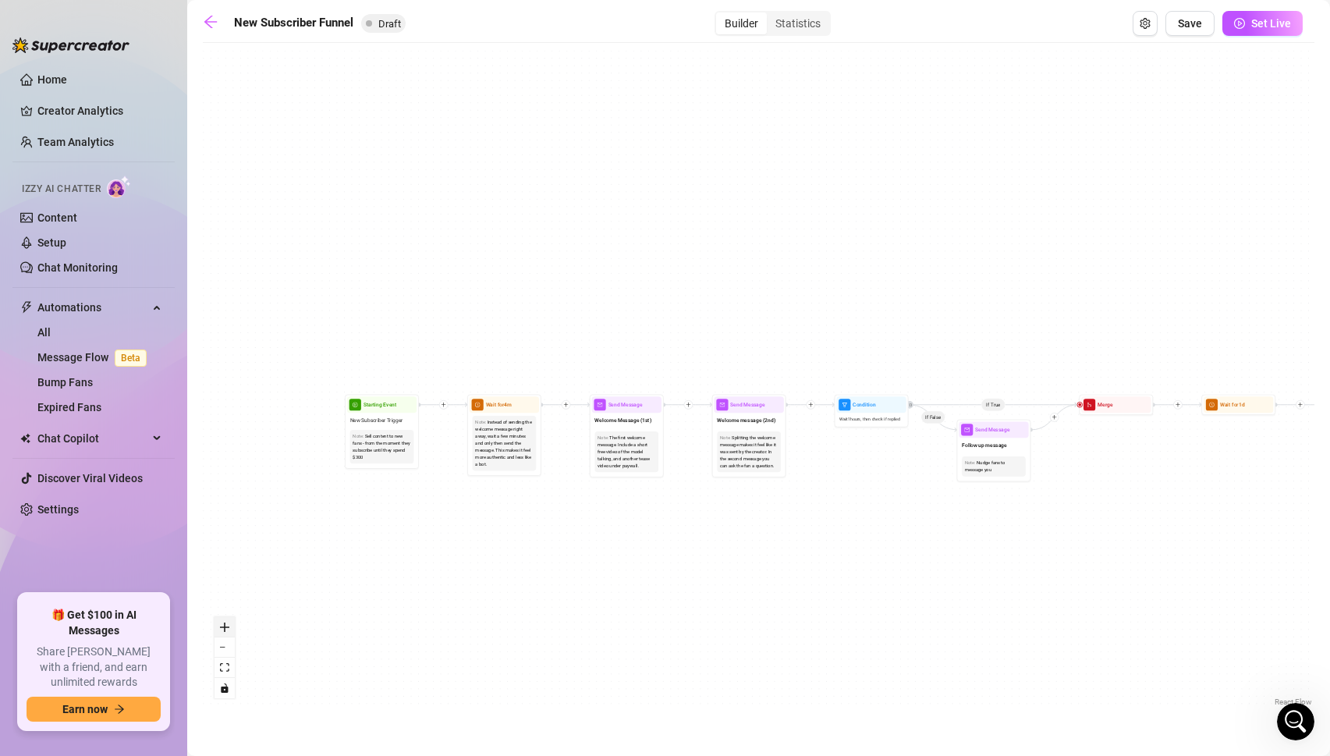
click at [222, 626] on icon "zoom in" at bounding box center [224, 626] width 9 height 9
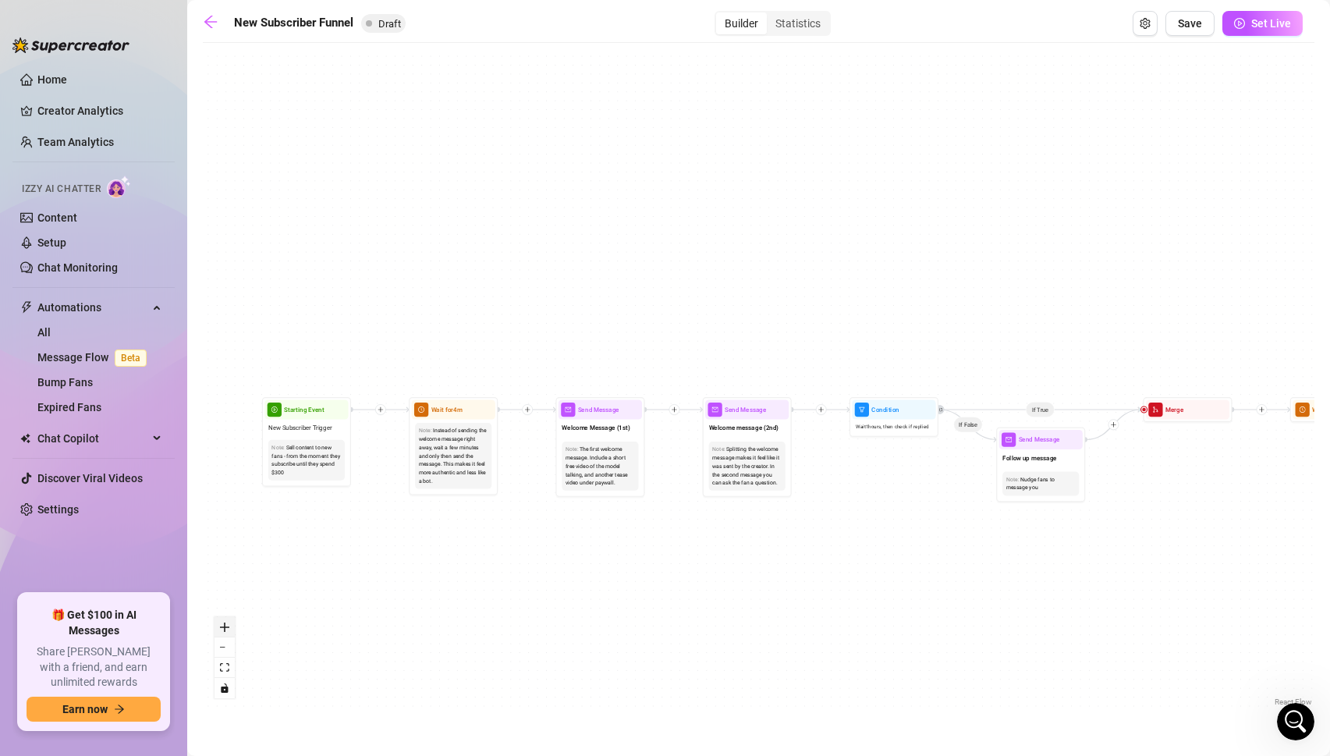
click at [222, 626] on icon "zoom in" at bounding box center [224, 626] width 9 height 9
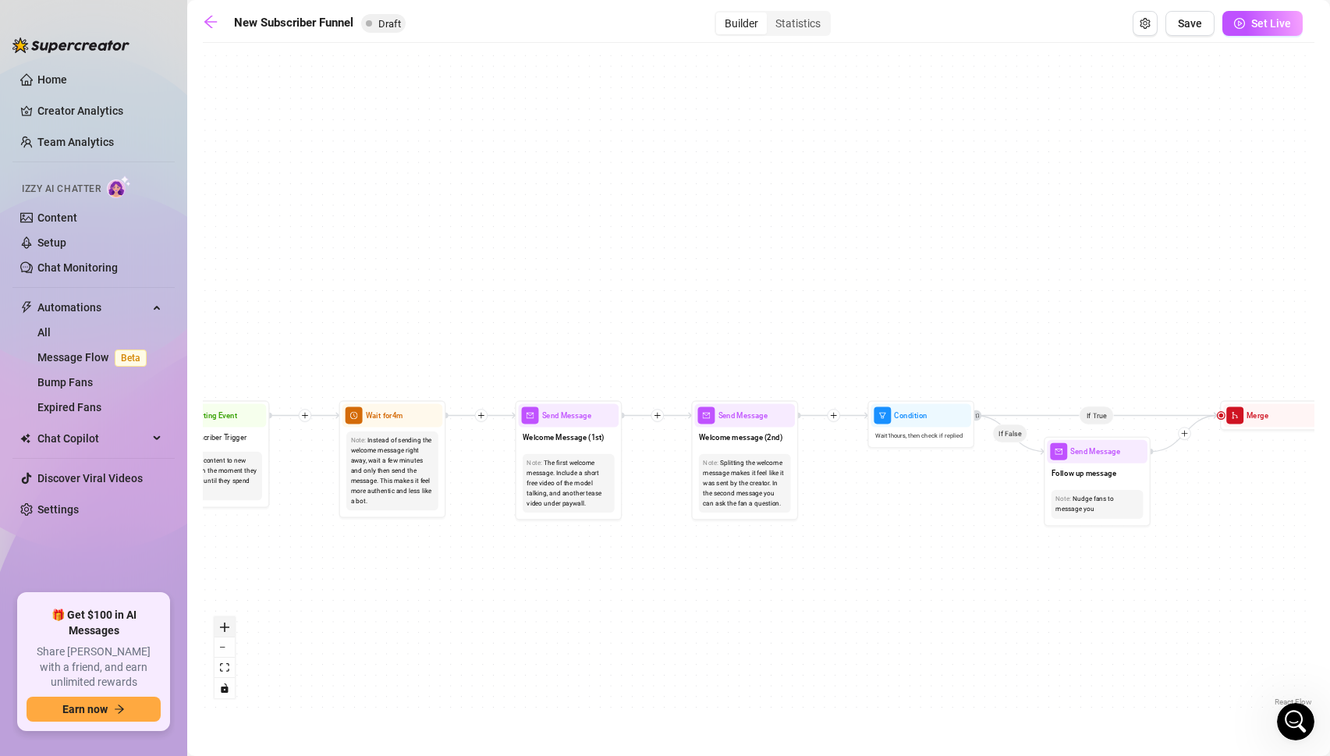
click at [222, 626] on icon "zoom in" at bounding box center [224, 626] width 9 height 9
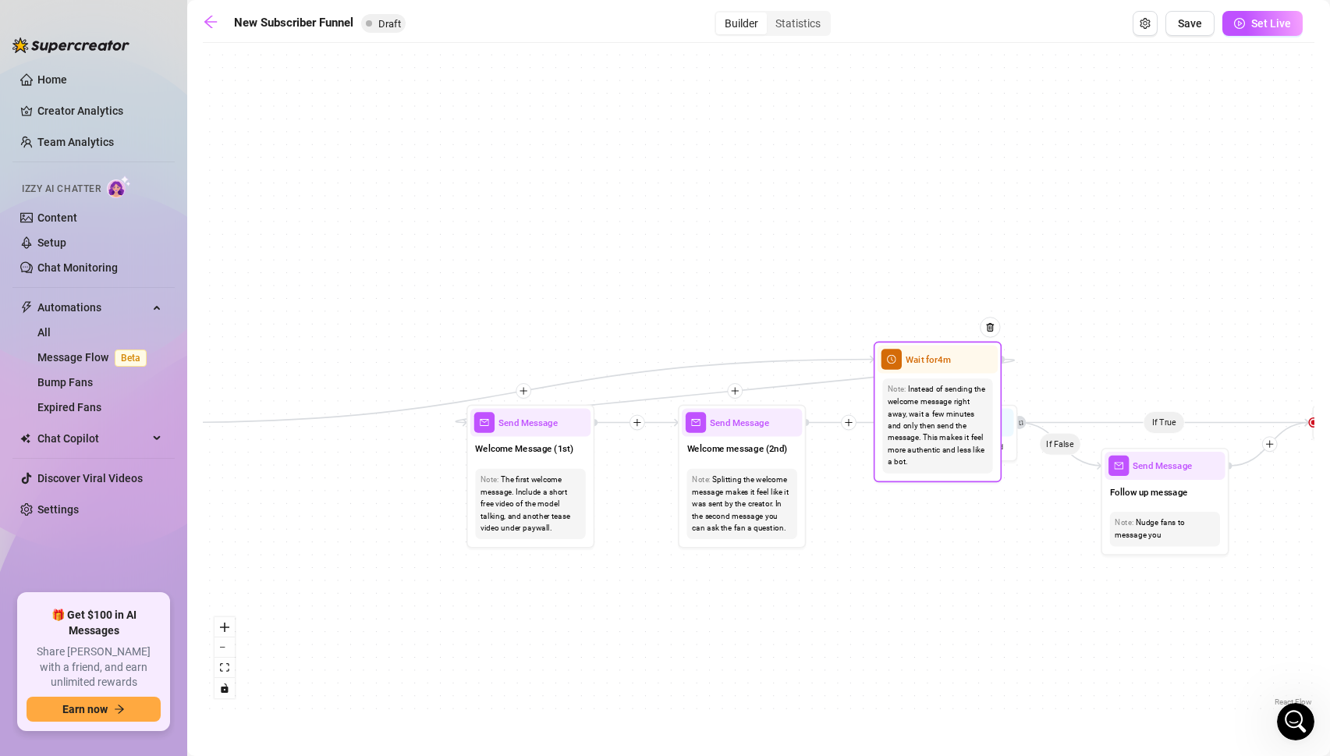
drag, startPoint x: 322, startPoint y: 532, endPoint x: 938, endPoint y: 454, distance: 620.9
click at [938, 454] on div "Wait for 4m Note: Instead of sending the welcome message right away, wait a few…" at bounding box center [937, 412] width 128 height 141
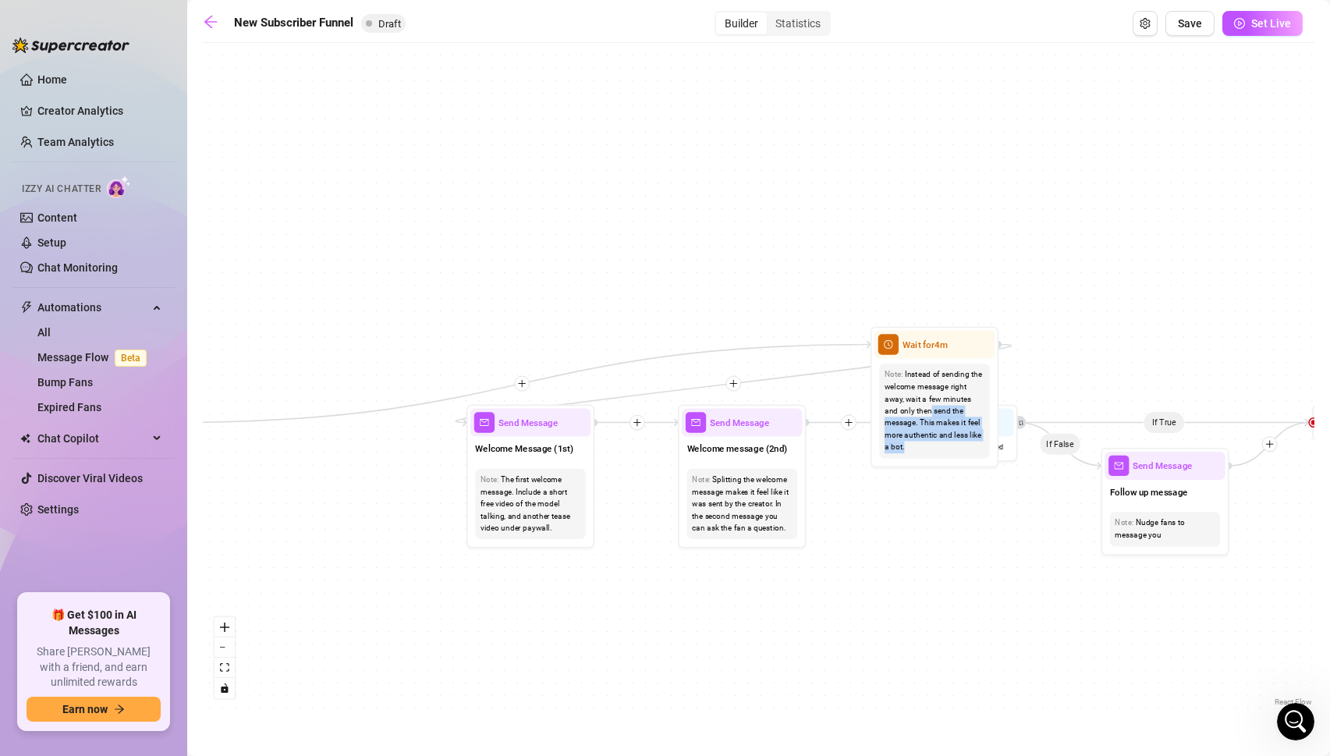
drag, startPoint x: 915, startPoint y: 413, endPoint x: 346, endPoint y: 450, distance: 570.4
click at [346, 450] on div "If True If True If True If False If False If False If True If False Merge Merge…" at bounding box center [758, 380] width 1111 height 659
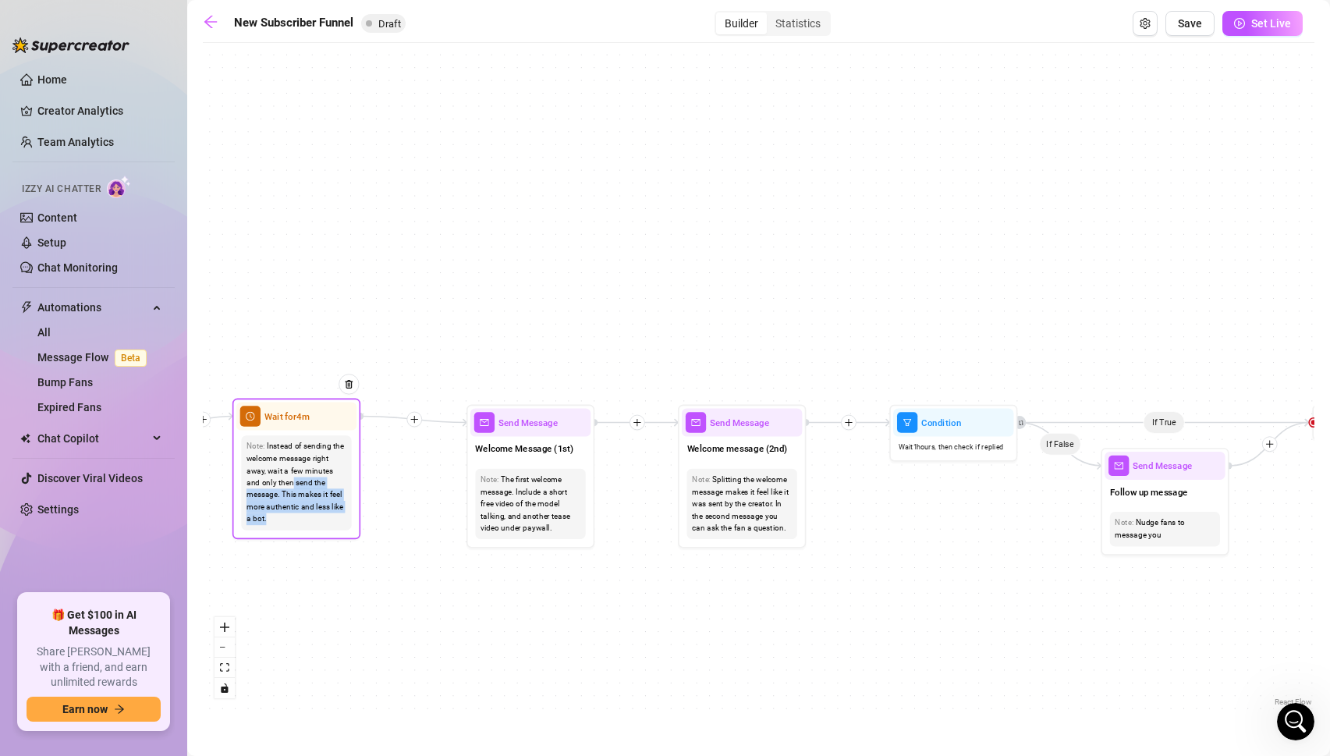
drag, startPoint x: 958, startPoint y: 353, endPoint x: 318, endPoint y: 425, distance: 643.4
click at [318, 425] on div "Wait for 4m" at bounding box center [296, 416] width 120 height 28
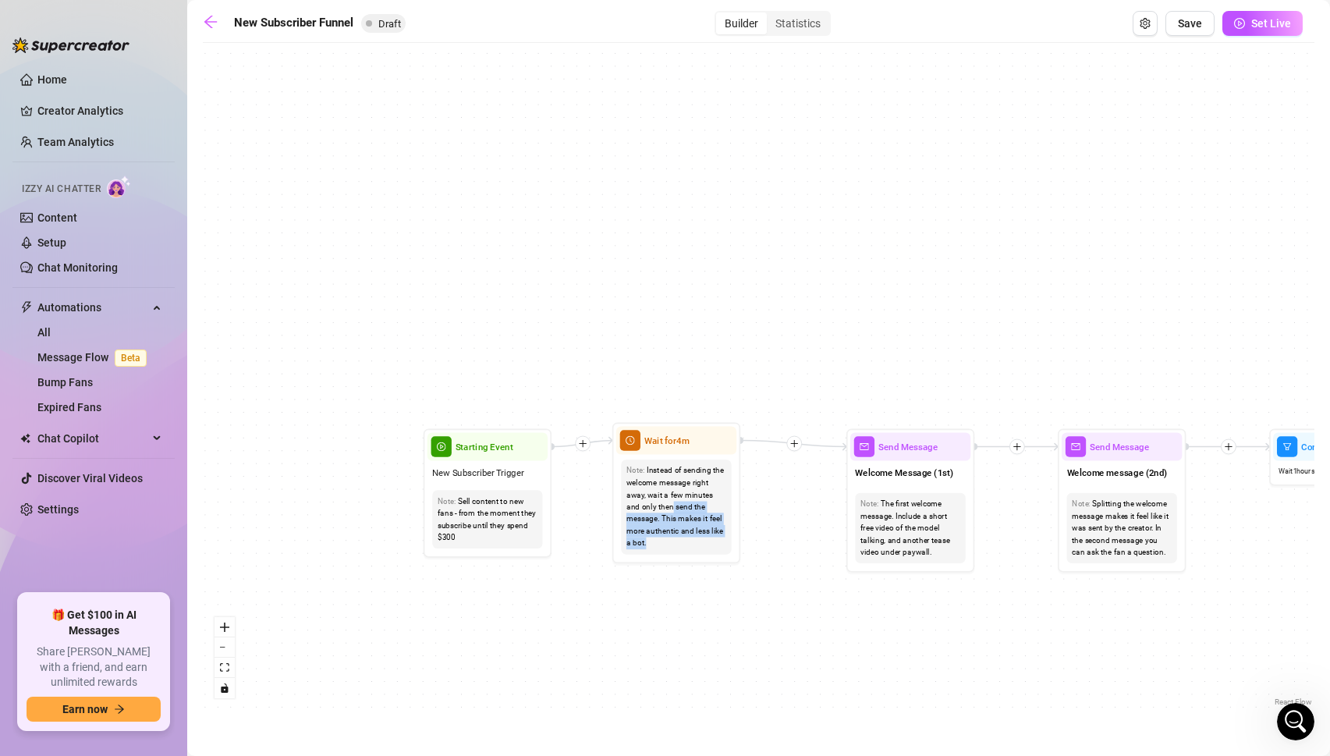
drag, startPoint x: 342, startPoint y: 276, endPoint x: 696, endPoint y: 302, distance: 354.9
click at [696, 302] on div "If True If True If True If False If False If False If True If False Merge Merge…" at bounding box center [758, 380] width 1111 height 659
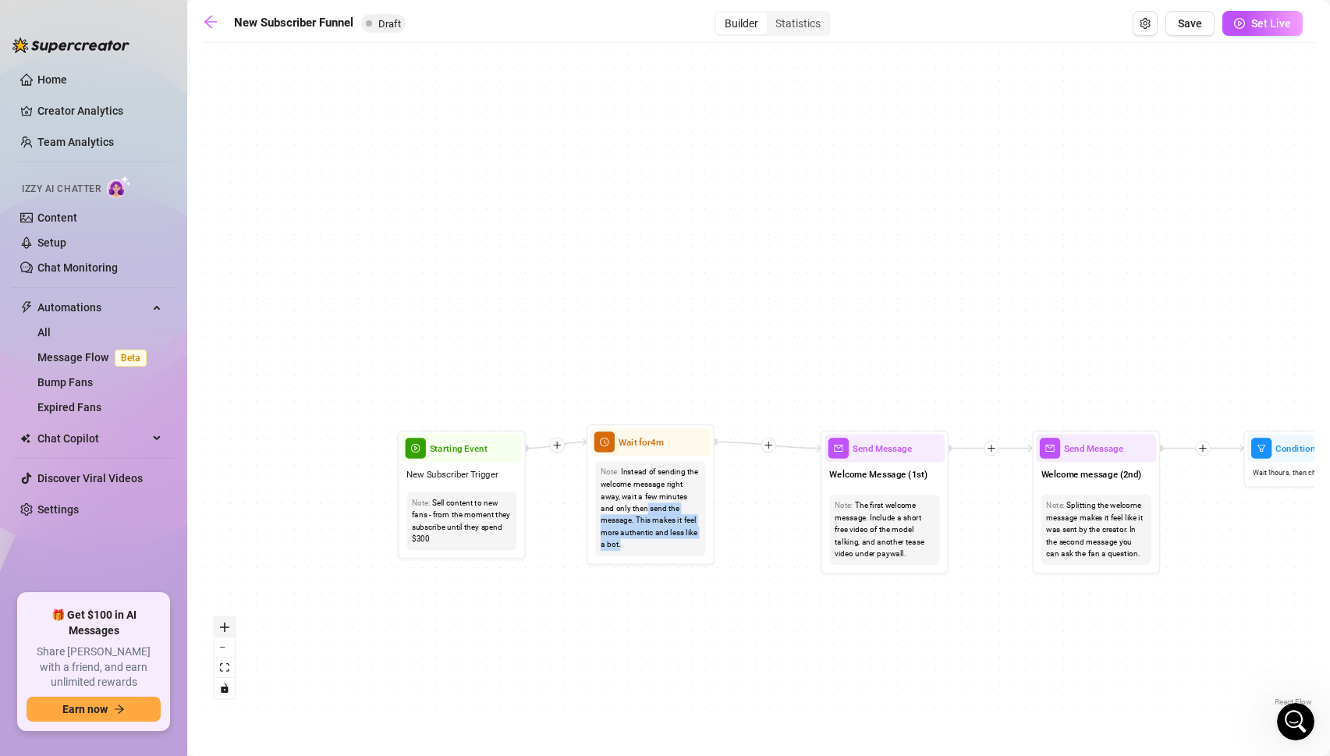
click at [225, 628] on icon "zoom in" at bounding box center [224, 626] width 9 height 9
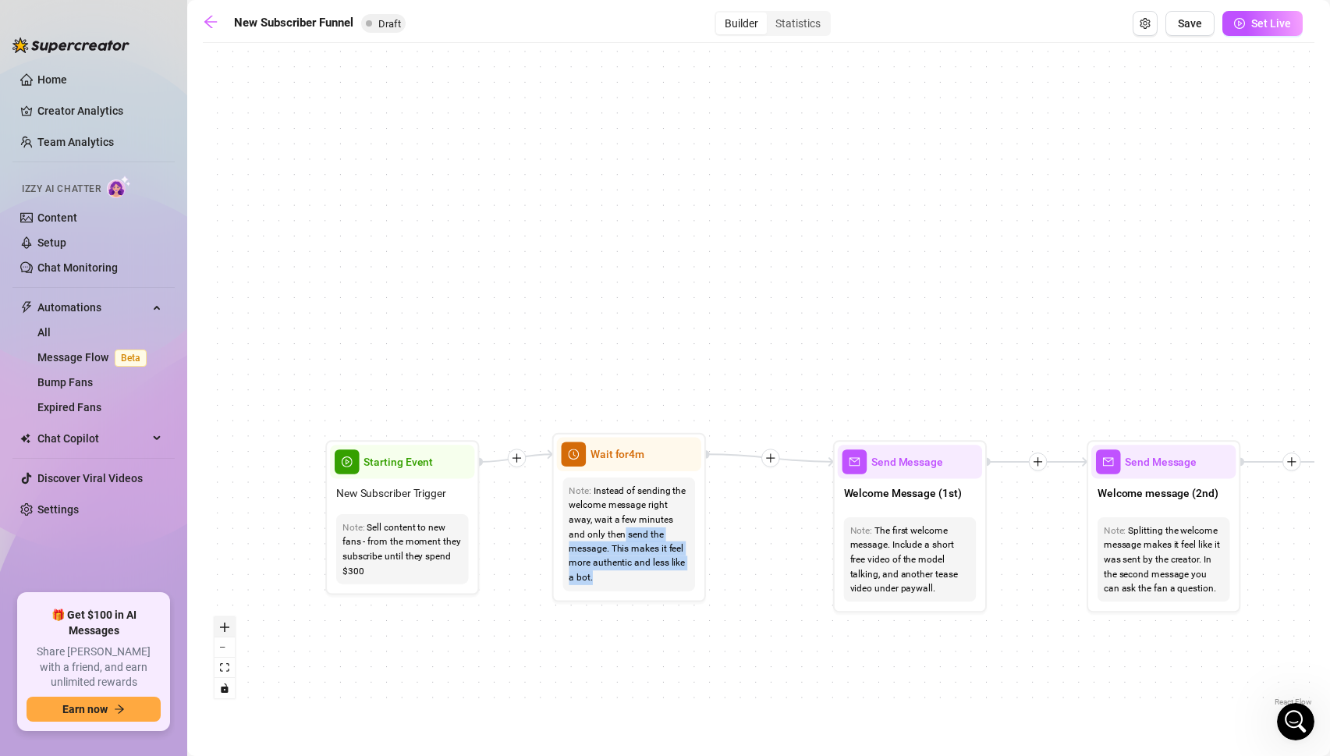
click at [225, 632] on button "zoom in" at bounding box center [224, 627] width 20 height 20
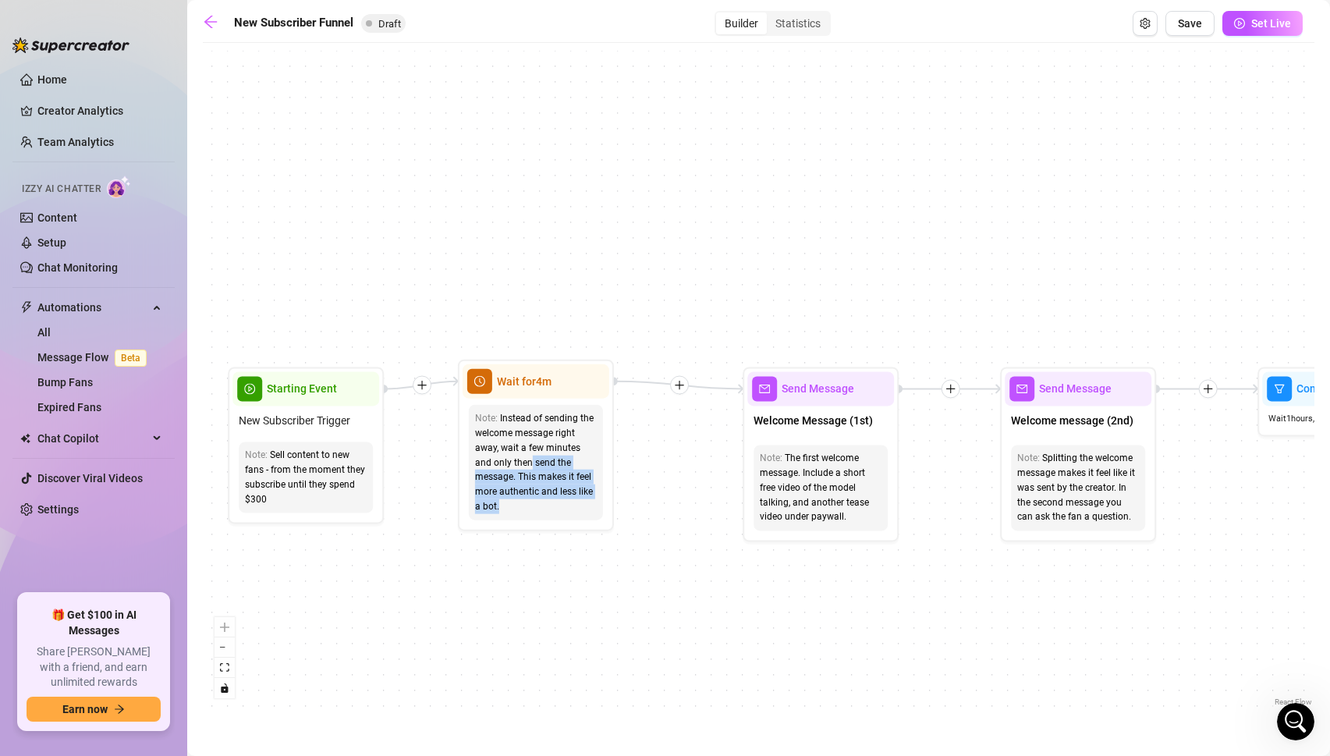
drag, startPoint x: 636, startPoint y: 639, endPoint x: 545, endPoint y: 565, distance: 117.5
click at [545, 565] on div "If True If True If True If False If False If False If True If False Merge Merge…" at bounding box center [758, 380] width 1111 height 659
click at [824, 599] on div "If True If True If True If False If False If False If True If False Merge Merge…" at bounding box center [758, 380] width 1111 height 659
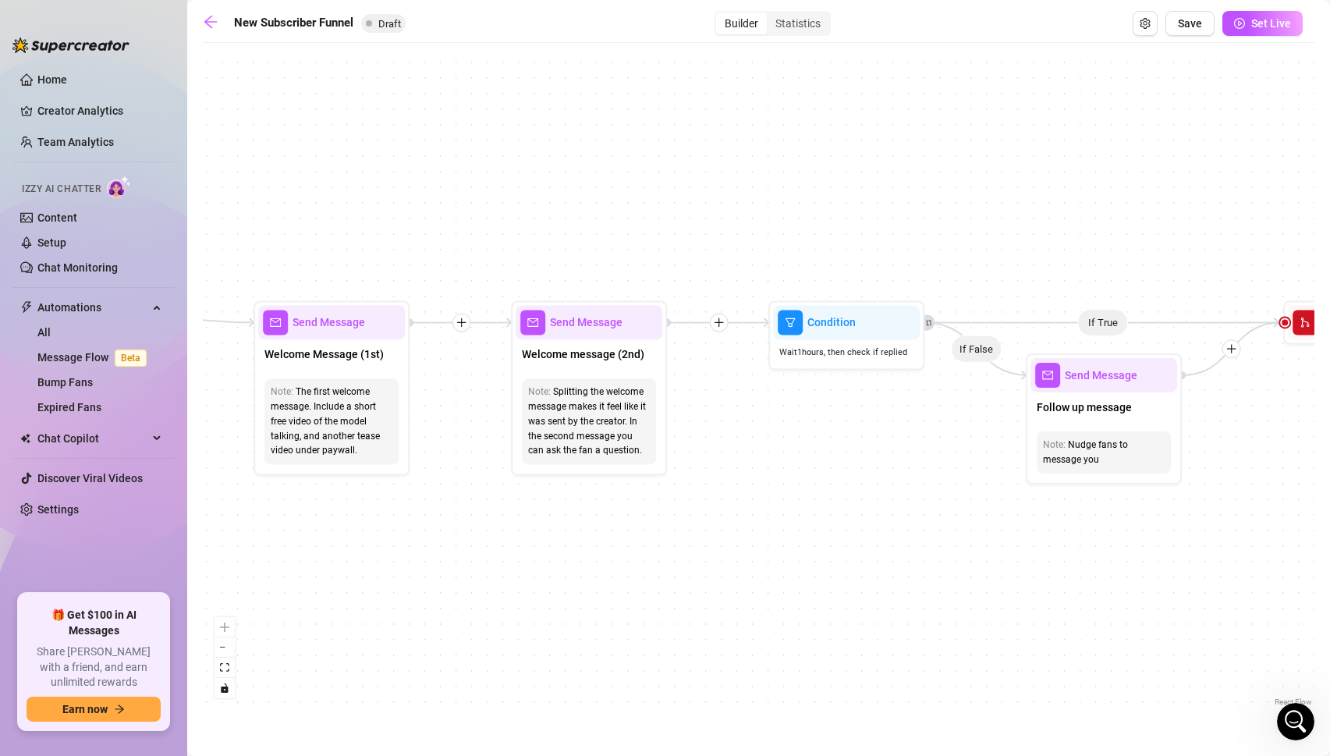
drag, startPoint x: 914, startPoint y: 594, endPoint x: 425, endPoint y: 528, distance: 493.4
click at [425, 528] on div "If True If True If True If False If False If False If True If False Merge Merge…" at bounding box center [758, 380] width 1111 height 659
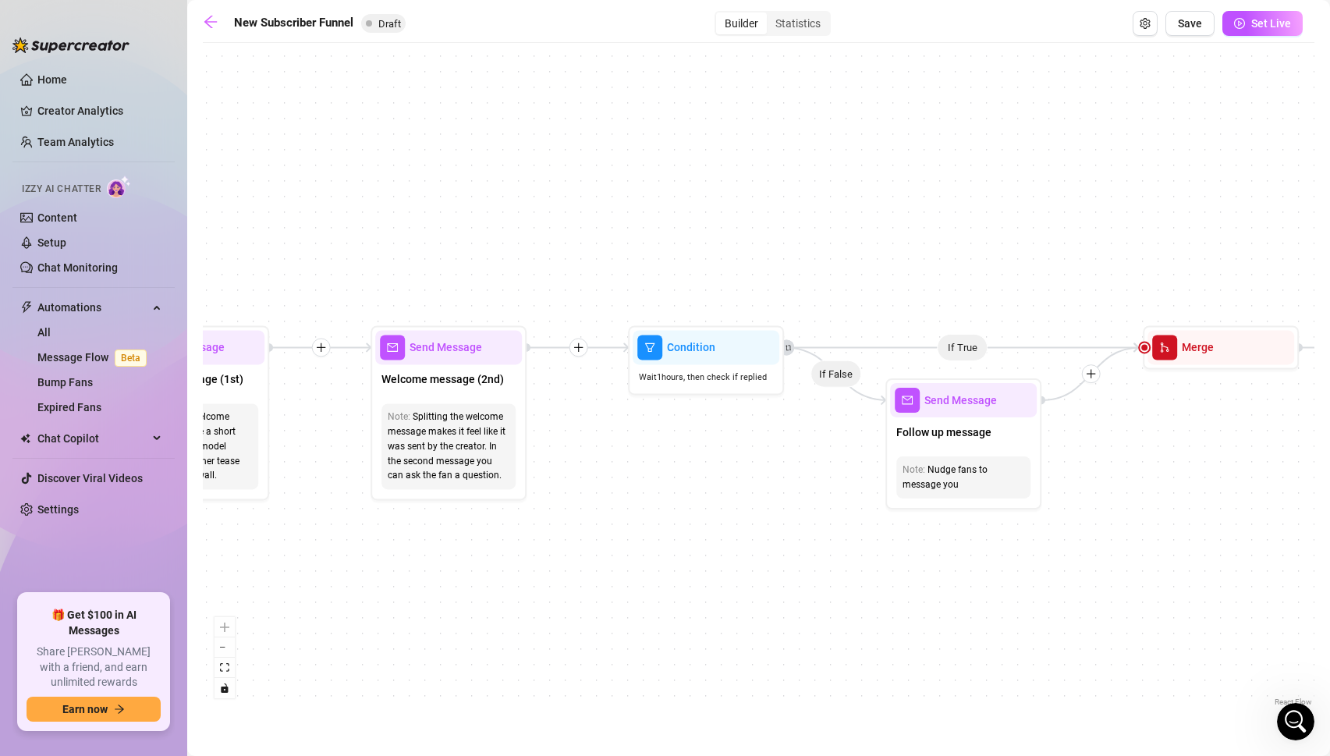
drag, startPoint x: 741, startPoint y: 536, endPoint x: 600, endPoint y: 561, distance: 142.6
click at [600, 561] on div "If True If True If True If False If False If False If True If False Merge Merge…" at bounding box center [758, 380] width 1111 height 659
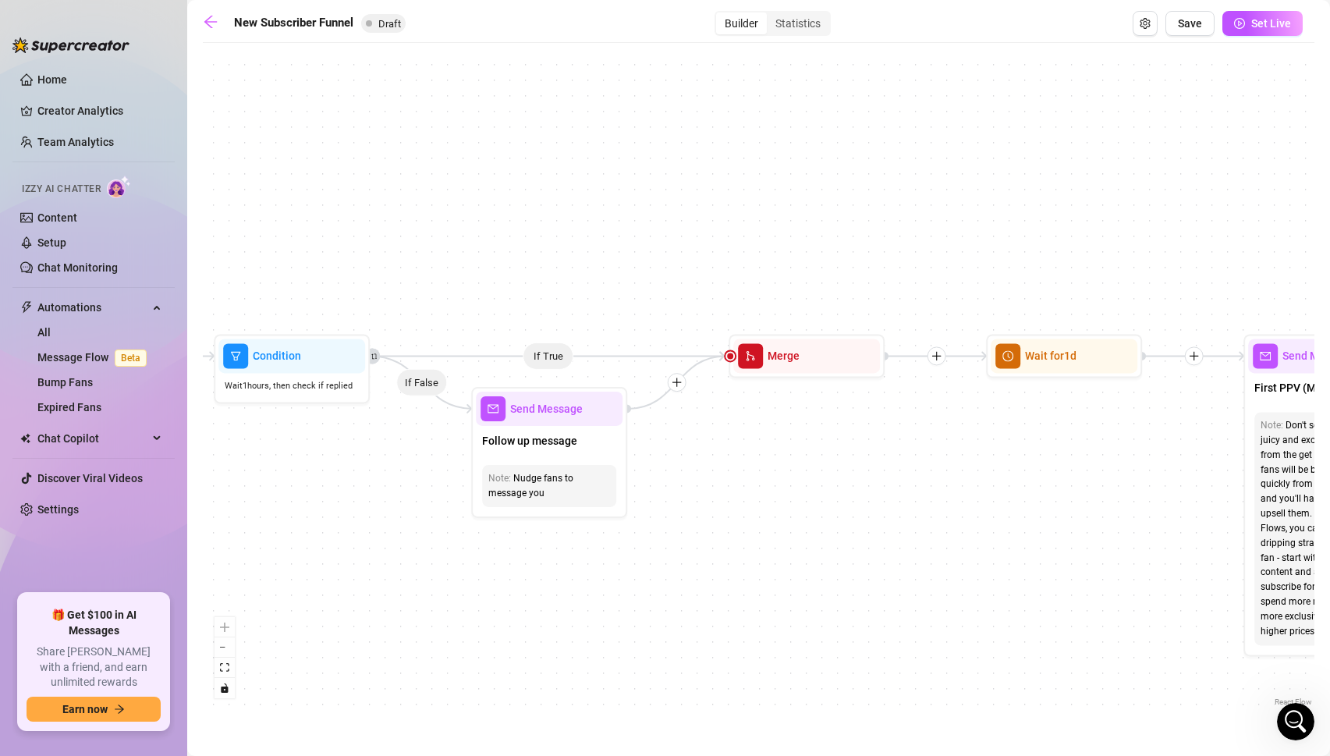
drag, startPoint x: 970, startPoint y: 534, endPoint x: 555, endPoint y: 543, distance: 414.9
click at [555, 543] on div "If True If True If True If False If False If False If True If False Merge Merge…" at bounding box center [758, 380] width 1111 height 659
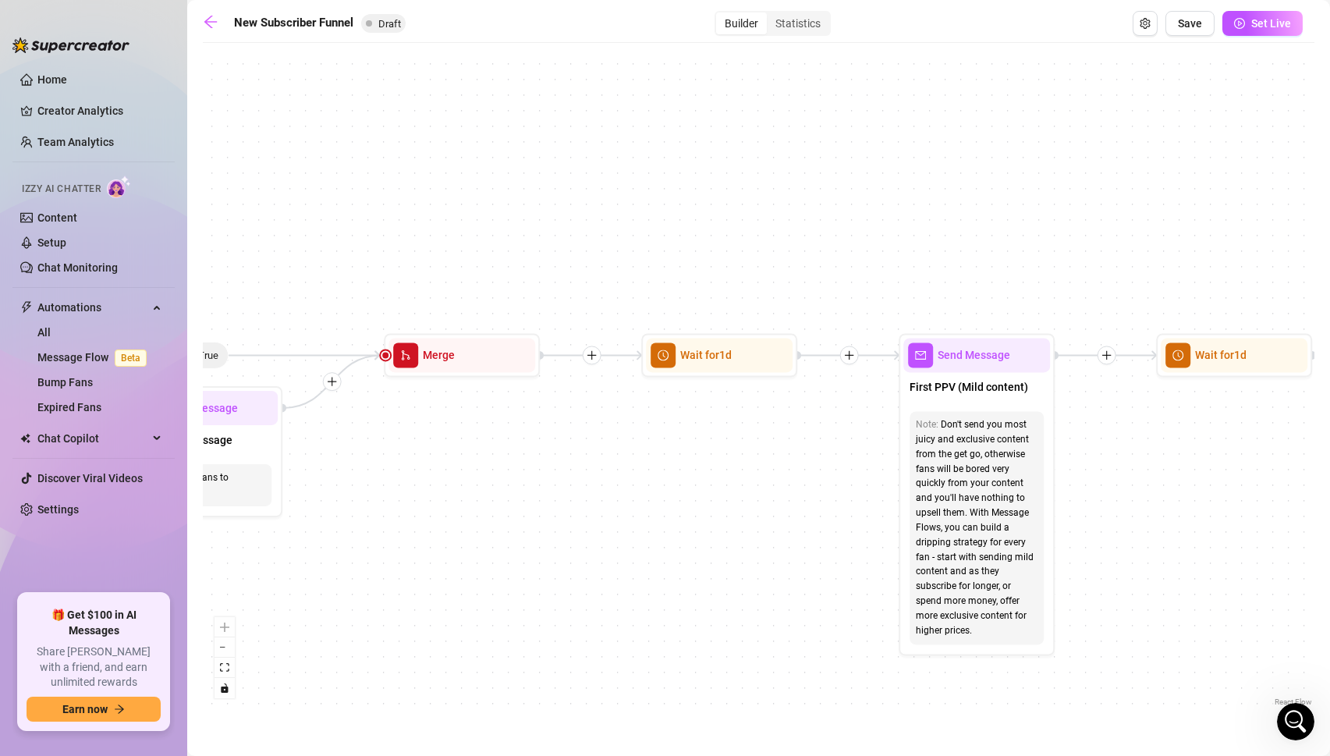
drag, startPoint x: 1002, startPoint y: 564, endPoint x: 659, endPoint y: 563, distance: 343.1
click at [659, 563] on div "If True If True If True If False If False If False If True If False Merge Merge…" at bounding box center [758, 380] width 1111 height 659
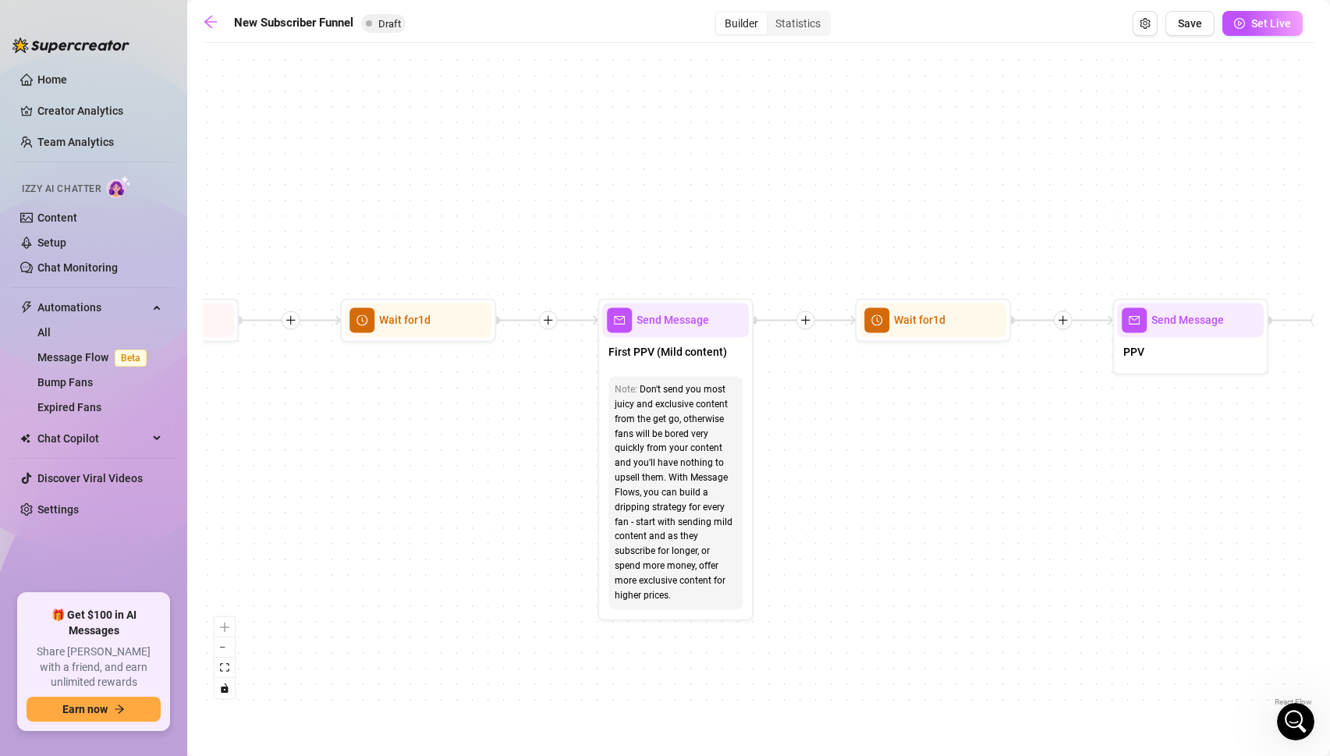
drag, startPoint x: 834, startPoint y: 639, endPoint x: 487, endPoint y: 590, distance: 349.8
click at [487, 590] on div "If True If True If True If False If False If False If True If False Merge Merge…" at bounding box center [758, 380] width 1111 height 659
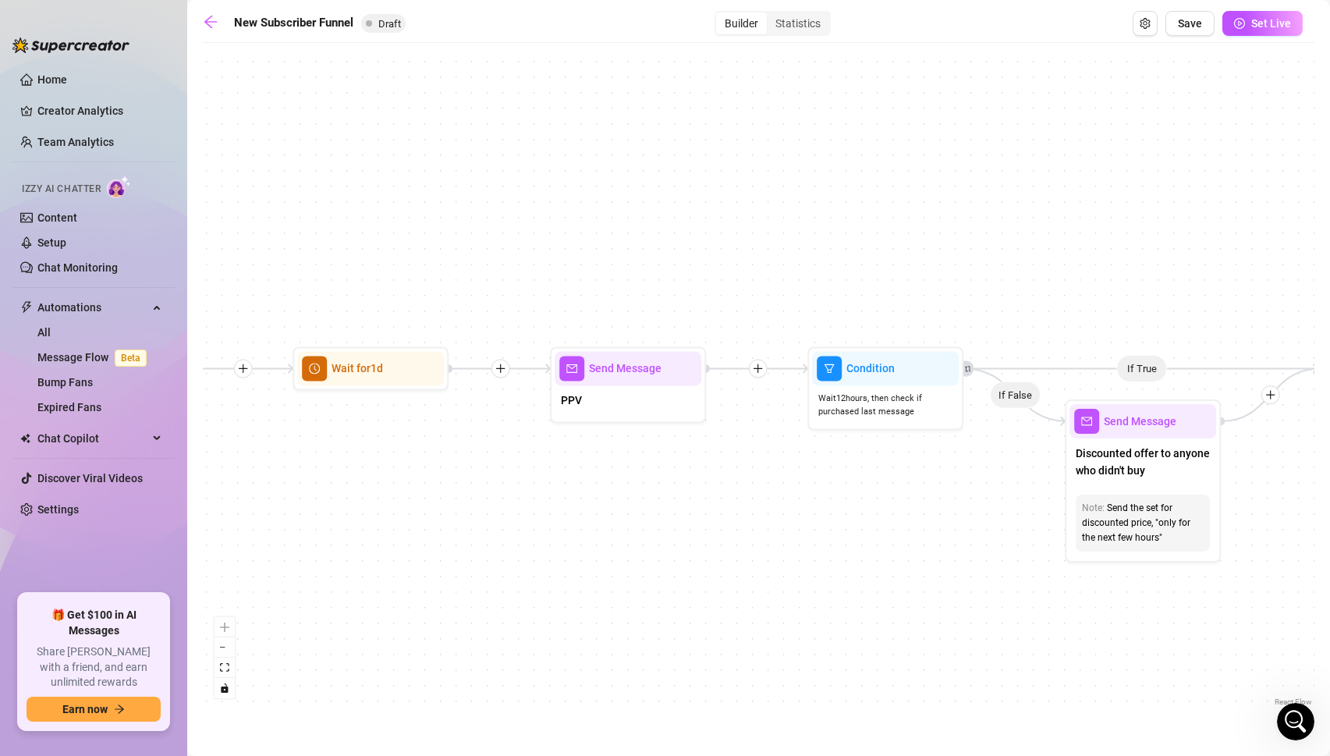
drag, startPoint x: 1032, startPoint y: 613, endPoint x: 515, endPoint y: 676, distance: 521.6
click at [515, 676] on div "If True If True If True If False If False If False If True If False Merge Merge…" at bounding box center [758, 380] width 1111 height 659
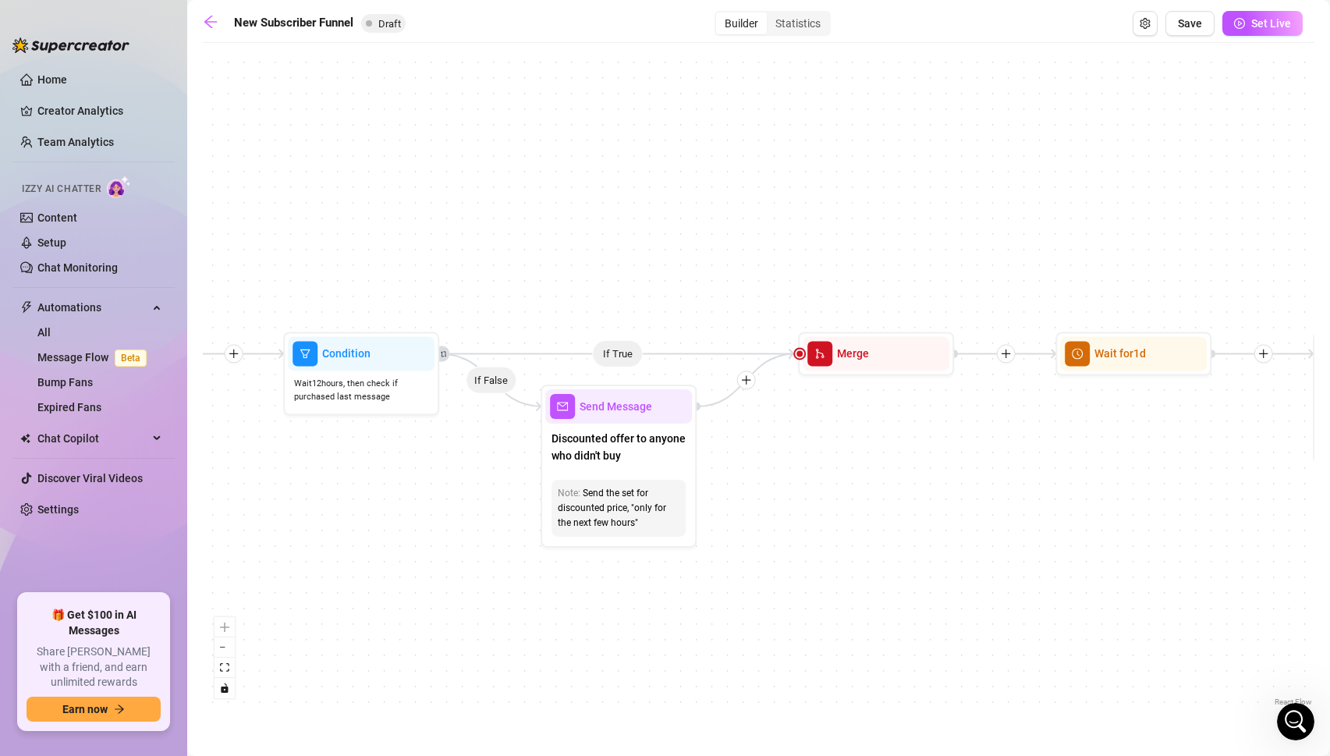
drag, startPoint x: 873, startPoint y: 577, endPoint x: 349, endPoint y: 562, distance: 525.0
click at [349, 562] on div "If True If True If True If False If False If False If True If False Merge Merge…" at bounding box center [758, 380] width 1111 height 659
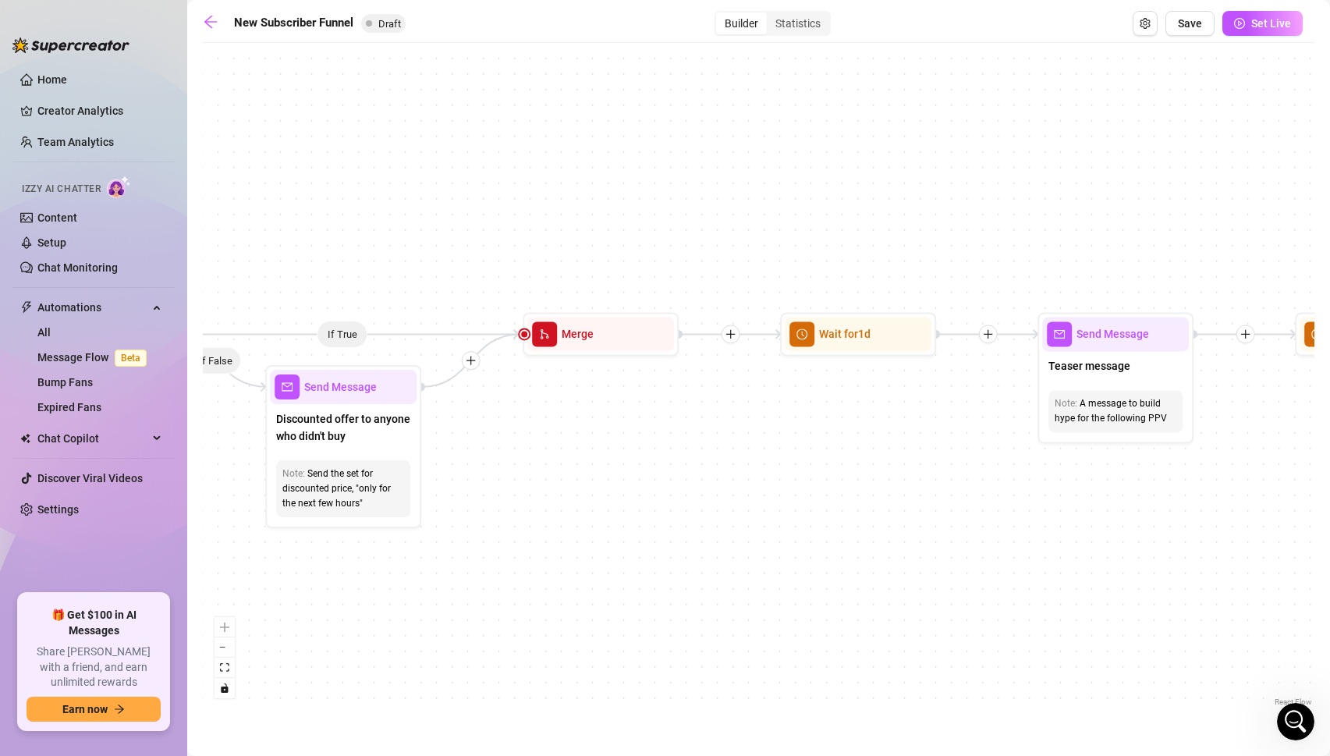
drag, startPoint x: 954, startPoint y: 576, endPoint x: 680, endPoint y: 557, distance: 274.4
click at [680, 557] on div "If True If True If True If False If False If False If True If False Merge Merge…" at bounding box center [758, 380] width 1111 height 659
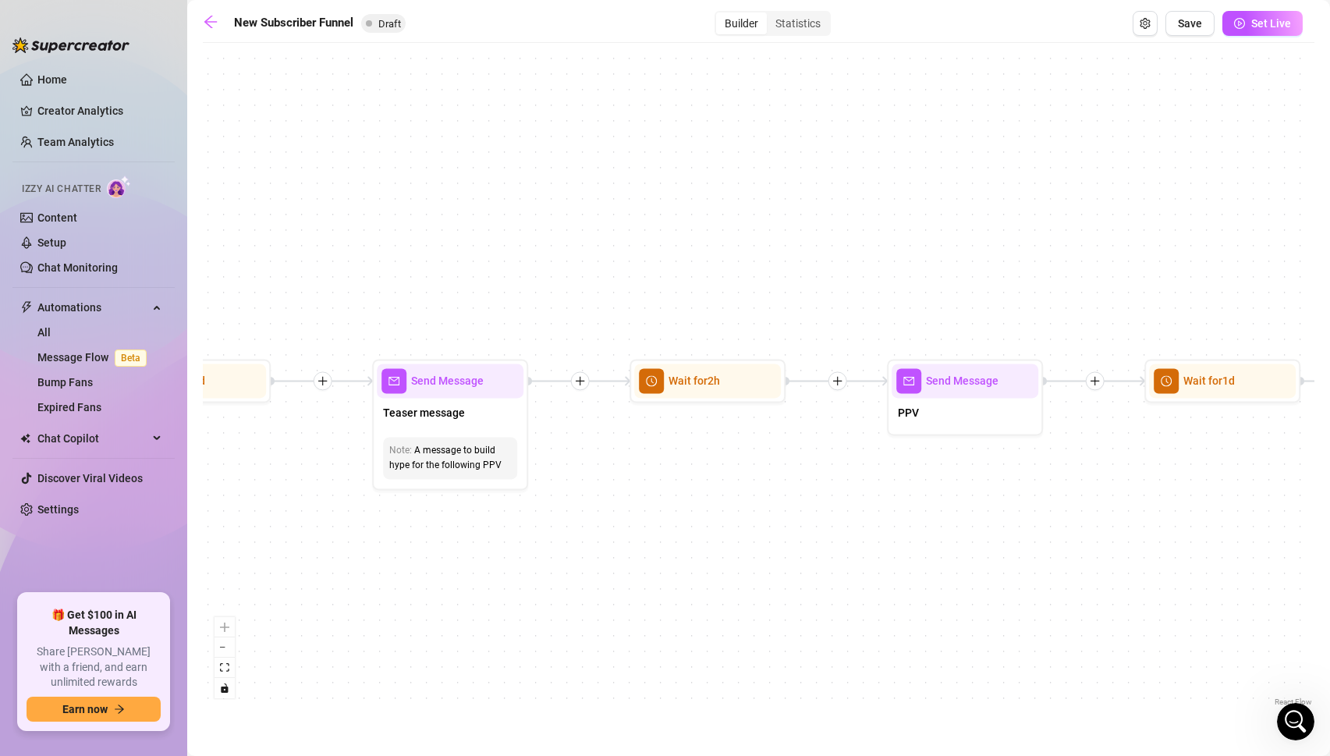
drag, startPoint x: 982, startPoint y: 538, endPoint x: 315, endPoint y: 583, distance: 668.2
click at [315, 583] on div "If True If True If True If False If False If False If True If False Merge Merge…" at bounding box center [758, 380] width 1111 height 659
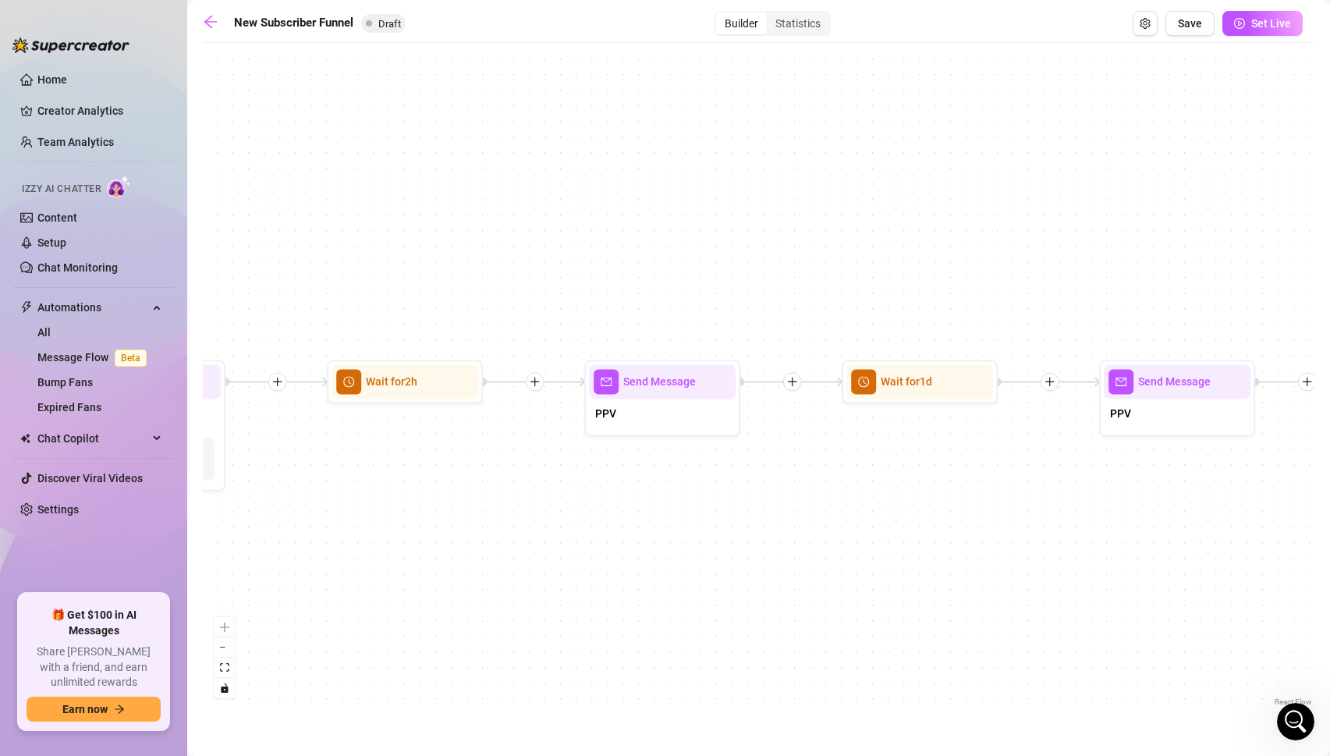
drag, startPoint x: 814, startPoint y: 581, endPoint x: 513, endPoint y: 583, distance: 301.0
click at [513, 583] on div "If True If True If True If False If False If False If True If False Merge Merge…" at bounding box center [758, 380] width 1111 height 659
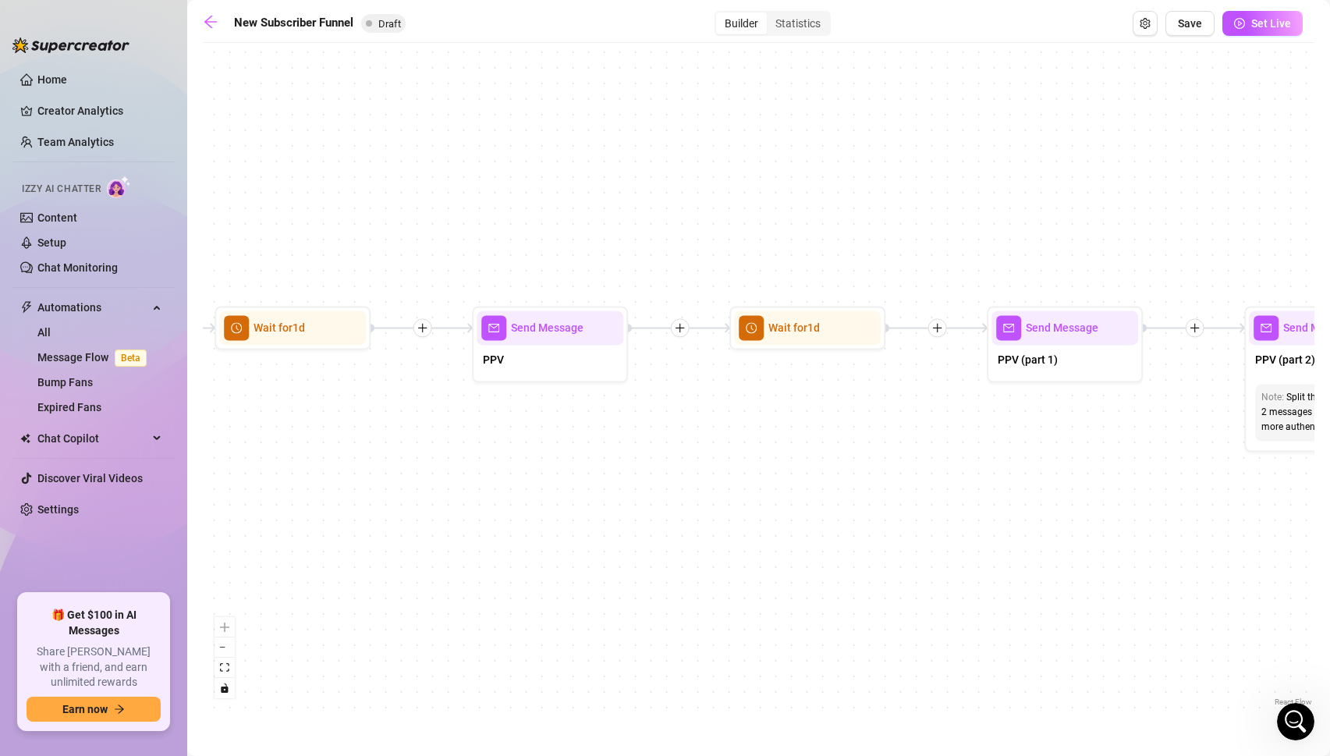
drag, startPoint x: 951, startPoint y: 586, endPoint x: 306, endPoint y: 532, distance: 646.3
click at [306, 532] on div "If True If True If True If False If False If False If True If False Merge Merge…" at bounding box center [758, 380] width 1111 height 659
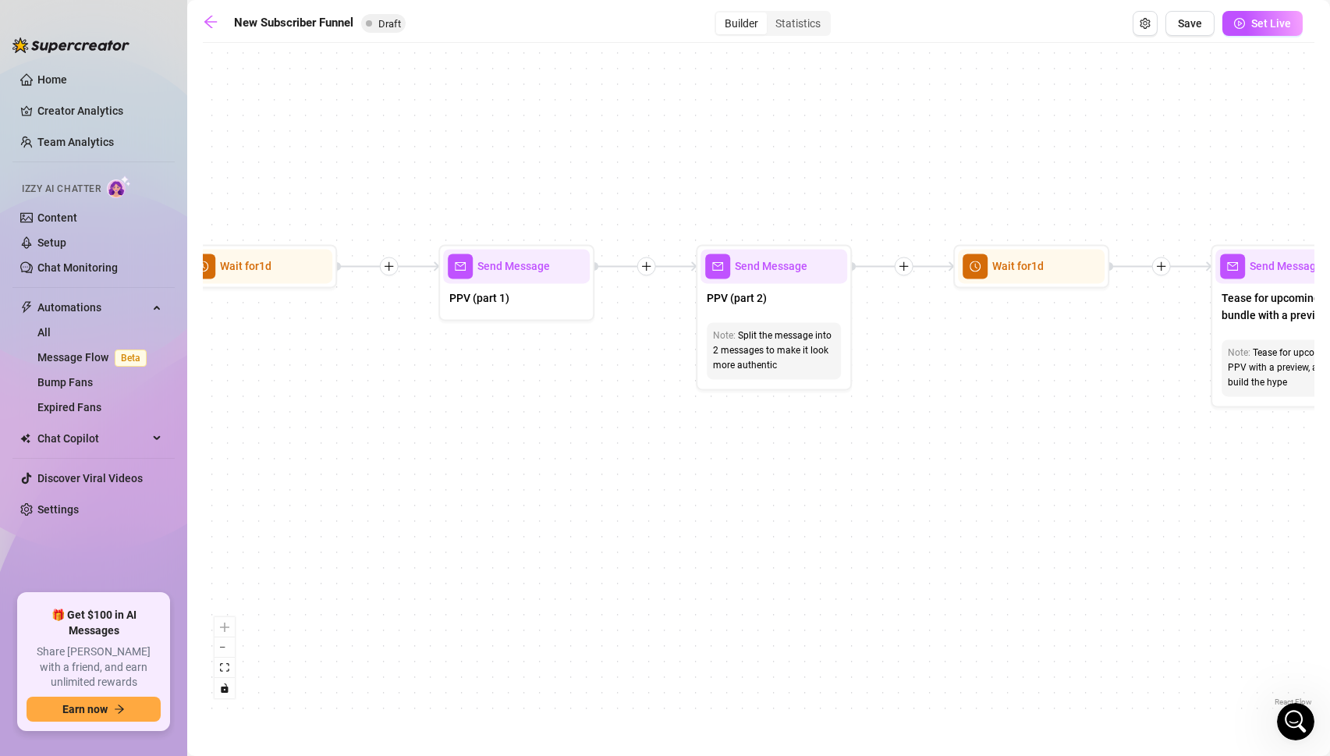
drag, startPoint x: 744, startPoint y: 614, endPoint x: 209, endPoint y: 554, distance: 538.3
click at [209, 554] on div "If True If True If True If False If False If False If True If False Merge Merge…" at bounding box center [758, 380] width 1111 height 659
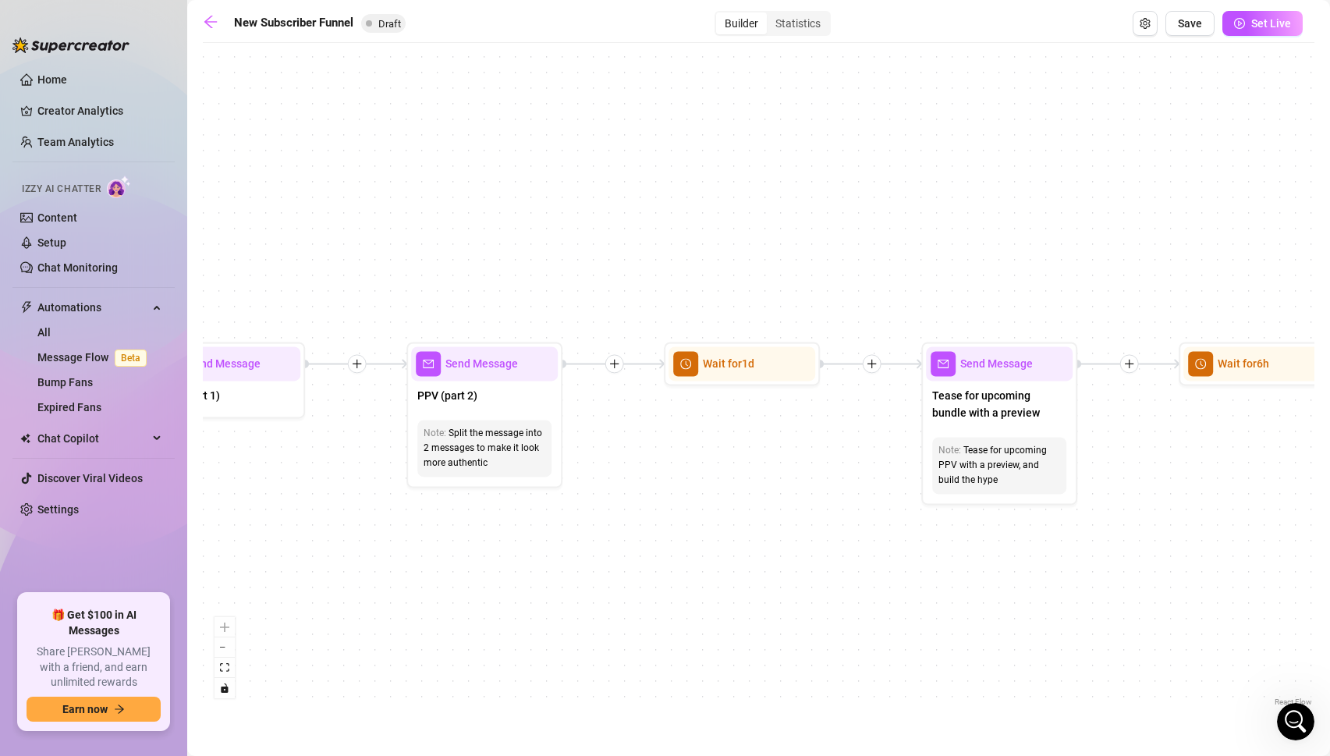
drag, startPoint x: 873, startPoint y: 546, endPoint x: 587, endPoint y: 642, distance: 301.1
click at [587, 642] on div "If True If True If True If False If False If False If True If False Merge Merge…" at bounding box center [758, 380] width 1111 height 659
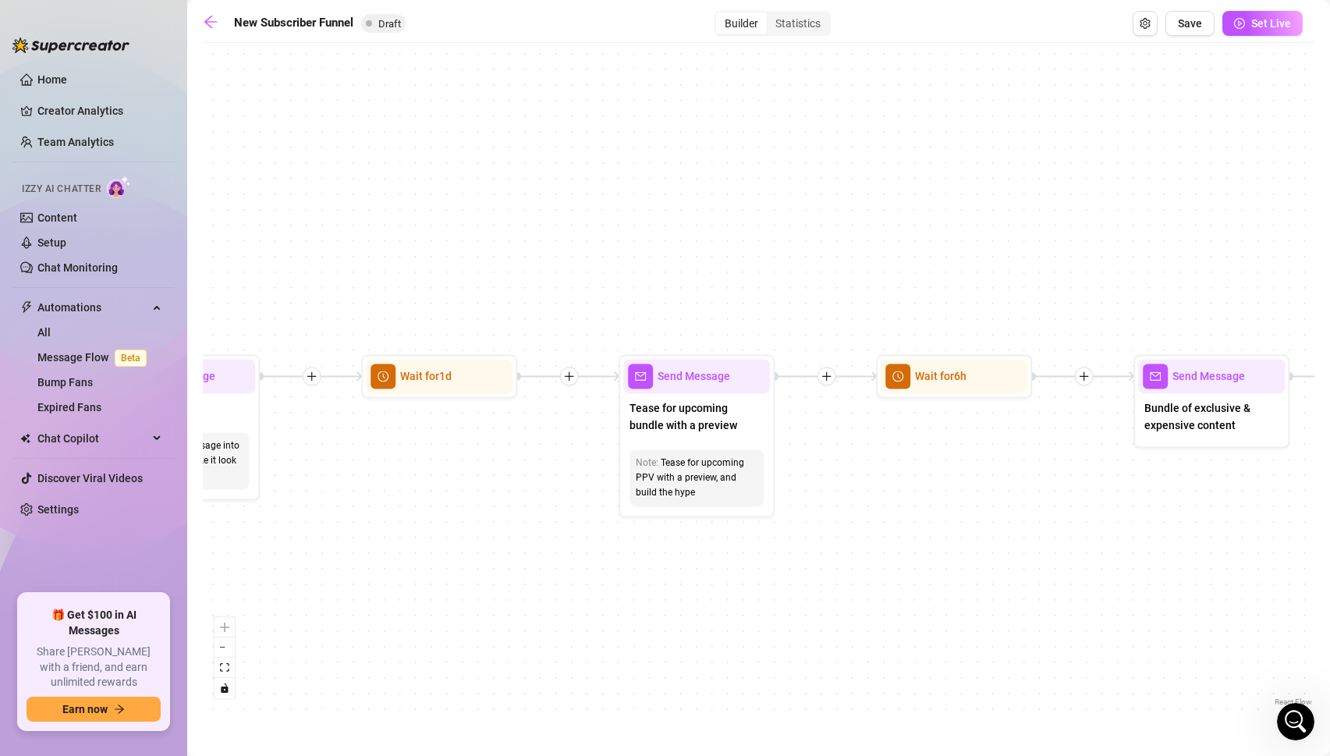
drag, startPoint x: 841, startPoint y: 647, endPoint x: 539, endPoint y: 660, distance: 302.8
click at [539, 660] on div "If True If True If True If False If False If False If True If False Merge Merge…" at bounding box center [758, 380] width 1111 height 659
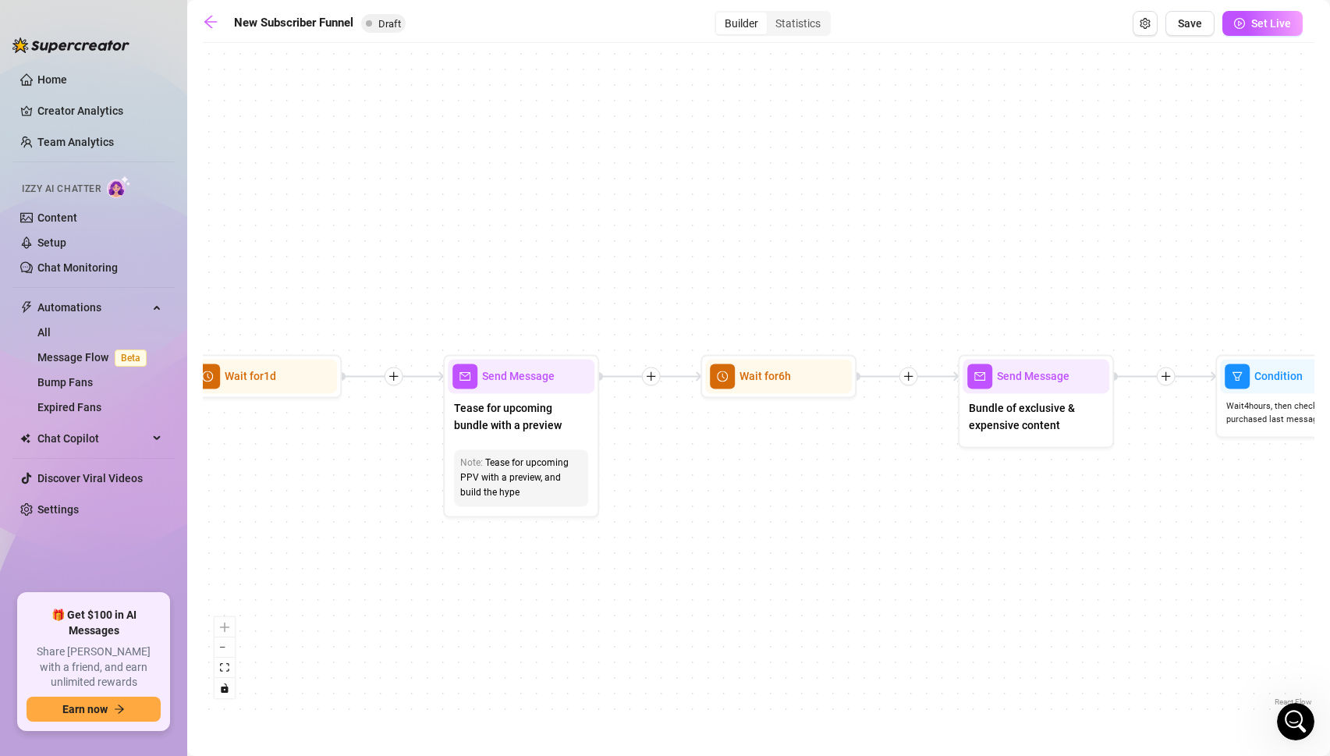
drag, startPoint x: 951, startPoint y: 613, endPoint x: 775, endPoint y: 613, distance: 176.2
click at [775, 613] on div "If True If True If True If False If False If False If True If False Merge Merge…" at bounding box center [758, 380] width 1111 height 659
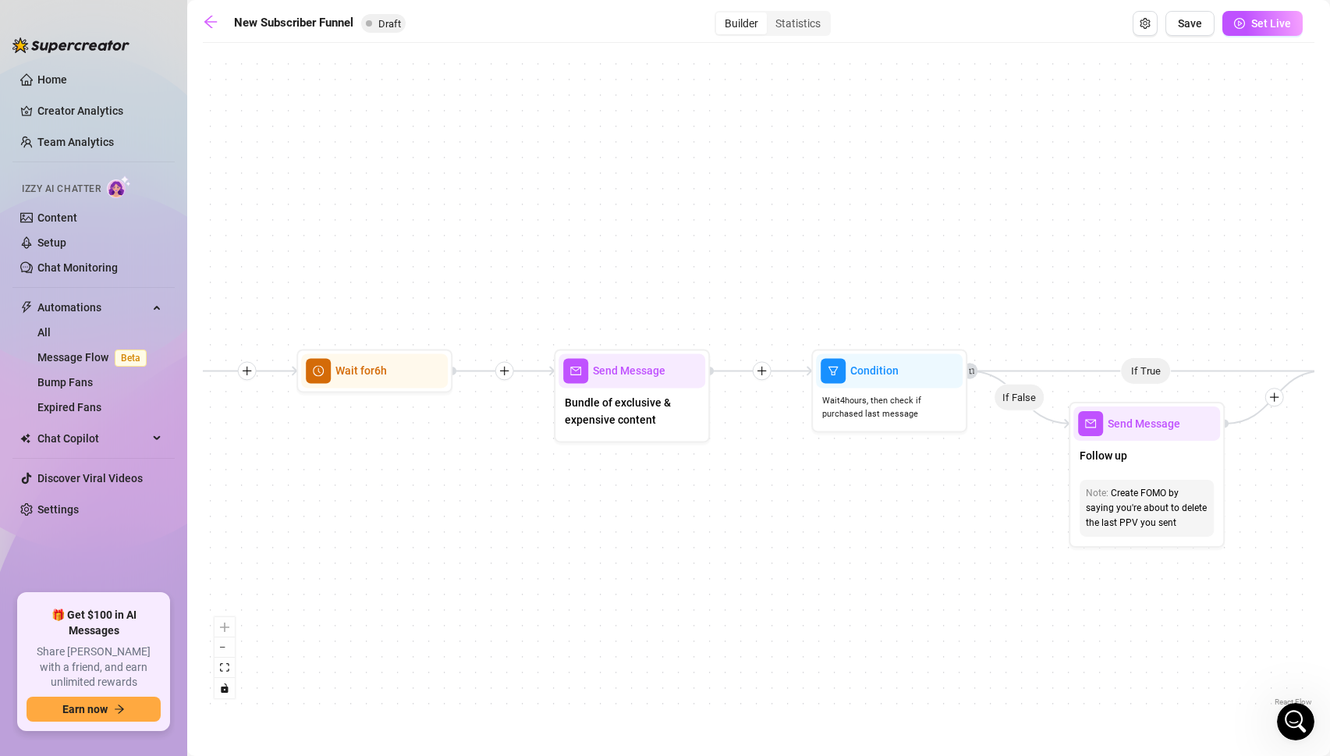
drag, startPoint x: 1071, startPoint y: 614, endPoint x: 668, endPoint y: 608, distance: 403.2
click at [668, 608] on div "If True If True If True If False If False If False If True If False Merge Merge…" at bounding box center [758, 380] width 1111 height 659
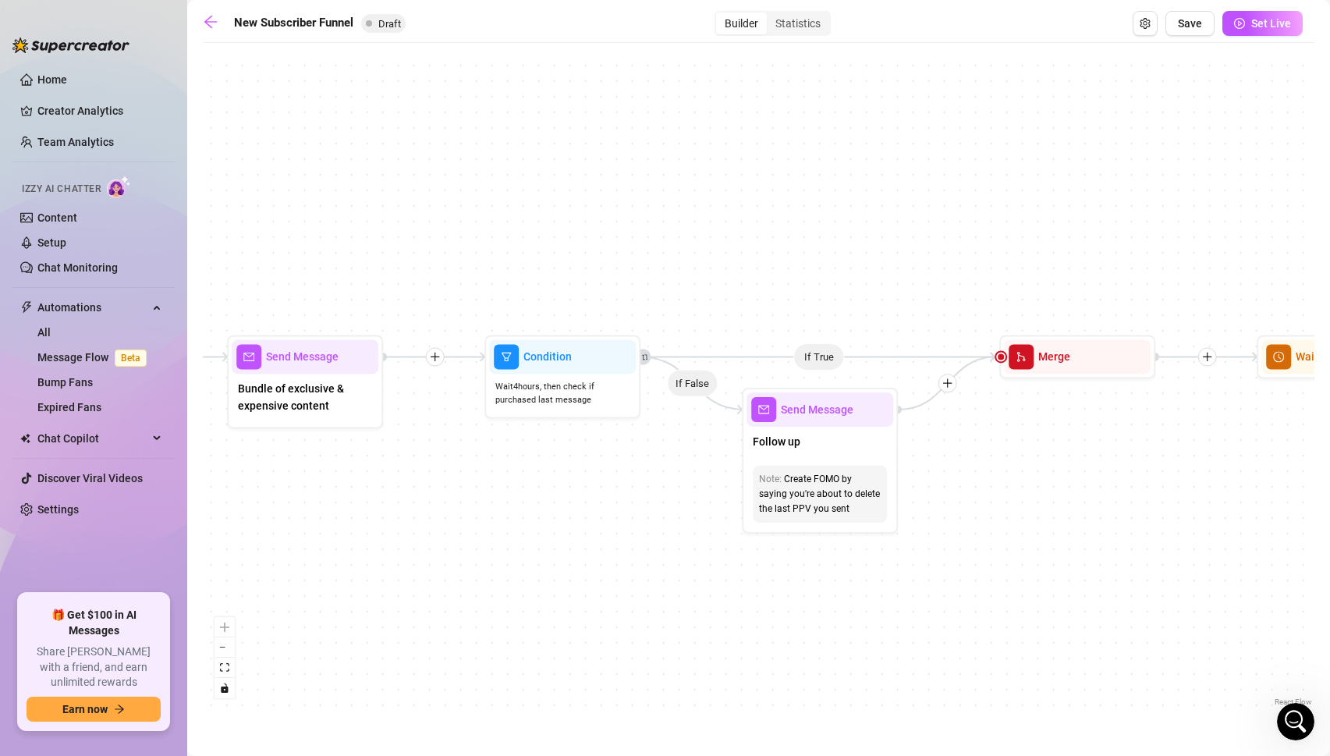
drag, startPoint x: 954, startPoint y: 644, endPoint x: 627, endPoint y: 630, distance: 327.0
click at [627, 630] on div "If True If True If True If False If False If False If True If False Merge Merge…" at bounding box center [758, 380] width 1111 height 659
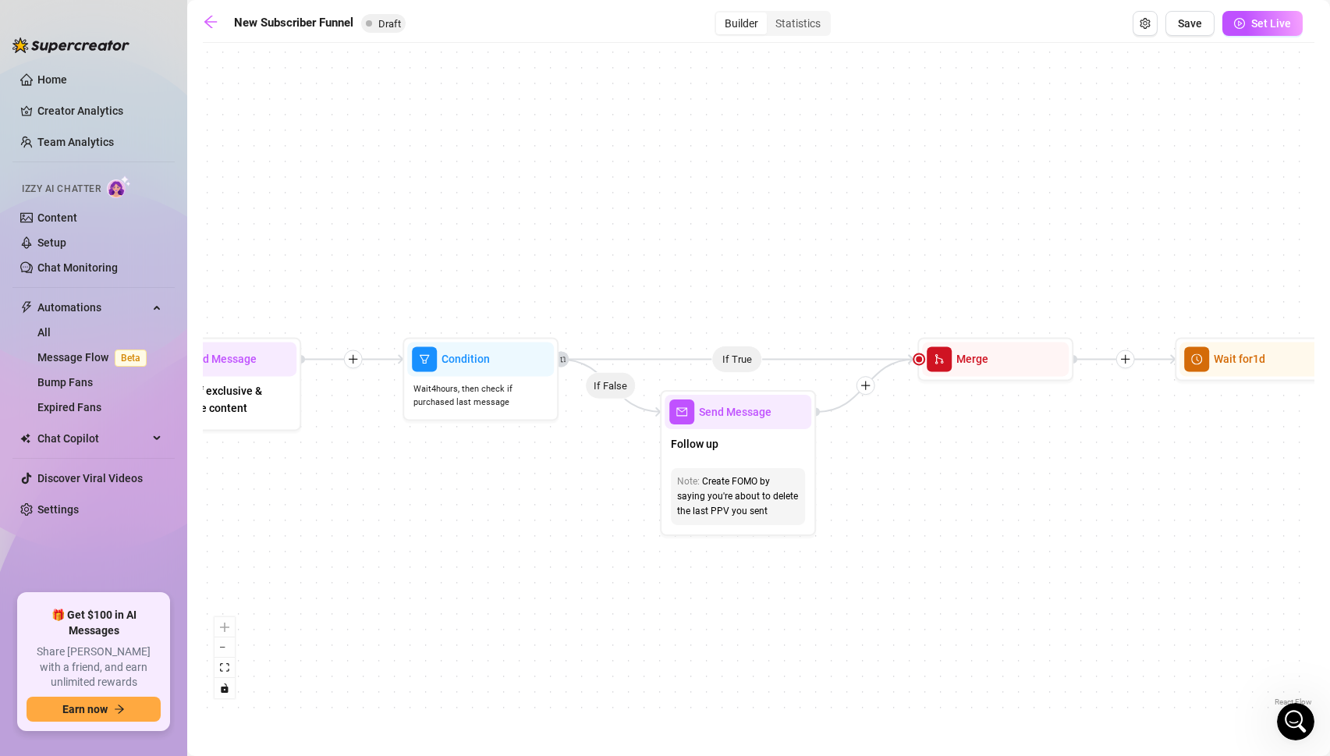
drag, startPoint x: 1002, startPoint y: 607, endPoint x: 856, endPoint y: 605, distance: 145.8
click at [856, 605] on div "If True If True If True If False If False If False If True If False Merge Merge…" at bounding box center [758, 380] width 1111 height 659
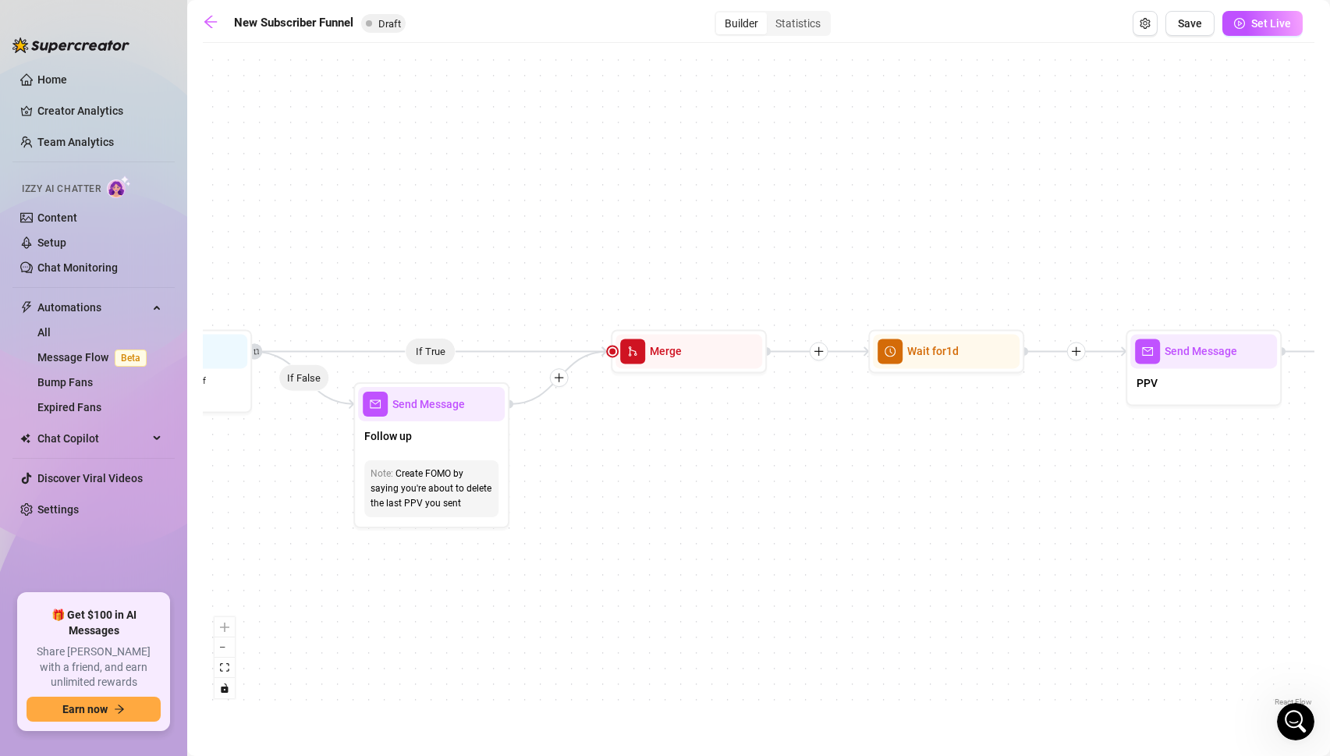
drag, startPoint x: 914, startPoint y: 613, endPoint x: 652, endPoint y: 610, distance: 262.0
click at [652, 610] on div "If True If True If True If False If False If False If True If False Merge Merge…" at bounding box center [758, 380] width 1111 height 659
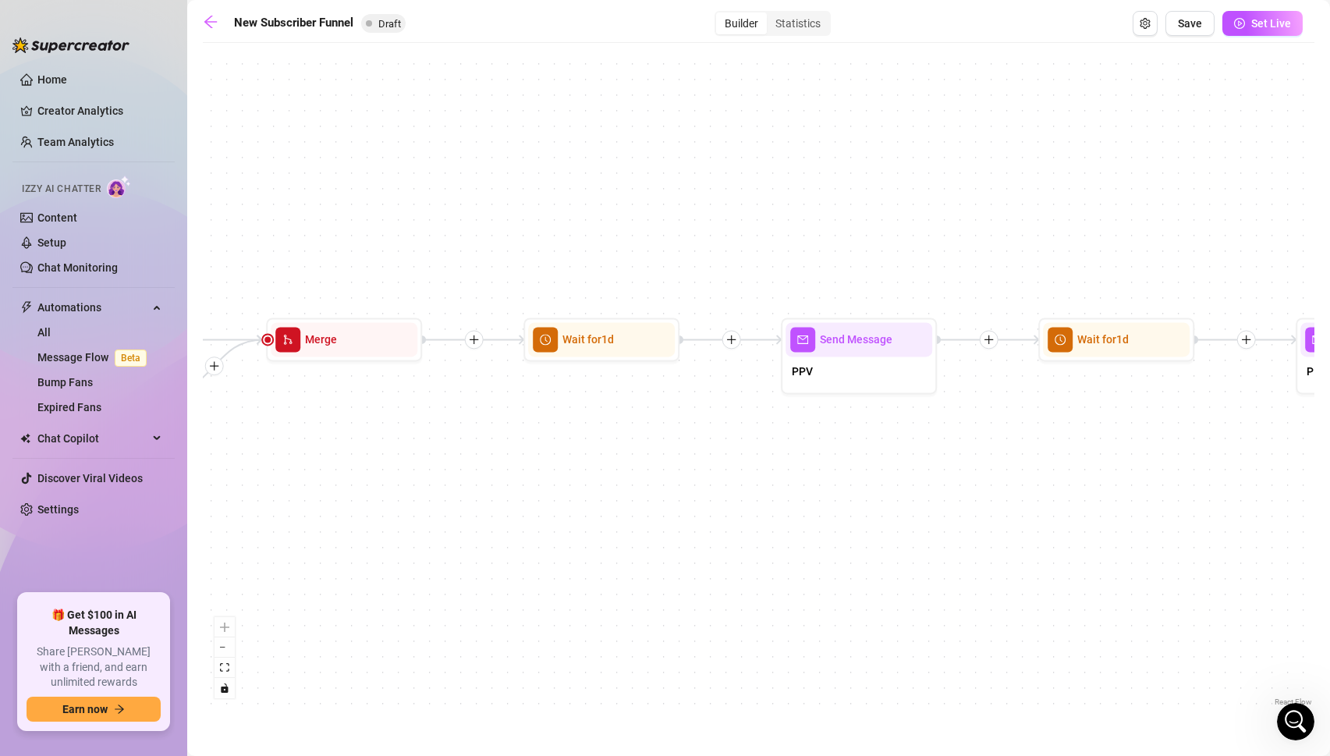
drag, startPoint x: 1090, startPoint y: 625, endPoint x: 762, endPoint y: 611, distance: 328.5
click at [762, 611] on div "If True If True If True If False If False If False If True If False Merge Merge…" at bounding box center [758, 380] width 1111 height 659
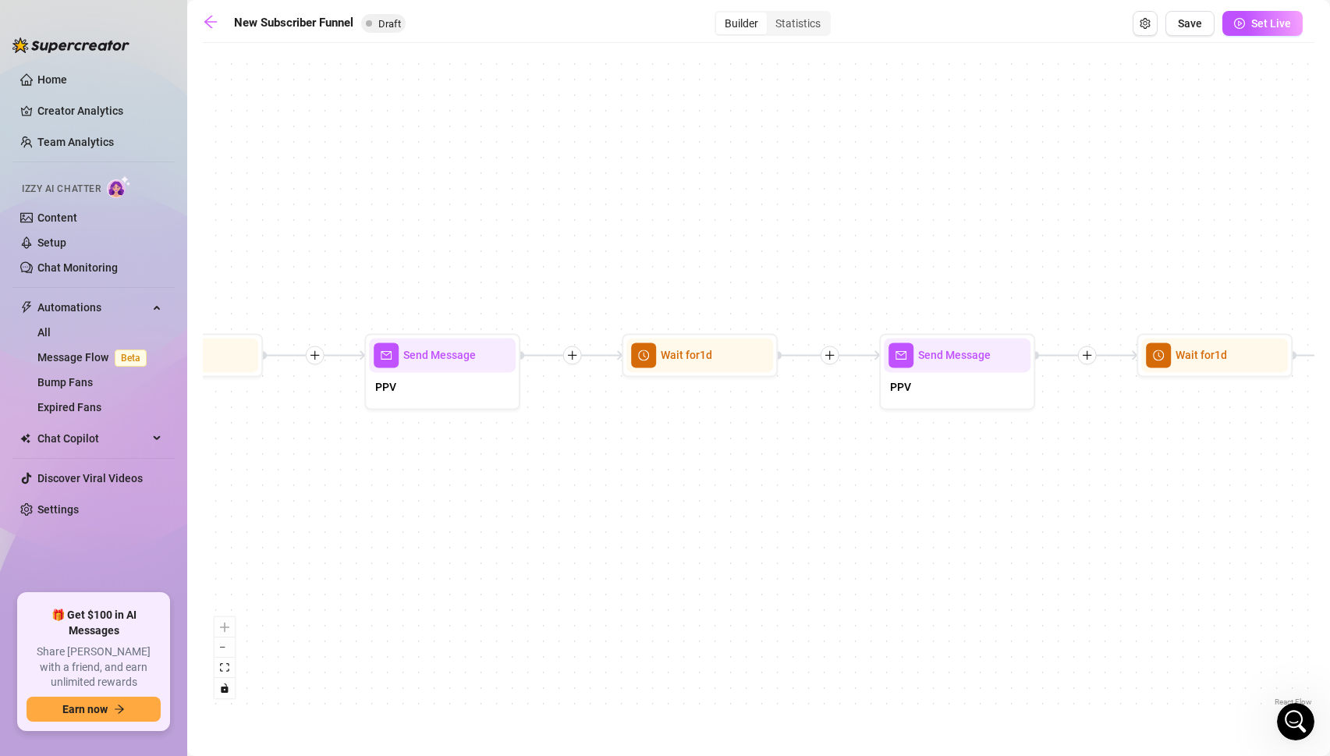
drag, startPoint x: 1093, startPoint y: 629, endPoint x: 640, endPoint y: 654, distance: 453.7
click at [640, 654] on div "If True If True If True If False If False If False If True If False Merge Merge…" at bounding box center [758, 380] width 1111 height 659
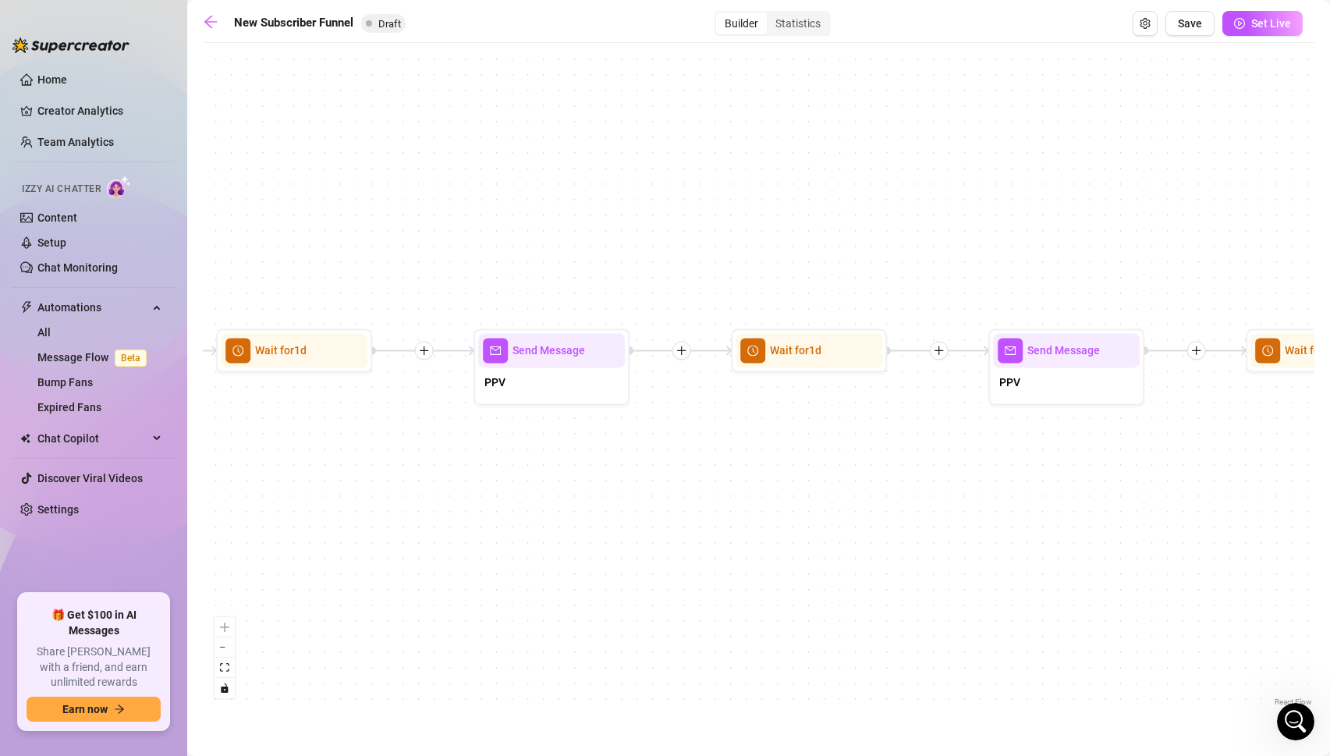
drag, startPoint x: 989, startPoint y: 668, endPoint x: 597, endPoint y: 654, distance: 392.5
click at [597, 654] on div "If True If True If True If False If False If False If True If False Merge Merge…" at bounding box center [758, 380] width 1111 height 659
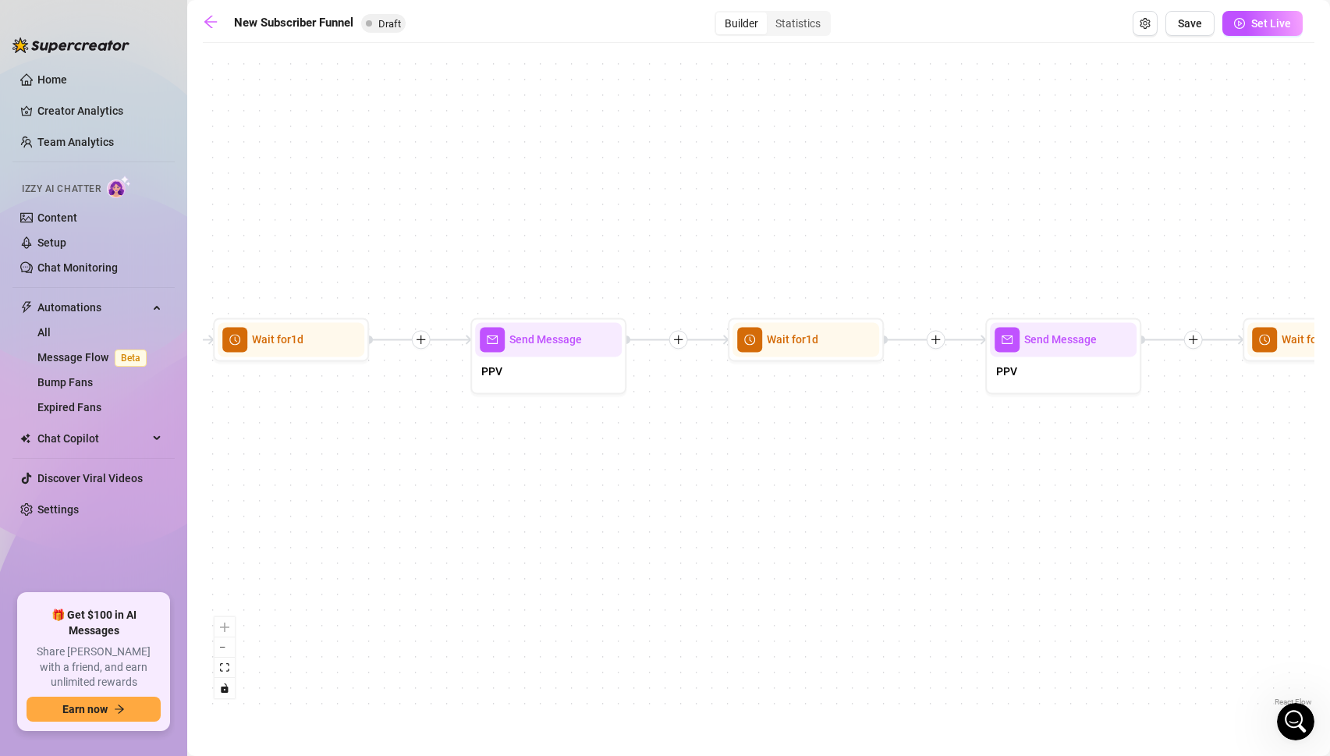
drag, startPoint x: 1061, startPoint y: 616, endPoint x: 565, endPoint y: 606, distance: 496.8
click at [565, 606] on div "If True If True If True If False If False If False If True If False Merge Merge…" at bounding box center [758, 380] width 1111 height 659
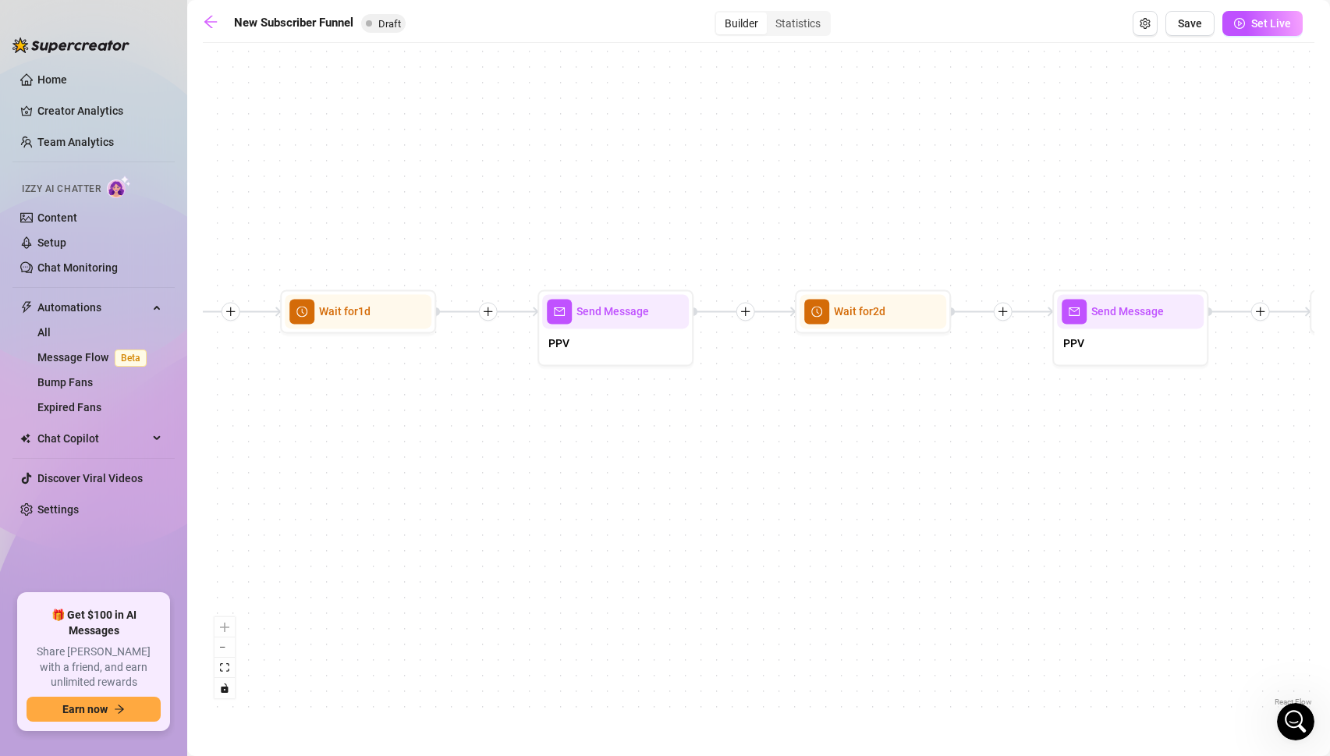
drag, startPoint x: 1060, startPoint y: 570, endPoint x: 618, endPoint y: 542, distance: 443.0
click at [618, 542] on div "If True If True If True If False If False If False If True If False Merge Merge…" at bounding box center [758, 380] width 1111 height 659
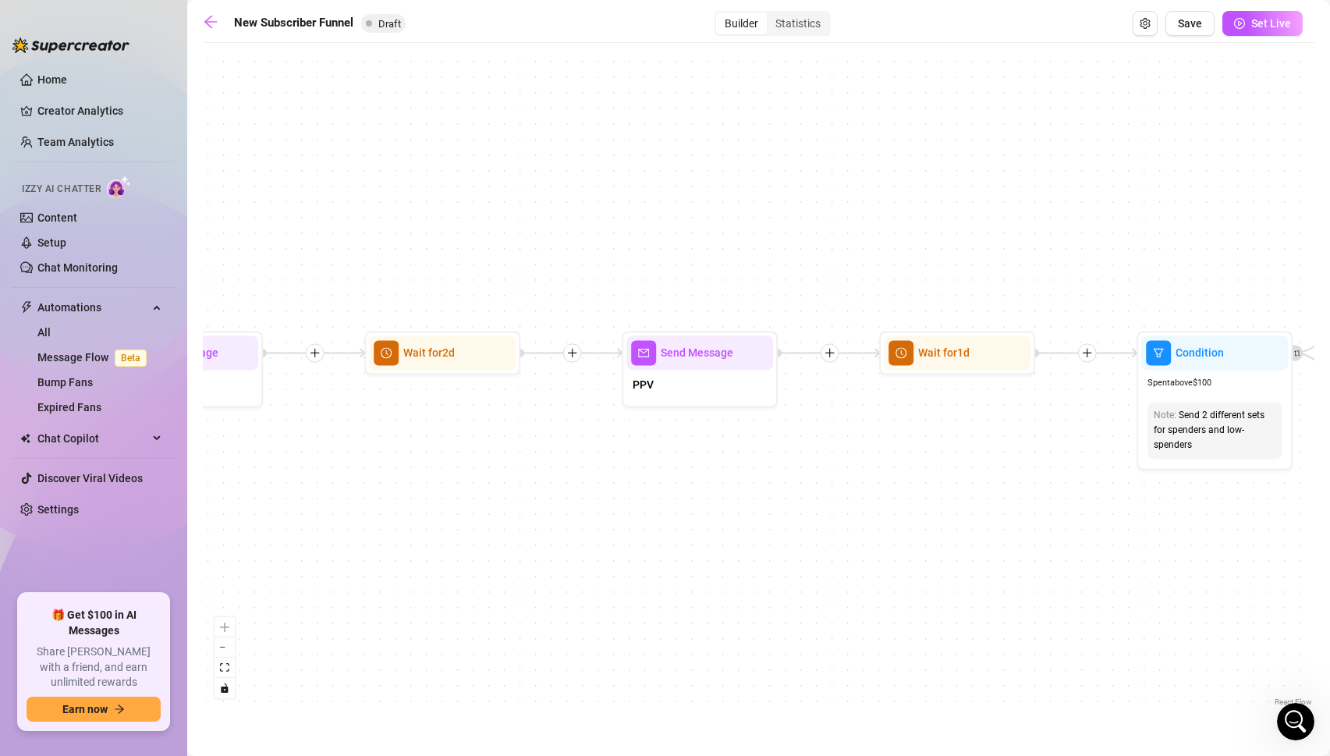
drag, startPoint x: 1065, startPoint y: 548, endPoint x: 635, endPoint y: 590, distance: 432.4
click at [635, 590] on div "If True If True If True If False If False If False If True If False Merge Merge…" at bounding box center [758, 380] width 1111 height 659
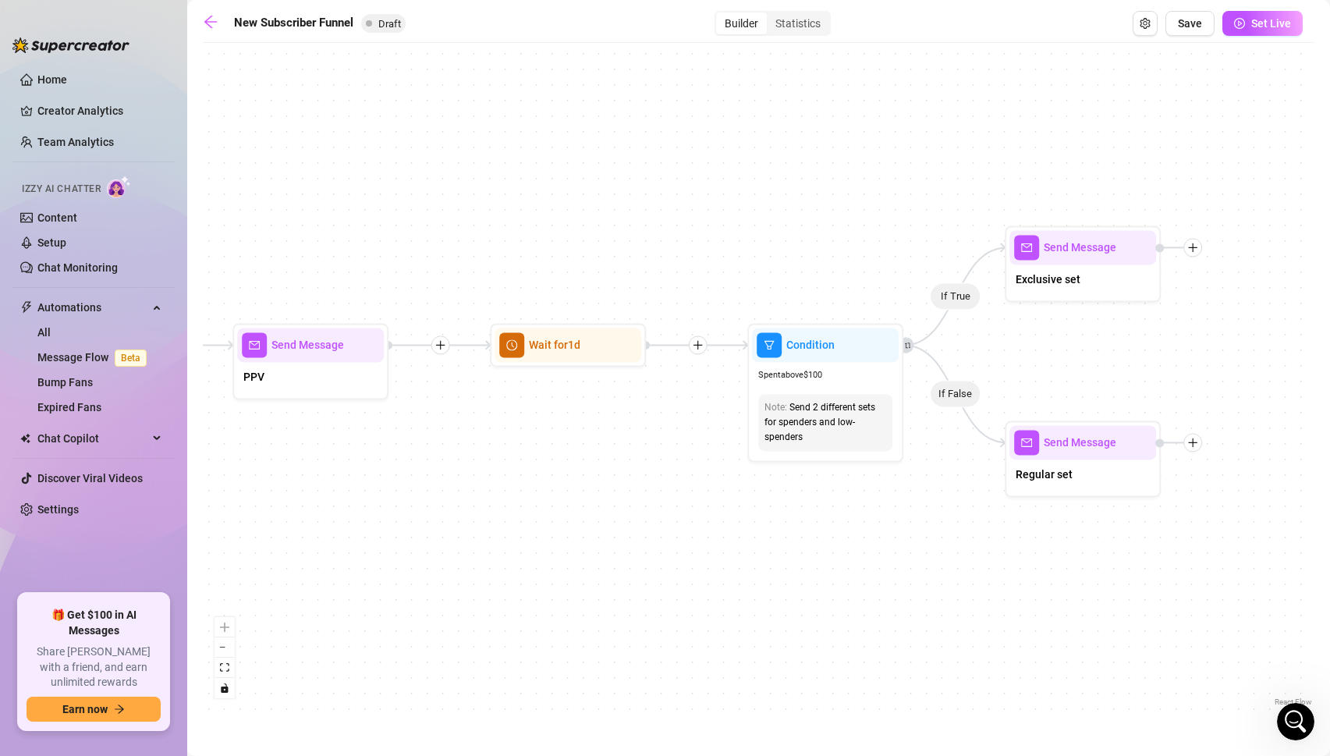
drag, startPoint x: 1041, startPoint y: 580, endPoint x: 650, endPoint y: 572, distance: 390.8
click at [650, 572] on div "If True If True If True If False If False If False If True If False Merge Merge…" at bounding box center [758, 380] width 1111 height 659
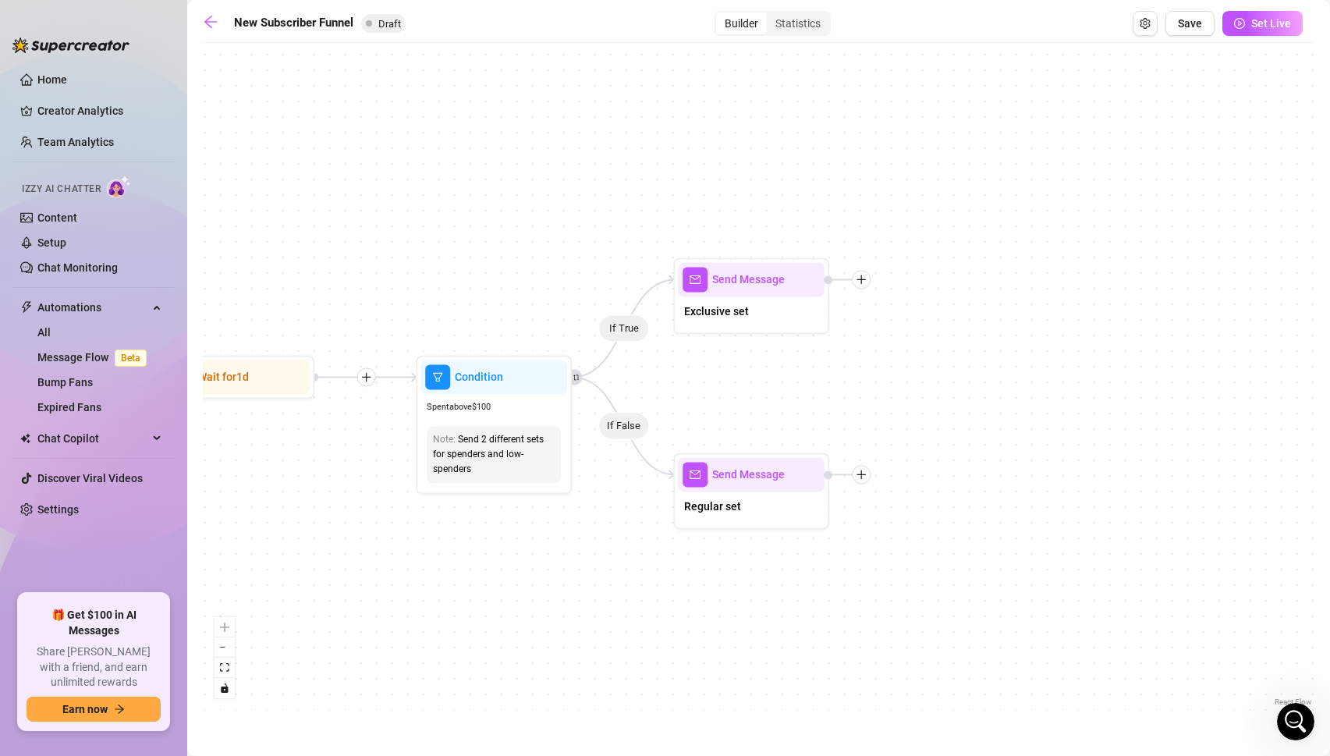
drag, startPoint x: 1047, startPoint y: 590, endPoint x: 717, endPoint y: 623, distance: 332.2
click at [717, 623] on div "If True If True If True If False If False If False If True If False Merge Merge…" at bounding box center [758, 380] width 1111 height 659
